Goal: Task Accomplishment & Management: Complete application form

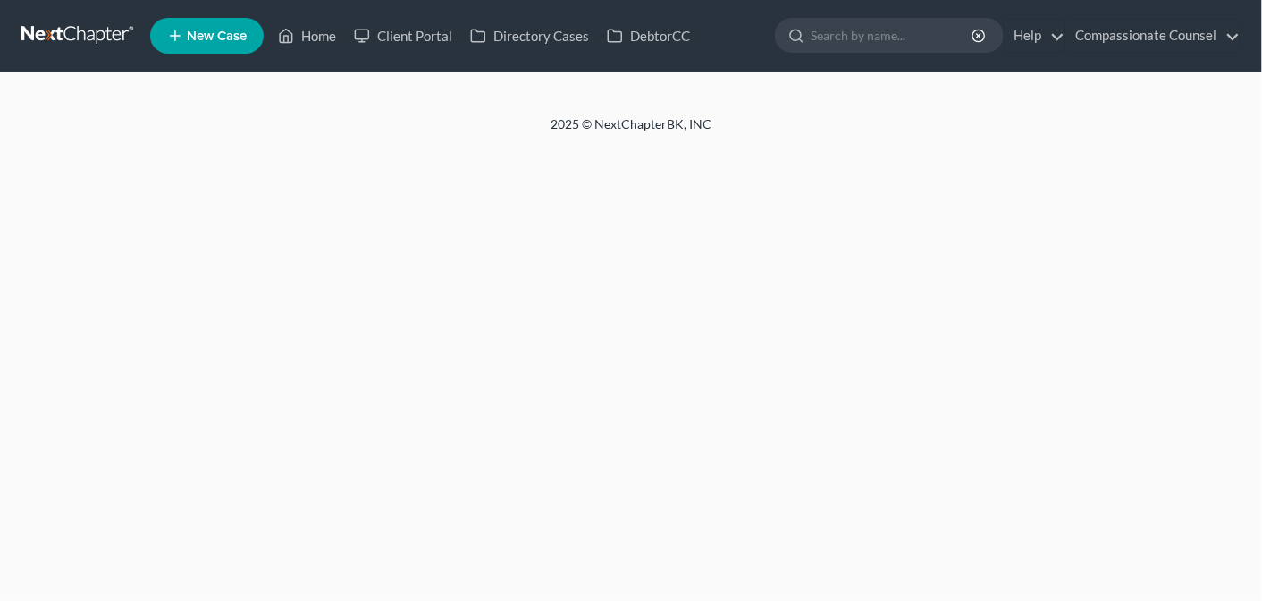
select select "14"
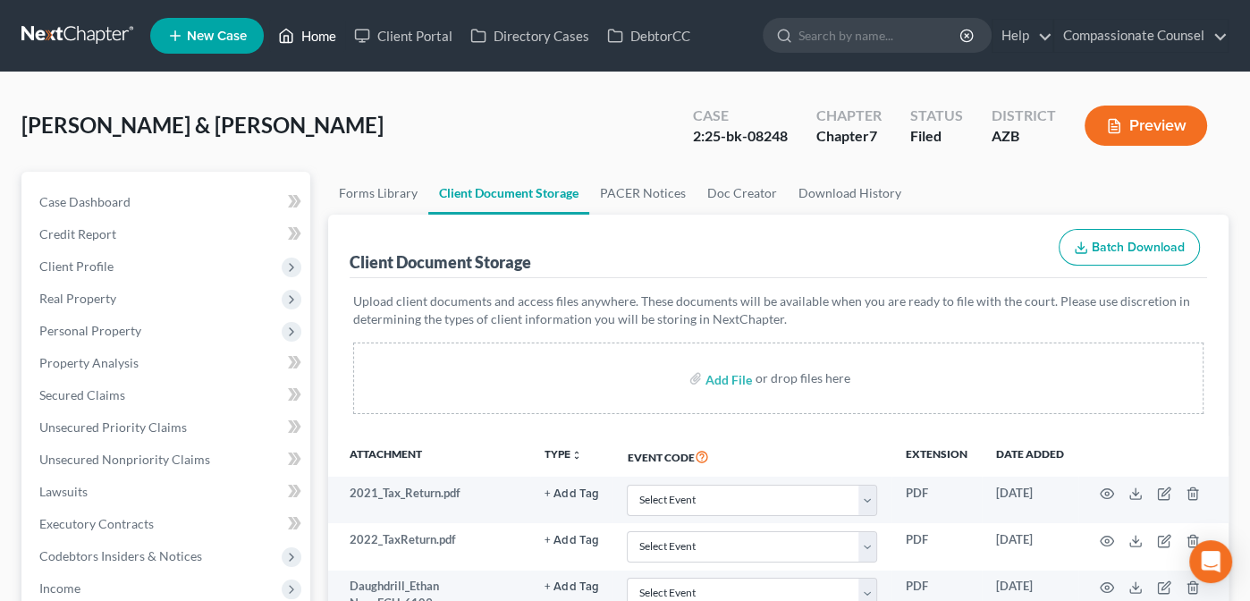
click at [313, 34] on link "Home" at bounding box center [307, 36] width 76 height 32
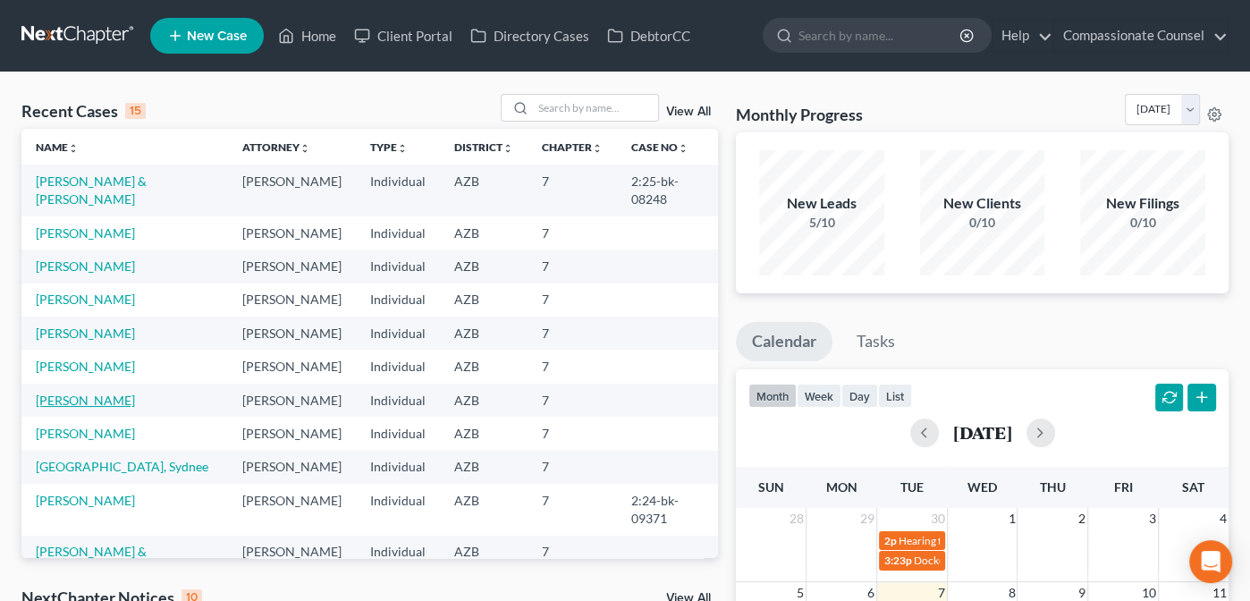
click at [75, 408] on link "[PERSON_NAME]" at bounding box center [85, 399] width 99 height 15
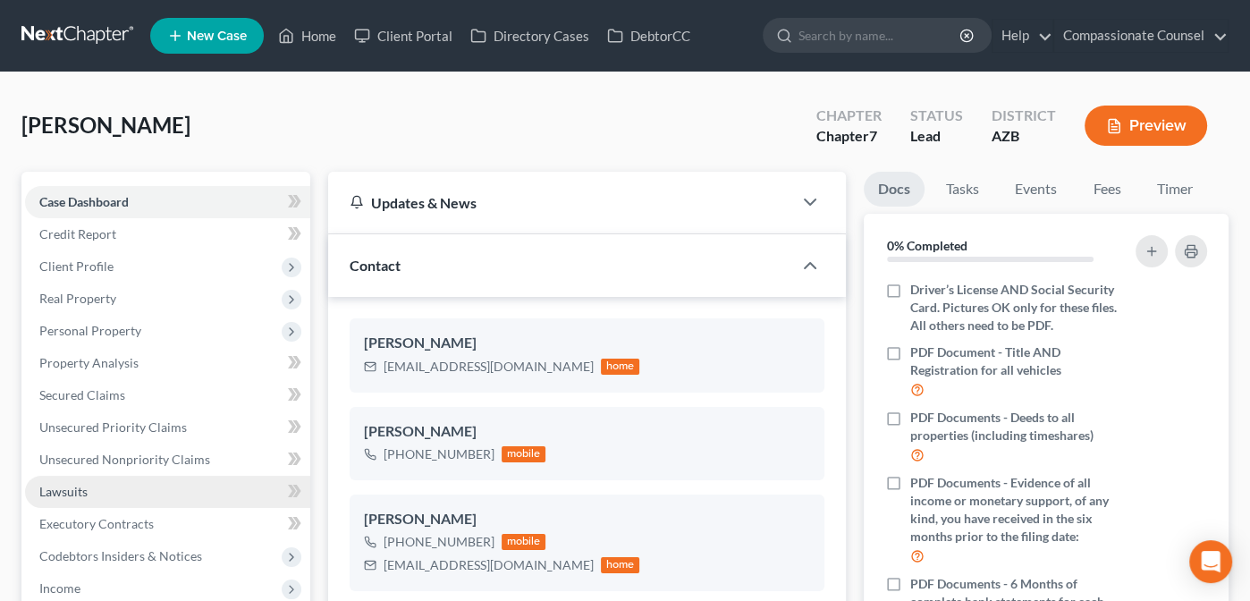
click at [61, 493] on span "Lawsuits" at bounding box center [63, 491] width 48 height 15
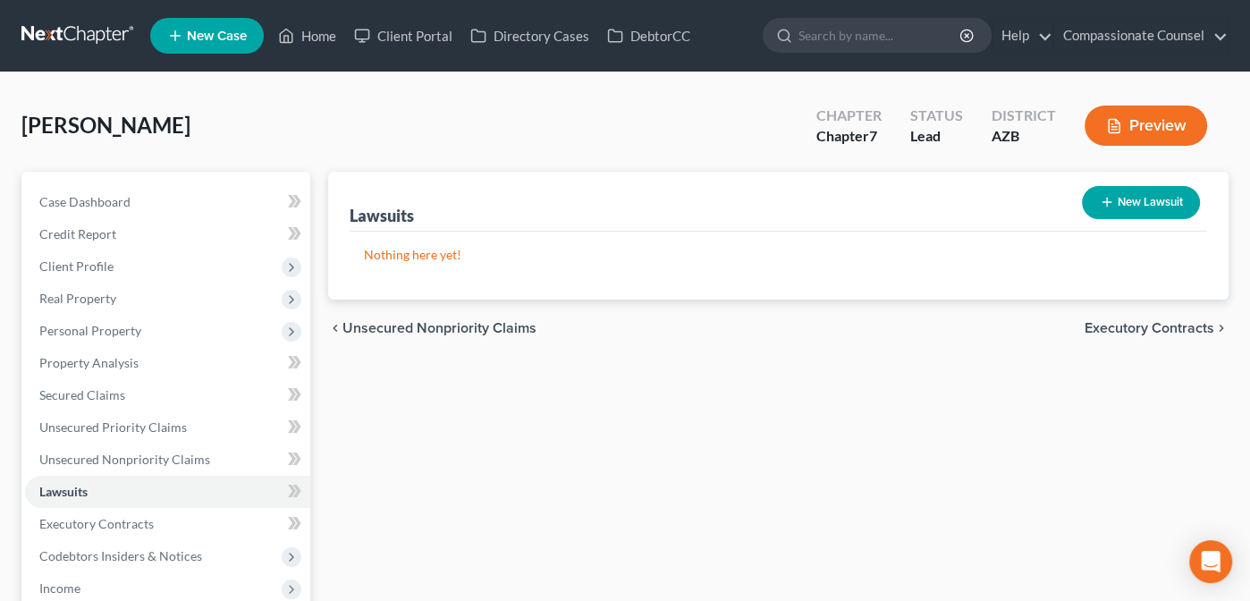
click at [1150, 199] on button "New Lawsuit" at bounding box center [1141, 202] width 118 height 33
select select "0"
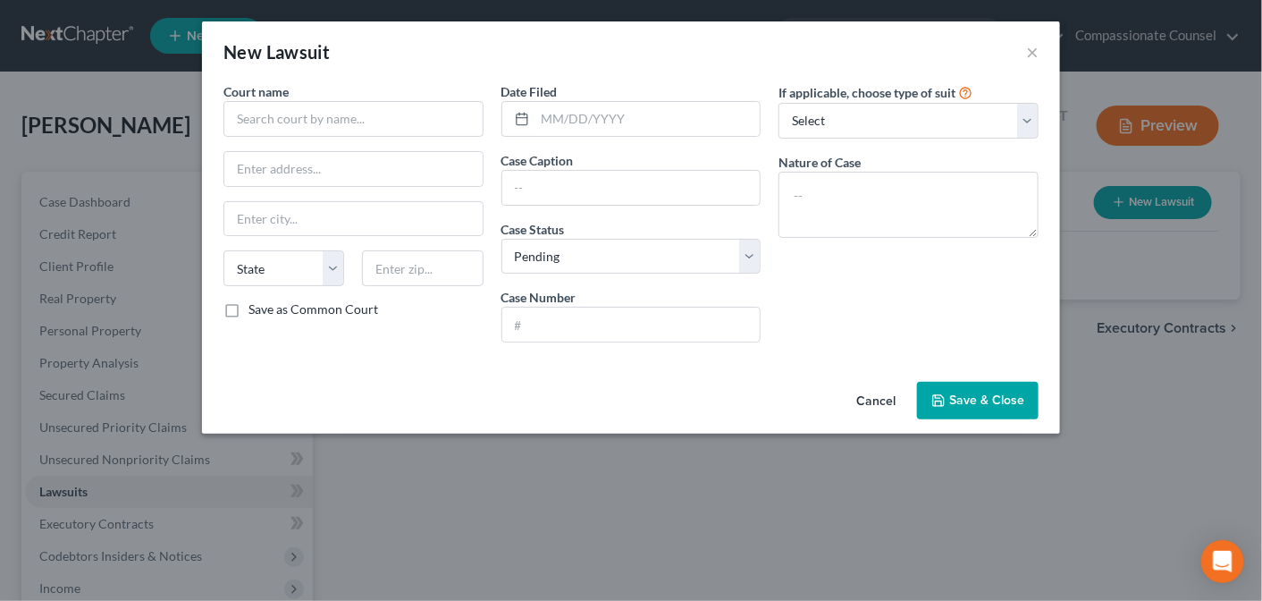
click at [619, 53] on div "New Lawsuit ×" at bounding box center [631, 51] width 858 height 61
click at [518, 185] on input "text" at bounding box center [631, 188] width 258 height 34
type input "State Farm Federal Credit Union vs [PERSON_NAME]"
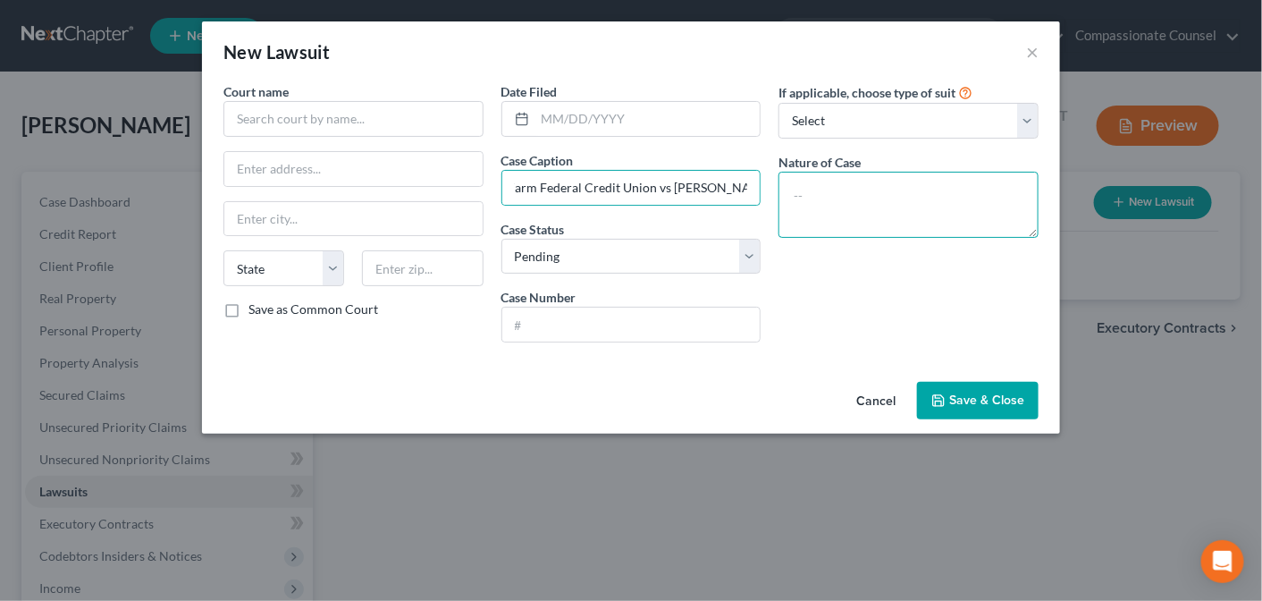
scroll to position [0, 0]
click at [829, 183] on textarea at bounding box center [909, 205] width 260 height 66
type textarea "Civil Collections"
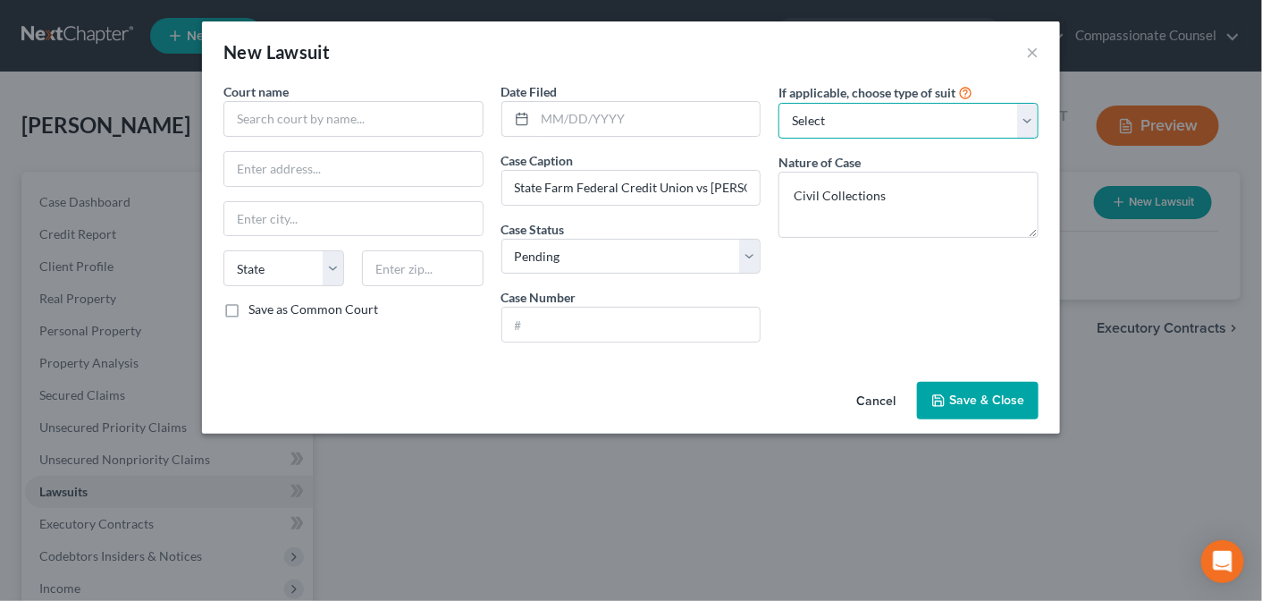
click at [1030, 121] on select "Select Repossession Garnishment Foreclosure Attached, Seized, Or Levied Other" at bounding box center [909, 121] width 260 height 36
select select "1"
click at [779, 103] on select "Select Repossession Garnishment Foreclosure Attached, Seized, Or Levied Other" at bounding box center [909, 121] width 260 height 36
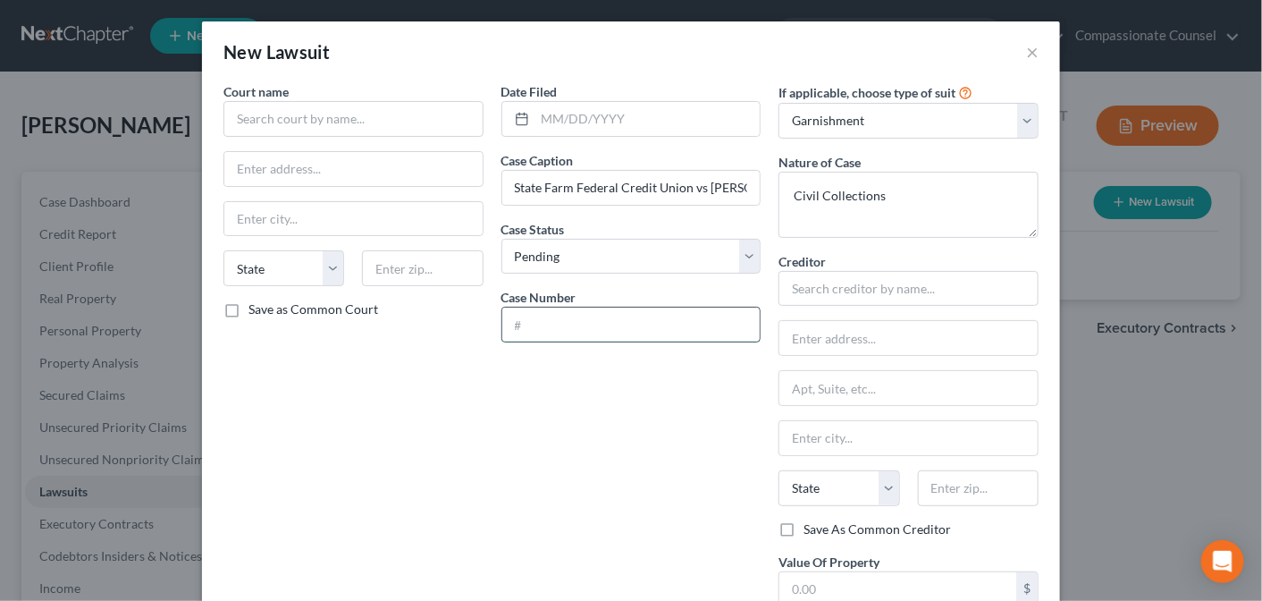
click at [524, 326] on input "text" at bounding box center [631, 325] width 258 height 34
paste input "CV2025-028 l l 5"
type input "CV2025-028 l l 5"
click at [806, 326] on input "text" at bounding box center [908, 338] width 258 height 34
paste input "[PERSON_NAME]"
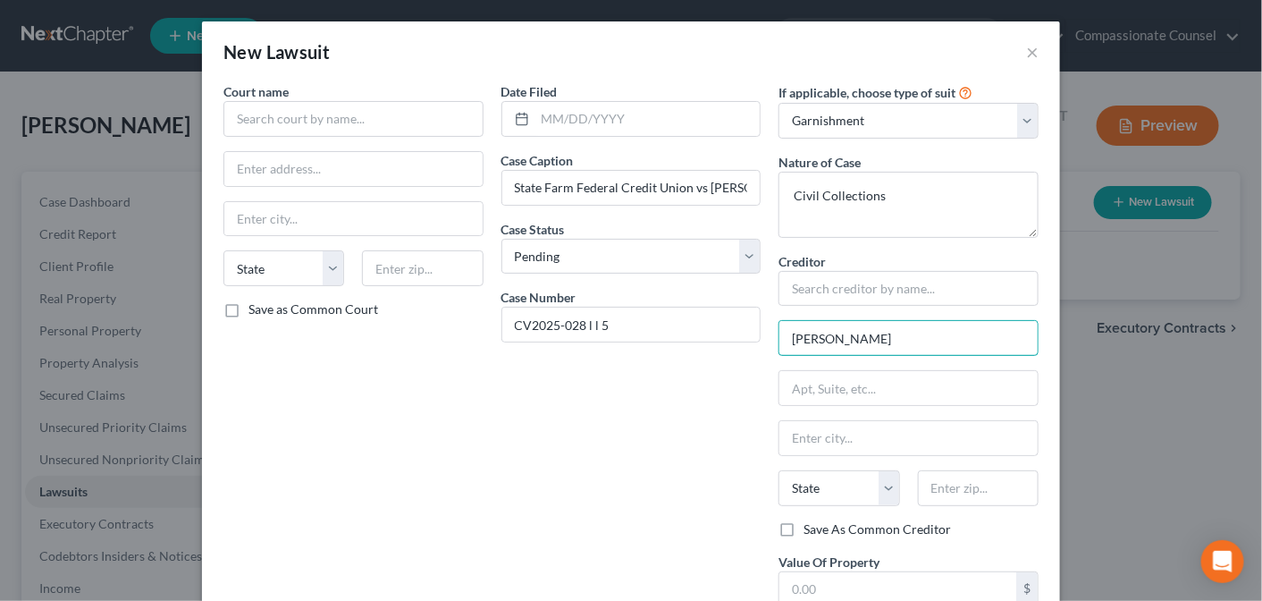
type input "[PERSON_NAME]"
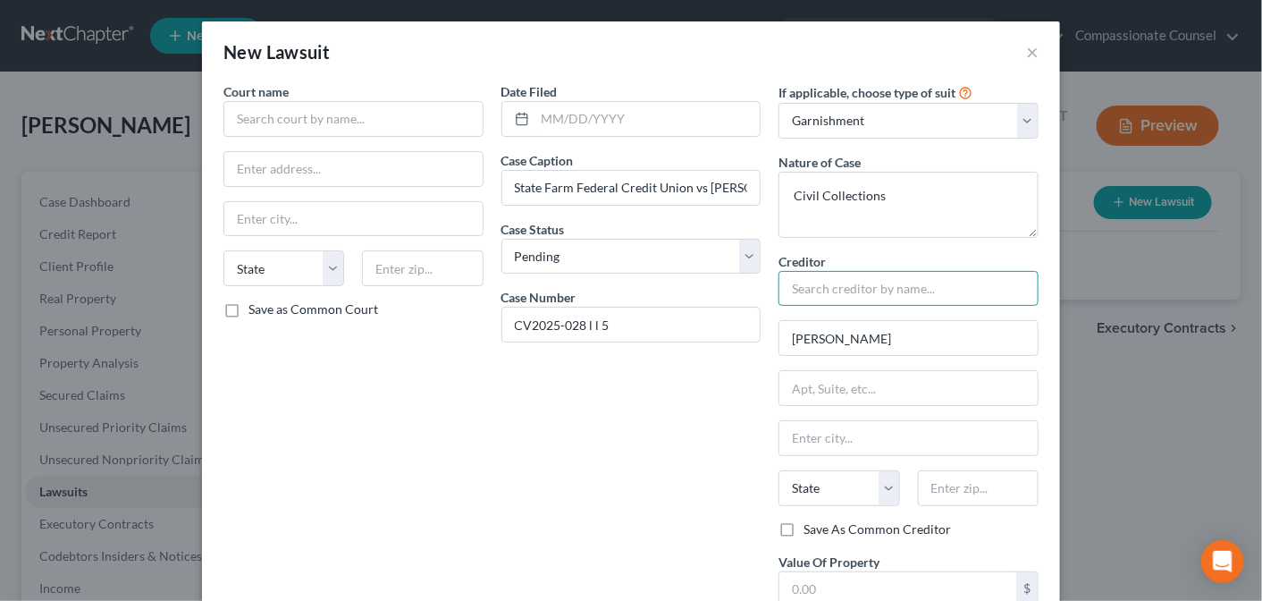
click at [806, 284] on input "text" at bounding box center [909, 289] width 260 height 36
paste input "State Farm Federal Credit Union"
type input "State Farm Federal Credit Union"
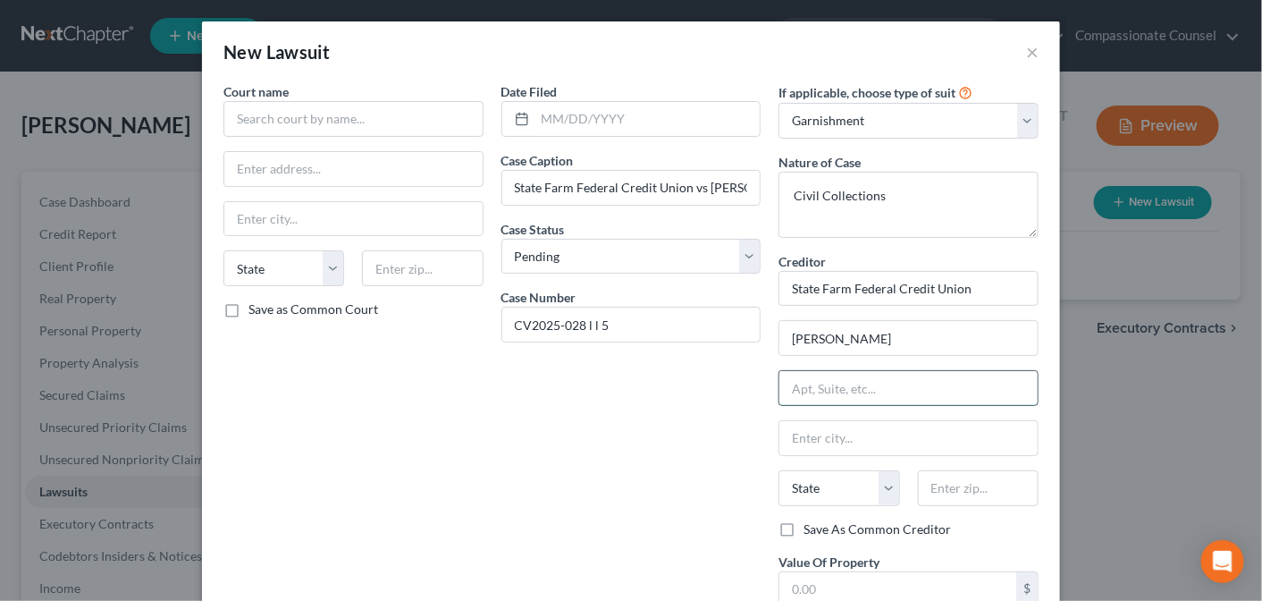
click at [804, 392] on input "text" at bounding box center [908, 388] width 258 height 34
paste input "[STREET_ADDRESS]"
type input "[STREET_ADDRESS]"
click at [948, 482] on input "text" at bounding box center [978, 488] width 121 height 36
paste input "85716"
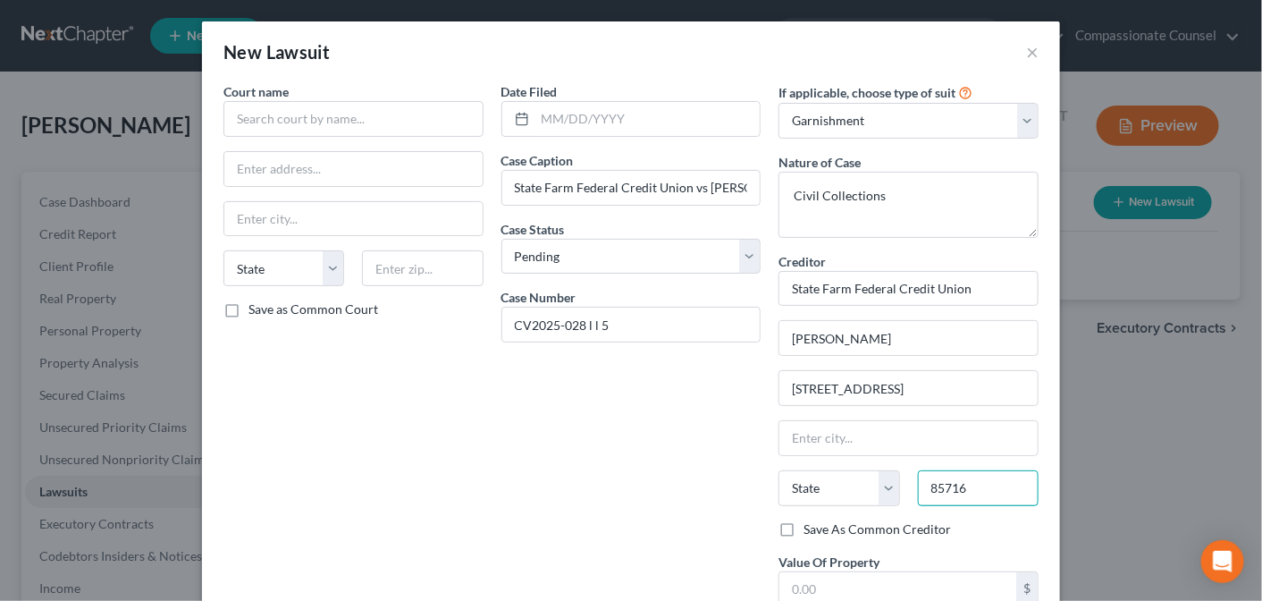
type input "85716"
click at [981, 521] on div "Save As Common Creditor" at bounding box center [909, 529] width 260 height 18
type input "[GEOGRAPHIC_DATA]"
select select "3"
click at [732, 185] on input "State Farm Federal Credit Union vs [PERSON_NAME]" at bounding box center [631, 188] width 258 height 34
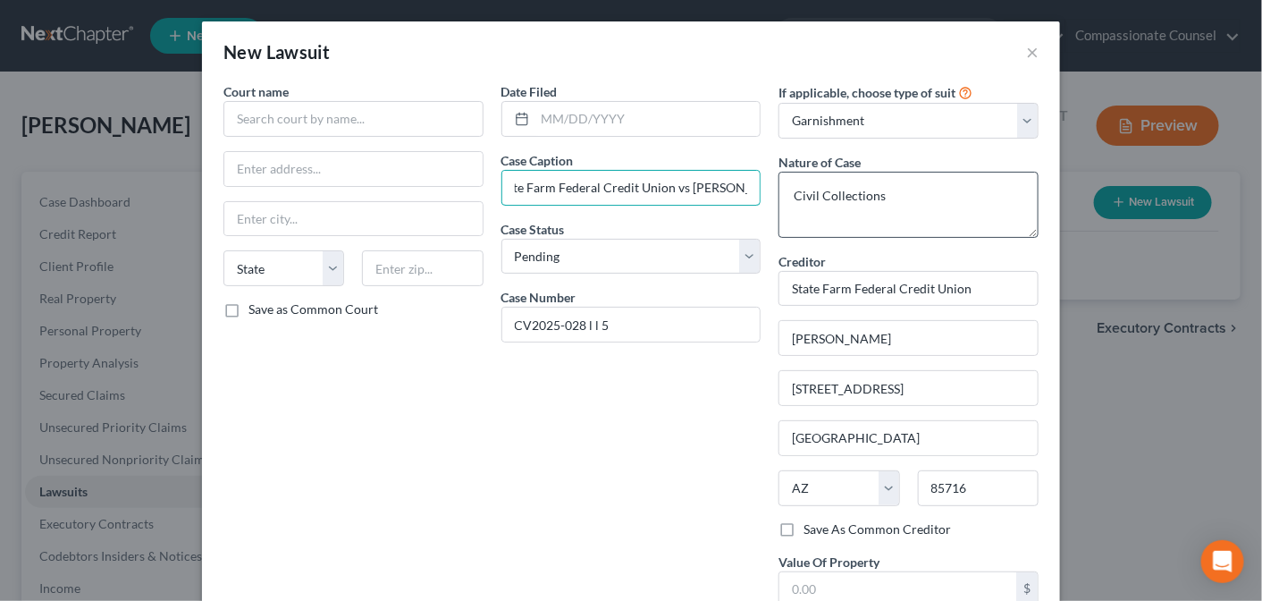
scroll to position [0, 24]
type input "State Farm Federal Credit Union vs [PERSON_NAME] [PERSON_NAME]"
click at [889, 576] on input "text" at bounding box center [897, 589] width 237 height 34
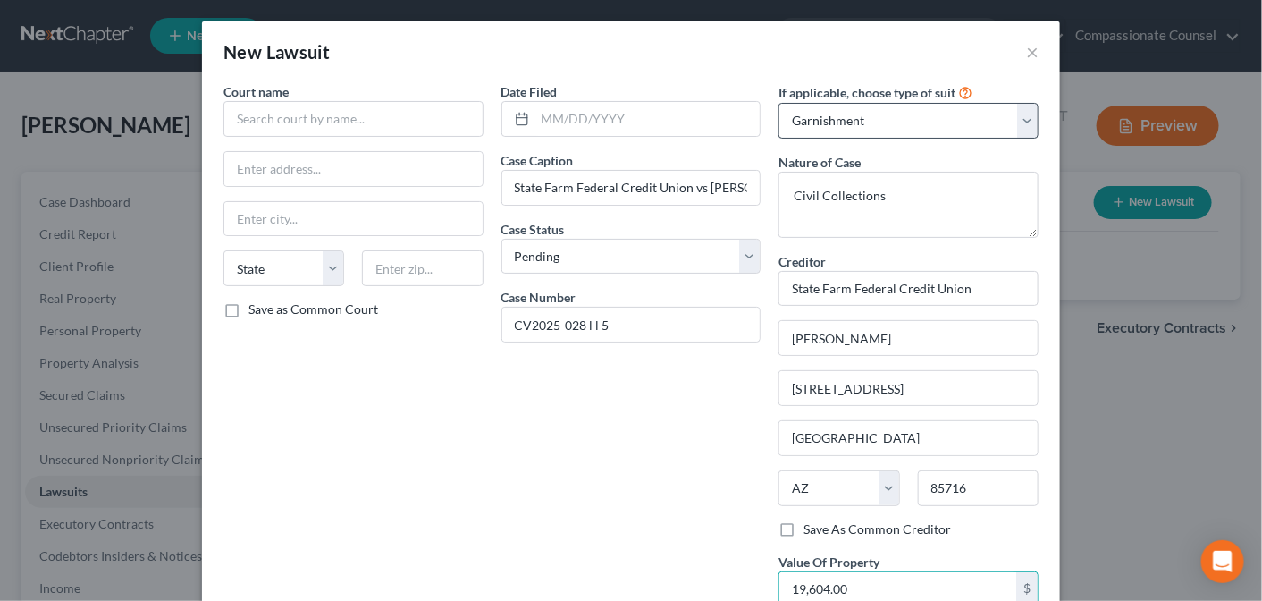
type input "19,604.00"
click at [1024, 122] on select "Select Repossession Garnishment Foreclosure Attached, Seized, Or Levied Other" at bounding box center [909, 121] width 260 height 36
select select "3"
click at [779, 103] on select "Select Repossession Garnishment Foreclosure Attached, Seized, Or Levied Other" at bounding box center [909, 121] width 260 height 36
click at [247, 119] on input "text" at bounding box center [353, 119] width 260 height 36
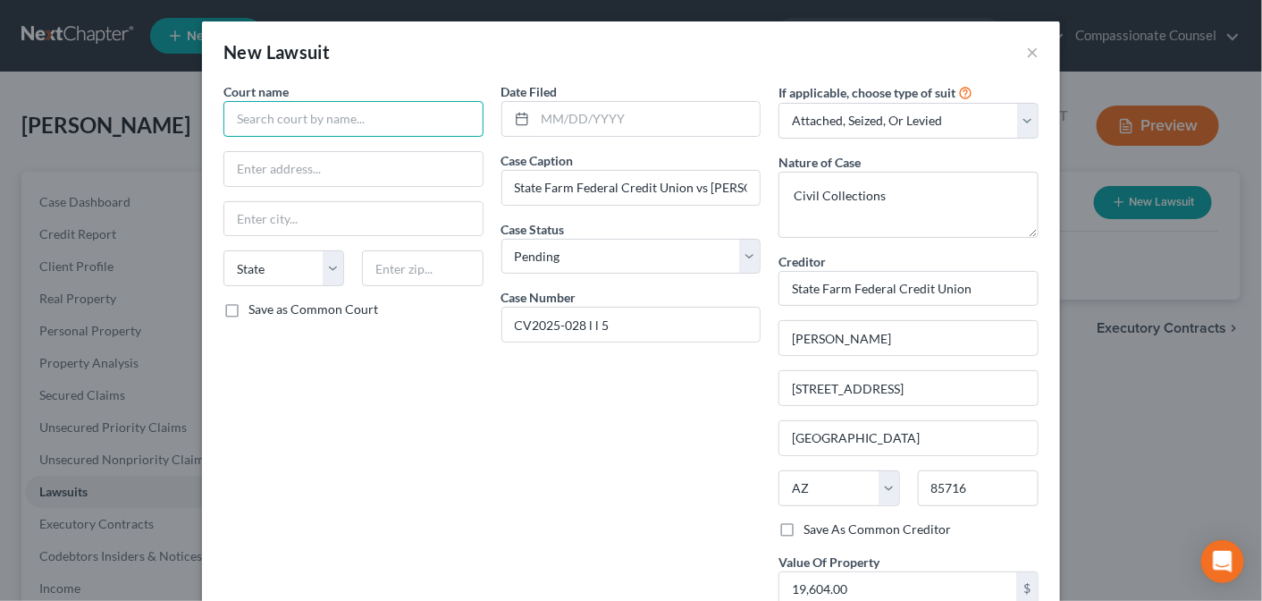
paste input "SUPERIOR COURT OF [US_STATE] IN [GEOGRAPHIC_DATA]"
type input "SUPERIOR COURT OF [US_STATE] IN [GEOGRAPHIC_DATA]"
click at [249, 164] on input "text" at bounding box center [353, 169] width 258 height 34
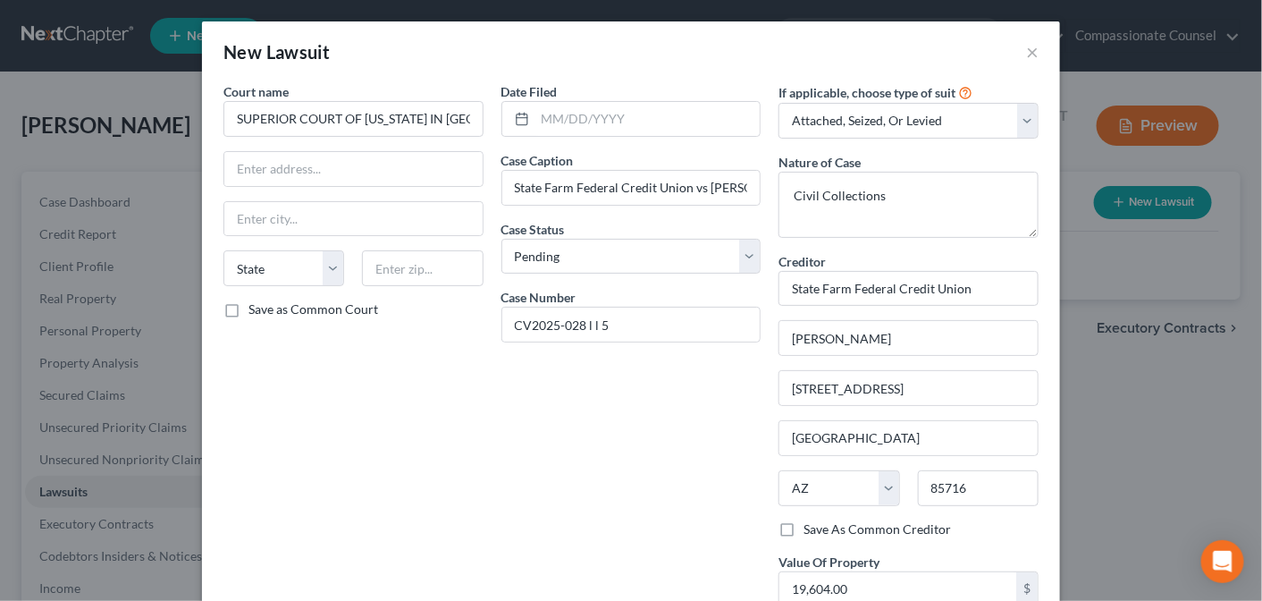
click at [250, 392] on div "Court name * SUPERIOR COURT OF [US_STATE] IN [GEOGRAPHIC_DATA] [US_STATE] AK AR…" at bounding box center [354, 398] width 278 height 632
click at [360, 167] on input "text" at bounding box center [353, 169] width 258 height 34
type input "[GEOGRAPHIC_DATA]"
click at [381, 265] on input "text" at bounding box center [422, 268] width 121 height 36
type input "85003"
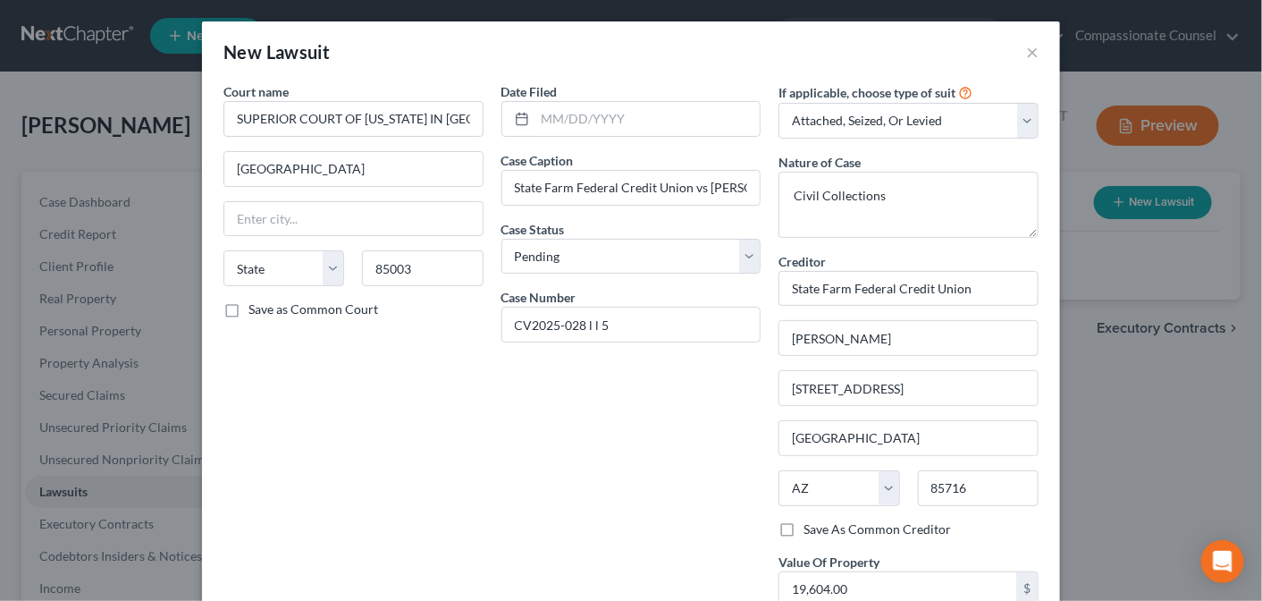
type input "Phoenix"
select select "3"
click at [434, 375] on div "Court name * SUPERIOR COURT OF [US_STATE] IN [GEOGRAPHIC_DATA] 201 W [GEOGRAPHI…" at bounding box center [354, 398] width 278 height 632
click at [576, 127] on input "text" at bounding box center [647, 119] width 225 height 34
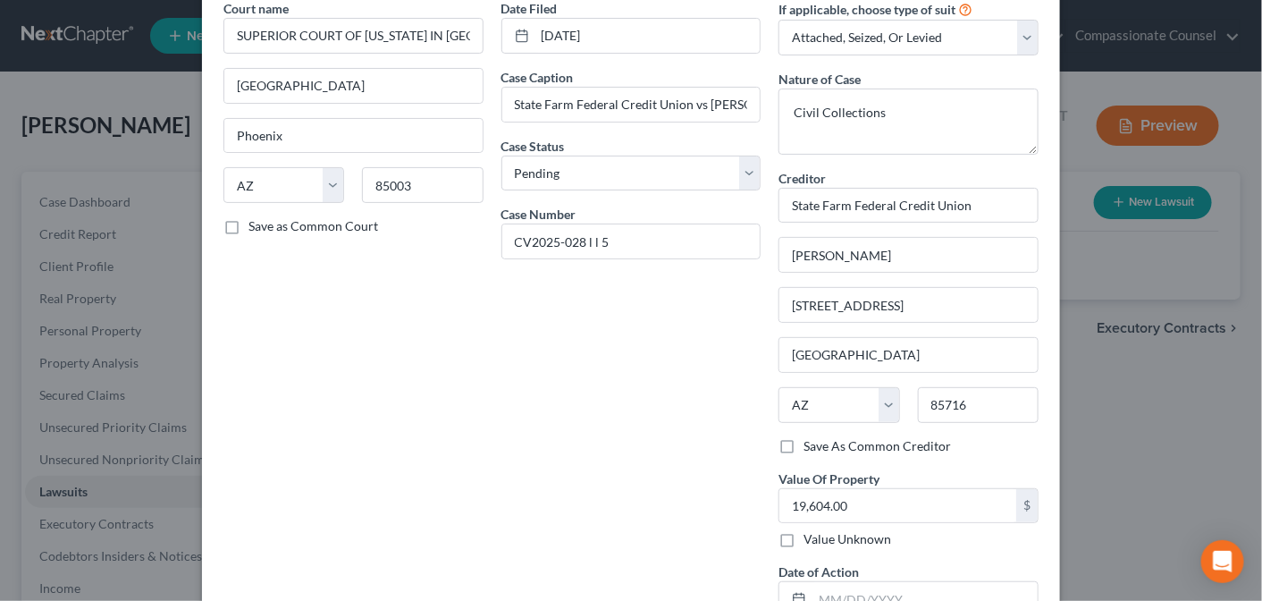
scroll to position [206, 0]
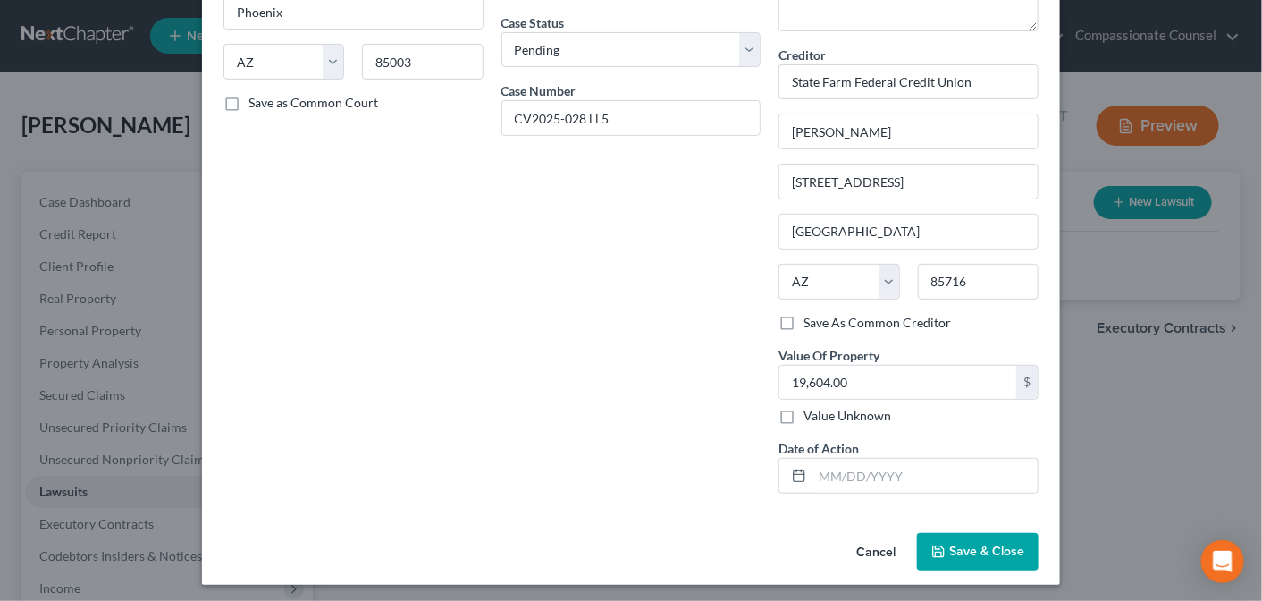
click at [955, 537] on button "Save & Close" at bounding box center [978, 552] width 122 height 38
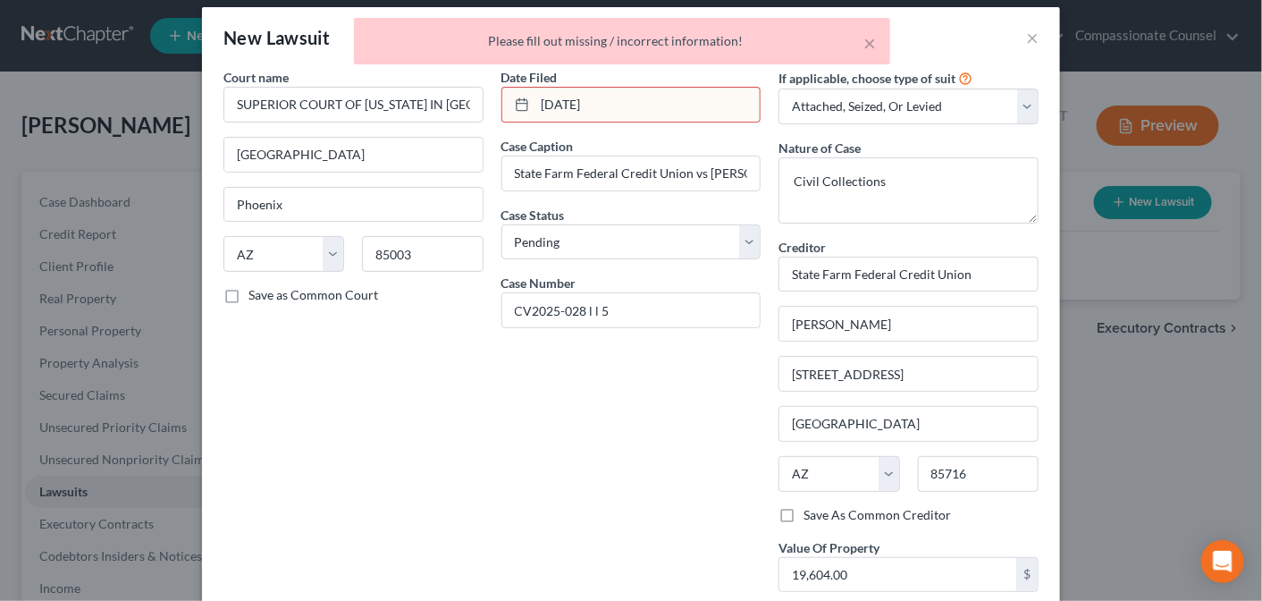
scroll to position [0, 0]
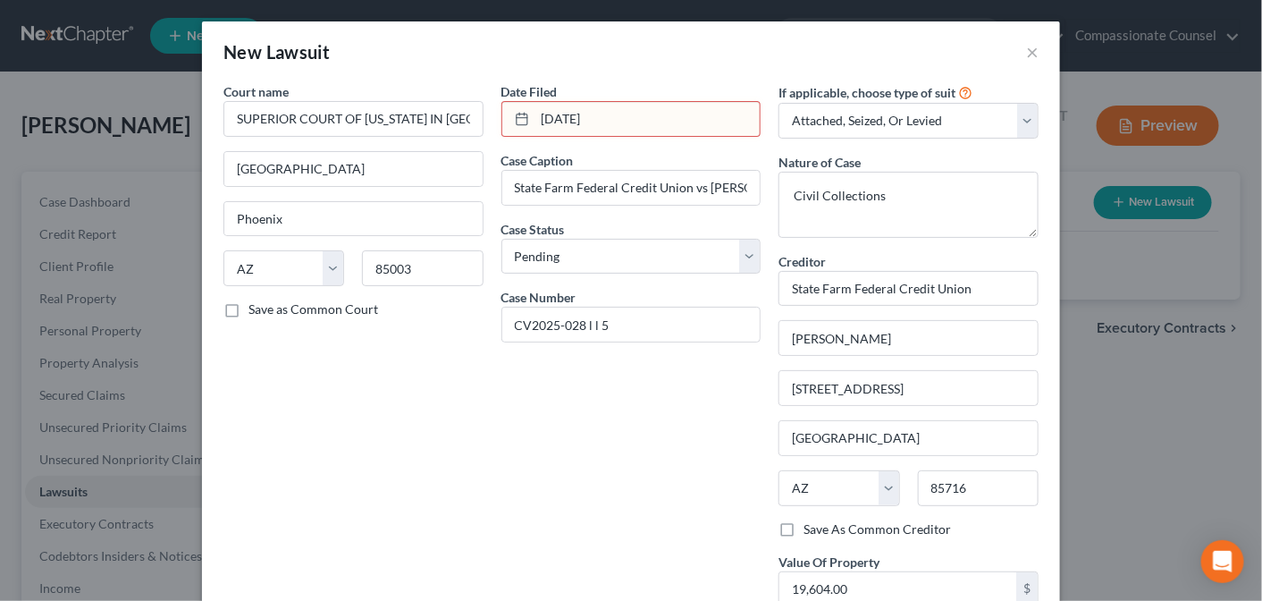
click at [538, 117] on input "[DATE]" at bounding box center [647, 119] width 225 height 34
type input "[DATE]"
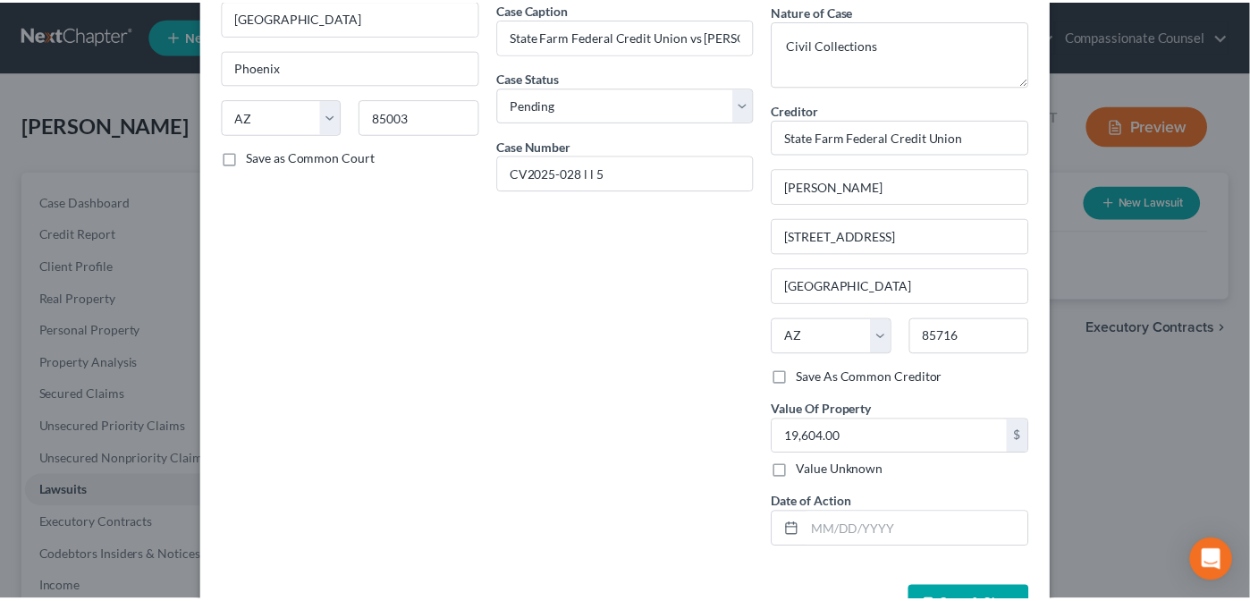
scroll to position [206, 0]
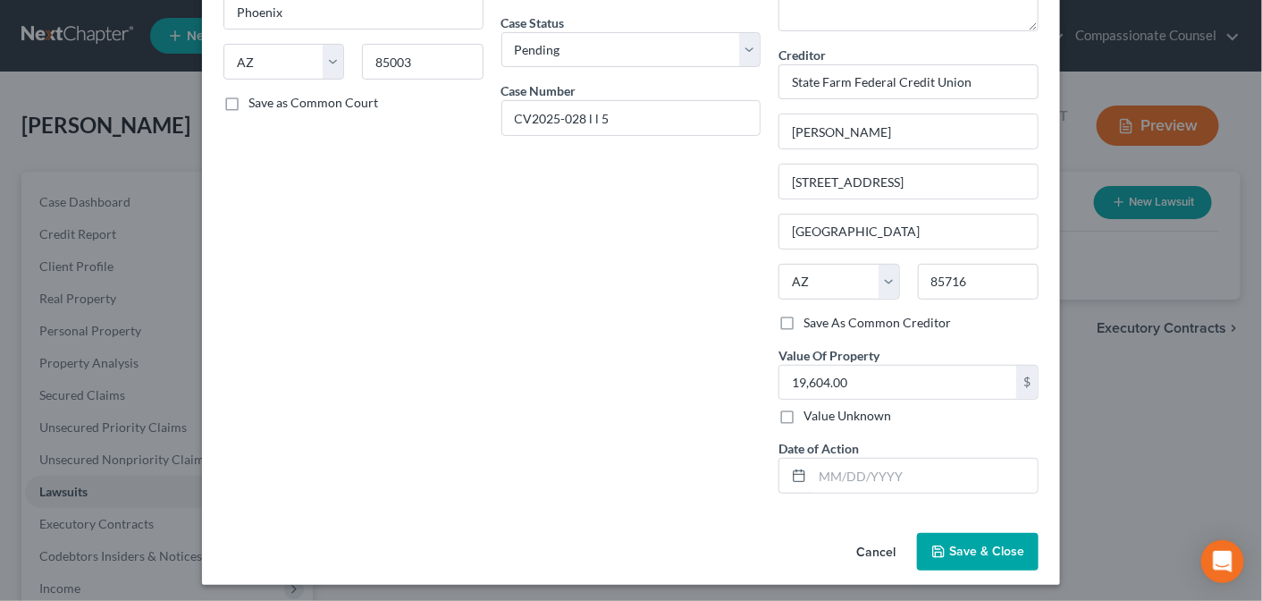
click at [968, 547] on span "Save & Close" at bounding box center [986, 551] width 75 height 15
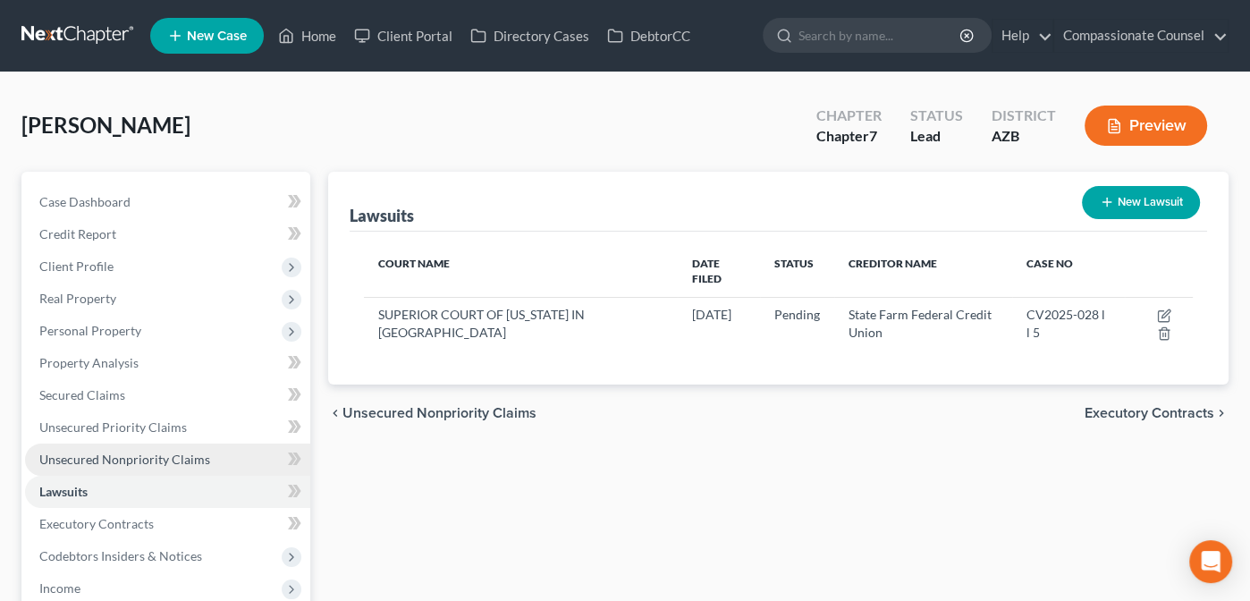
click at [75, 459] on span "Unsecured Nonpriority Claims" at bounding box center [124, 458] width 171 height 15
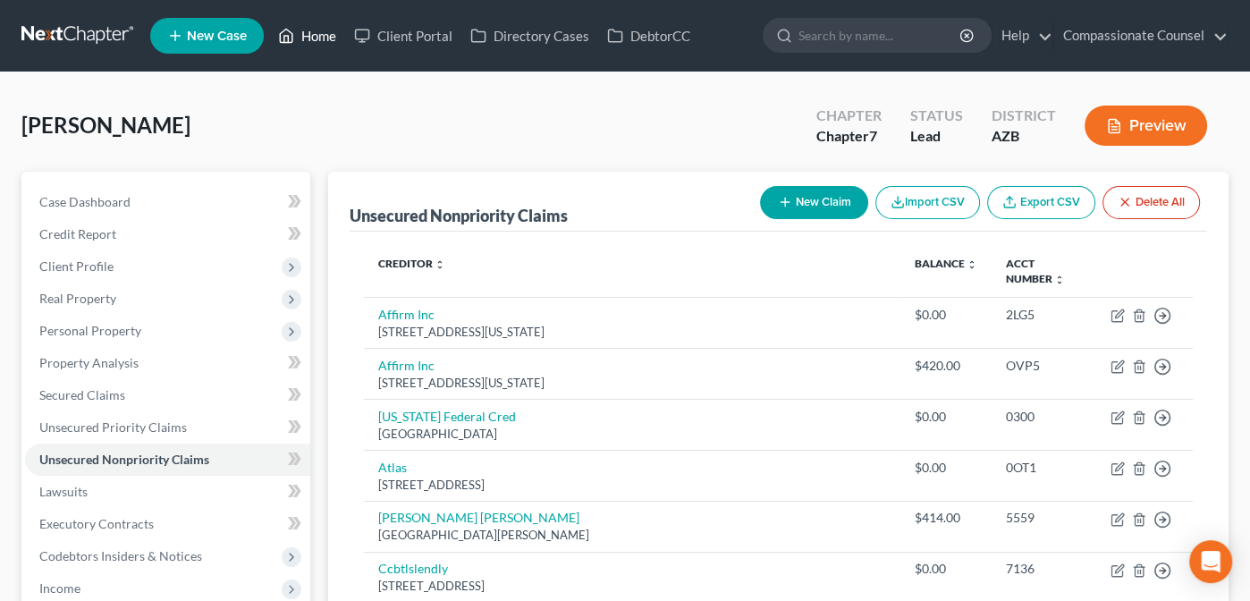
click at [316, 35] on link "Home" at bounding box center [307, 36] width 76 height 32
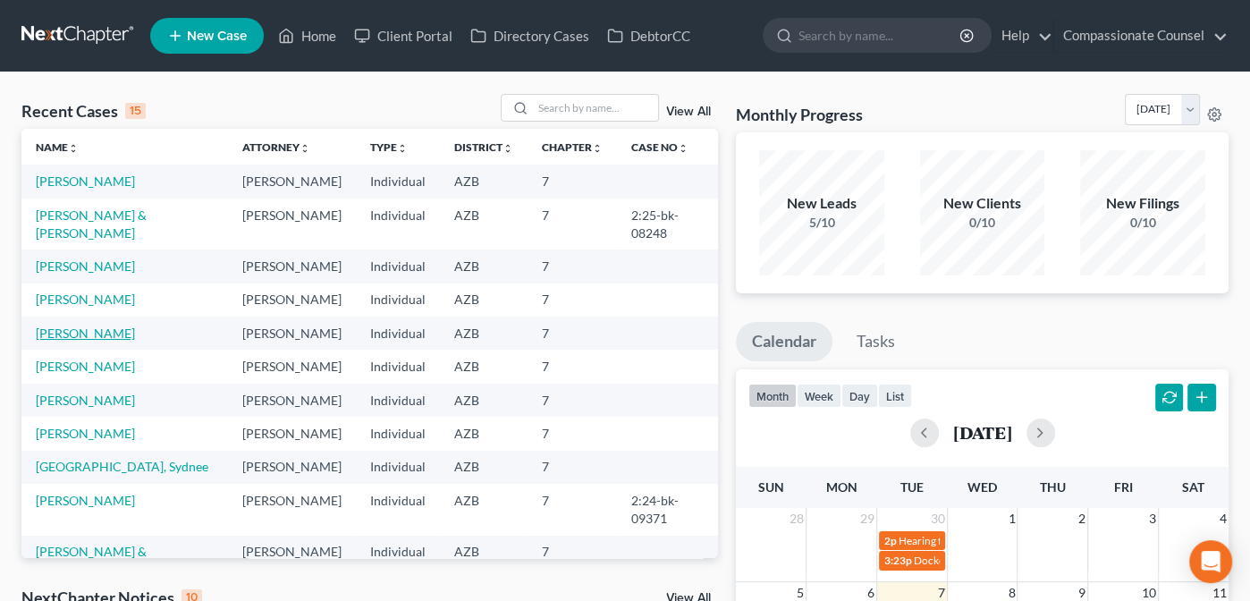
click at [69, 341] on link "[PERSON_NAME]" at bounding box center [85, 332] width 99 height 15
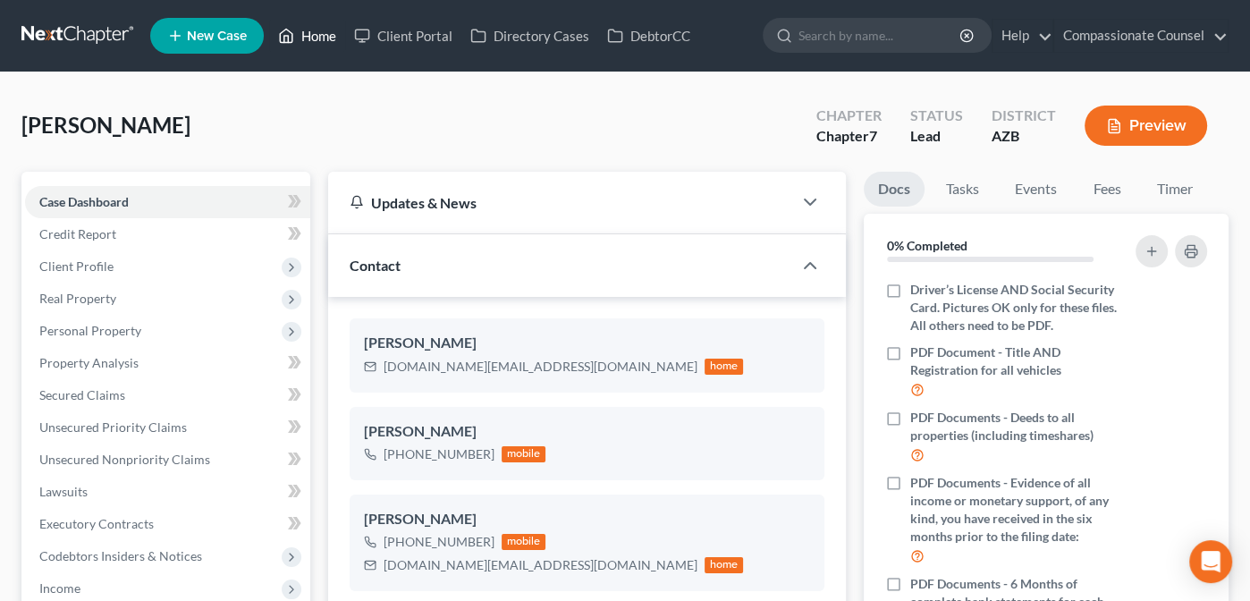
click at [320, 37] on link "Home" at bounding box center [307, 36] width 76 height 32
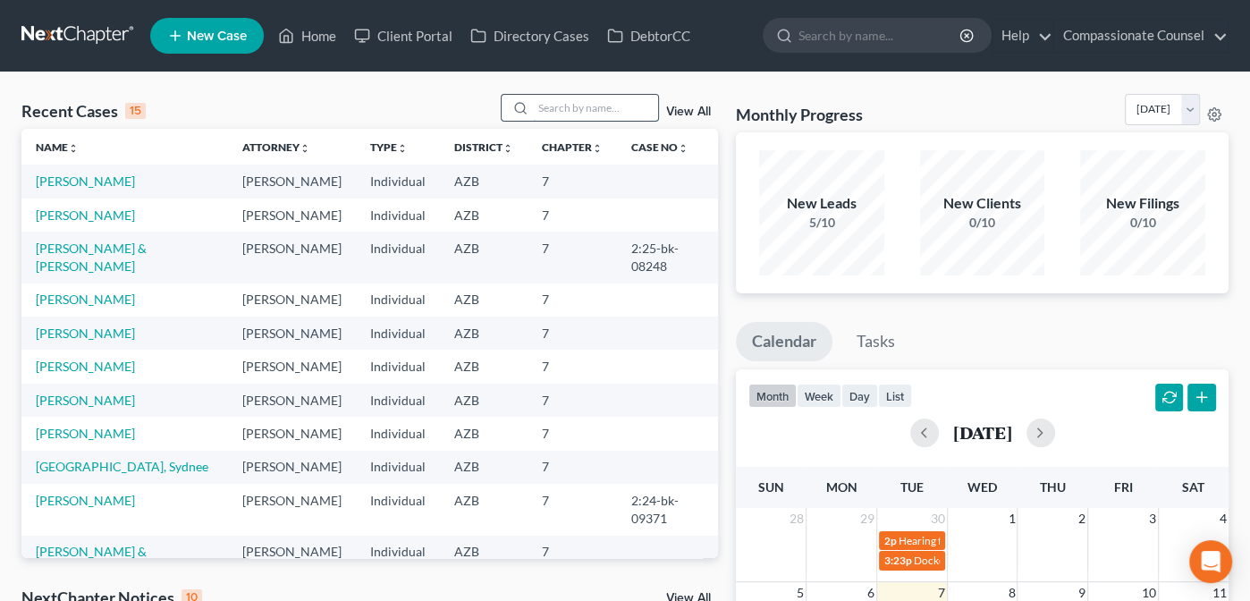
click at [611, 108] on input "search" at bounding box center [595, 108] width 125 height 26
click at [70, 223] on link "[PERSON_NAME]" at bounding box center [85, 214] width 99 height 15
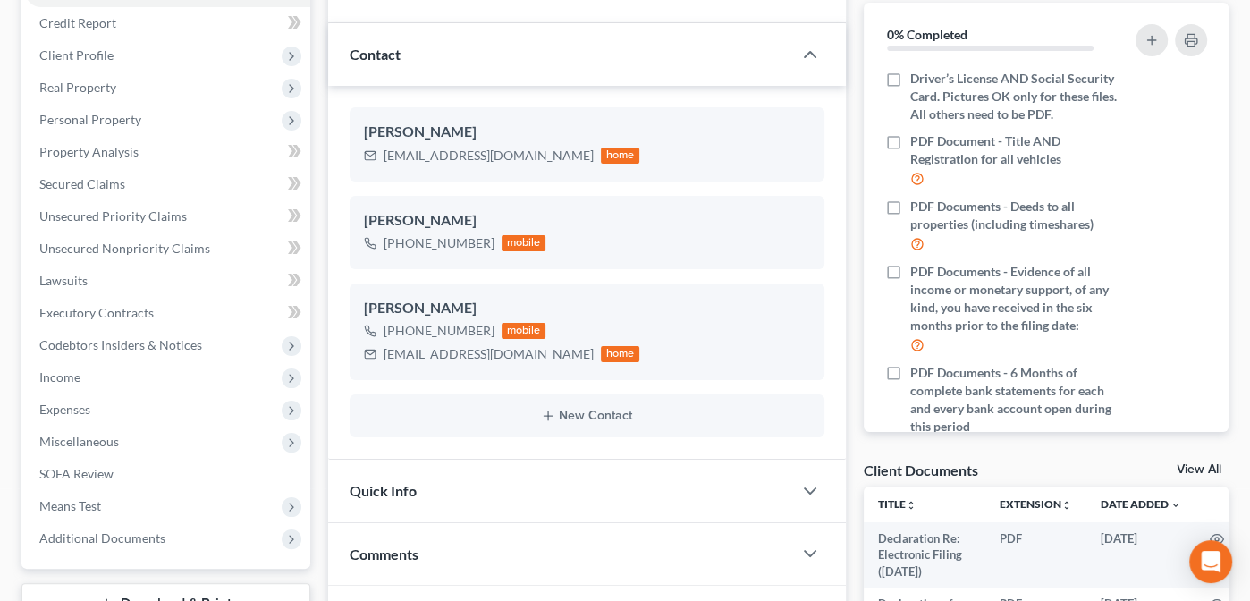
scroll to position [226, 0]
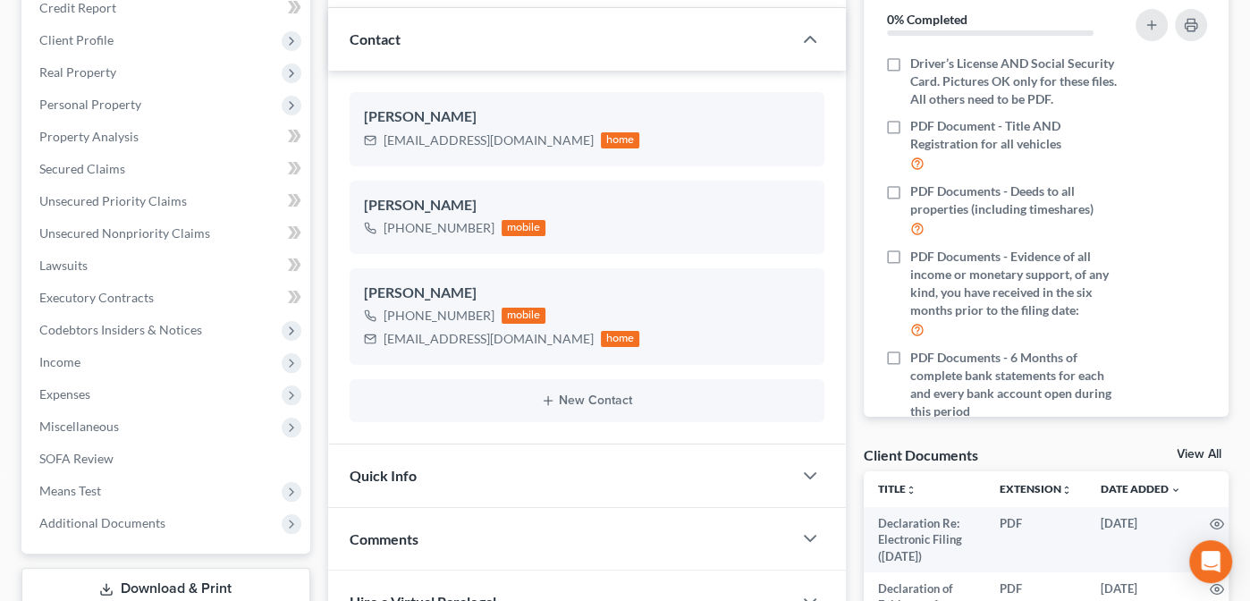
click at [1186, 448] on link "View All" at bounding box center [1198, 454] width 45 height 13
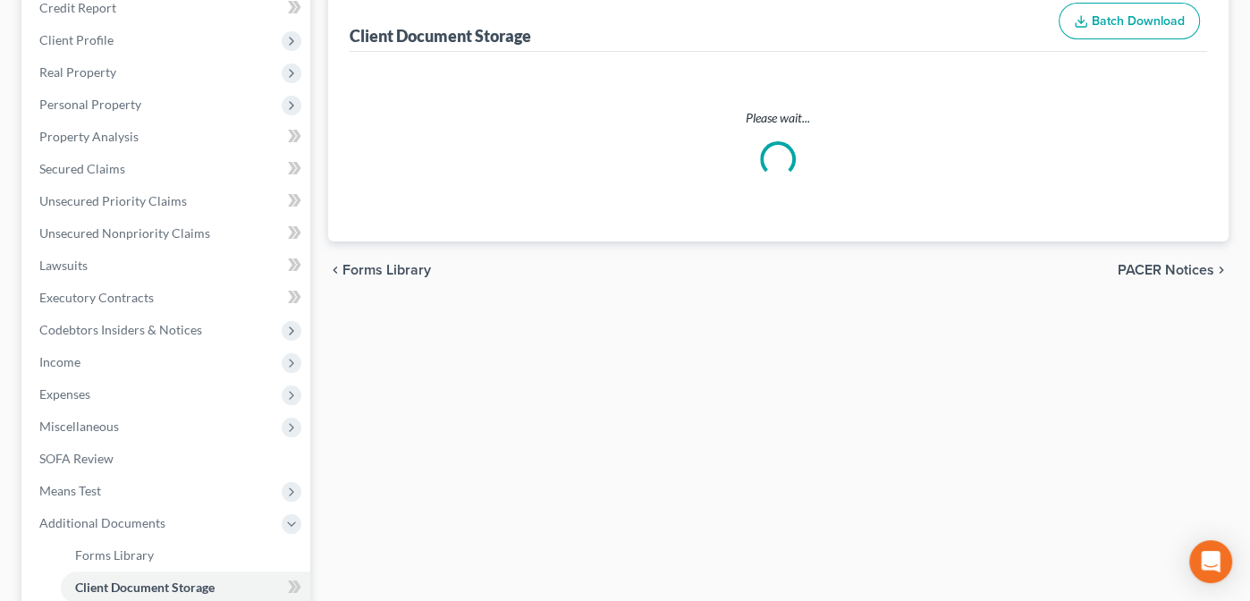
scroll to position [225, 0]
select select "14"
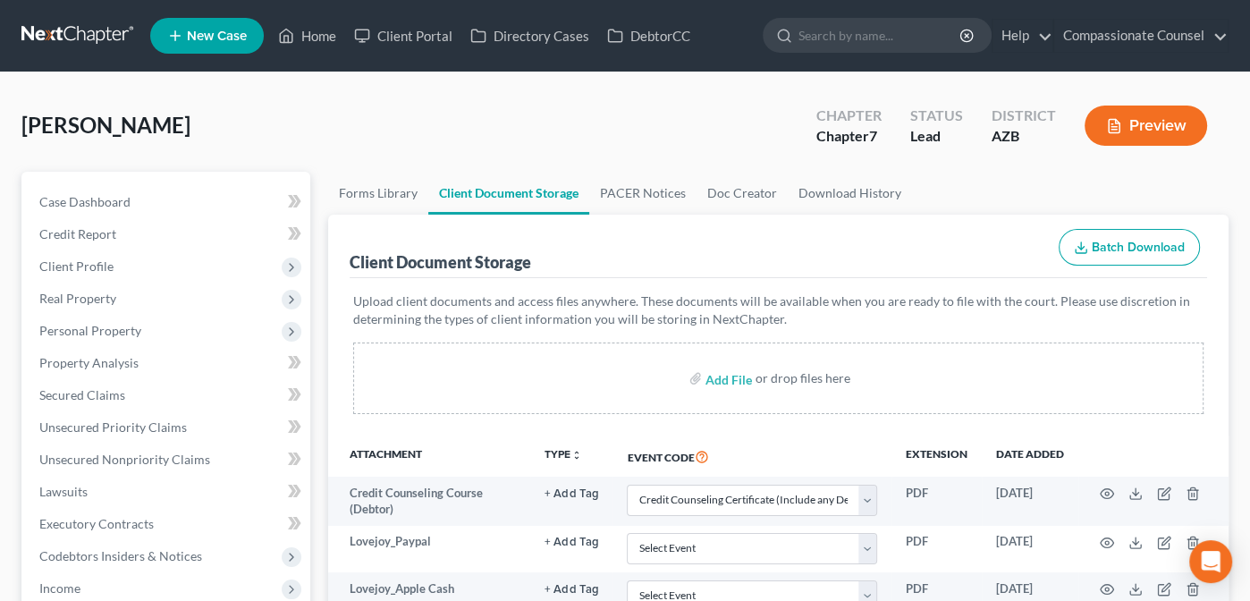
scroll to position [0, 0]
click at [724, 376] on input "file" at bounding box center [726, 378] width 43 height 32
type input "C:\fakepath\Lovejoy_Lawsuit.pdf"
select select "14"
click at [311, 38] on link "Home" at bounding box center [307, 36] width 76 height 32
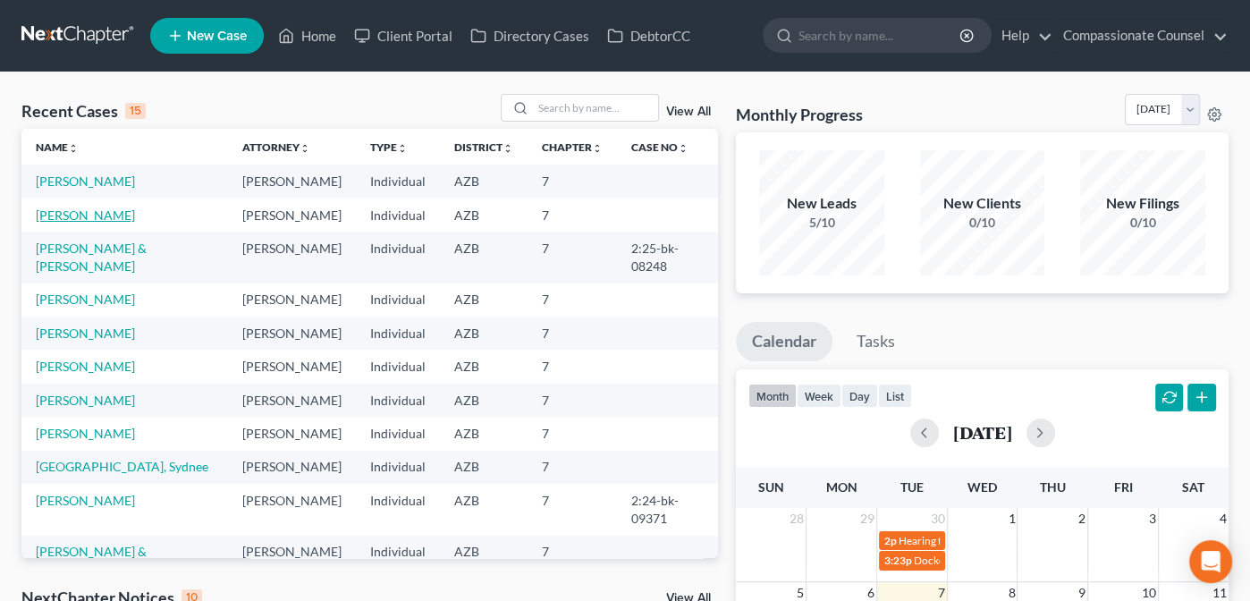
click at [80, 223] on link "[PERSON_NAME]" at bounding box center [85, 214] width 99 height 15
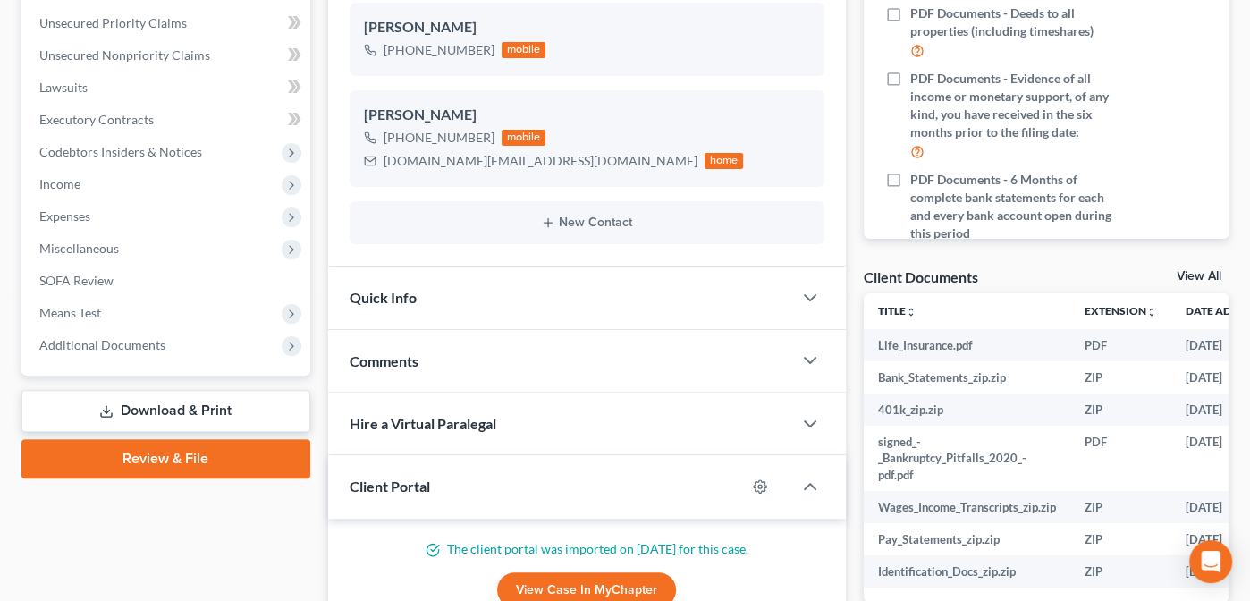
scroll to position [402, 0]
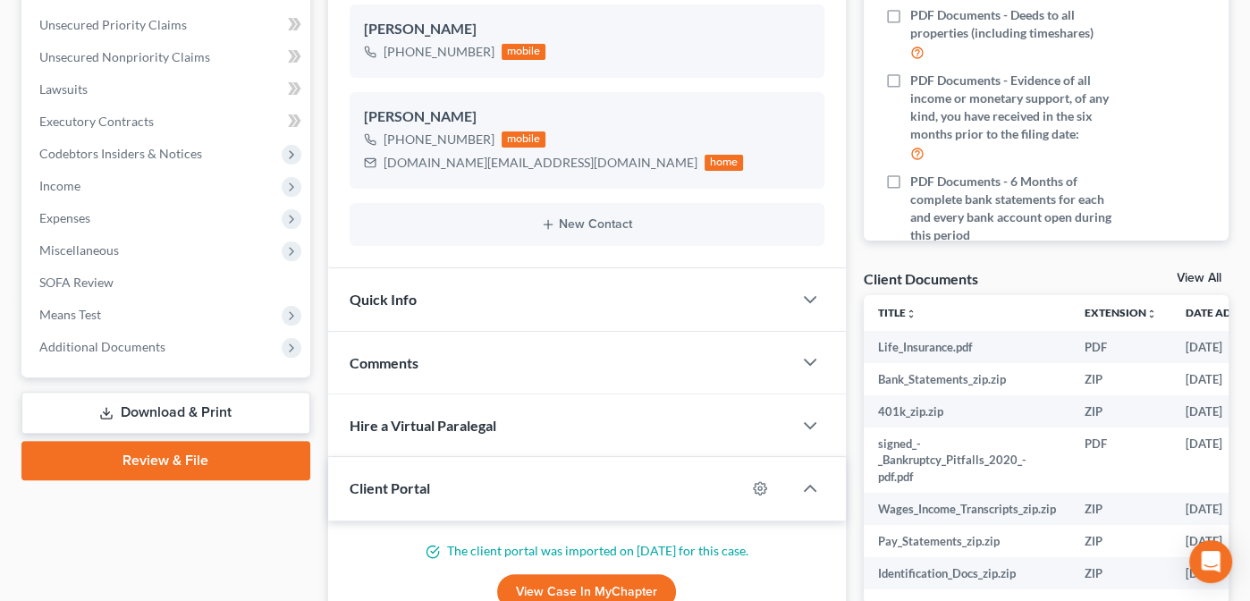
click at [1207, 273] on link "View All" at bounding box center [1198, 278] width 45 height 13
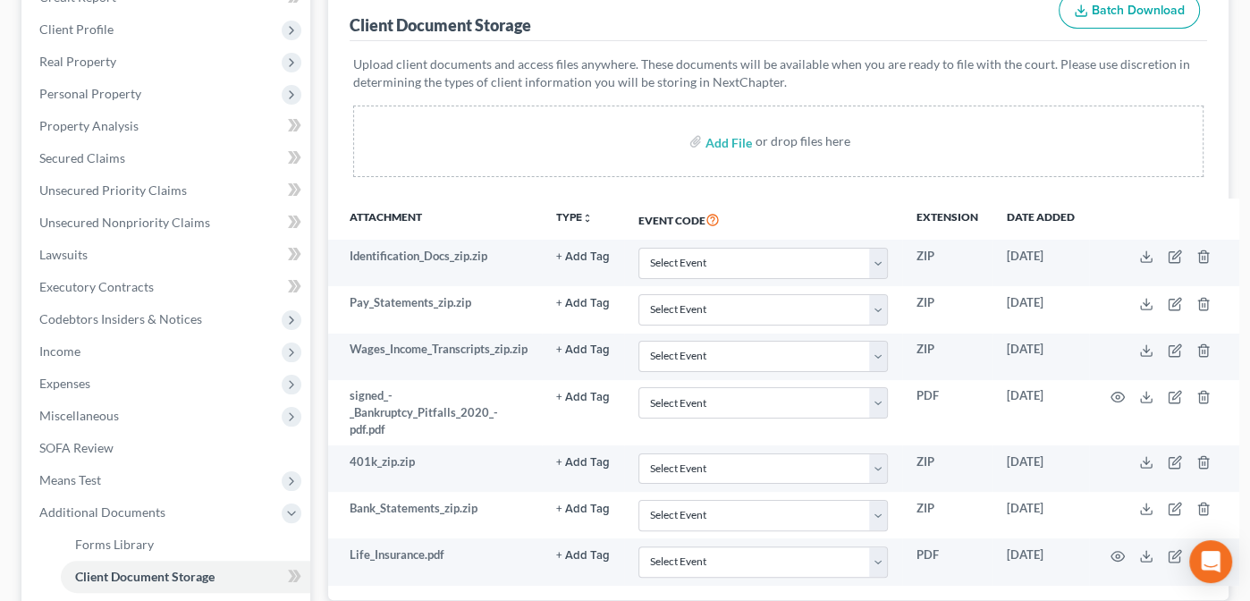
scroll to position [257, 0]
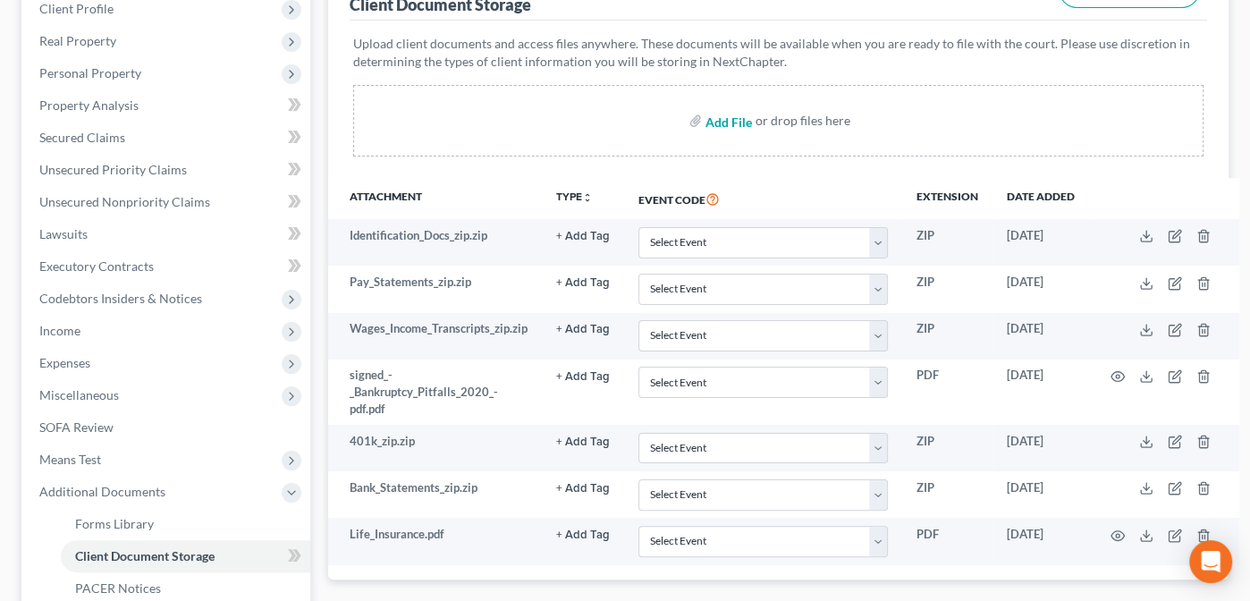
click at [726, 114] on input "file" at bounding box center [726, 121] width 43 height 32
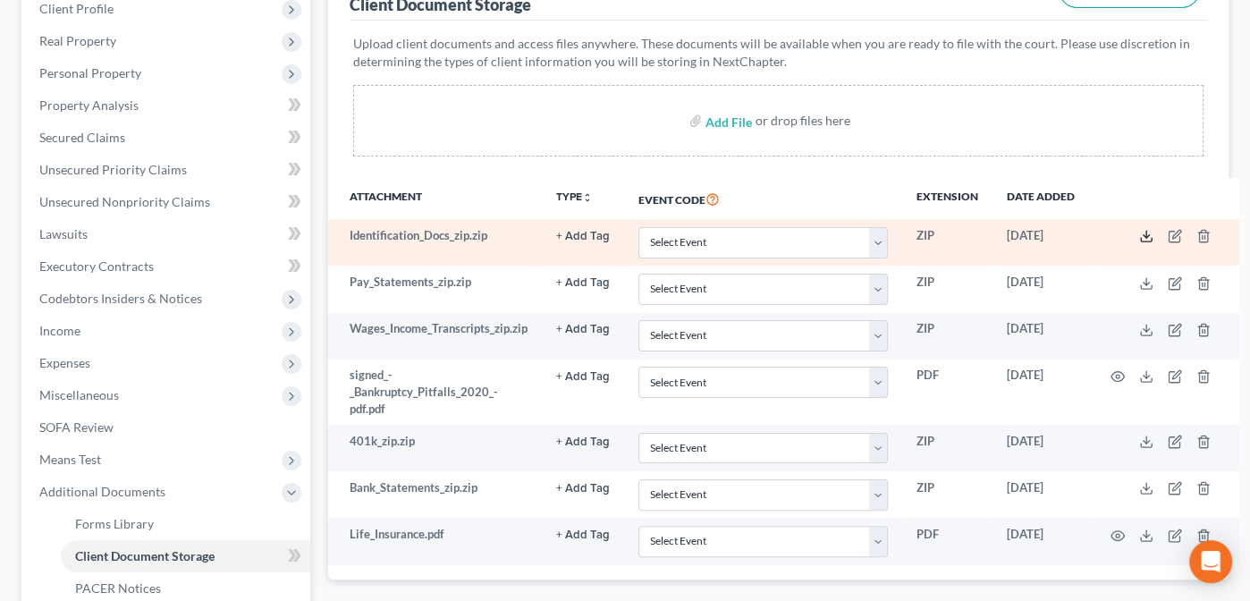
click at [1146, 231] on line at bounding box center [1146, 234] width 0 height 7
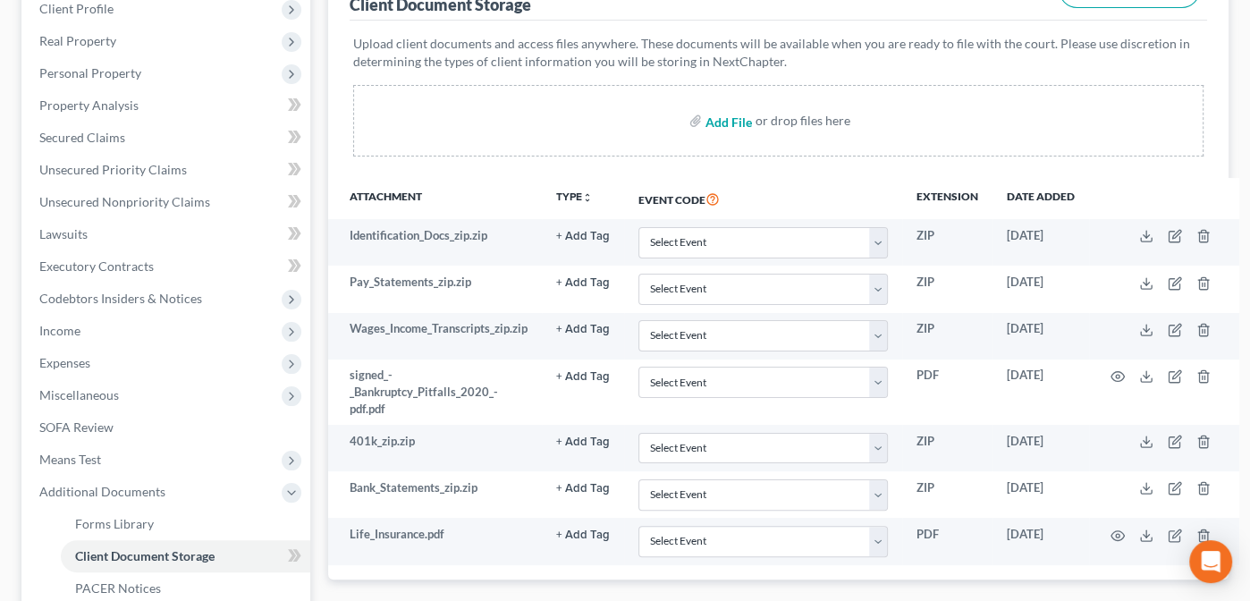
click at [726, 121] on input "file" at bounding box center [726, 121] width 43 height 32
type input "C:\fakepath\Henderson_ID and SSC.pdf"
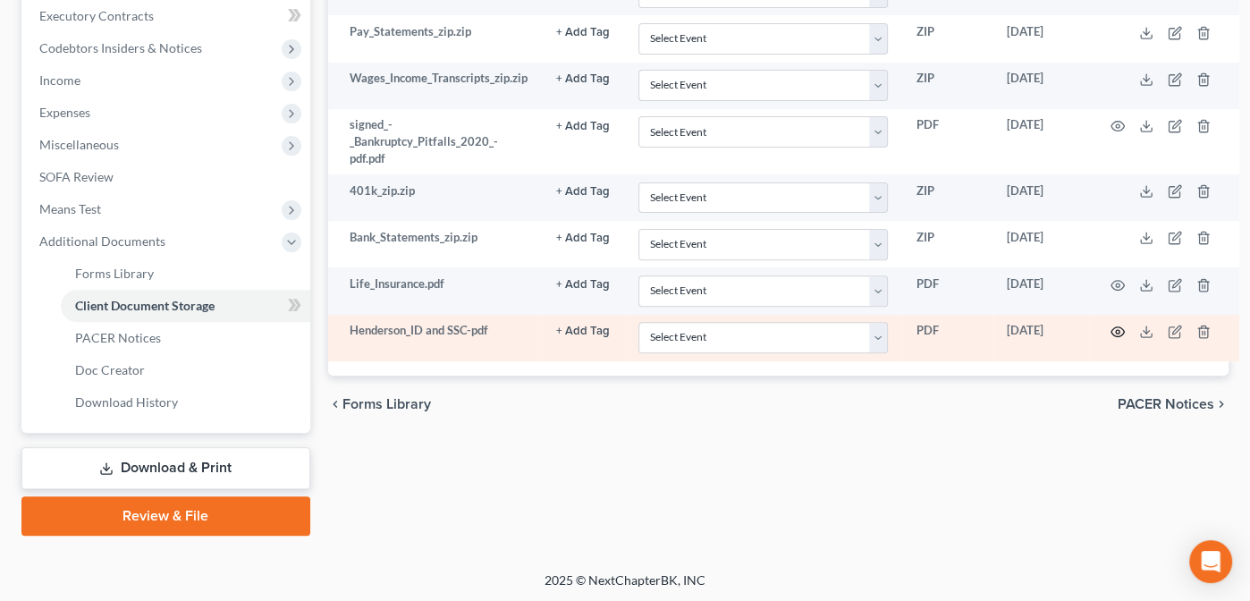
click at [1118, 325] on icon "button" at bounding box center [1117, 331] width 14 height 14
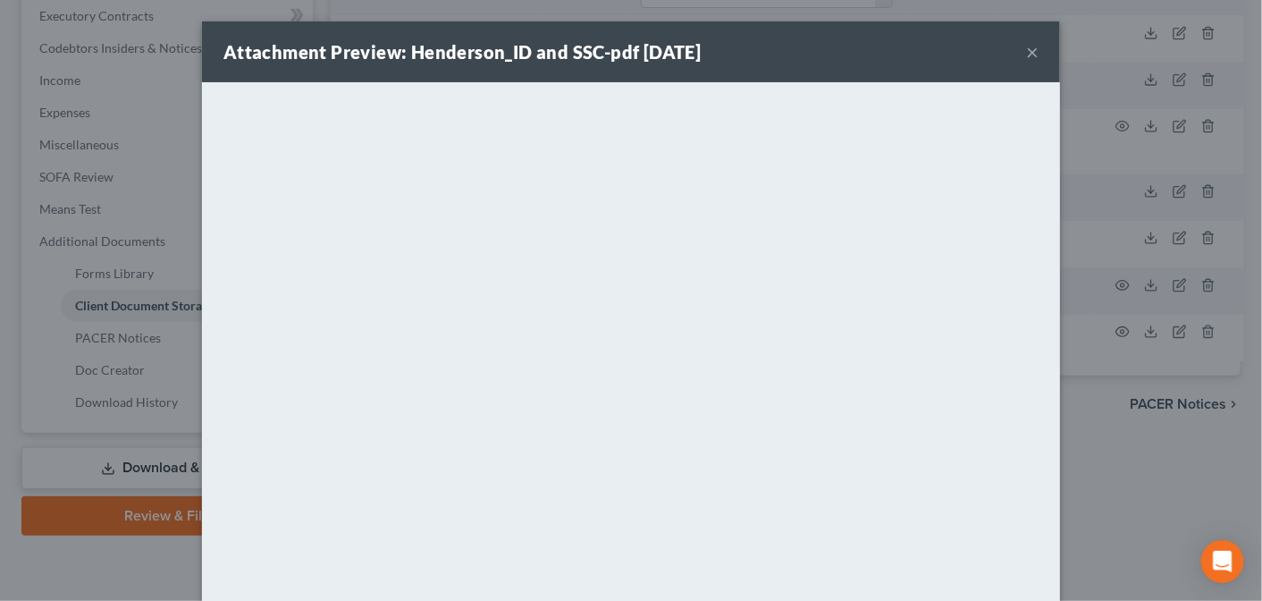
click at [1026, 51] on button "×" at bounding box center [1032, 51] width 13 height 21
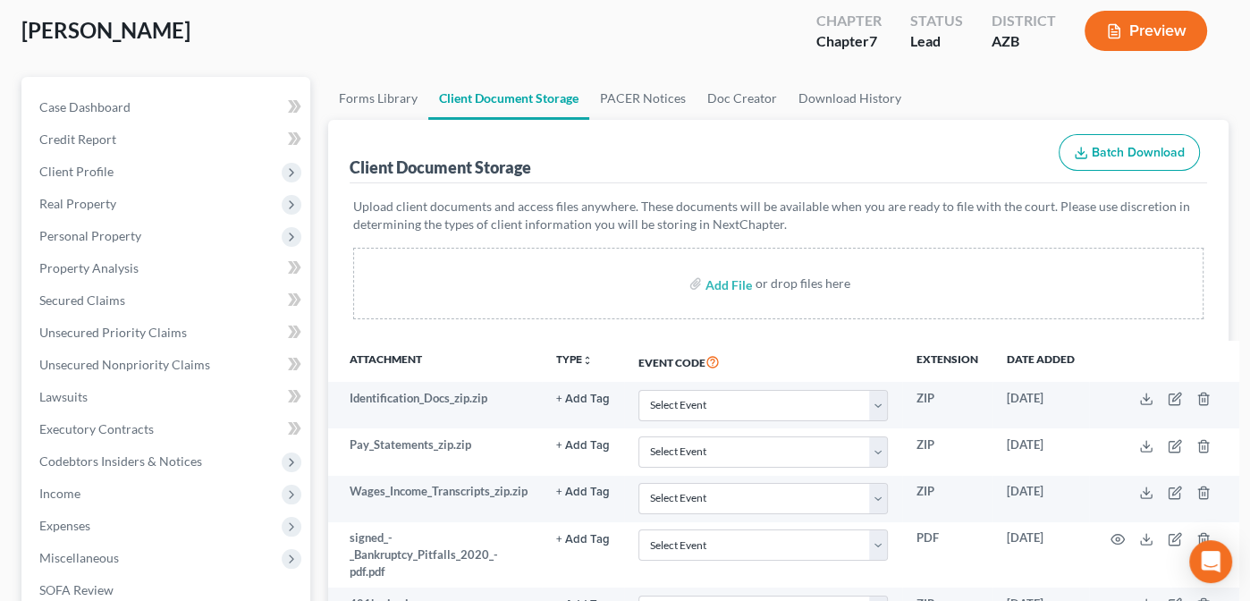
scroll to position [97, 0]
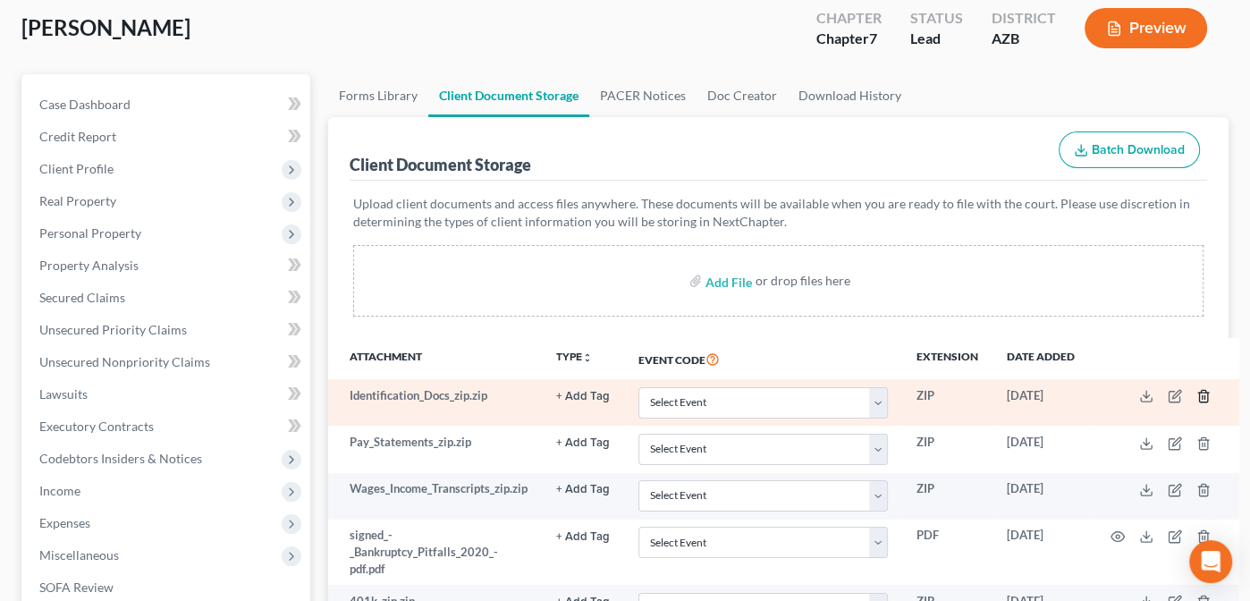
click at [1201, 392] on icon "button" at bounding box center [1203, 396] width 14 height 14
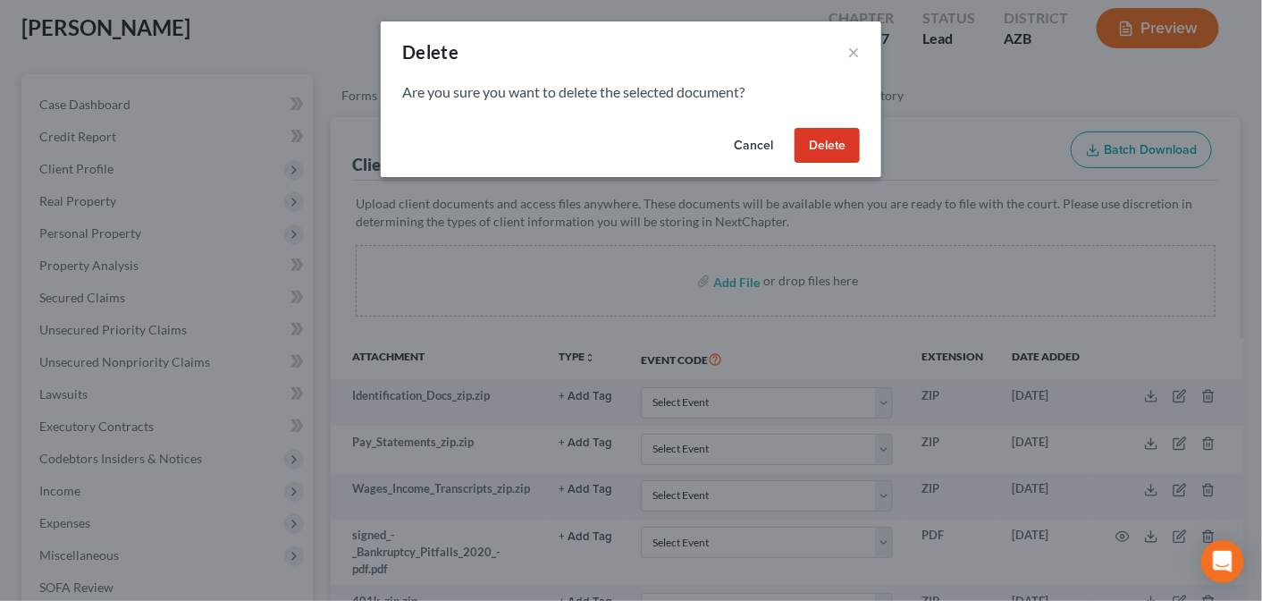
click at [838, 138] on button "Delete" at bounding box center [827, 146] width 65 height 36
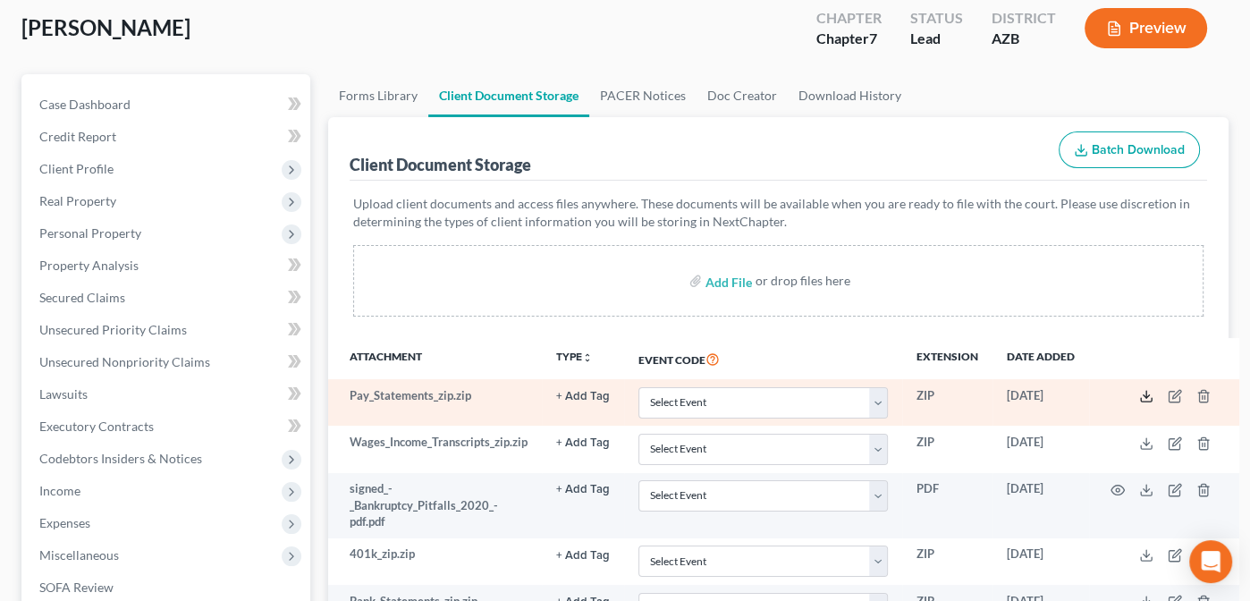
click at [1146, 391] on line at bounding box center [1146, 394] width 0 height 7
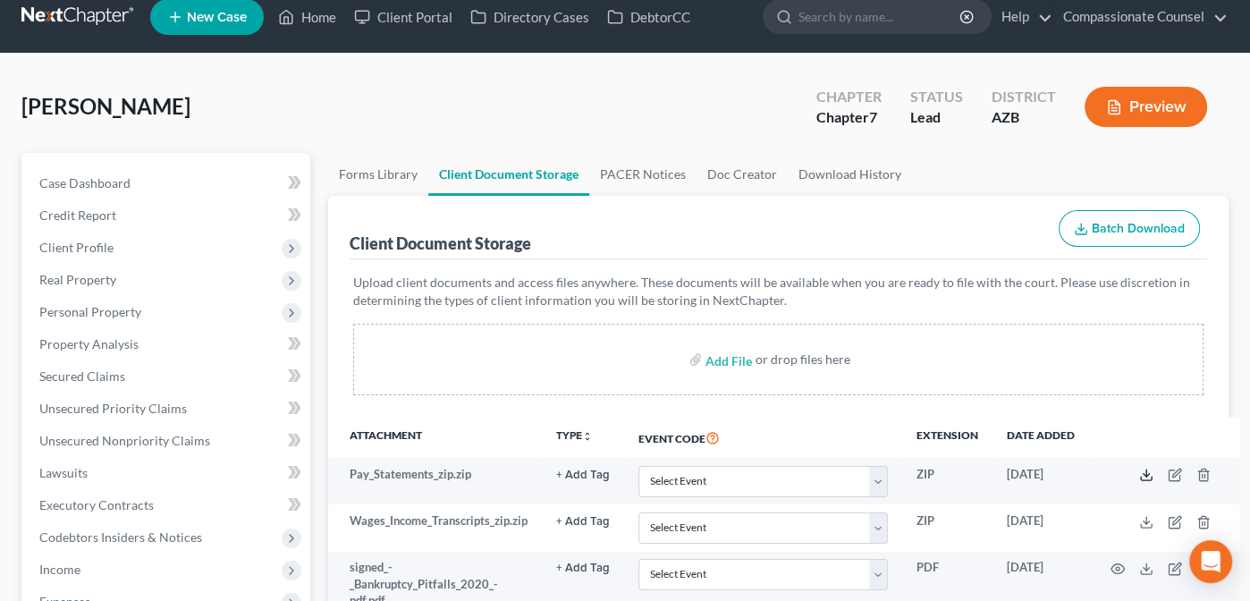
scroll to position [0, 0]
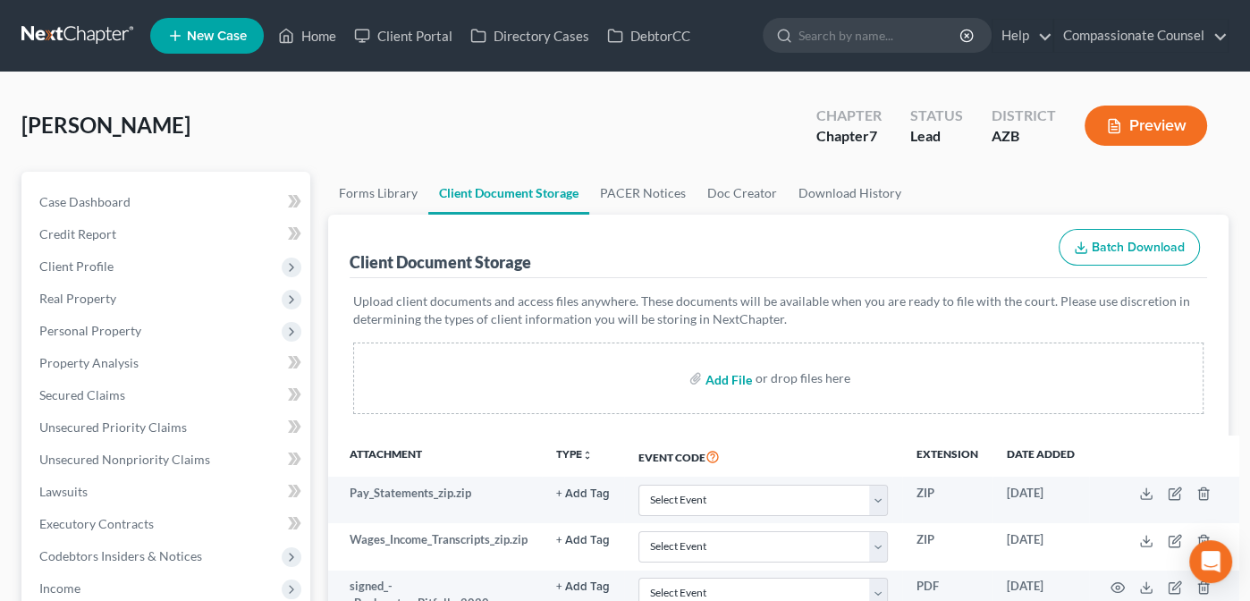
click at [713, 376] on input "file" at bounding box center [726, 378] width 43 height 32
type input "C:\fakepath\Henderson_Paystubs.pdf"
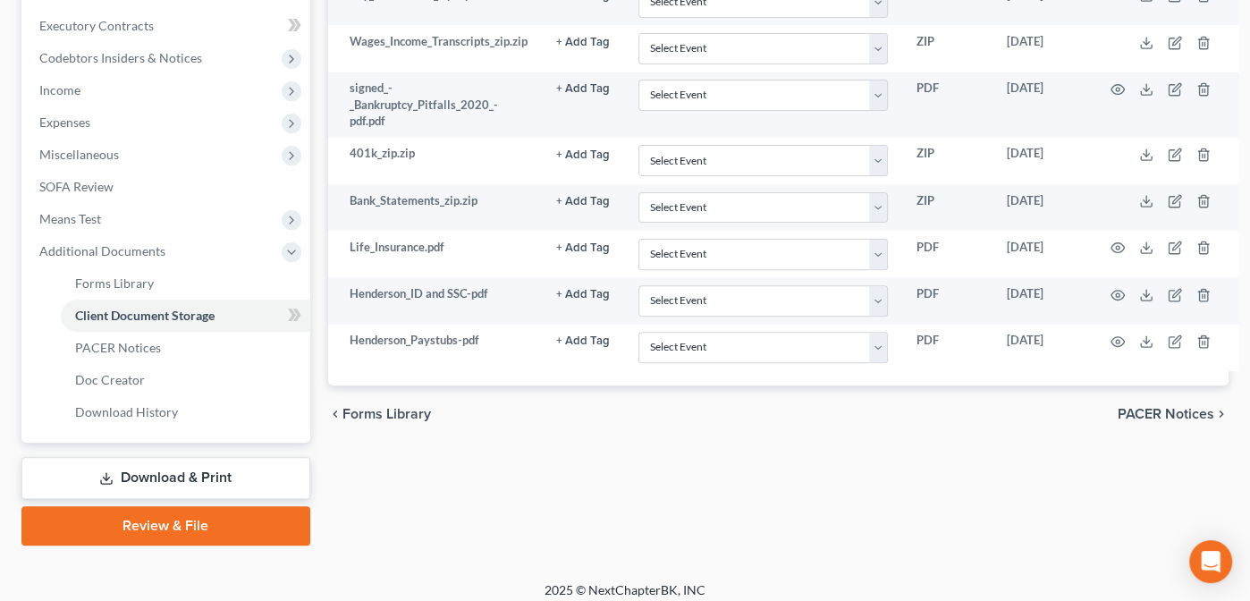
scroll to position [493, 0]
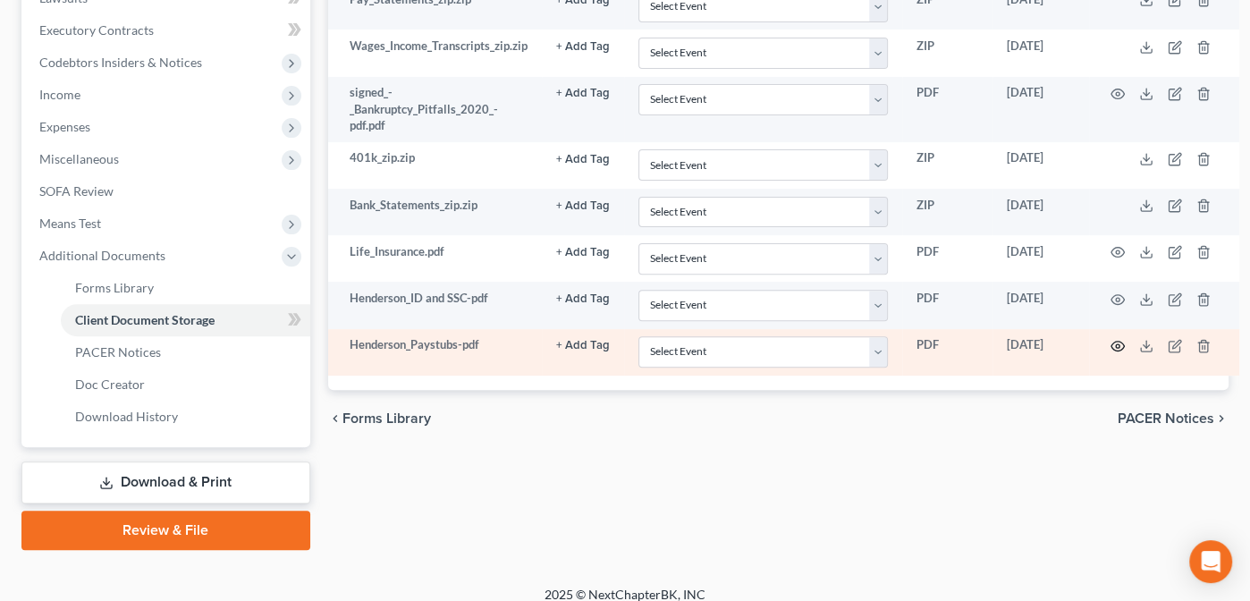
click at [1112, 339] on icon "button" at bounding box center [1117, 346] width 14 height 14
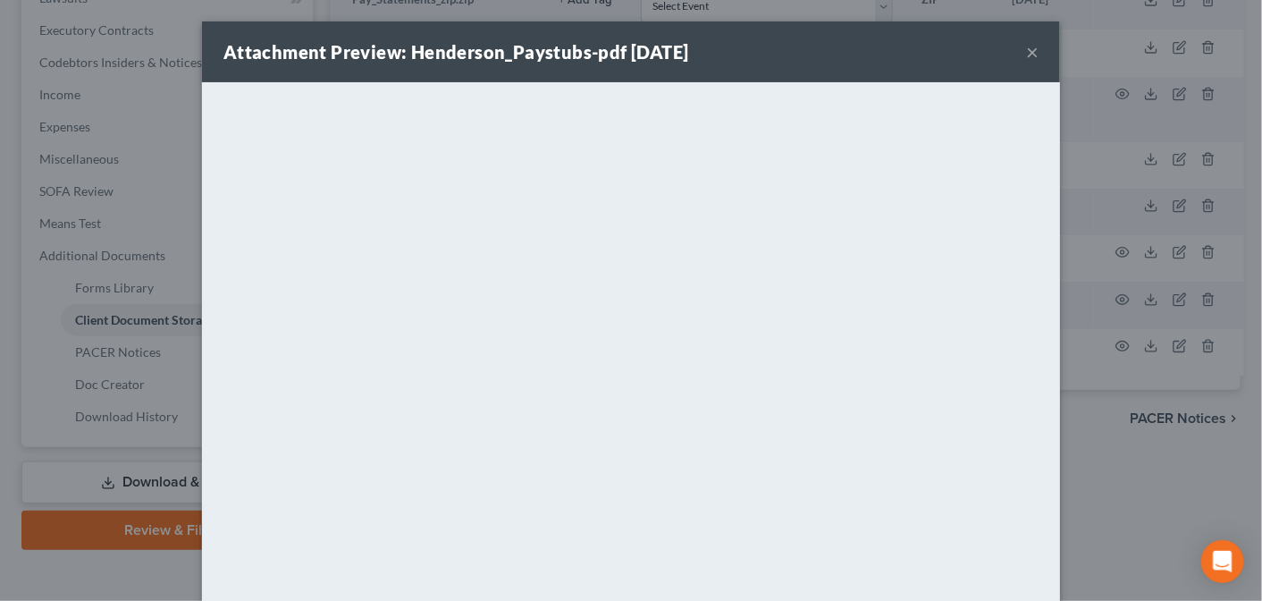
click at [1026, 51] on button "×" at bounding box center [1032, 51] width 13 height 21
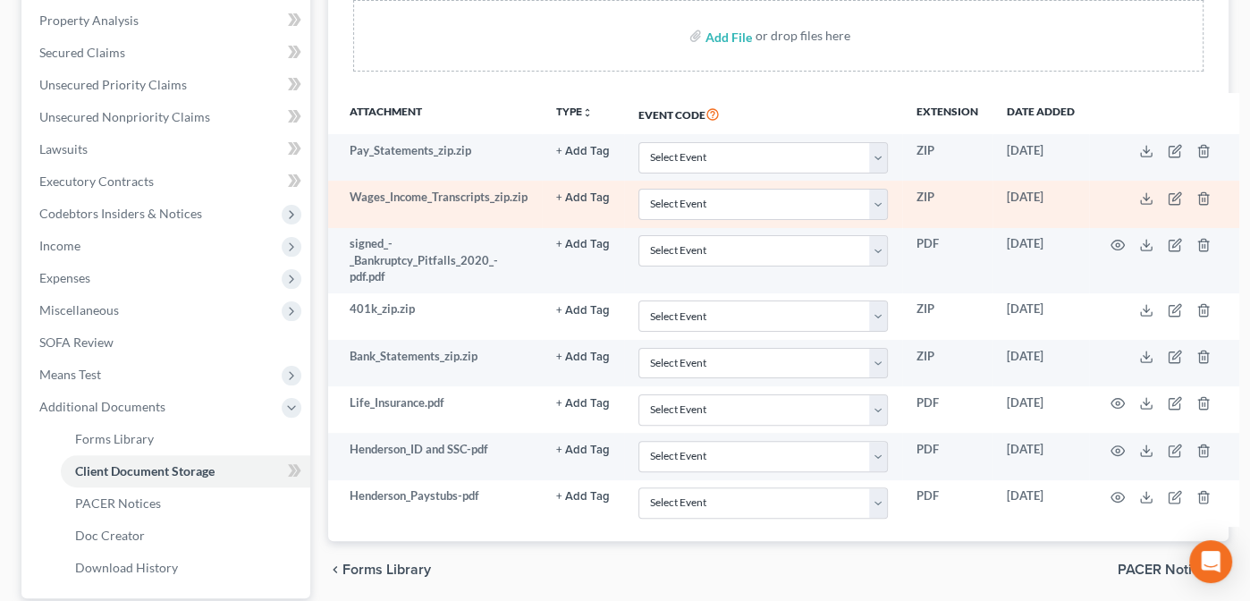
scroll to position [333, 0]
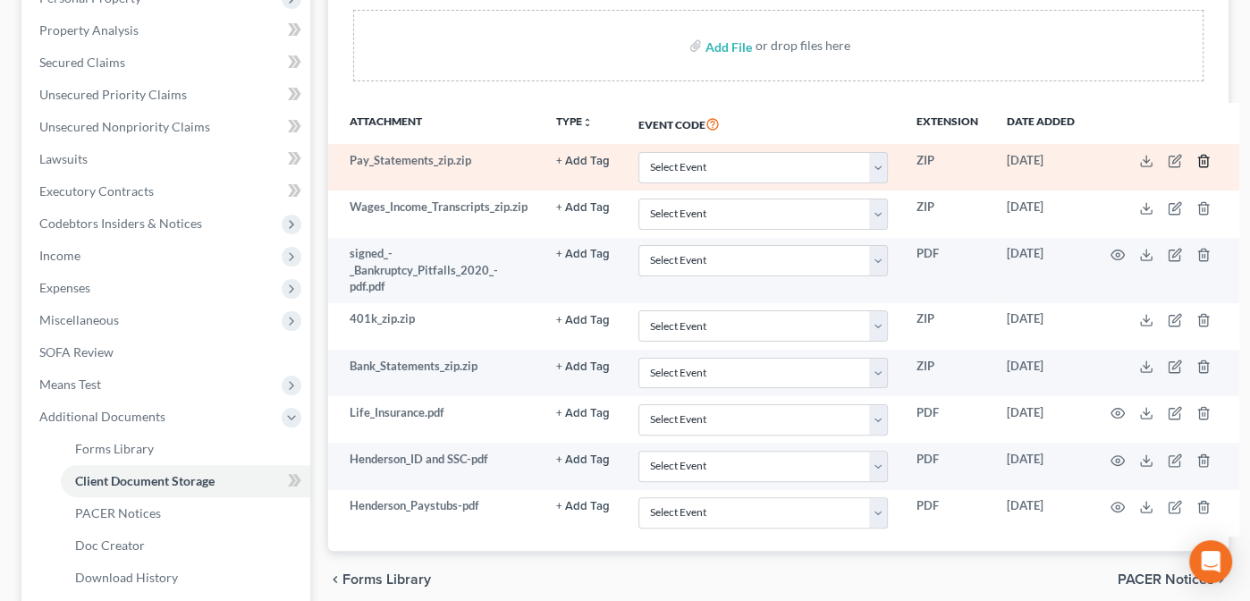
click at [1199, 157] on icon "button" at bounding box center [1203, 162] width 8 height 12
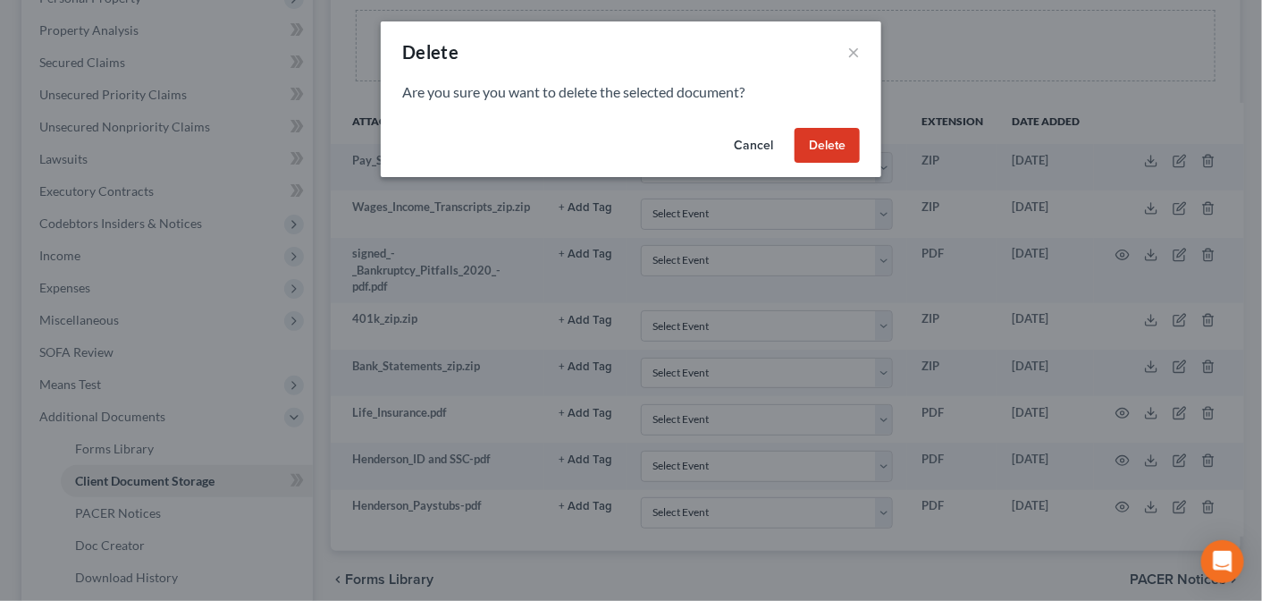
click at [851, 140] on button "Delete" at bounding box center [827, 146] width 65 height 36
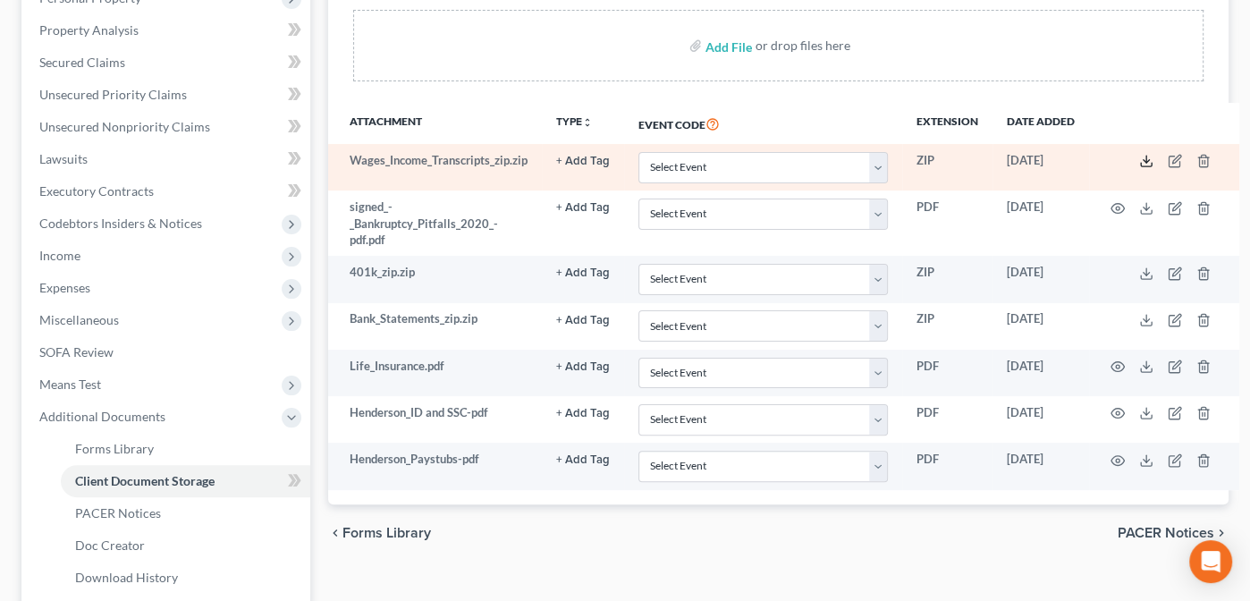
click at [1148, 160] on icon at bounding box center [1146, 161] width 14 height 14
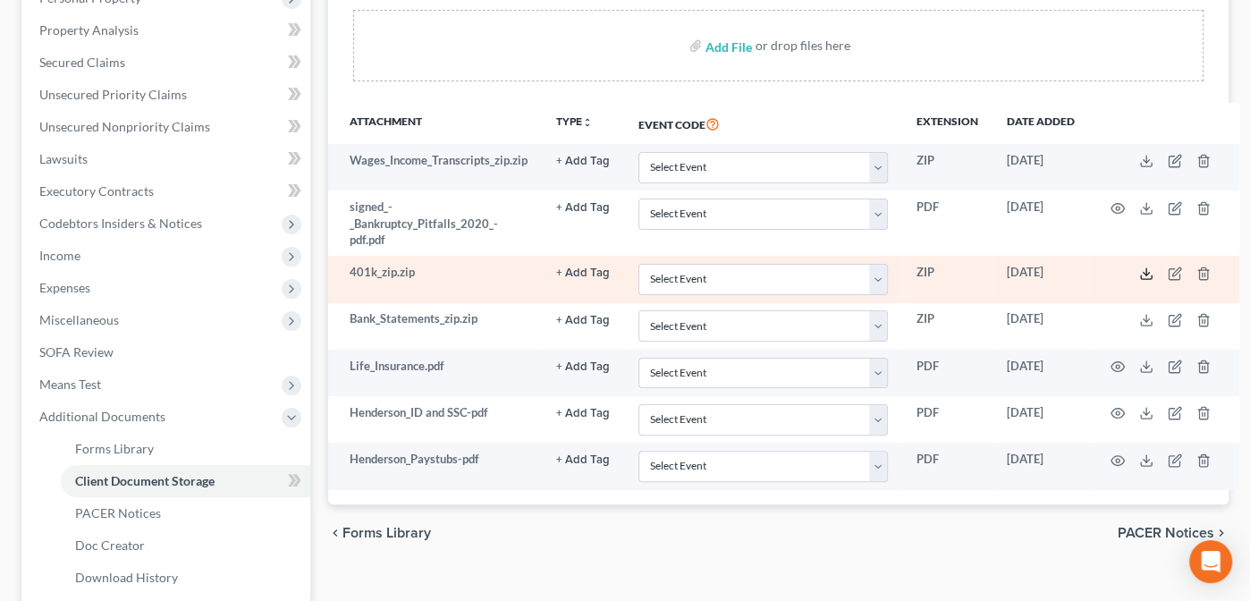
click at [1146, 268] on line at bounding box center [1146, 271] width 0 height 7
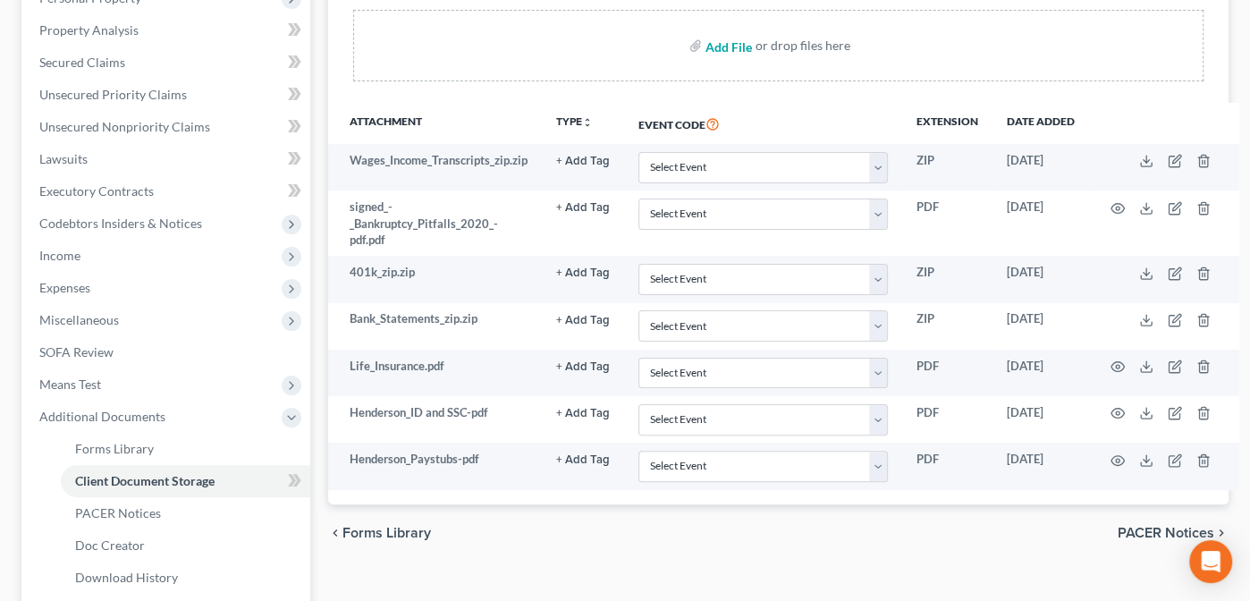
click at [731, 46] on input "file" at bounding box center [726, 45] width 43 height 32
type input "C:\fakepath\Henderson_401K.pdf"
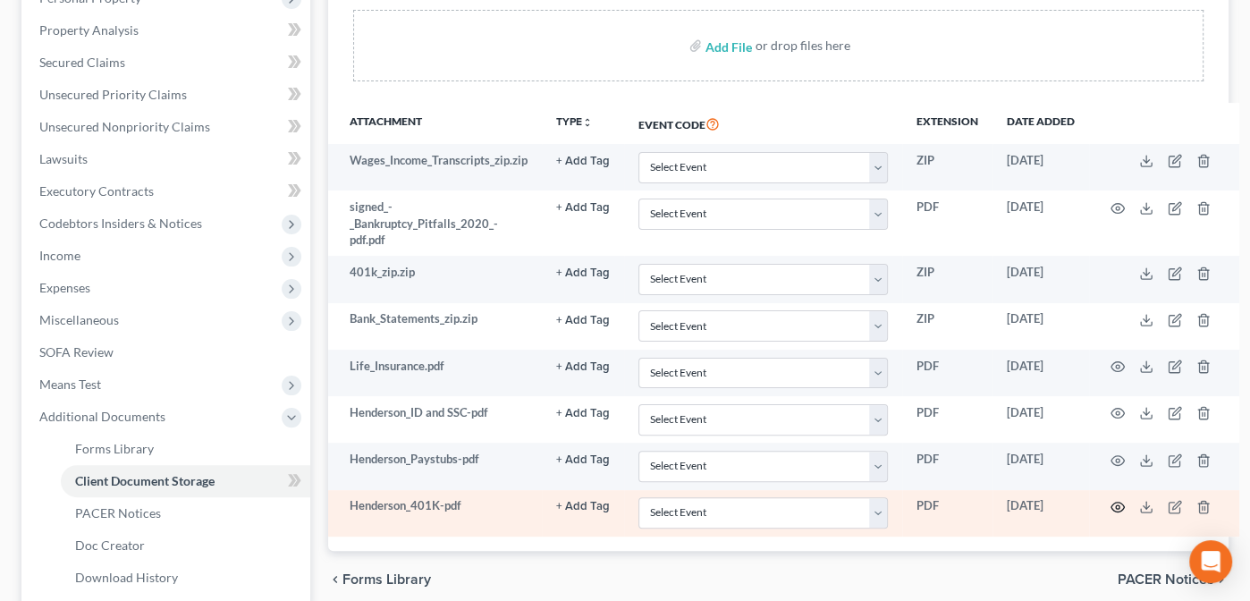
click at [1113, 500] on icon "button" at bounding box center [1117, 507] width 14 height 14
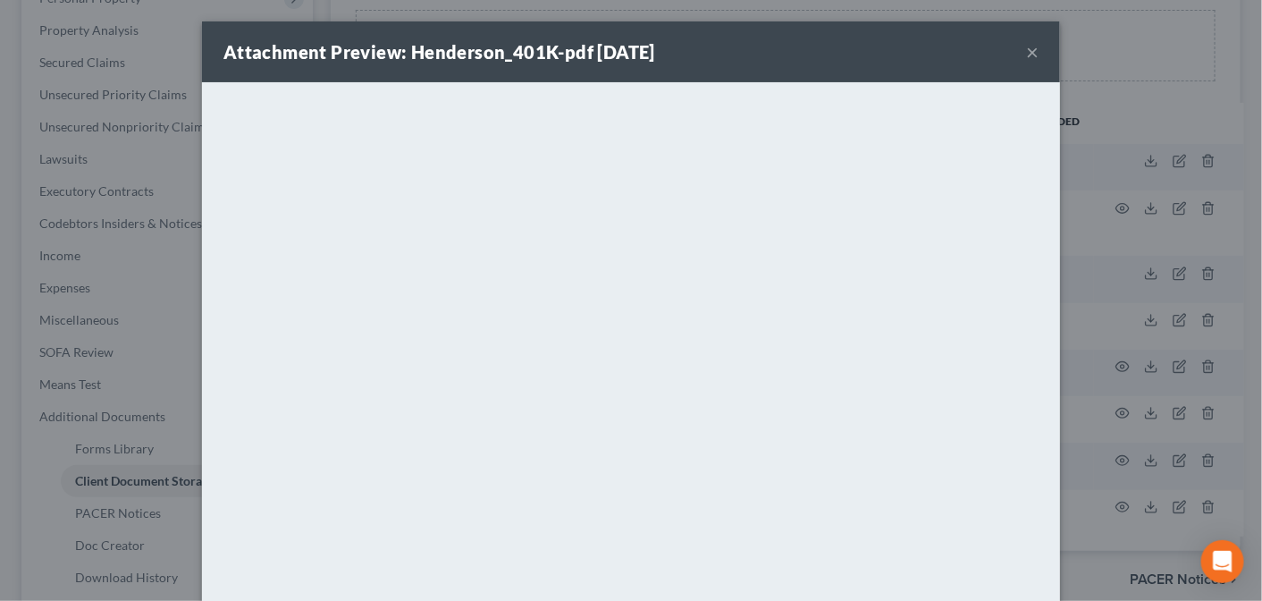
click at [1026, 49] on button "×" at bounding box center [1032, 51] width 13 height 21
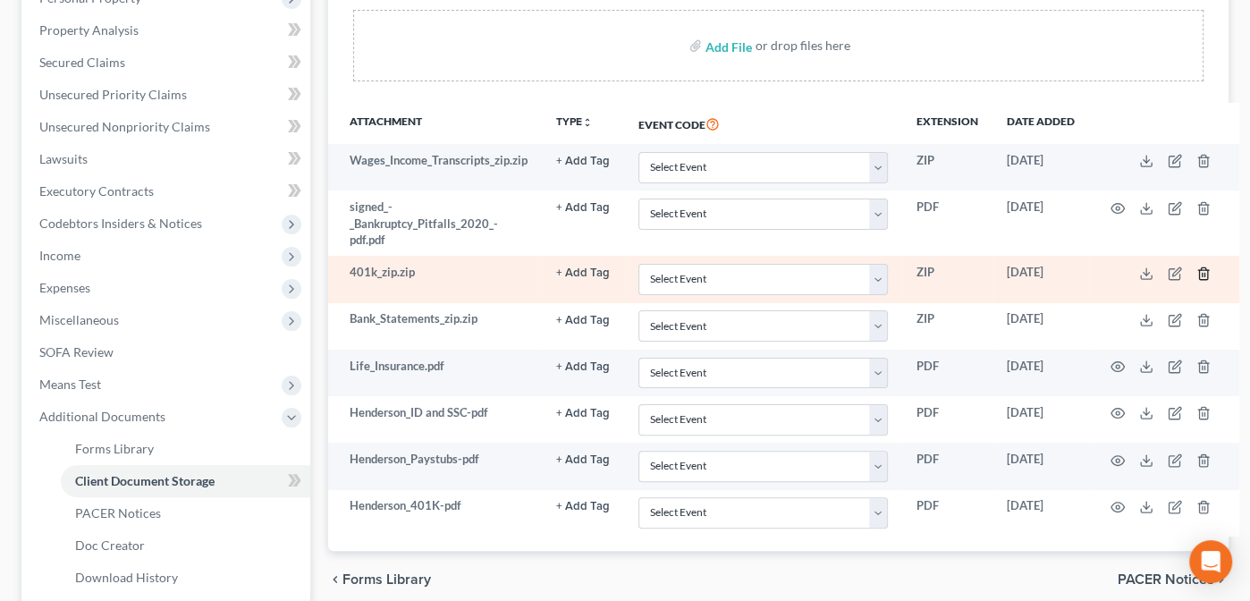
click at [1200, 266] on icon "button" at bounding box center [1203, 273] width 14 height 14
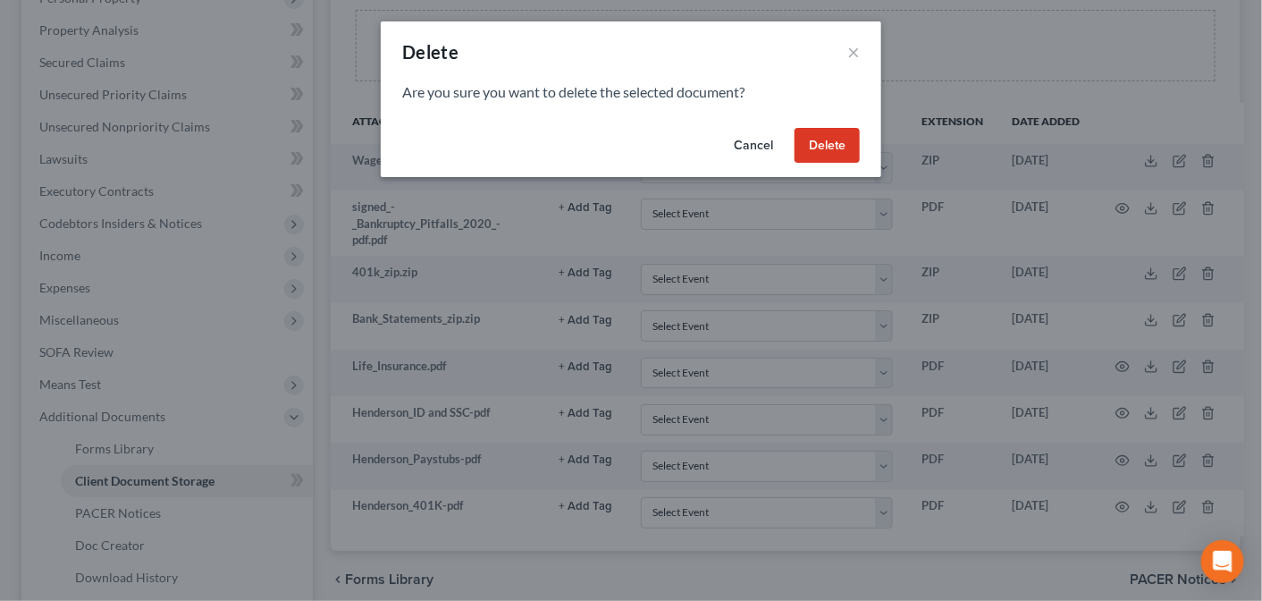
click at [830, 135] on button "Delete" at bounding box center [827, 146] width 65 height 36
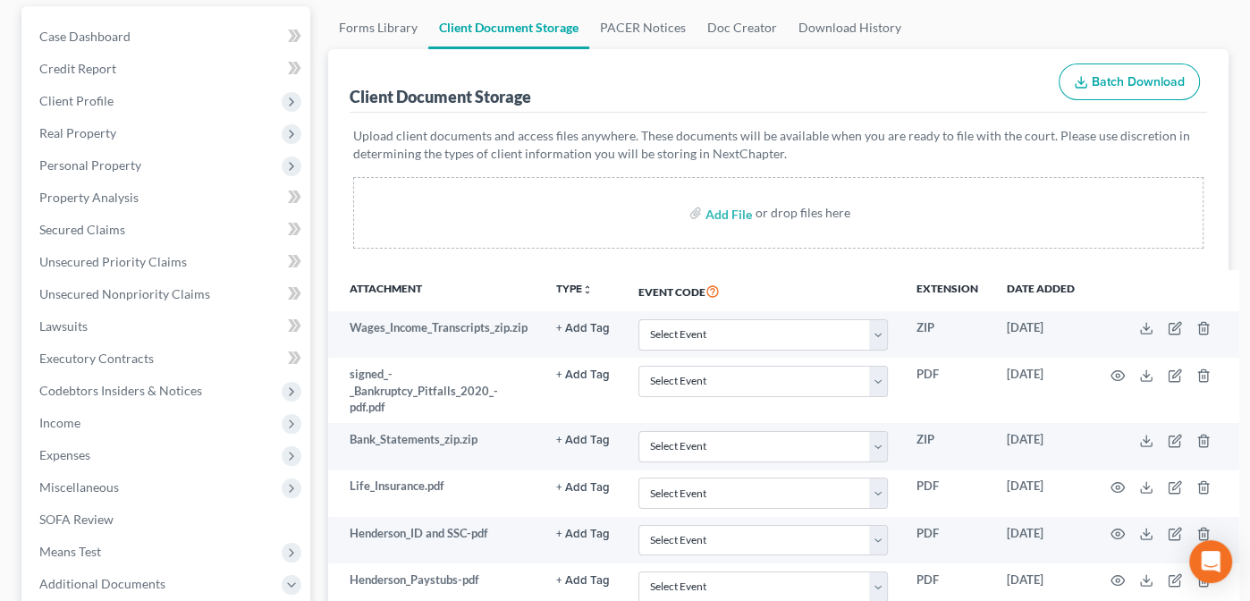
scroll to position [63, 0]
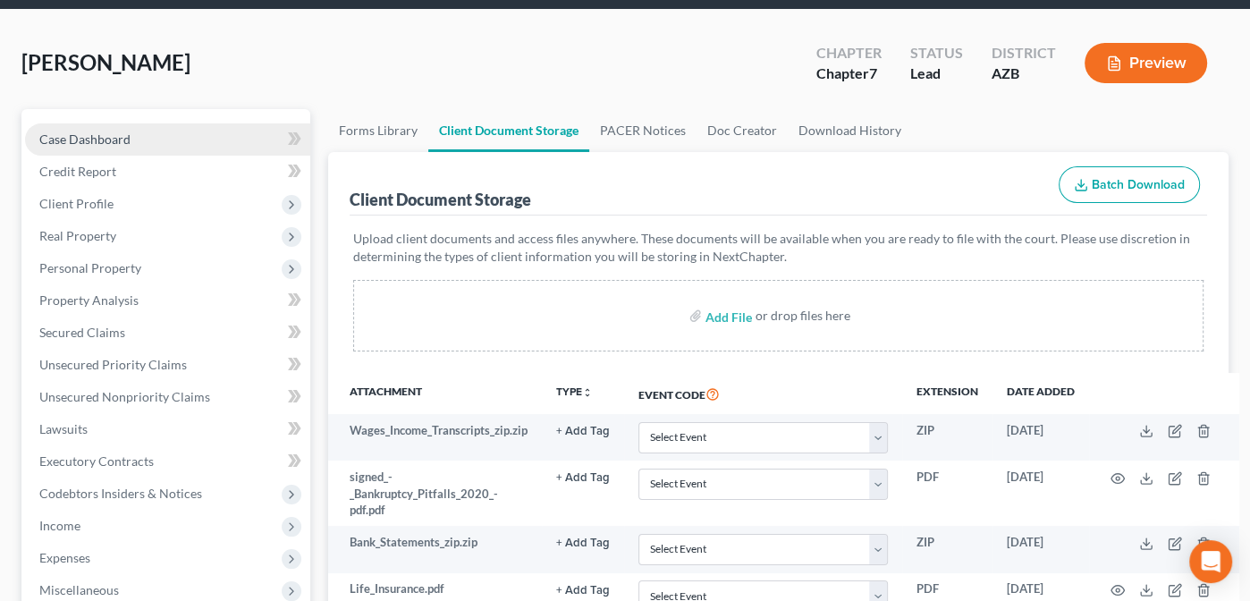
click at [56, 143] on span "Case Dashboard" at bounding box center [84, 138] width 91 height 15
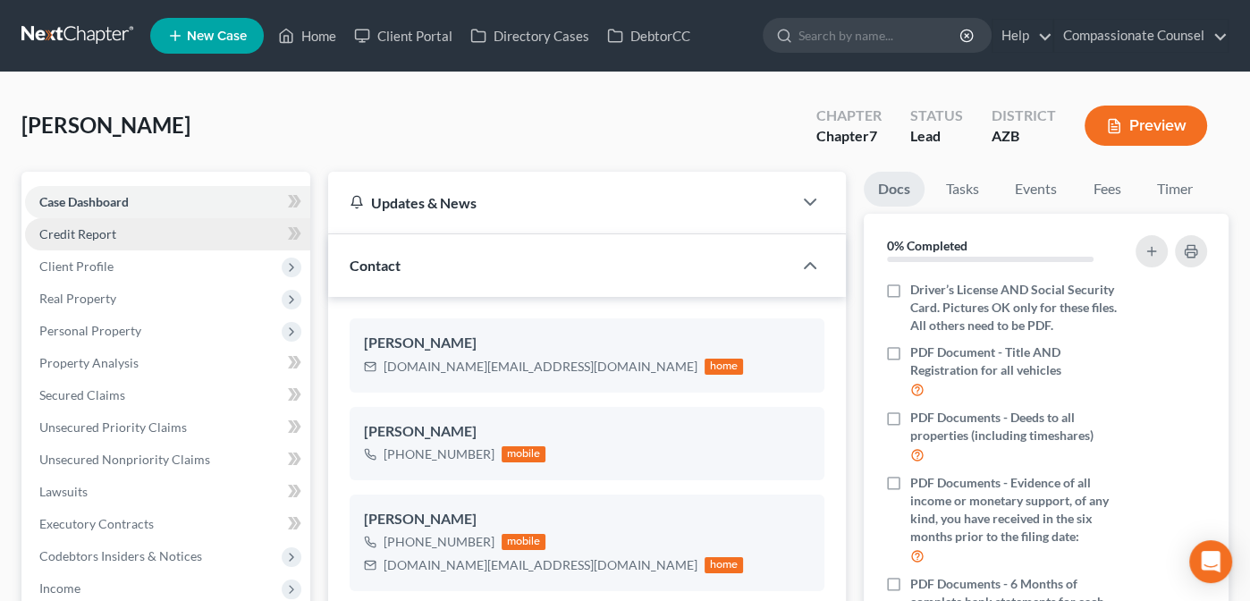
click at [47, 220] on link "Credit Report" at bounding box center [167, 234] width 285 height 32
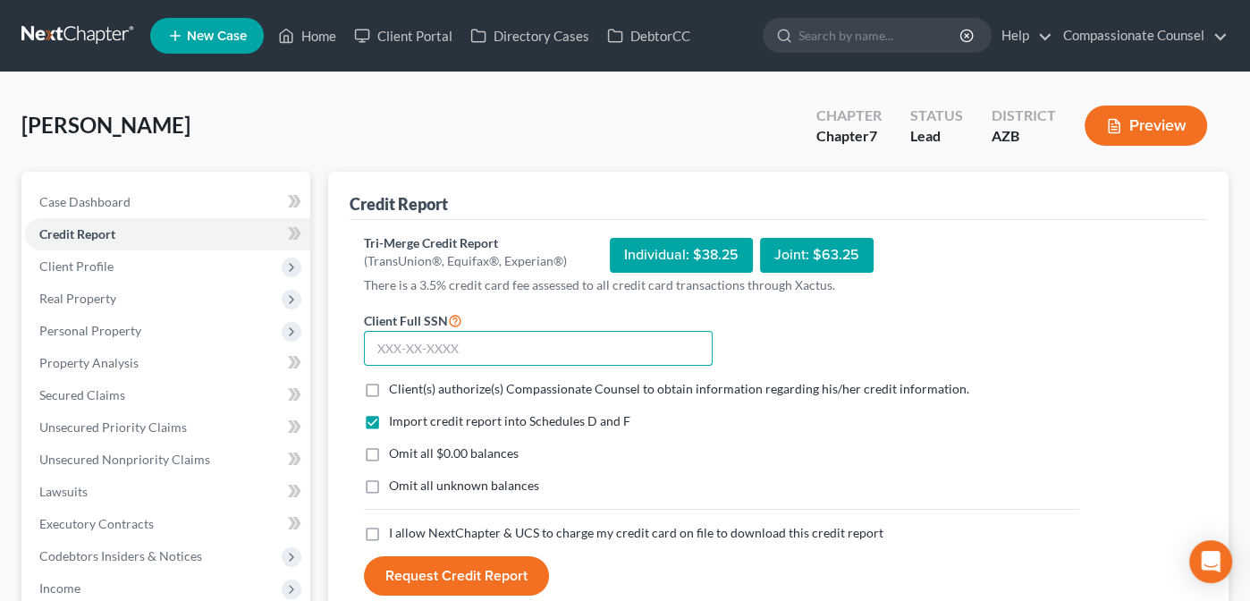
click at [432, 348] on input "text" at bounding box center [538, 349] width 349 height 36
type input "523-21-2860"
click at [389, 389] on label "Client(s) authorize(s) Compassionate Counsel to obtain information regarding hi…" at bounding box center [679, 389] width 580 height 18
click at [396, 389] on input "Client(s) authorize(s) Compassionate Counsel to obtain information regarding hi…" at bounding box center [402, 386] width 12 height 12
checkbox input "true"
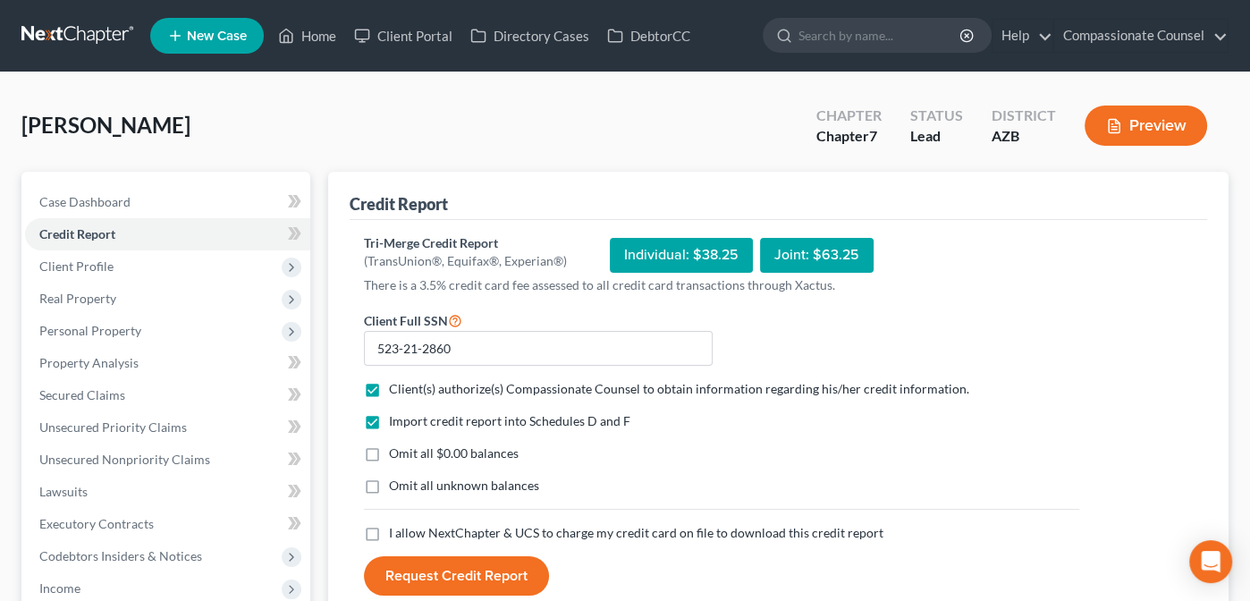
click at [389, 530] on label "I allow NextChapter & UCS to charge my credit card on file to download this cre…" at bounding box center [636, 533] width 494 height 18
click at [396, 530] on input "I allow NextChapter & UCS to charge my credit card on file to download this cre…" at bounding box center [402, 530] width 12 height 12
checkbox input "true"
click at [444, 568] on button "Request Credit Report" at bounding box center [456, 575] width 185 height 39
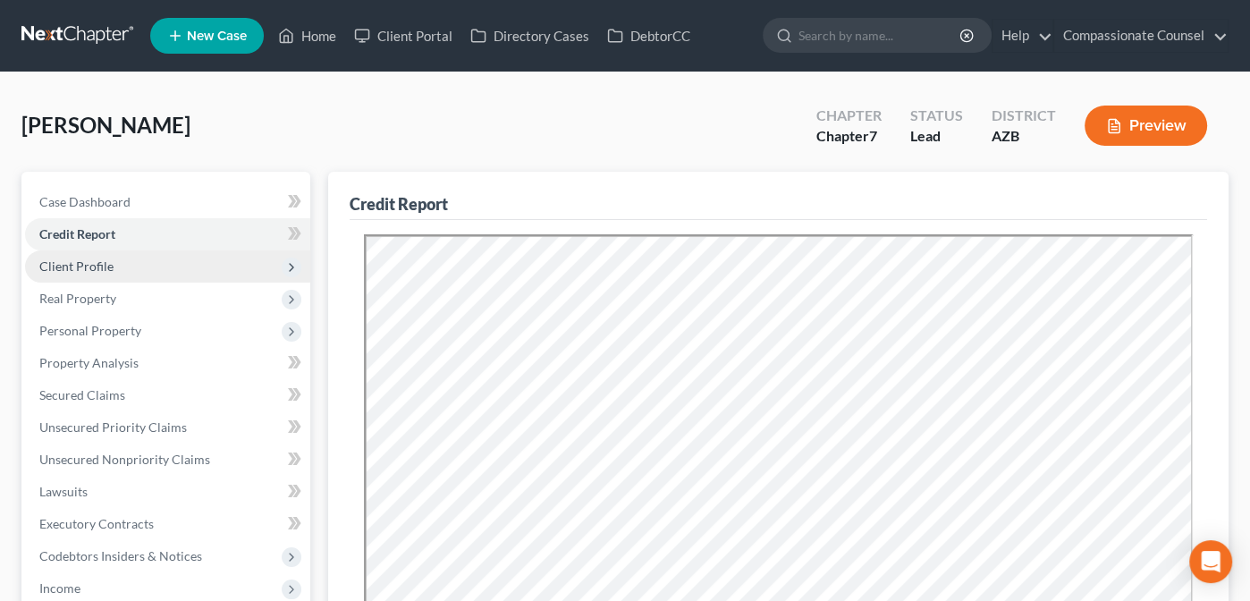
click at [87, 259] on span "Client Profile" at bounding box center [76, 265] width 74 height 15
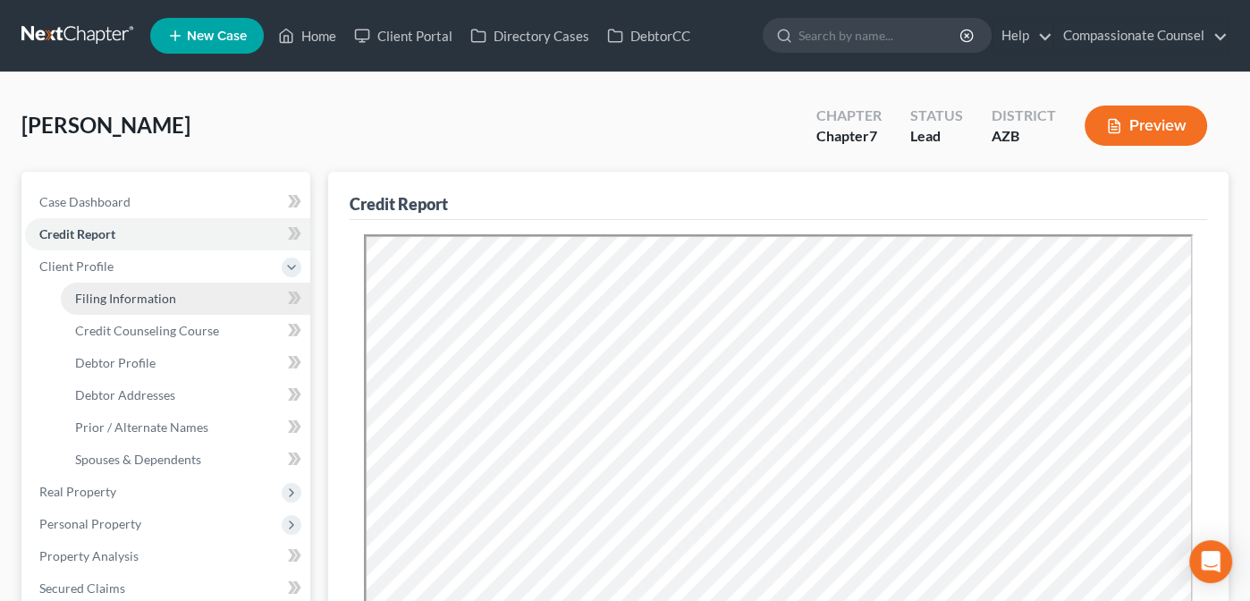
click at [93, 296] on span "Filing Information" at bounding box center [125, 298] width 101 height 15
select select "1"
select select "0"
select select "3"
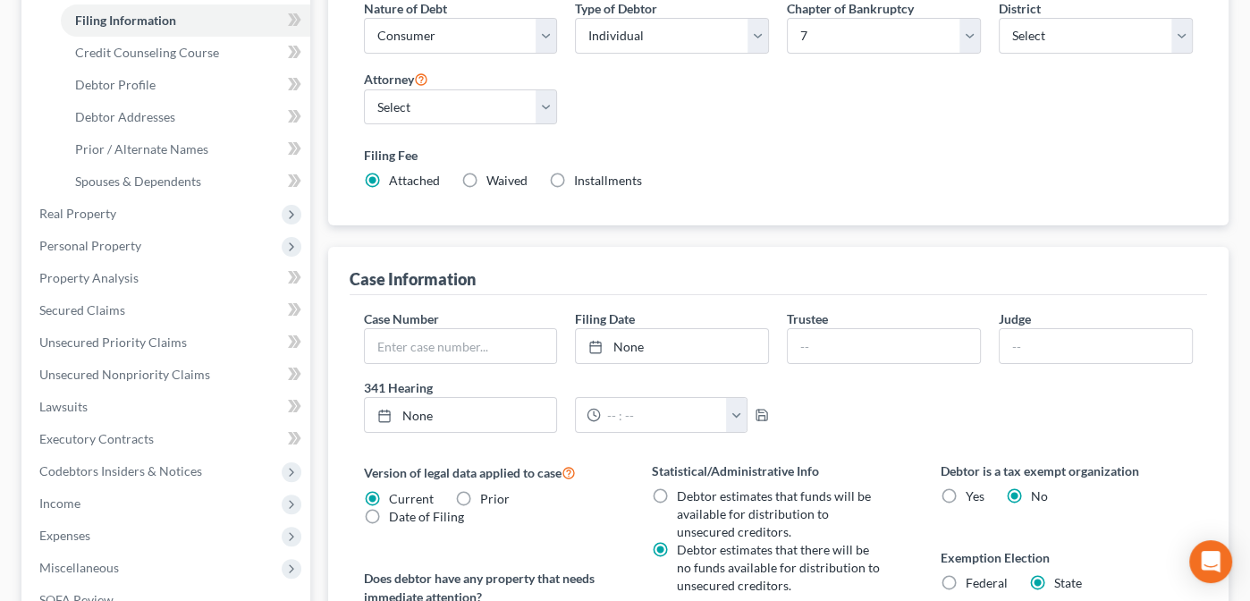
scroll to position [255, 0]
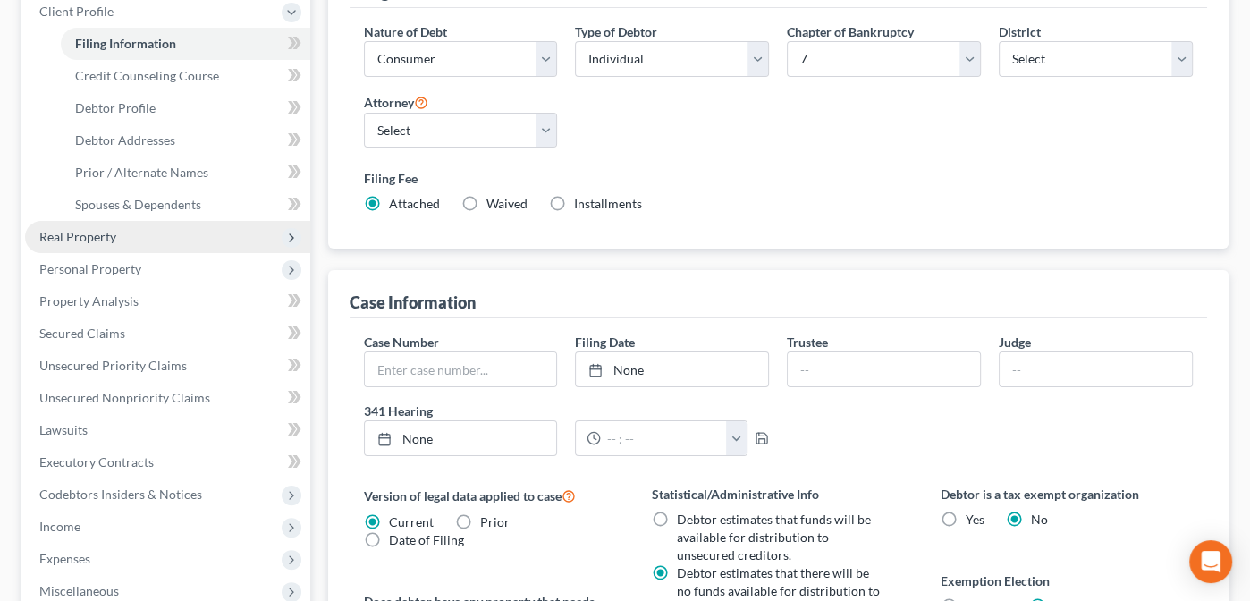
click at [66, 241] on span "Real Property" at bounding box center [77, 236] width 77 height 15
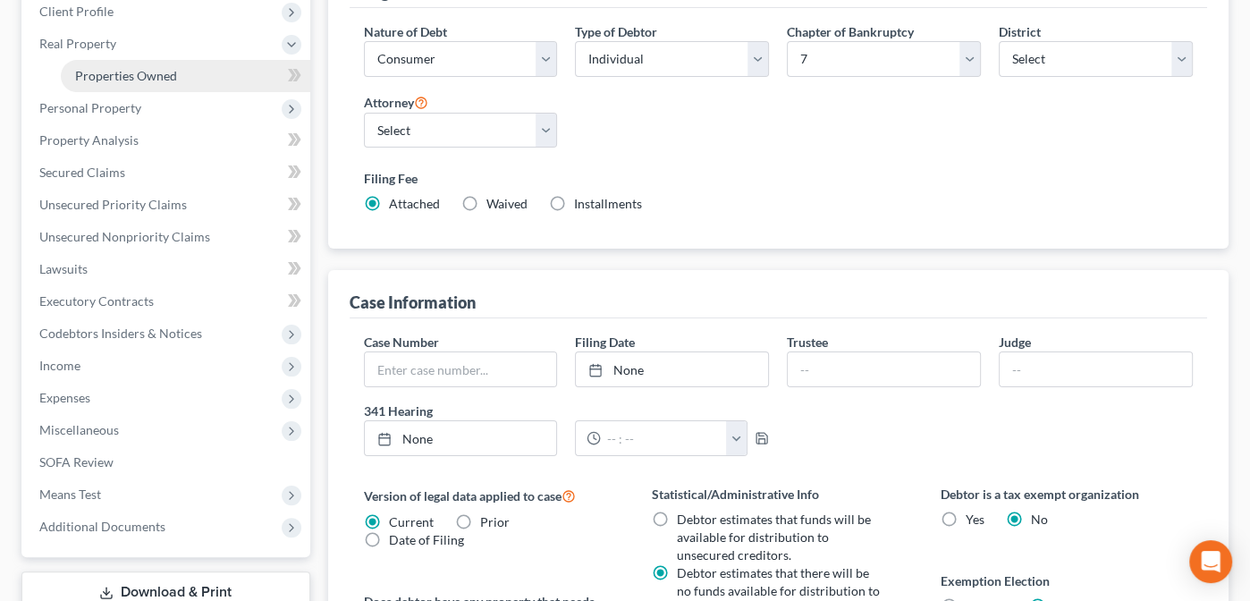
click at [120, 74] on span "Properties Owned" at bounding box center [126, 75] width 102 height 15
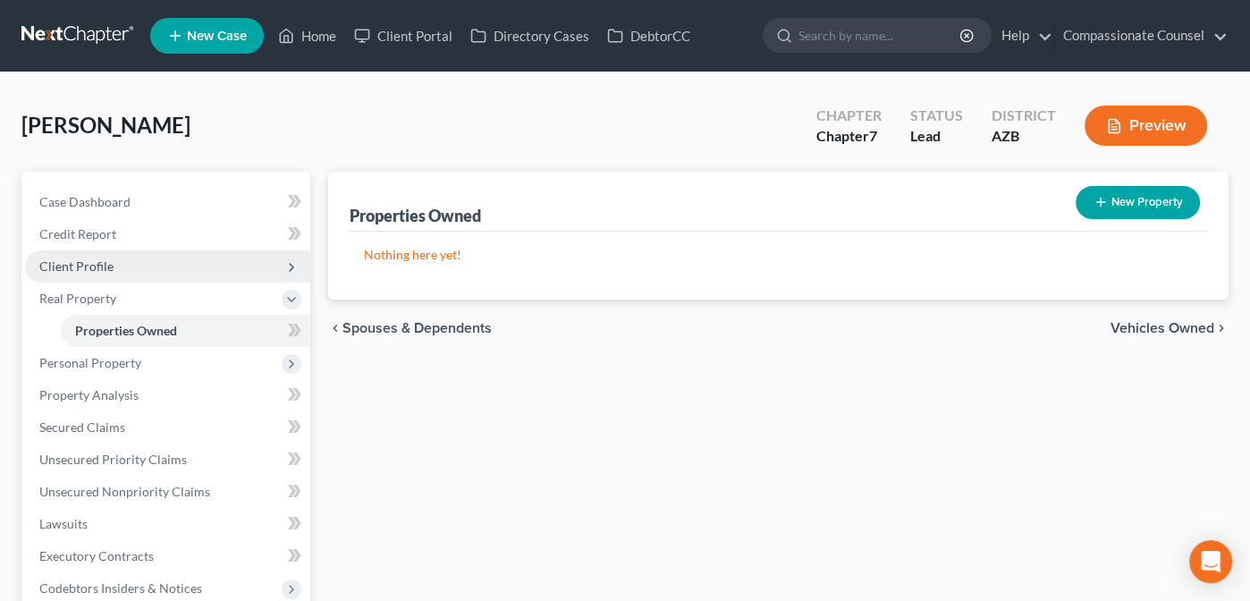
click at [63, 268] on span "Client Profile" at bounding box center [76, 265] width 74 height 15
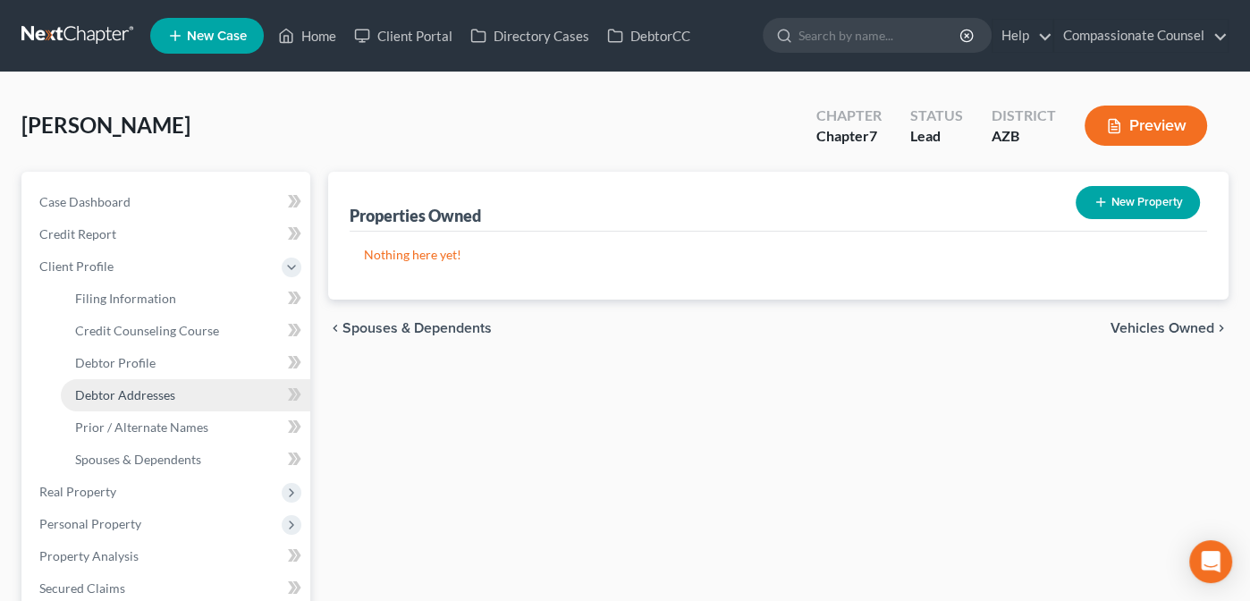
click at [106, 407] on link "Debtor Addresses" at bounding box center [185, 395] width 249 height 32
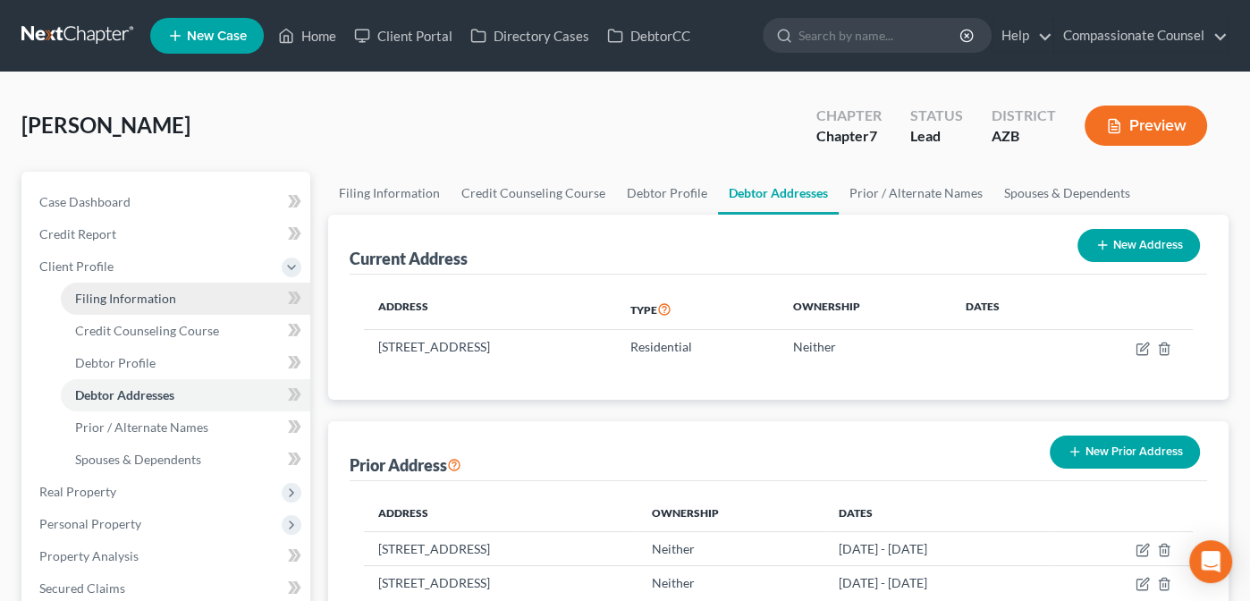
click at [88, 294] on span "Filing Information" at bounding box center [125, 298] width 101 height 15
select select "1"
select select "0"
select select "4"
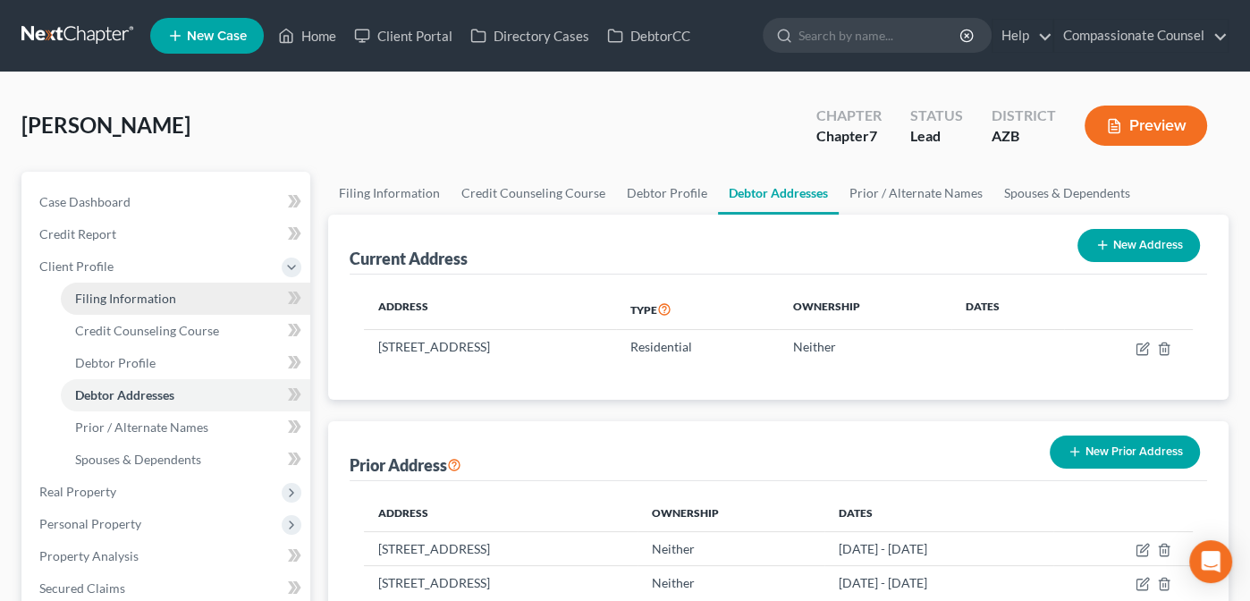
select select "1"
select select "3"
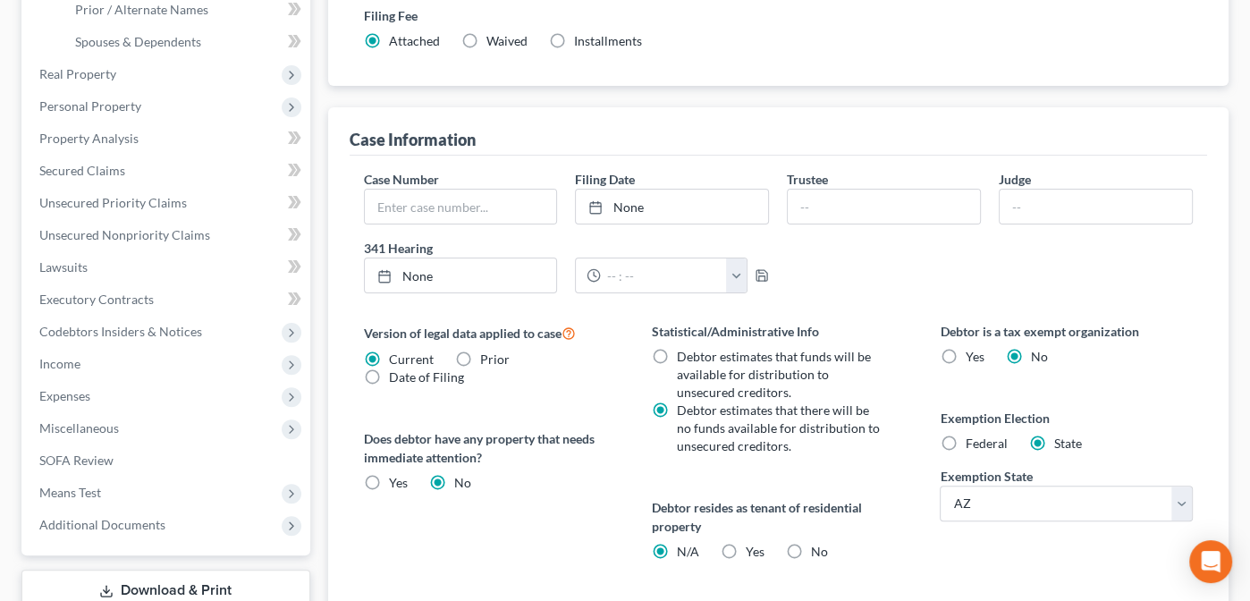
scroll to position [419, 0]
click at [746, 545] on label "Yes Yes" at bounding box center [755, 550] width 19 height 18
click at [753, 545] on input "Yes Yes" at bounding box center [759, 547] width 12 height 12
radio input "true"
radio input "false"
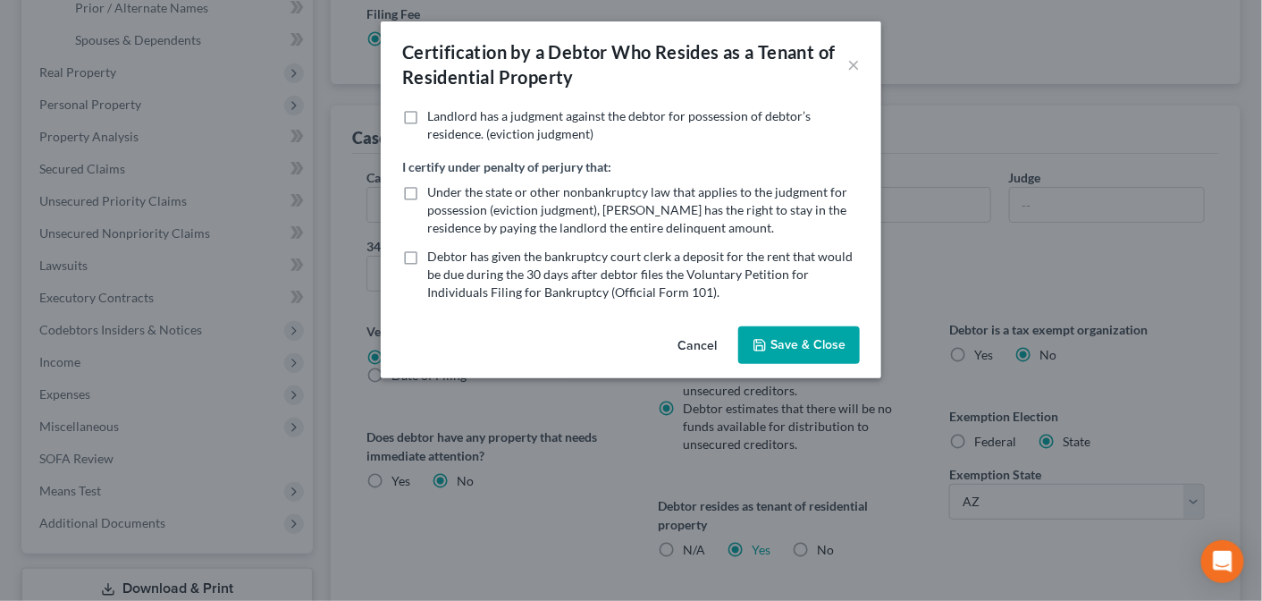
click at [427, 190] on label "Under the state or other nonbankruptcy law that applies to the judgment for pos…" at bounding box center [643, 210] width 433 height 54
click at [434, 190] on input "Under the state or other nonbankruptcy law that applies to the judgment for pos…" at bounding box center [440, 189] width 12 height 12
checkbox input "true"
click at [802, 343] on button "Save & Close" at bounding box center [799, 345] width 122 height 38
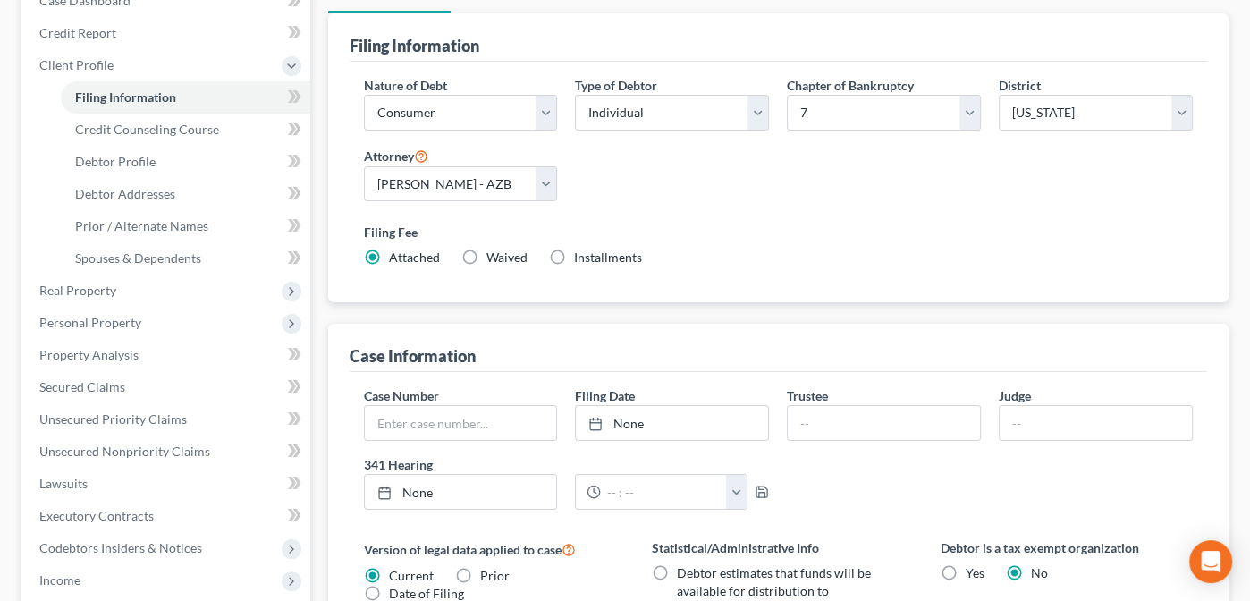
scroll to position [169, 0]
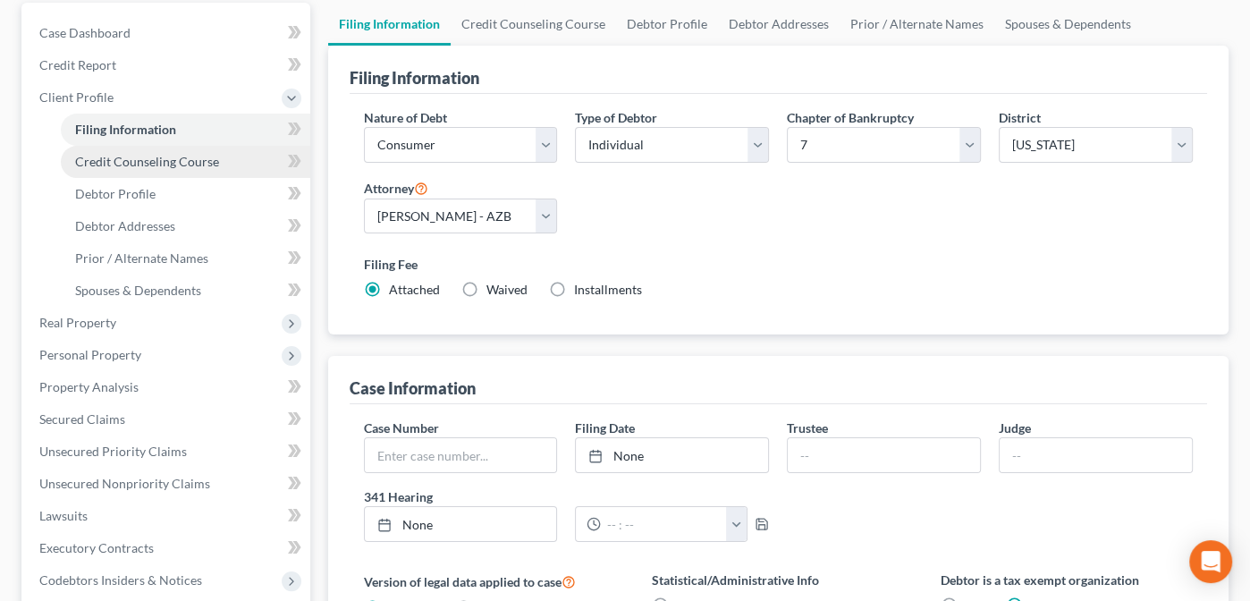
click at [106, 165] on span "Credit Counseling Course" at bounding box center [147, 161] width 144 height 15
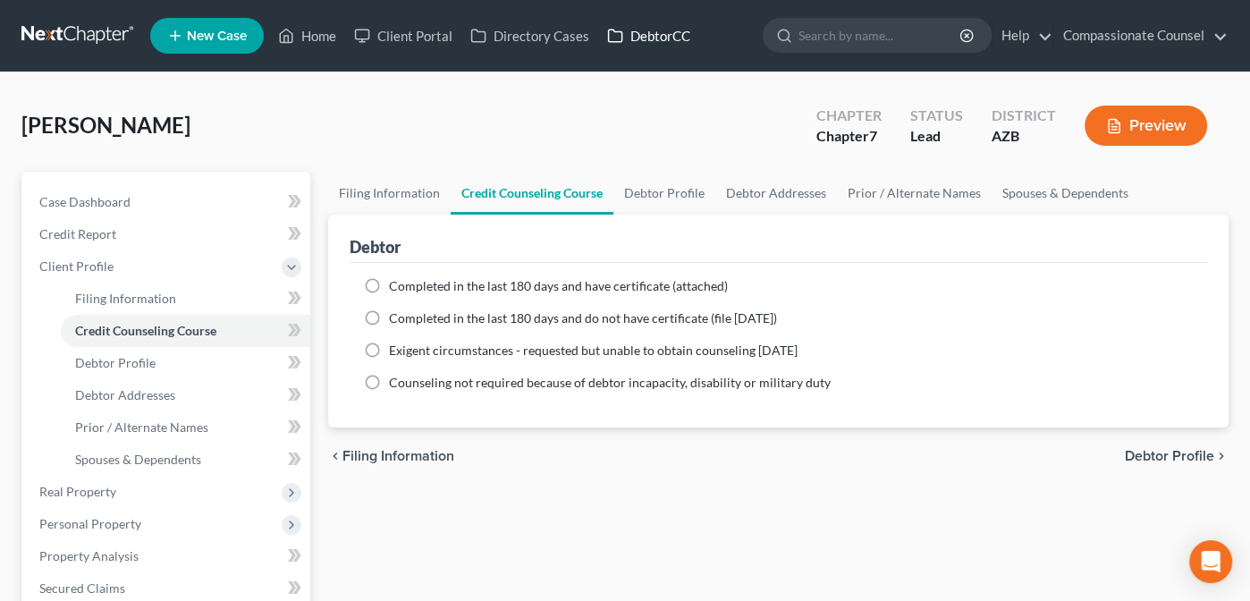
click at [660, 29] on link "DebtorCC" at bounding box center [648, 36] width 101 height 32
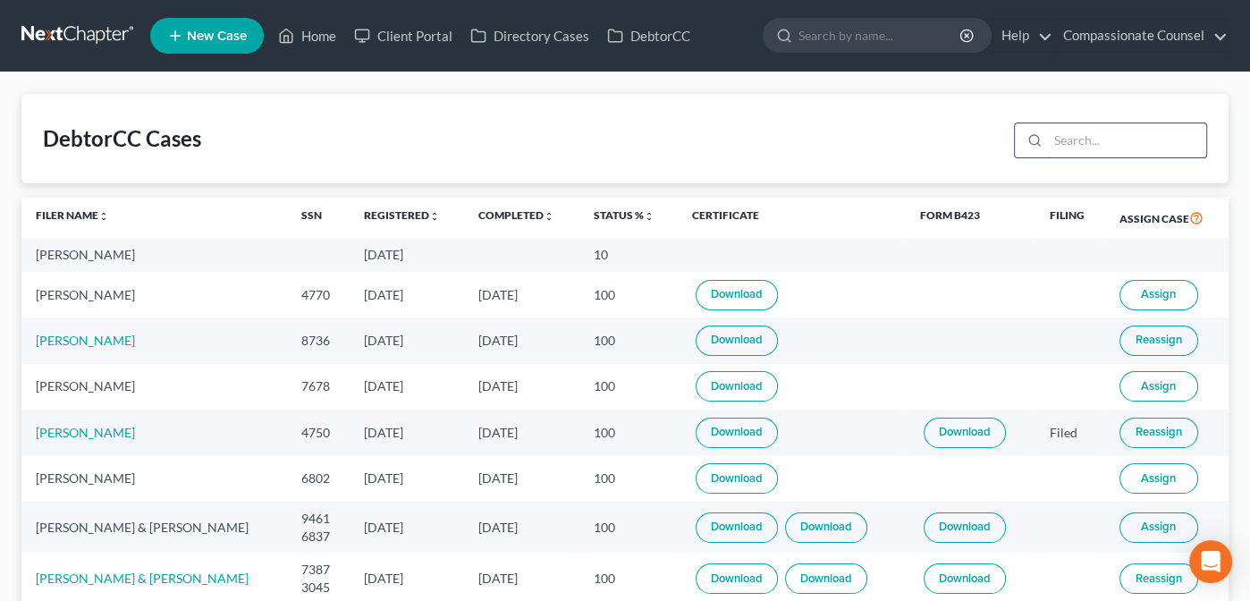
click at [1069, 138] on input "search" at bounding box center [1127, 140] width 158 height 34
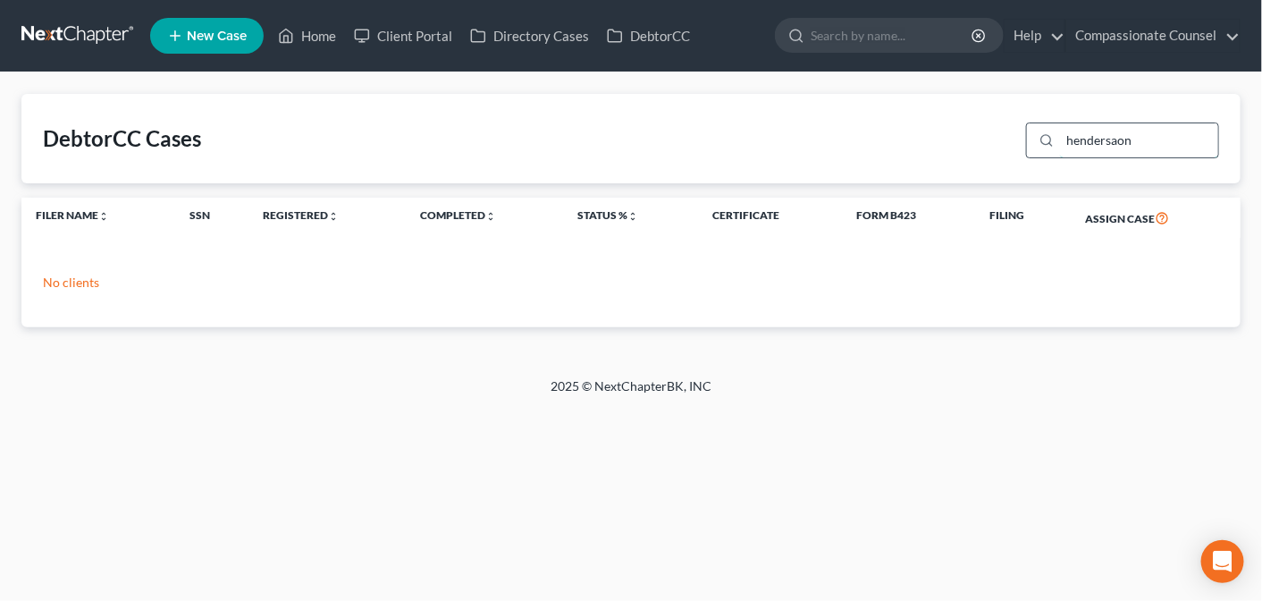
drag, startPoint x: 1130, startPoint y: 137, endPoint x: 1047, endPoint y: 143, distance: 83.4
click at [1047, 143] on div "hendersaon" at bounding box center [1122, 140] width 193 height 36
type input "[PERSON_NAME]"
click at [331, 32] on link "Home" at bounding box center [307, 36] width 76 height 32
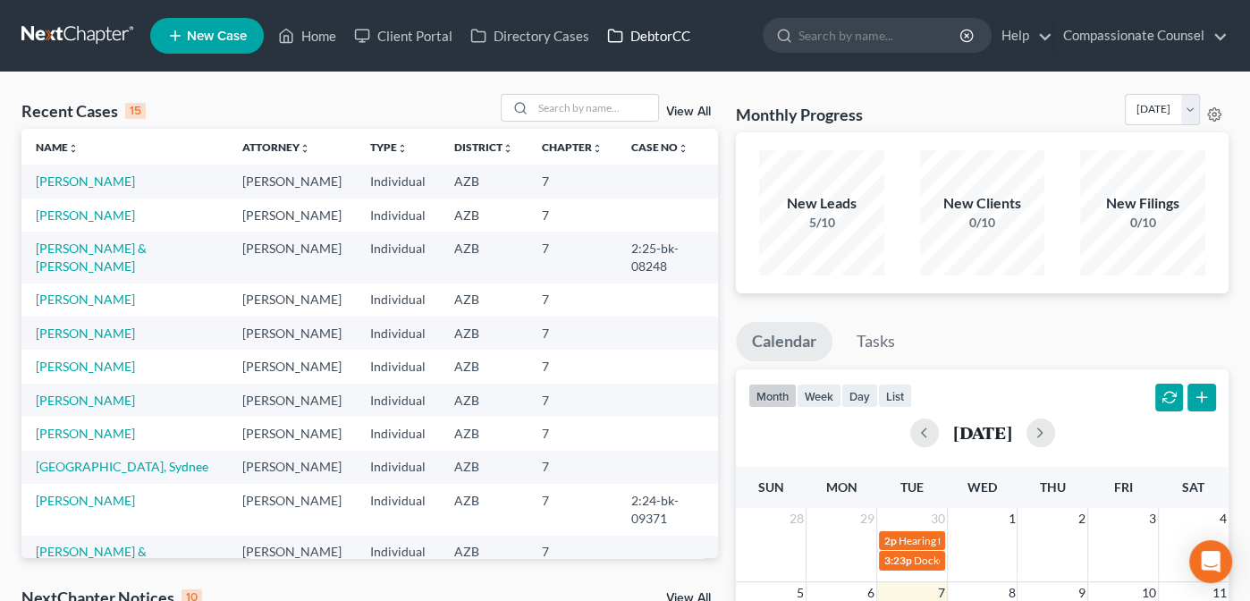
click at [653, 31] on link "DebtorCC" at bounding box center [648, 36] width 101 height 32
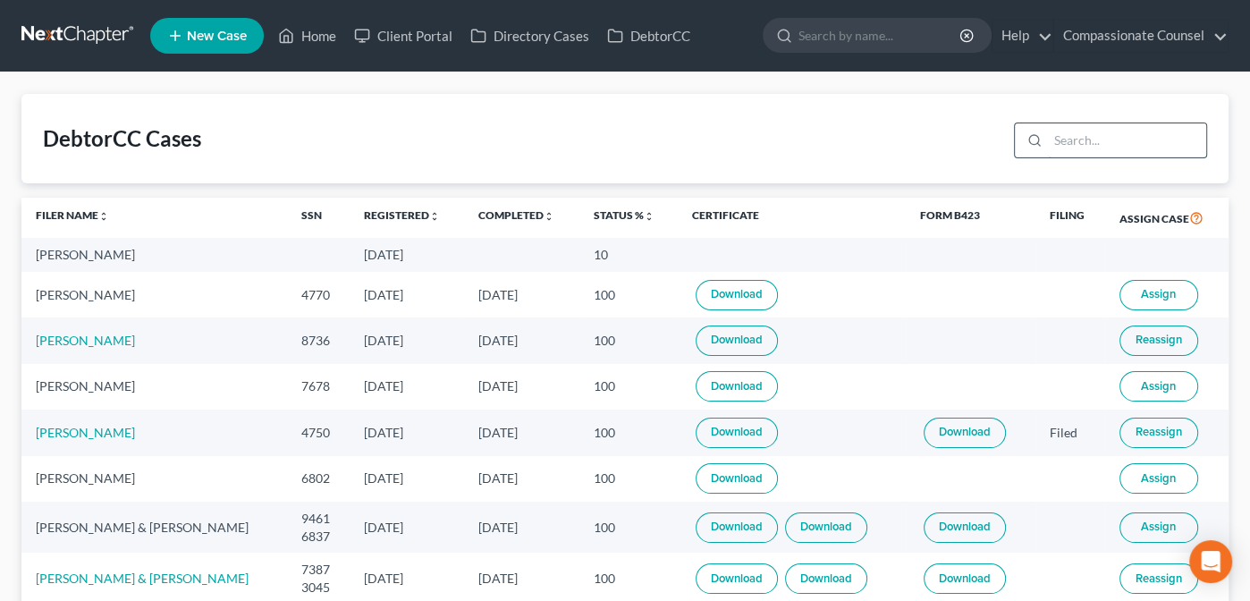
click at [1076, 142] on input "search" at bounding box center [1127, 140] width 158 height 34
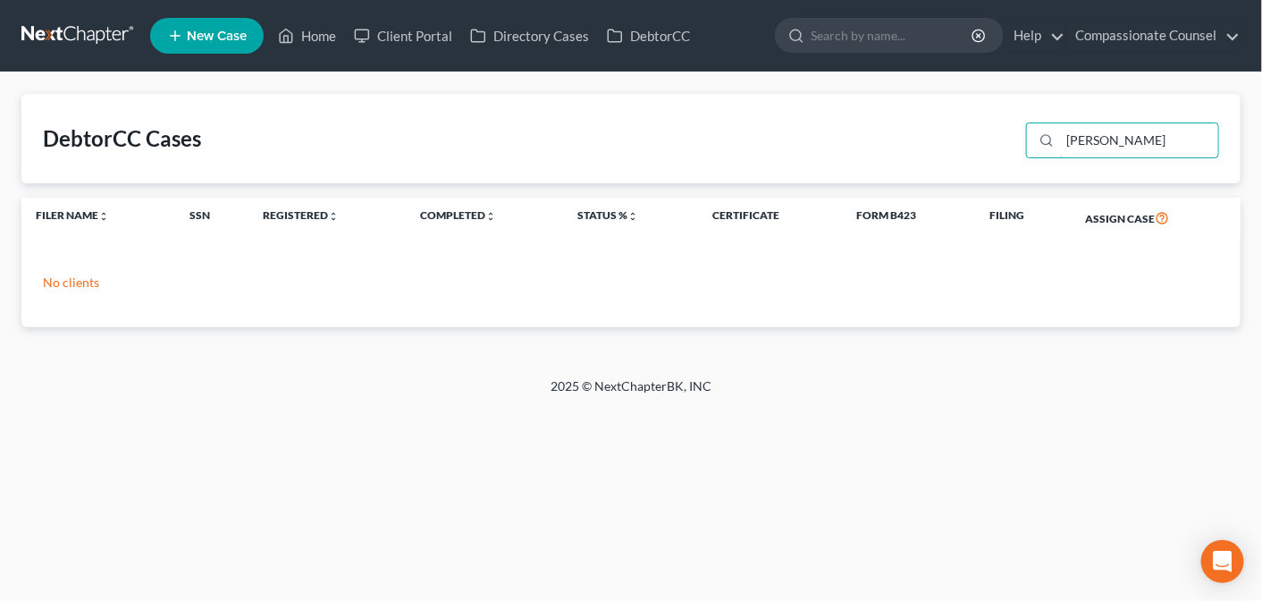
type input "[PERSON_NAME]"
click at [321, 29] on link "Home" at bounding box center [307, 36] width 76 height 32
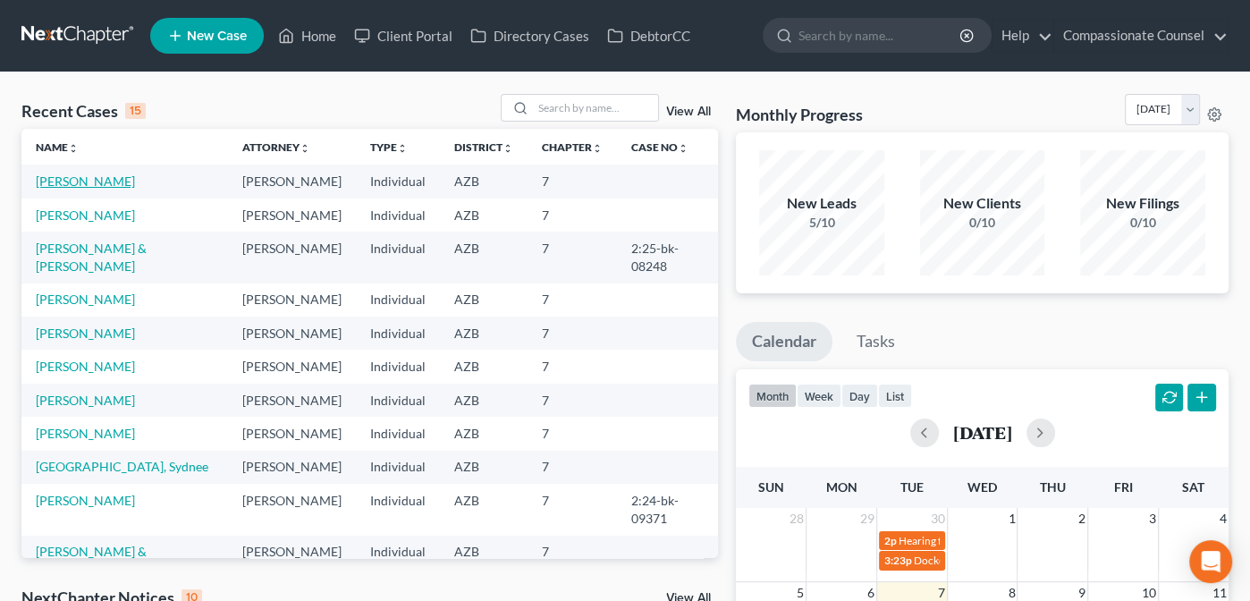
click at [87, 179] on link "[PERSON_NAME]" at bounding box center [85, 180] width 99 height 15
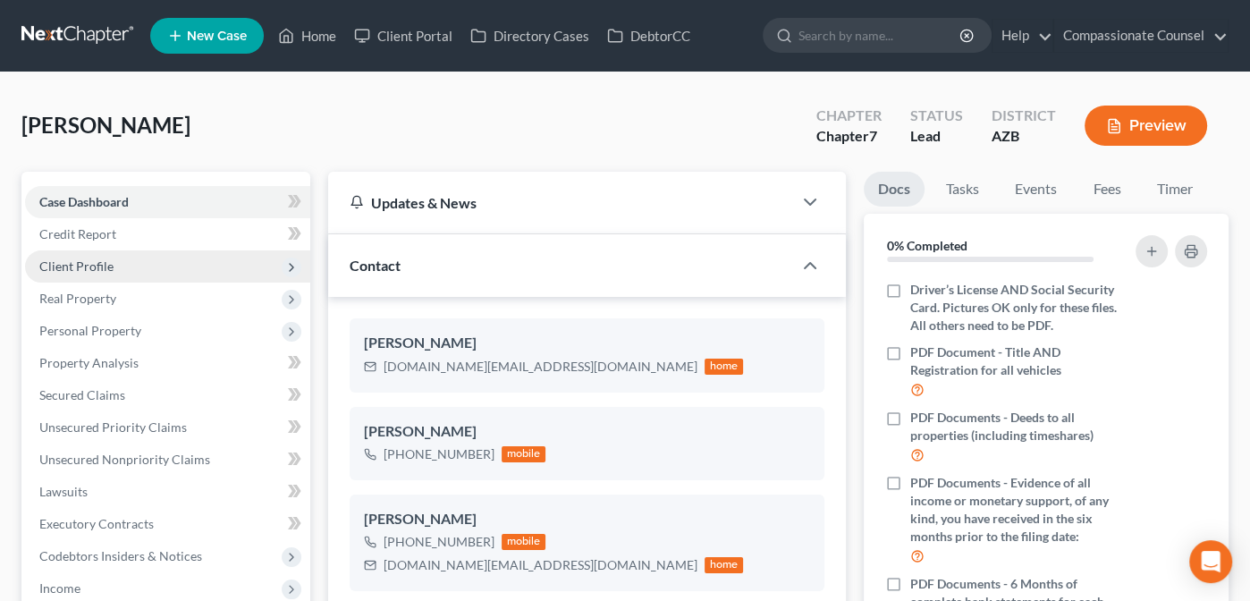
click at [60, 258] on span "Client Profile" at bounding box center [76, 265] width 74 height 15
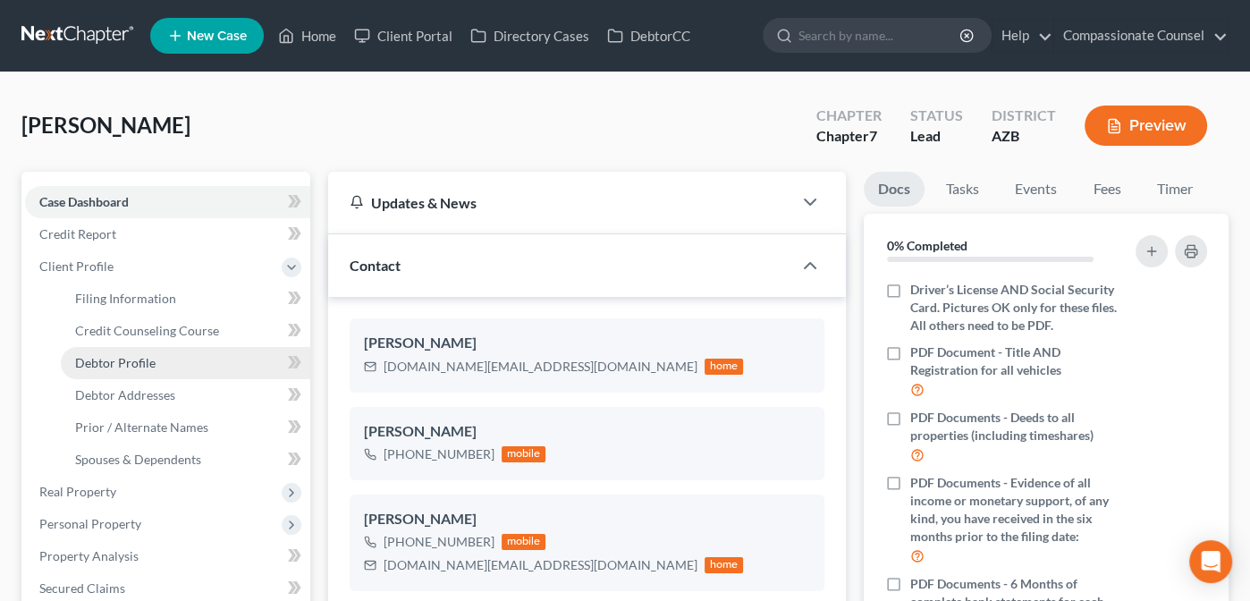
click at [115, 359] on span "Debtor Profile" at bounding box center [115, 362] width 80 height 15
select select "0"
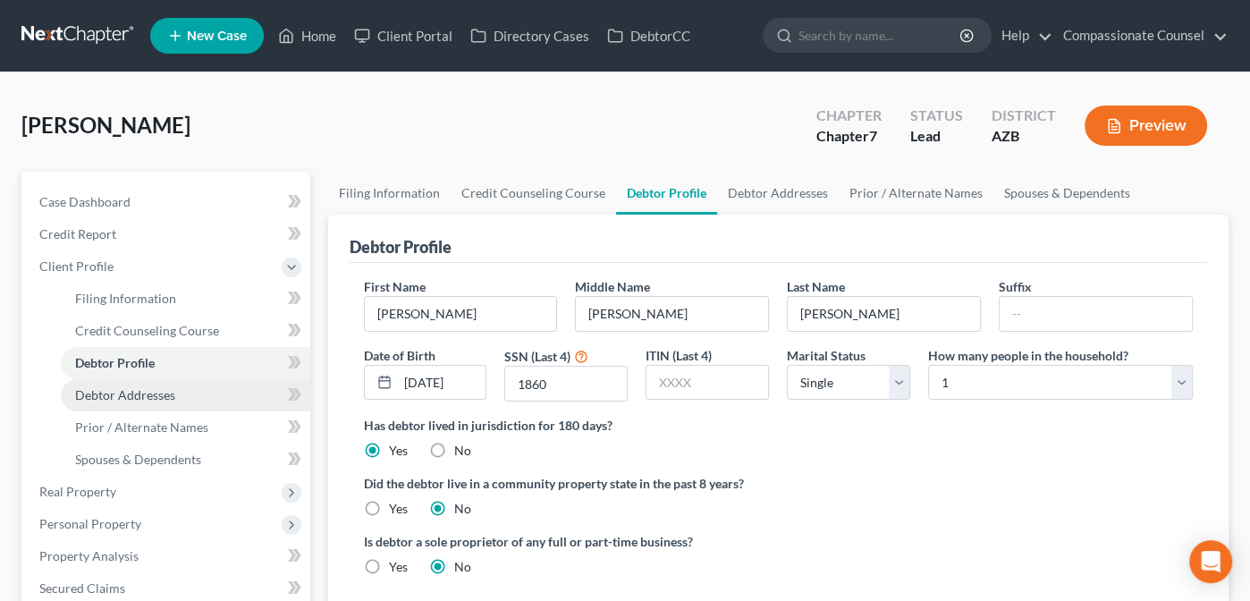
click at [112, 392] on span "Debtor Addresses" at bounding box center [125, 394] width 100 height 15
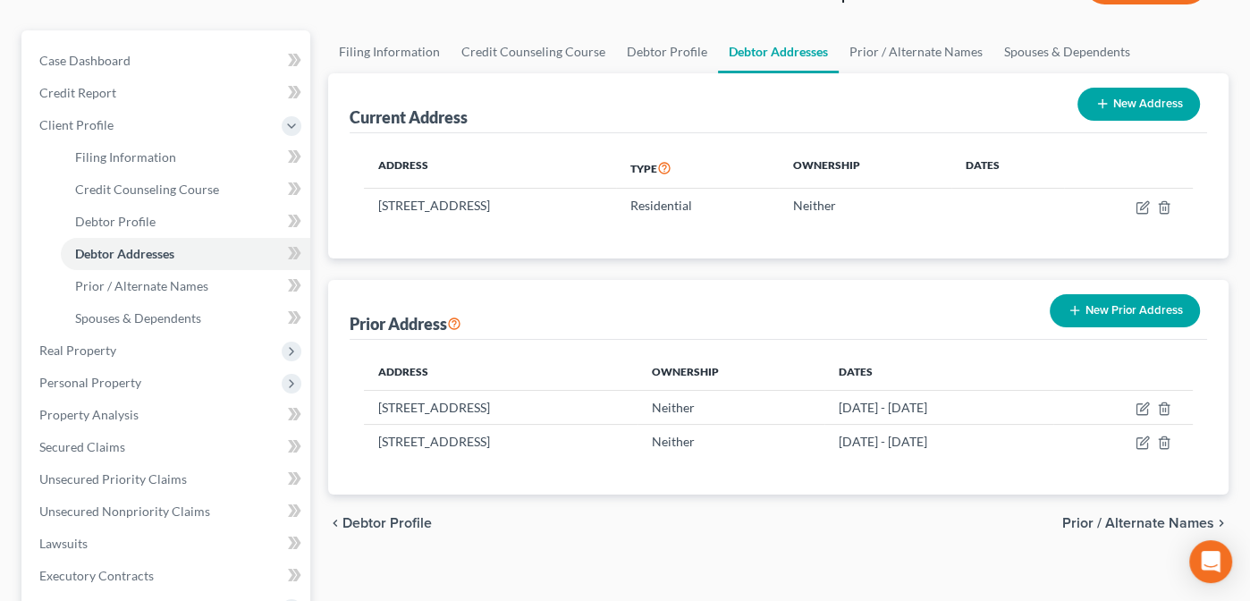
scroll to position [151, 0]
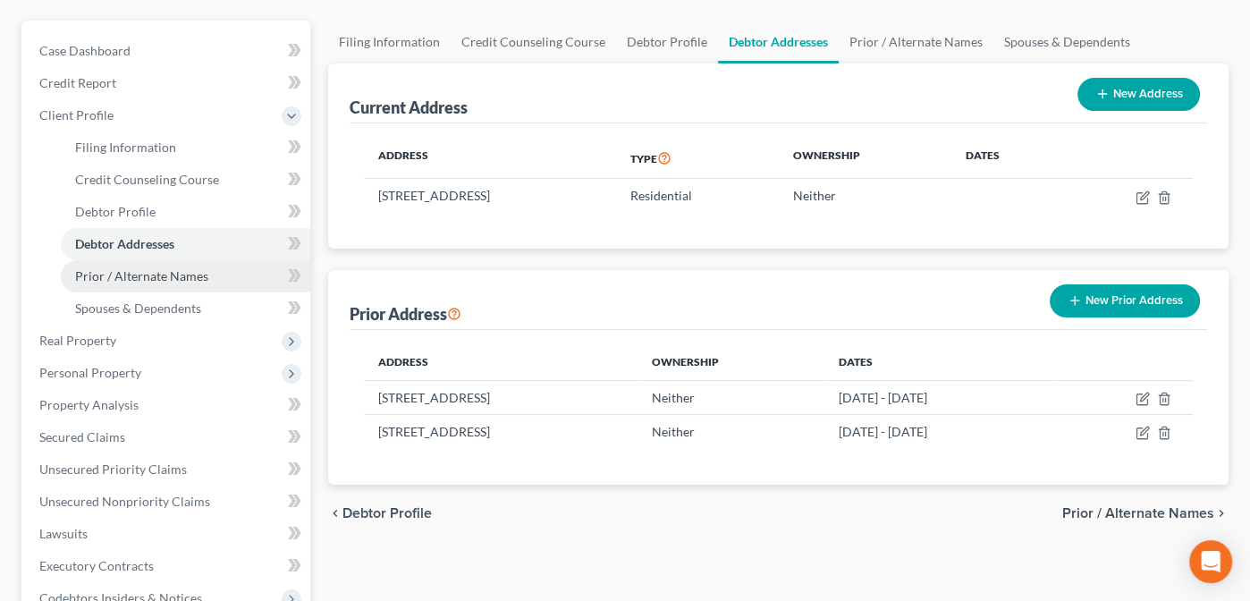
click at [108, 272] on span "Prior / Alternate Names" at bounding box center [141, 275] width 133 height 15
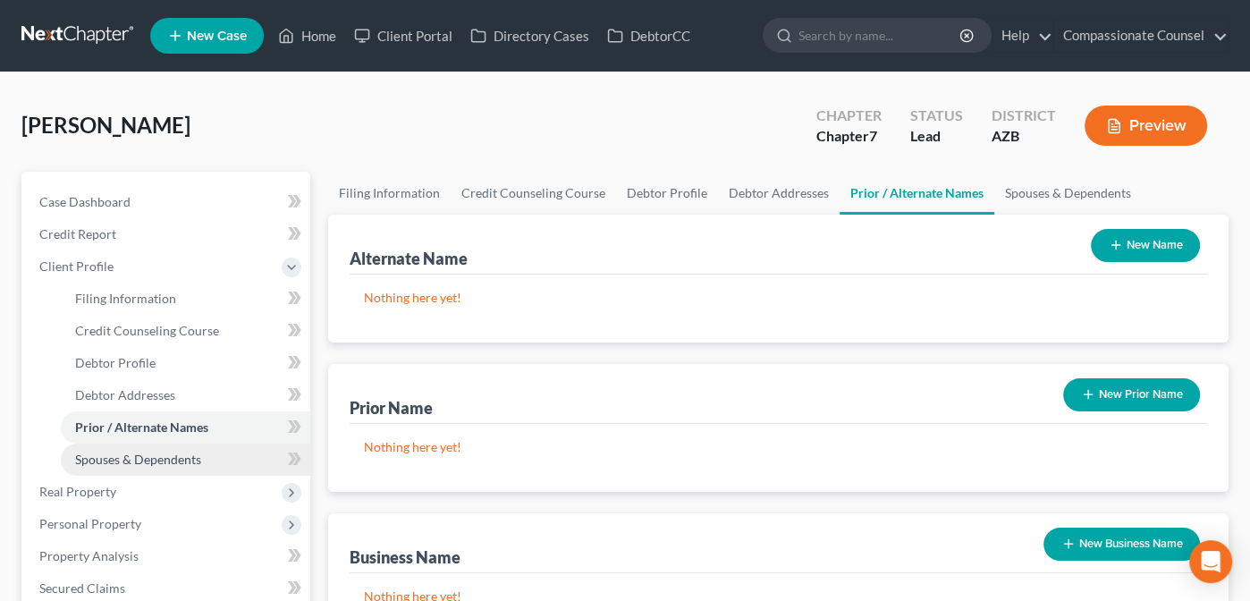
click at [109, 468] on link "Spouses & Dependents" at bounding box center [185, 459] width 249 height 32
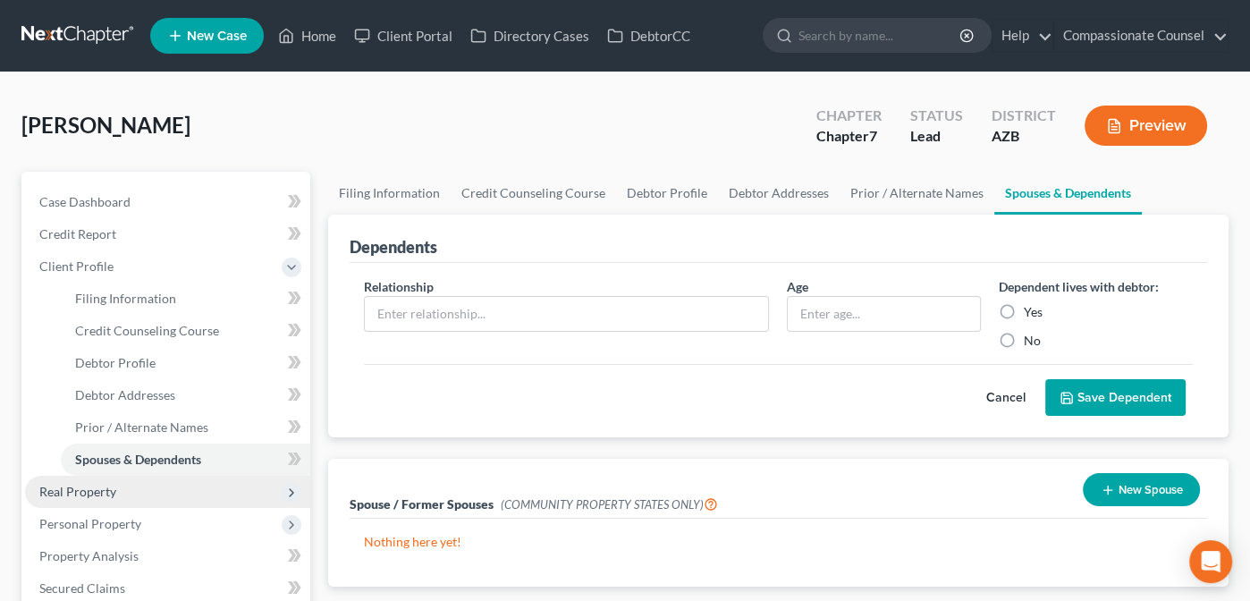
click at [72, 493] on span "Real Property" at bounding box center [77, 491] width 77 height 15
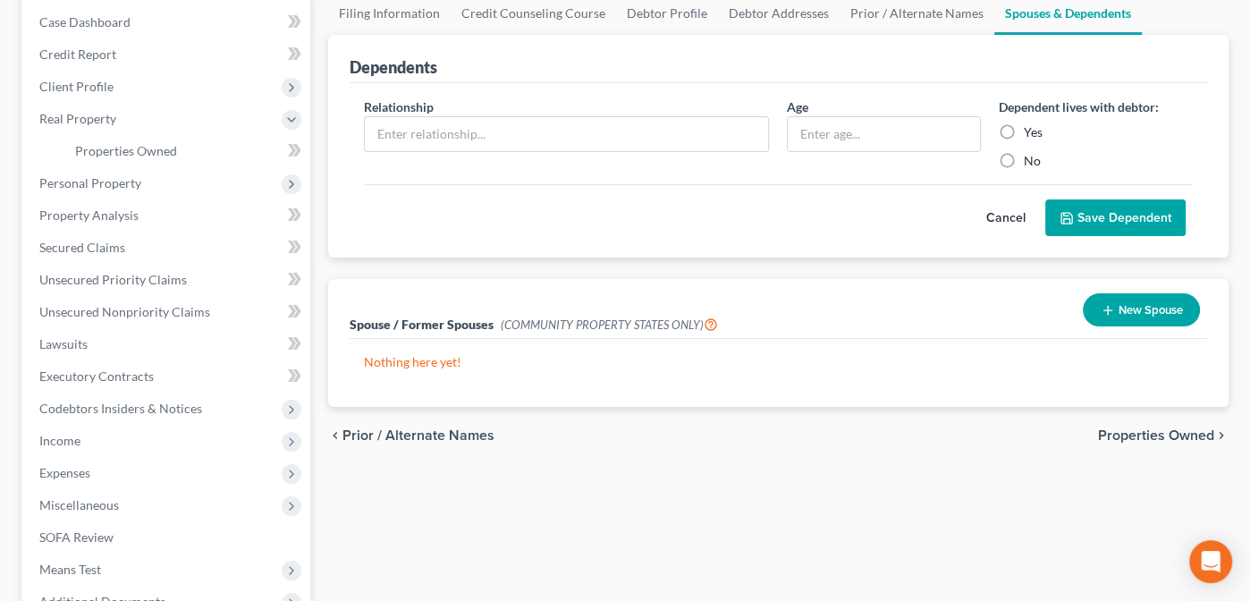
scroll to position [187, 0]
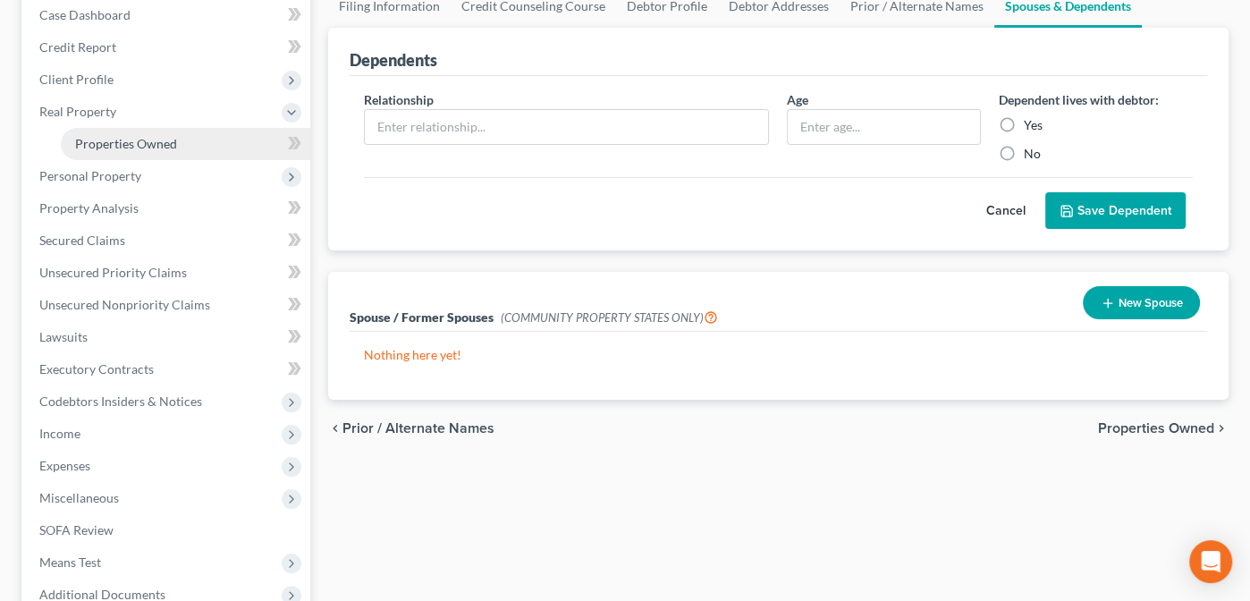
click at [111, 136] on span "Properties Owned" at bounding box center [126, 143] width 102 height 15
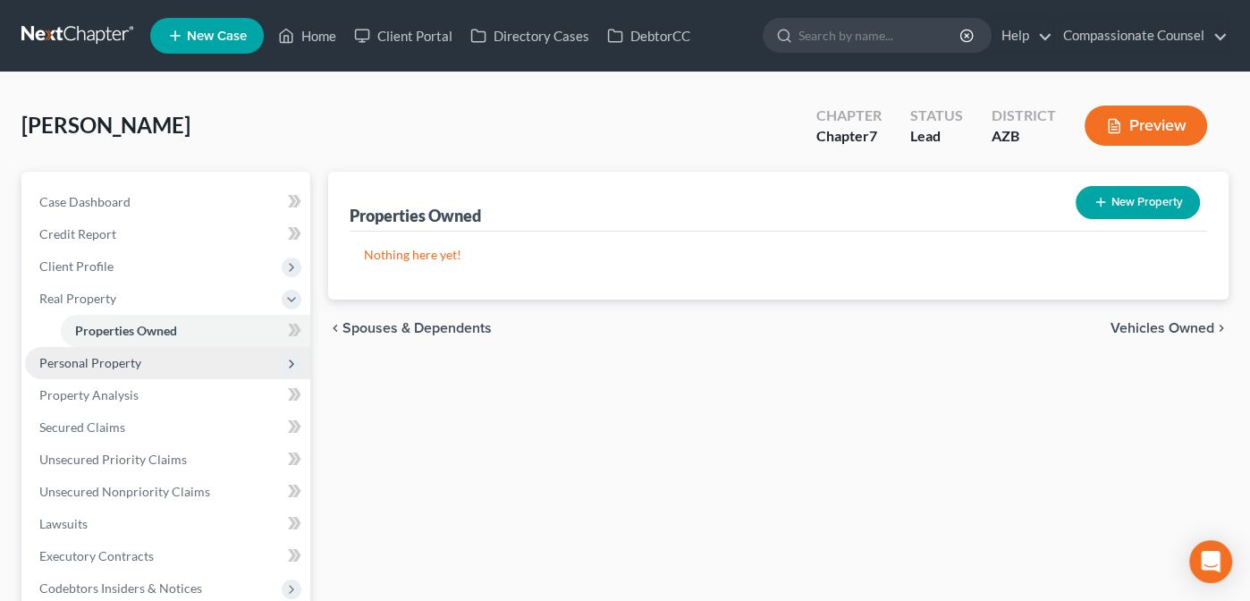
click at [67, 361] on span "Personal Property" at bounding box center [90, 362] width 102 height 15
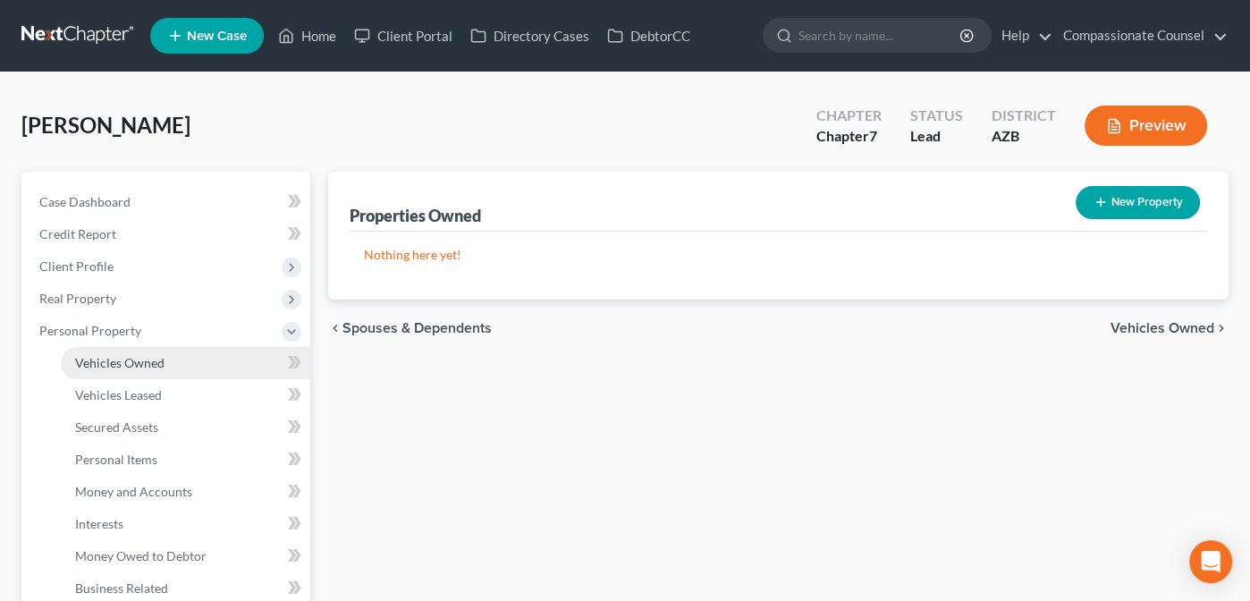
click at [97, 360] on span "Vehicles Owned" at bounding box center [119, 362] width 89 height 15
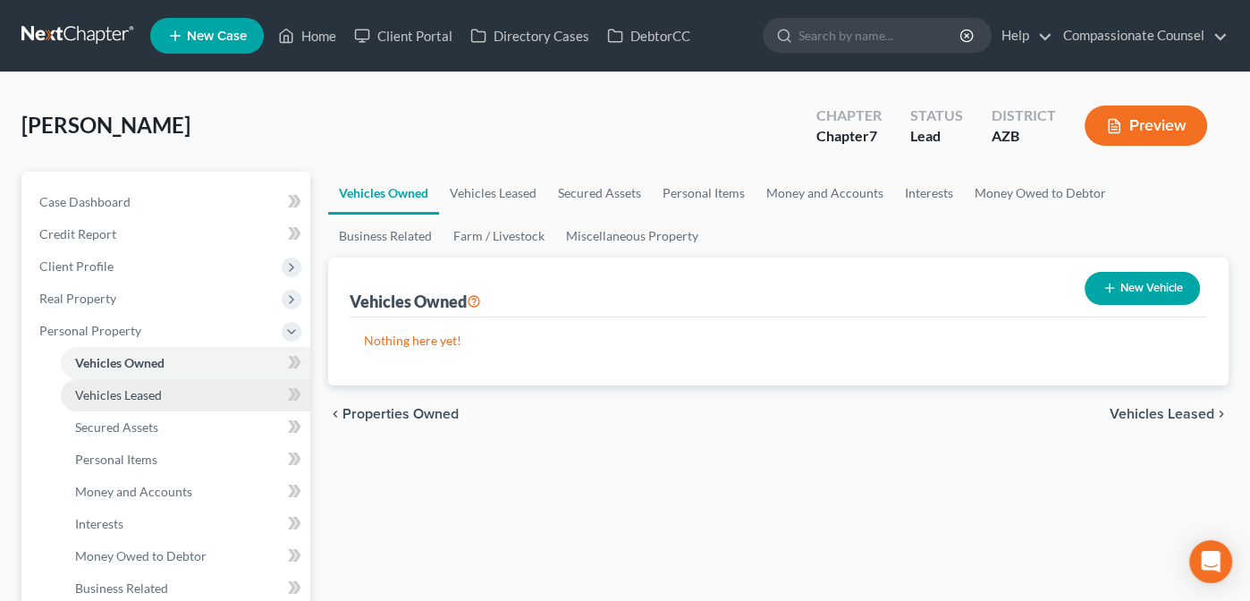
click at [100, 394] on span "Vehicles Leased" at bounding box center [118, 394] width 87 height 15
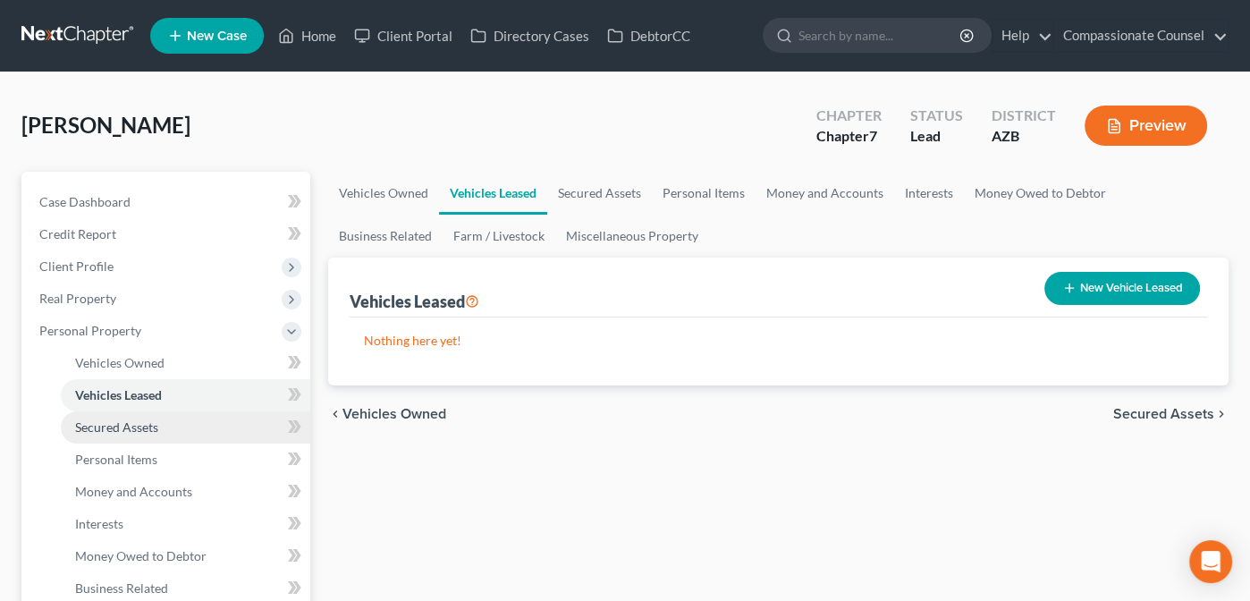
click at [99, 426] on span "Secured Assets" at bounding box center [116, 426] width 83 height 15
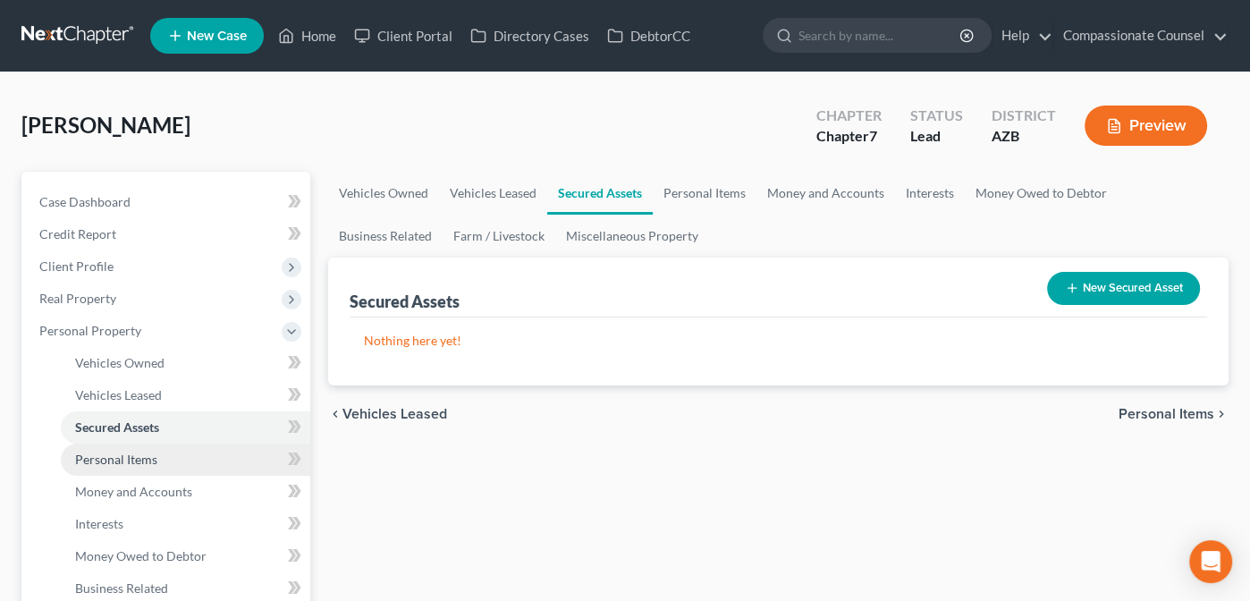
click at [97, 460] on span "Personal Items" at bounding box center [116, 458] width 82 height 15
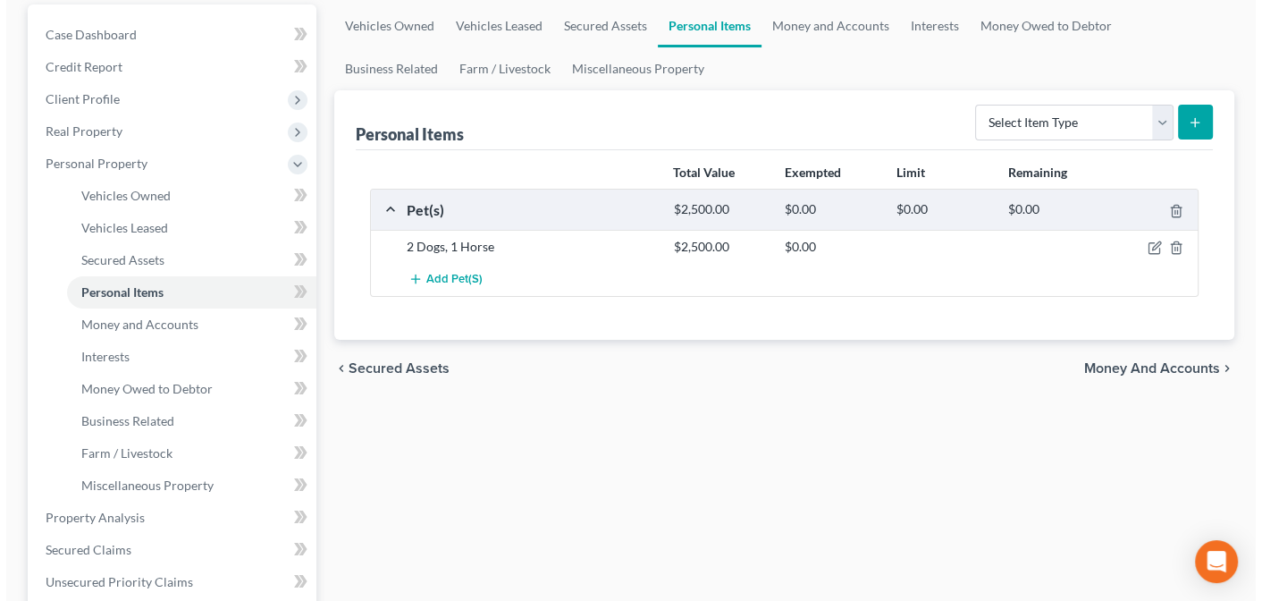
scroll to position [186, 0]
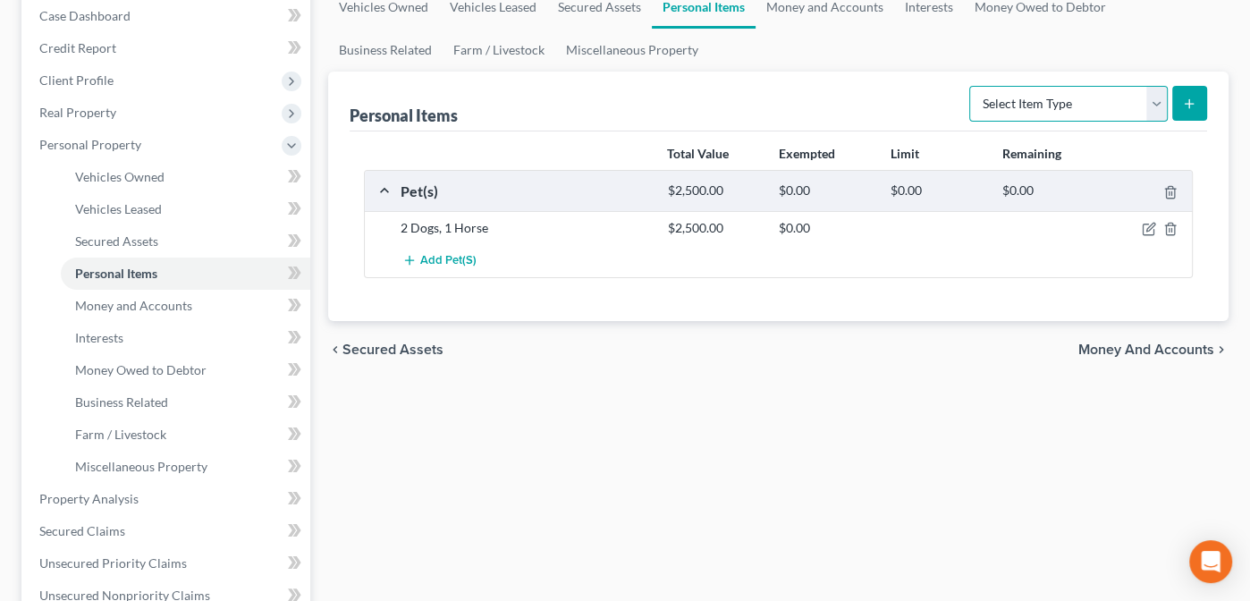
click at [1157, 96] on select "Select Item Type Clothing Collectibles Of Value Electronics Firearms Household …" at bounding box center [1068, 104] width 198 height 36
select select "clothing"
click at [971, 86] on select "Select Item Type Clothing Collectibles Of Value Electronics Firearms Household …" at bounding box center [1068, 104] width 198 height 36
click at [1192, 100] on icon "submit" at bounding box center [1189, 104] width 14 height 14
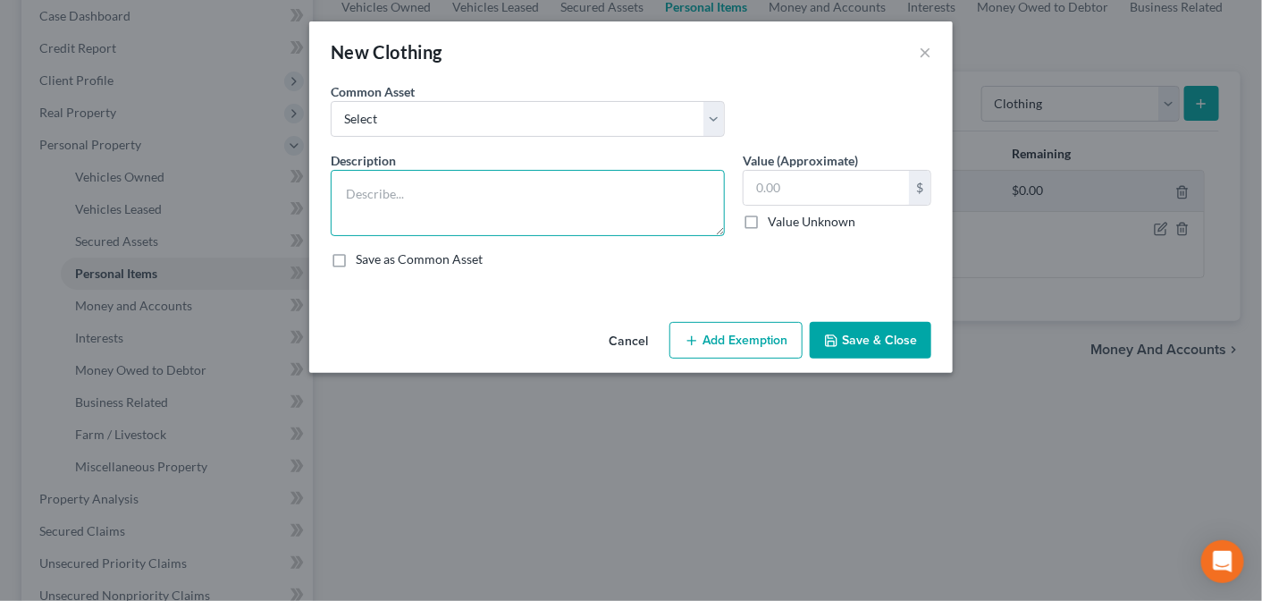
click at [346, 190] on textarea at bounding box center [528, 203] width 394 height 66
type textarea "Debtors daily wardrobe"
click at [767, 185] on input "text" at bounding box center [826, 188] width 165 height 34
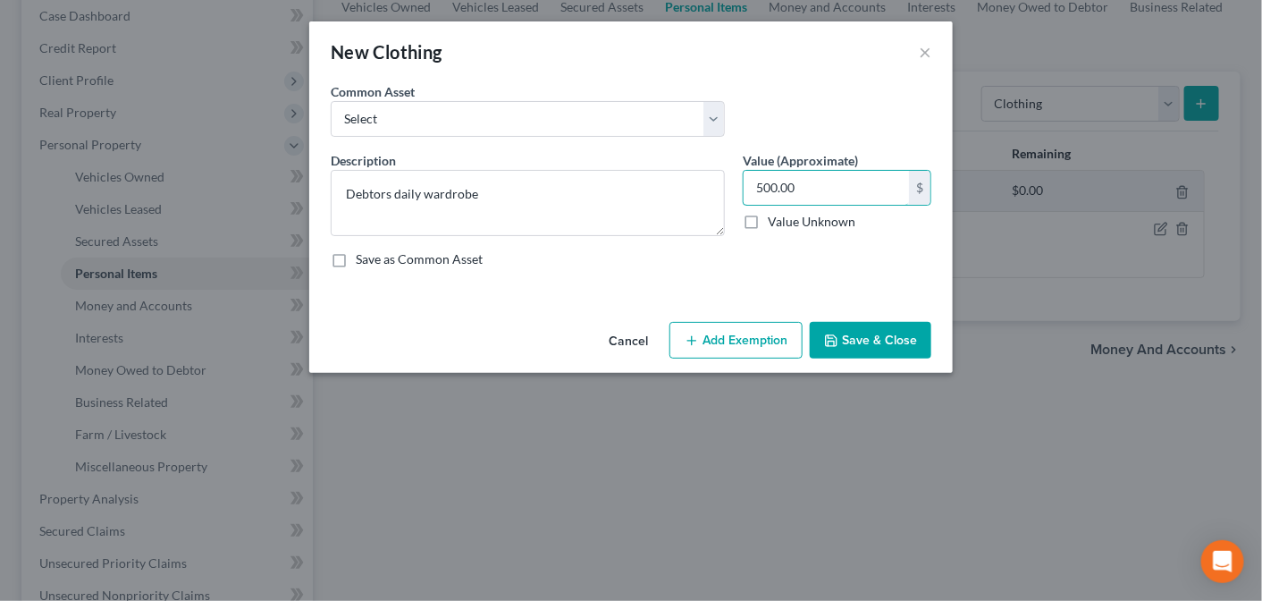
type input "500.00"
click at [755, 334] on button "Add Exemption" at bounding box center [736, 341] width 133 height 38
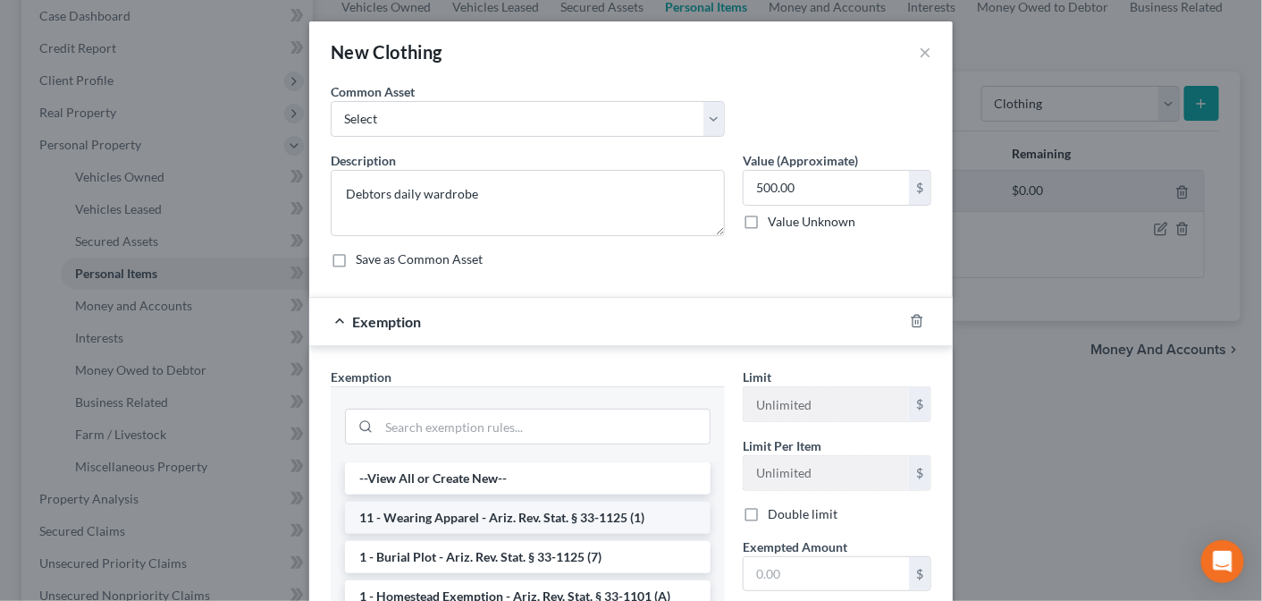
click at [489, 516] on li "11 - Wearing Apparel - Ariz. Rev. Stat. § 33-1125 (1)" at bounding box center [528, 517] width 366 height 32
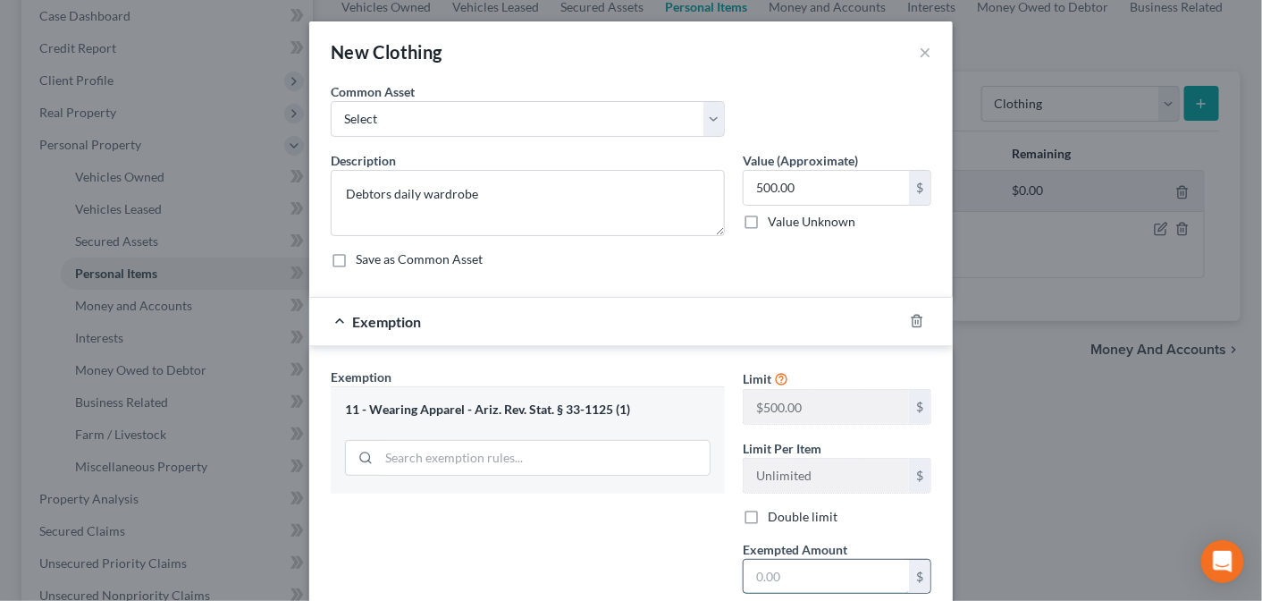
click at [770, 574] on input "text" at bounding box center [826, 577] width 165 height 34
type input "500.00"
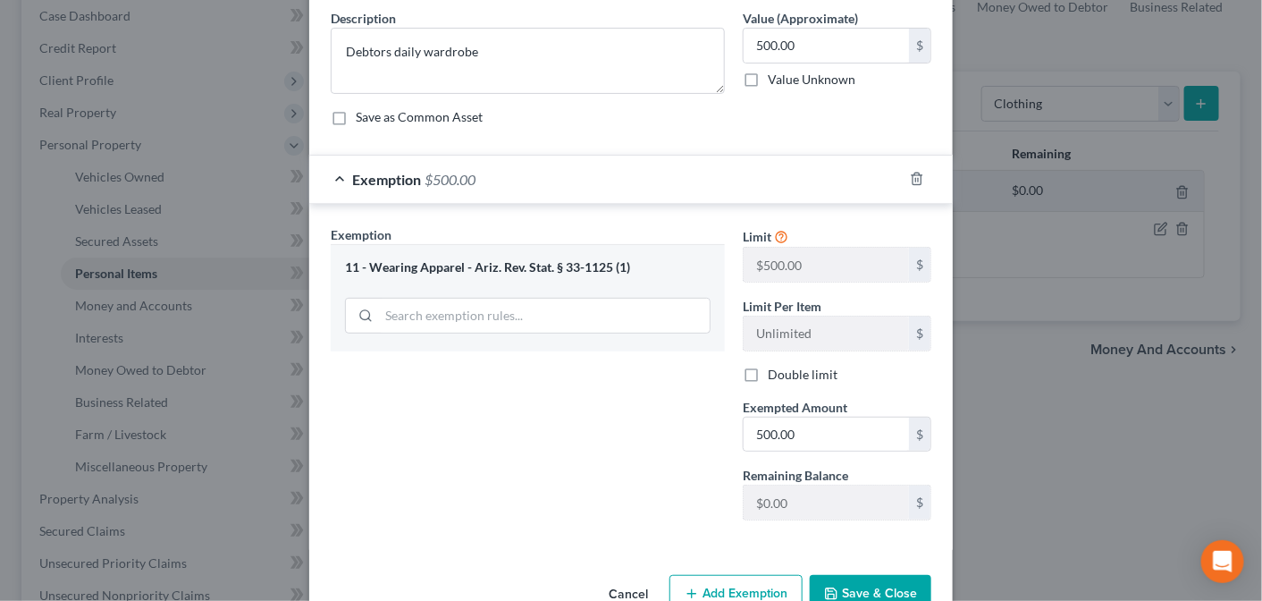
scroll to position [147, 0]
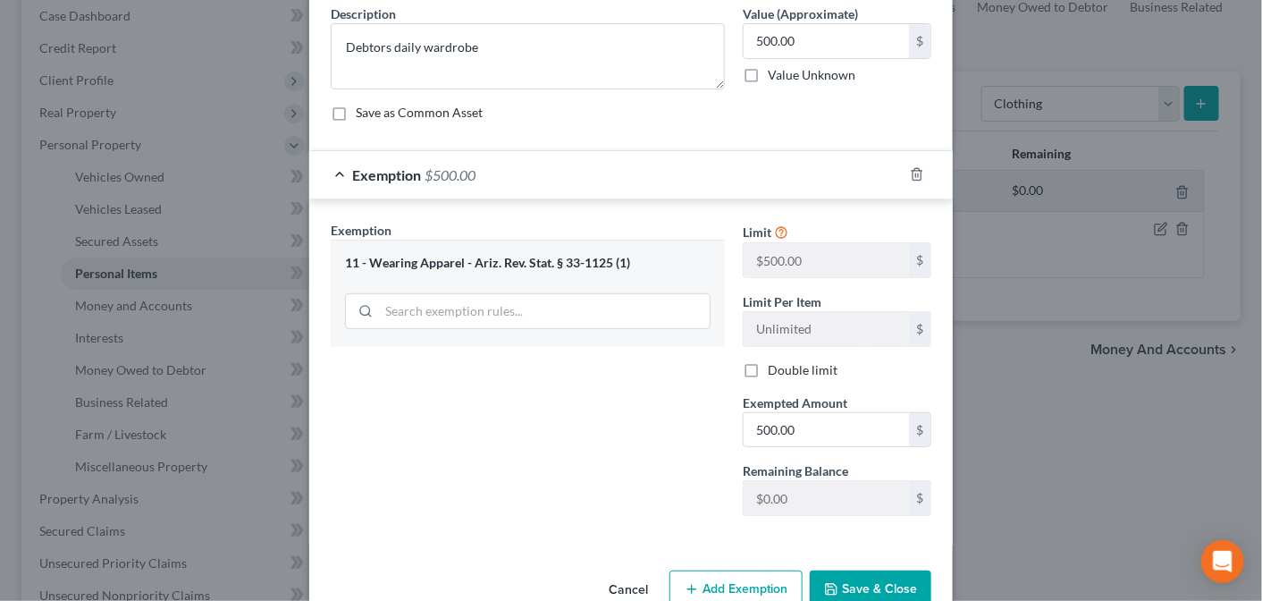
click at [859, 593] on button "Save & Close" at bounding box center [871, 589] width 122 height 38
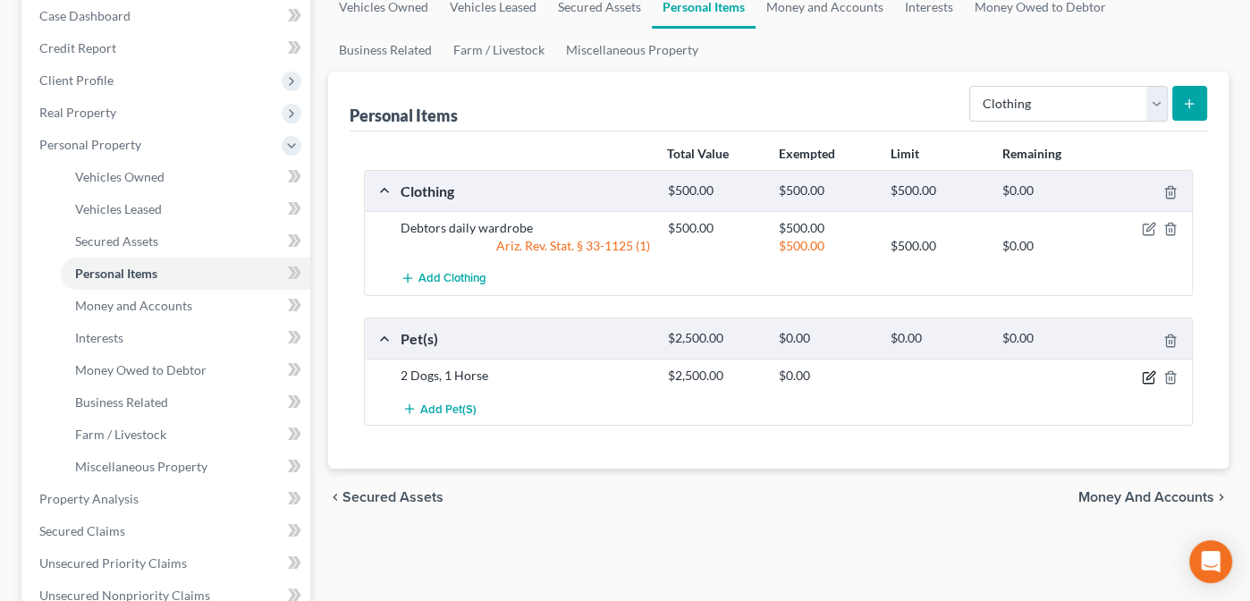
click at [1150, 371] on icon "button" at bounding box center [1149, 377] width 14 height 14
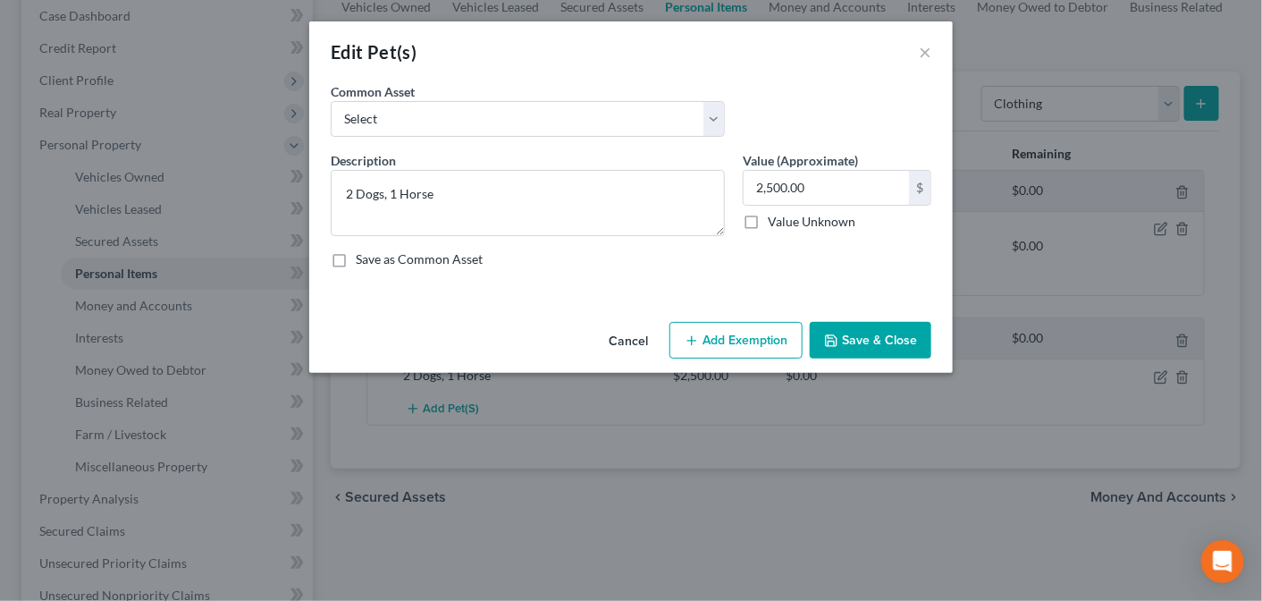
click at [745, 339] on button "Add Exemption" at bounding box center [736, 341] width 133 height 38
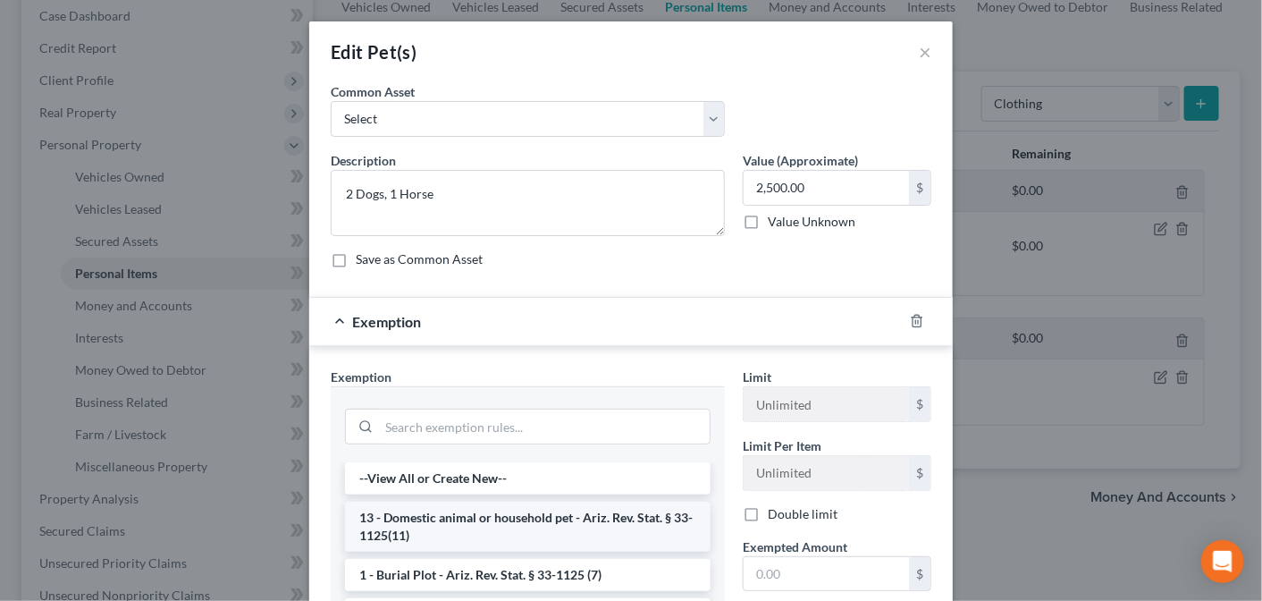
click at [476, 507] on li "13 - Domestic animal or household pet - Ariz. Rev. Stat. § 33-1125(11)" at bounding box center [528, 526] width 366 height 50
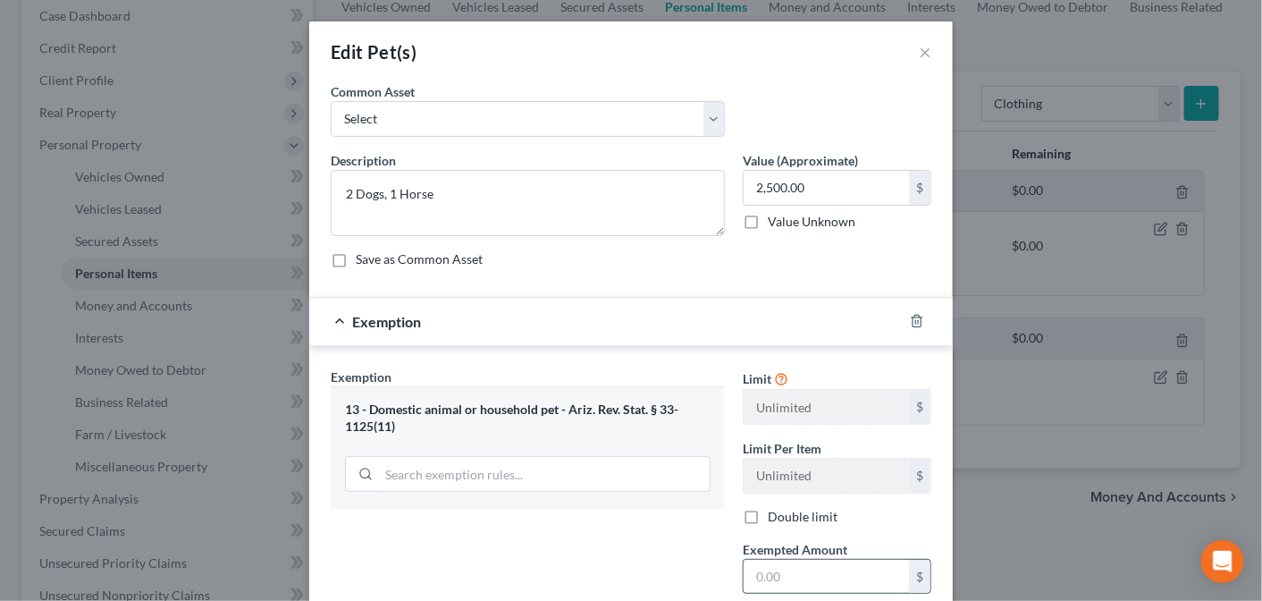
click at [780, 572] on input "text" at bounding box center [826, 577] width 165 height 34
type input "2,500"
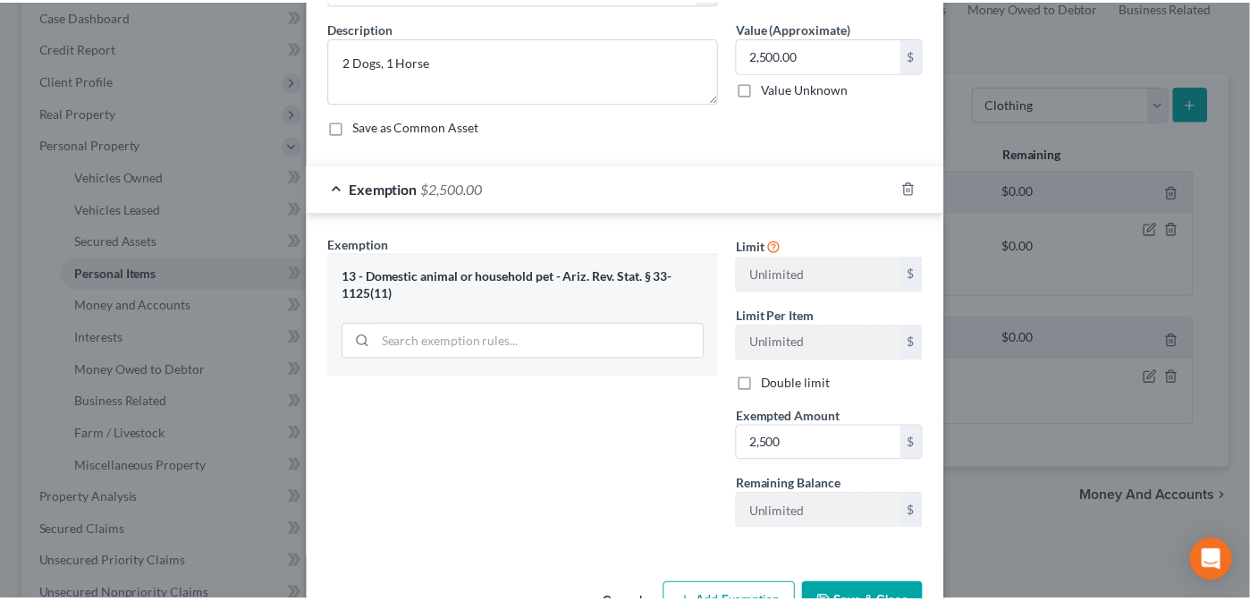
scroll to position [131, 0]
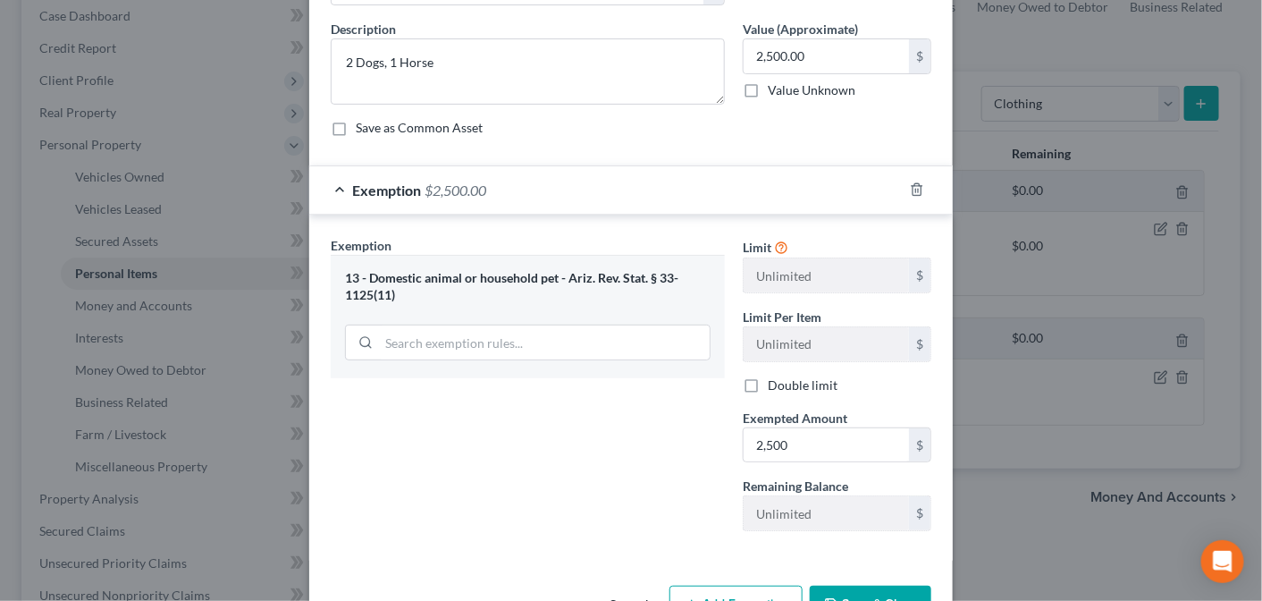
click at [855, 593] on button "Save & Close" at bounding box center [871, 605] width 122 height 38
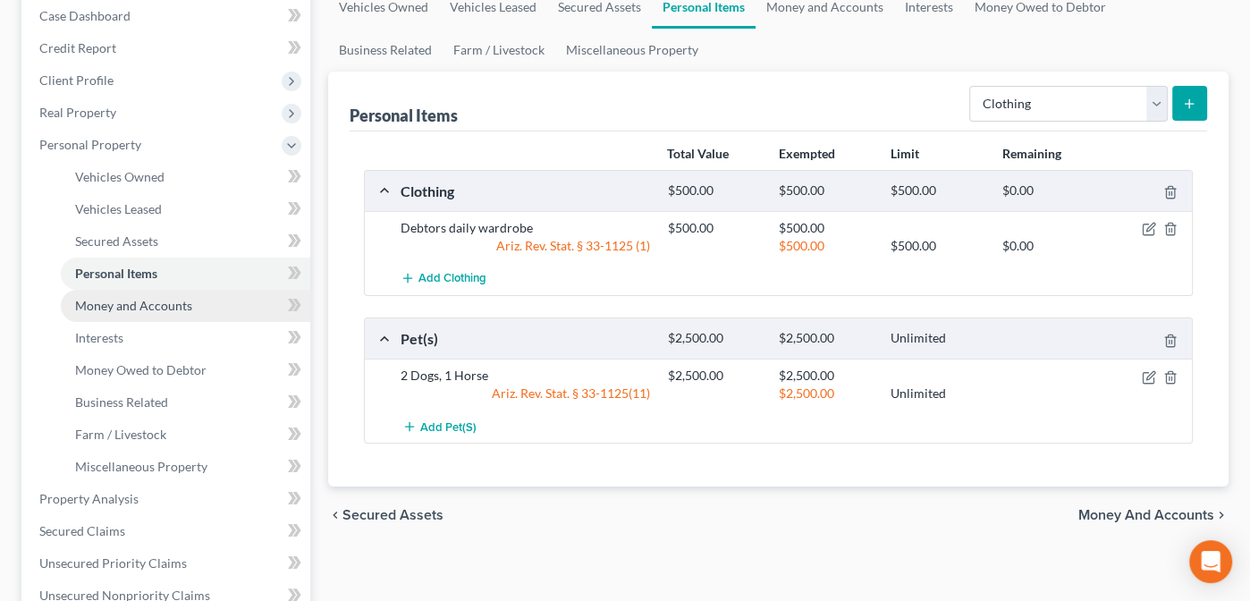
click at [112, 304] on span "Money and Accounts" at bounding box center [133, 305] width 117 height 15
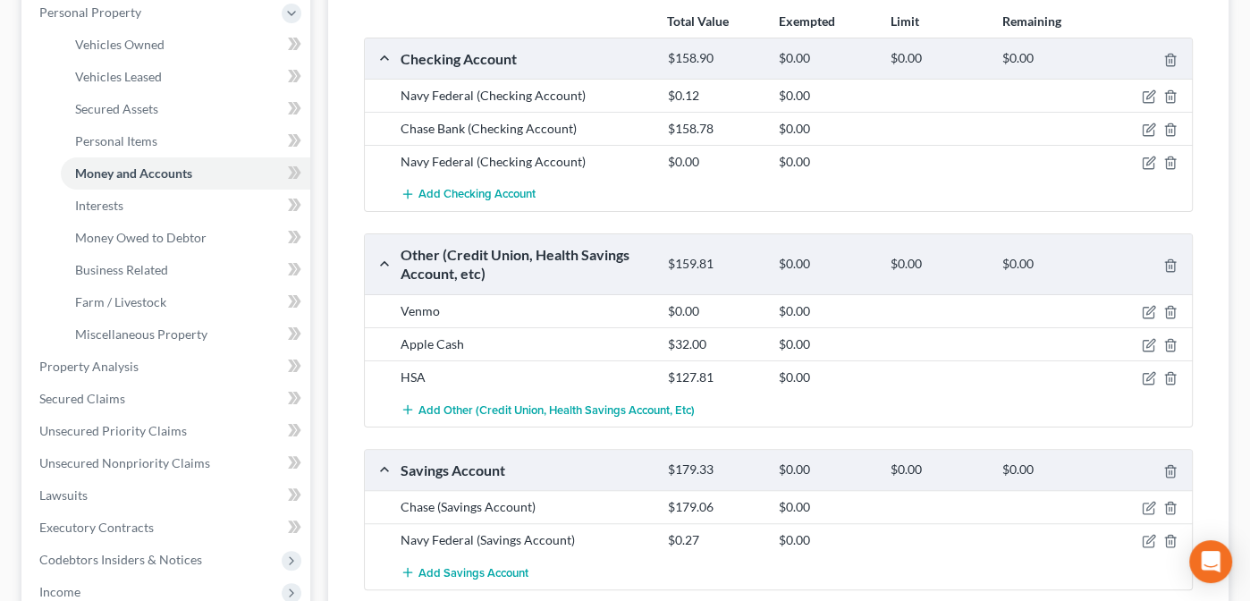
scroll to position [311, 0]
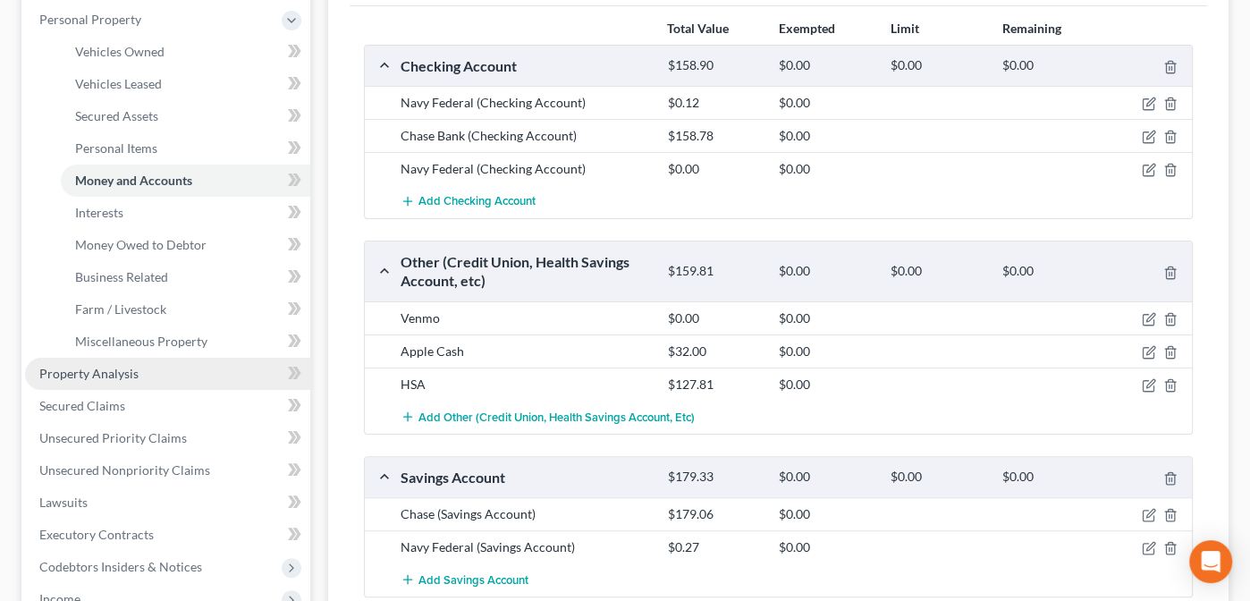
click at [70, 374] on span "Property Analysis" at bounding box center [88, 373] width 99 height 15
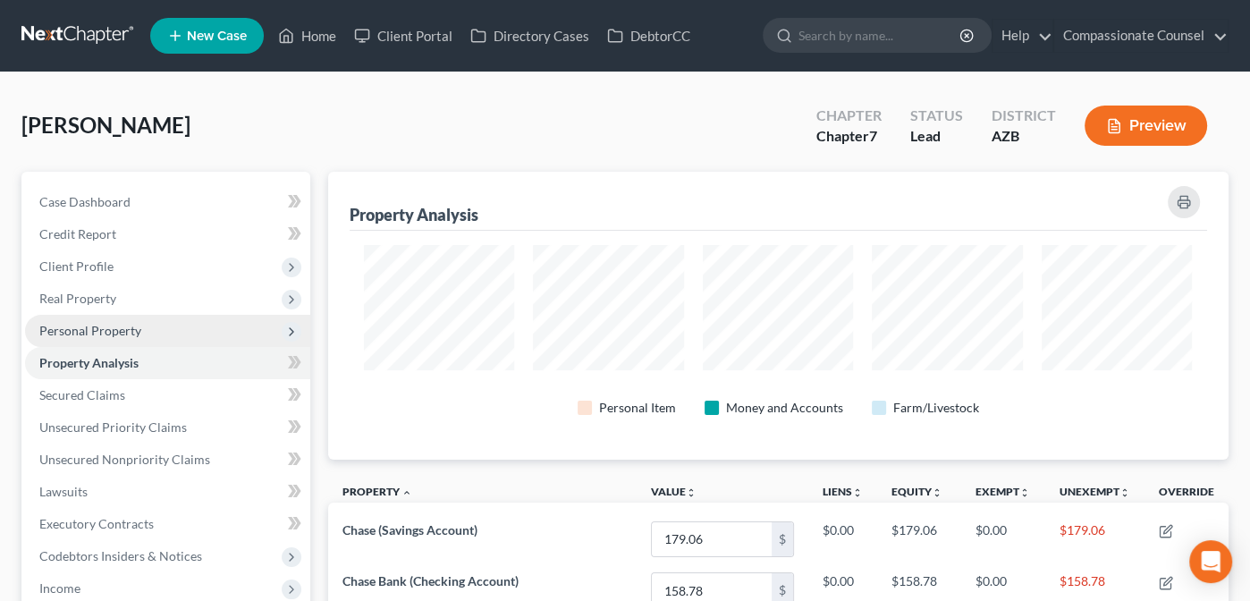
click at [86, 323] on span "Personal Property" at bounding box center [90, 330] width 102 height 15
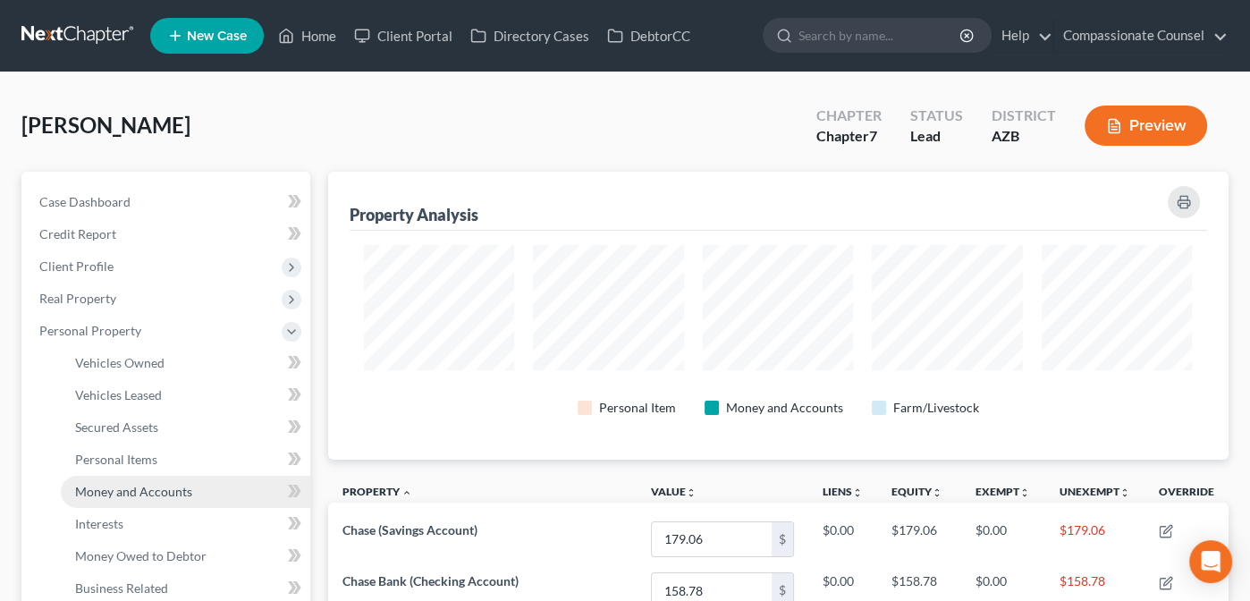
click at [97, 485] on span "Money and Accounts" at bounding box center [133, 491] width 117 height 15
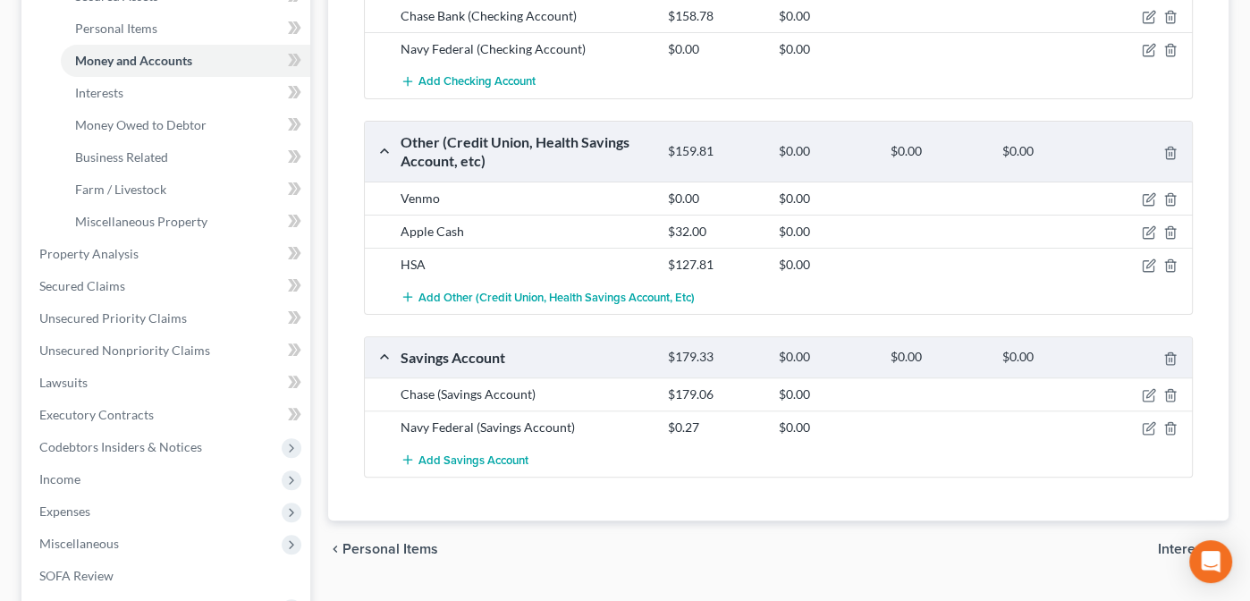
scroll to position [433, 0]
click at [1176, 542] on span "Interests" at bounding box center [1186, 547] width 56 height 14
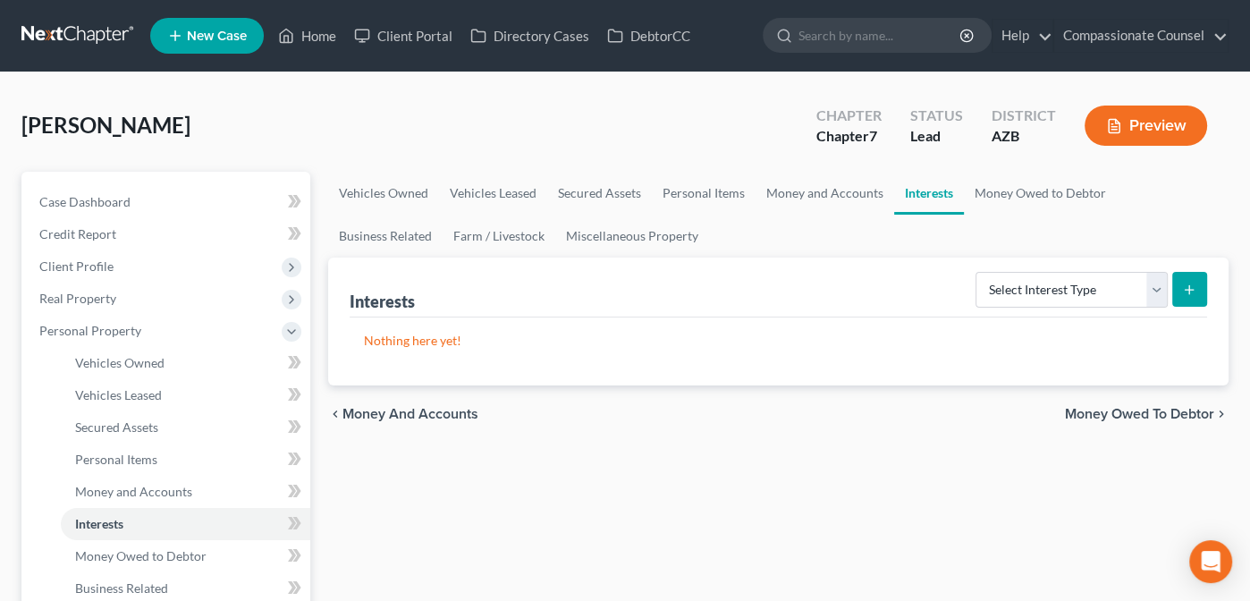
click at [1184, 286] on icon "submit" at bounding box center [1189, 289] width 14 height 14
click at [1163, 288] on select "Select Interest Type 401K Annuity Bond Education IRA Government Bond Government…" at bounding box center [1071, 290] width 192 height 36
select select "401k"
click at [978, 272] on select "Select Interest Type 401K Annuity Bond Education IRA Government Bond Government…" at bounding box center [1071, 290] width 192 height 36
click at [1184, 290] on icon "submit" at bounding box center [1189, 289] width 14 height 14
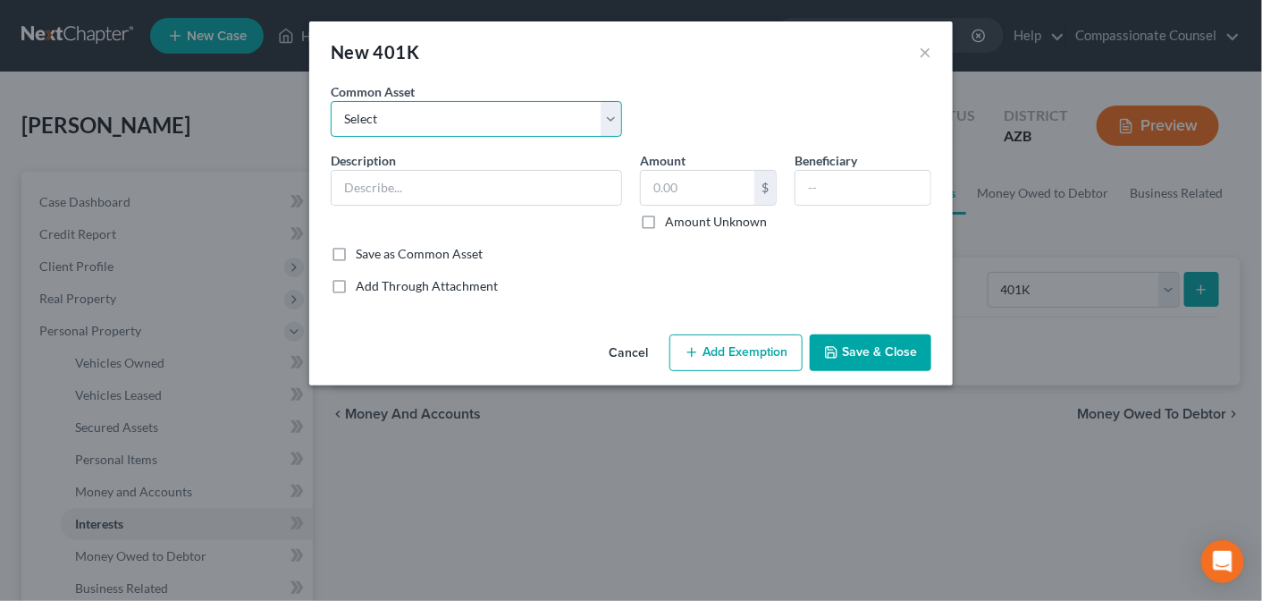
click at [605, 117] on select "Select Prudential 401k Sandhills 401(k) Plan [PERSON_NAME] [PERSON_NAME] 401k P…" at bounding box center [476, 119] width 291 height 36
click at [342, 112] on select "Select Prudential 401k Sandhills 401(k) Plan [PERSON_NAME] [PERSON_NAME] 401k P…" at bounding box center [476, 119] width 291 height 36
click at [352, 185] on input "text" at bounding box center [477, 188] width 290 height 34
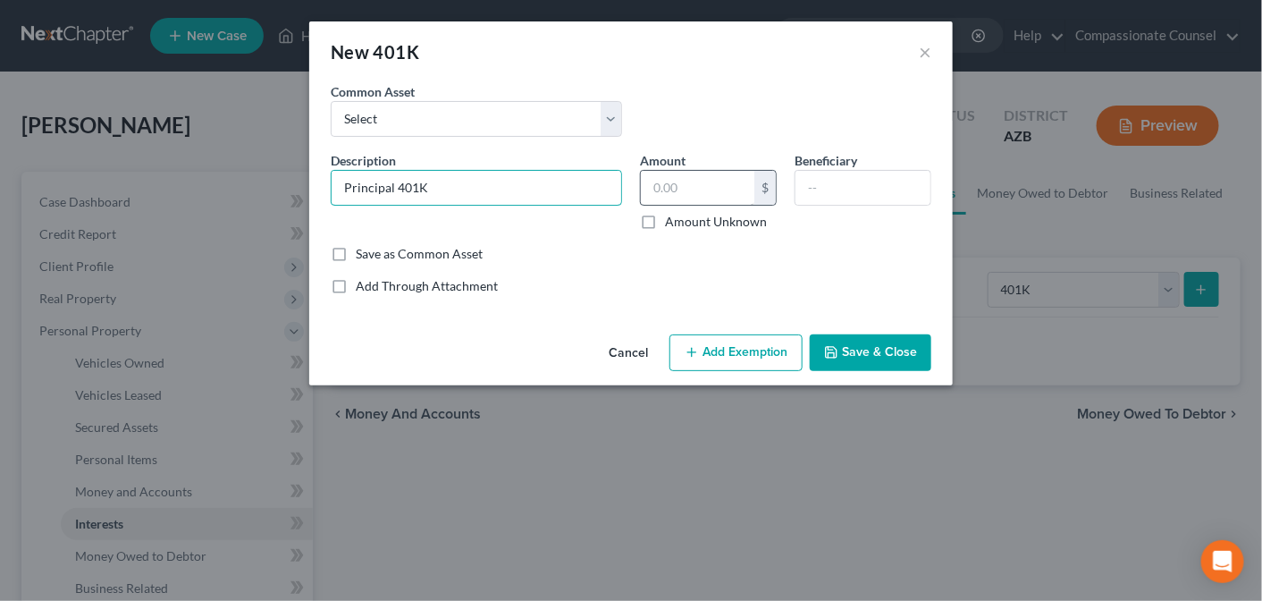
type input "Principal 401K"
click at [655, 180] on input "text" at bounding box center [698, 188] width 114 height 34
type input "421.00"
click at [730, 355] on button "Add Exemption" at bounding box center [736, 353] width 133 height 38
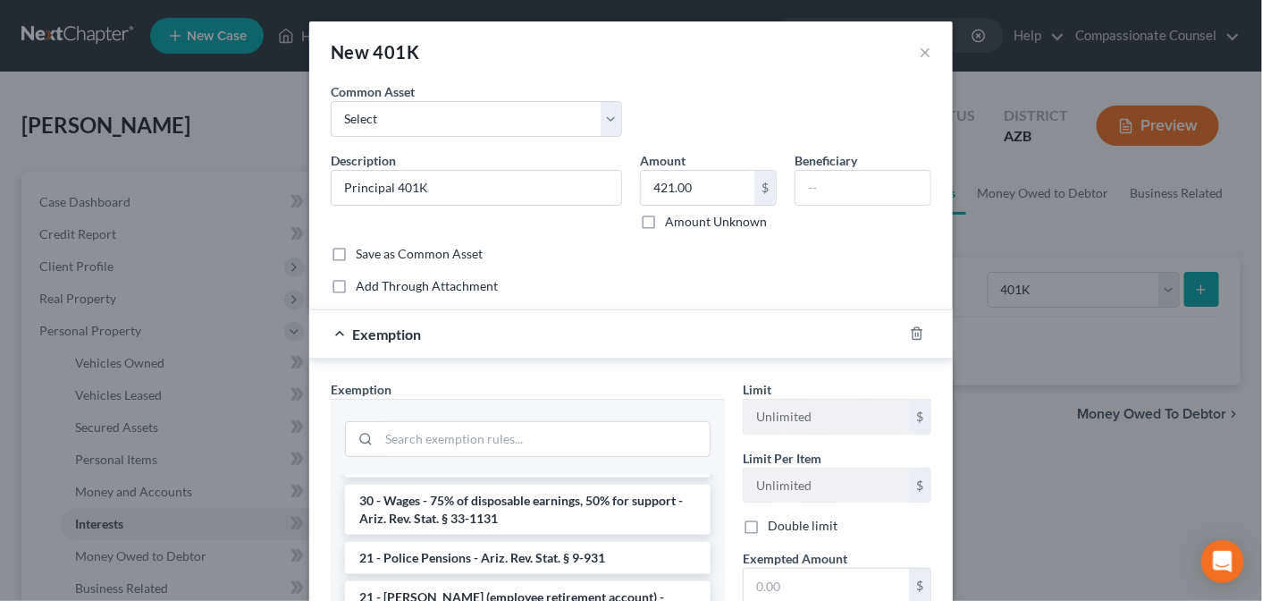
scroll to position [1320, 0]
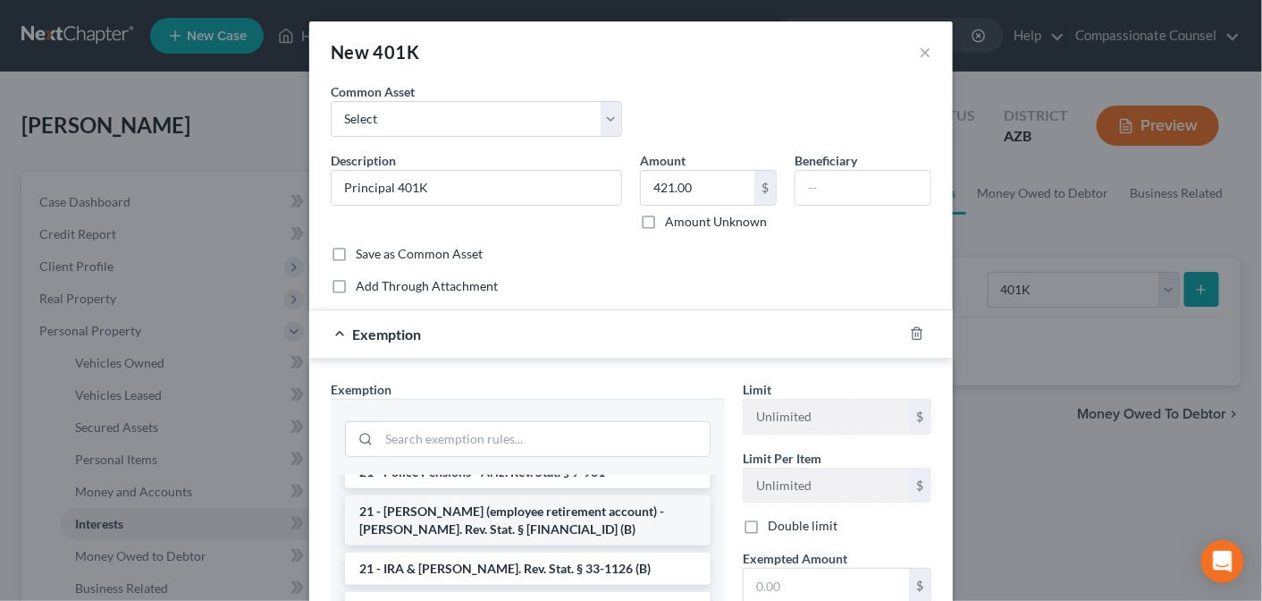
click at [523, 529] on li "21 - [PERSON_NAME] (employee retirement account) - [PERSON_NAME]. Rev. Stat. § …" at bounding box center [528, 520] width 366 height 50
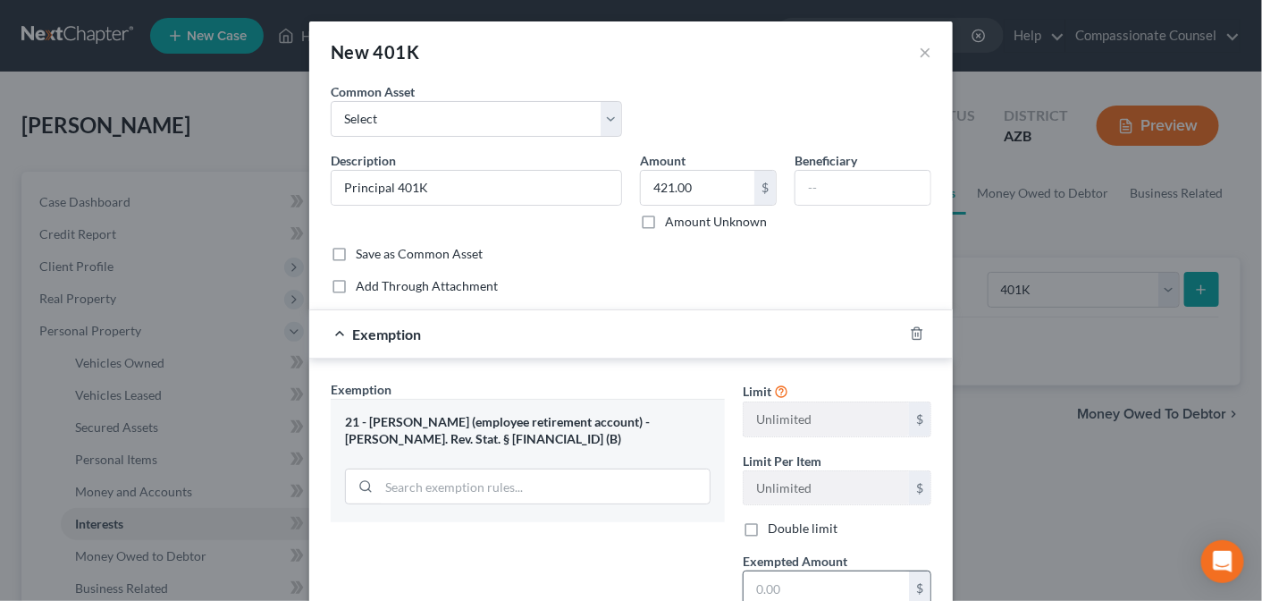
click at [765, 587] on input "text" at bounding box center [826, 588] width 165 height 34
type input "421.00"
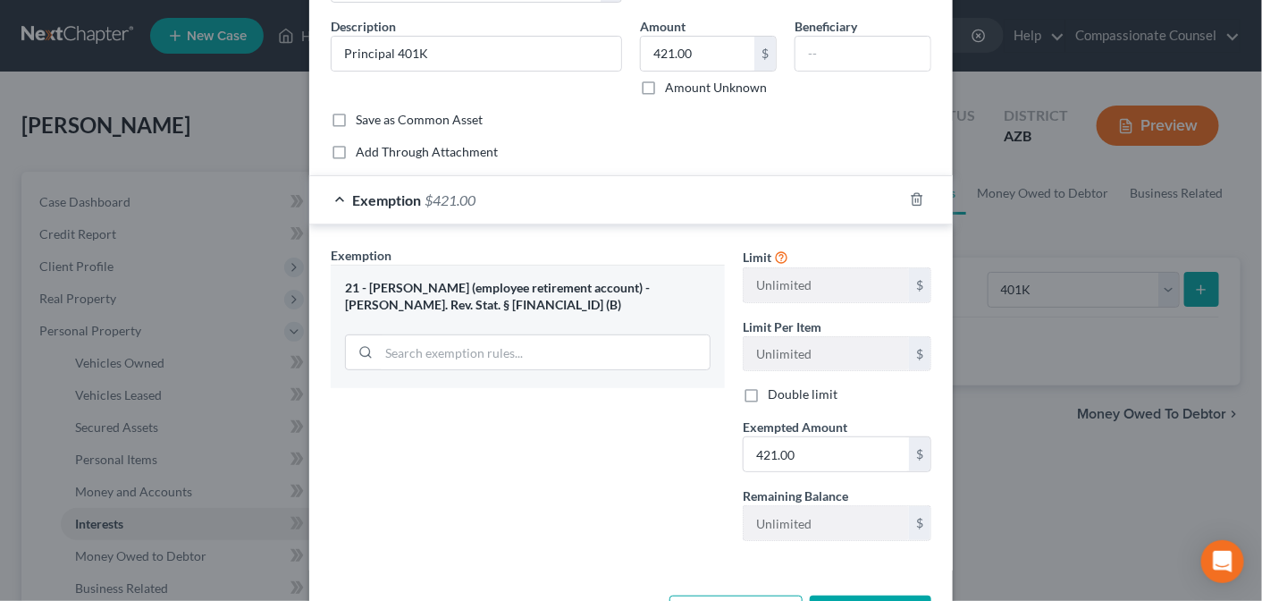
scroll to position [183, 0]
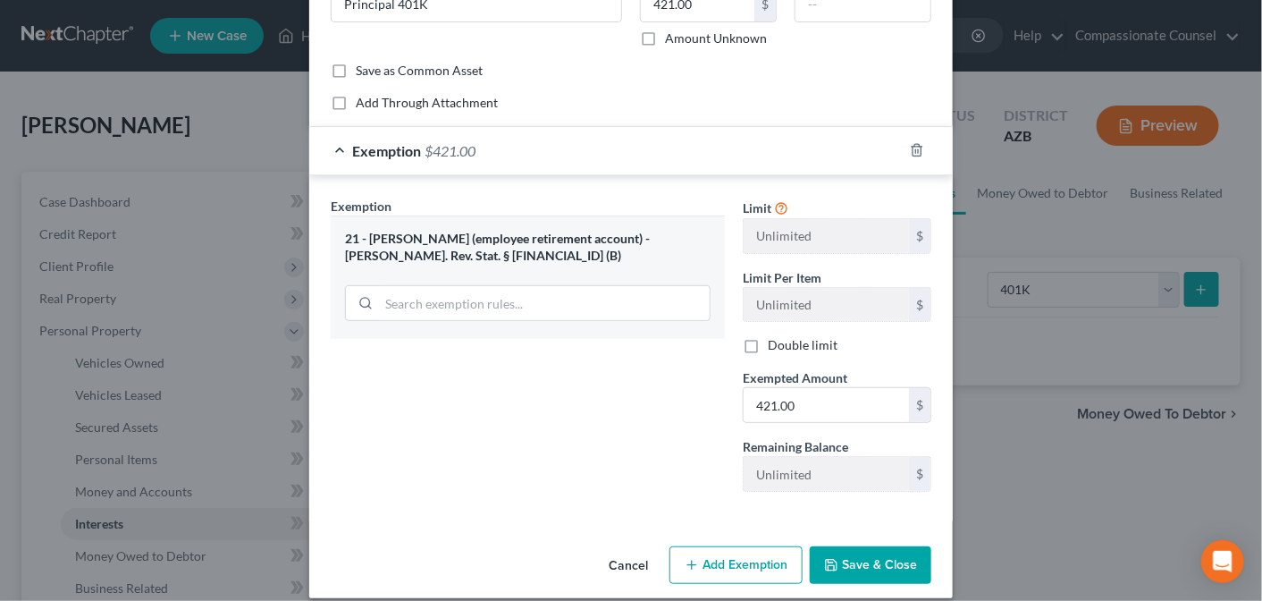
click at [864, 552] on button "Save & Close" at bounding box center [871, 565] width 122 height 38
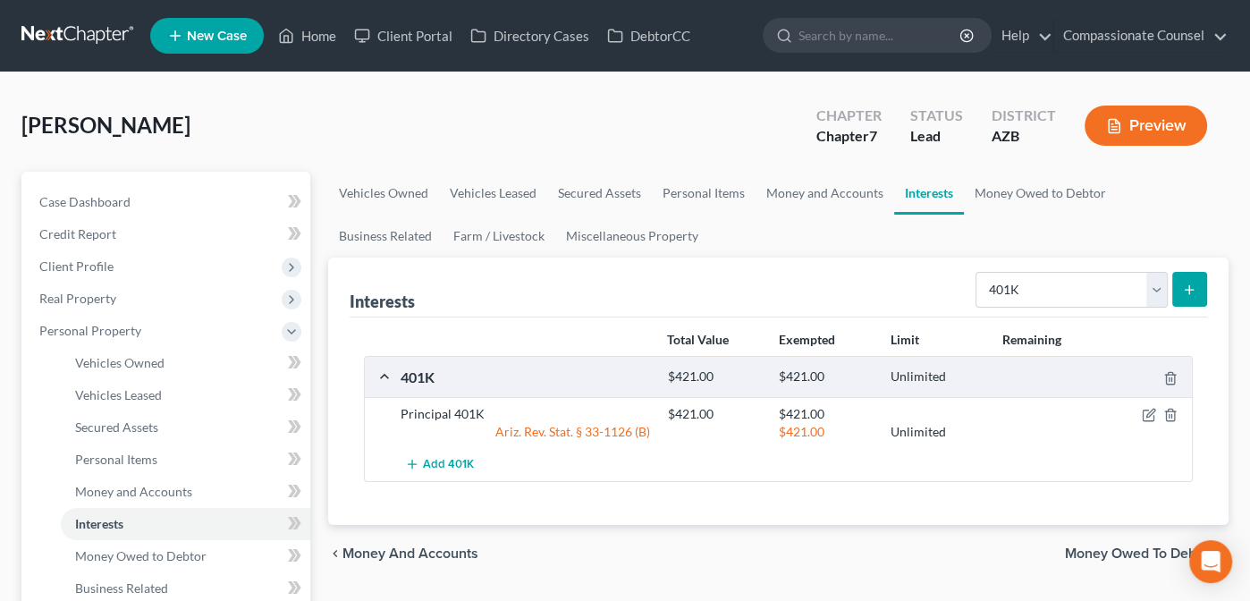
click at [1119, 547] on span "Money Owed to Debtor" at bounding box center [1139, 553] width 149 height 14
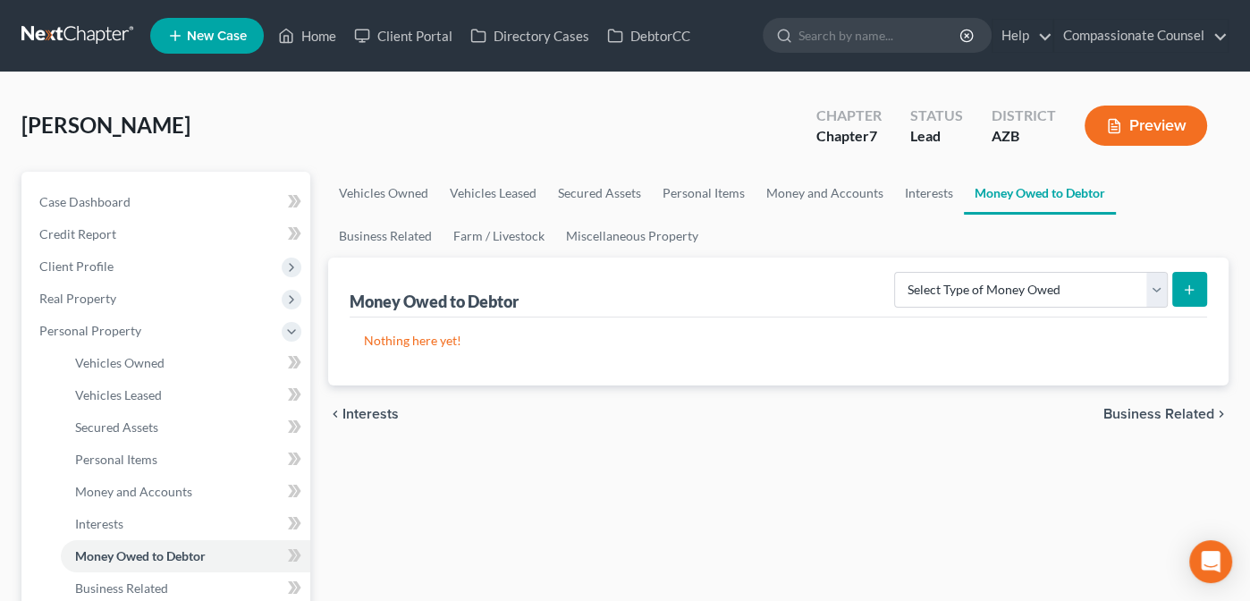
click at [1147, 414] on span "Business Related" at bounding box center [1158, 414] width 111 height 14
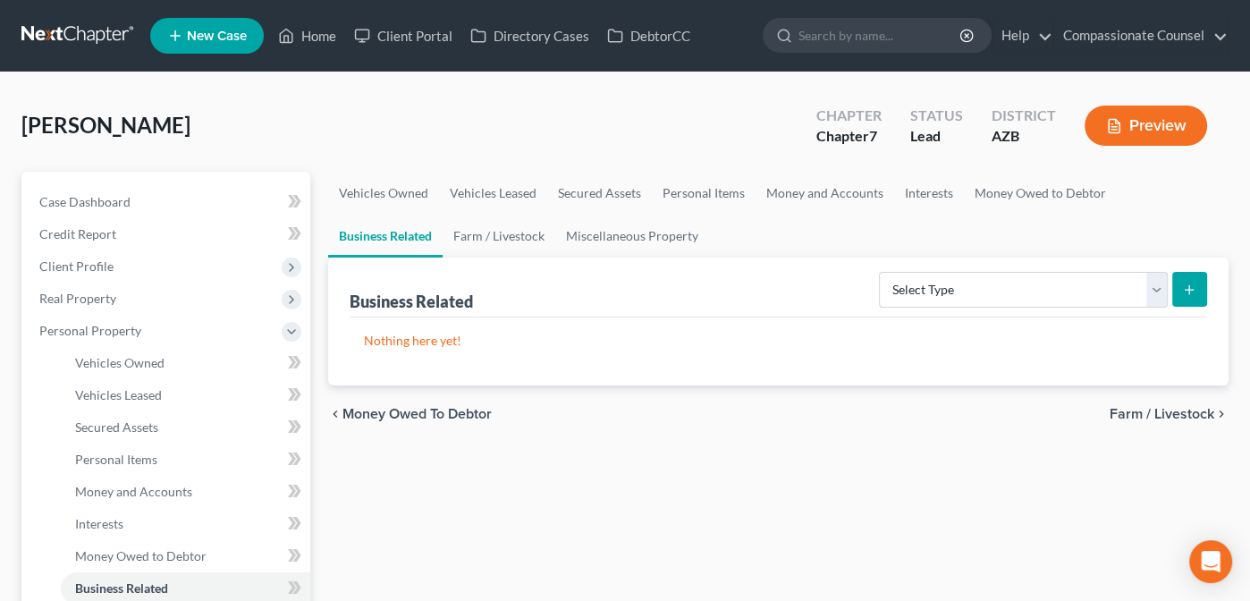
click at [1125, 407] on span "Farm / Livestock" at bounding box center [1161, 414] width 105 height 14
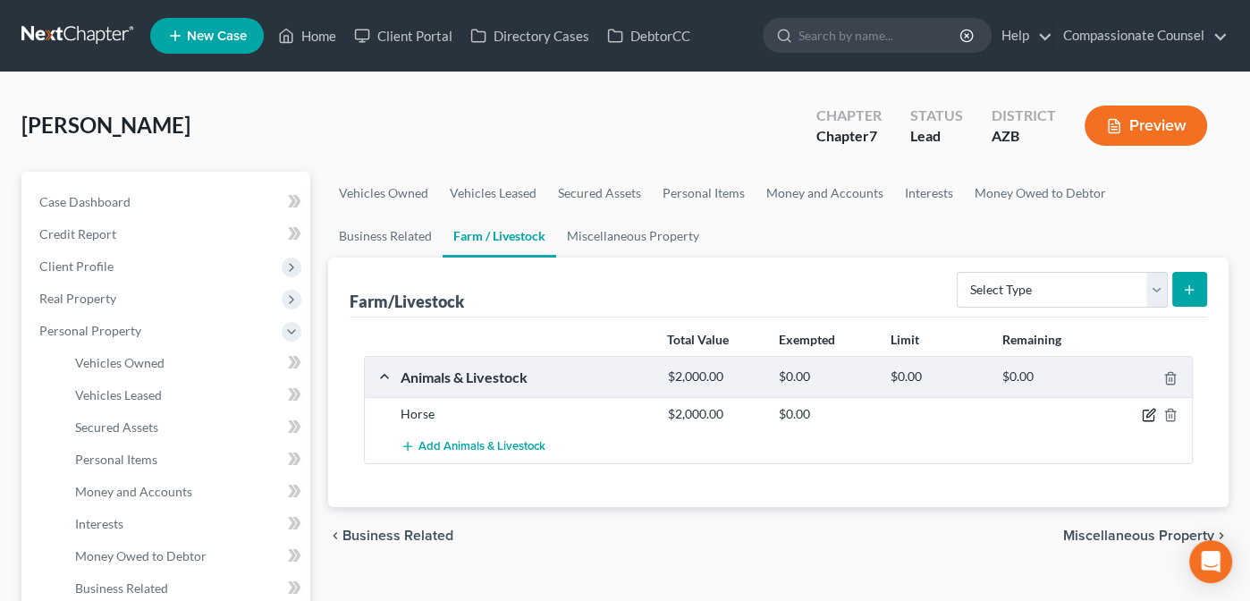
click at [1145, 411] on icon "button" at bounding box center [1149, 415] width 14 height 14
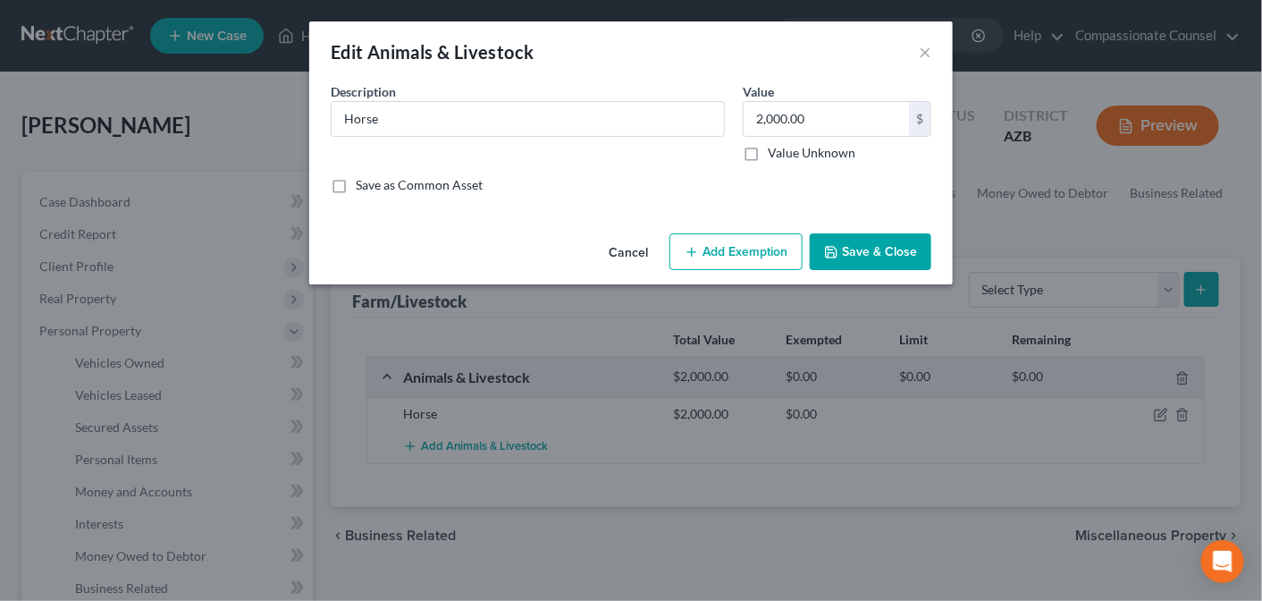
click at [728, 257] on button "Add Exemption" at bounding box center [736, 252] width 133 height 38
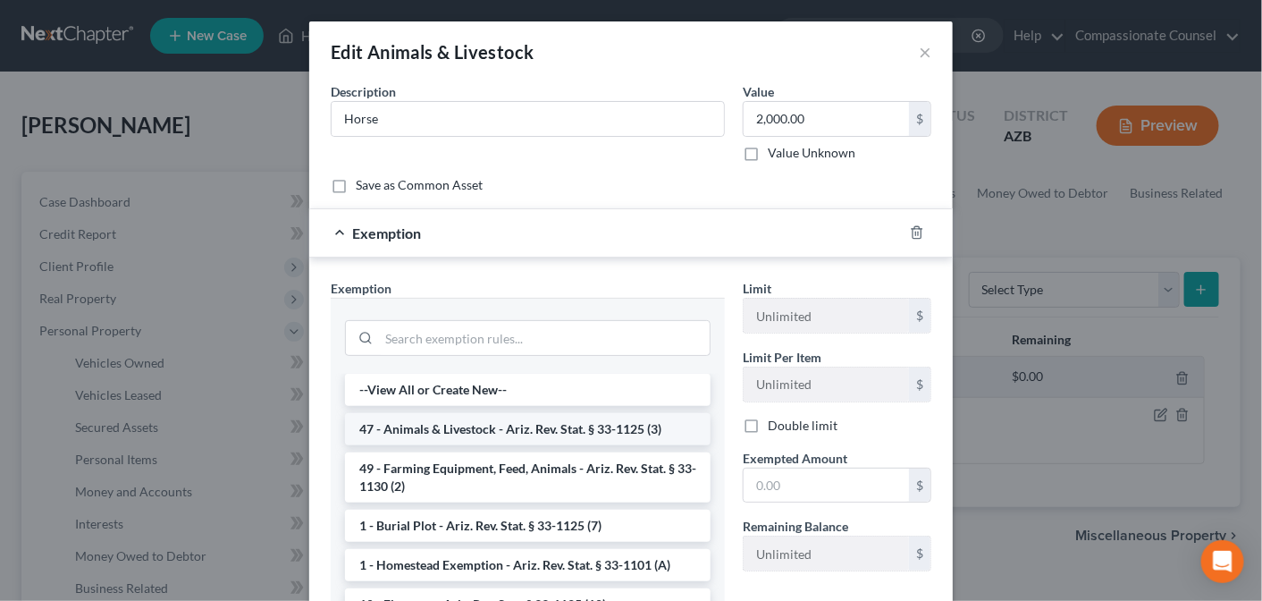
click at [451, 426] on li "47 - Animals & Livestock - Ariz. Rev. Stat. § 33-1125 (3)" at bounding box center [528, 429] width 366 height 32
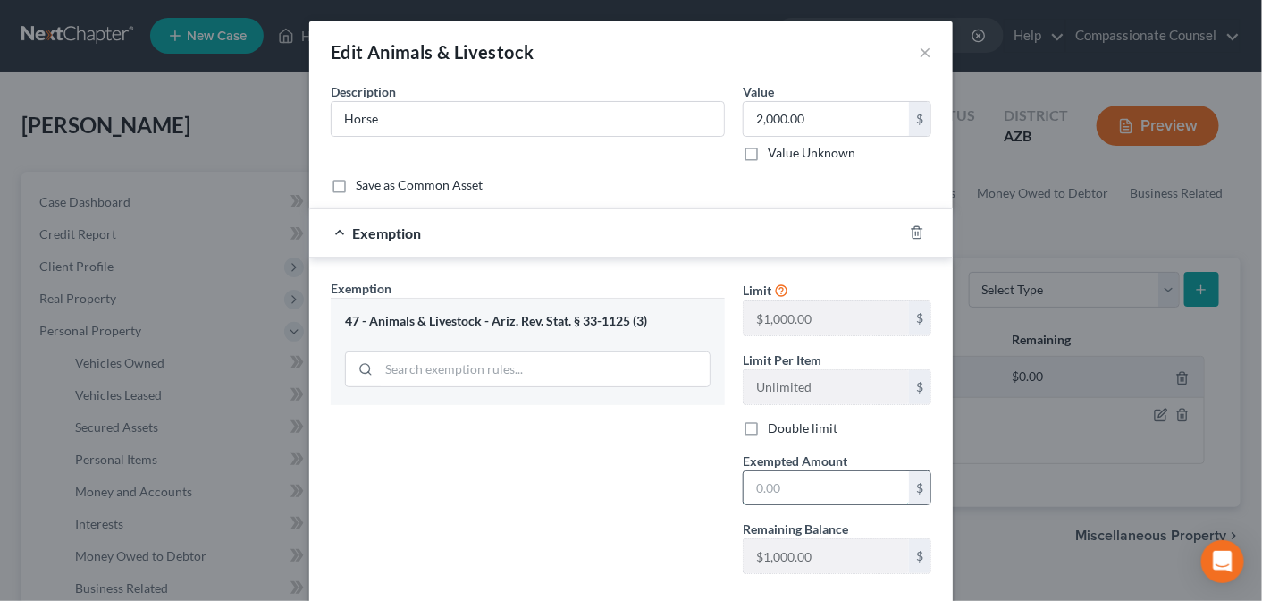
click at [762, 485] on input "text" at bounding box center [826, 488] width 165 height 34
type input "1,000.00"
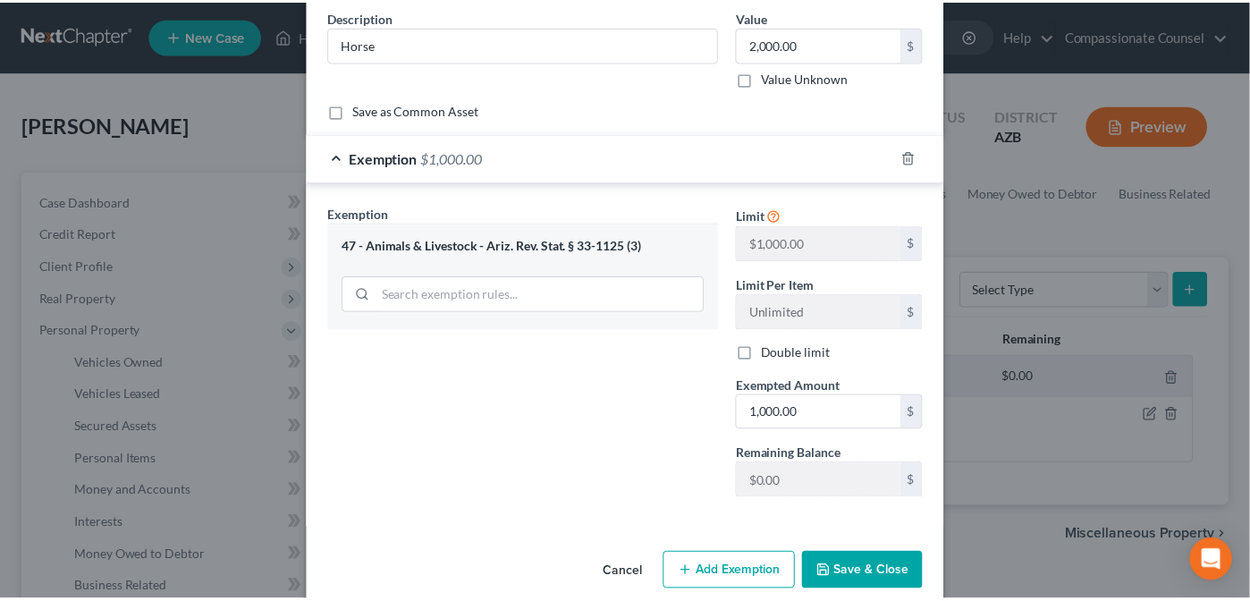
scroll to position [97, 0]
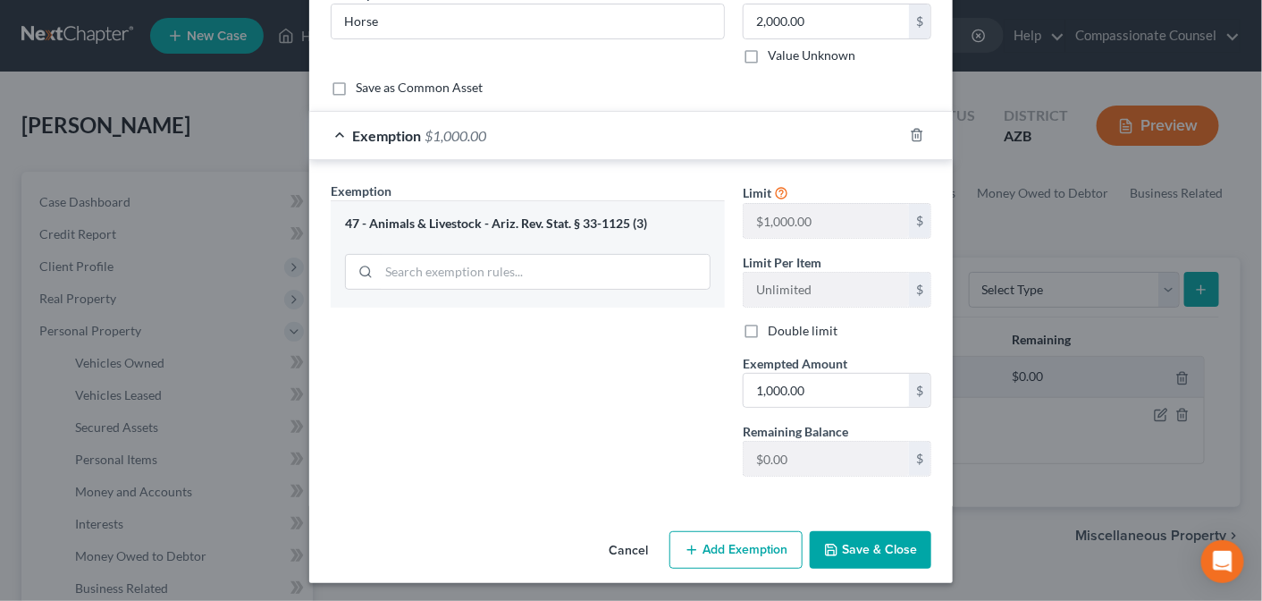
click at [861, 544] on button "Save & Close" at bounding box center [871, 550] width 122 height 38
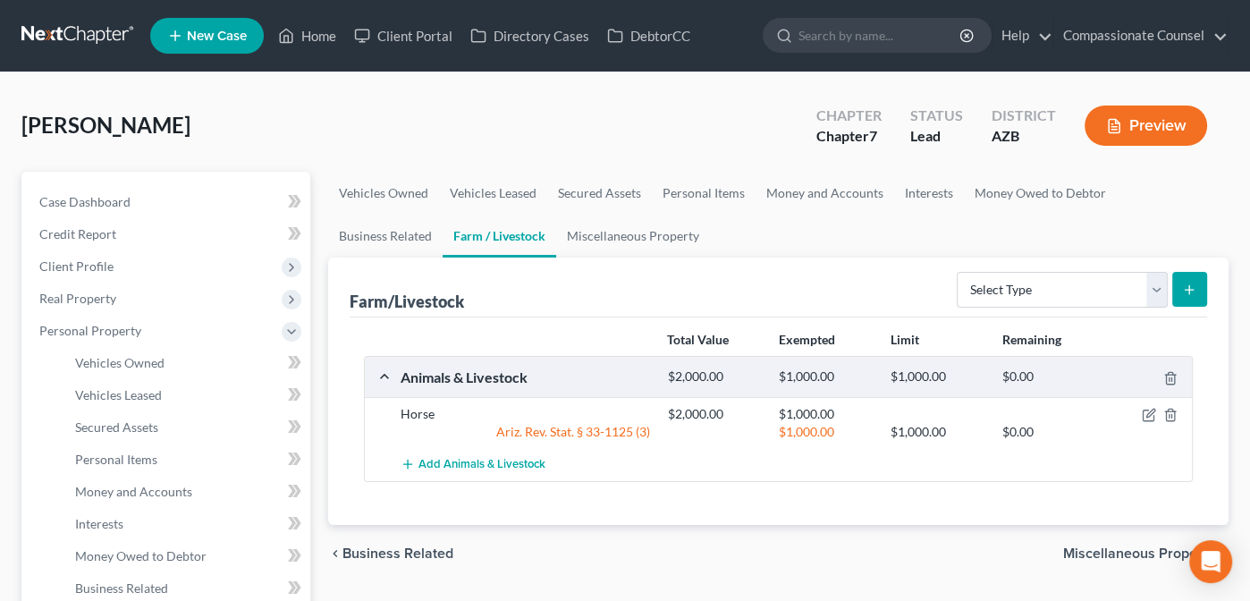
click at [1130, 546] on span "Miscellaneous Property" at bounding box center [1138, 553] width 151 height 14
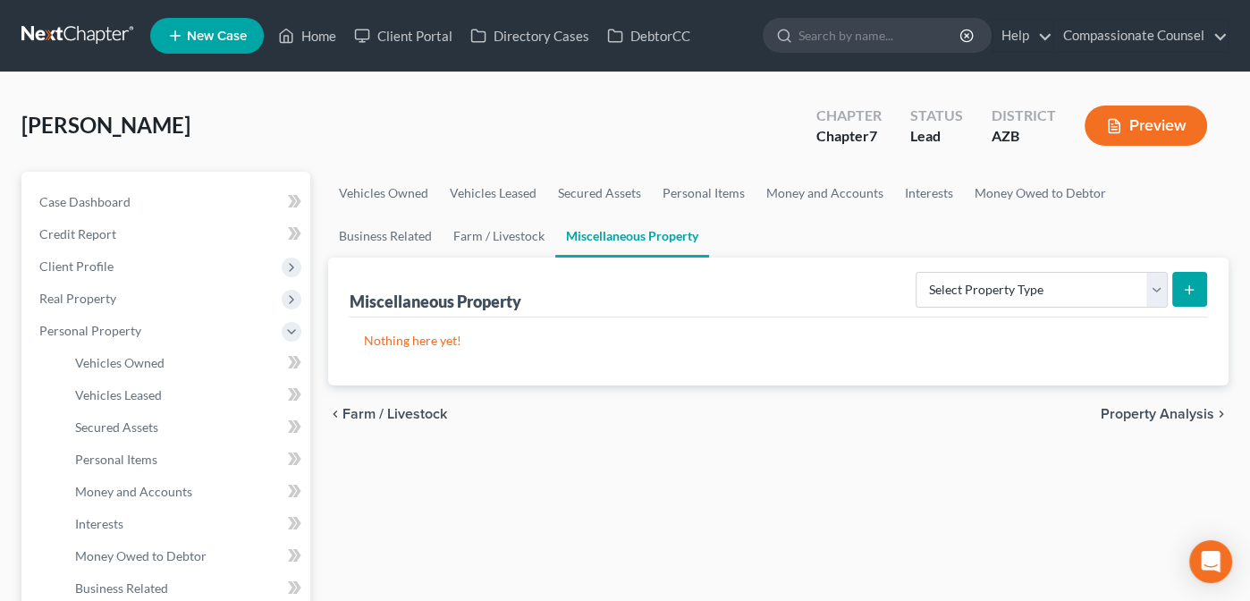
click at [1135, 408] on span "Property Analysis" at bounding box center [1157, 414] width 114 height 14
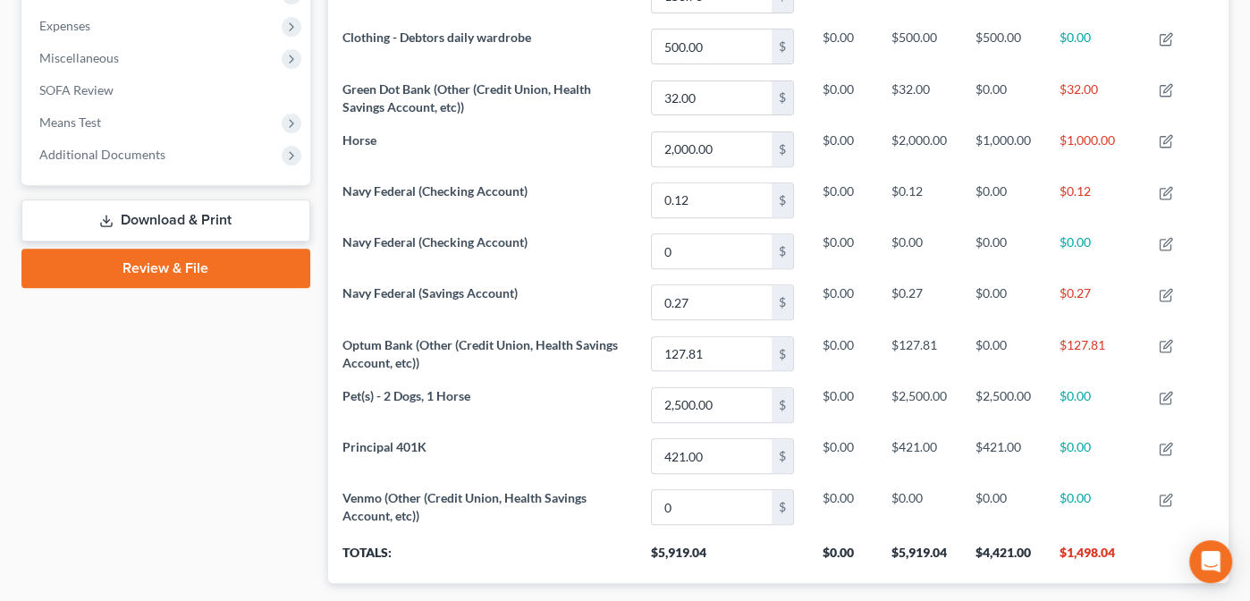
scroll to position [695, 0]
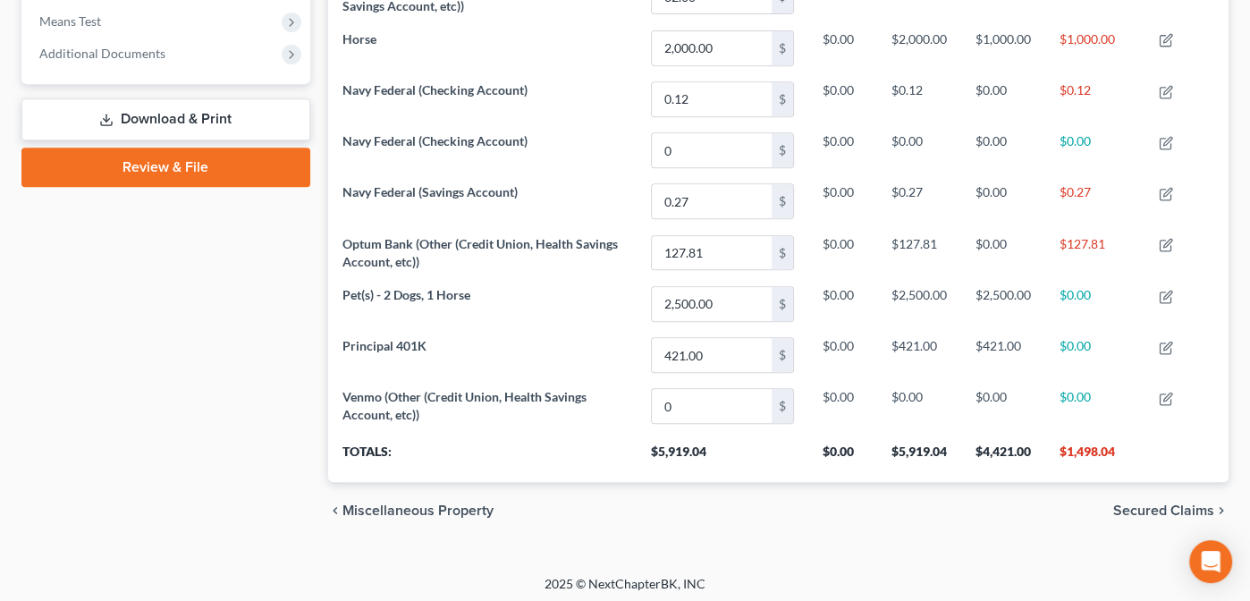
click at [1147, 503] on span "Secured Claims" at bounding box center [1163, 510] width 101 height 14
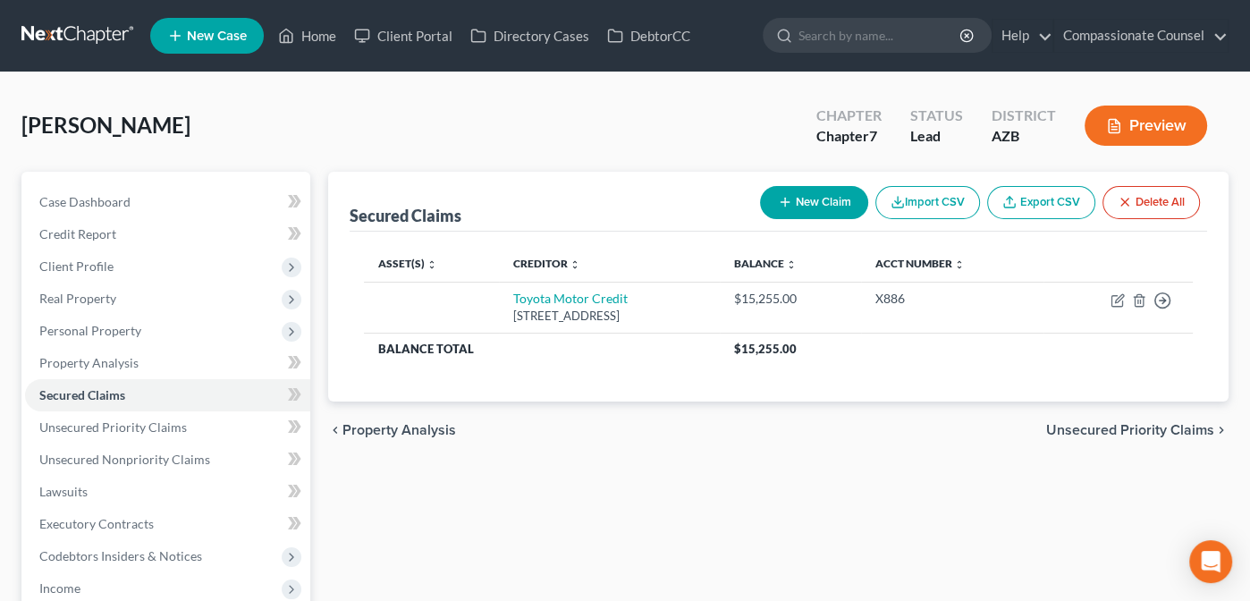
click at [1117, 423] on span "Unsecured Priority Claims" at bounding box center [1130, 430] width 168 height 14
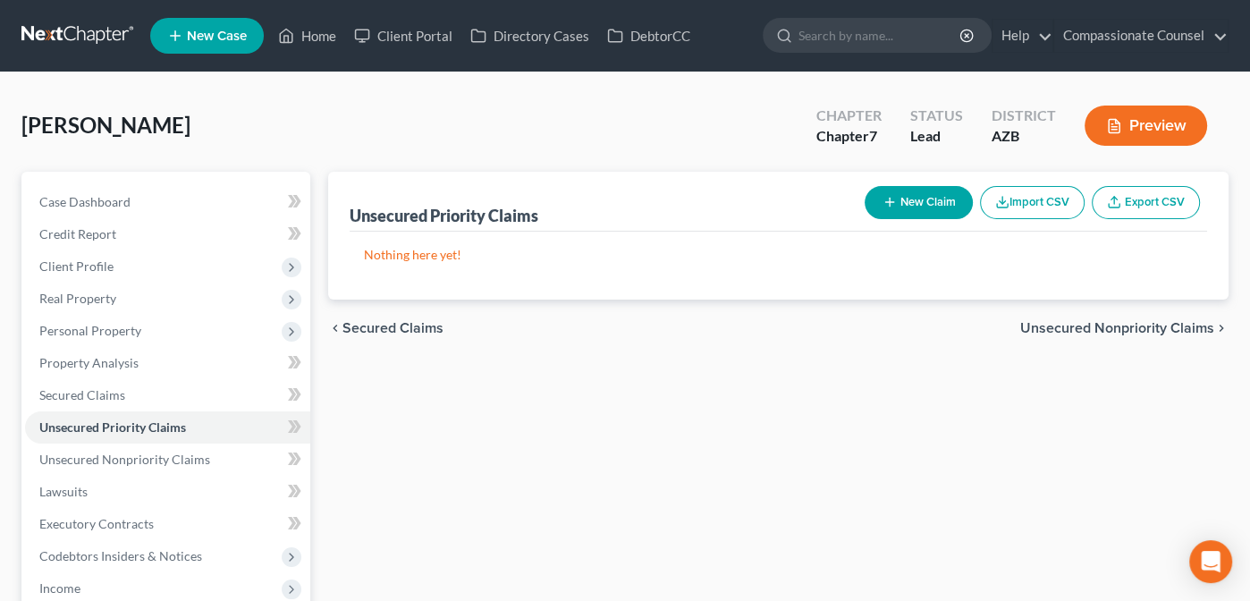
click at [1101, 326] on span "Unsecured Nonpriority Claims" at bounding box center [1117, 328] width 194 height 14
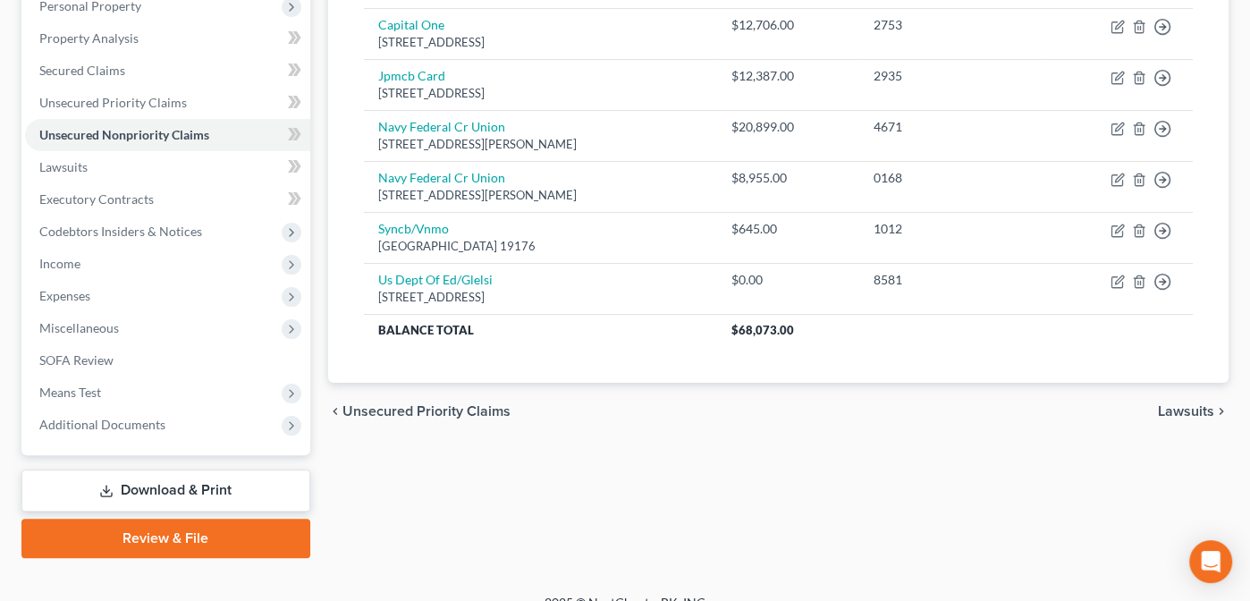
scroll to position [323, 0]
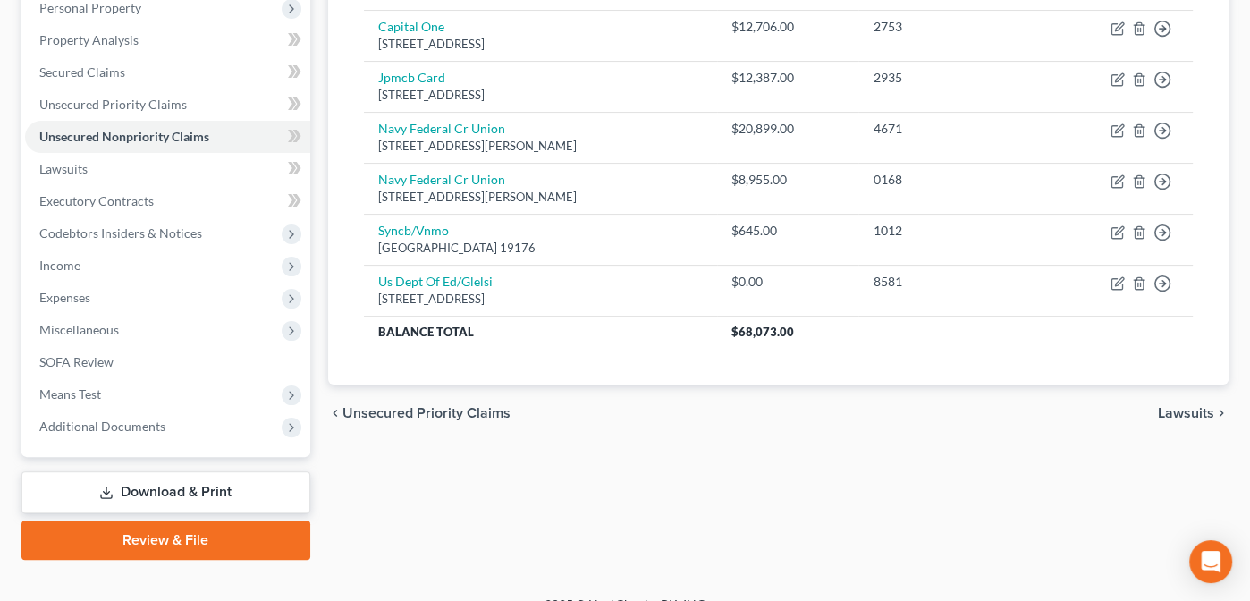
click at [1174, 408] on span "Lawsuits" at bounding box center [1186, 413] width 56 height 14
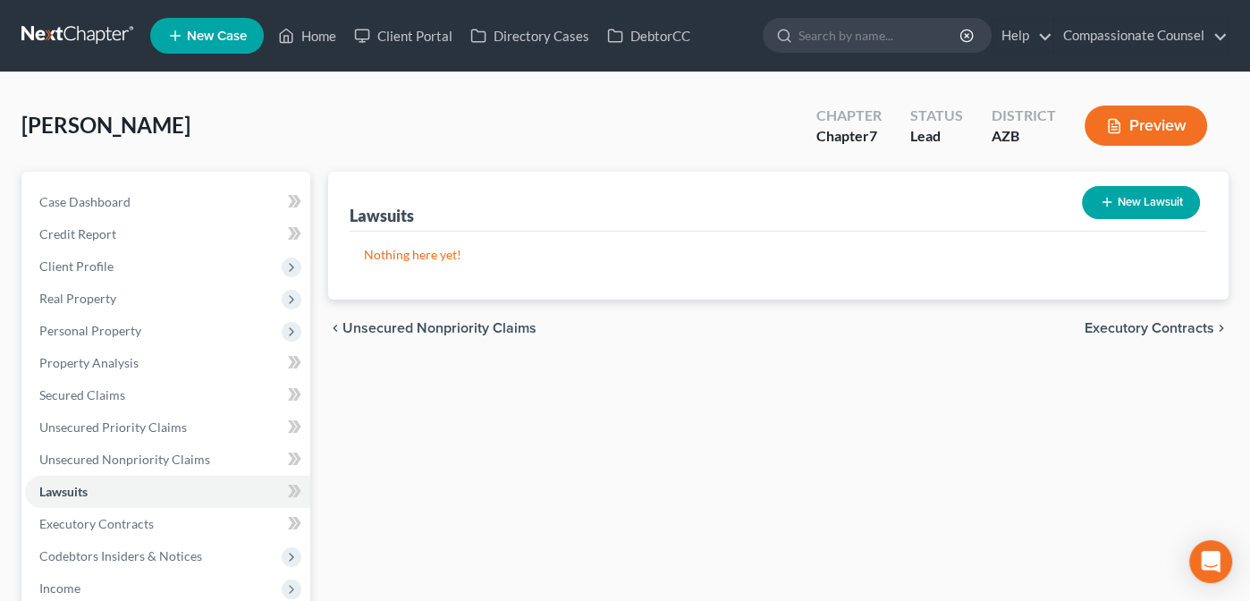
click at [1127, 326] on span "Executory Contracts" at bounding box center [1149, 328] width 130 height 14
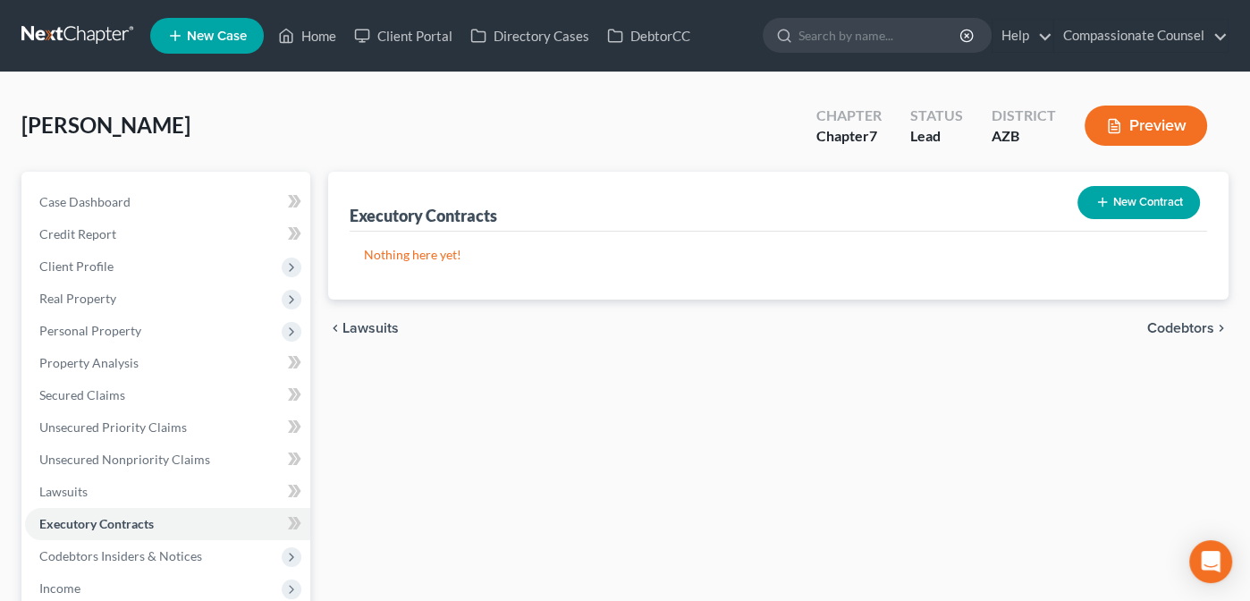
click at [1172, 325] on span "Codebtors" at bounding box center [1180, 328] width 67 height 14
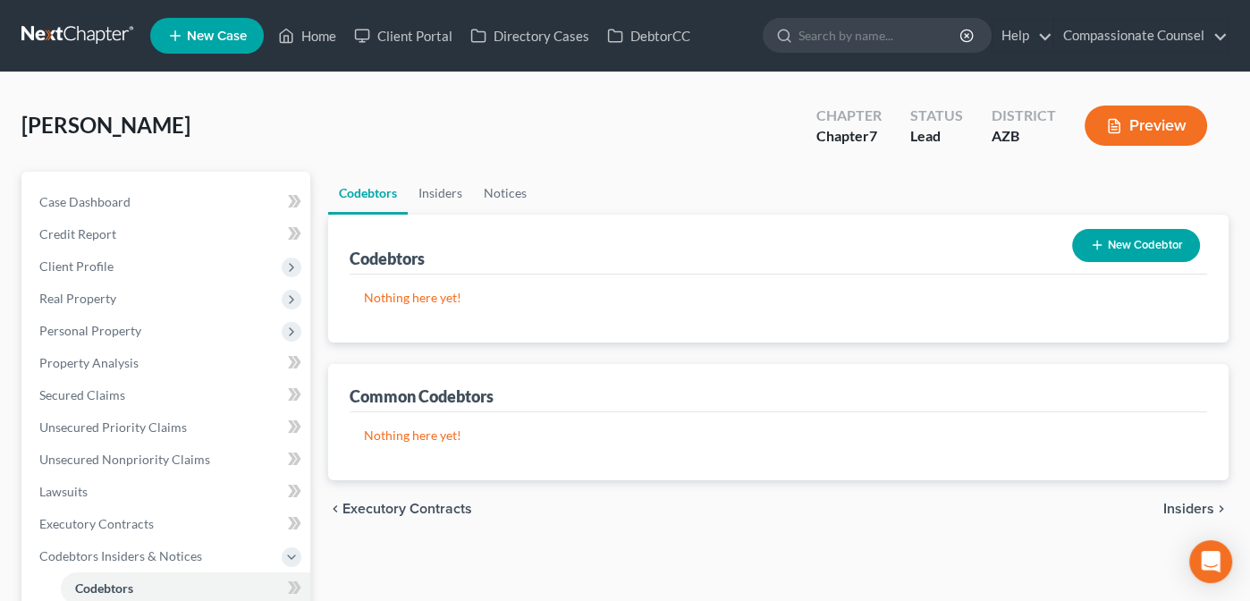
click at [1177, 503] on span "Insiders" at bounding box center [1188, 508] width 51 height 14
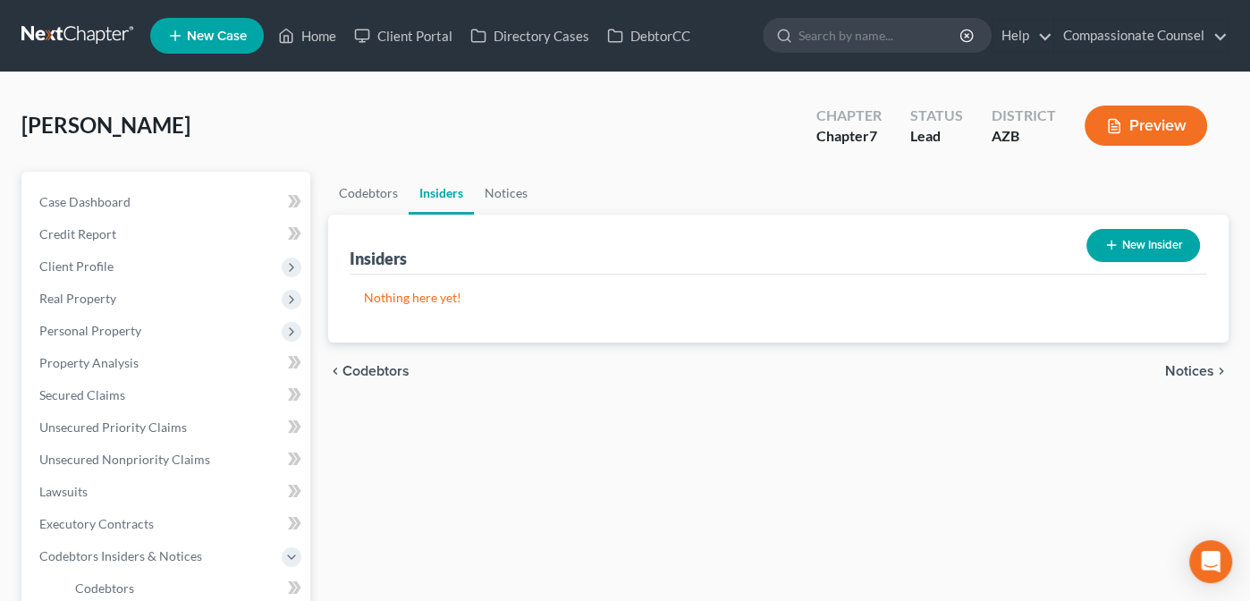
click at [1184, 373] on span "Notices" at bounding box center [1189, 371] width 49 height 14
click at [1185, 366] on span "Employment Income" at bounding box center [1149, 371] width 129 height 14
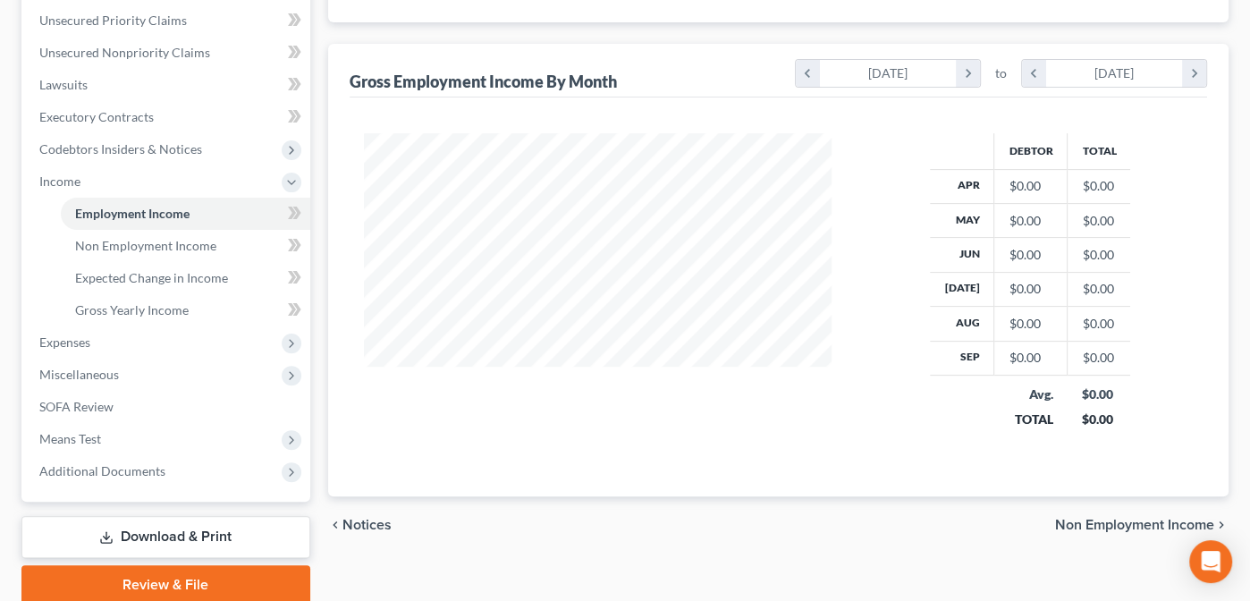
scroll to position [409, 0]
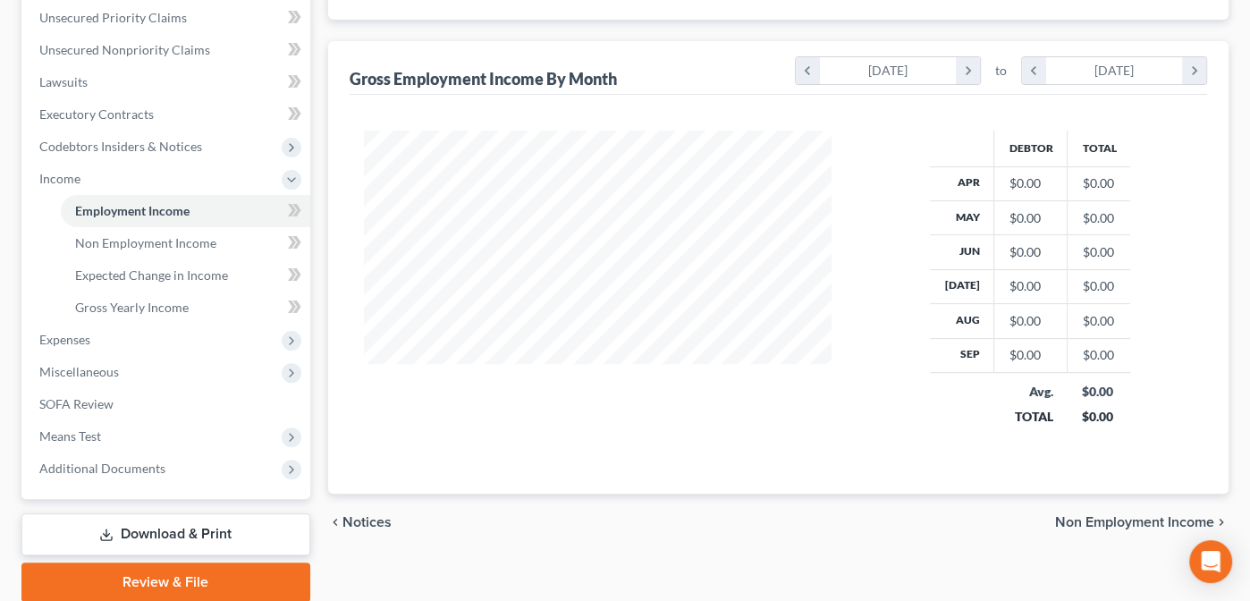
click at [1096, 518] on span "Non Employment Income" at bounding box center [1134, 522] width 159 height 14
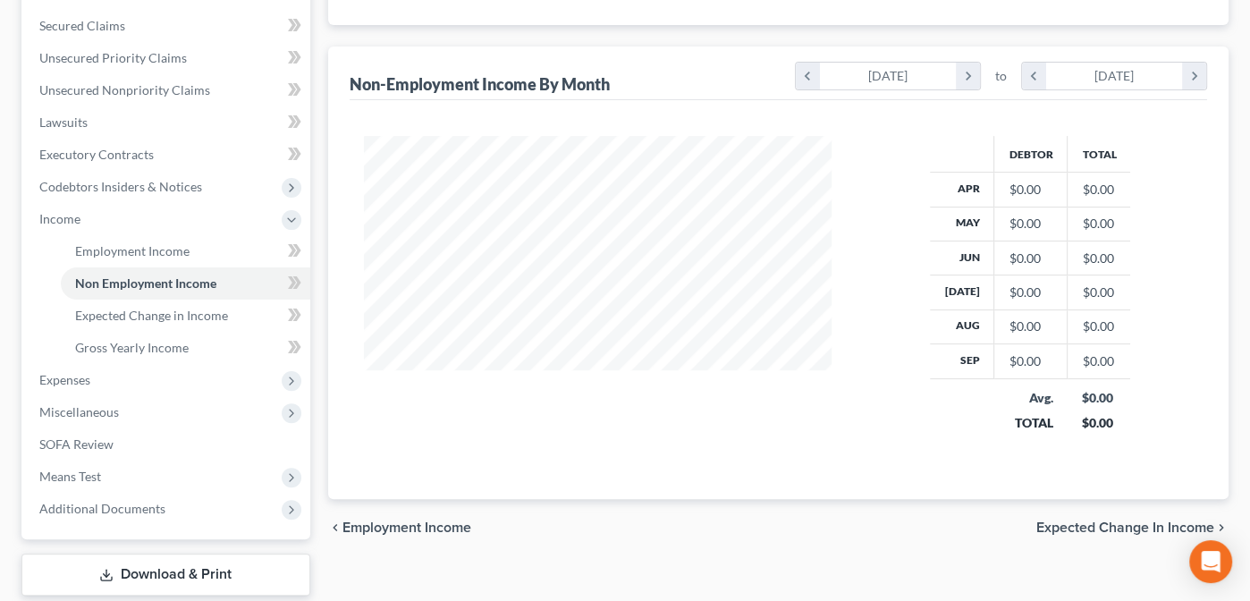
scroll to position [394, 0]
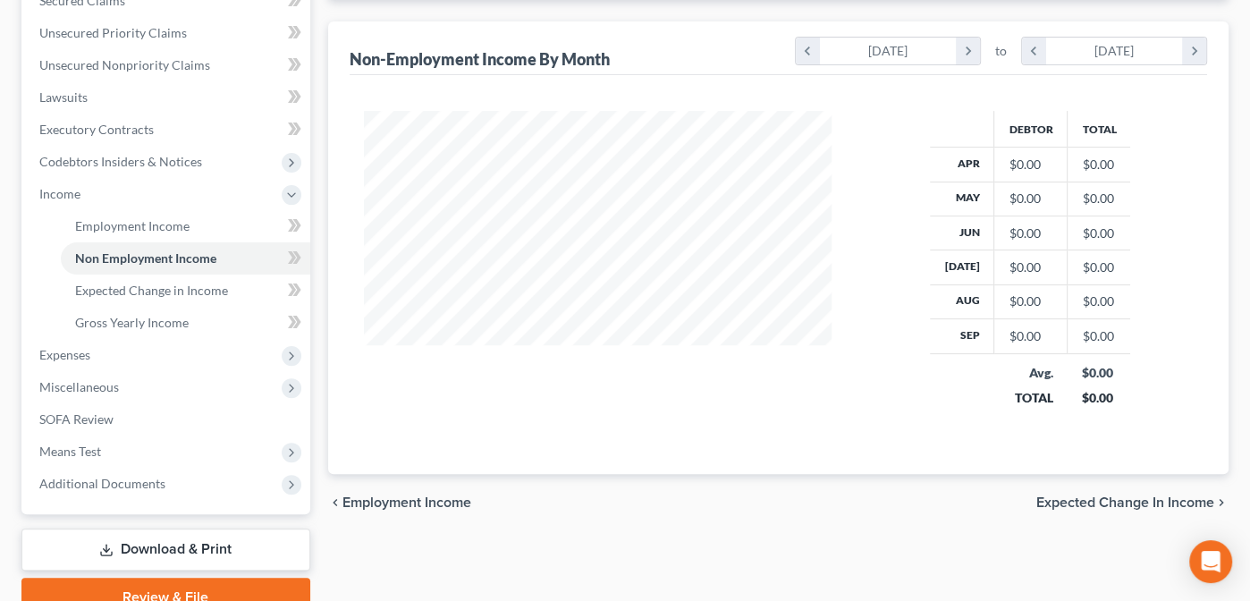
click at [1071, 500] on span "Expected Change in Income" at bounding box center [1125, 502] width 178 height 14
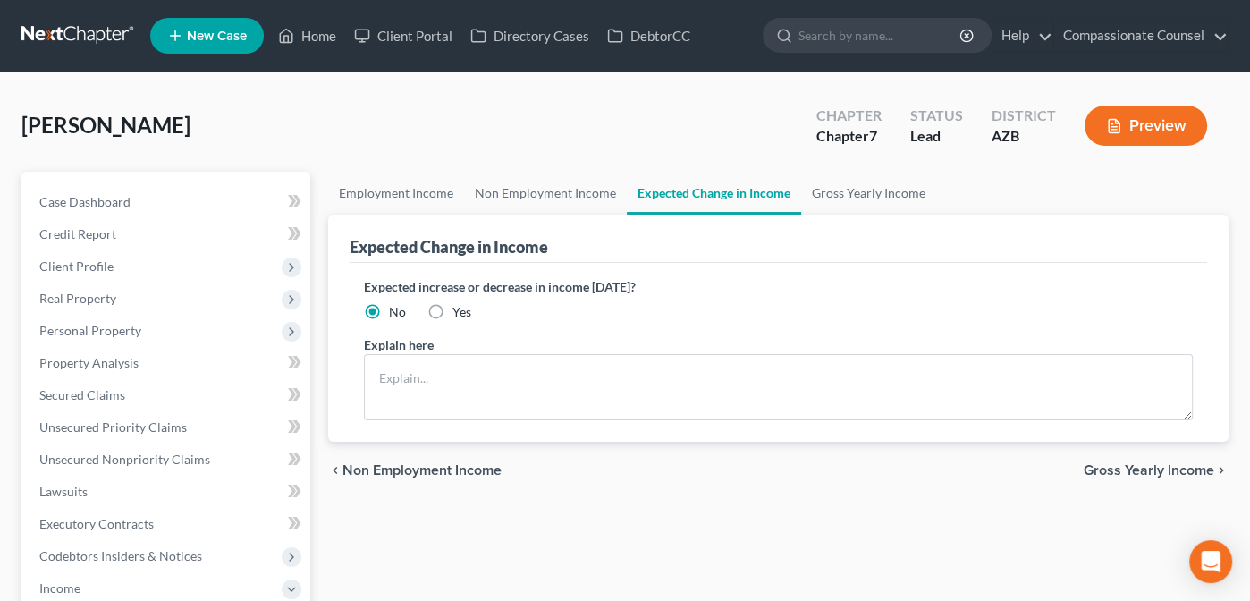
click at [1150, 463] on span "Gross Yearly Income" at bounding box center [1148, 470] width 131 height 14
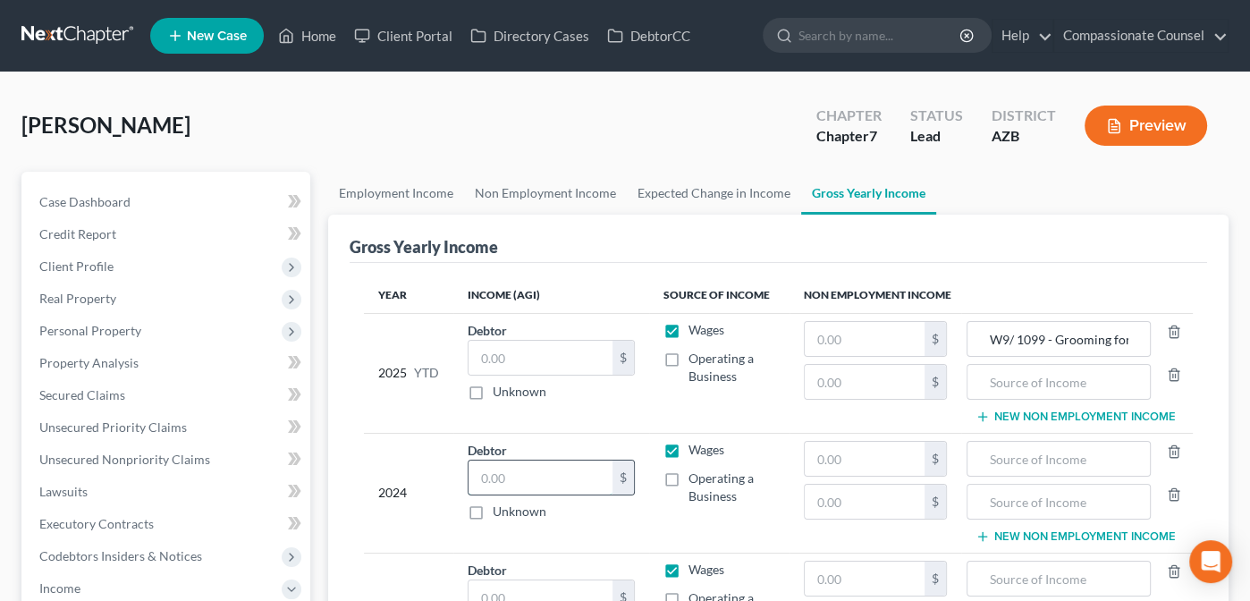
click at [491, 465] on input "text" at bounding box center [540, 477] width 144 height 34
click at [499, 477] on input "text" at bounding box center [540, 477] width 144 height 34
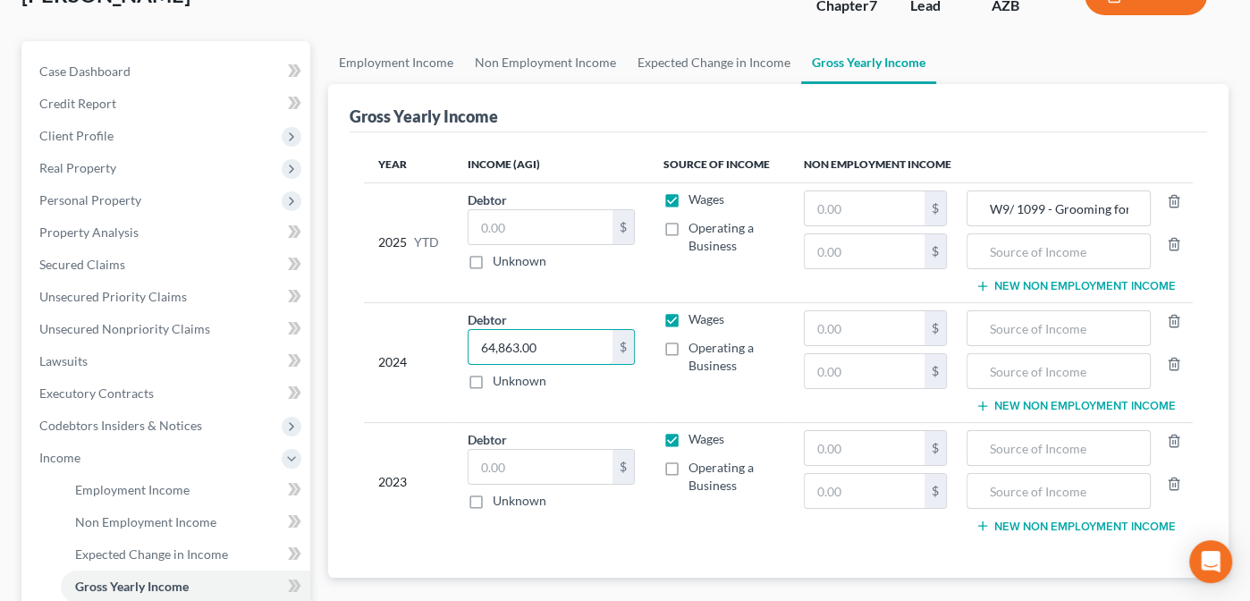
scroll to position [129, 0]
type input "64,863.00"
click at [493, 465] on input "text" at bounding box center [540, 468] width 144 height 34
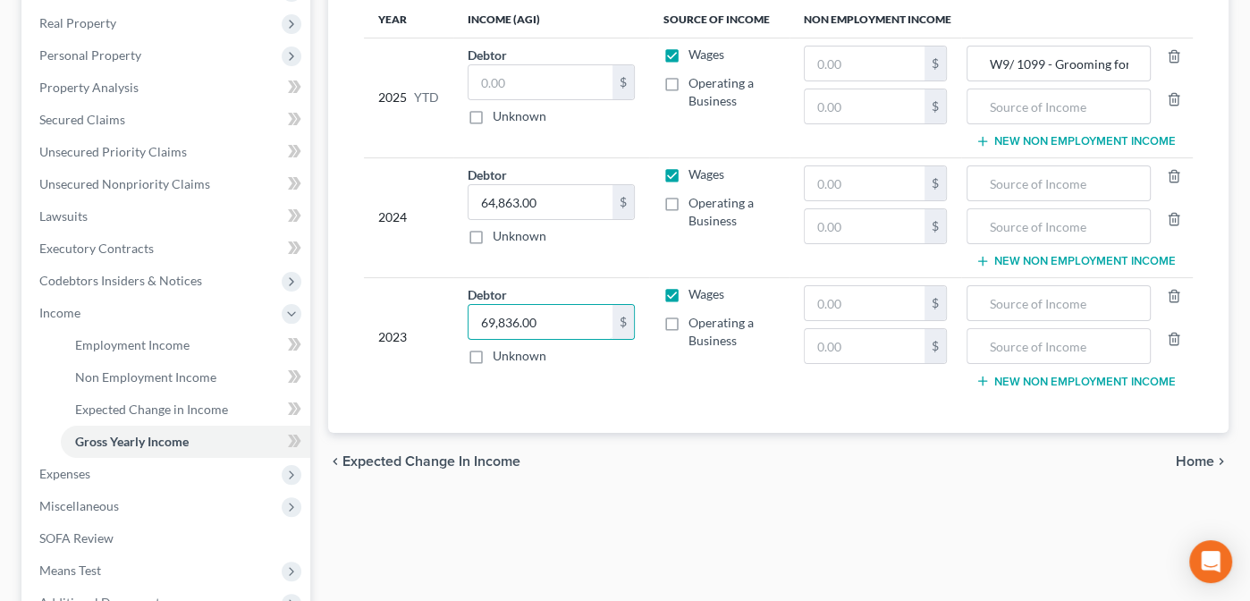
scroll to position [292, 0]
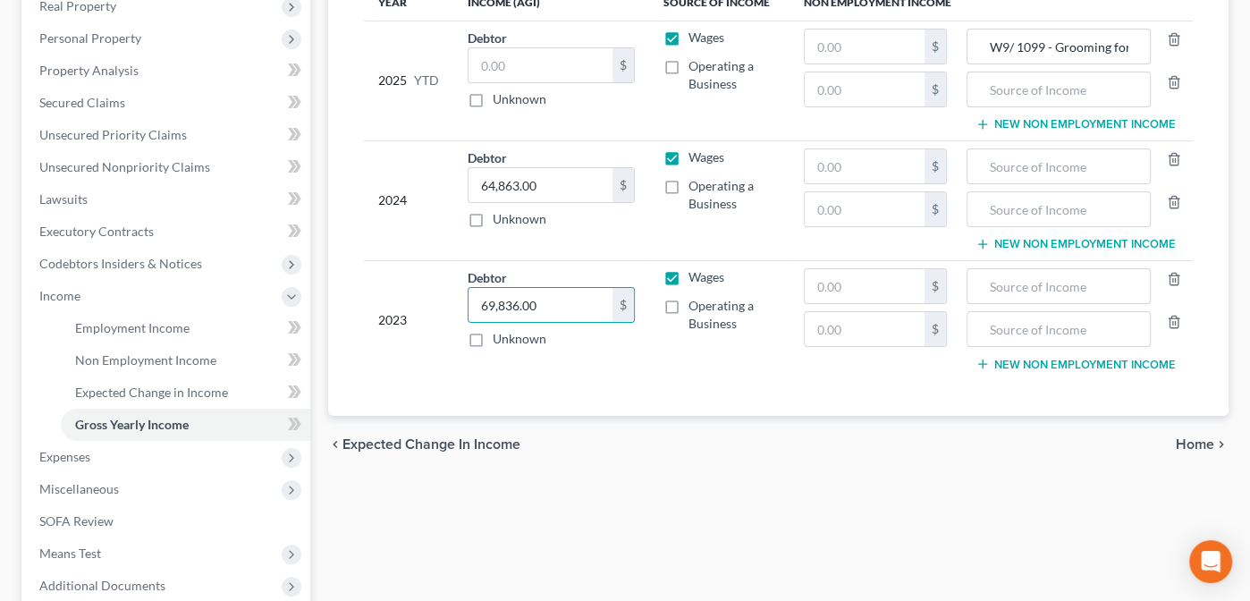
type input "69,836.00"
click at [1200, 439] on span "Home" at bounding box center [1195, 444] width 38 height 14
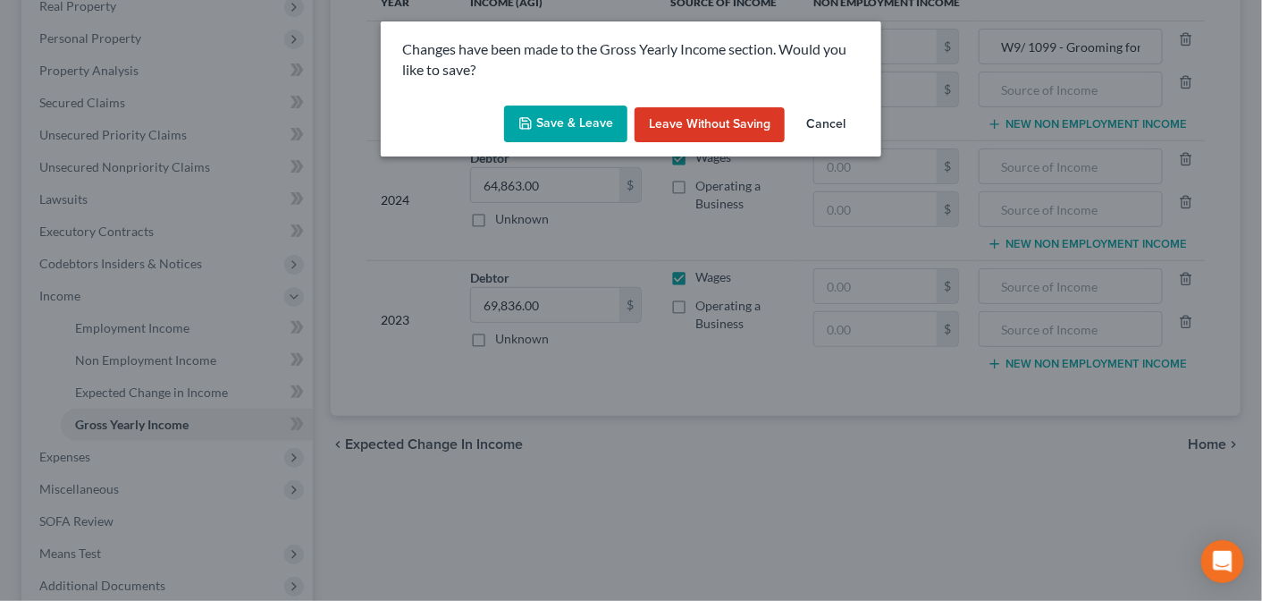
click at [584, 124] on button "Save & Leave" at bounding box center [565, 124] width 123 height 38
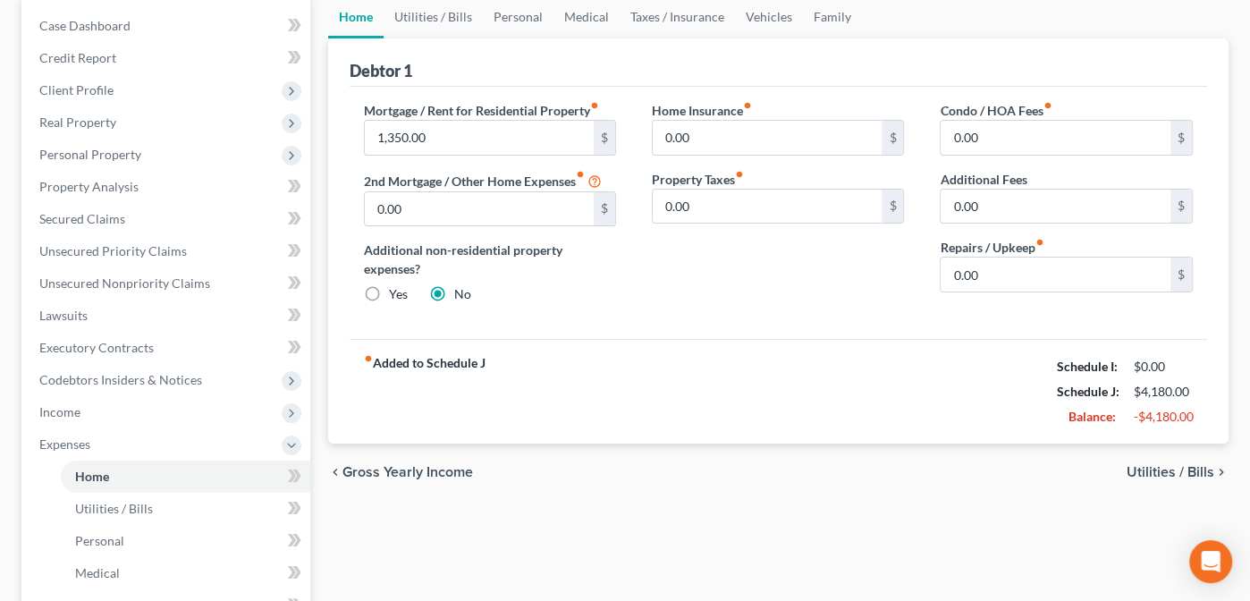
scroll to position [181, 0]
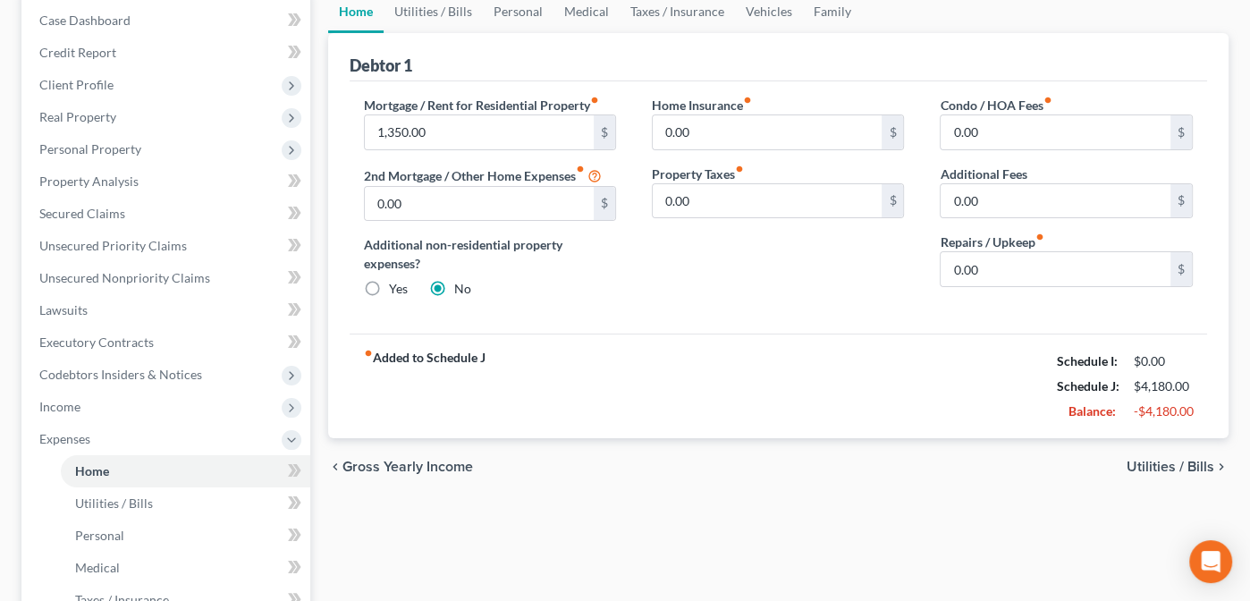
click at [1149, 460] on span "Utilities / Bills" at bounding box center [1170, 466] width 88 height 14
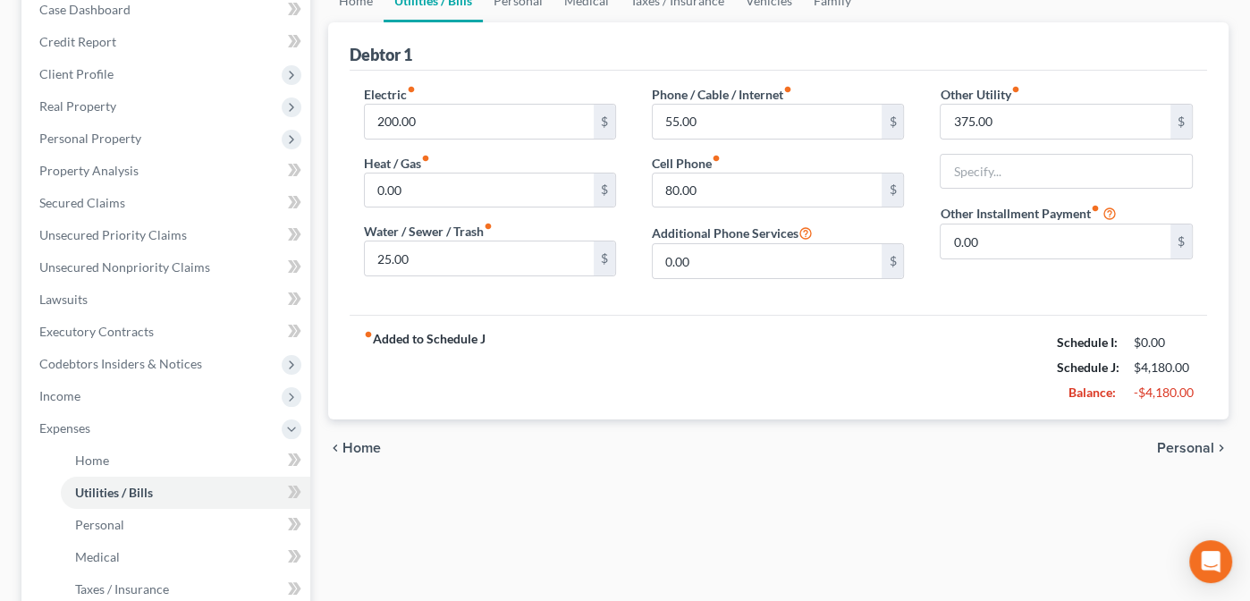
scroll to position [203, 0]
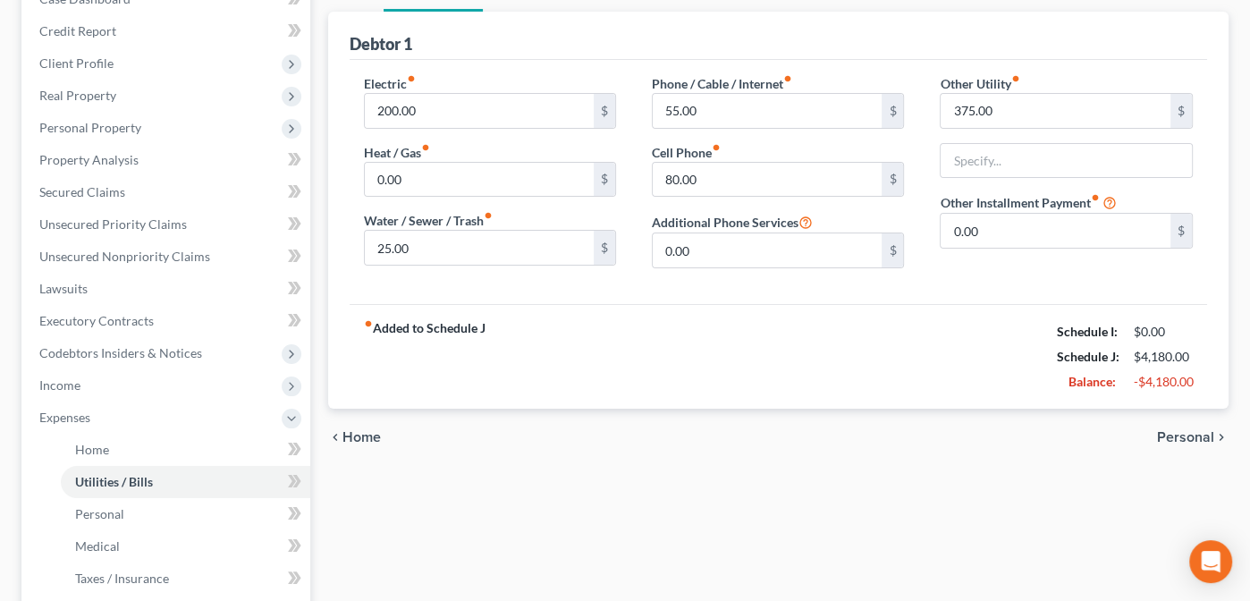
click at [1190, 430] on span "Personal" at bounding box center [1185, 437] width 57 height 14
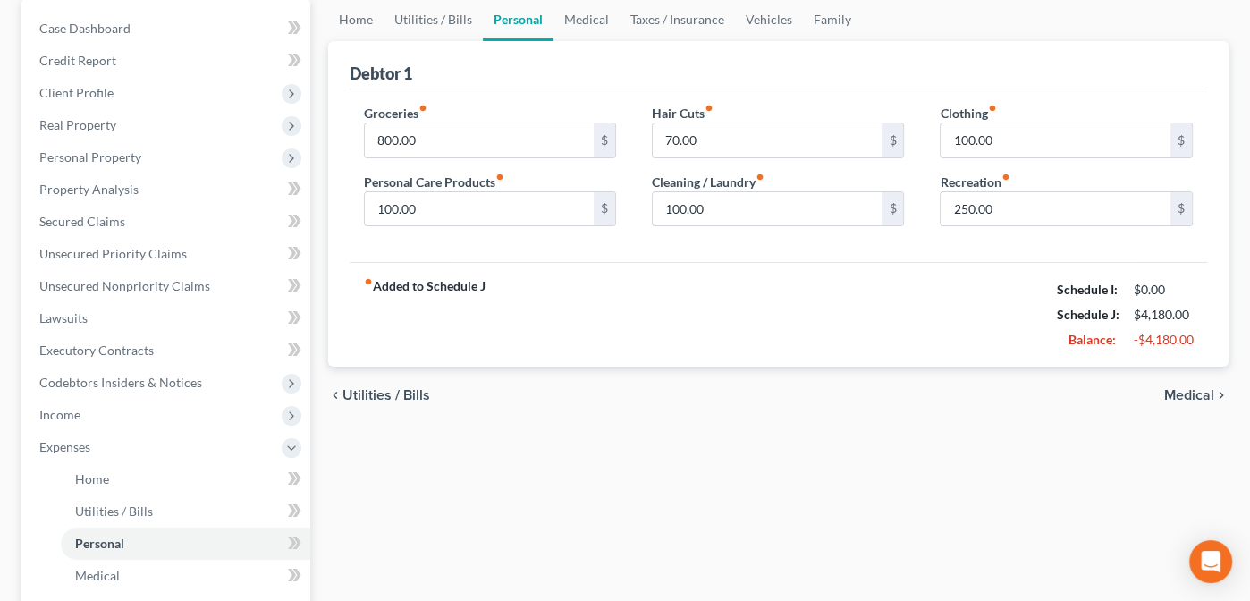
scroll to position [219, 0]
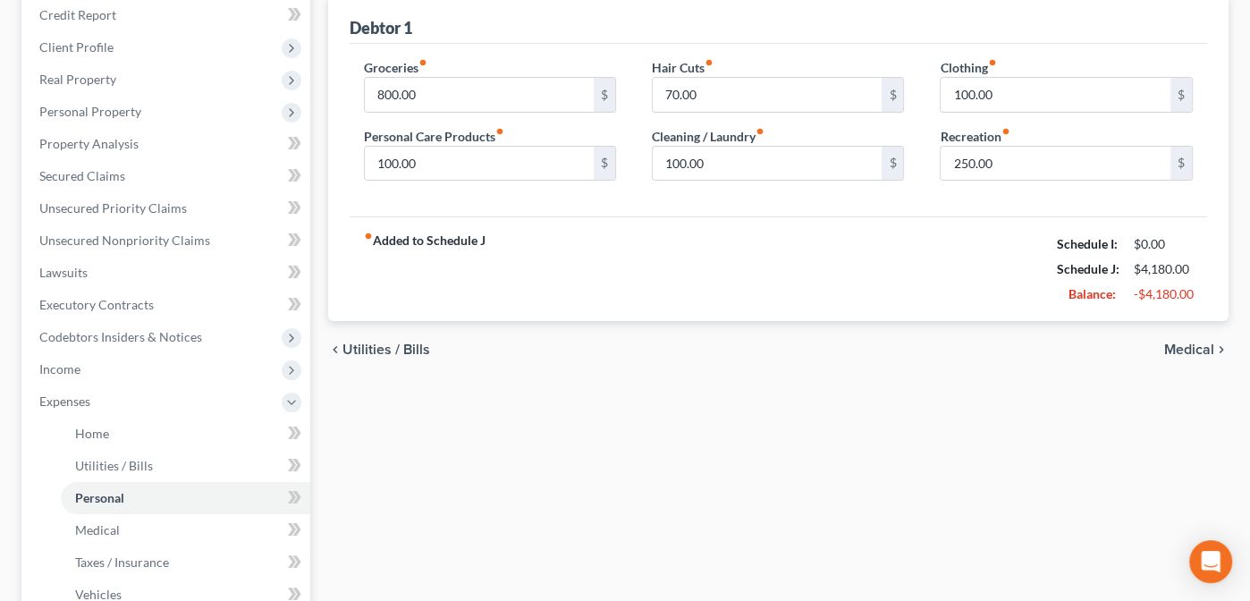
click at [1182, 349] on span "Medical" at bounding box center [1189, 349] width 50 height 14
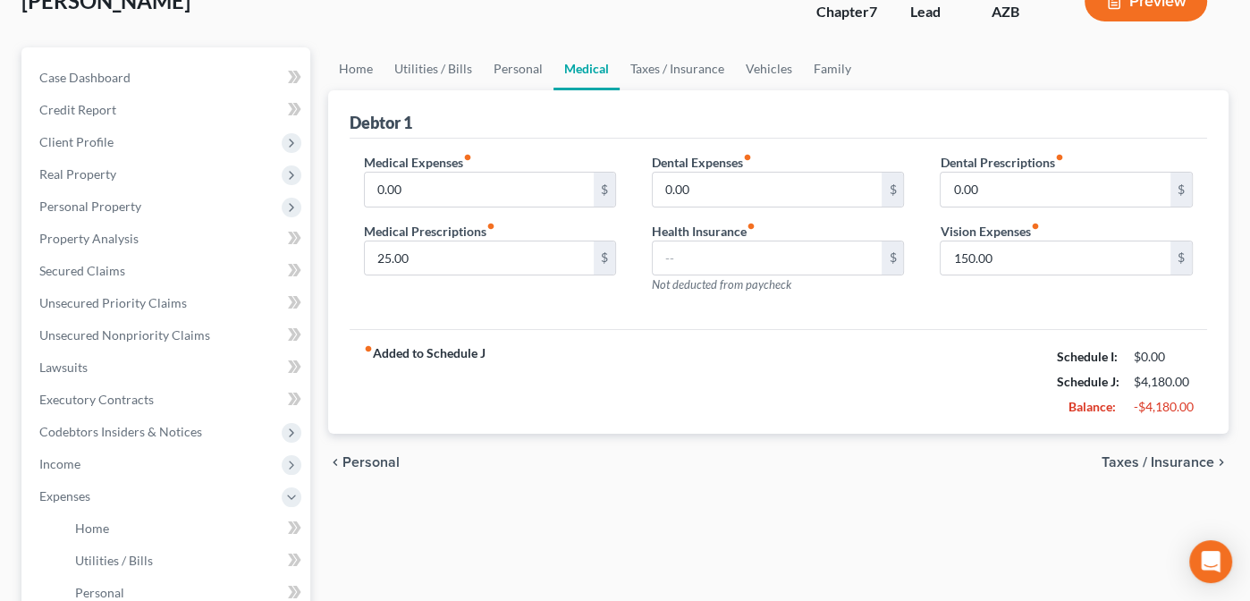
scroll to position [174, 0]
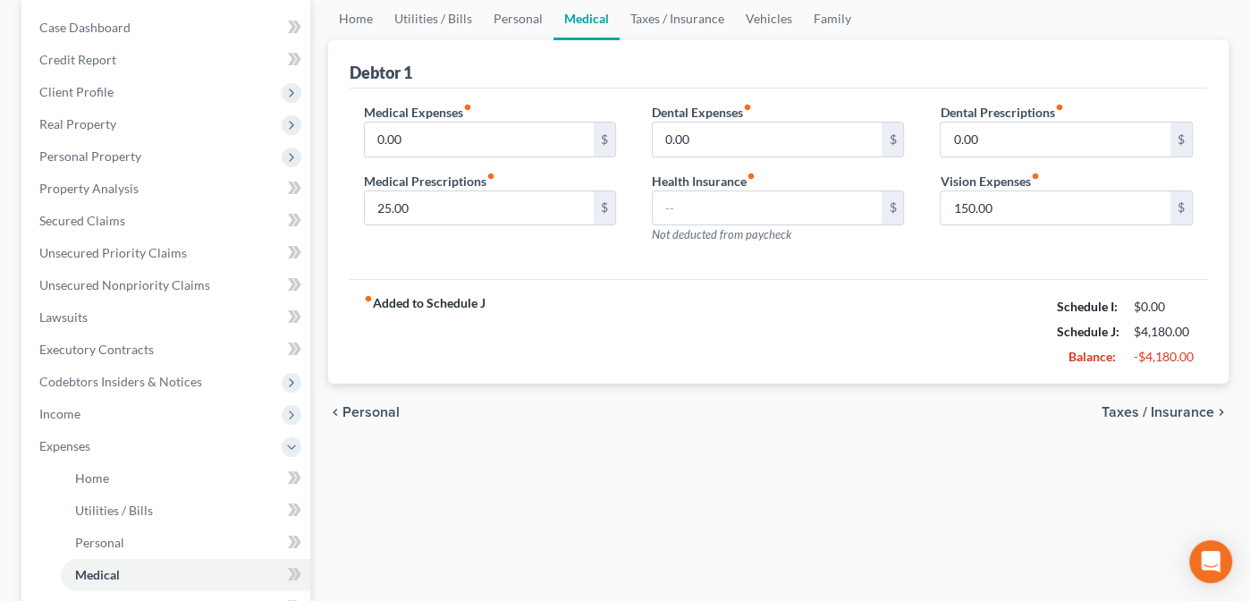
click at [1161, 409] on span "Taxes / Insurance" at bounding box center [1157, 412] width 113 height 14
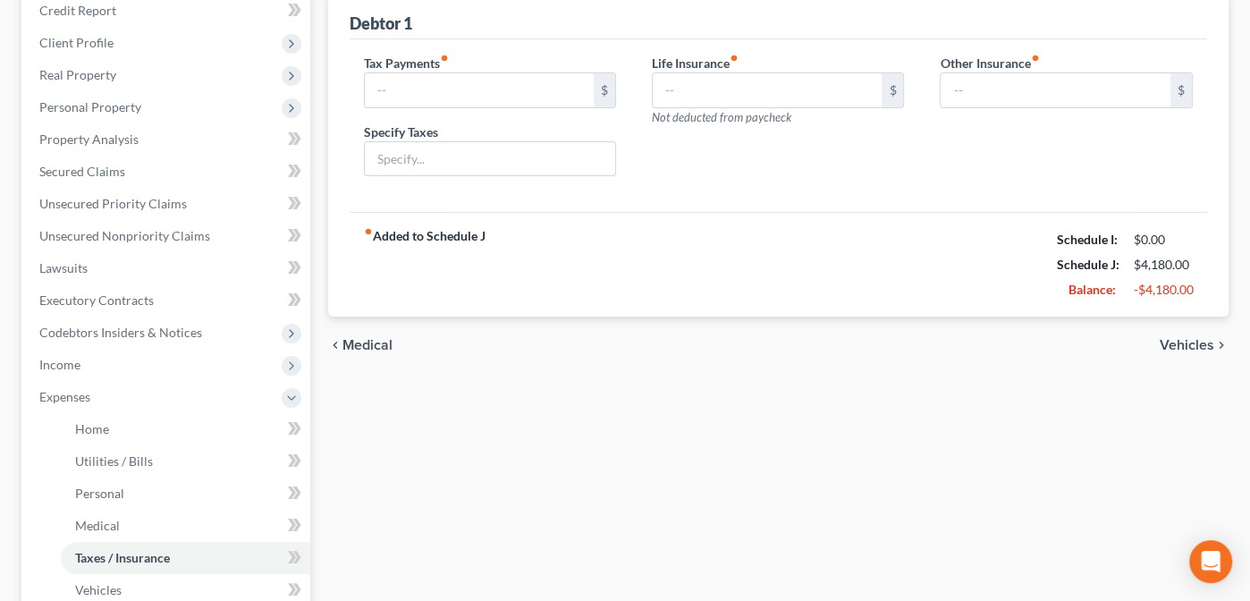
scroll to position [224, 0]
click at [1187, 342] on span "Vehicles" at bounding box center [1186, 344] width 55 height 14
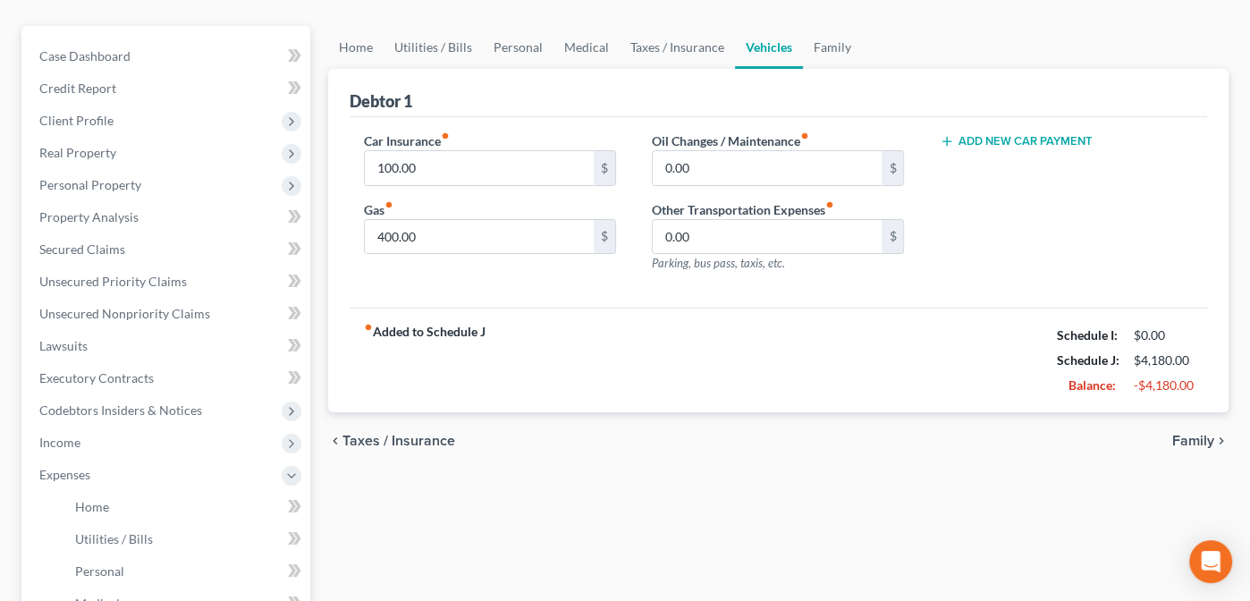
scroll to position [153, 0]
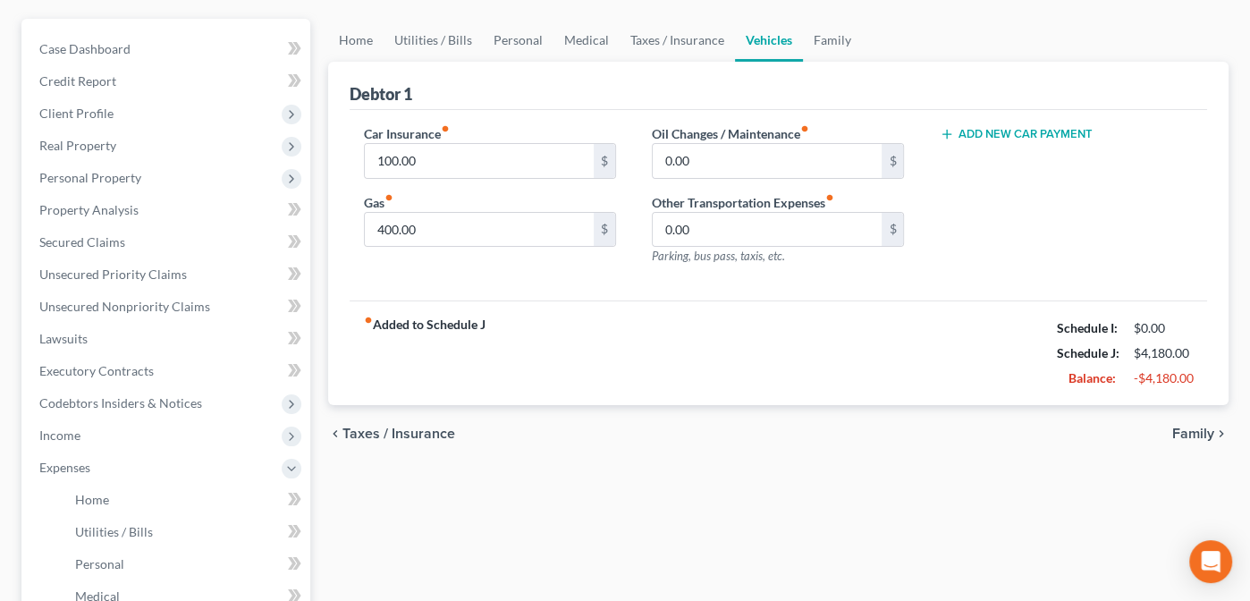
click at [1197, 428] on span "Family" at bounding box center [1193, 433] width 42 height 14
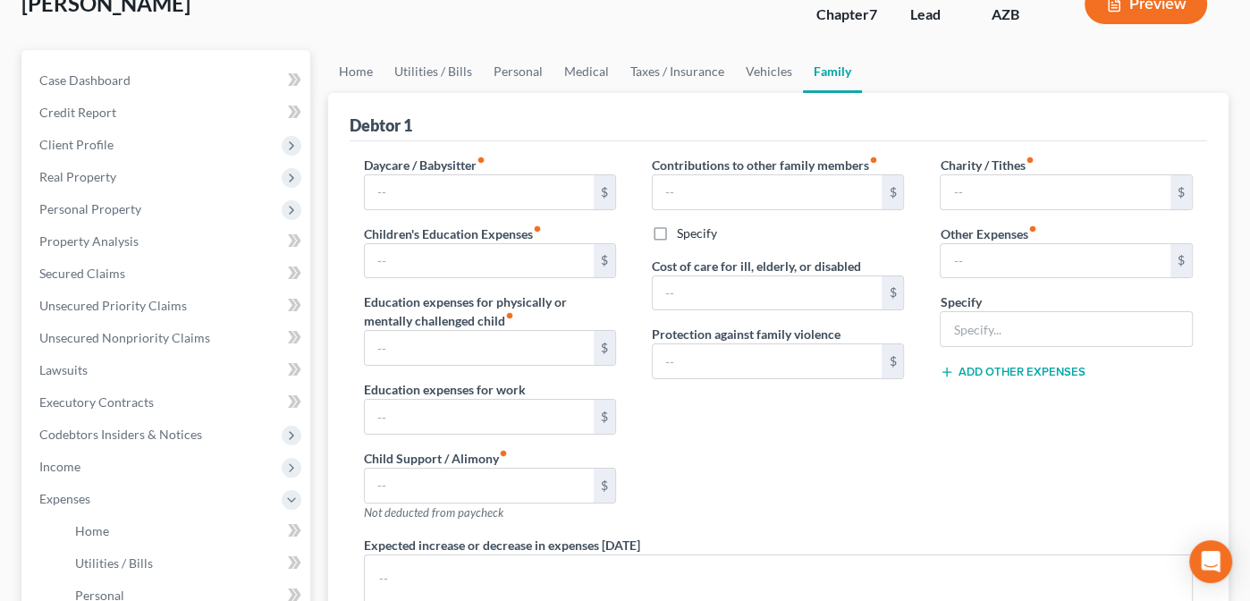
scroll to position [126, 0]
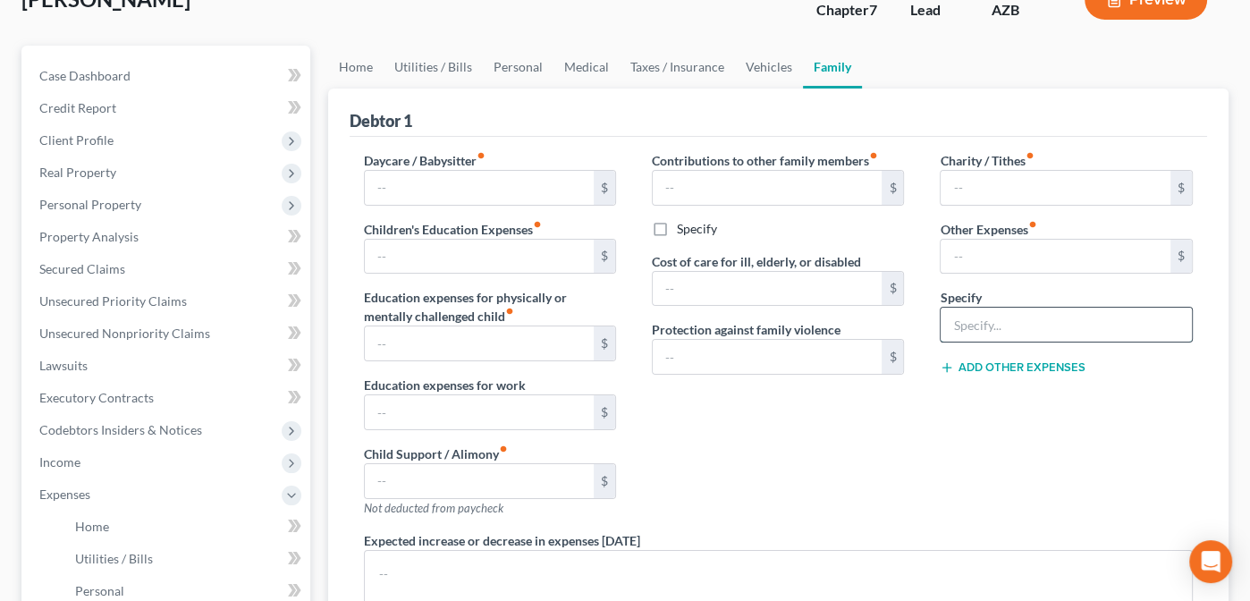
click at [960, 324] on input "text" at bounding box center [1065, 325] width 250 height 34
type input "Pet Care"
click at [958, 257] on input "text" at bounding box center [1055, 257] width 230 height 34
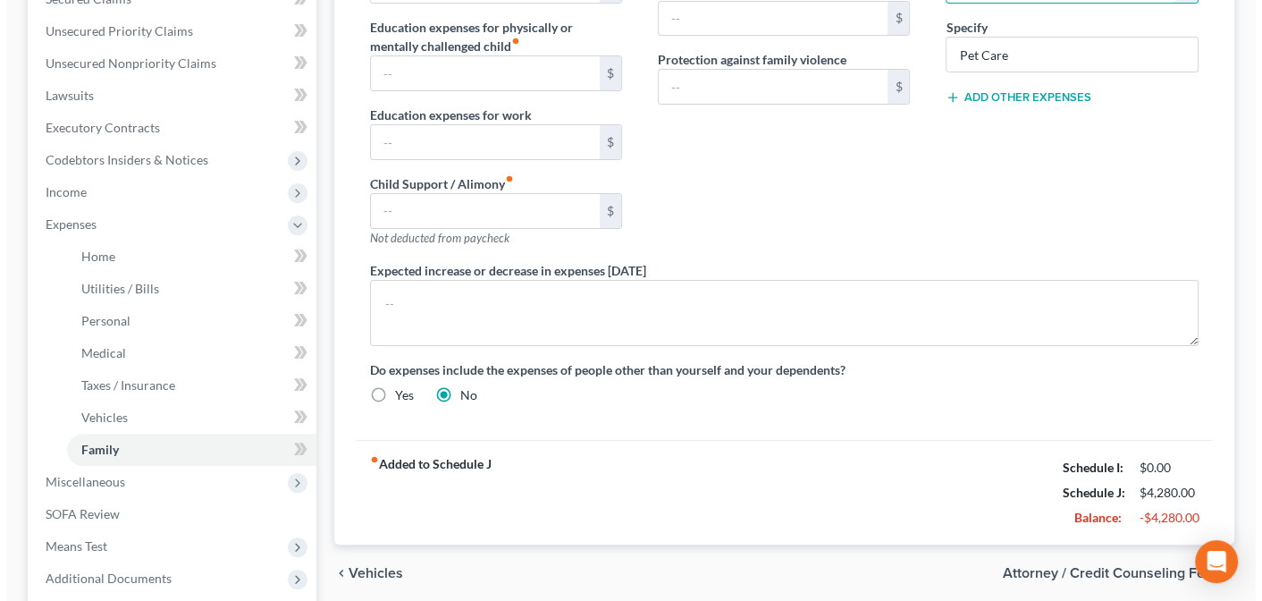
scroll to position [404, 0]
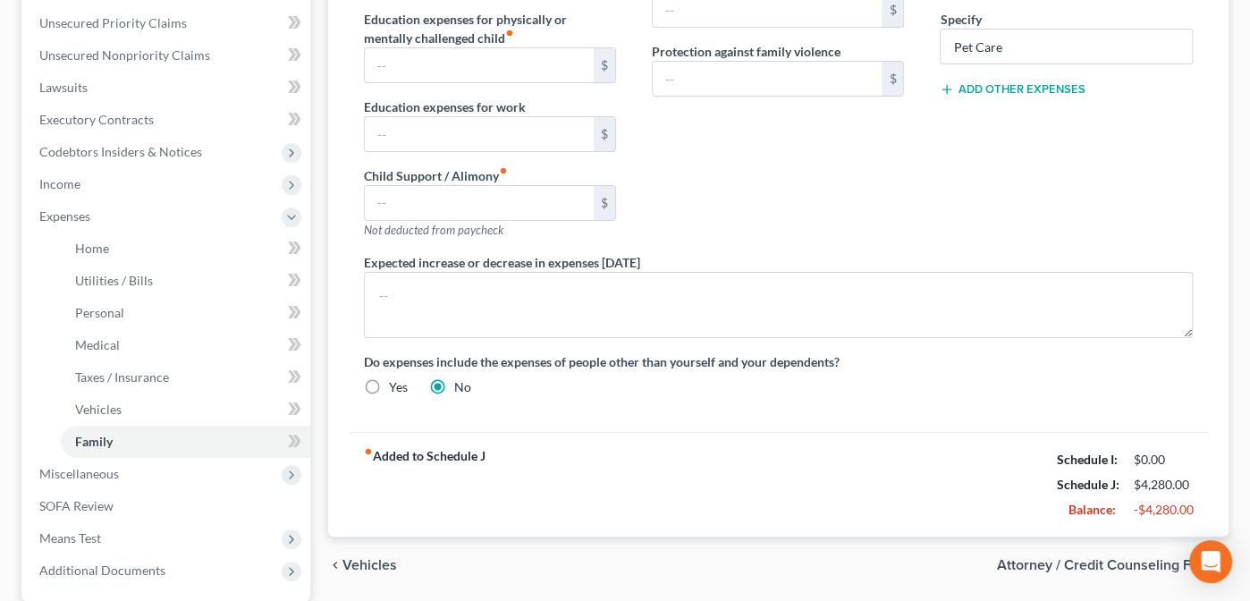
type input "100.00"
click at [1058, 558] on span "Attorney / Credit Counseling Fees" at bounding box center [1105, 565] width 217 height 14
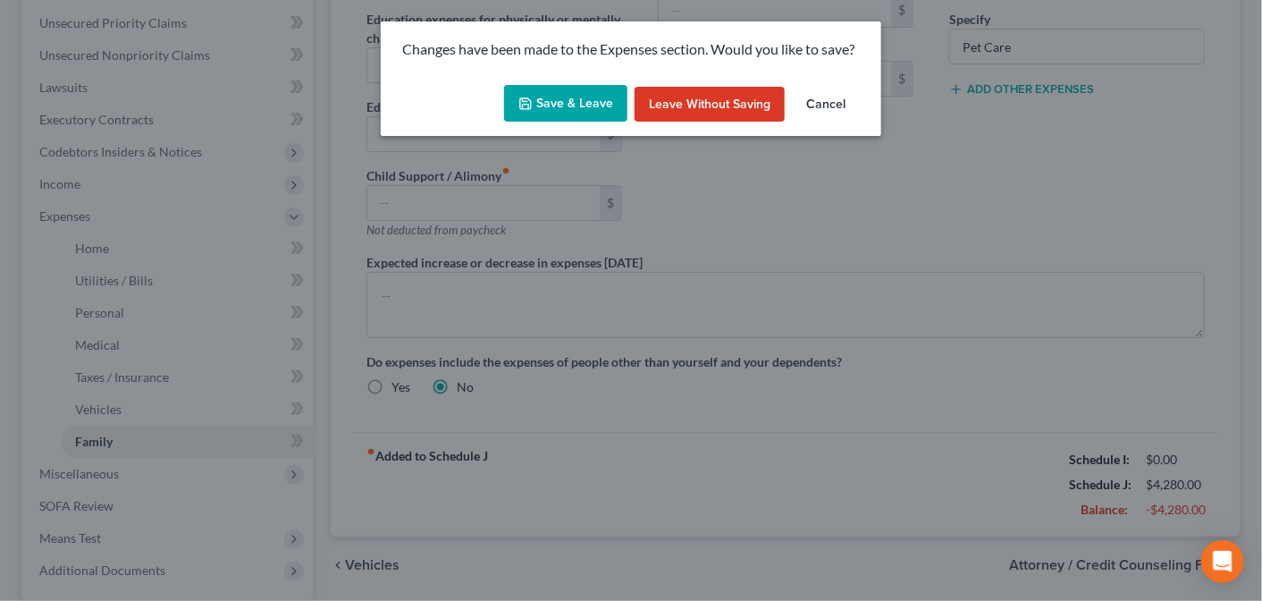
click at [559, 88] on button "Save & Leave" at bounding box center [565, 104] width 123 height 38
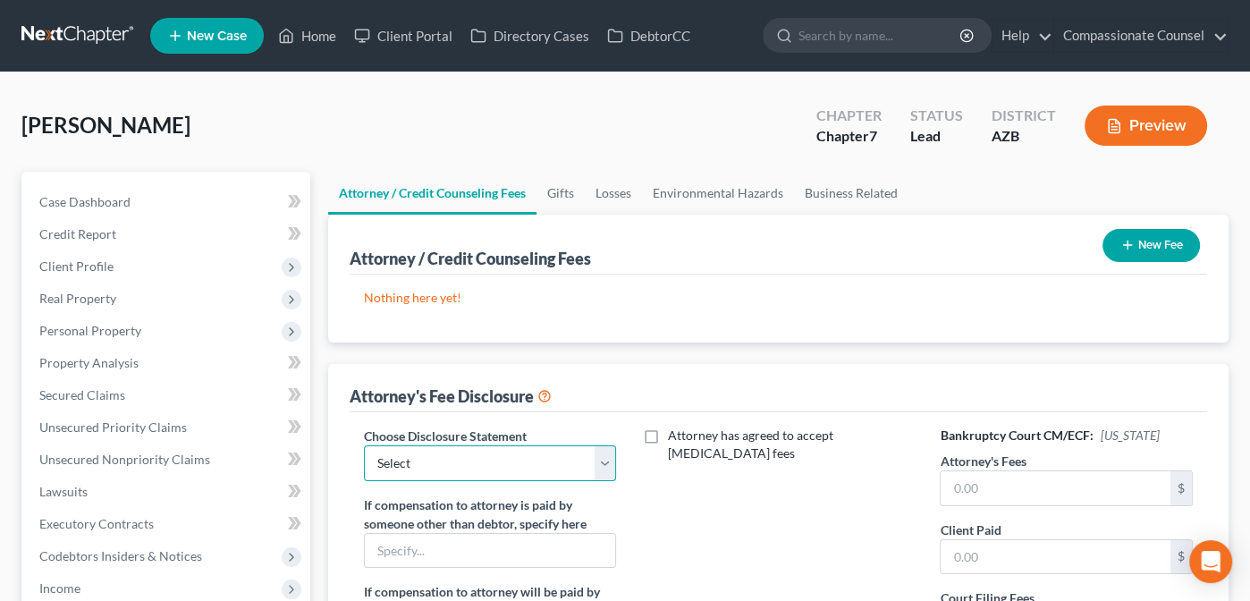
click at [605, 465] on select "Select Disclosure" at bounding box center [490, 463] width 252 height 36
select select "0"
click at [364, 445] on select "Select Disclosure" at bounding box center [490, 463] width 252 height 36
click at [1015, 478] on input "text" at bounding box center [1055, 488] width 230 height 34
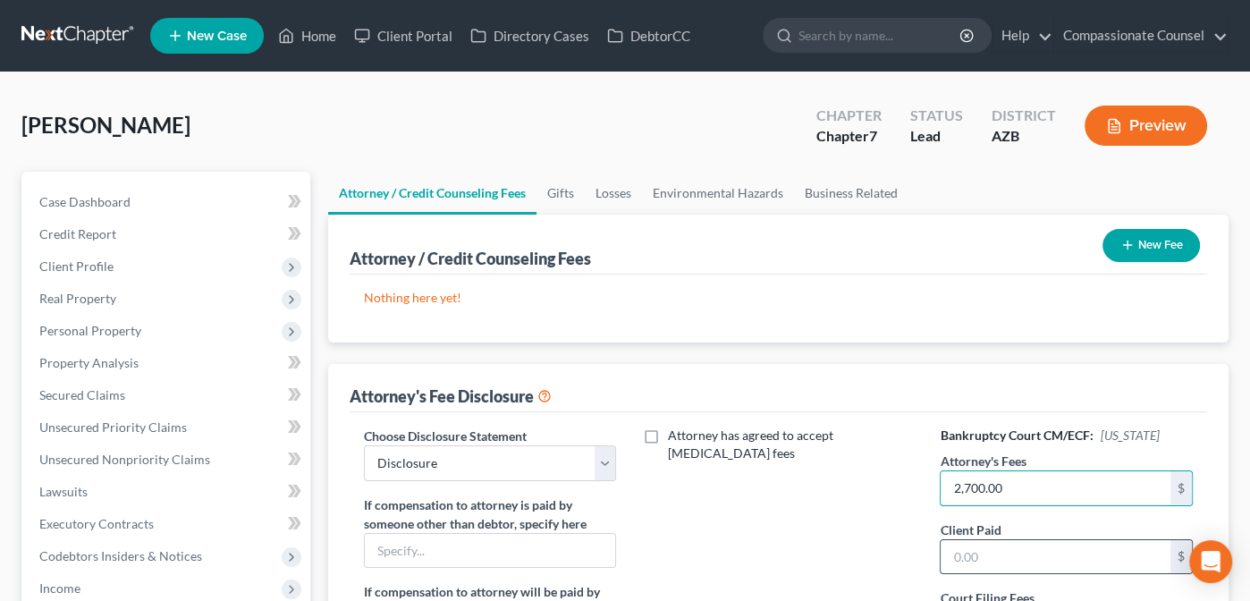
type input "2,700.00"
click at [1003, 556] on input "text" at bounding box center [1055, 557] width 230 height 34
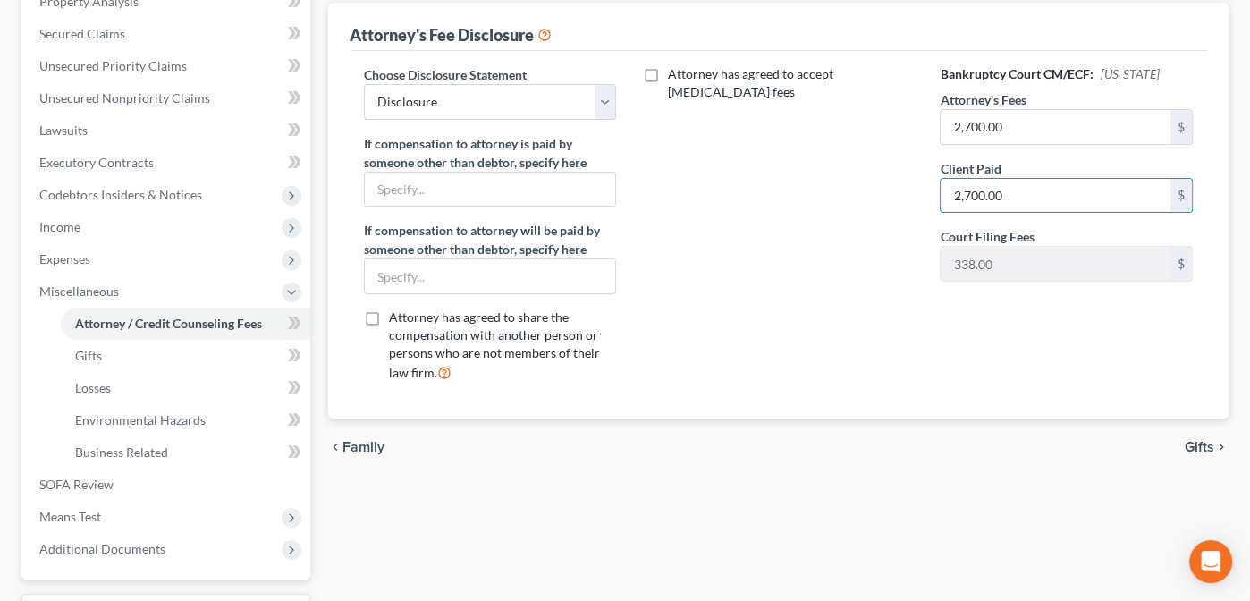
scroll to position [379, 0]
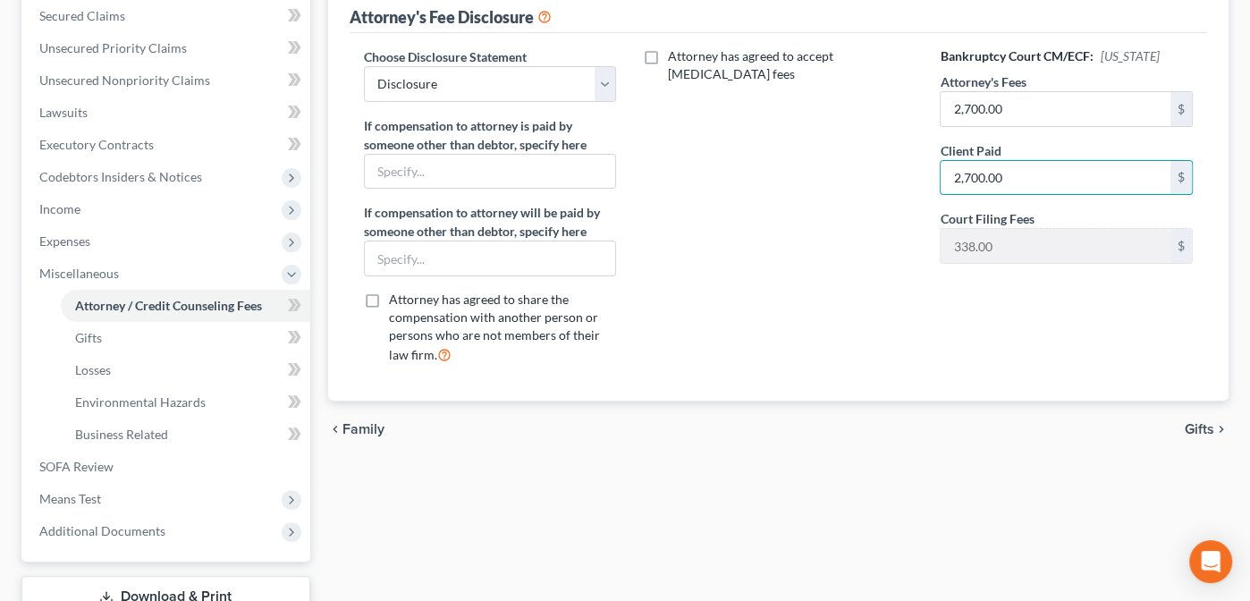
type input "2,700.00"
click at [1196, 424] on span "Gifts" at bounding box center [1198, 429] width 29 height 14
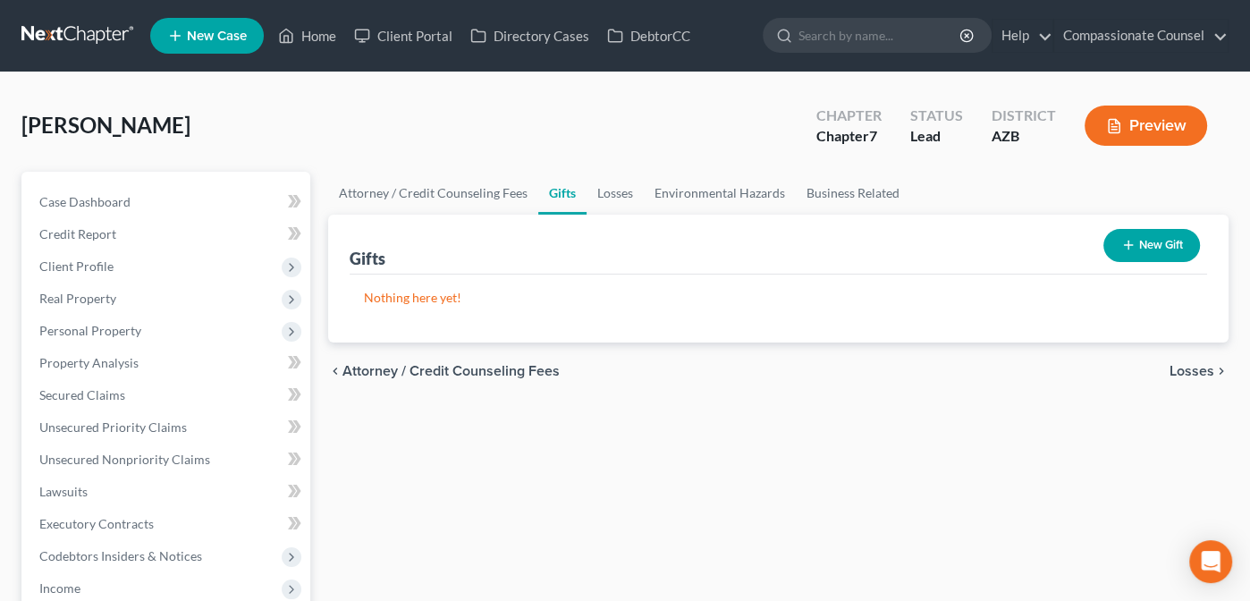
click at [1189, 369] on span "Losses" at bounding box center [1191, 371] width 45 height 14
click at [1177, 370] on span "Environmental Hazards" at bounding box center [1139, 371] width 150 height 14
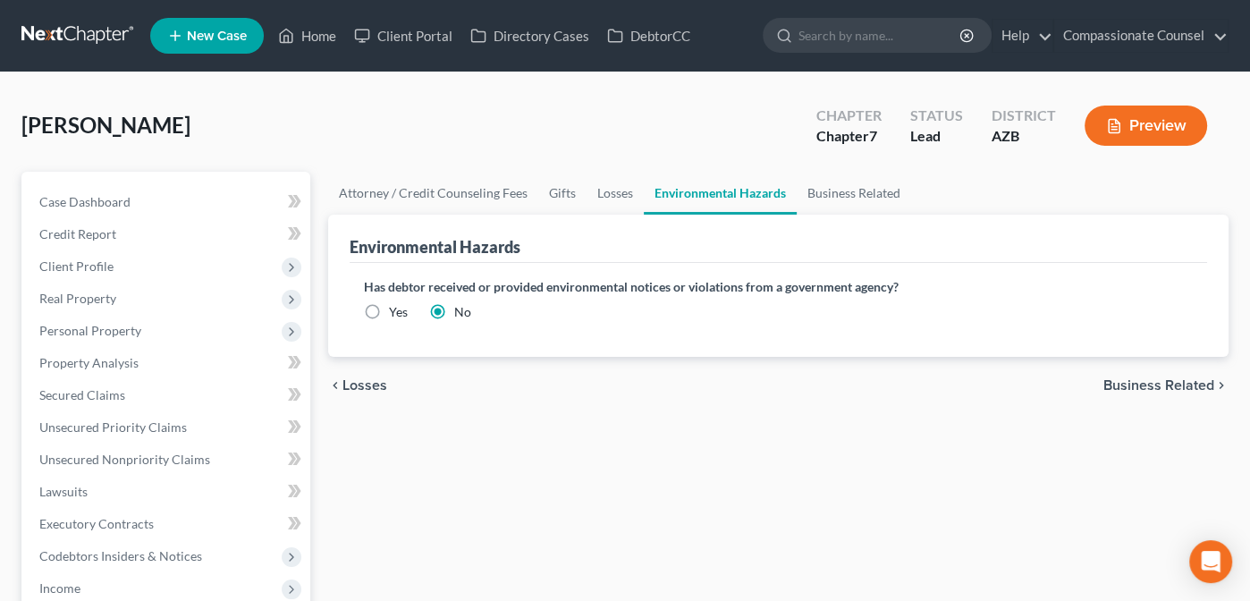
click at [1159, 380] on span "Business Related" at bounding box center [1158, 385] width 111 height 14
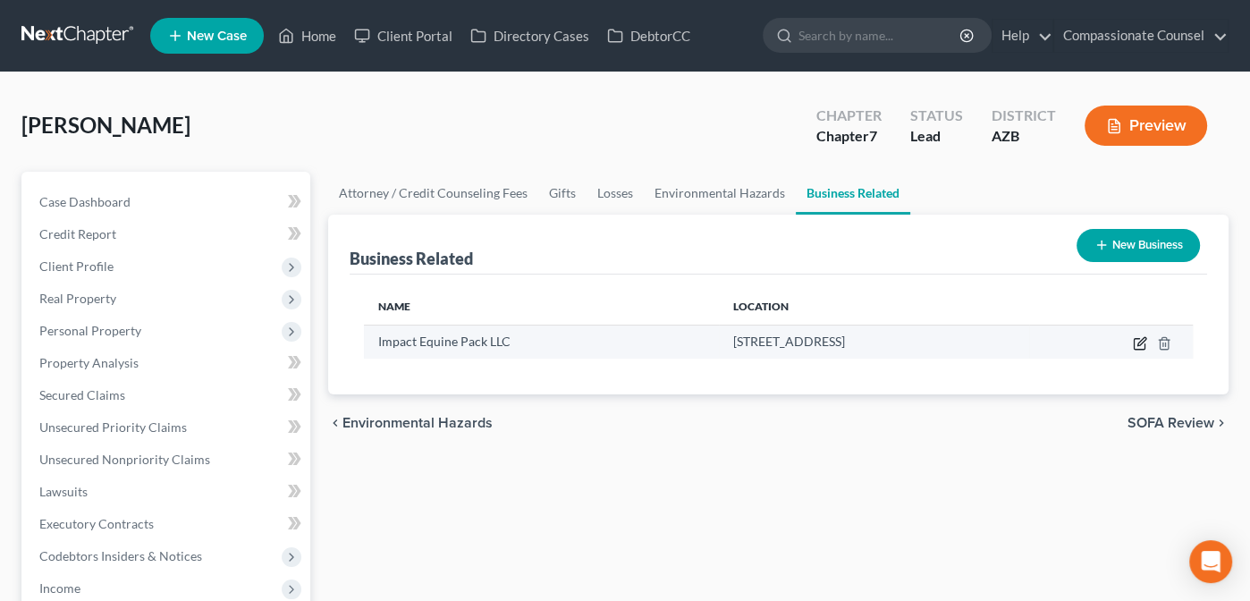
click at [1136, 336] on icon "button" at bounding box center [1140, 343] width 14 height 14
select select "sole_proprietor"
select select "3"
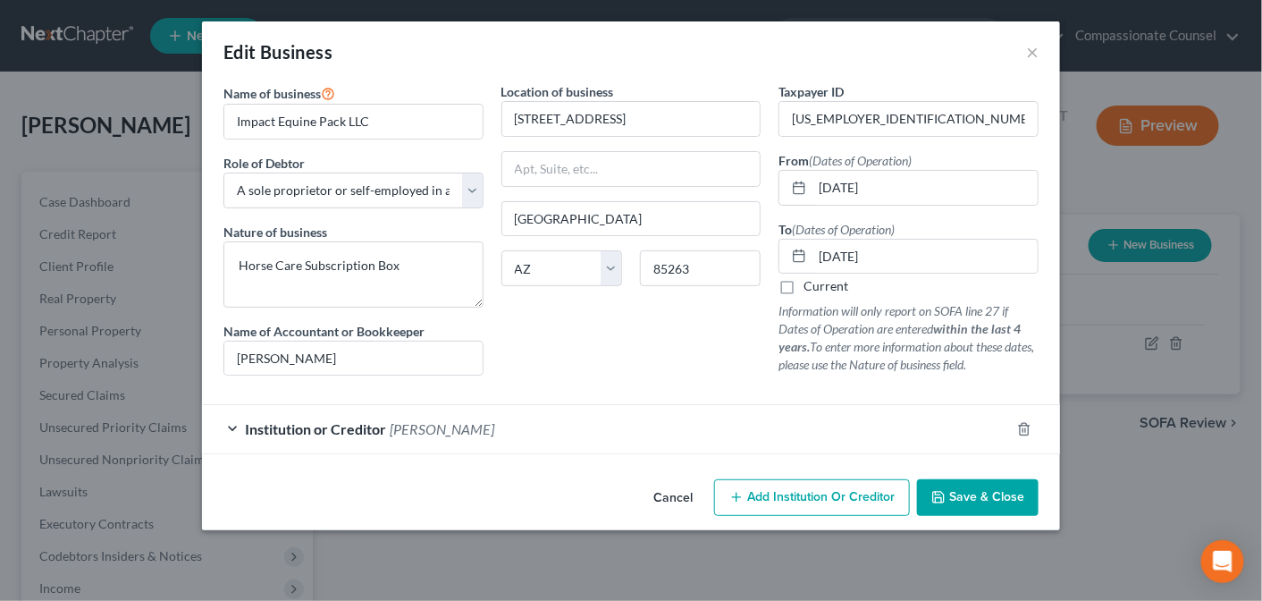
click at [992, 490] on span "Save & Close" at bounding box center [986, 497] width 75 height 15
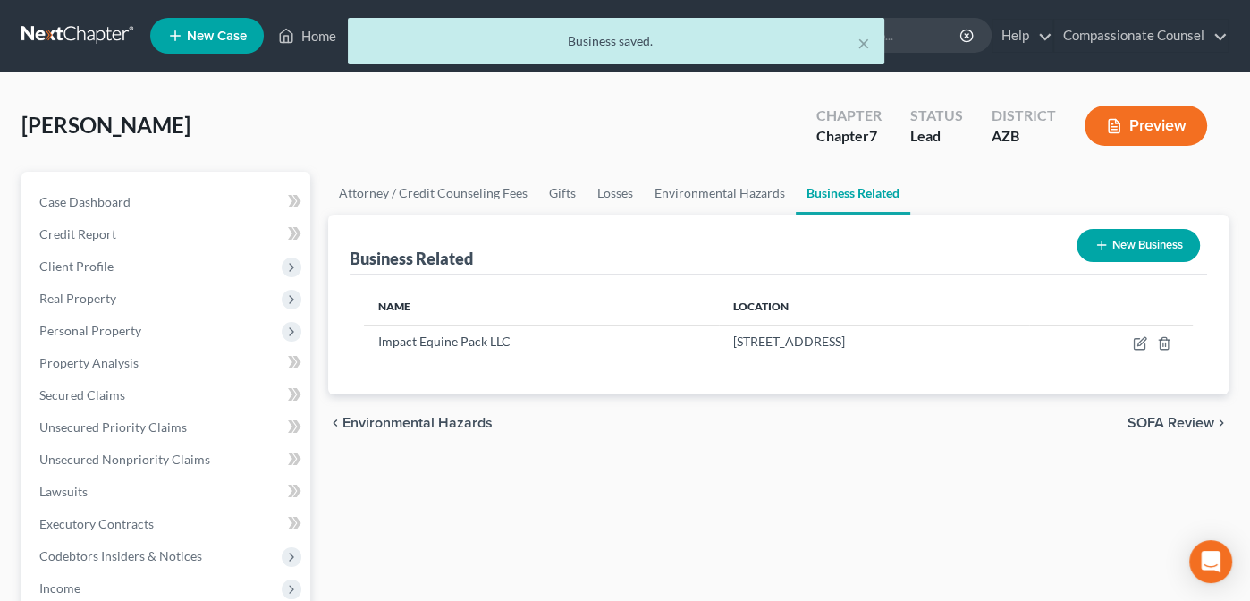
click at [1188, 421] on span "SOFA Review" at bounding box center [1170, 423] width 87 height 14
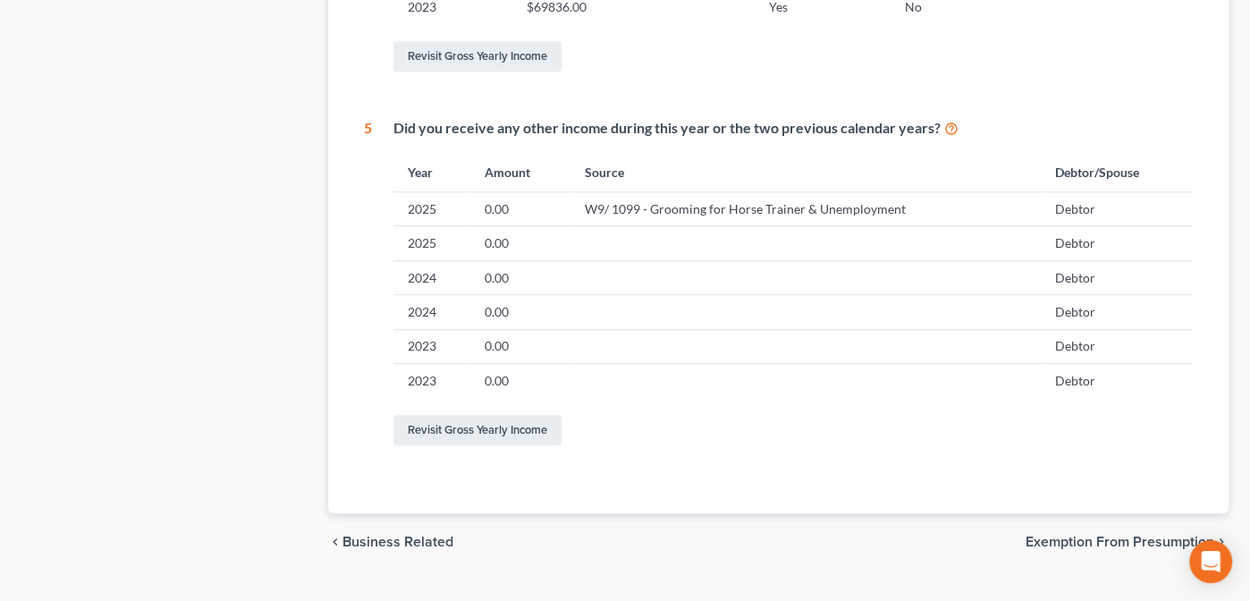
scroll to position [1041, 0]
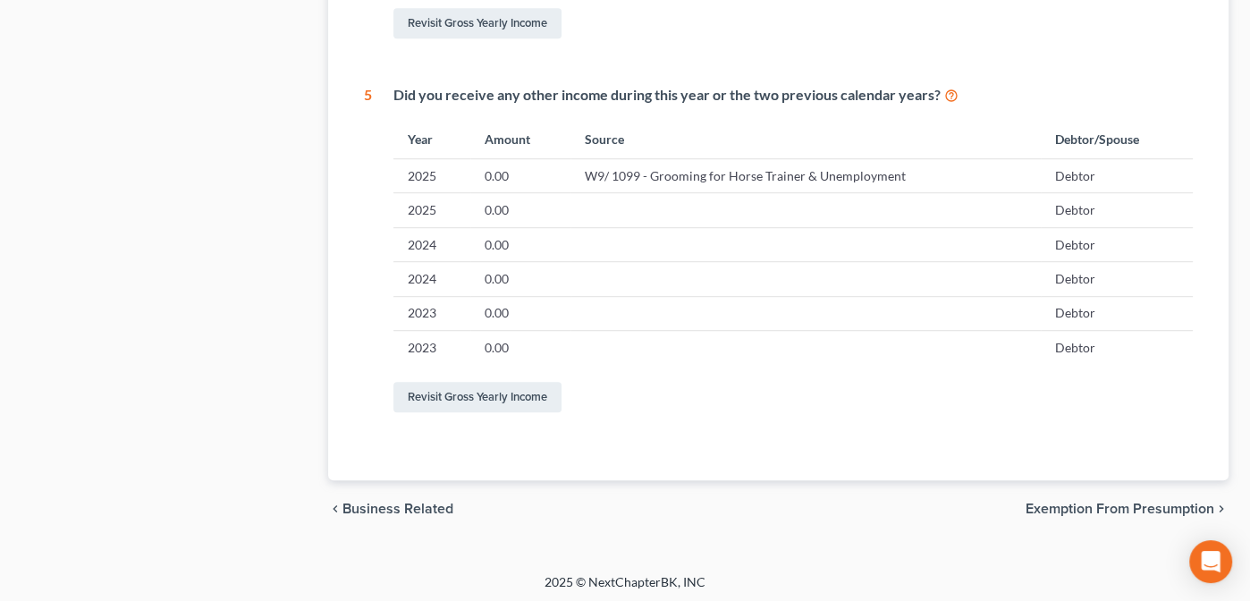
click at [1050, 504] on span "Exemption from Presumption" at bounding box center [1119, 508] width 189 height 14
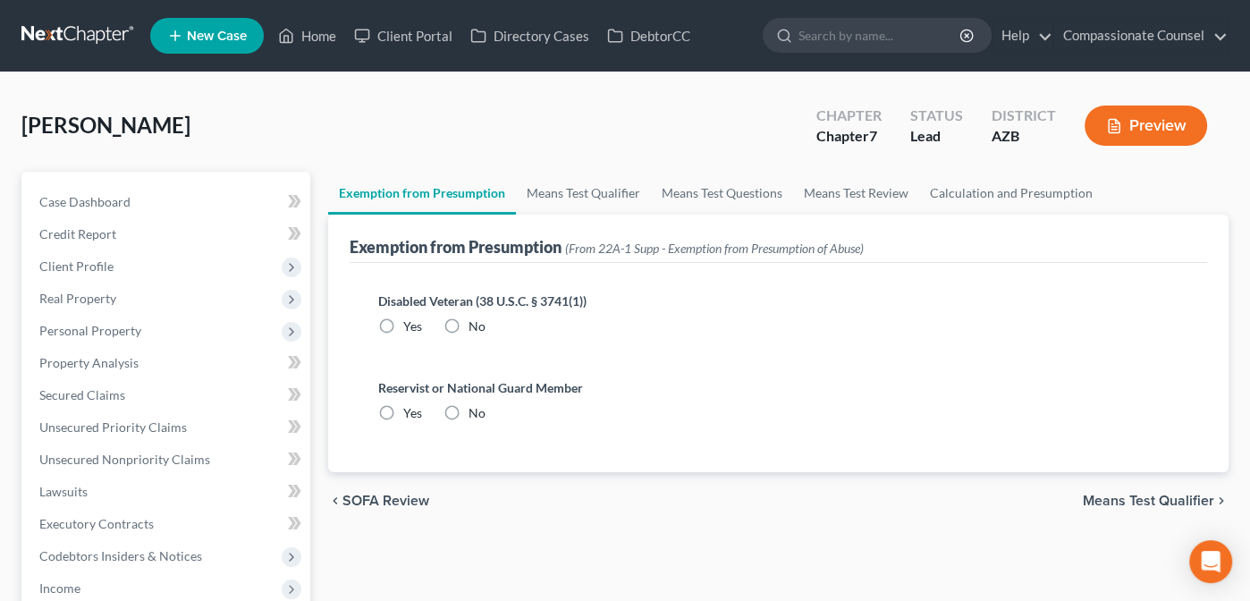
click at [468, 324] on label "No" at bounding box center [476, 326] width 17 height 18
click at [476, 324] on input "No" at bounding box center [482, 323] width 12 height 12
radio input "true"
click at [468, 409] on label "No" at bounding box center [476, 413] width 17 height 18
click at [476, 409] on input "No" at bounding box center [482, 410] width 12 height 12
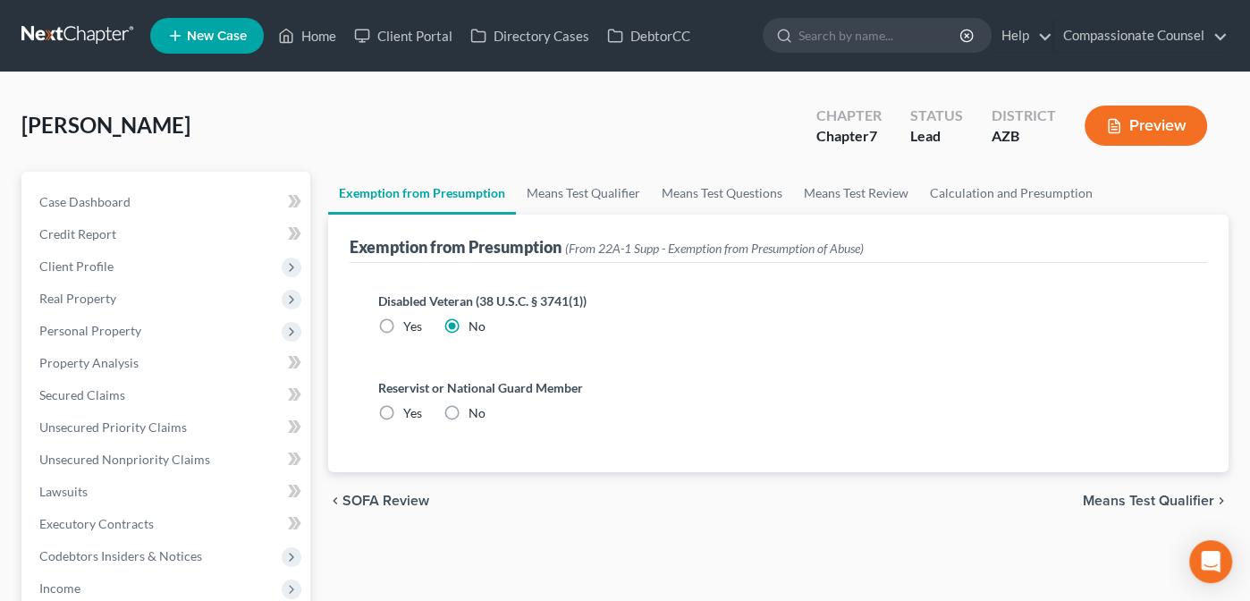
radio input "true"
click at [1125, 495] on span "Means Test Qualifier" at bounding box center [1148, 500] width 131 height 14
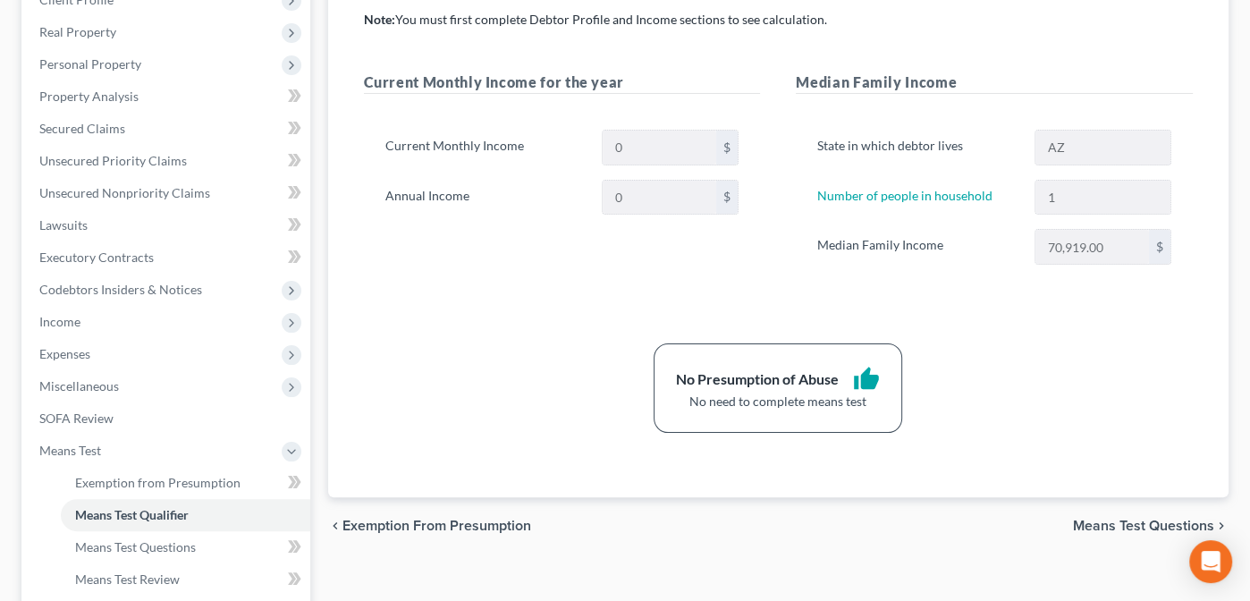
scroll to position [24, 0]
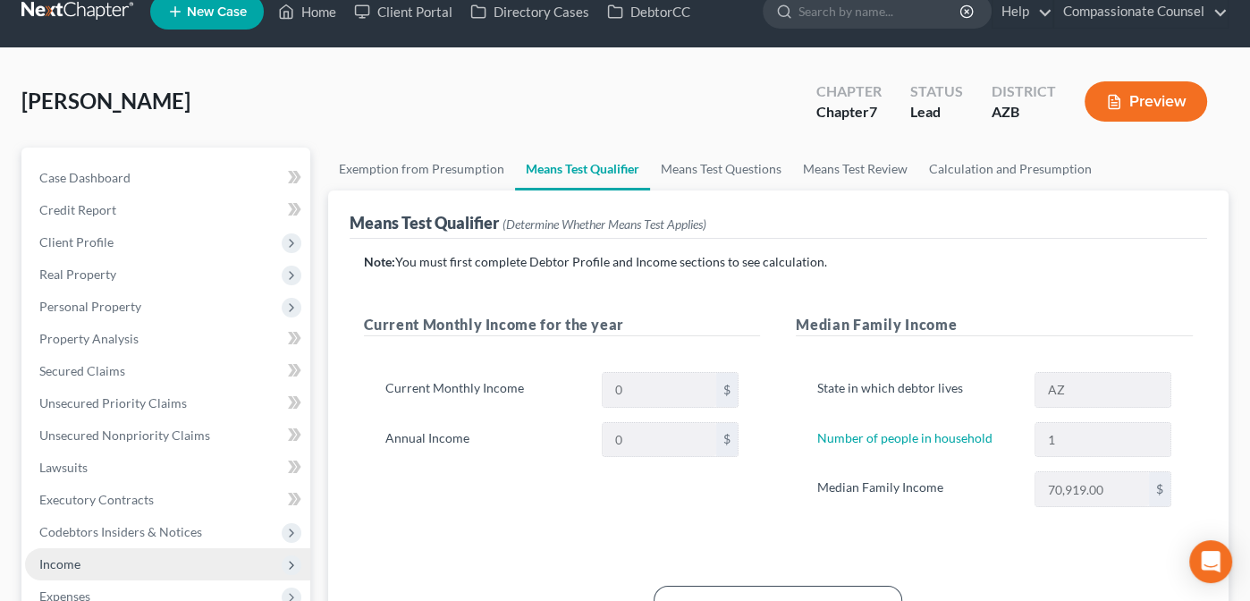
click at [52, 560] on span "Income" at bounding box center [59, 563] width 41 height 15
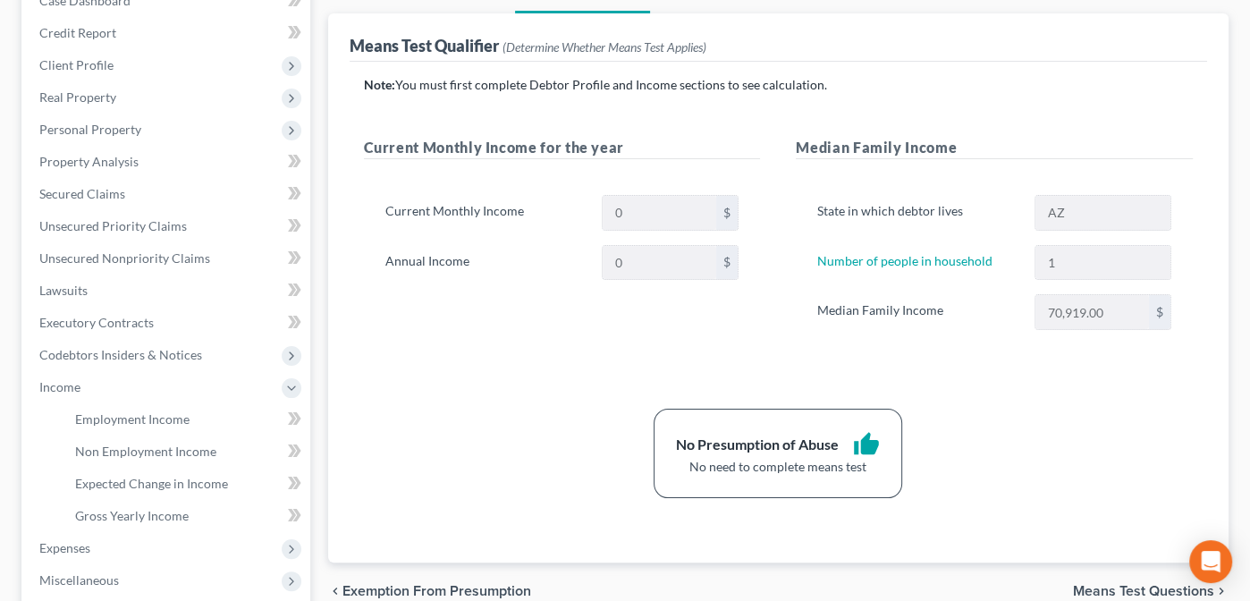
scroll to position [203, 0]
click at [114, 409] on span "Employment Income" at bounding box center [132, 416] width 114 height 15
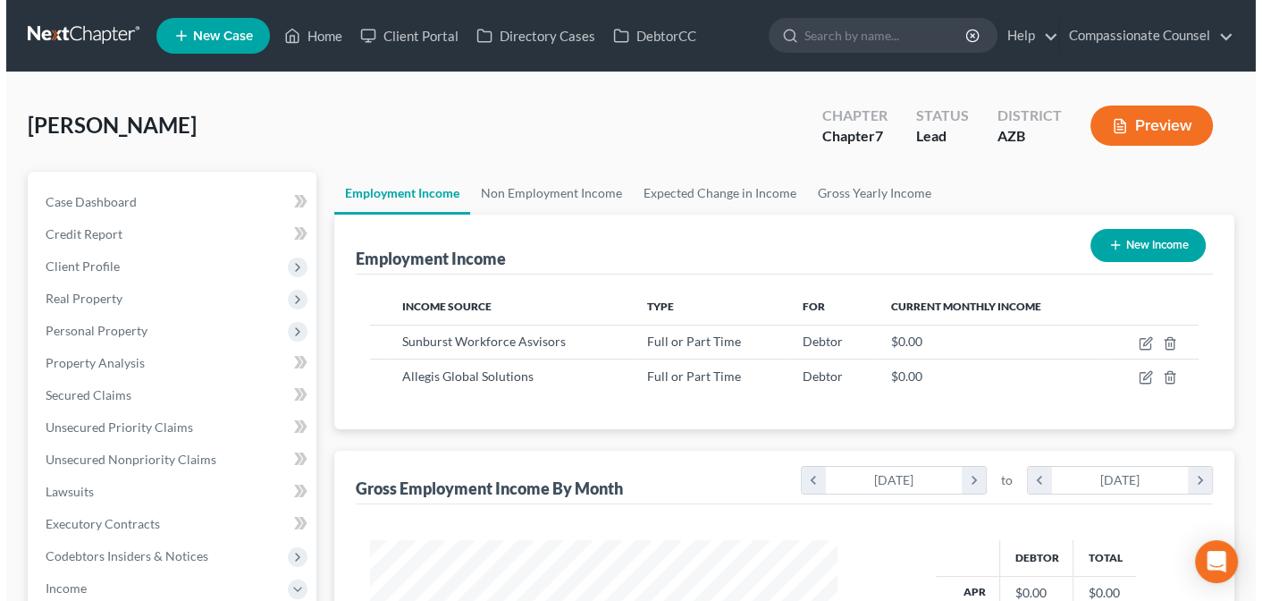
scroll to position [318, 504]
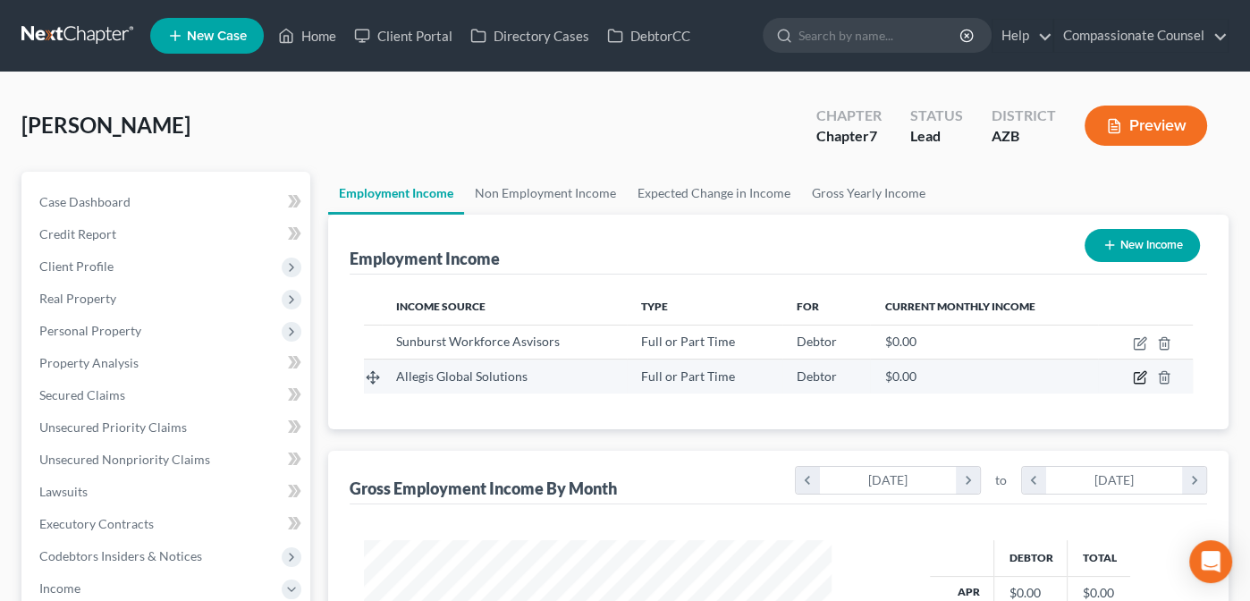
click at [1138, 375] on icon "button" at bounding box center [1141, 376] width 8 height 8
select select "0"
select select "21"
select select "3"
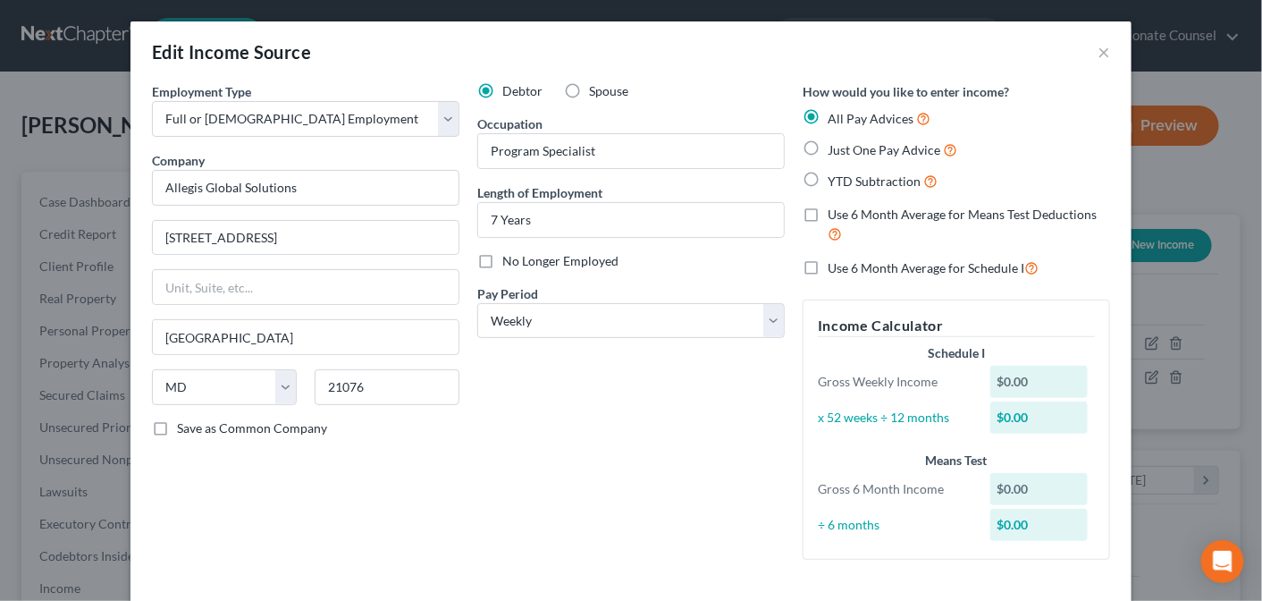
scroll to position [99, 0]
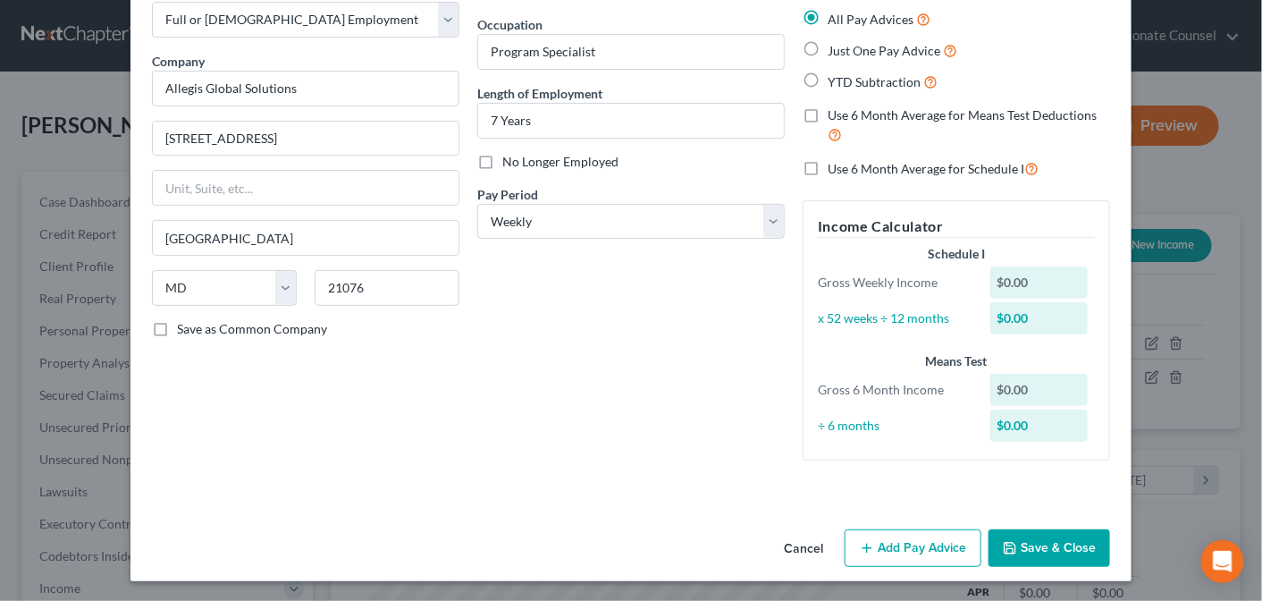
click at [889, 550] on button "Add Pay Advice" at bounding box center [913, 548] width 137 height 38
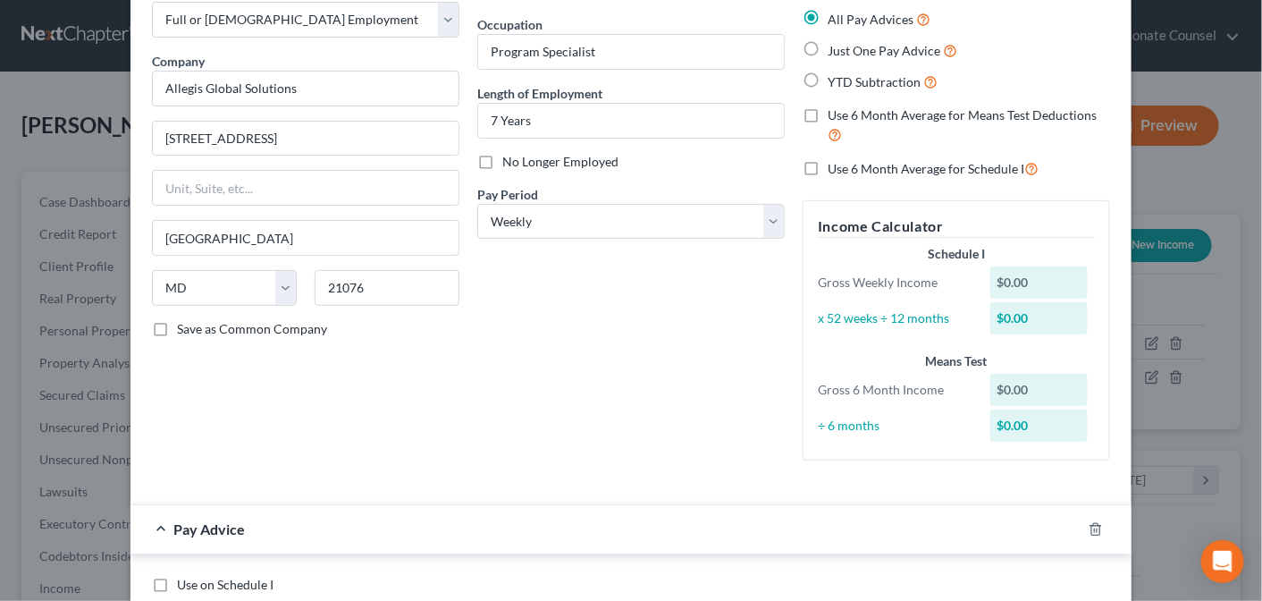
click at [502, 157] on label "No Longer Employed" at bounding box center [560, 162] width 116 height 18
click at [510, 157] on input "No Longer Employed" at bounding box center [516, 159] width 12 height 12
checkbox input "true"
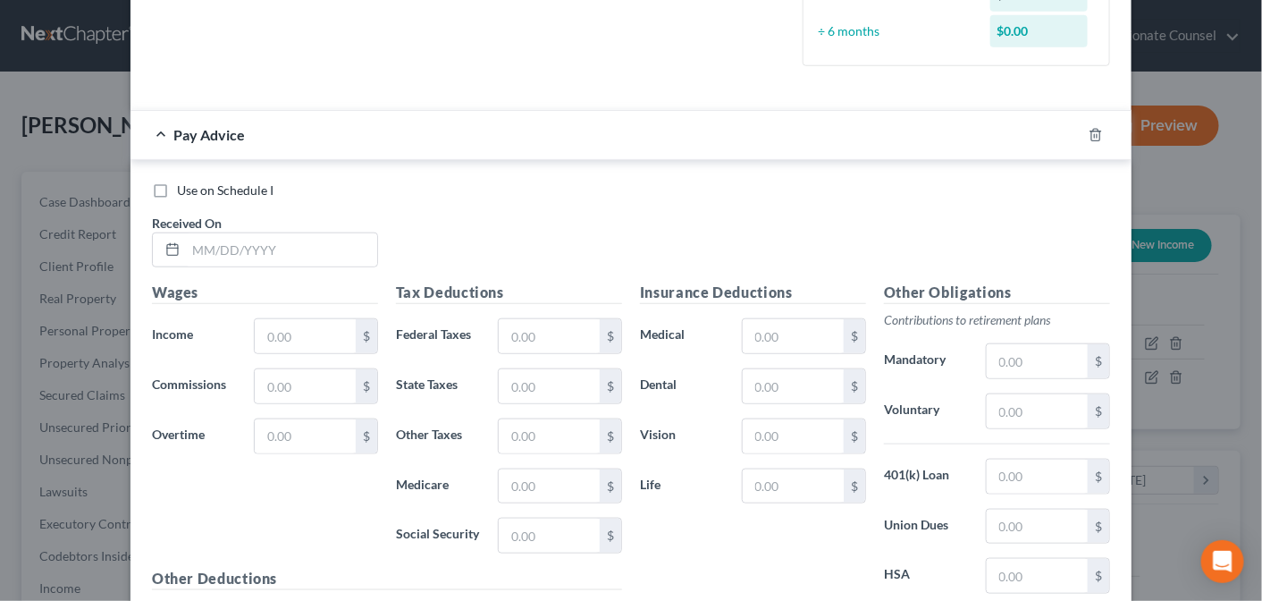
scroll to position [486, 0]
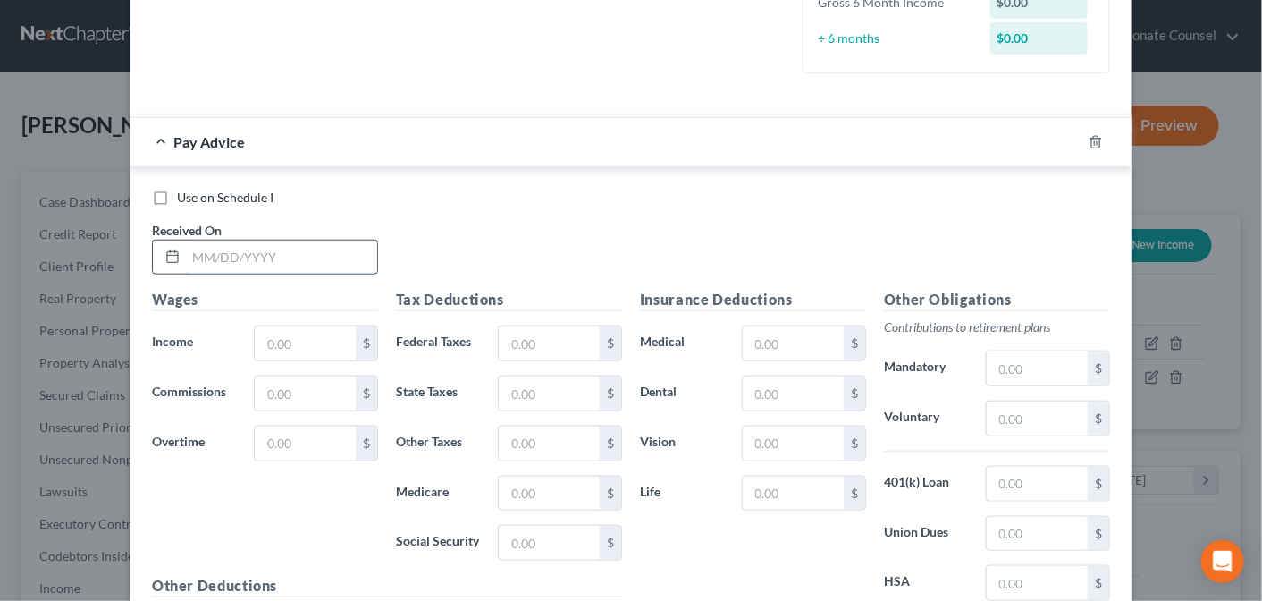
click at [210, 251] on input "text" at bounding box center [281, 257] width 191 height 34
type input "[DATE]"
click at [288, 334] on input "text" at bounding box center [305, 343] width 101 height 34
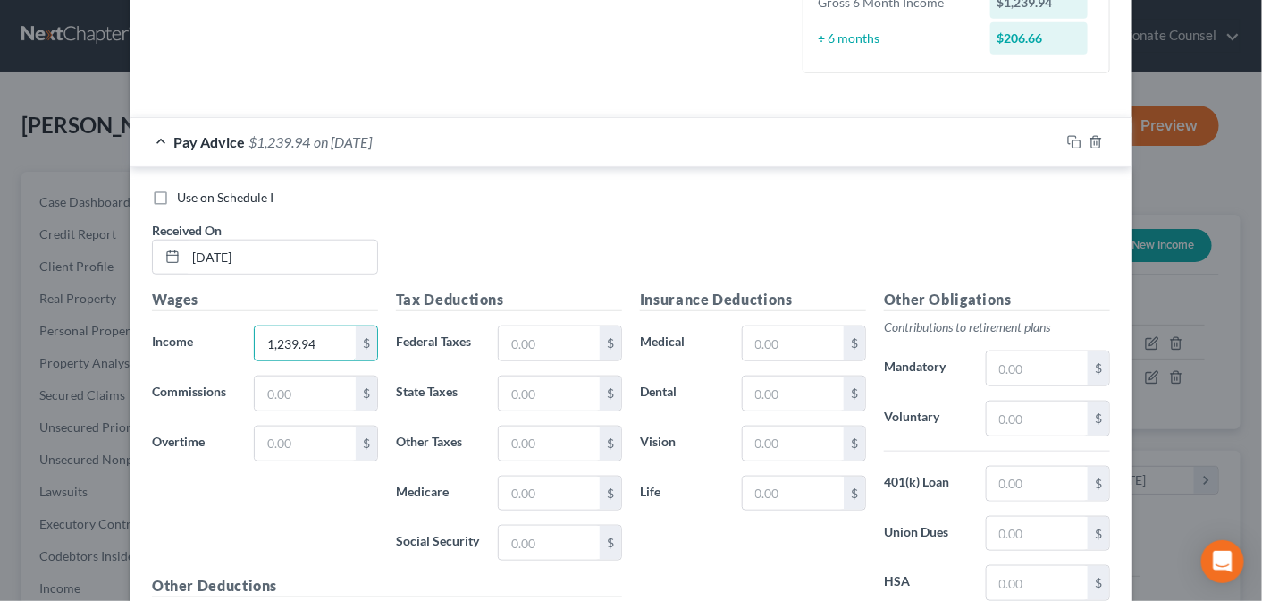
type input "1,239.94"
click at [515, 336] on input "text" at bounding box center [549, 343] width 101 height 34
type input "155.62"
click at [510, 393] on input "text" at bounding box center [549, 393] width 101 height 34
type input "22.47"
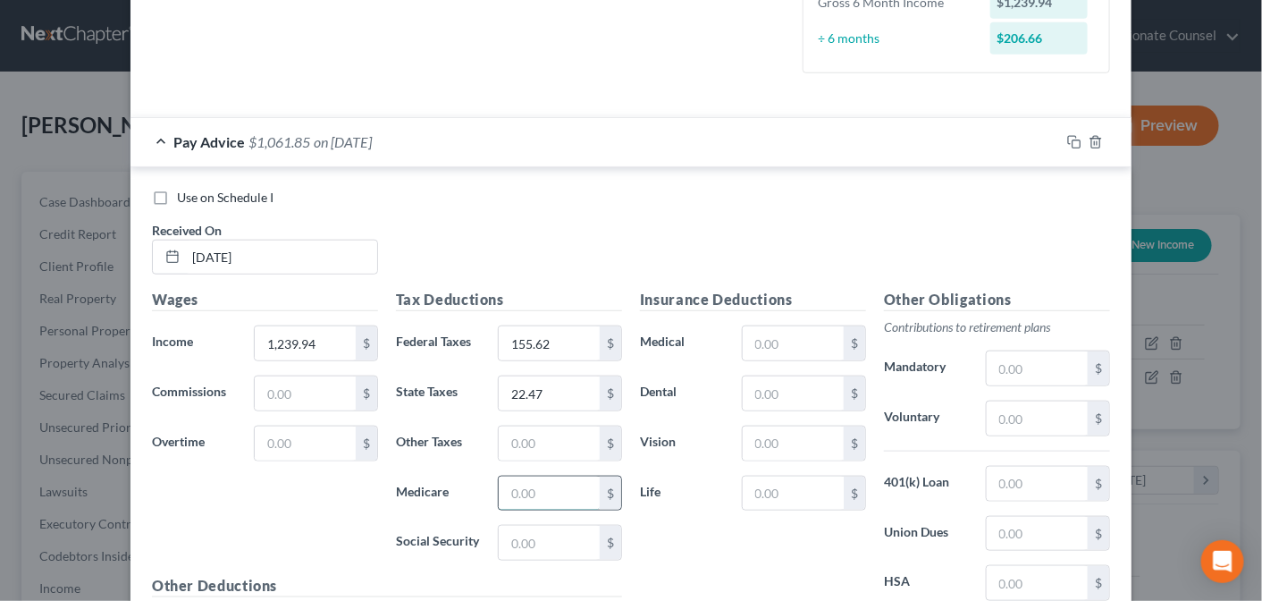
click at [511, 490] on input "text" at bounding box center [549, 493] width 101 height 34
type input "16.29"
click at [527, 535] on input "text" at bounding box center [549, 543] width 101 height 34
type input "69.66"
click at [994, 481] on input "text" at bounding box center [1037, 484] width 101 height 34
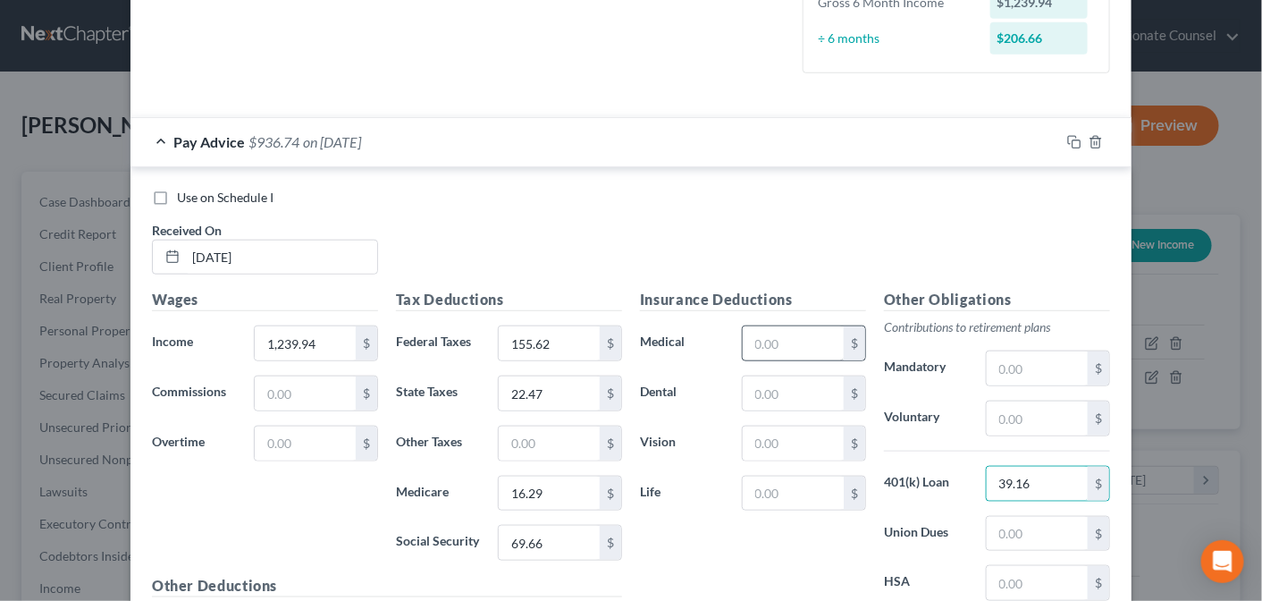
type input "39.16"
click at [767, 336] on input "text" at bounding box center [793, 343] width 101 height 34
type input "45.39"
click at [775, 393] on input "text" at bounding box center [793, 393] width 101 height 34
type input "6.74"
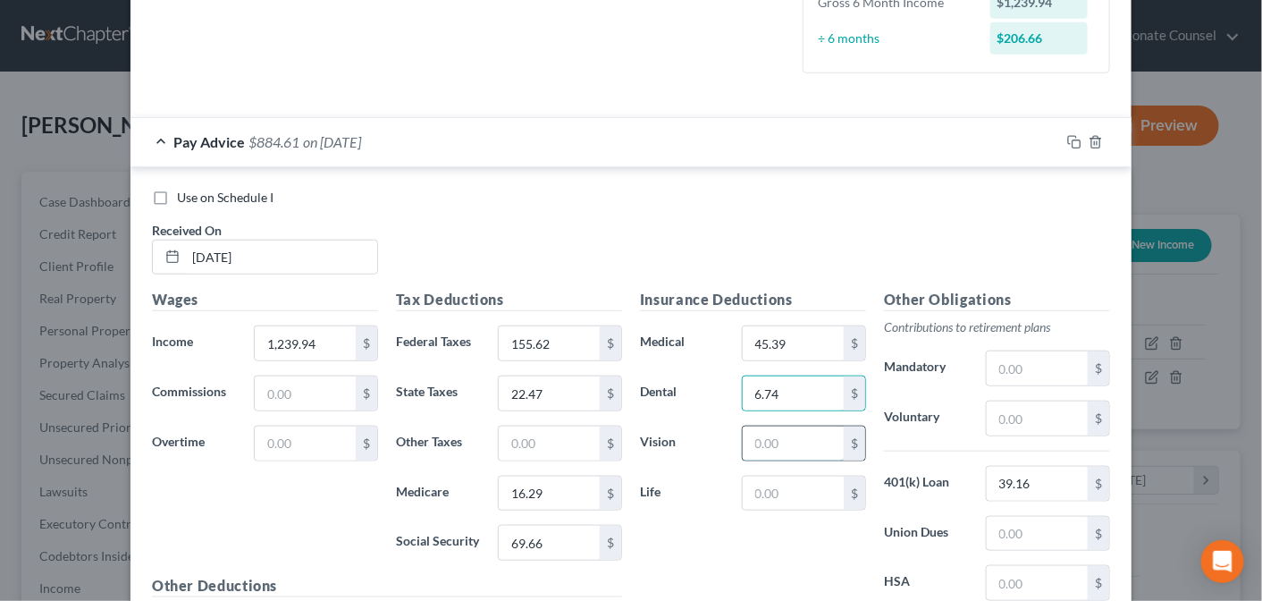
click at [764, 443] on input "text" at bounding box center [793, 443] width 101 height 34
type input "0.74"
click at [1007, 575] on input "text" at bounding box center [1037, 583] width 101 height 34
type input "58.25"
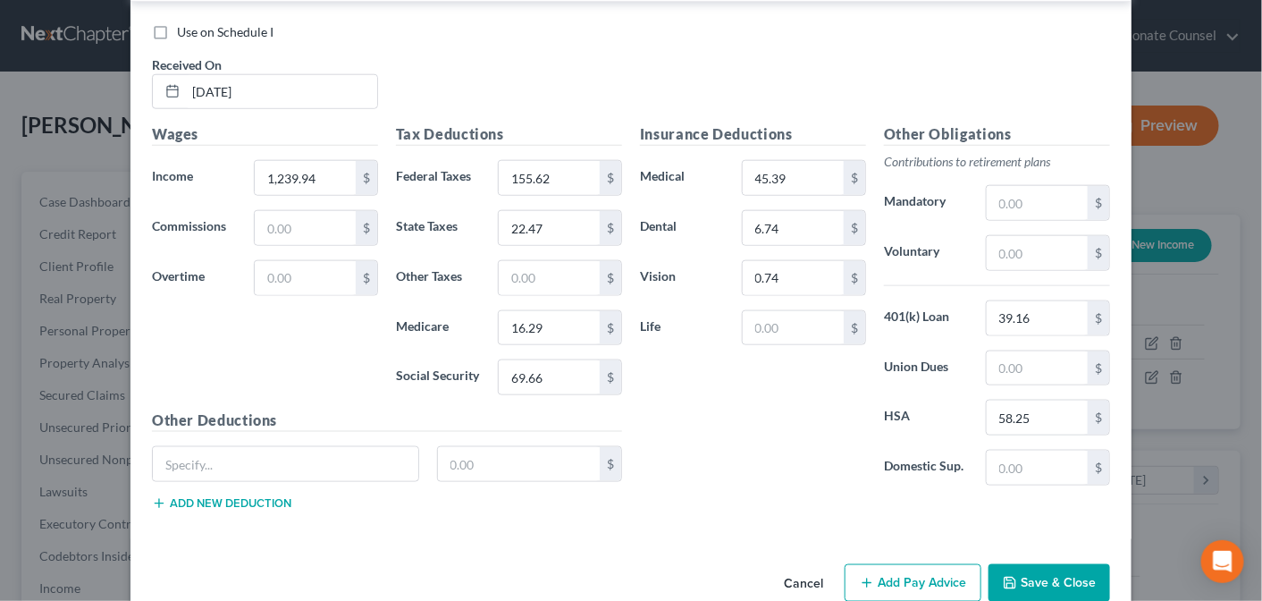
scroll to position [682, 0]
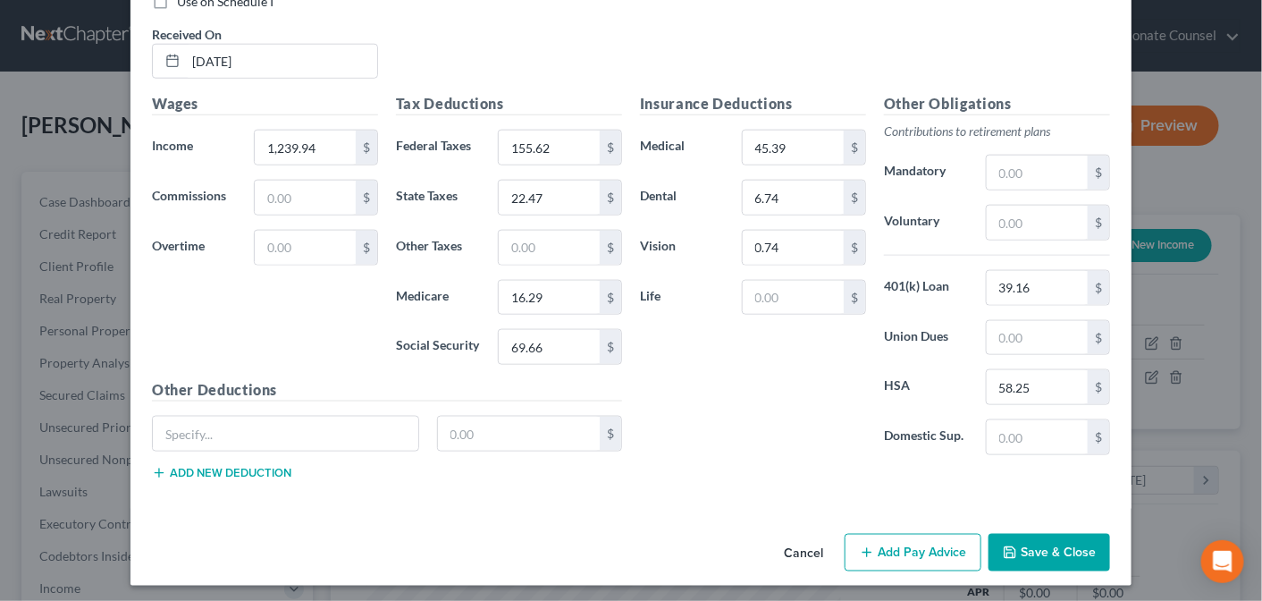
click at [886, 543] on button "Add Pay Advice" at bounding box center [913, 553] width 137 height 38
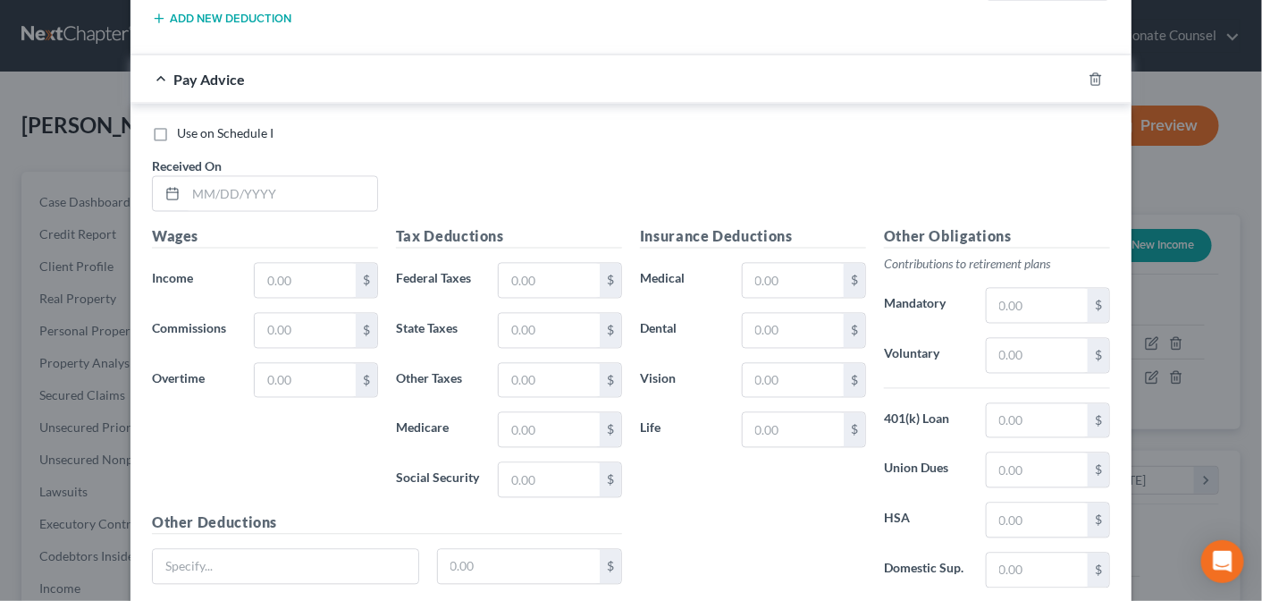
scroll to position [1138, 0]
click at [206, 177] on input "text" at bounding box center [281, 192] width 191 height 34
type input "[DATE]"
click at [282, 262] on input "text" at bounding box center [305, 279] width 101 height 34
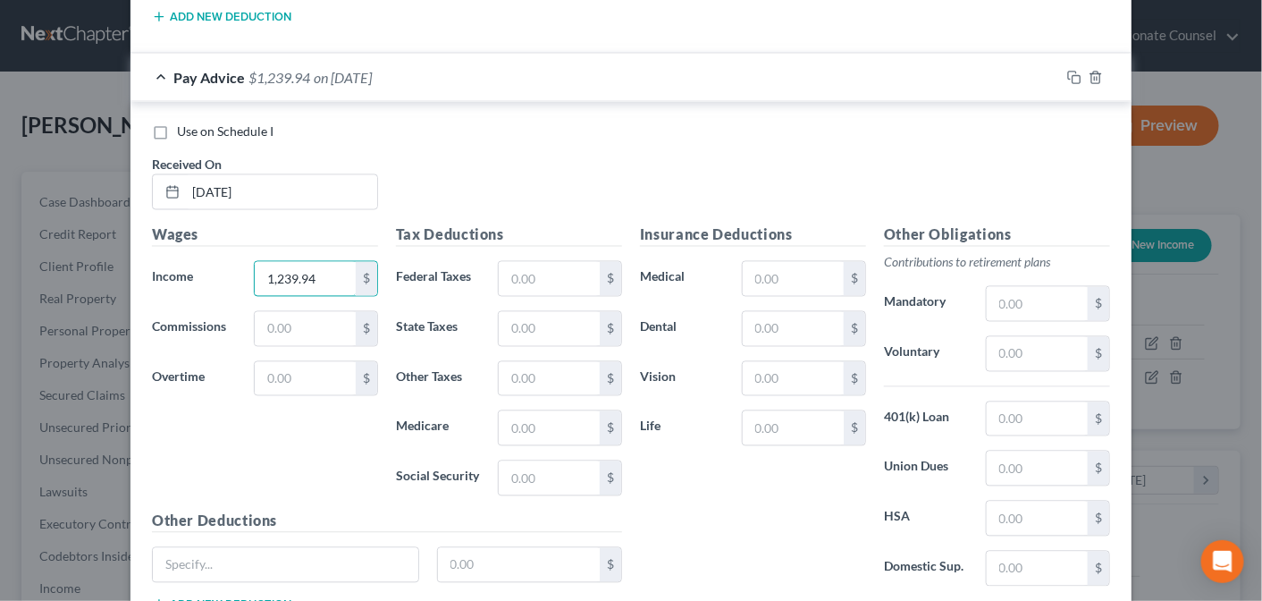
type input "1,239.94"
click at [499, 268] on input "text" at bounding box center [549, 279] width 101 height 34
type input "155.62"
click at [507, 318] on input "text" at bounding box center [549, 329] width 101 height 34
type input "22.47"
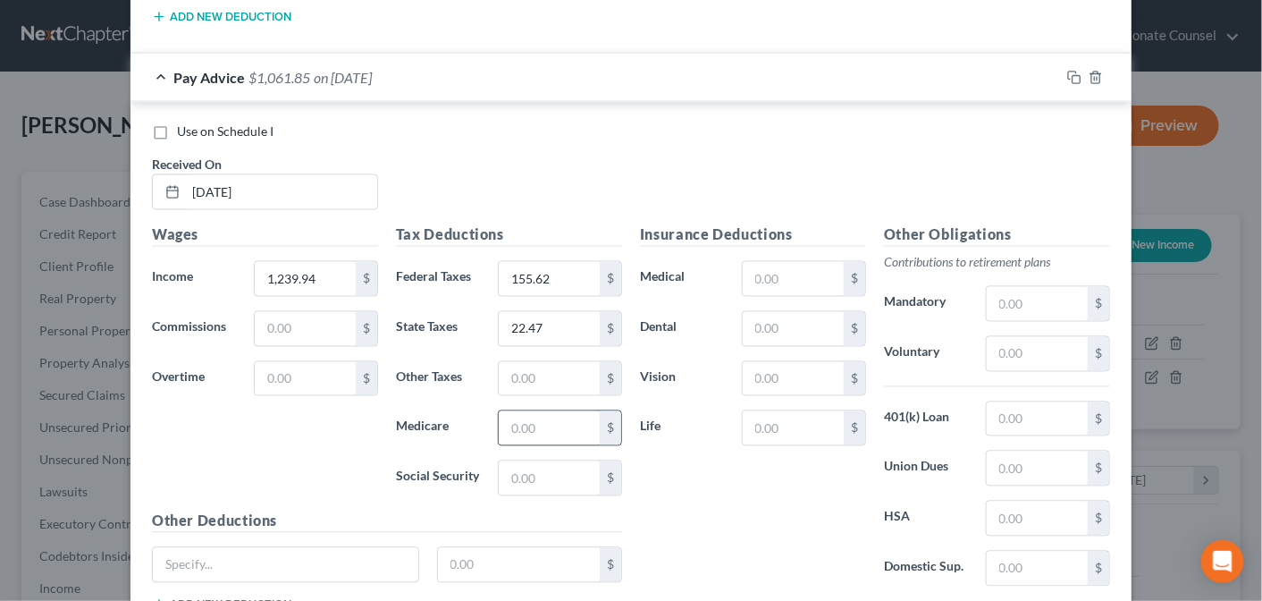
click at [501, 419] on input "text" at bounding box center [549, 428] width 101 height 34
type input "16.29"
click at [509, 475] on input "text" at bounding box center [549, 478] width 101 height 34
type input "69.66"
click at [796, 263] on input "text" at bounding box center [793, 279] width 101 height 34
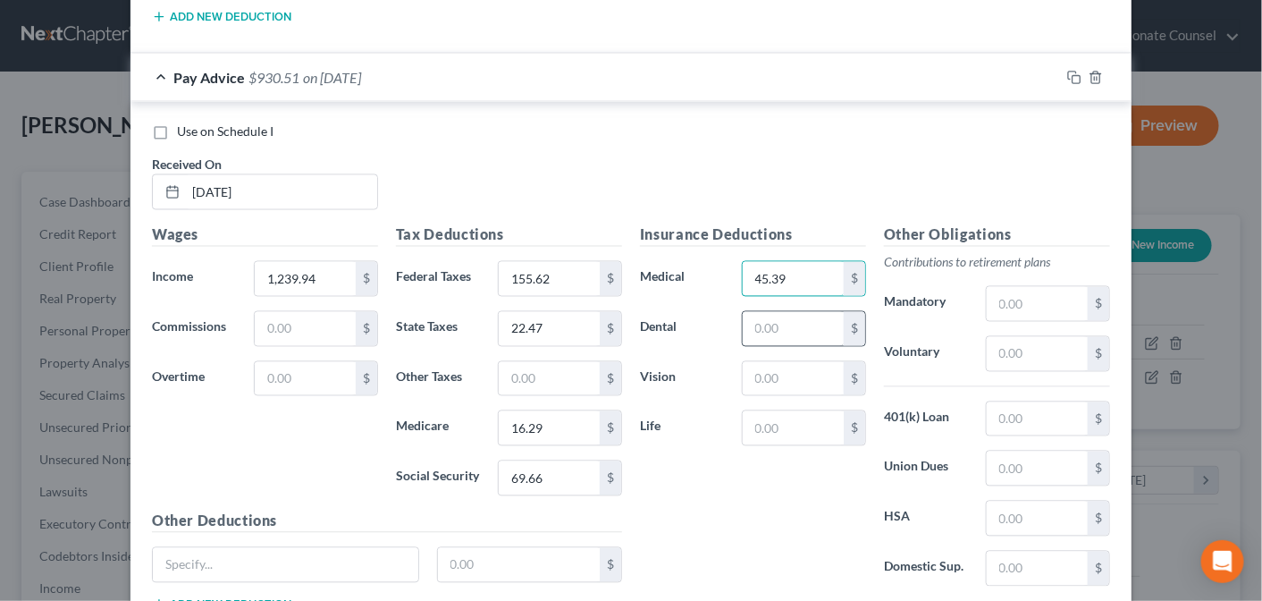
type input "45.39"
click at [787, 312] on input "text" at bounding box center [793, 329] width 101 height 34
type input "6.74"
click at [782, 367] on input "text" at bounding box center [793, 379] width 101 height 34
type input "0.74"
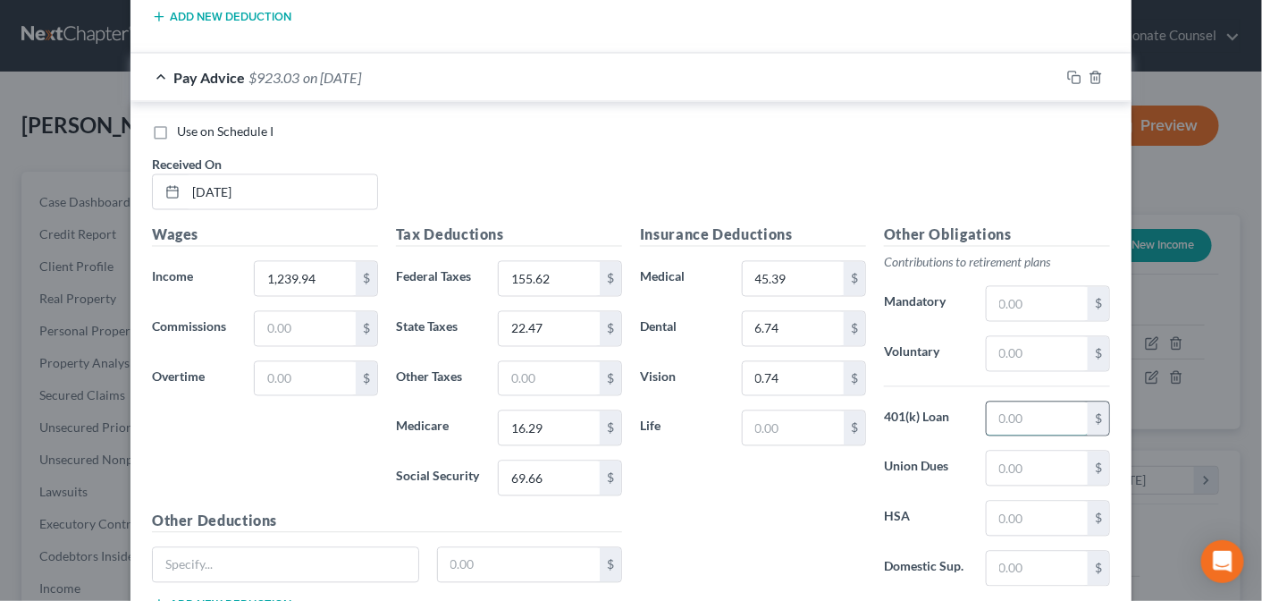
click at [1007, 406] on input "text" at bounding box center [1037, 419] width 101 height 34
type input "39.16"
click at [1002, 505] on input "text" at bounding box center [1037, 518] width 101 height 34
type input "58.25"
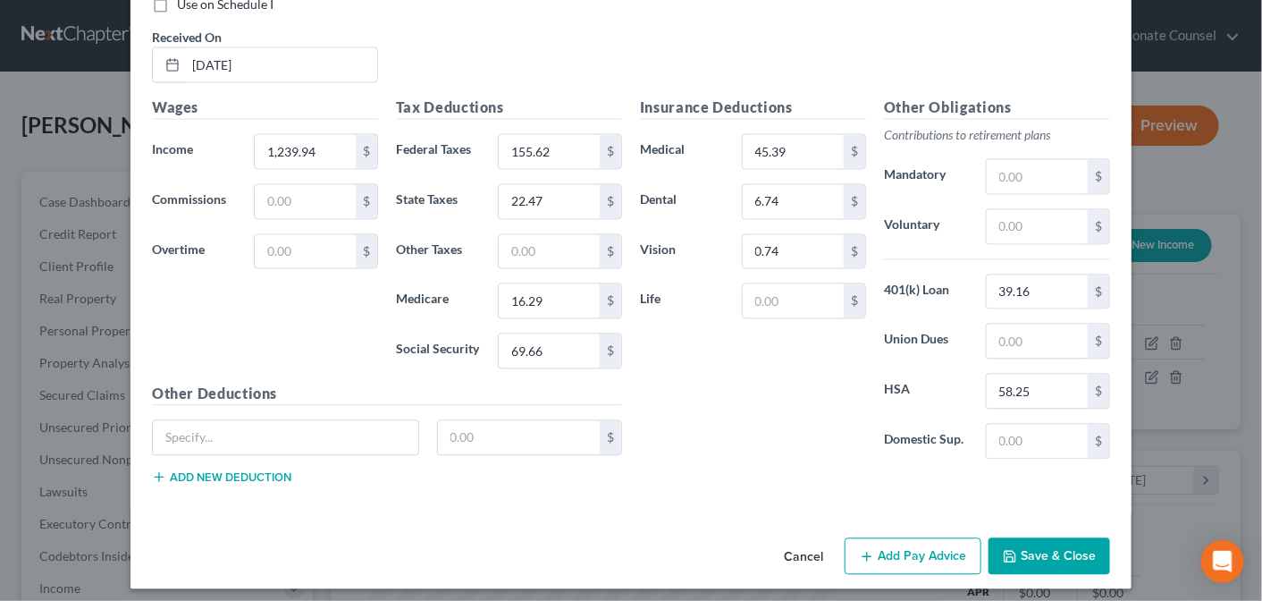
click at [896, 547] on button "Add Pay Advice" at bounding box center [913, 556] width 137 height 38
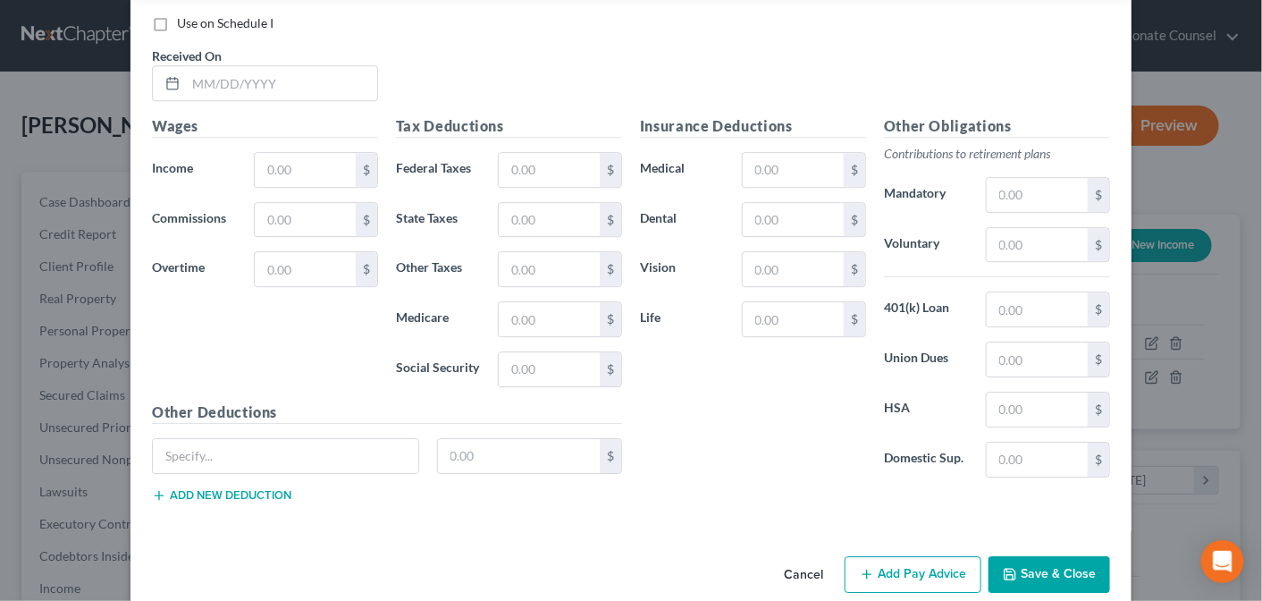
scroll to position [1837, 0]
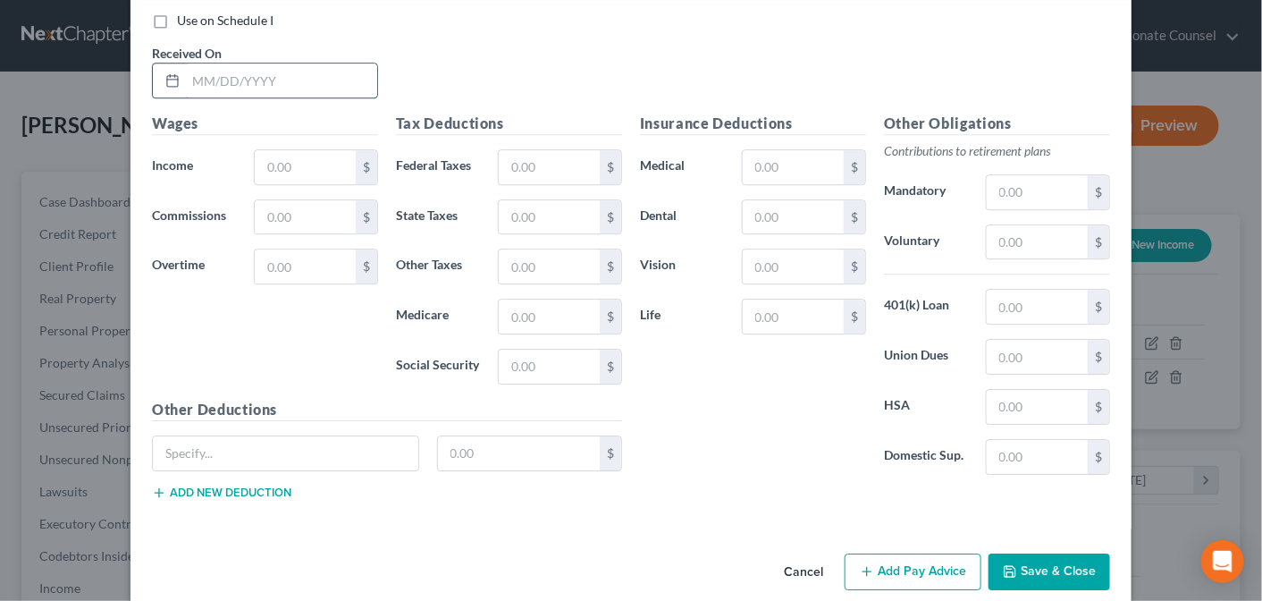
click at [201, 72] on input "text" at bounding box center [281, 80] width 191 height 34
type input "[DATE]"
click at [265, 156] on input "text" at bounding box center [305, 167] width 101 height 34
type input "1,239.24"
click at [515, 150] on input "text" at bounding box center [549, 167] width 101 height 34
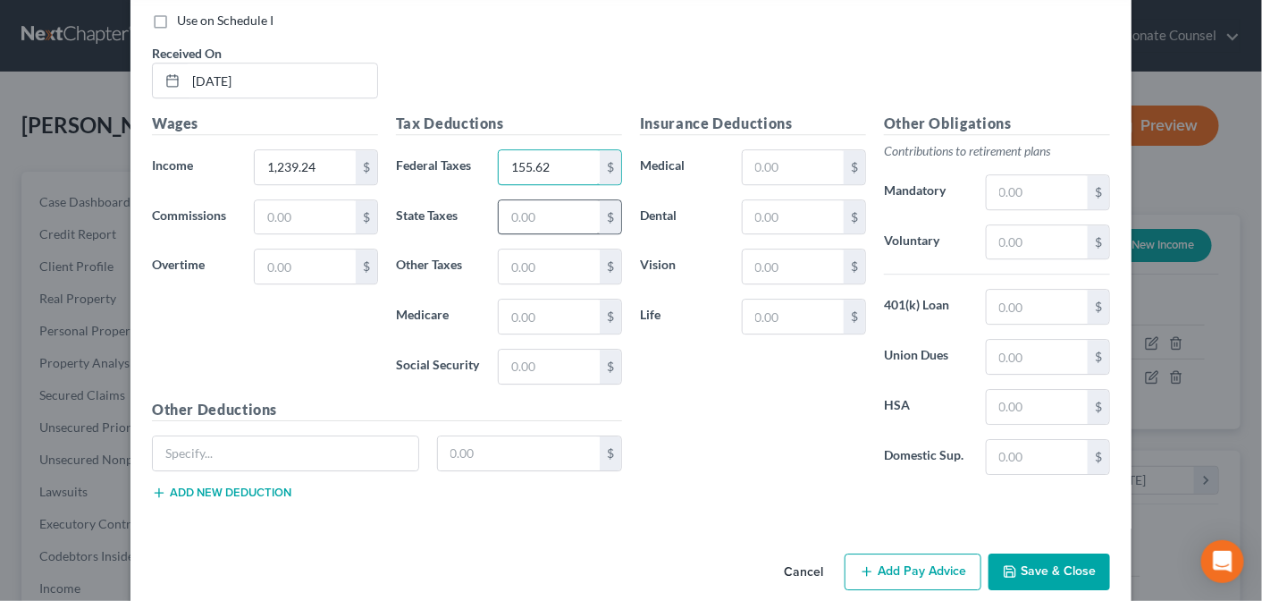
type input "155.62"
click at [517, 200] on input "text" at bounding box center [549, 217] width 101 height 34
type input "22.47"
click at [511, 299] on input "text" at bounding box center [549, 316] width 101 height 34
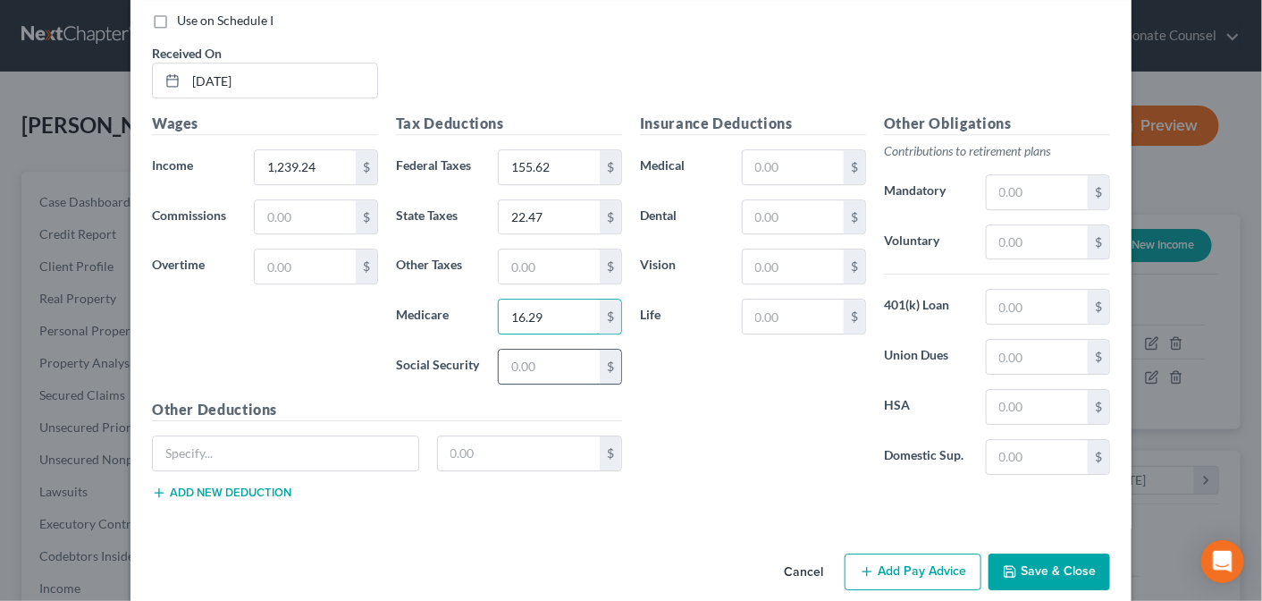
type input "16.29"
click at [507, 354] on input "text" at bounding box center [549, 367] width 101 height 34
type input "69.66"
click at [770, 155] on input "text" at bounding box center [793, 167] width 101 height 34
click at [771, 150] on input "text" at bounding box center [793, 167] width 101 height 34
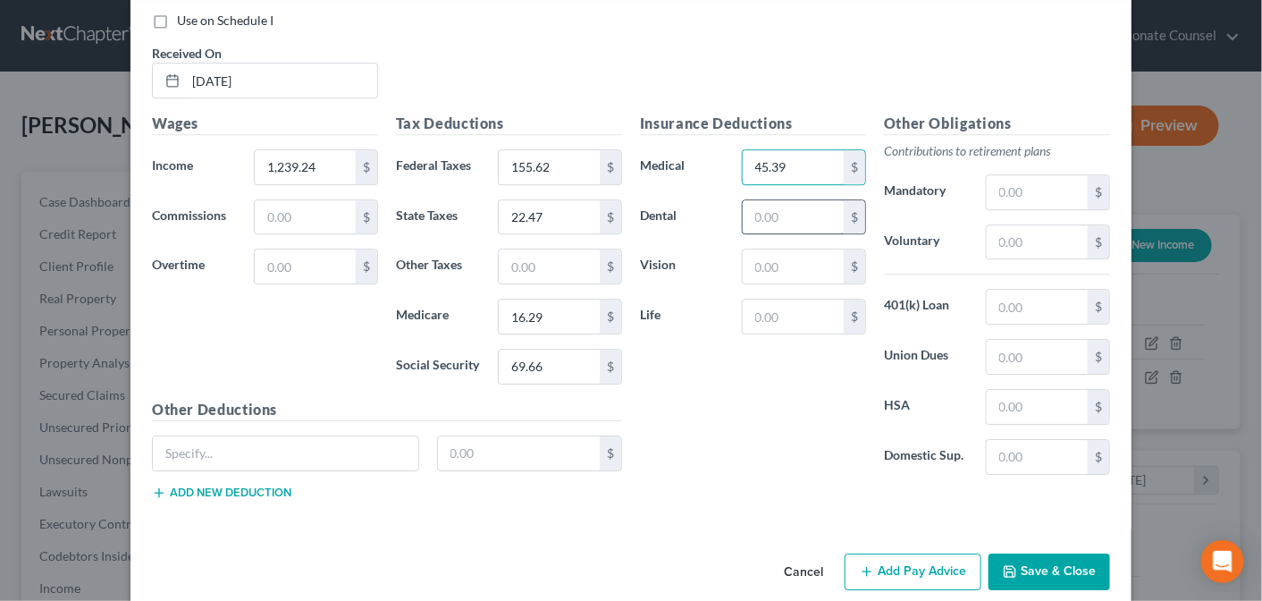
type input "45.39"
click at [764, 213] on input "text" at bounding box center [793, 217] width 101 height 34
type input "6.74"
click at [774, 256] on input "text" at bounding box center [793, 266] width 101 height 34
type input "0.74"
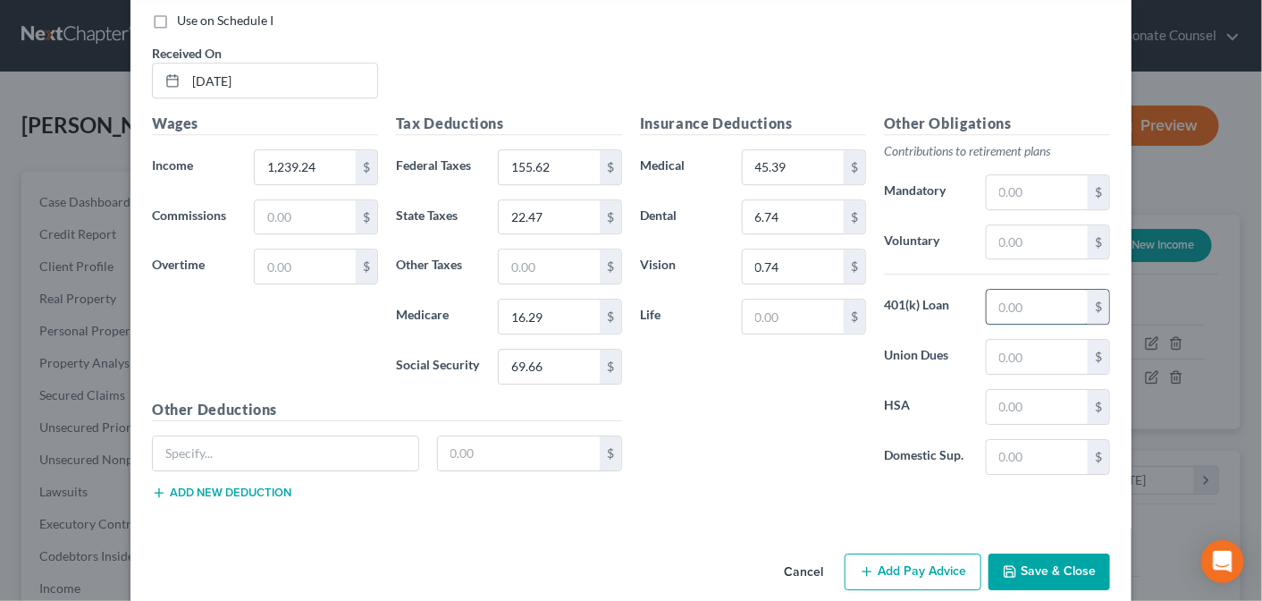
click at [1006, 294] on input "text" at bounding box center [1037, 307] width 101 height 34
type input "39.16"
click at [1001, 390] on input "text" at bounding box center [1037, 407] width 101 height 34
type input "58.25"
click at [889, 557] on button "Add Pay Advice" at bounding box center [913, 572] width 137 height 38
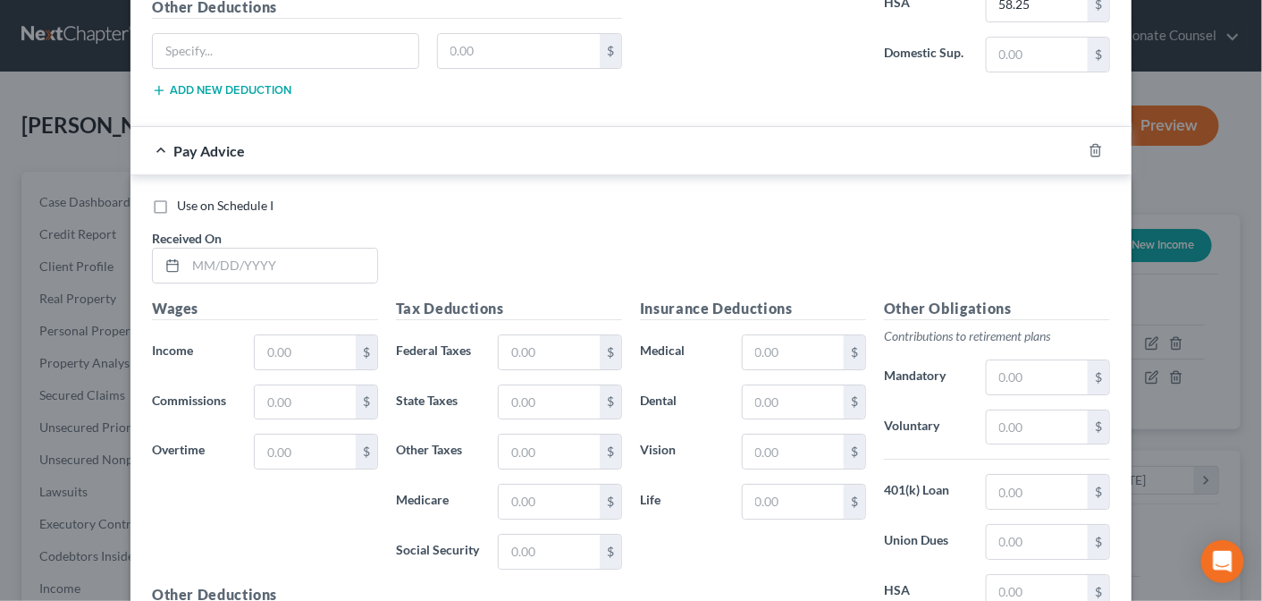
scroll to position [2249, 0]
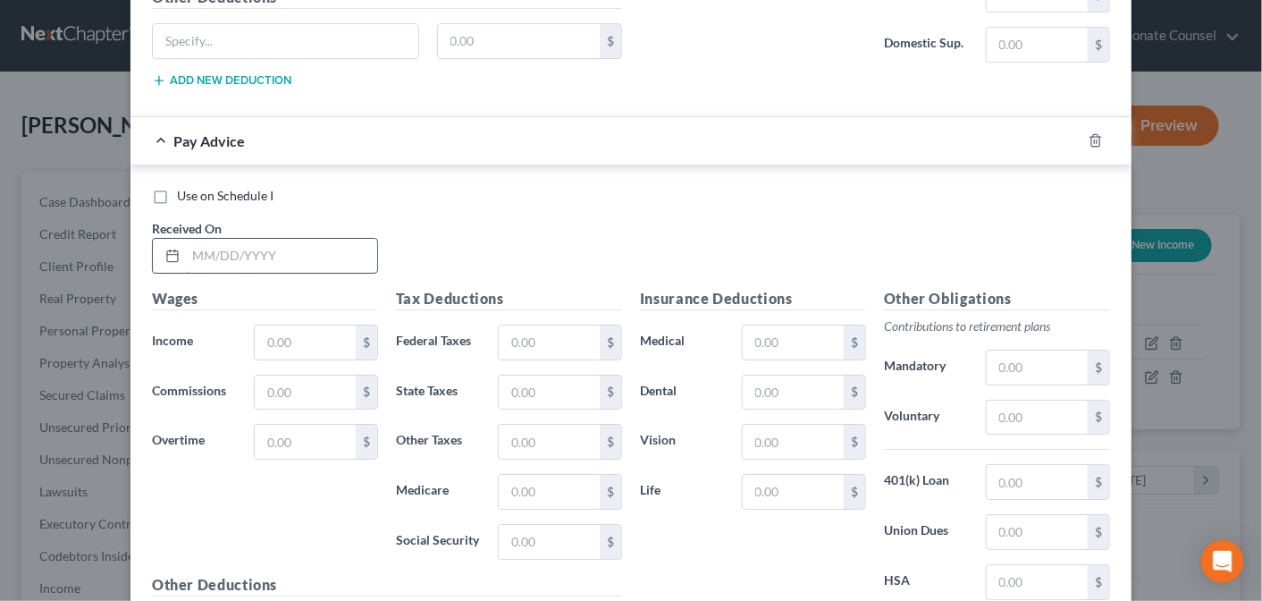
click at [262, 239] on input "text" at bounding box center [281, 256] width 191 height 34
type input "[DATE]"
click at [256, 325] on input "text" at bounding box center [305, 342] width 101 height 34
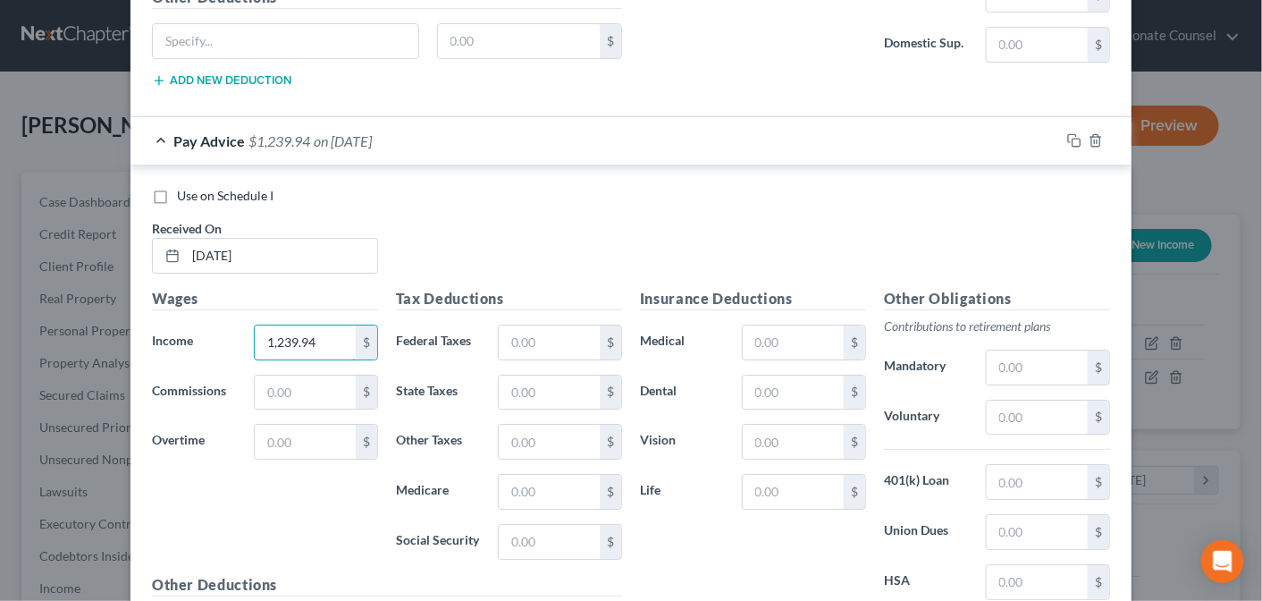
type input "1,239.94"
click at [511, 331] on input "text" at bounding box center [549, 342] width 101 height 34
type input "155.62"
click at [528, 376] on input "text" at bounding box center [549, 392] width 101 height 34
type input "22.47"
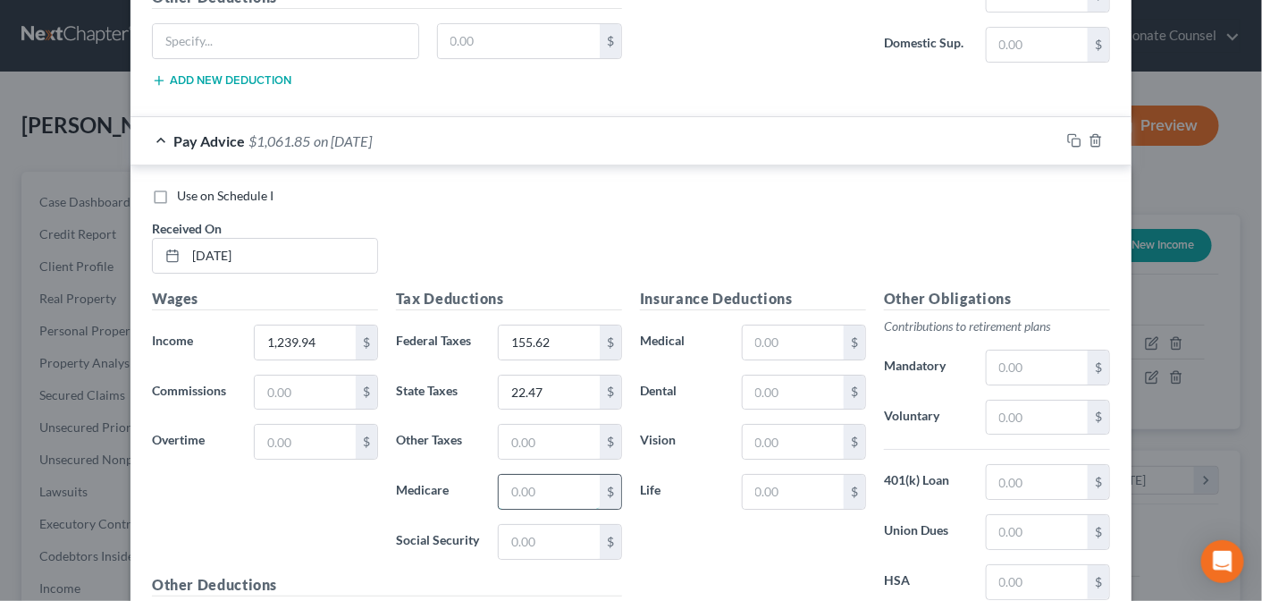
click at [516, 475] on input "text" at bounding box center [549, 492] width 101 height 34
type input "16.30"
click at [511, 526] on input "text" at bounding box center [549, 542] width 101 height 34
type input "69.66"
click at [786, 325] on input "text" at bounding box center [793, 342] width 101 height 34
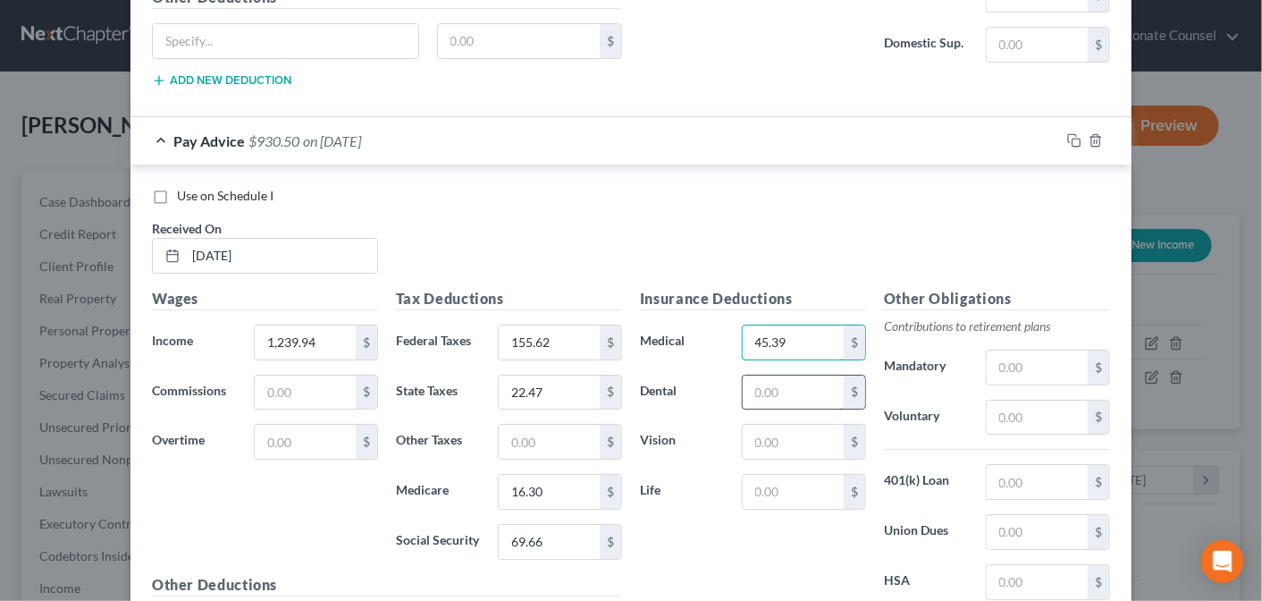
type input "45.39"
click at [795, 375] on input "text" at bounding box center [793, 392] width 101 height 34
type input "6.74"
click at [802, 425] on input "text" at bounding box center [793, 442] width 101 height 34
type input "0.74"
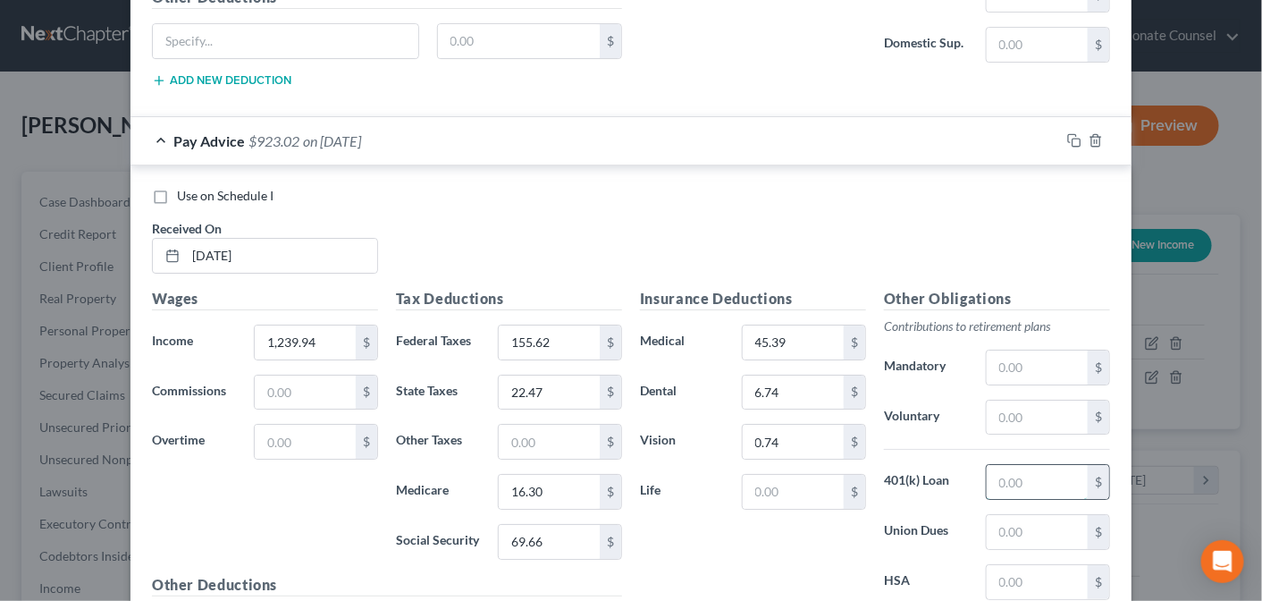
click at [1010, 465] on input "text" at bounding box center [1037, 482] width 101 height 34
type input "39.16"
click at [1014, 565] on input "text" at bounding box center [1037, 582] width 101 height 34
type input "58.25"
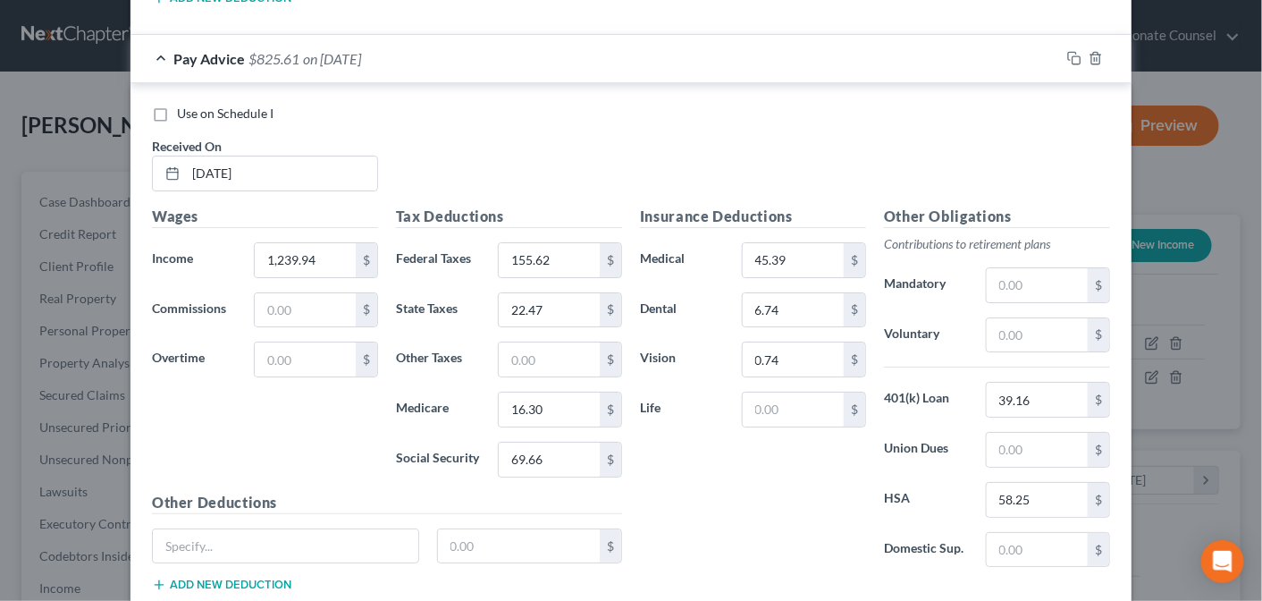
scroll to position [2431, 0]
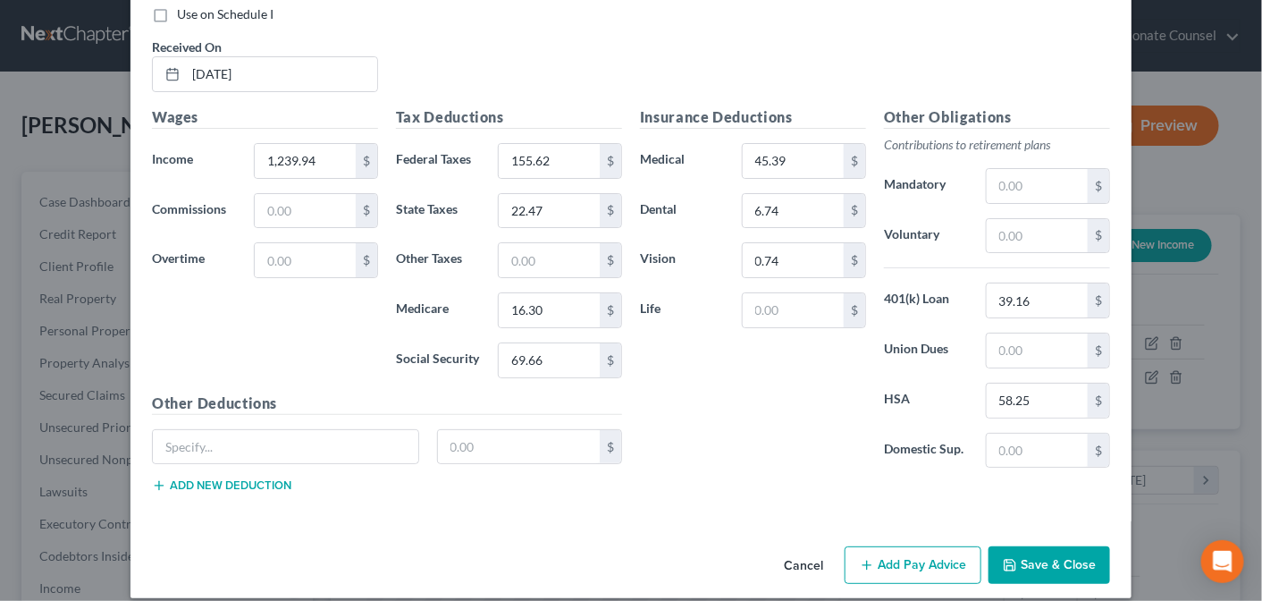
click at [894, 546] on button "Add Pay Advice" at bounding box center [913, 565] width 137 height 38
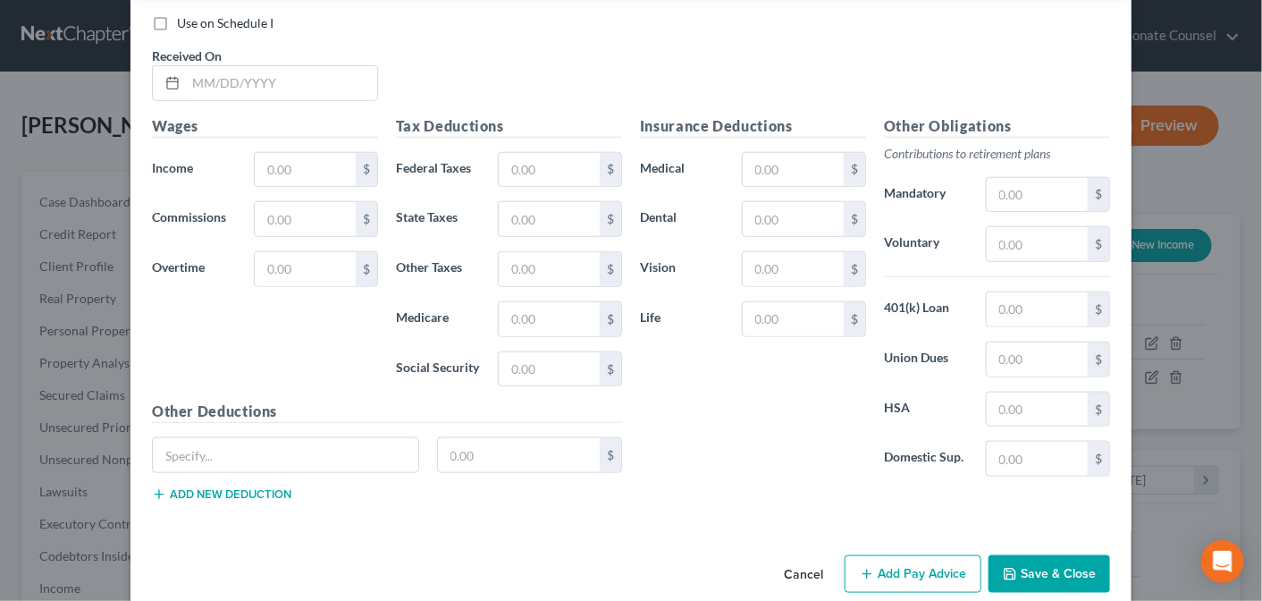
scroll to position [3014, 0]
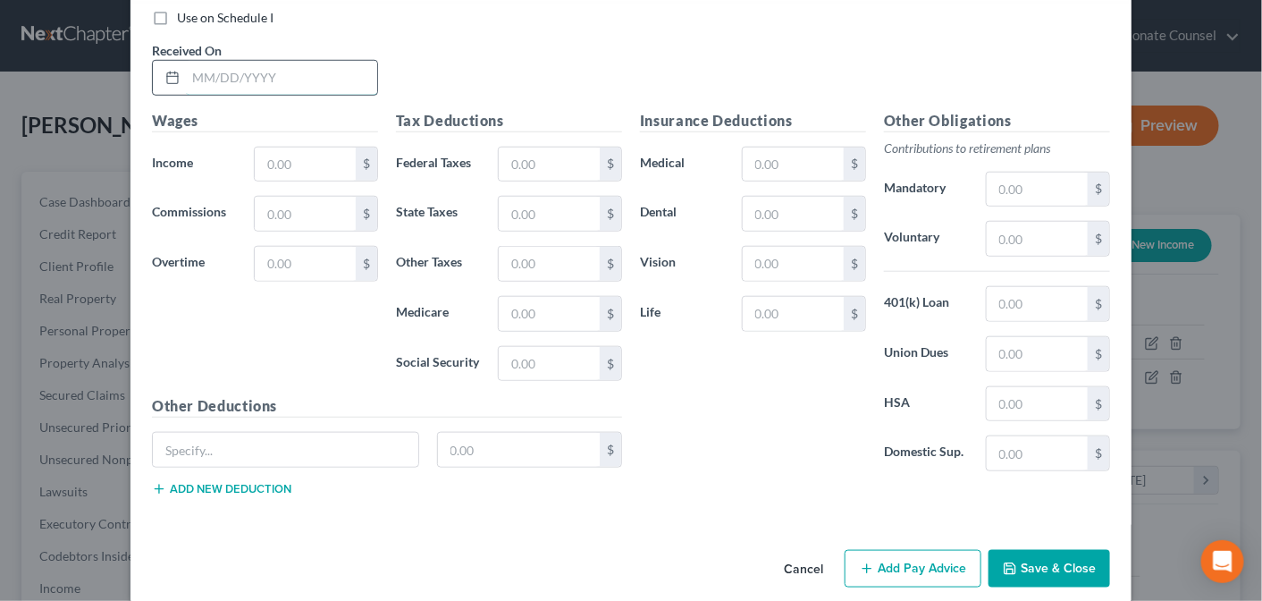
click at [221, 61] on input "text" at bounding box center [281, 78] width 191 height 34
type input "[DATE]"
click at [263, 148] on input "text" at bounding box center [305, 164] width 101 height 34
type input "1,029.15"
click at [514, 149] on input "text" at bounding box center [549, 164] width 101 height 34
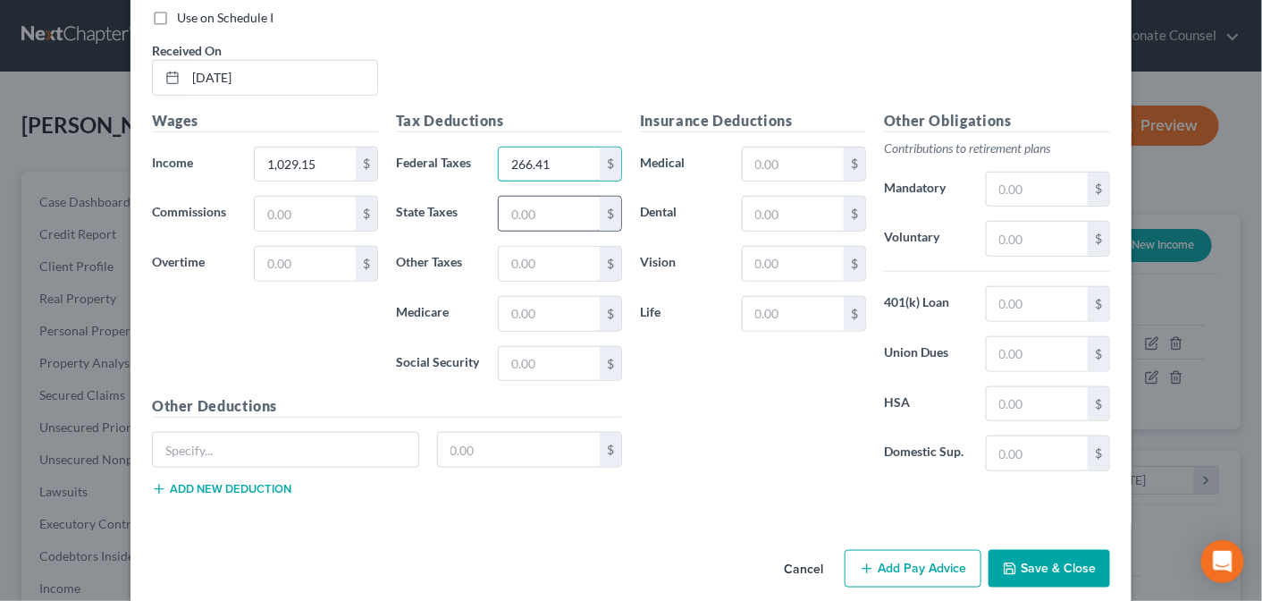
type input "266.41"
click at [511, 197] on input "text" at bounding box center [549, 214] width 101 height 34
type input "20.58"
click at [509, 297] on input "text" at bounding box center [549, 314] width 101 height 34
type input "14.93"
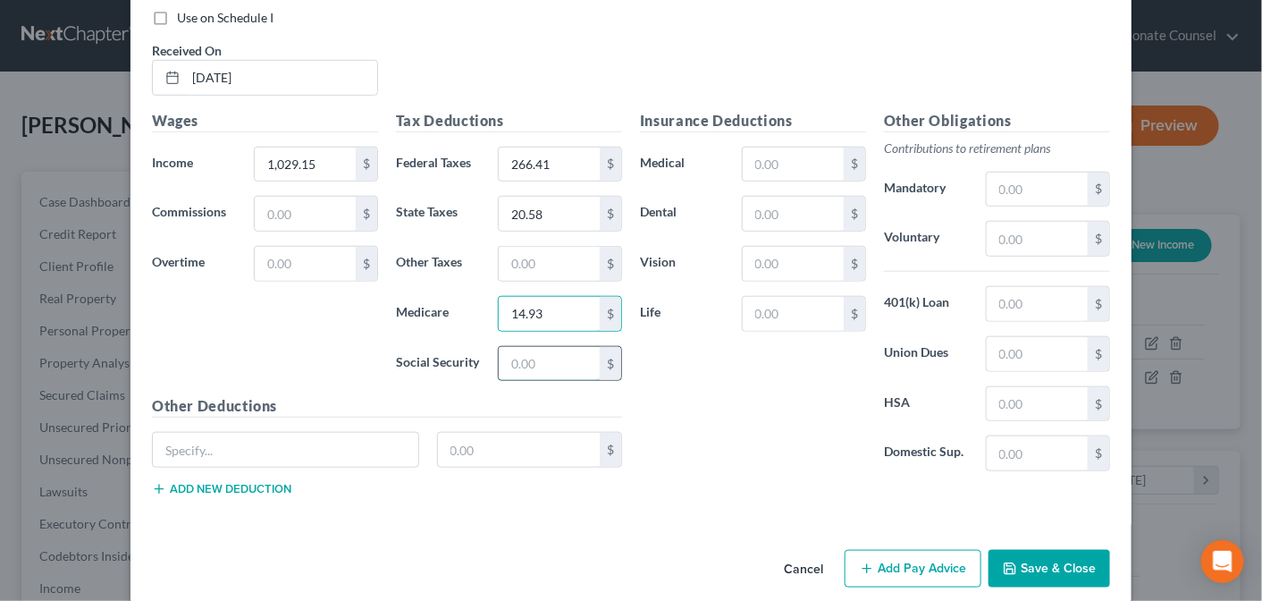
click at [522, 347] on input "text" at bounding box center [549, 364] width 101 height 34
type input "63.80"
click at [792, 149] on input "text" at bounding box center [793, 164] width 101 height 34
click at [912, 550] on button "Add Pay Advice" at bounding box center [913, 569] width 137 height 38
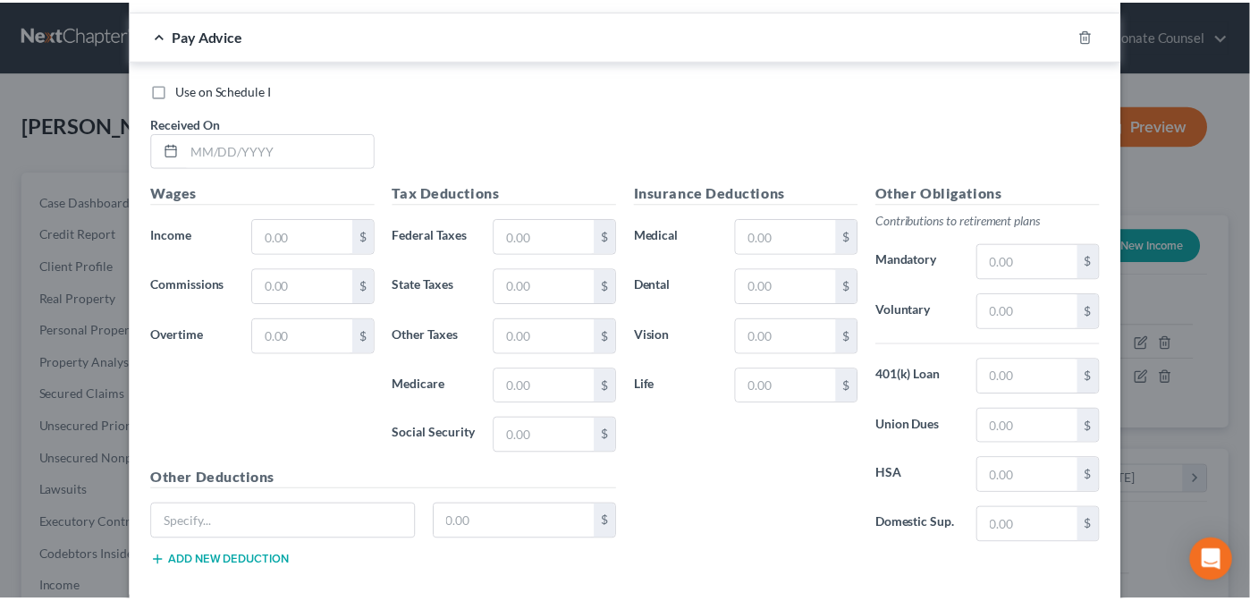
scroll to position [3563, 0]
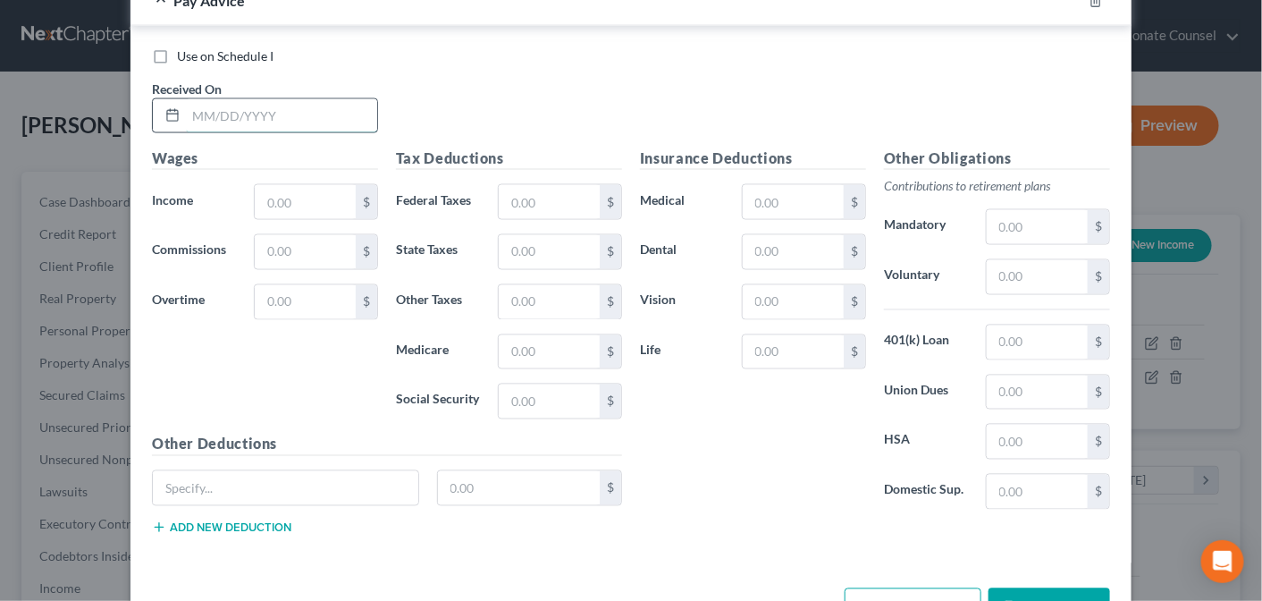
click at [198, 99] on input "text" at bounding box center [281, 116] width 191 height 34
type input "[DATE]"
click at [268, 185] on input "text" at bounding box center [305, 202] width 101 height 34
type input "247.99"
click at [535, 185] on input "text" at bounding box center [549, 202] width 101 height 34
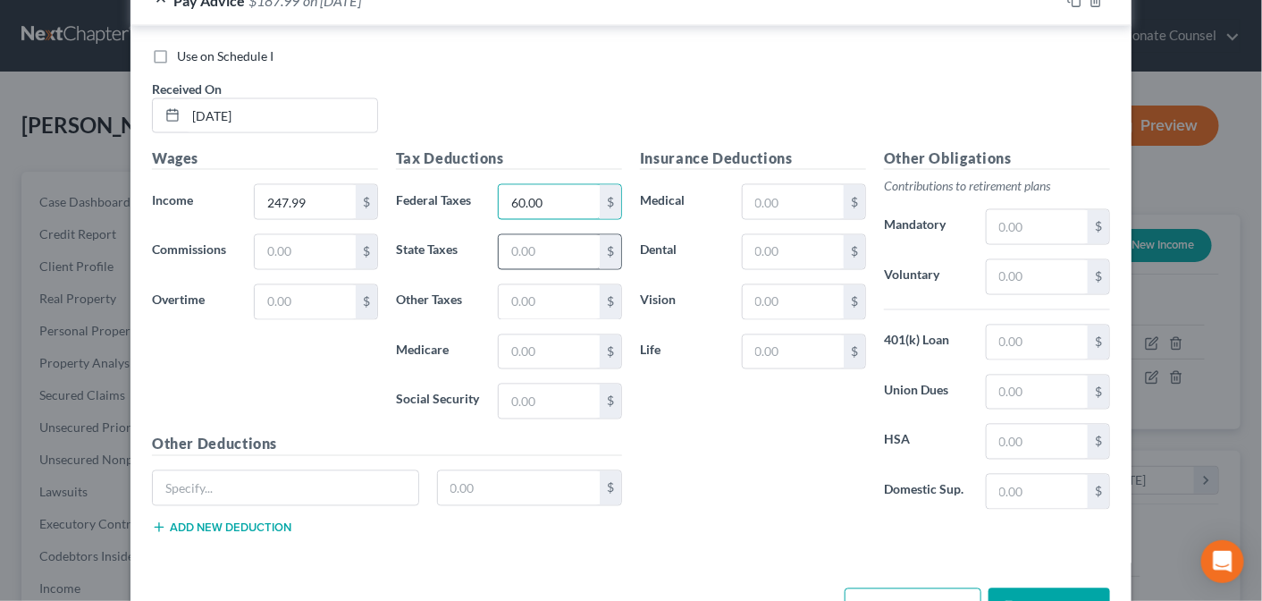
type input "60.00"
click at [533, 235] on input "text" at bounding box center [549, 252] width 101 height 34
type input "3.79"
click at [525, 335] on input "text" at bounding box center [549, 352] width 101 height 34
type input "2.74"
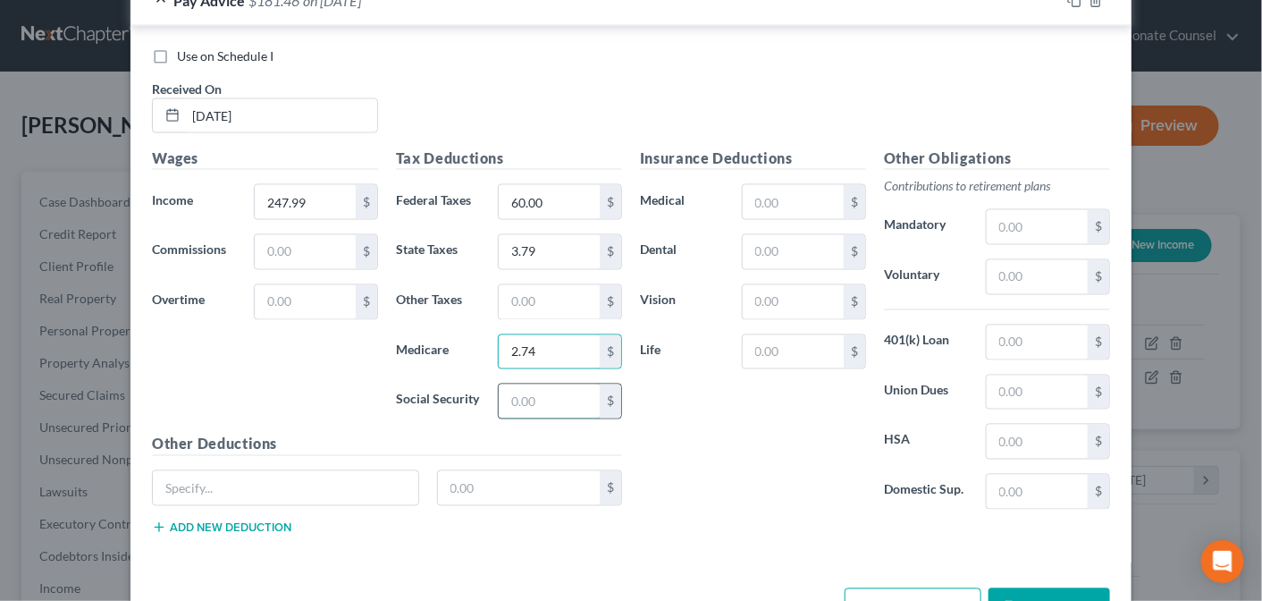
click at [518, 384] on input "text" at bounding box center [549, 401] width 101 height 34
type input "11.76"
click at [787, 185] on input "text" at bounding box center [793, 202] width 101 height 34
type input "45.39"
click at [769, 235] on input "text" at bounding box center [793, 252] width 101 height 34
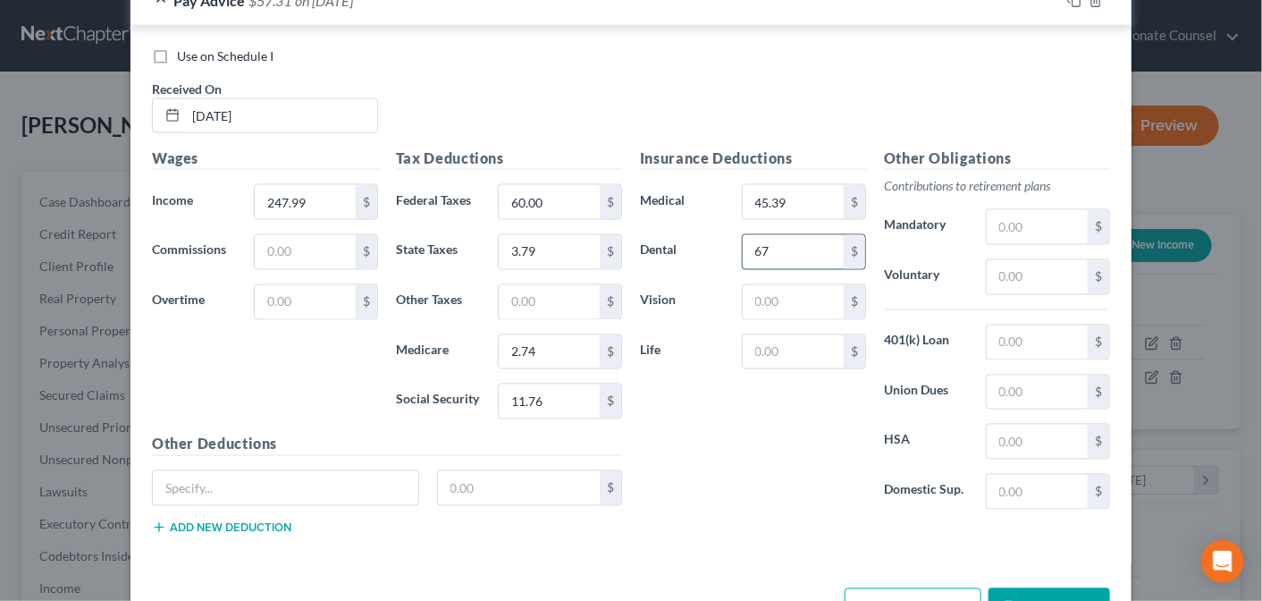
type input "6"
type input "6.74"
click at [785, 285] on input "text" at bounding box center [793, 302] width 101 height 34
type input "0.74"
click at [1013, 325] on input "text" at bounding box center [1037, 342] width 101 height 34
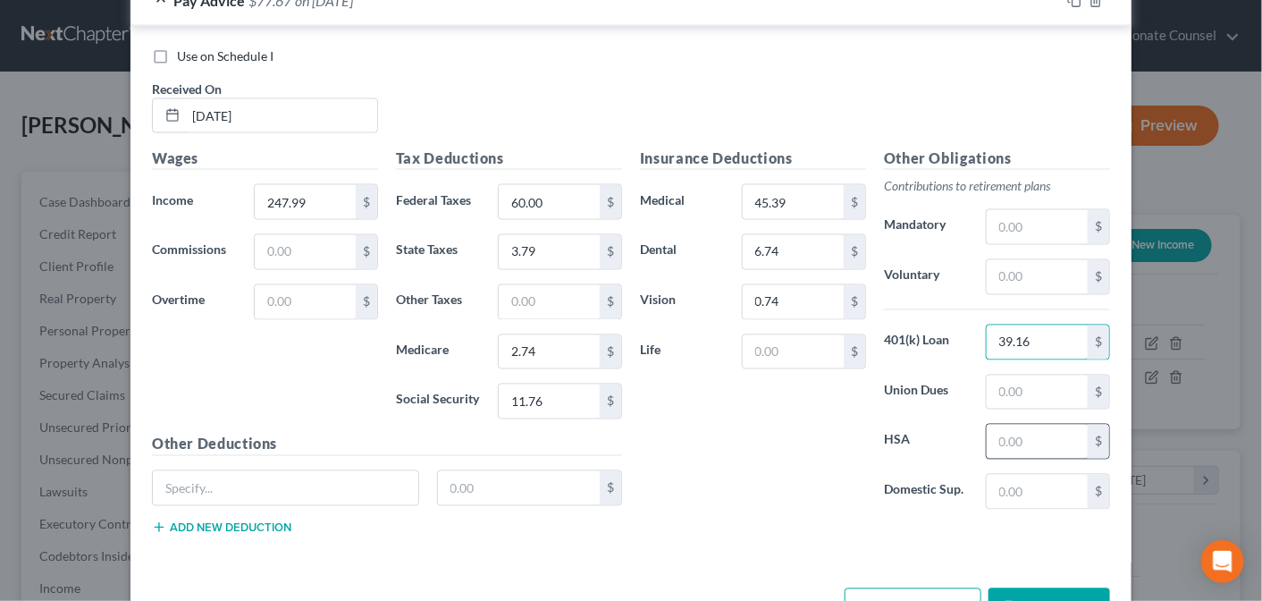
type input "39.16"
click at [1007, 425] on input "text" at bounding box center [1037, 442] width 101 height 34
click at [1036, 588] on button "Save & Close" at bounding box center [1050, 607] width 122 height 38
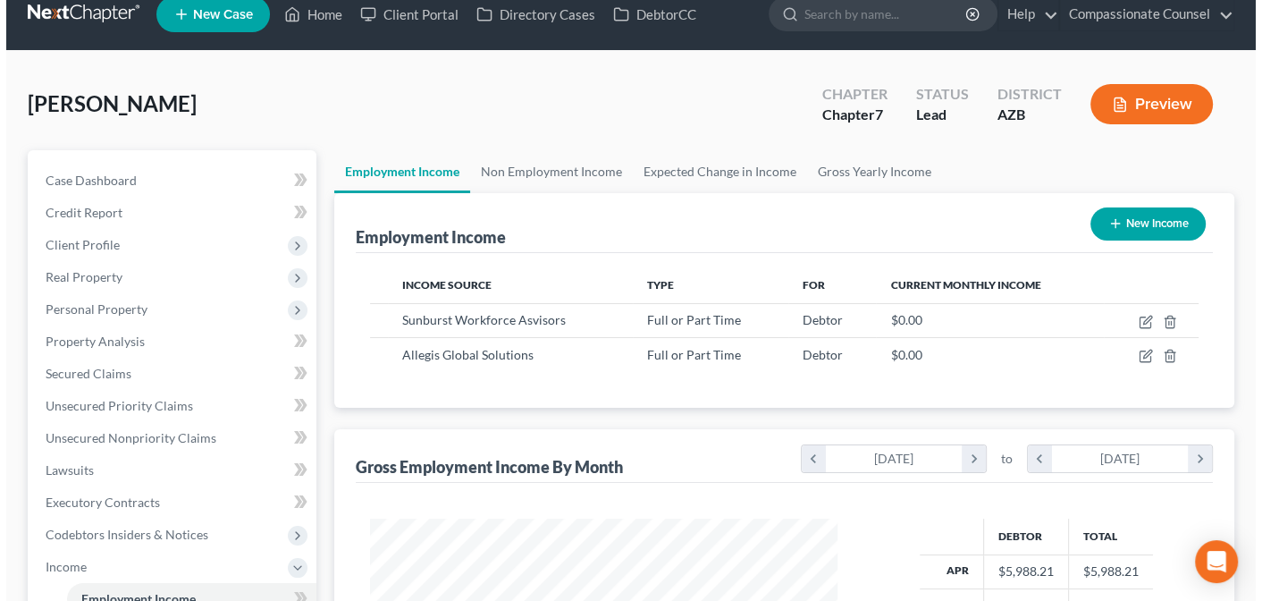
scroll to position [20, 0]
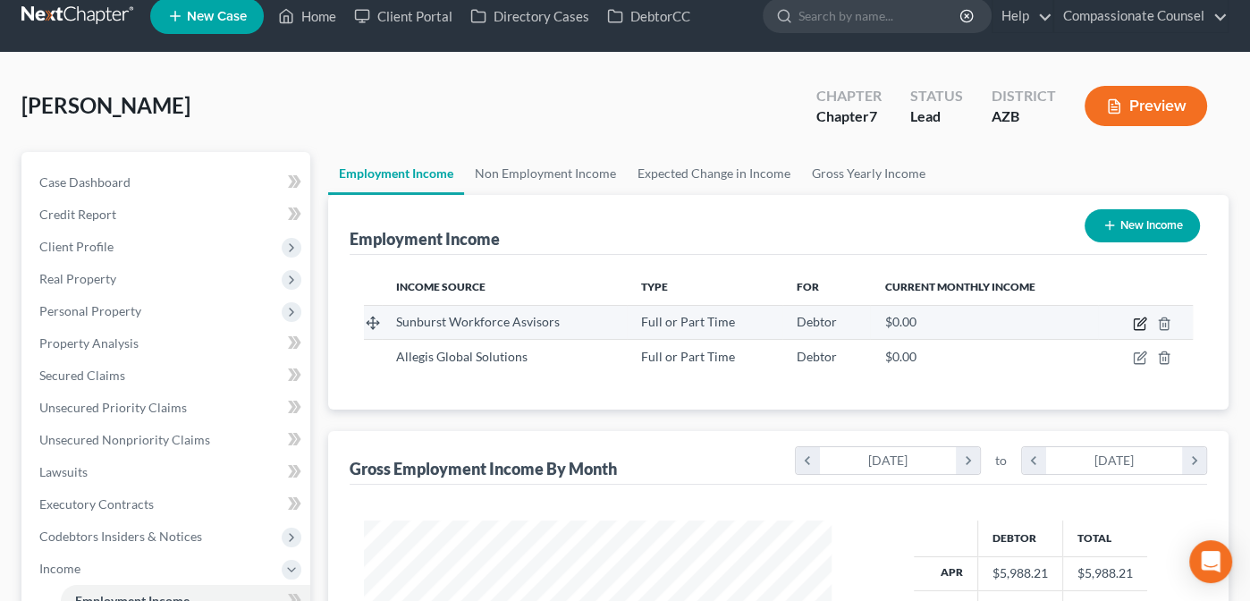
click at [1142, 319] on icon "button" at bounding box center [1140, 323] width 14 height 14
select select "0"
select select "21"
select select "3"
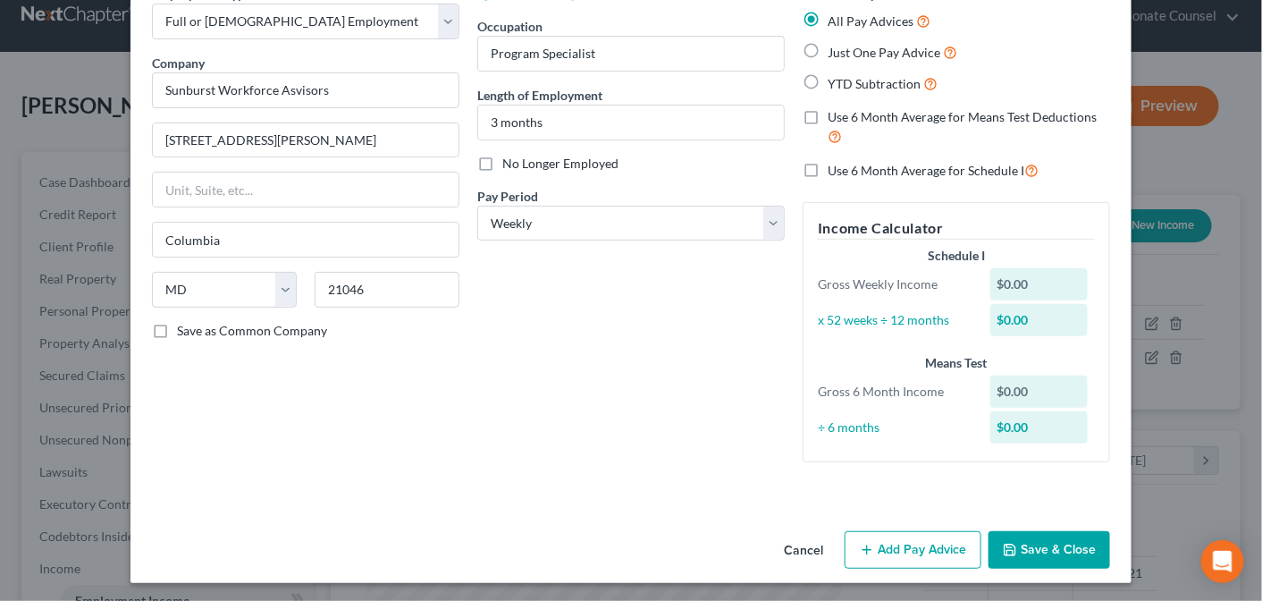
scroll to position [99, 0]
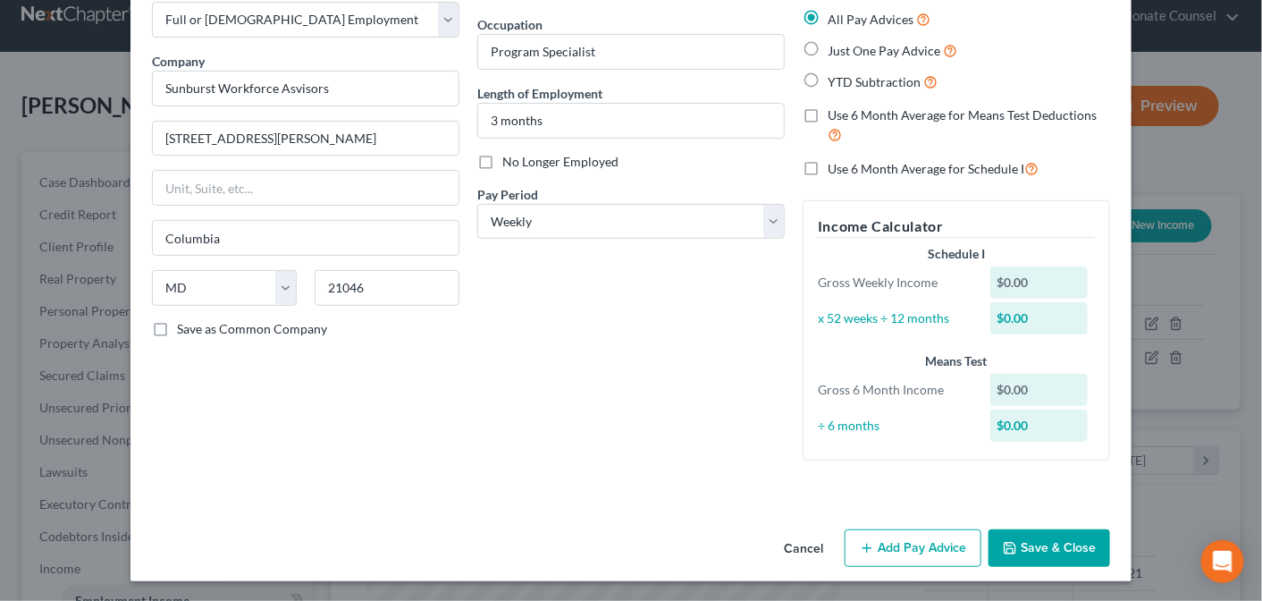
click at [921, 544] on button "Add Pay Advice" at bounding box center [913, 548] width 137 height 38
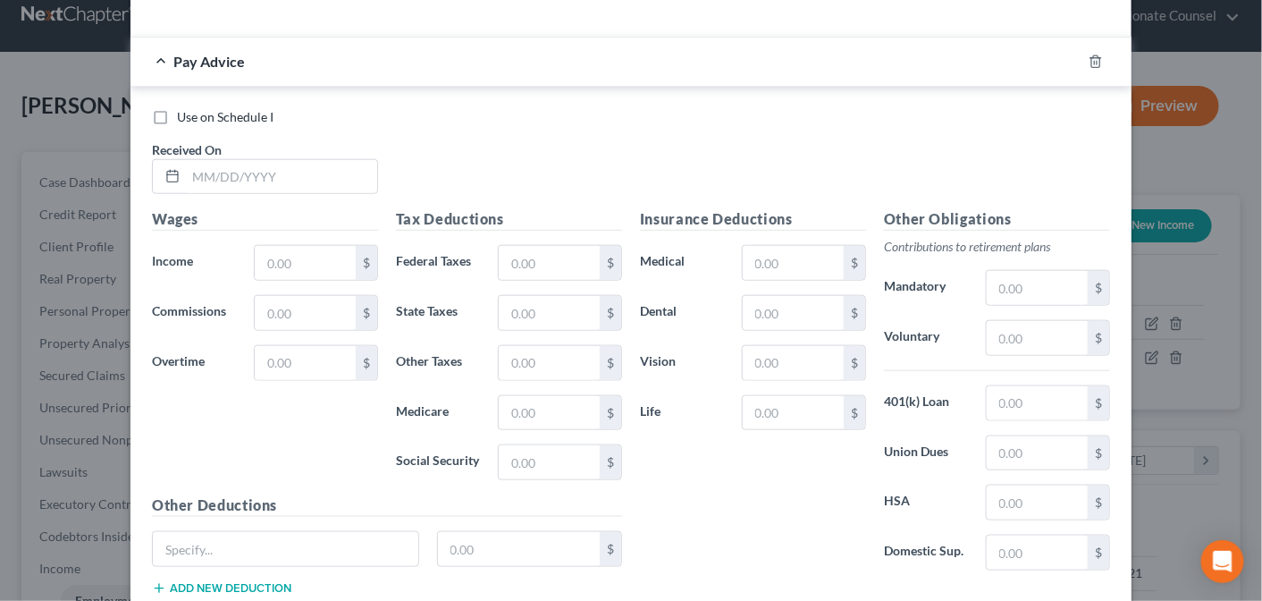
scroll to position [593, 0]
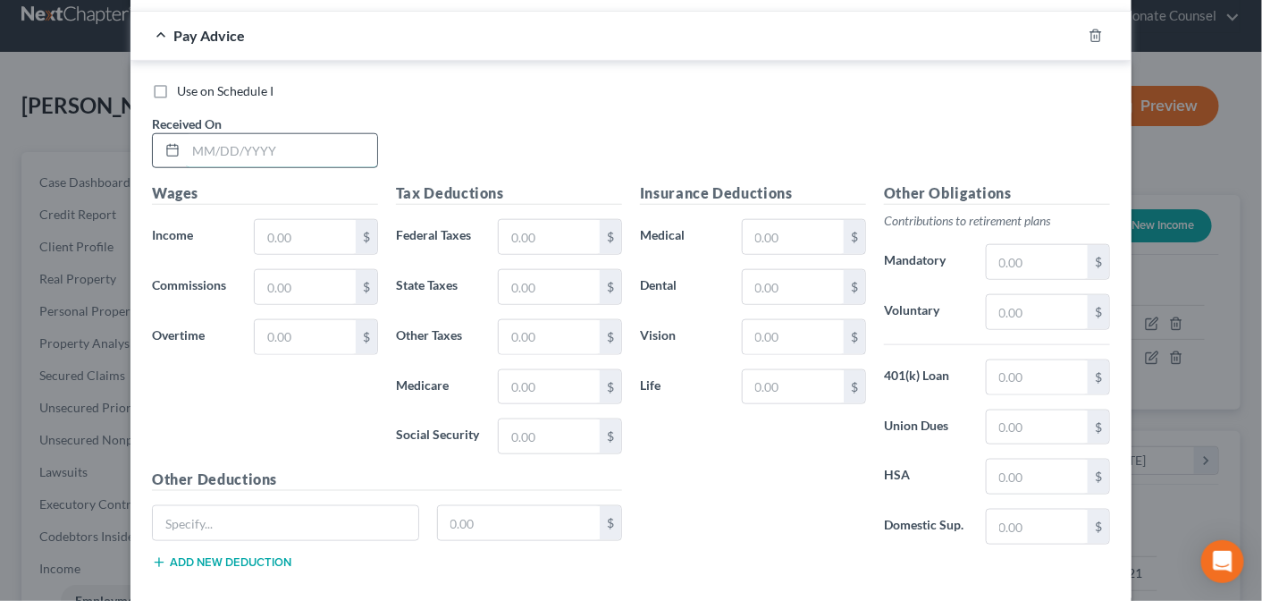
click at [188, 140] on input "text" at bounding box center [281, 151] width 191 height 34
type input "[DATE]"
click at [280, 230] on input "text" at bounding box center [305, 237] width 101 height 34
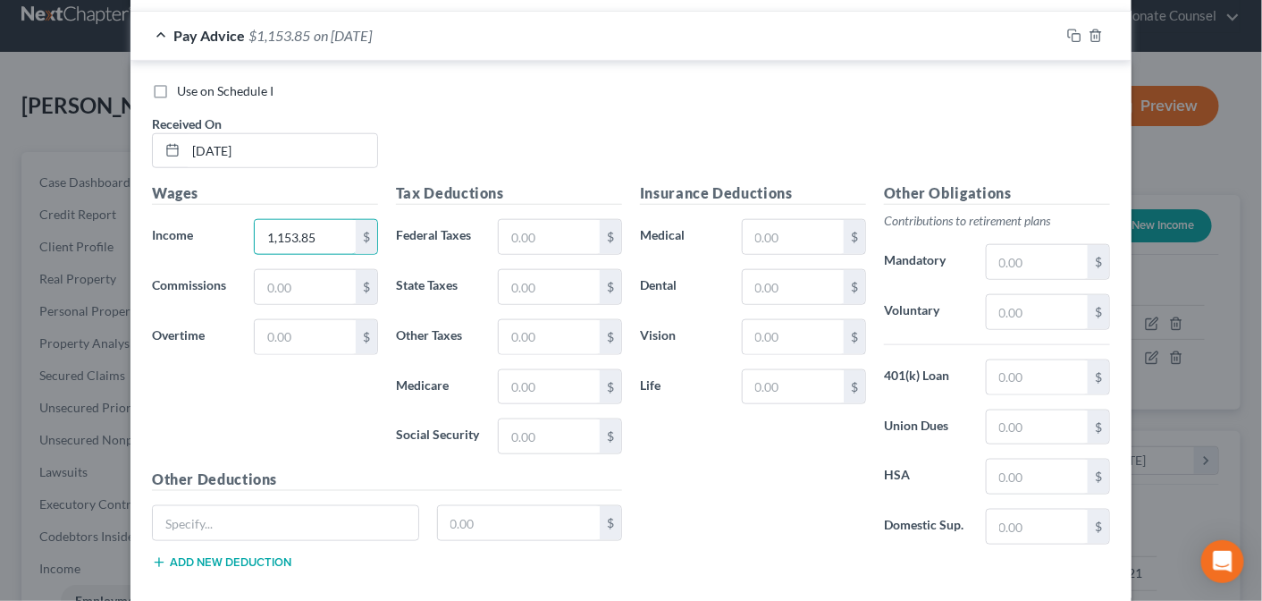
type input "1,153.85"
click at [520, 235] on input "text" at bounding box center [549, 237] width 101 height 34
type input "124.28"
click at [526, 284] on input "text" at bounding box center [549, 287] width 101 height 34
type input "34.62"
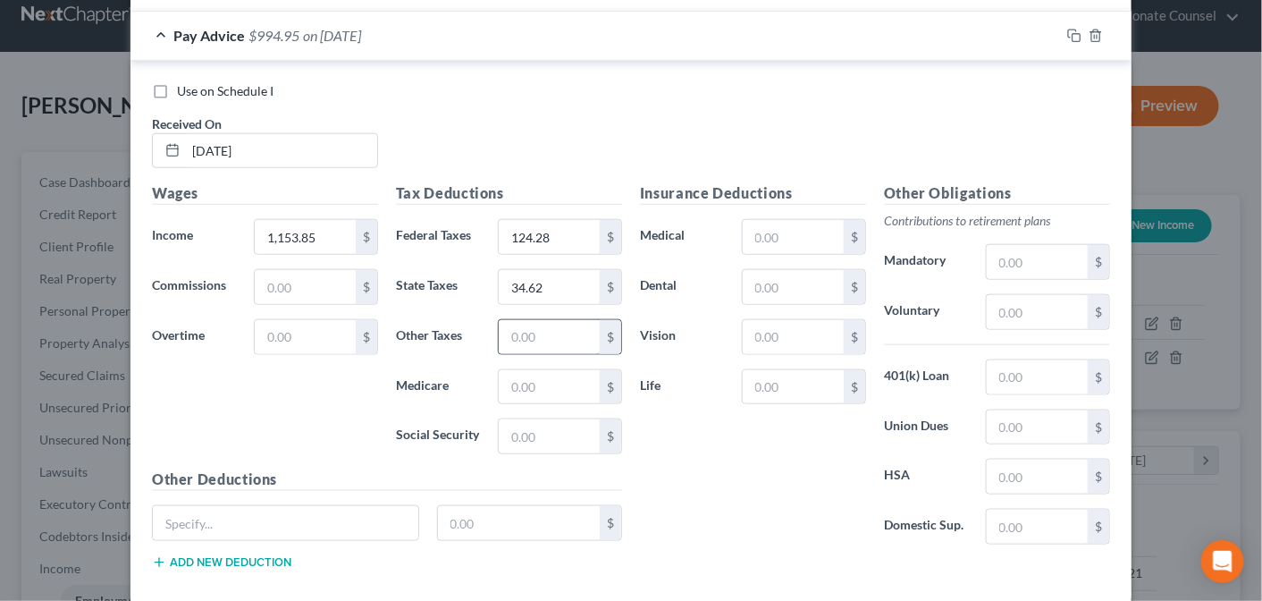
click at [522, 333] on input "text" at bounding box center [549, 337] width 101 height 34
click at [509, 379] on input "text" at bounding box center [549, 387] width 101 height 34
type input "16.73"
click at [511, 428] on input "text" at bounding box center [549, 436] width 101 height 34
type input "74.55"
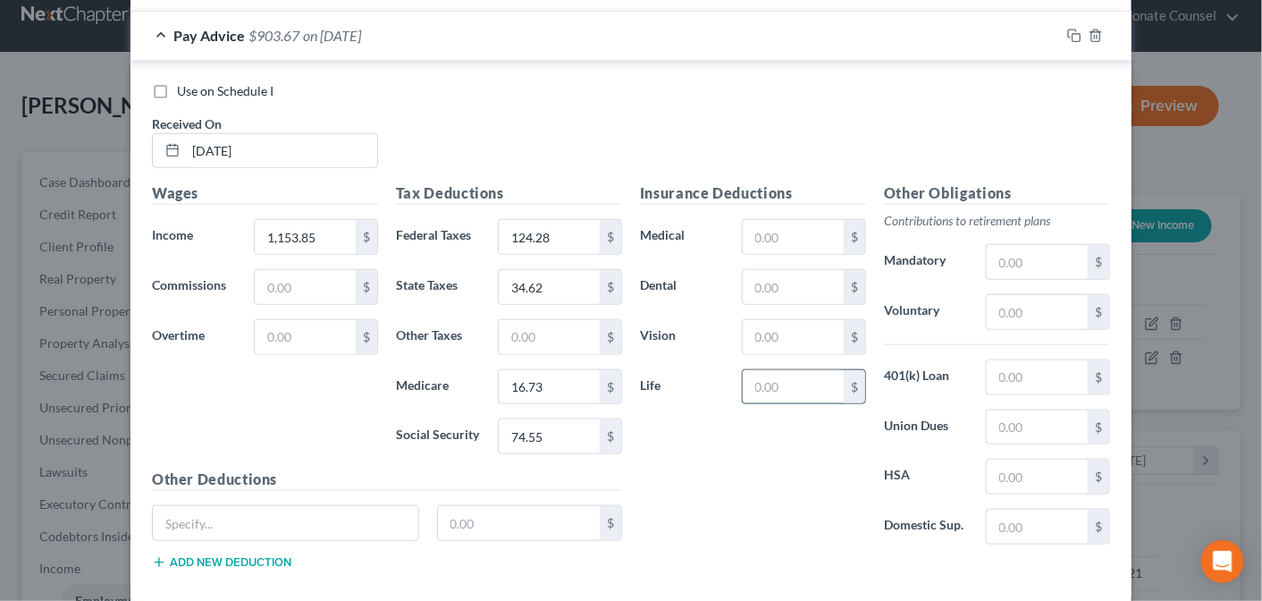
click at [759, 382] on input "text" at bounding box center [793, 387] width 101 height 34
type input "0"
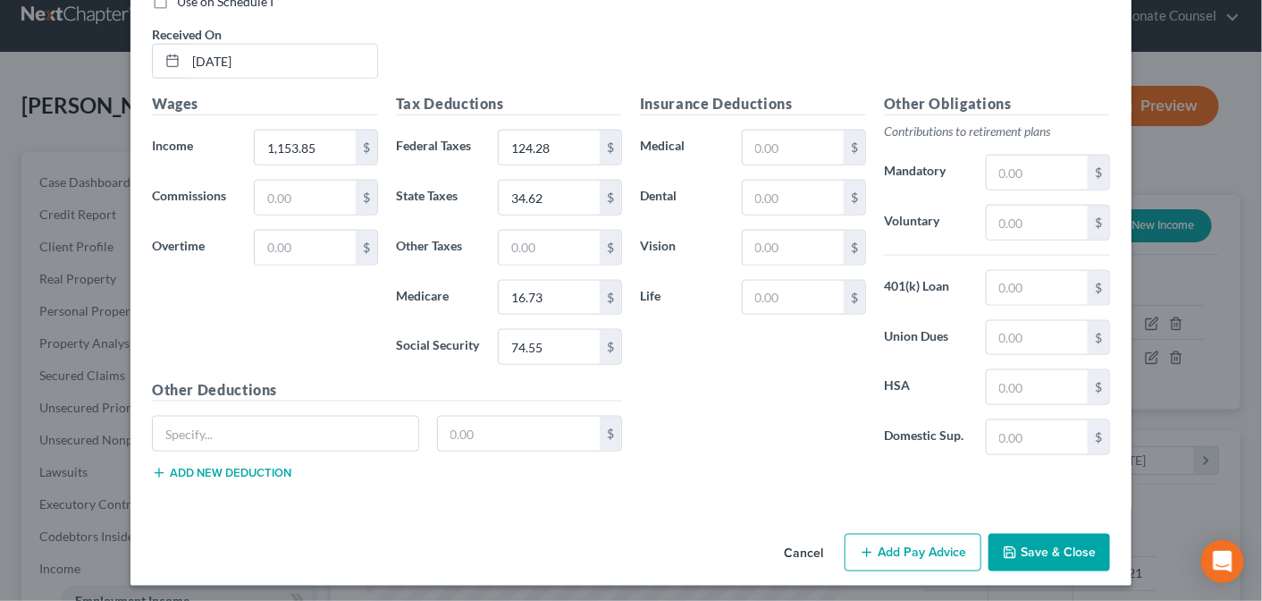
click at [916, 534] on button "Add Pay Advice" at bounding box center [913, 553] width 137 height 38
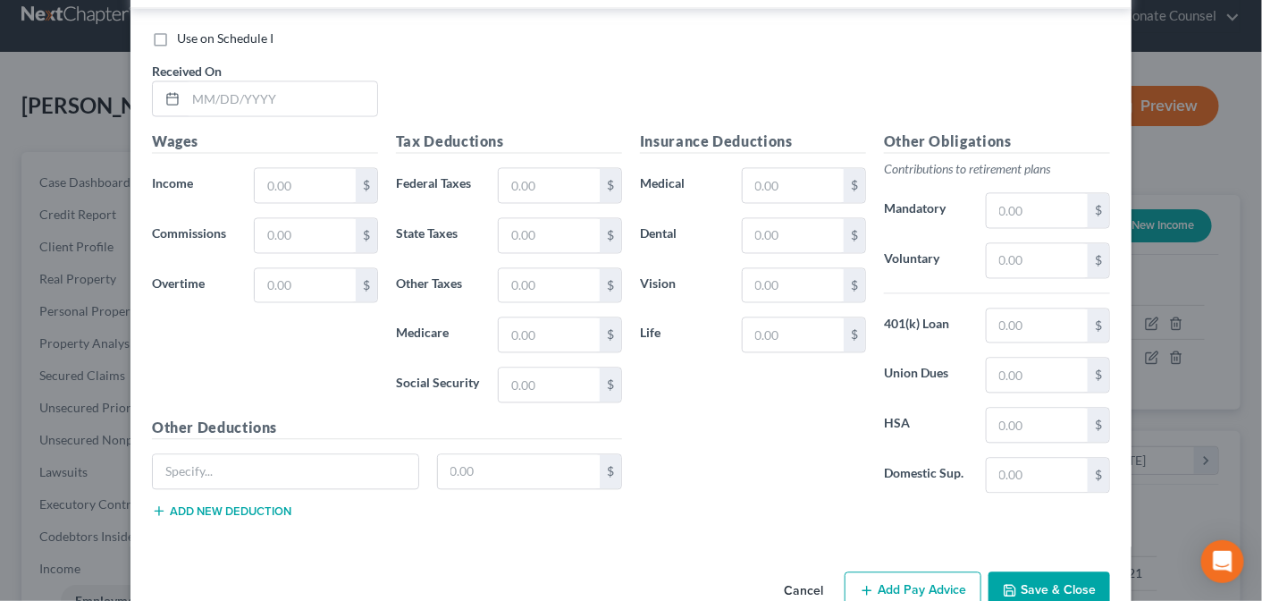
scroll to position [1237, 0]
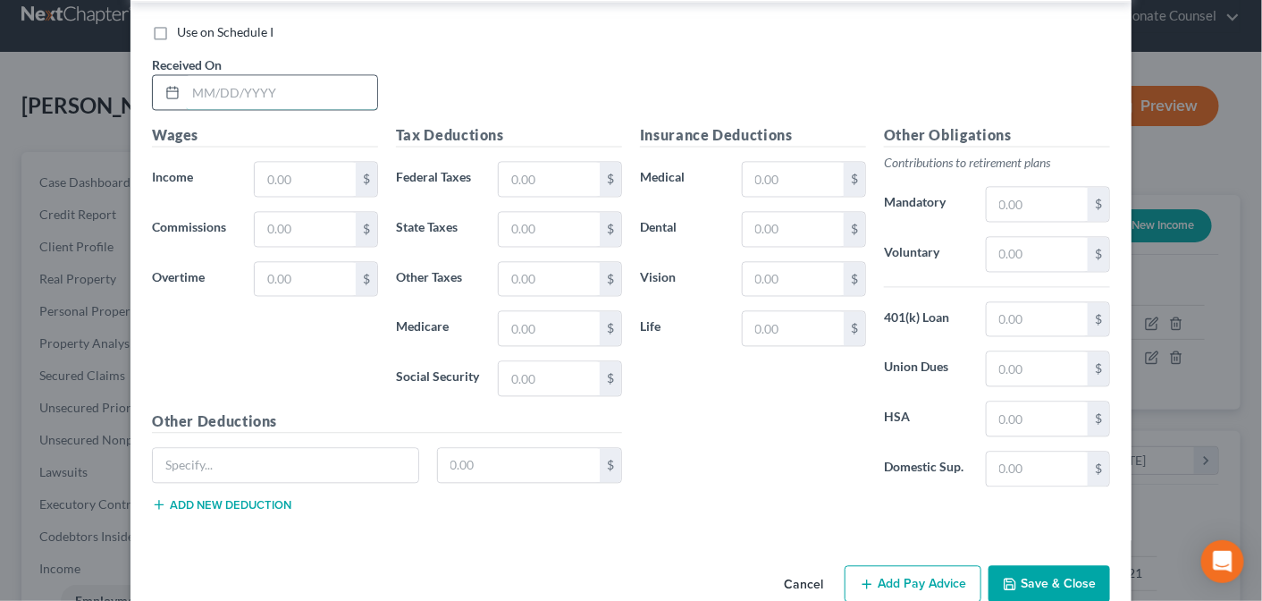
click at [210, 84] on input "text" at bounding box center [281, 93] width 191 height 34
type input "[DATE]"
click at [268, 165] on input "text" at bounding box center [305, 180] width 101 height 34
type input "1,153.85"
click at [528, 171] on input "text" at bounding box center [549, 180] width 101 height 34
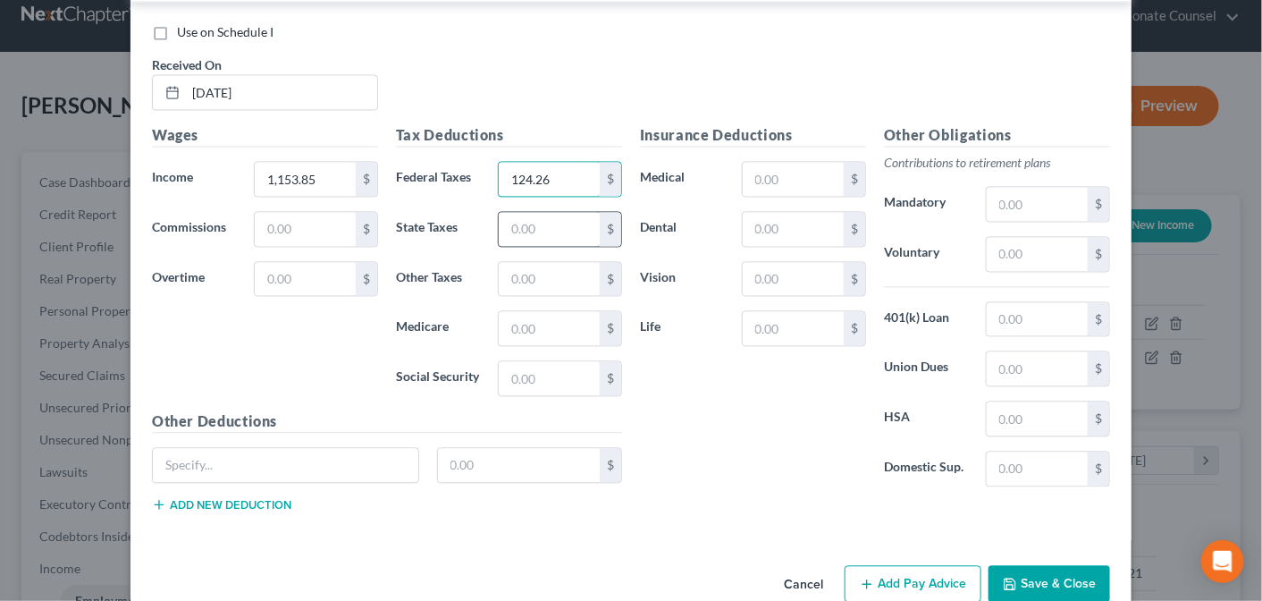
type input "124.26"
click at [543, 223] on input "text" at bounding box center [549, 230] width 101 height 34
type input "34.62"
click at [533, 316] on input "text" at bounding box center [549, 329] width 101 height 34
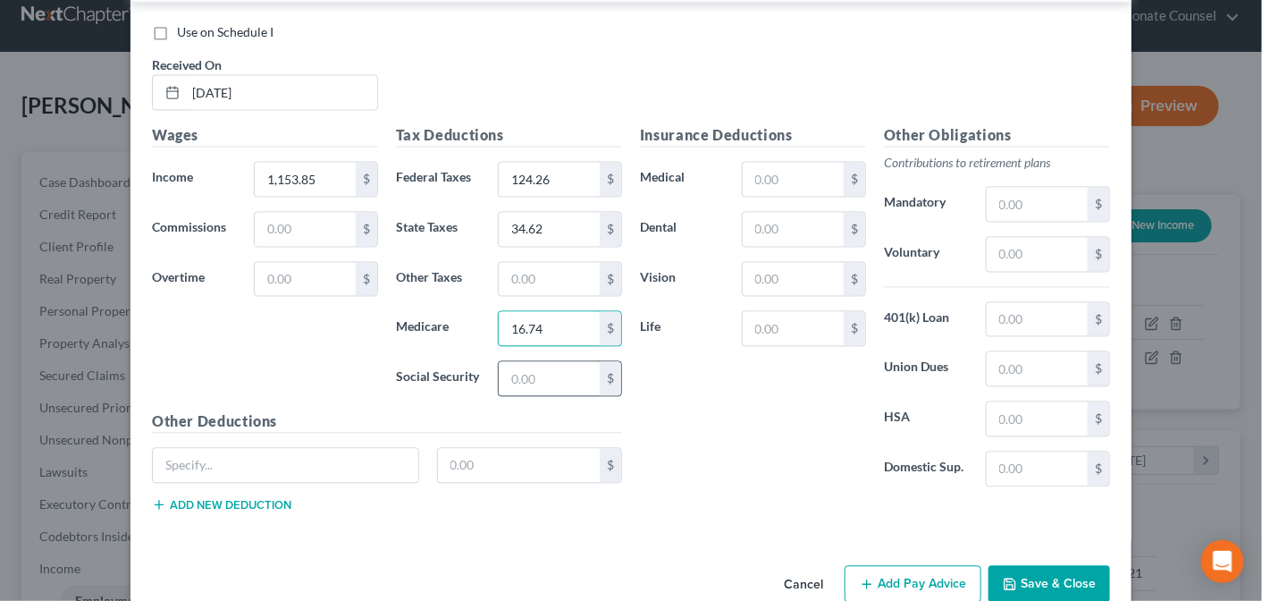
type input "16.74"
click at [526, 364] on input "text" at bounding box center [549, 379] width 101 height 34
type input "74.55"
click at [927, 570] on button "Add Pay Advice" at bounding box center [913, 585] width 137 height 38
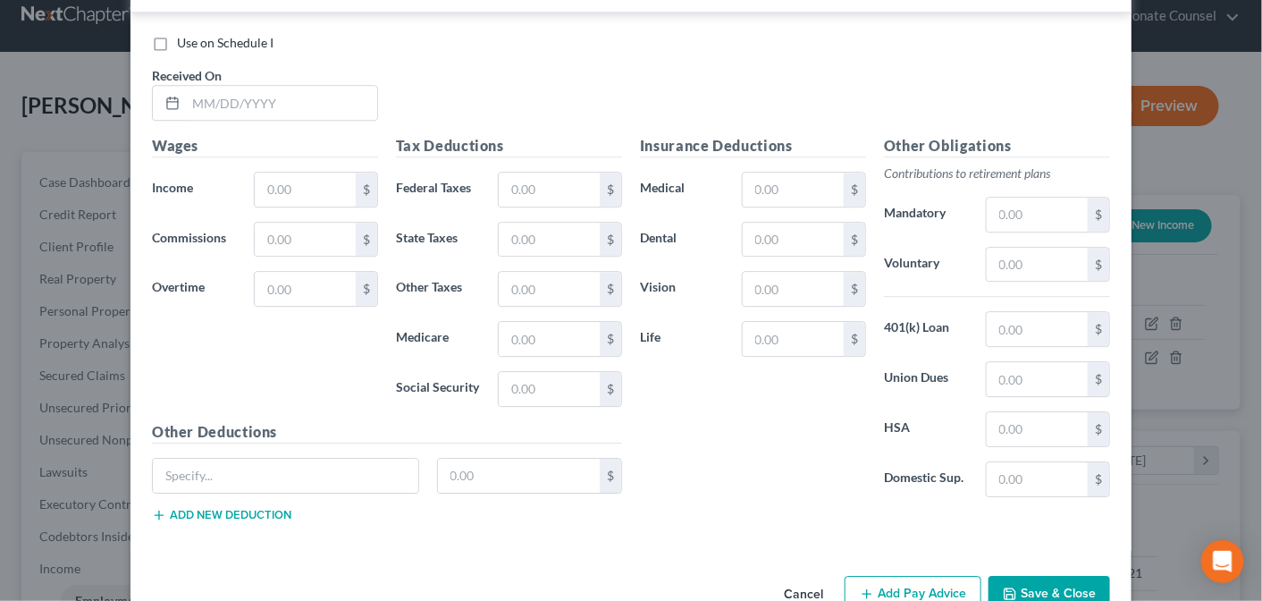
scroll to position [1848, 0]
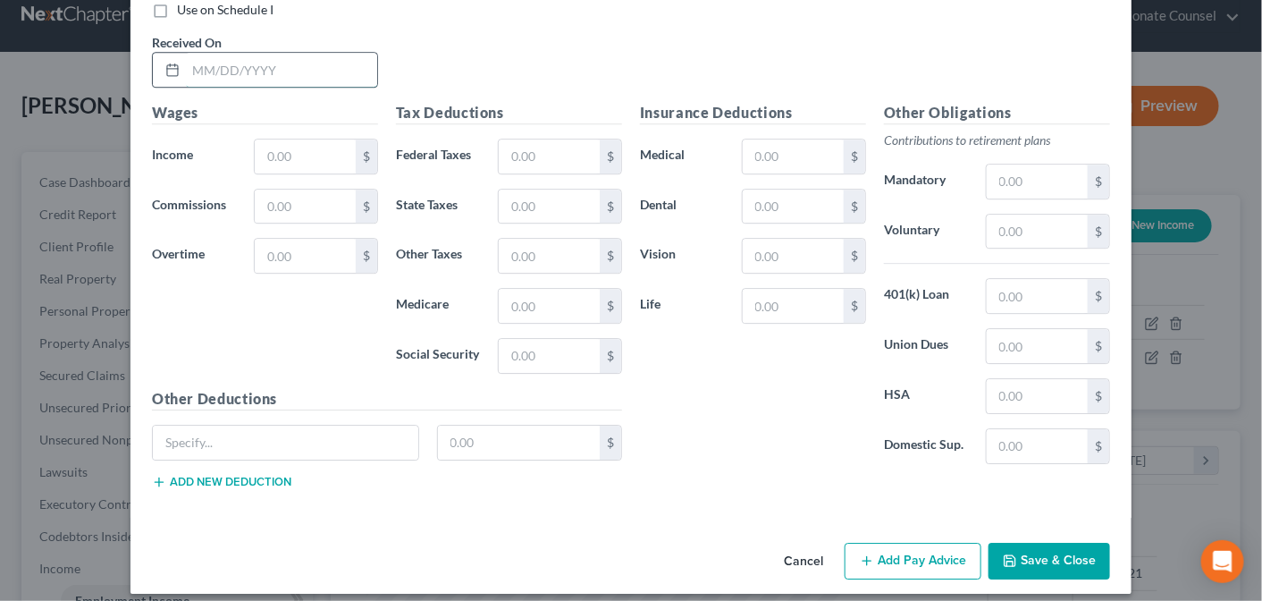
click at [206, 63] on input "text" at bounding box center [281, 70] width 191 height 34
type input "[DATE]"
click at [263, 143] on input "text" at bounding box center [305, 156] width 101 height 34
type input "1,153.85"
click at [505, 140] on input "text" at bounding box center [549, 156] width 101 height 34
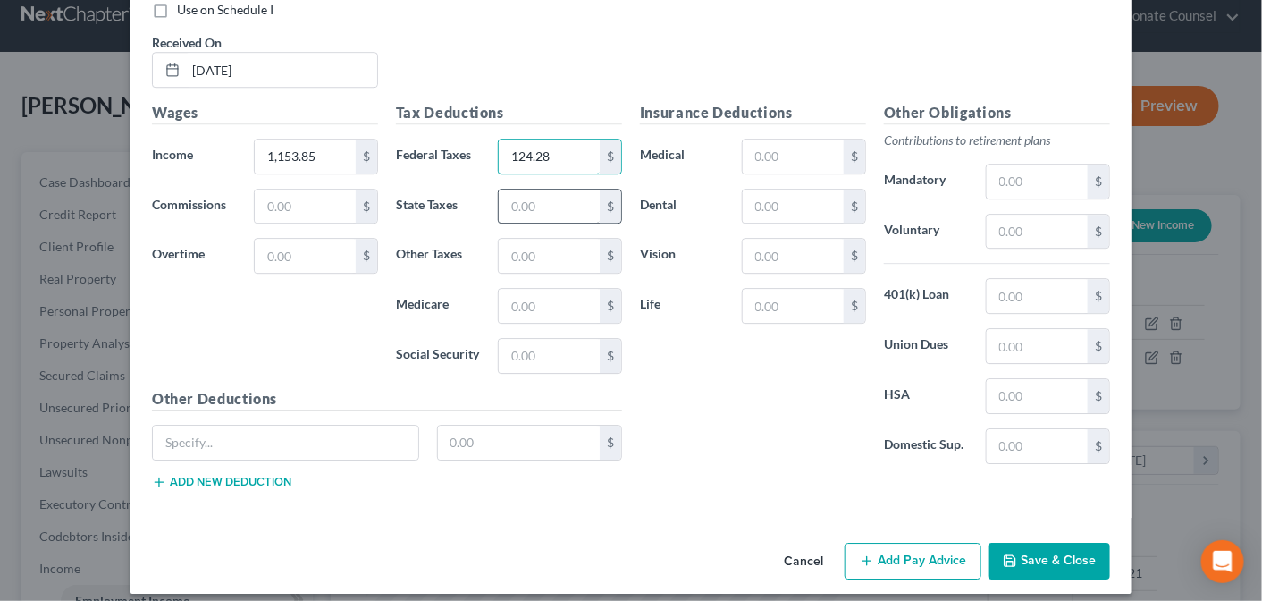
type input "124.28"
click at [520, 206] on input "text" at bounding box center [549, 207] width 101 height 34
click at [524, 190] on input "text" at bounding box center [549, 207] width 101 height 34
type input "34.62"
click at [521, 289] on input "text" at bounding box center [549, 306] width 101 height 34
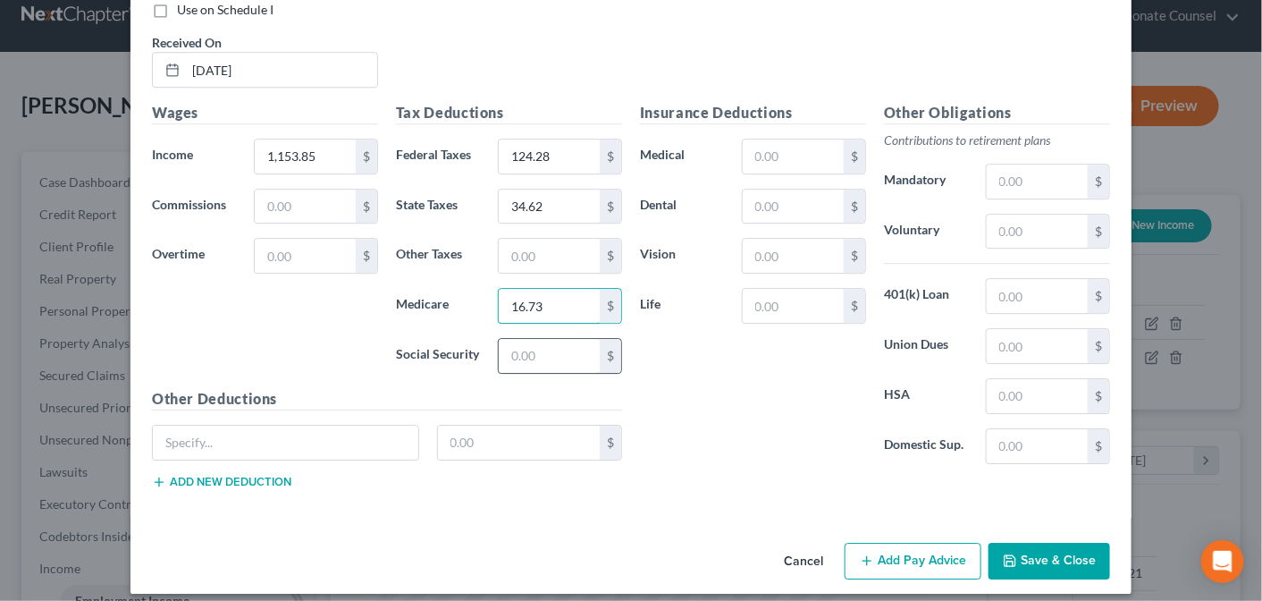
type input "16.73"
click at [530, 339] on input "text" at bounding box center [549, 356] width 101 height 34
type input "74.55"
click at [915, 552] on button "Add Pay Advice" at bounding box center [913, 562] width 137 height 38
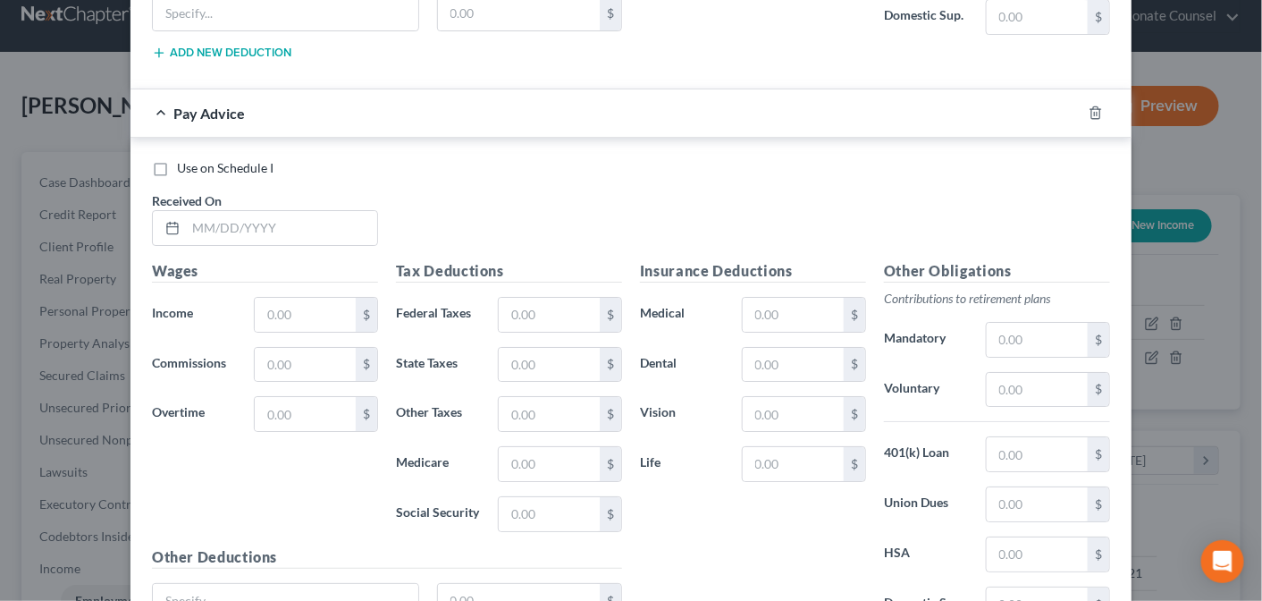
scroll to position [2336, 0]
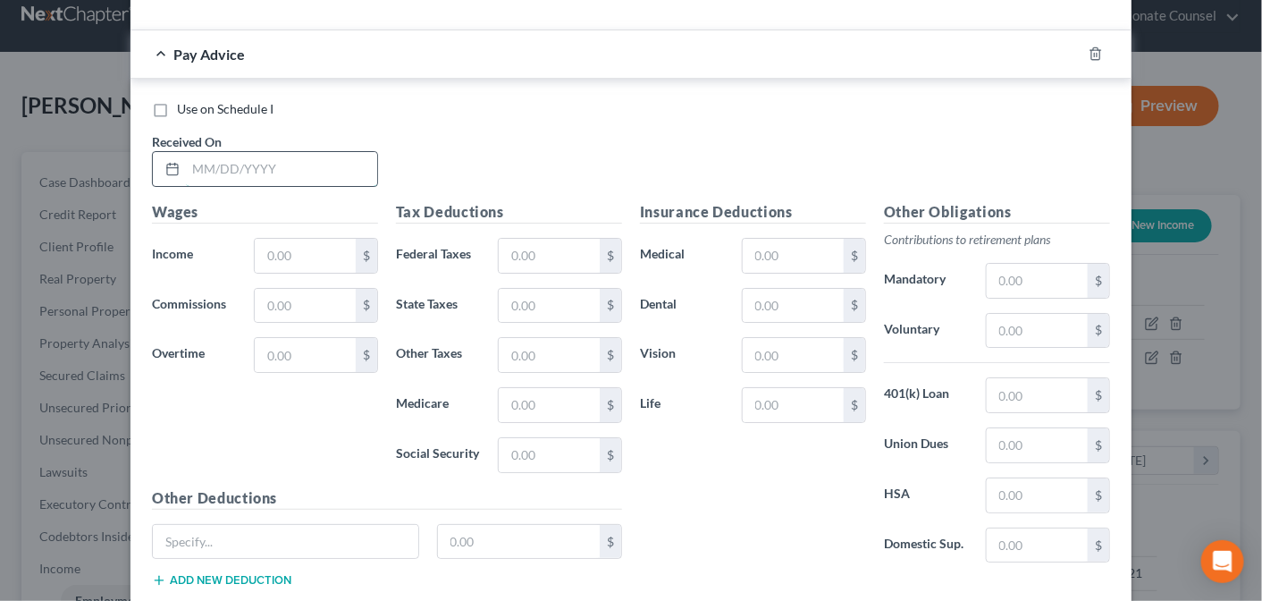
click at [240, 152] on input "text" at bounding box center [281, 169] width 191 height 34
type input "[DATE]"
click at [270, 239] on input "text" at bounding box center [305, 256] width 101 height 34
type input "1,153.85"
click at [528, 241] on input "text" at bounding box center [549, 256] width 101 height 34
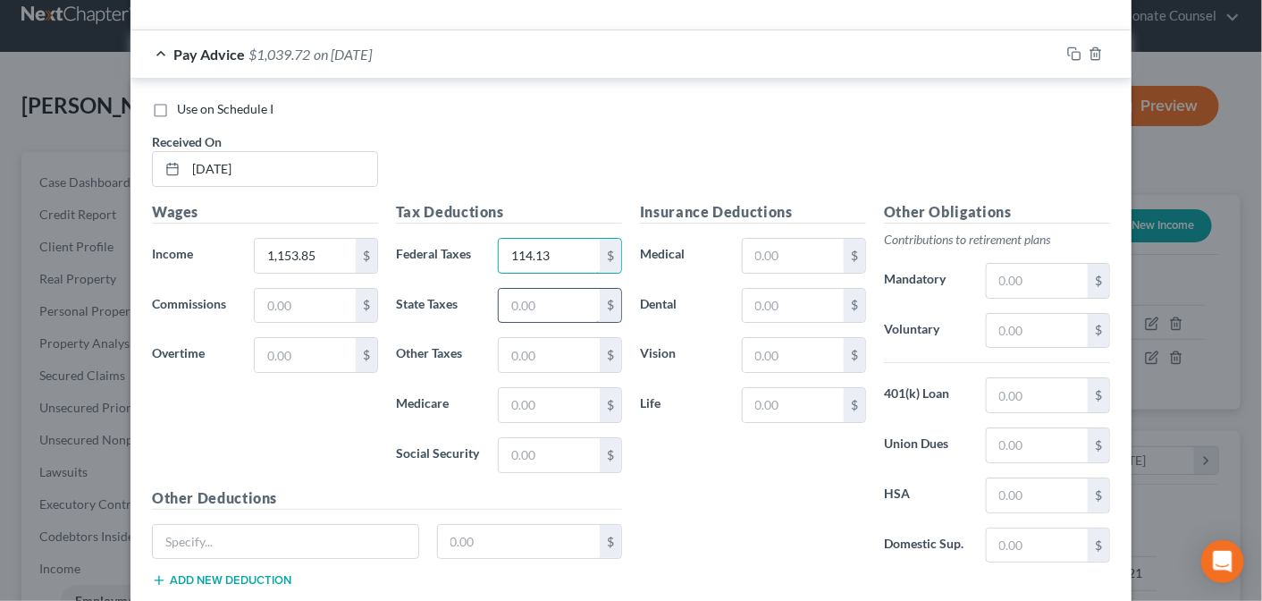
type input "114.13"
click at [520, 297] on input "text" at bounding box center [549, 306] width 101 height 34
type input "32.08"
click at [511, 388] on input "text" at bounding box center [549, 405] width 101 height 34
type input "16.01"
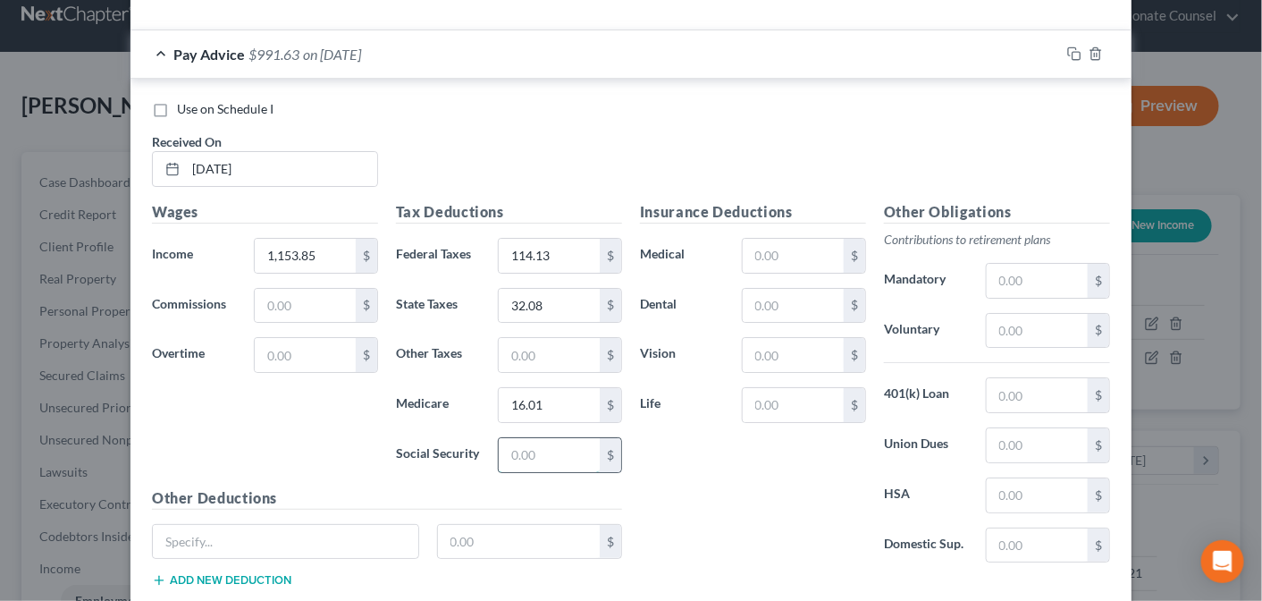
click at [517, 438] on input "text" at bounding box center [549, 455] width 101 height 34
type input "68.46"
click at [1036, 478] on input "text" at bounding box center [1037, 495] width 101 height 34
type input "50.00"
click at [1022, 314] on input "text" at bounding box center [1037, 331] width 101 height 34
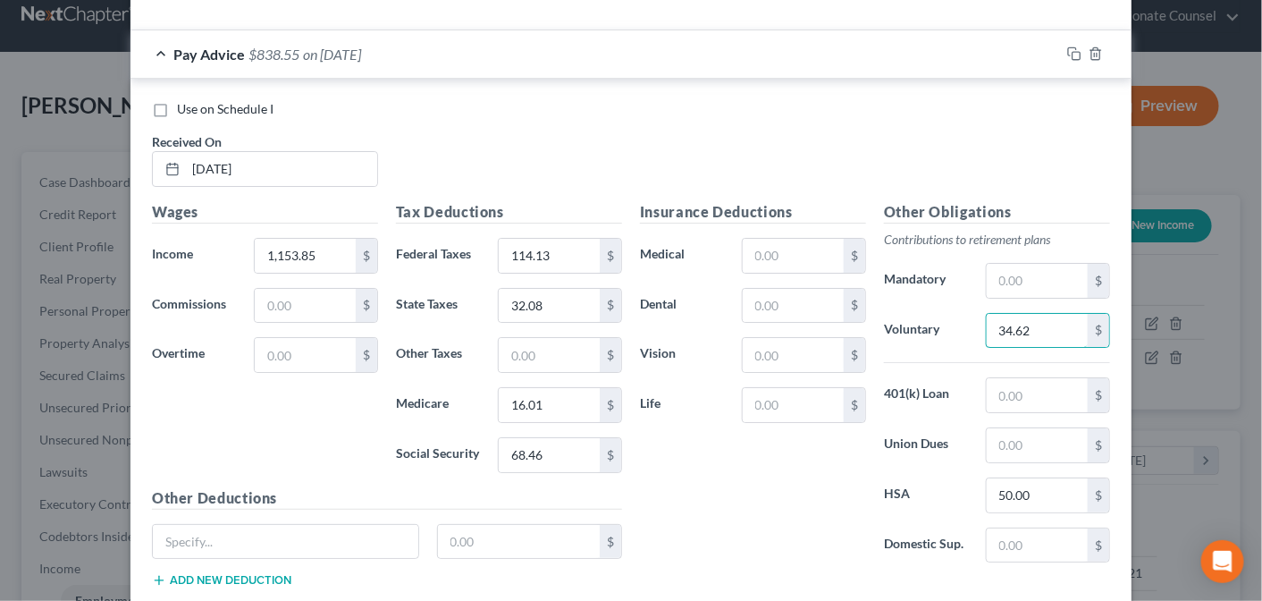
type input "34.62"
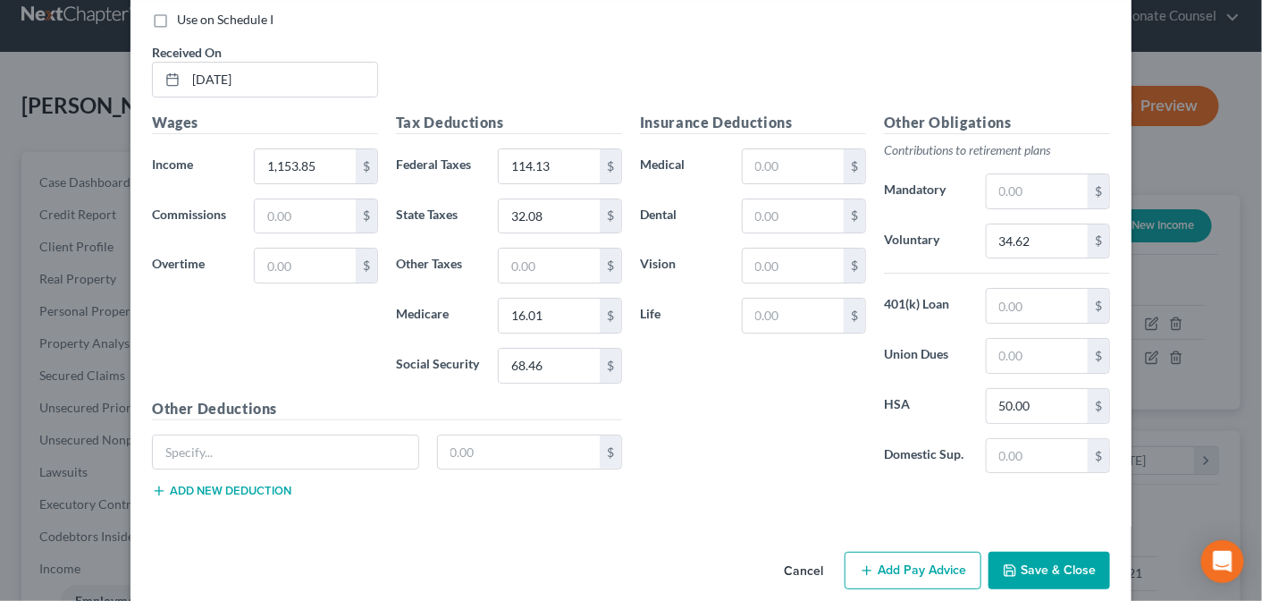
scroll to position [2431, 0]
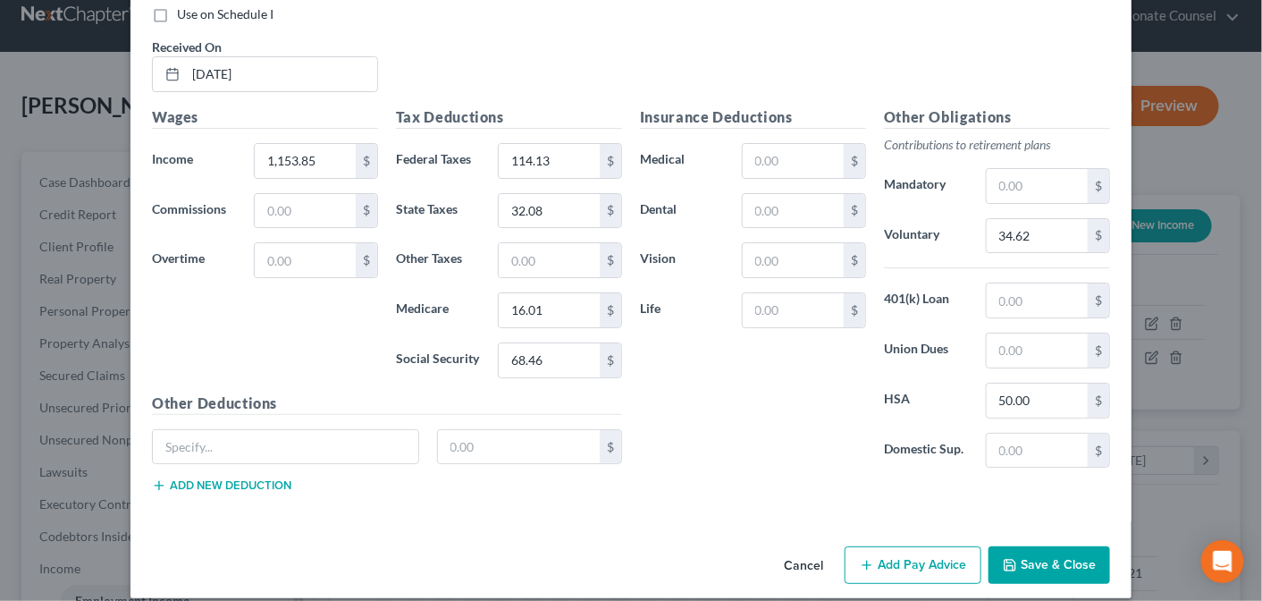
click at [913, 546] on button "Add Pay Advice" at bounding box center [913, 565] width 137 height 38
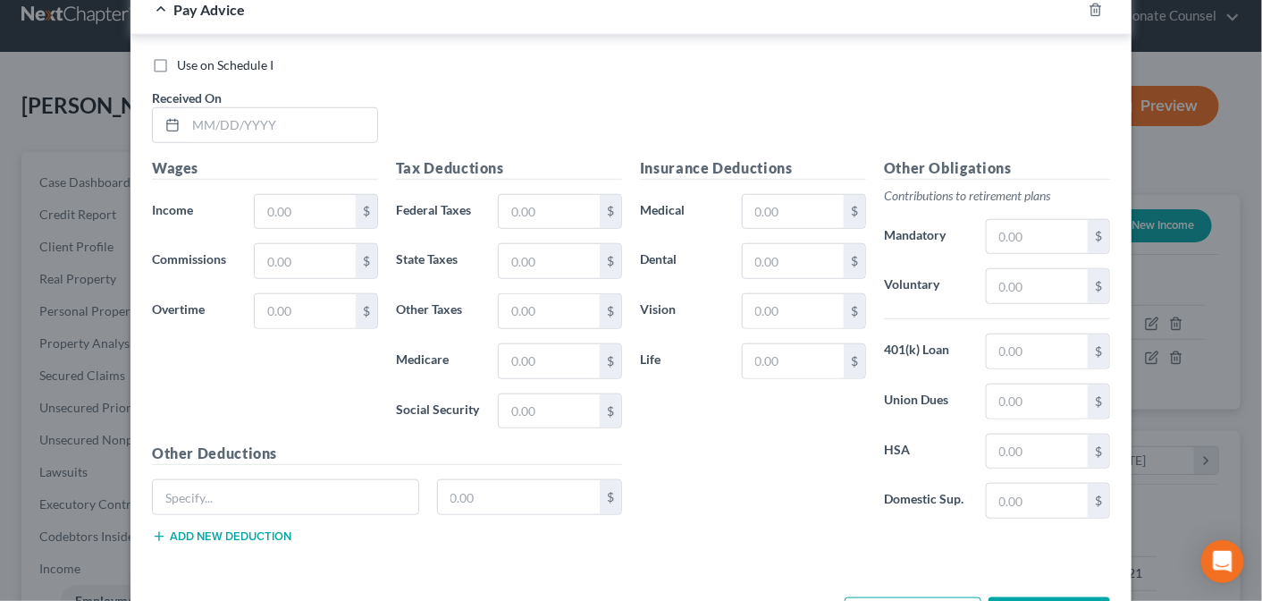
scroll to position [3014, 0]
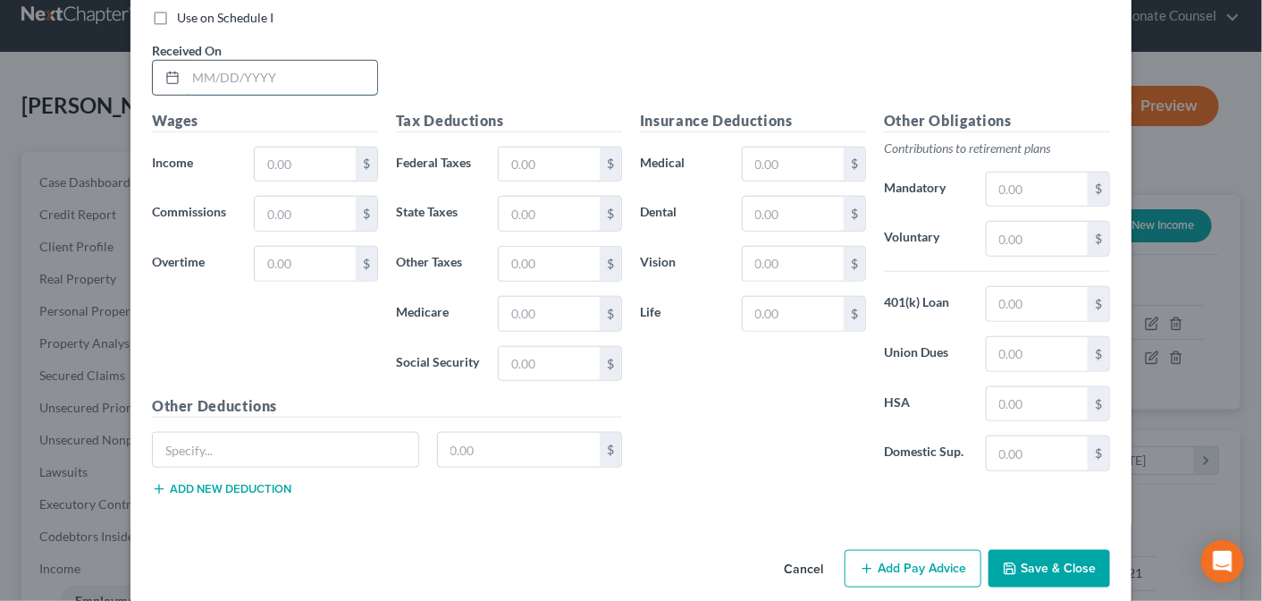
click at [223, 61] on input "text" at bounding box center [281, 78] width 191 height 34
type input "[DATE]"
click at [293, 147] on input "text" at bounding box center [305, 164] width 101 height 34
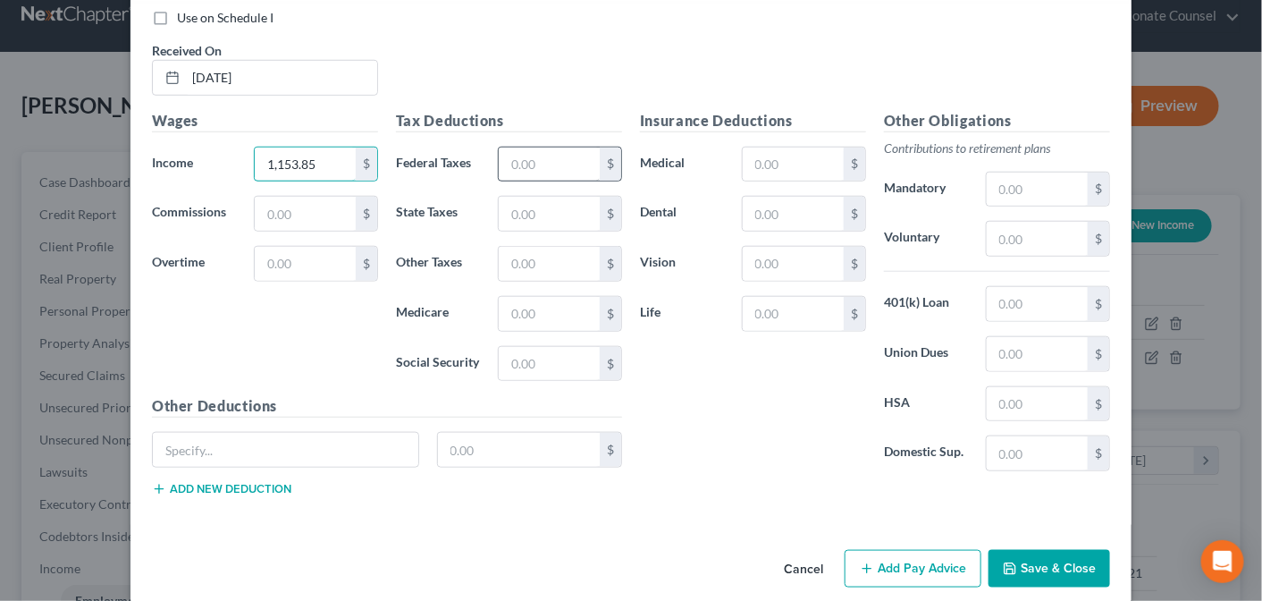
type input "1,153.85"
click at [534, 147] on input "text" at bounding box center [549, 164] width 101 height 34
type input "114.13"
click at [536, 197] on input "text" at bounding box center [549, 214] width 101 height 34
type input "32.08"
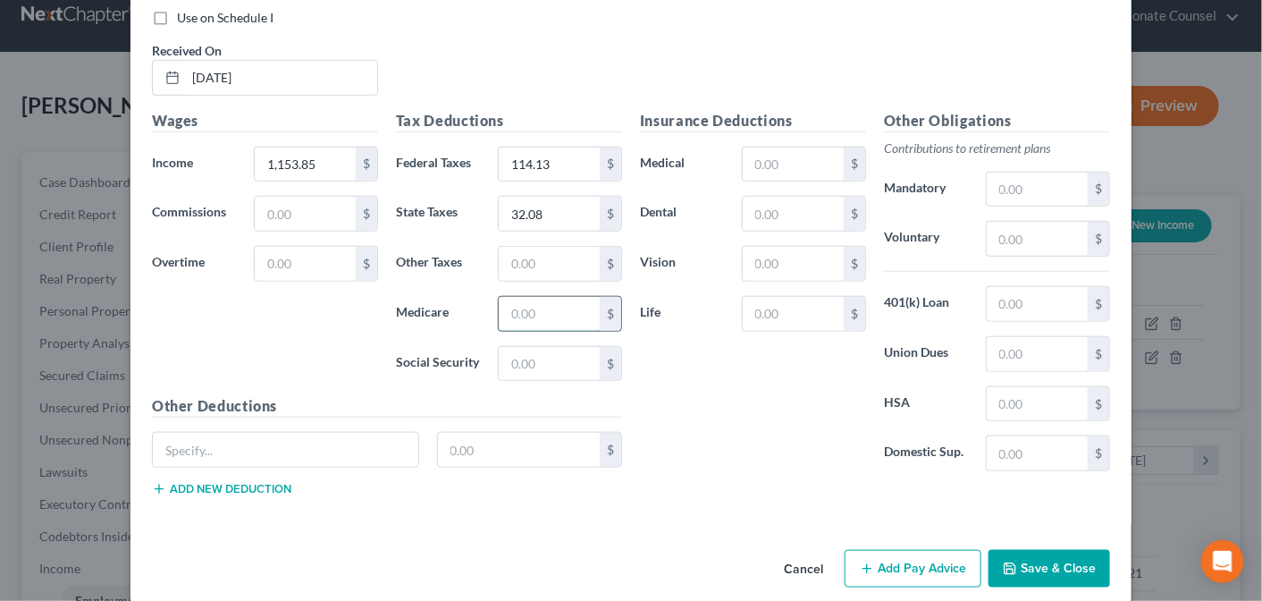
click at [514, 297] on input "text" at bounding box center [549, 314] width 101 height 34
type input "16.01"
click at [514, 347] on input "text" at bounding box center [549, 364] width 101 height 34
type input "68.45"
click at [1024, 387] on input "text" at bounding box center [1037, 404] width 101 height 34
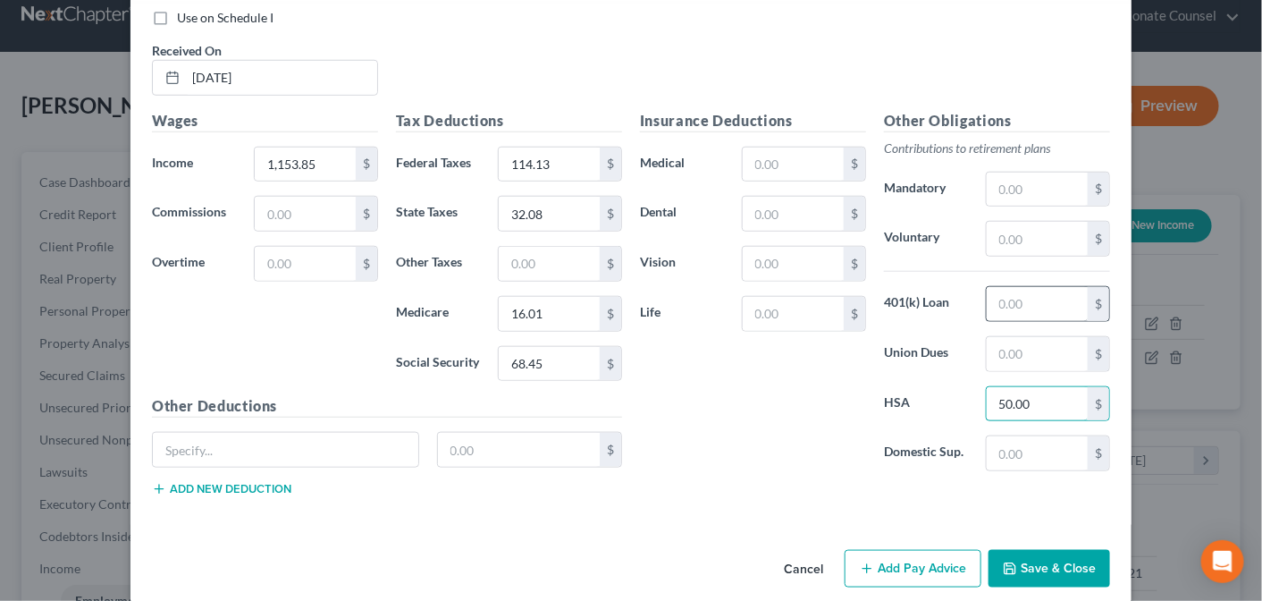
type input "50.00"
click at [1019, 287] on input "text" at bounding box center [1037, 304] width 101 height 34
type input "34.62"
click at [908, 550] on button "Add Pay Advice" at bounding box center [913, 569] width 137 height 38
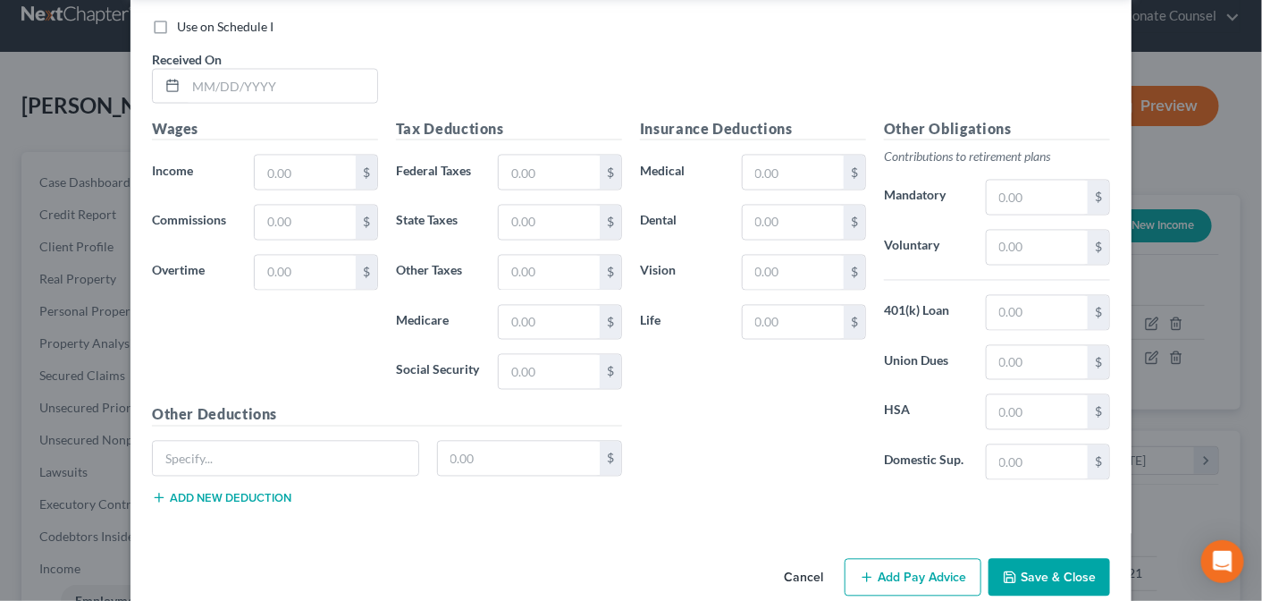
scroll to position [3596, 0]
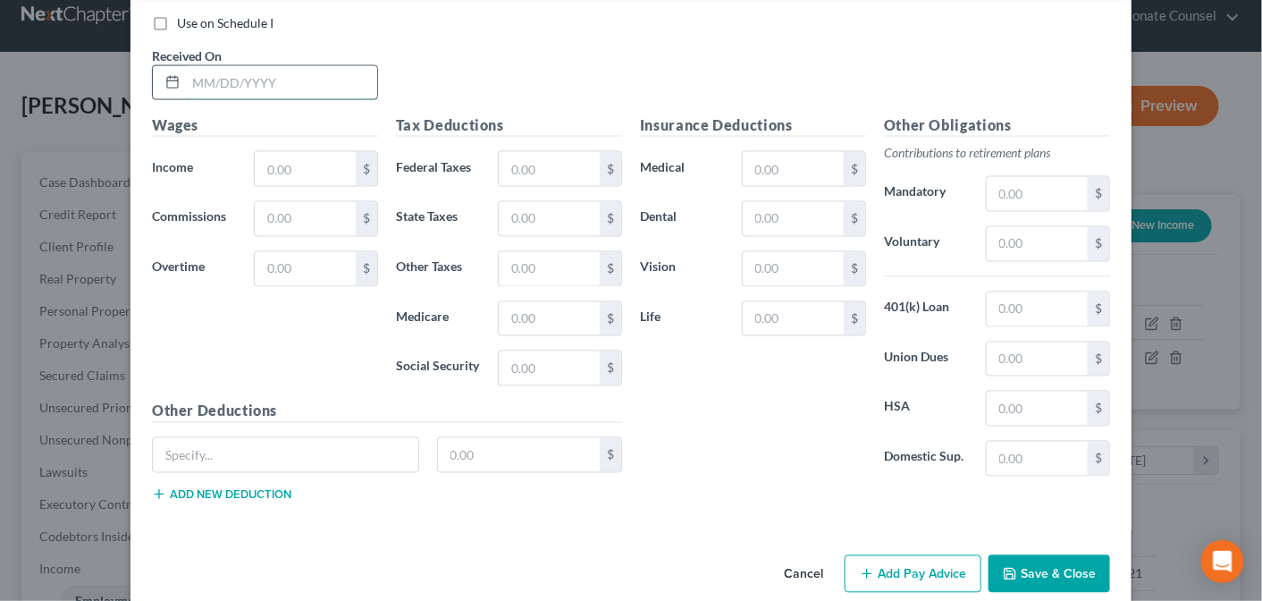
click at [203, 66] on input "text" at bounding box center [281, 83] width 191 height 34
type input "[DATE]"
click at [265, 152] on input "text" at bounding box center [305, 169] width 101 height 34
type input "1,153.85"
click at [527, 152] on input "text" at bounding box center [549, 169] width 101 height 34
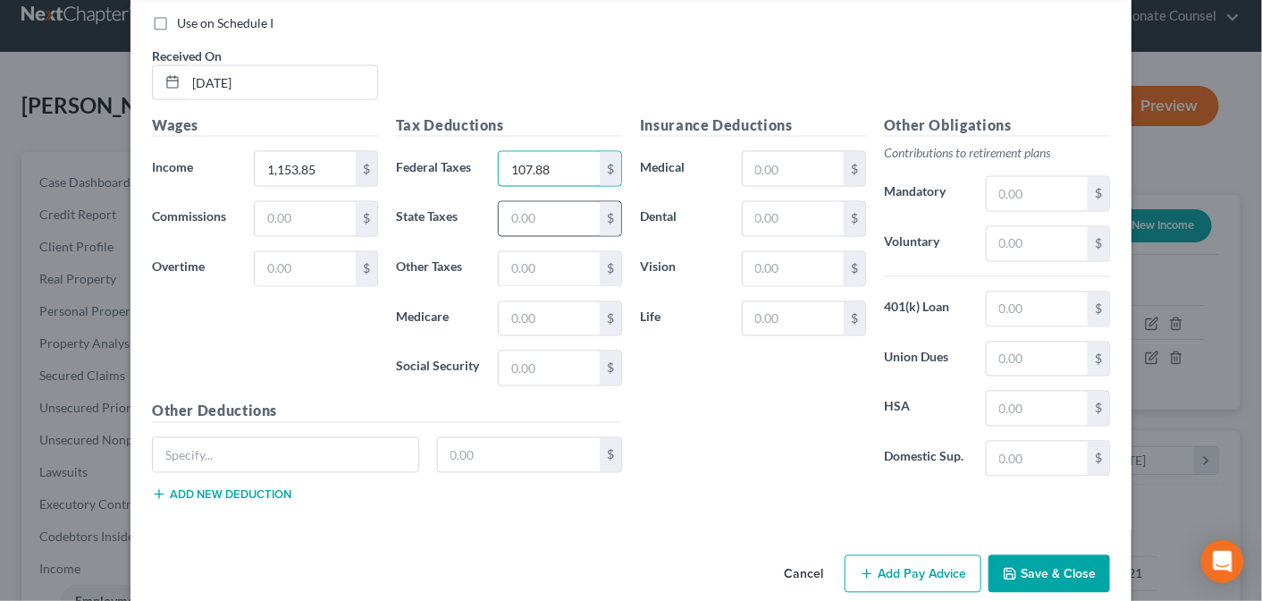
type input "107.88"
click at [545, 202] on input "text" at bounding box center [549, 219] width 101 height 34
type input "30.62"
click at [544, 302] on input "text" at bounding box center [549, 319] width 101 height 34
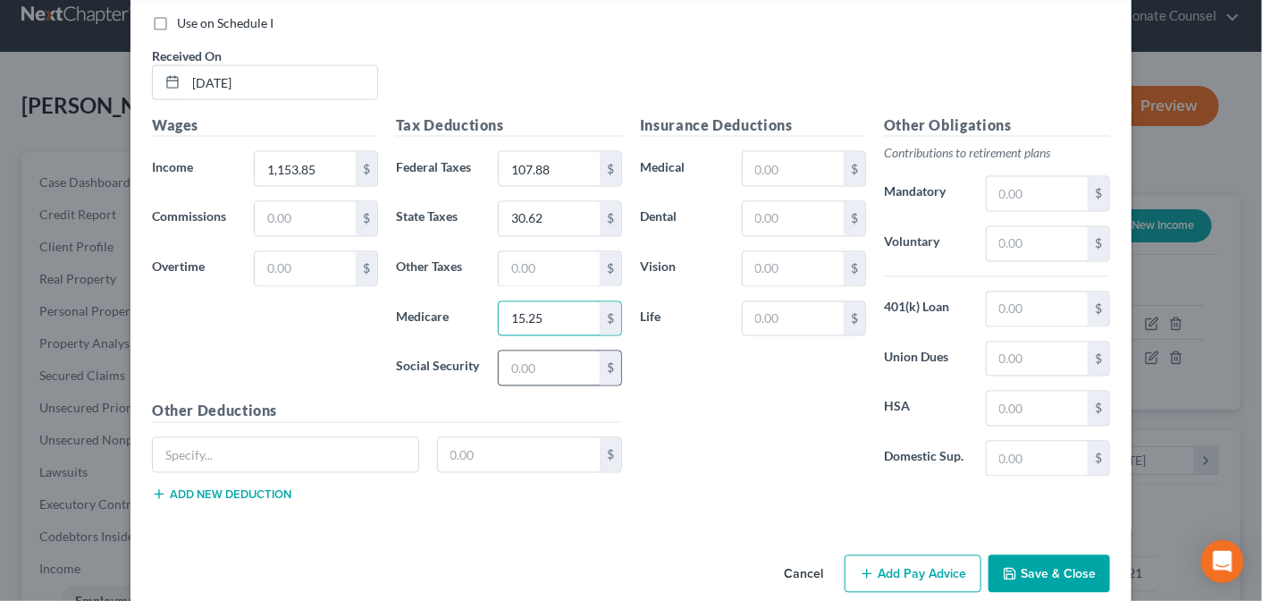
type input "15.25"
click at [541, 351] on input "text" at bounding box center [549, 368] width 101 height 34
type input "65.22"
click at [1007, 292] on input "text" at bounding box center [1037, 309] width 101 height 34
click at [786, 202] on input "text" at bounding box center [793, 219] width 101 height 34
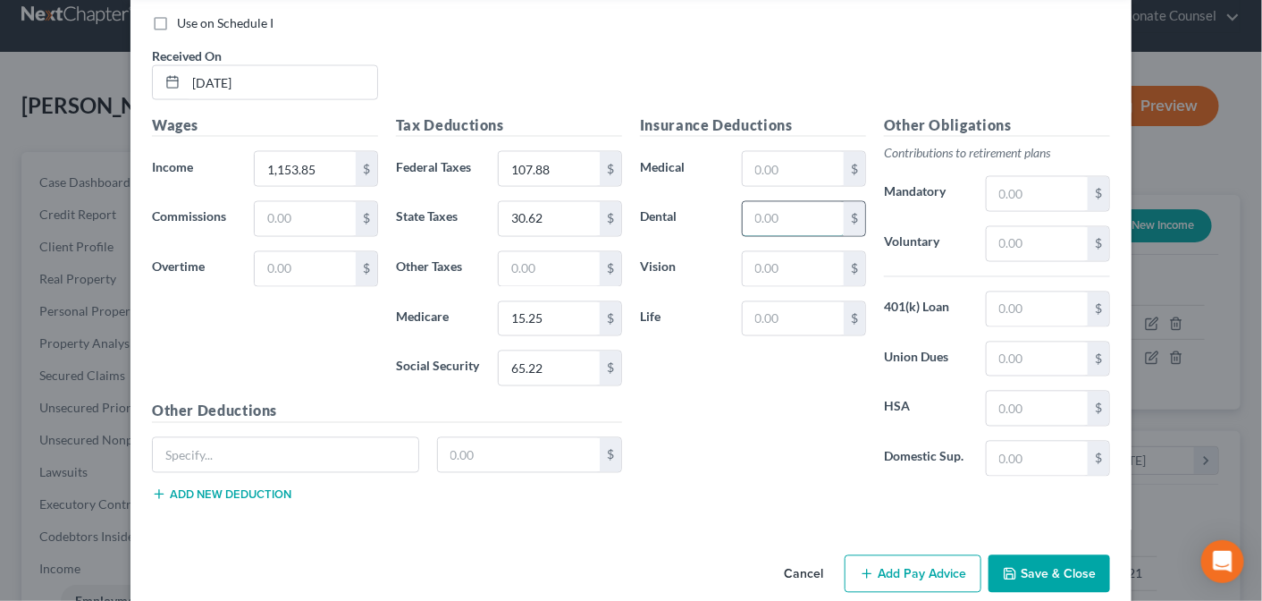
click at [786, 202] on input "text" at bounding box center [793, 219] width 101 height 34
type input "5.26"
click at [757, 152] on input "text" at bounding box center [793, 169] width 101 height 34
type input "46.07"
click at [998, 392] on input "text" at bounding box center [1037, 409] width 101 height 34
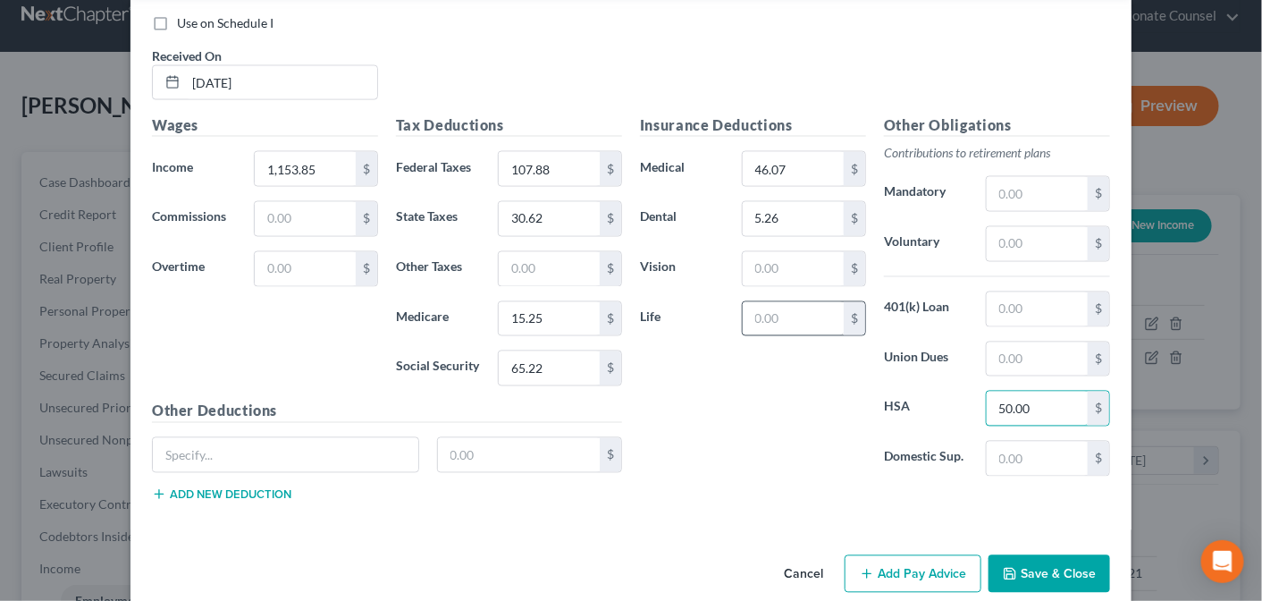
type input "50.00"
click at [766, 302] on input "text" at bounding box center [793, 319] width 101 height 34
type input "2.22"
click at [771, 252] on input "text" at bounding box center [793, 269] width 101 height 34
type input "0.76"
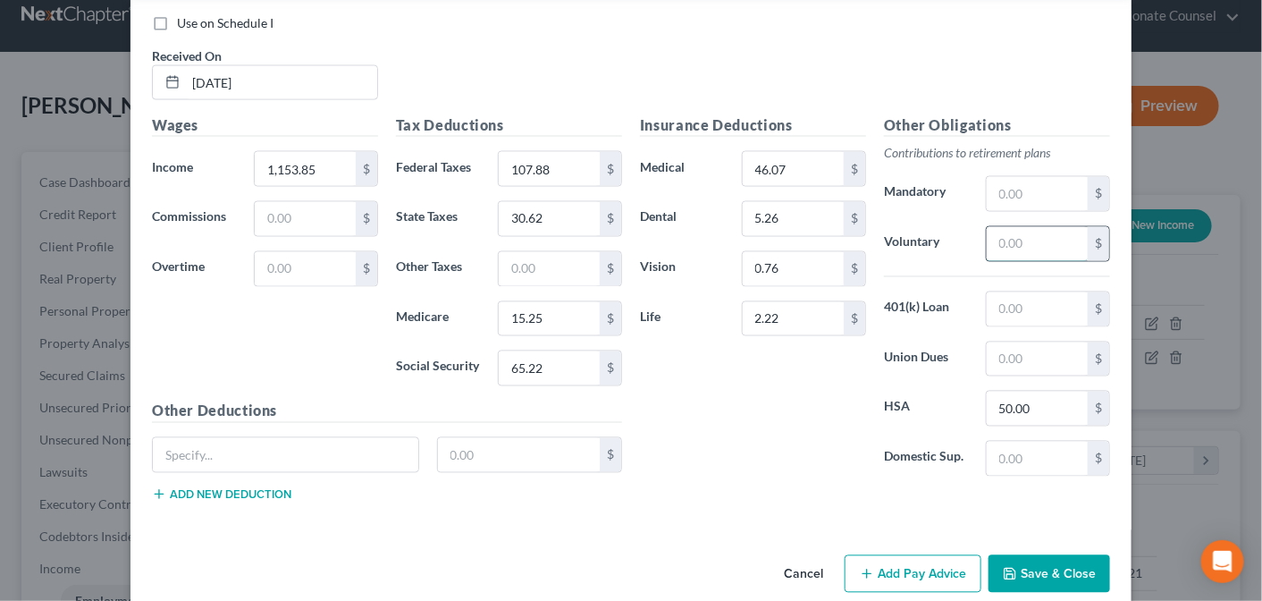
click at [1004, 227] on input "text" at bounding box center [1037, 244] width 101 height 34
type input "34.62"
click at [900, 555] on button "Add Pay Advice" at bounding box center [913, 574] width 137 height 38
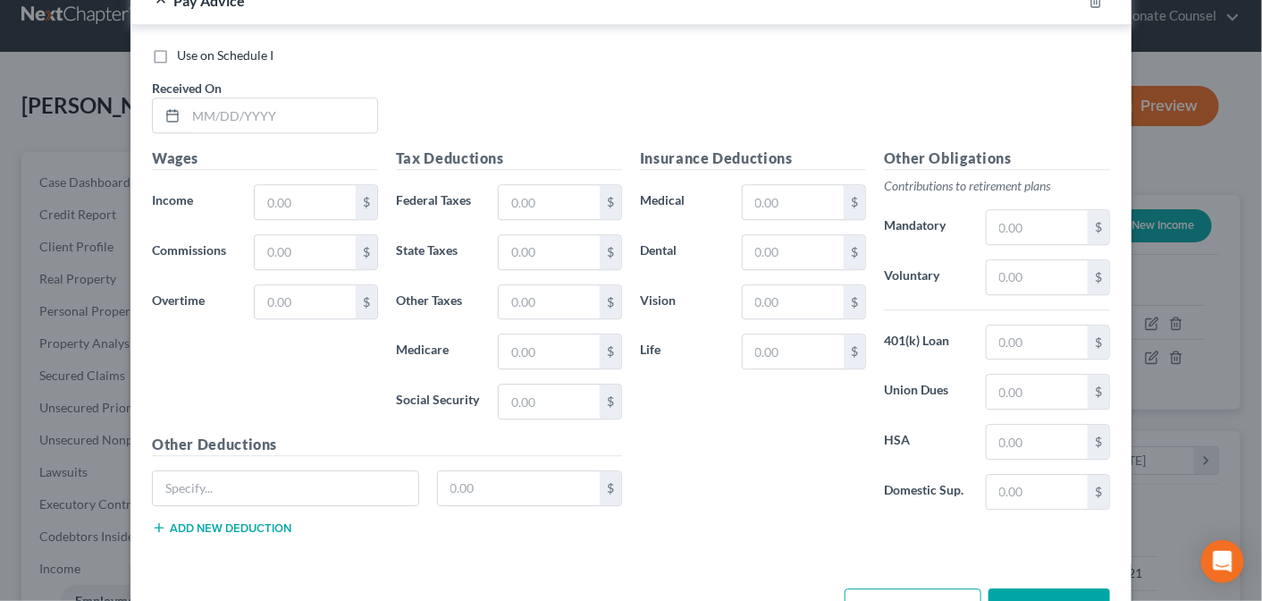
scroll to position [4179, 0]
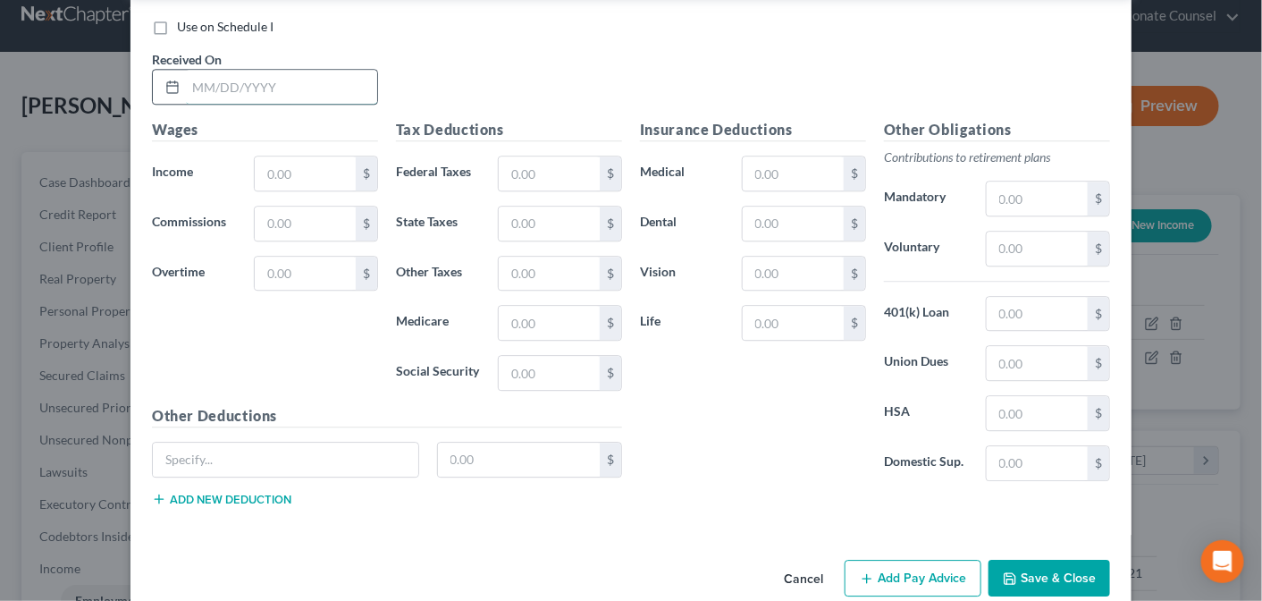
click at [212, 70] on input "text" at bounding box center [281, 87] width 191 height 34
type input "[DATE]"
click at [271, 156] on input "text" at bounding box center [305, 173] width 101 height 34
type input "1,153.85"
click at [536, 156] on input "text" at bounding box center [549, 173] width 101 height 34
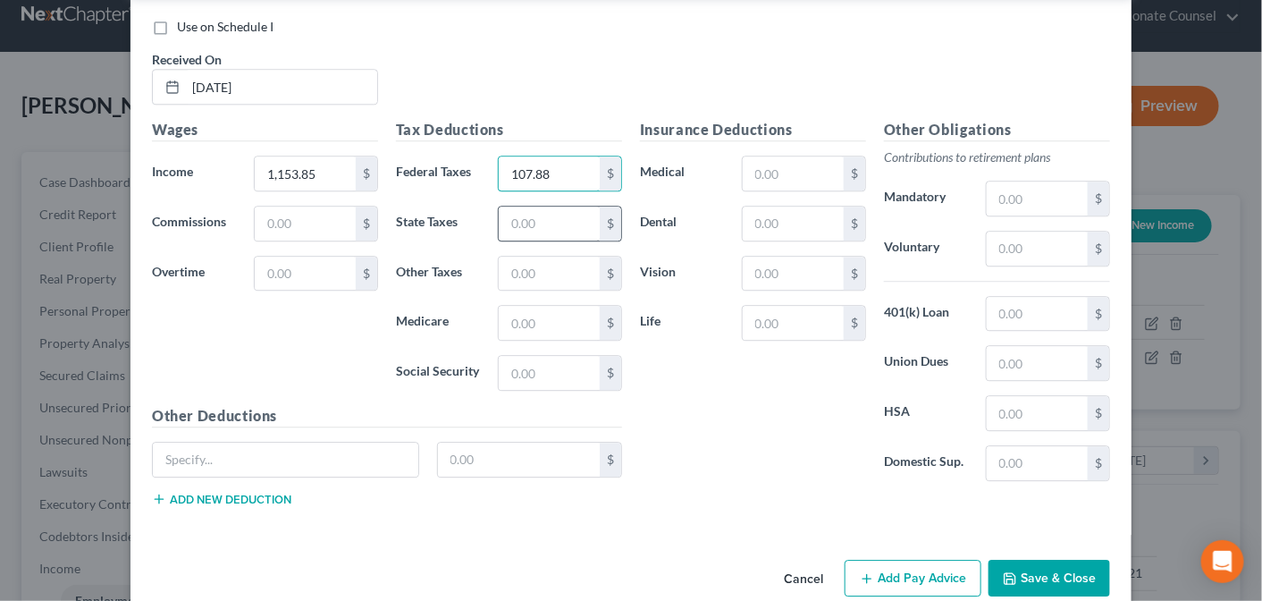
type input "107.88"
click at [521, 206] on input "text" at bounding box center [549, 223] width 101 height 34
type input "30.52"
click at [531, 306] on input "text" at bounding box center [549, 323] width 101 height 34
type input "15.25"
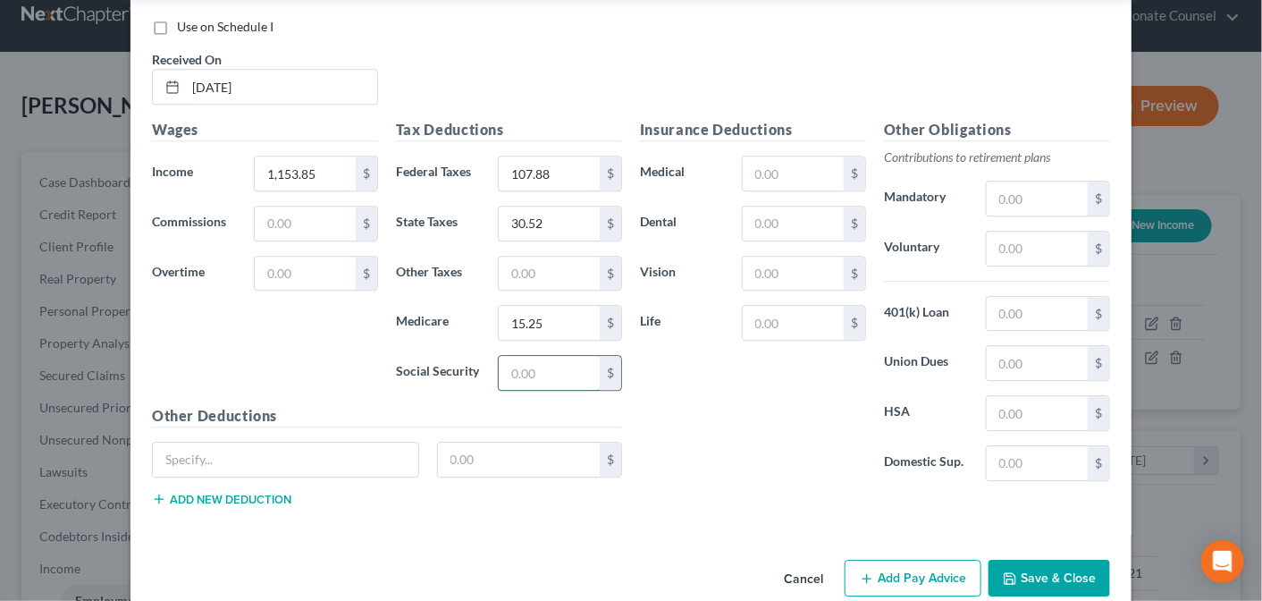
click at [538, 356] on input "text" at bounding box center [549, 373] width 101 height 34
type input "65.22"
click at [767, 156] on input "text" at bounding box center [793, 173] width 101 height 34
type input "46.07"
click at [769, 206] on input "text" at bounding box center [793, 223] width 101 height 34
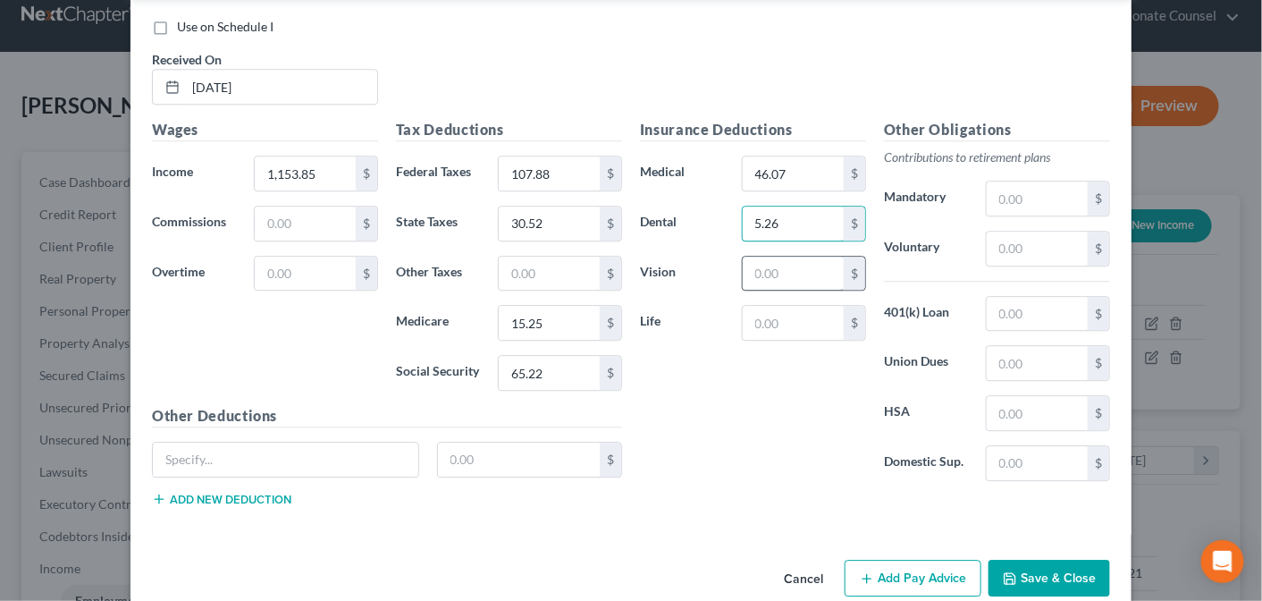
type input "5.26"
click at [775, 257] on input "text" at bounding box center [793, 274] width 101 height 34
type input "0.76"
click at [781, 306] on input "text" at bounding box center [793, 323] width 101 height 34
type input "2.22"
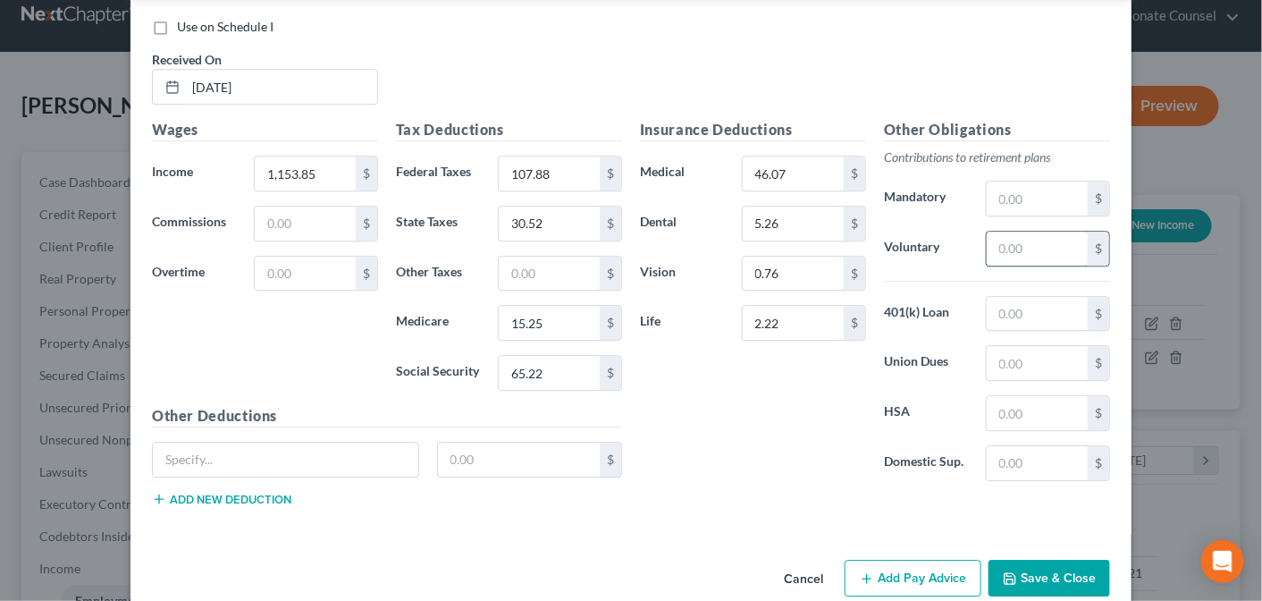
click at [1046, 232] on input "text" at bounding box center [1037, 249] width 101 height 34
type input "34.62"
click at [1030, 396] on input "text" at bounding box center [1037, 413] width 101 height 34
type input "50.00"
click at [919, 560] on button "Add Pay Advice" at bounding box center [913, 579] width 137 height 38
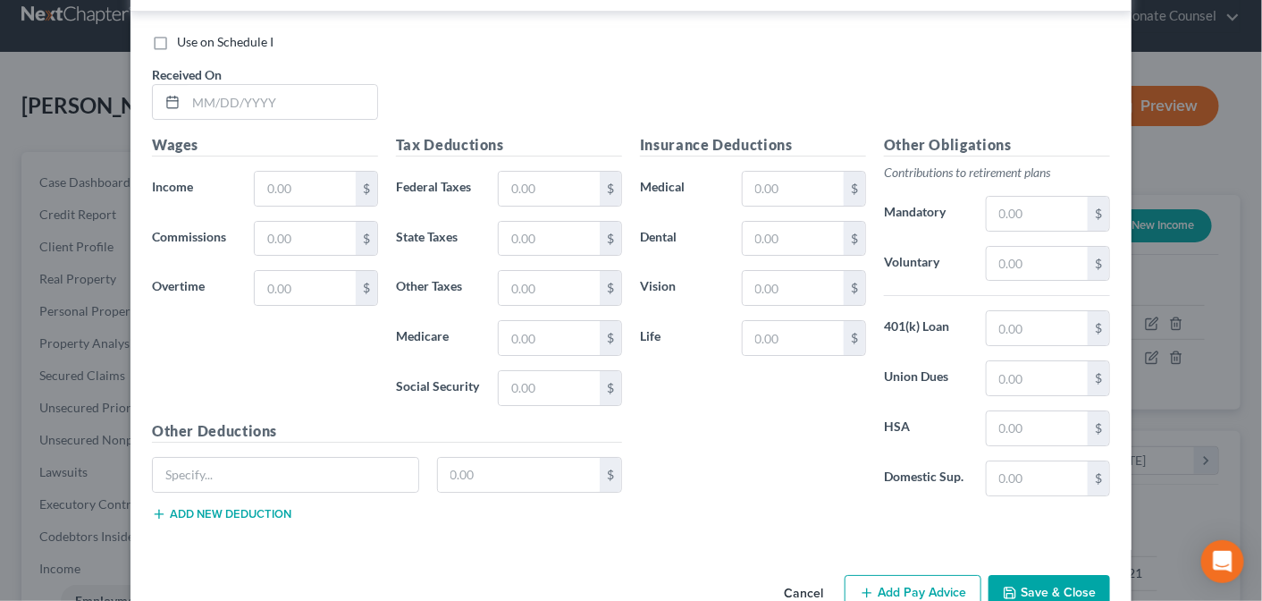
scroll to position [4762, 0]
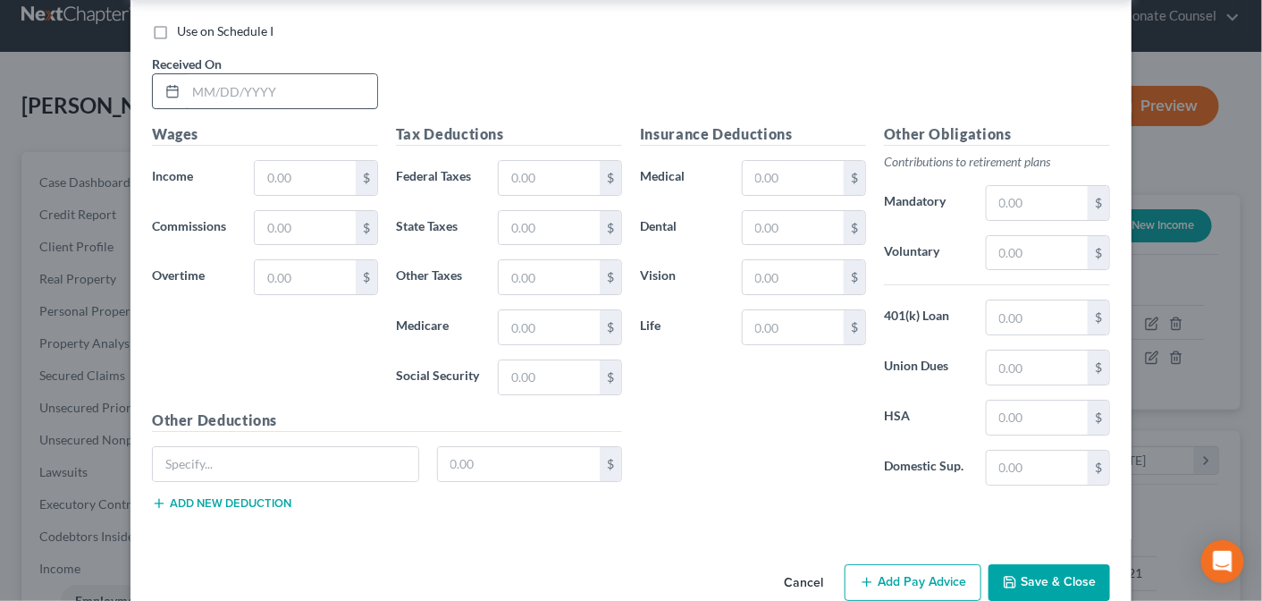
click at [221, 74] on input "text" at bounding box center [281, 91] width 191 height 34
type input "[DATE]"
click at [260, 161] on input "text" at bounding box center [305, 178] width 101 height 34
type input "1,153.85"
click at [514, 161] on input "text" at bounding box center [549, 178] width 101 height 34
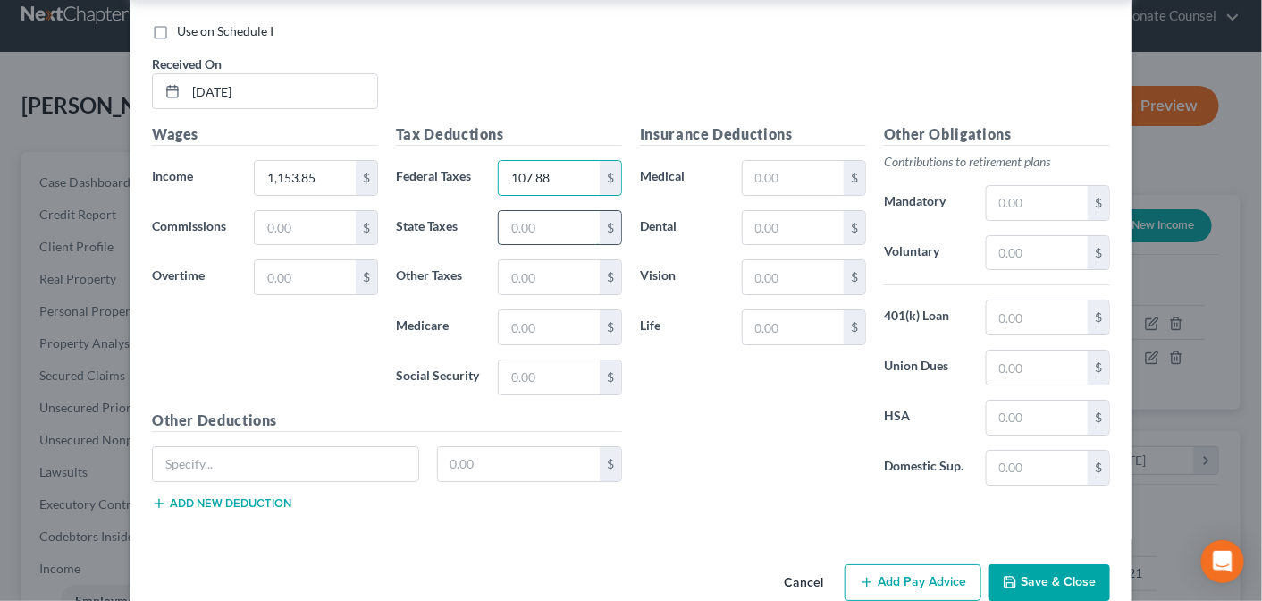
click at [518, 211] on input "text" at bounding box center [549, 228] width 101 height 34
click at [518, 310] on input "text" at bounding box center [549, 327] width 101 height 34
click at [529, 360] on input "text" at bounding box center [549, 377] width 101 height 34
click at [814, 161] on input "text" at bounding box center [793, 178] width 101 height 34
click at [819, 211] on input "text" at bounding box center [793, 228] width 101 height 34
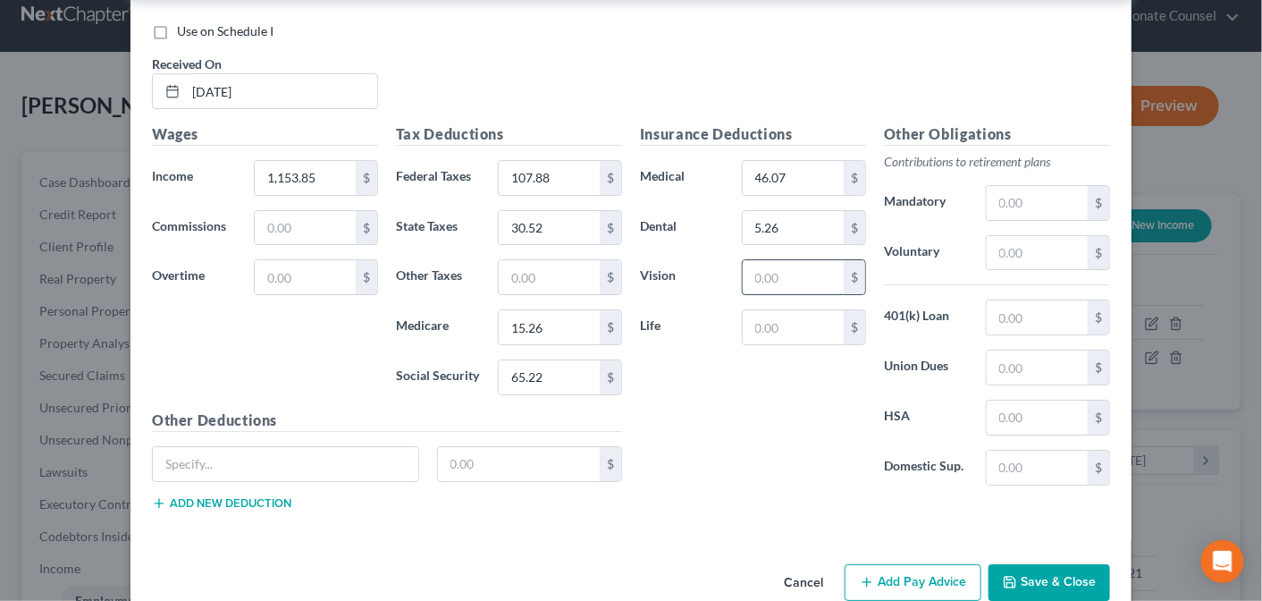
click at [824, 260] on input "text" at bounding box center [793, 277] width 101 height 34
click at [828, 310] on input "text" at bounding box center [793, 327] width 101 height 34
click at [1006, 236] on input "text" at bounding box center [1037, 253] width 101 height 34
click at [990, 400] on input "text" at bounding box center [1037, 417] width 101 height 34
click at [911, 564] on button "Add Pay Advice" at bounding box center [913, 583] width 137 height 38
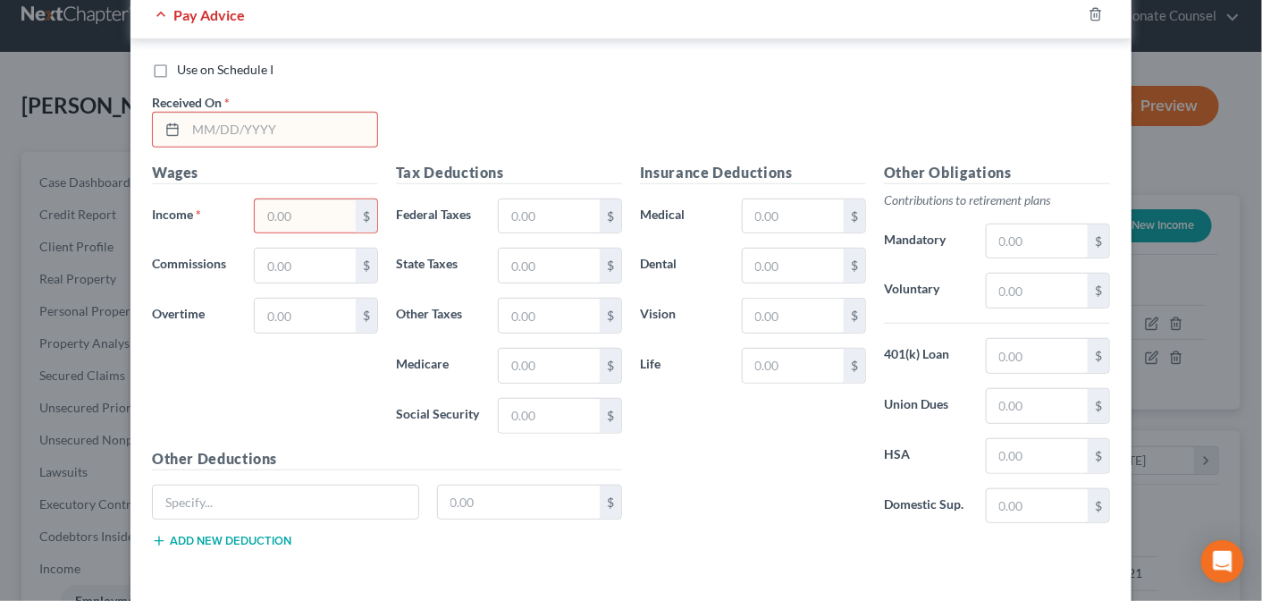
scroll to position [5324, 0]
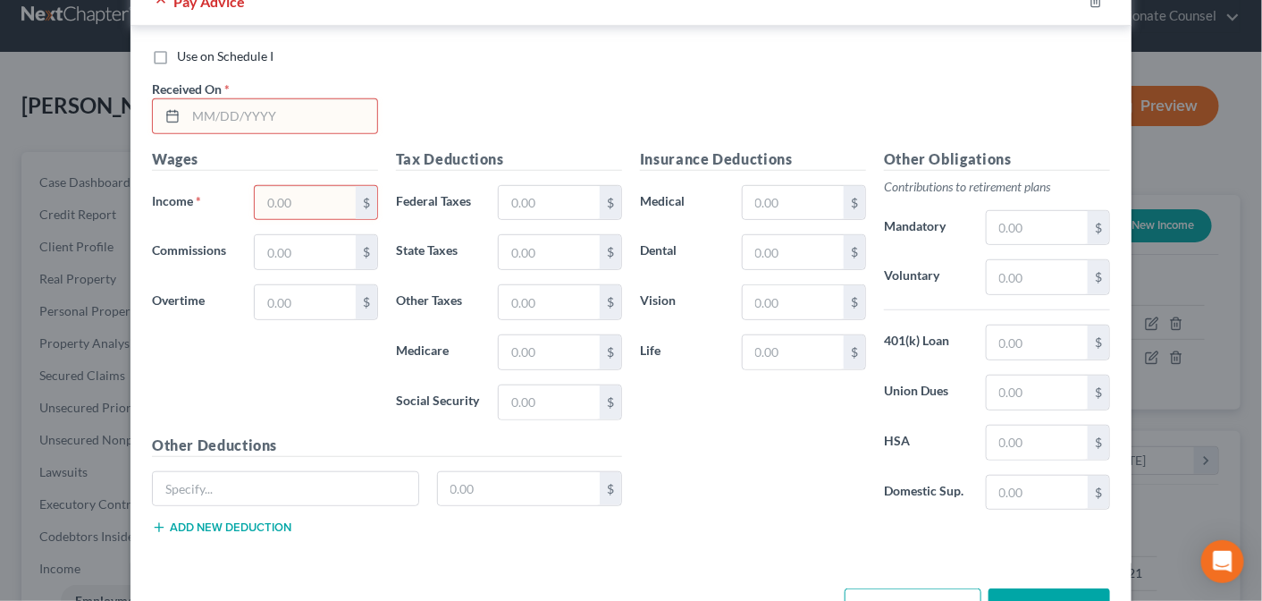
click at [220, 99] on input "text" at bounding box center [281, 116] width 191 height 34
click at [263, 186] on input "text" at bounding box center [305, 203] width 101 height 34
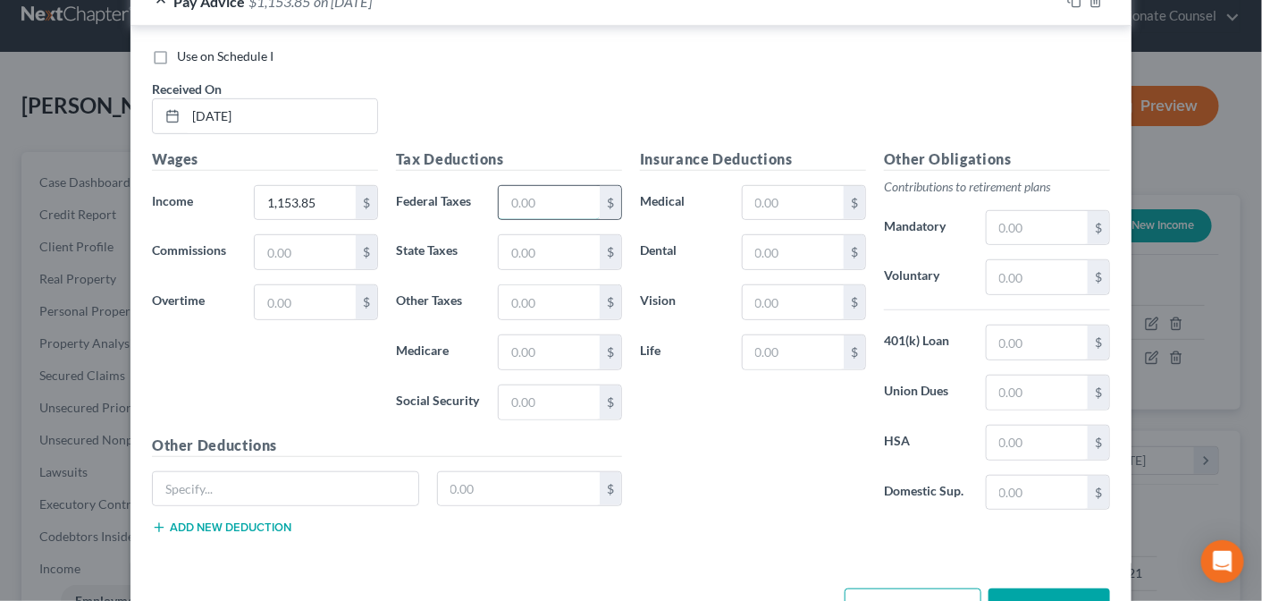
click at [525, 186] on input "text" at bounding box center [549, 203] width 101 height 34
click at [552, 235] on input "text" at bounding box center [549, 252] width 101 height 34
click at [531, 335] on input "text" at bounding box center [549, 352] width 101 height 34
click at [533, 385] on input "text" at bounding box center [549, 402] width 101 height 34
click at [779, 186] on input "text" at bounding box center [793, 203] width 101 height 34
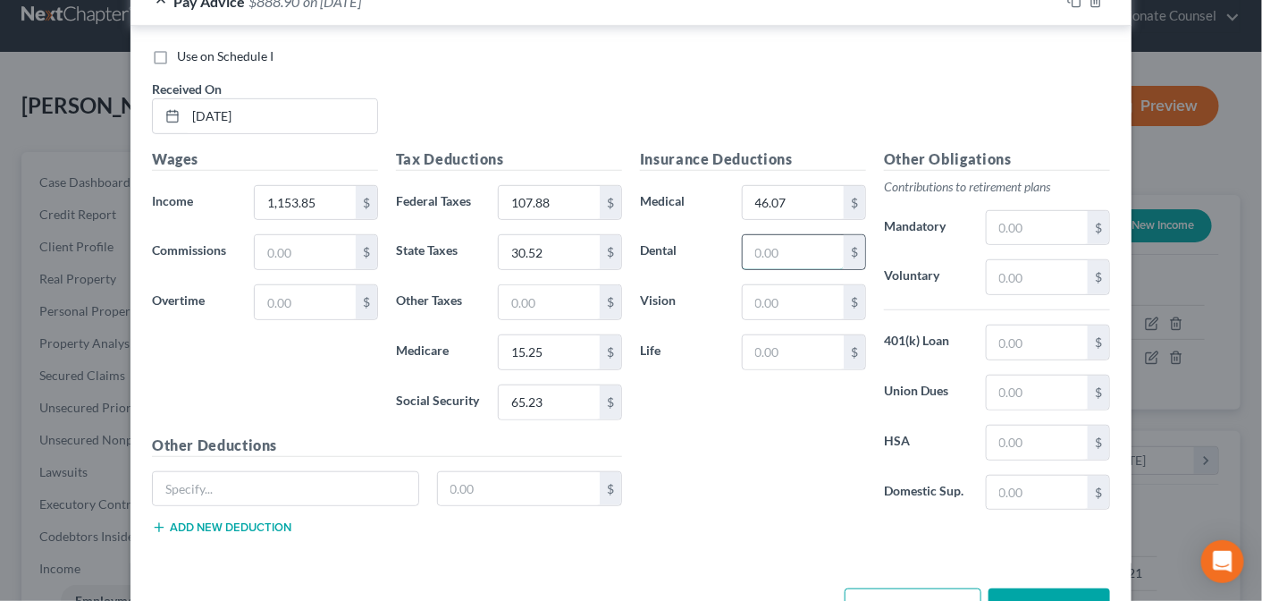
click at [782, 235] on input "text" at bounding box center [793, 252] width 101 height 34
click at [772, 285] on input "text" at bounding box center [793, 302] width 101 height 34
click at [774, 335] on input "text" at bounding box center [793, 352] width 101 height 34
click at [1026, 260] on input "text" at bounding box center [1037, 277] width 101 height 34
click at [1003, 260] on input "text" at bounding box center [1037, 277] width 101 height 34
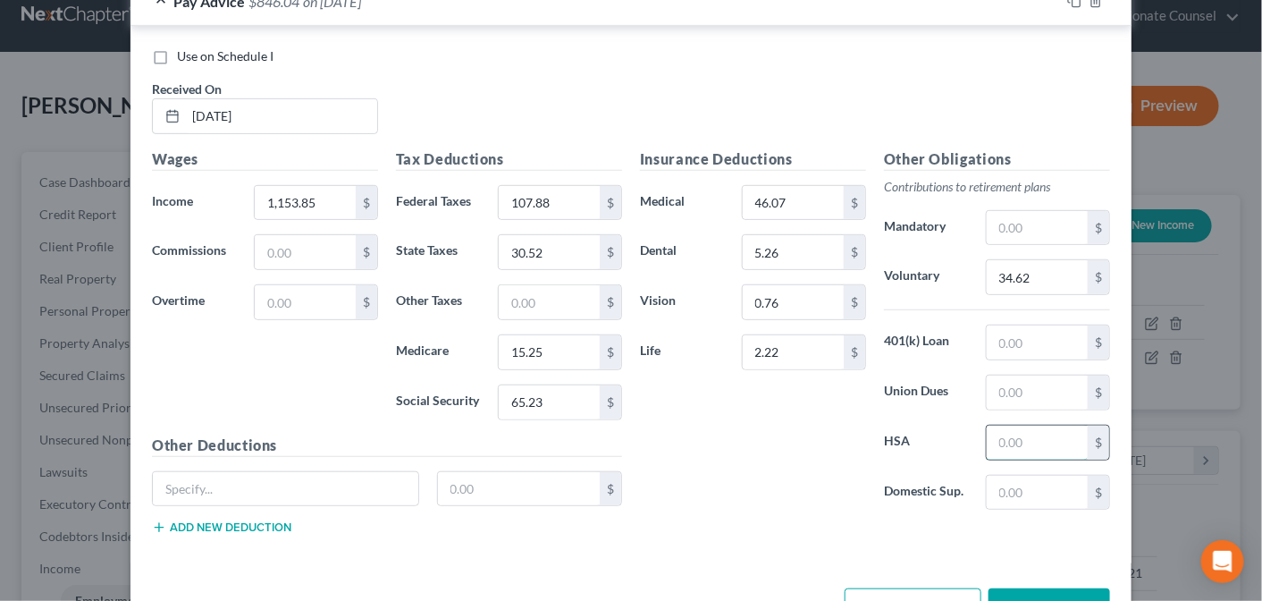
click at [999, 426] on input "text" at bounding box center [1037, 443] width 101 height 34
click at [902, 588] on button "Add Pay Advice" at bounding box center [913, 607] width 137 height 38
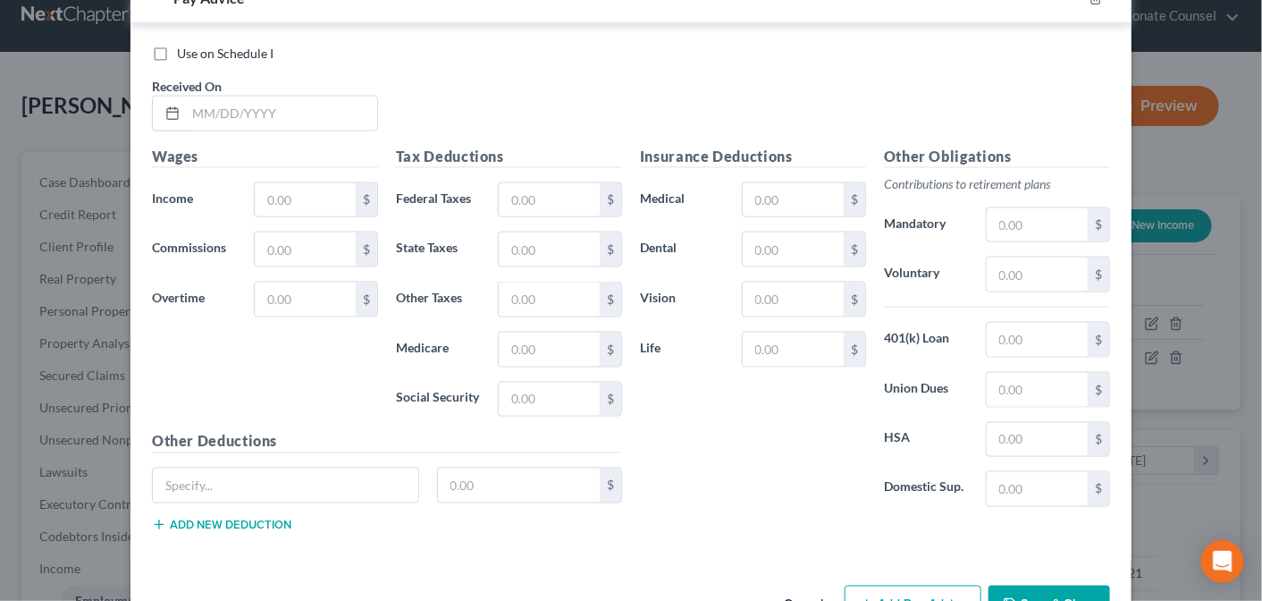
scroll to position [5928, 0]
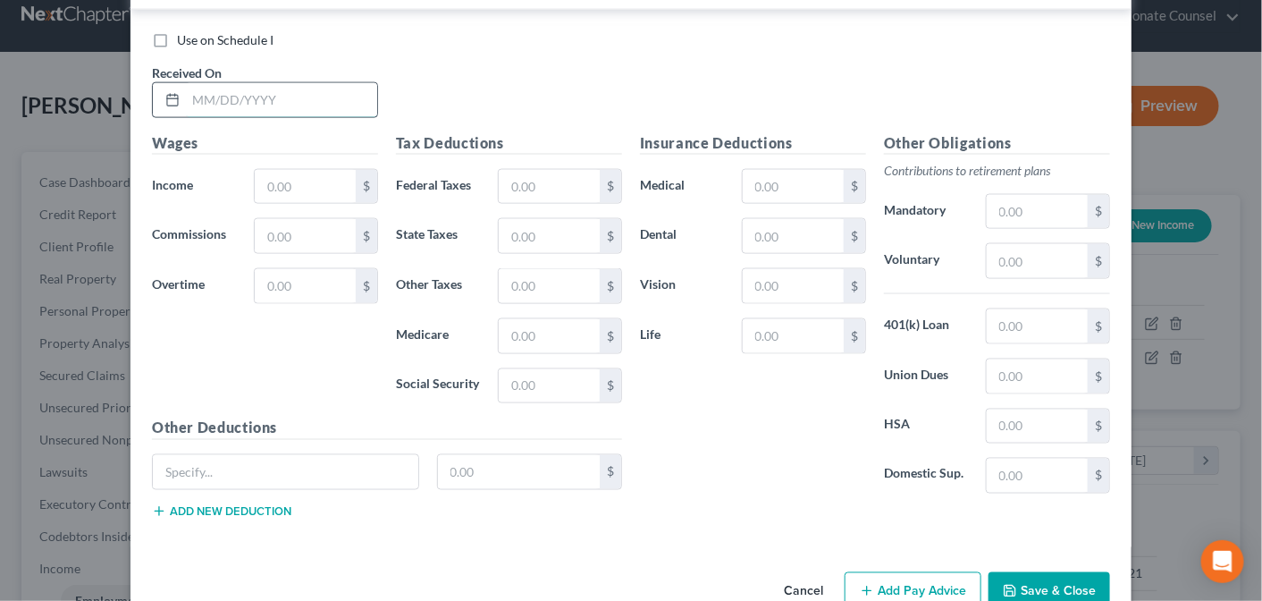
click at [200, 83] on input "text" at bounding box center [281, 100] width 191 height 34
click at [262, 170] on input "text" at bounding box center [305, 187] width 101 height 34
click at [523, 169] on div "$" at bounding box center [560, 187] width 124 height 36
click at [548, 170] on input "text" at bounding box center [549, 187] width 101 height 34
click at [536, 219] on input "text" at bounding box center [549, 236] width 101 height 34
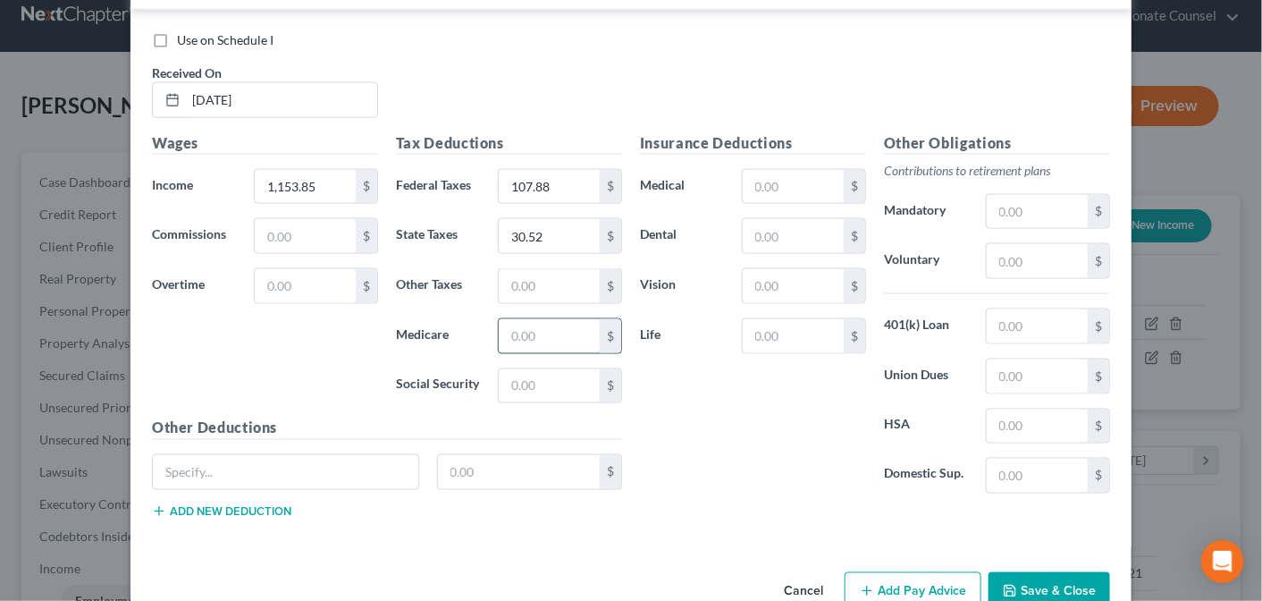
click at [524, 319] on input "text" at bounding box center [549, 336] width 101 height 34
click at [522, 369] on input "text" at bounding box center [549, 386] width 101 height 34
click at [774, 170] on input "text" at bounding box center [793, 187] width 101 height 34
click at [781, 219] on input "text" at bounding box center [793, 236] width 101 height 34
click at [777, 269] on input "text" at bounding box center [793, 286] width 101 height 34
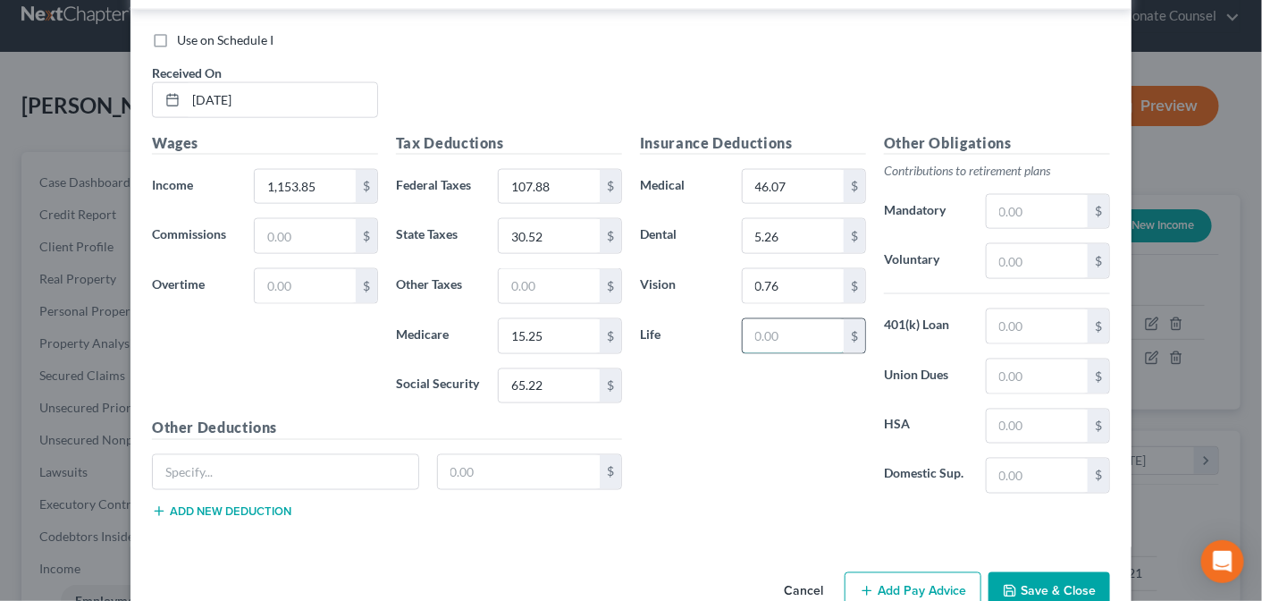
click at [774, 319] on input "text" at bounding box center [793, 336] width 101 height 34
click at [1035, 244] on input "text" at bounding box center [1037, 261] width 101 height 34
click at [1007, 409] on input "text" at bounding box center [1037, 426] width 101 height 34
click at [894, 572] on button "Add Pay Advice" at bounding box center [913, 591] width 137 height 38
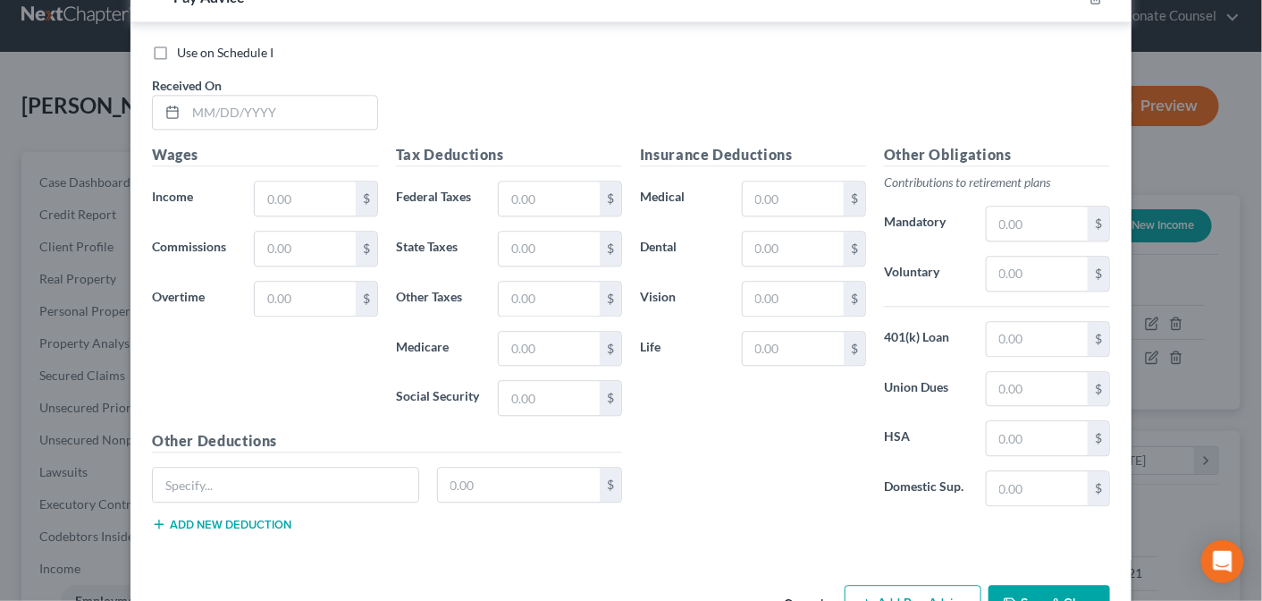
scroll to position [6510, 0]
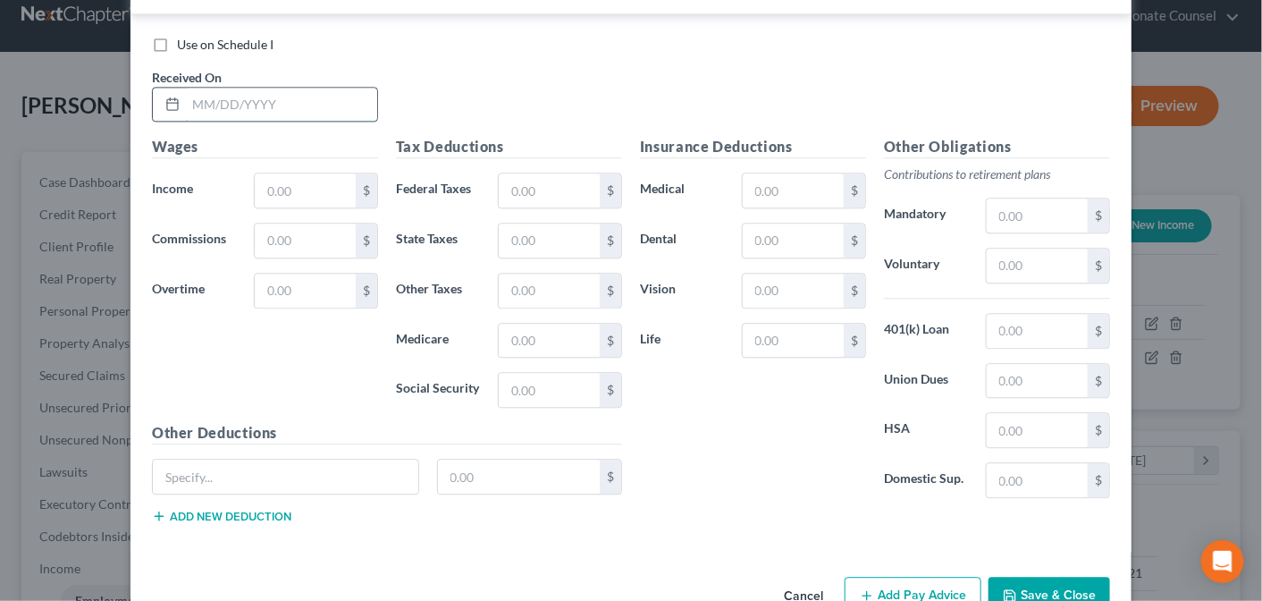
click at [204, 88] on input "text" at bounding box center [281, 105] width 191 height 34
click at [275, 173] on input "text" at bounding box center [305, 190] width 101 height 34
click at [536, 173] on input "text" at bounding box center [549, 190] width 101 height 34
click at [559, 223] on input "text" at bounding box center [549, 240] width 101 height 34
click at [548, 324] on input "text" at bounding box center [549, 341] width 101 height 34
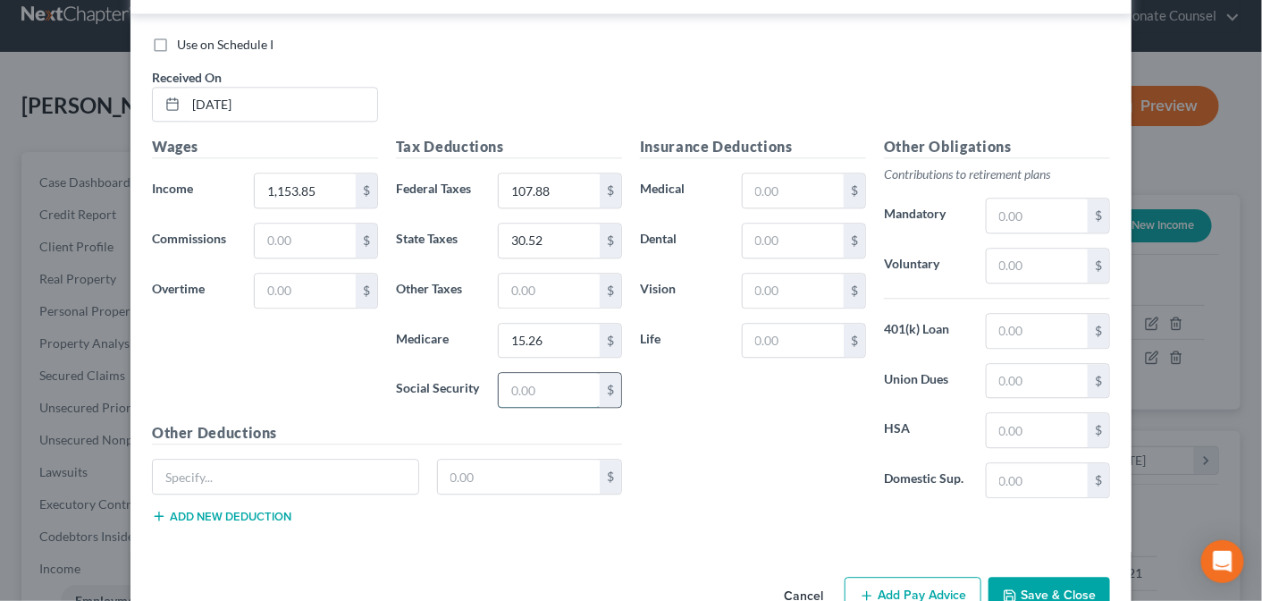
click at [534, 373] on input "text" at bounding box center [549, 390] width 101 height 34
click at [793, 173] on input "text" at bounding box center [793, 190] width 101 height 34
click at [789, 223] on input "text" at bounding box center [793, 240] width 101 height 34
click at [771, 274] on input "text" at bounding box center [793, 291] width 101 height 34
click at [769, 324] on input "text" at bounding box center [793, 341] width 101 height 34
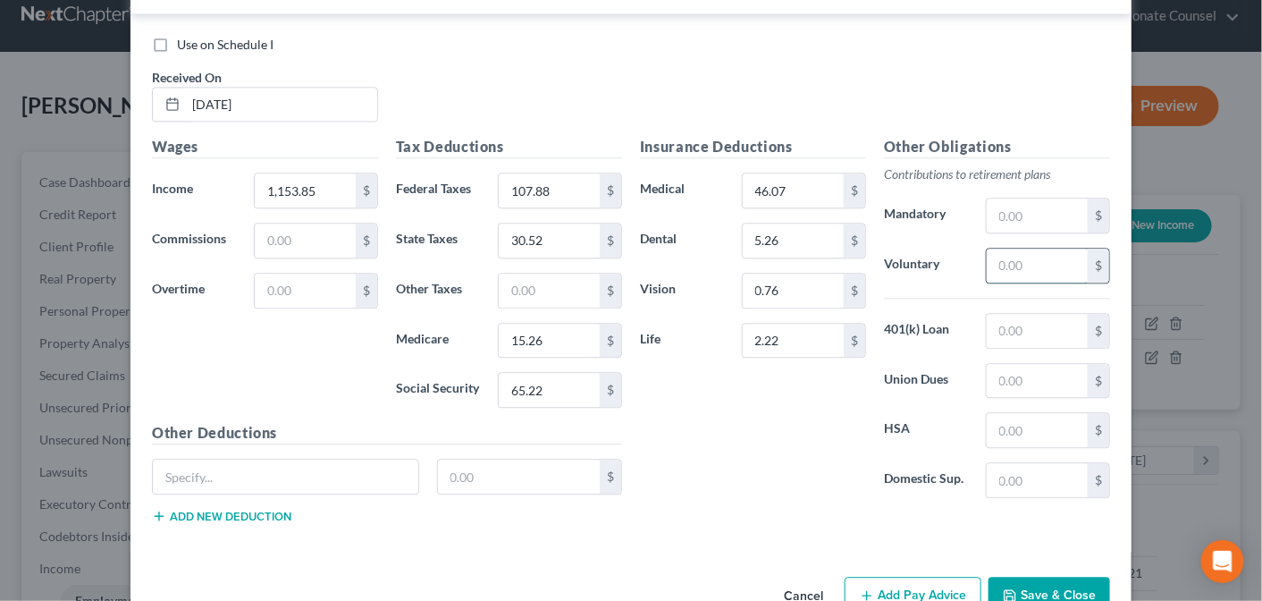
click at [1019, 249] on input "text" at bounding box center [1037, 266] width 101 height 34
click at [1010, 413] on input "text" at bounding box center [1037, 430] width 101 height 34
click at [923, 577] on button "Add Pay Advice" at bounding box center [913, 596] width 137 height 38
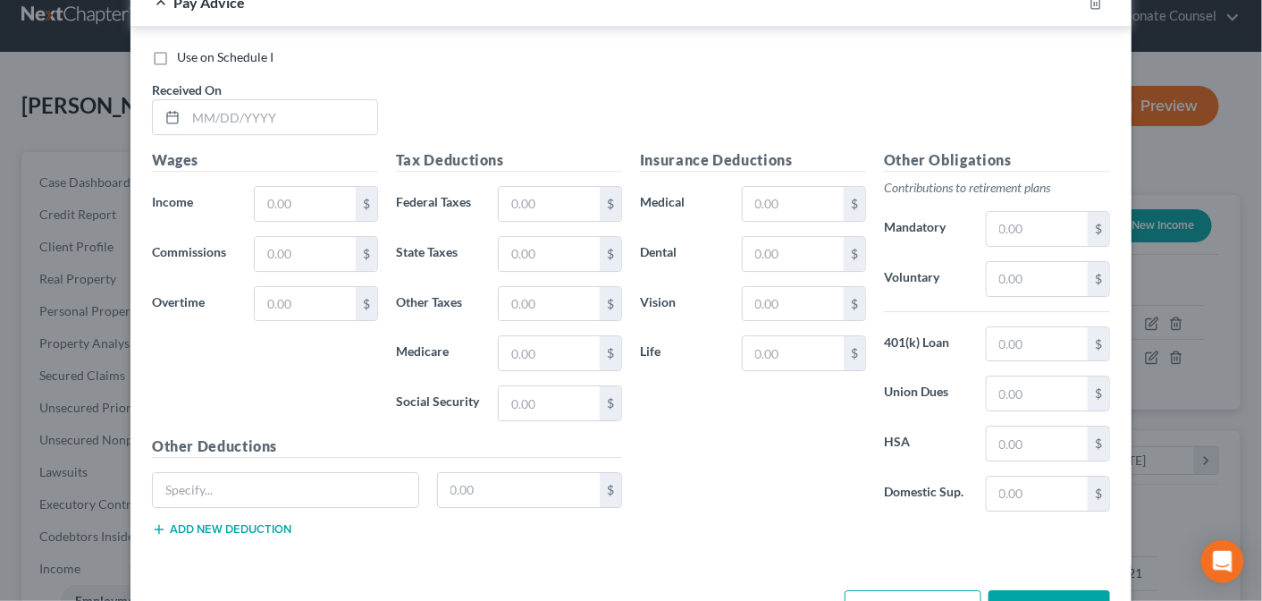
scroll to position [7093, 0]
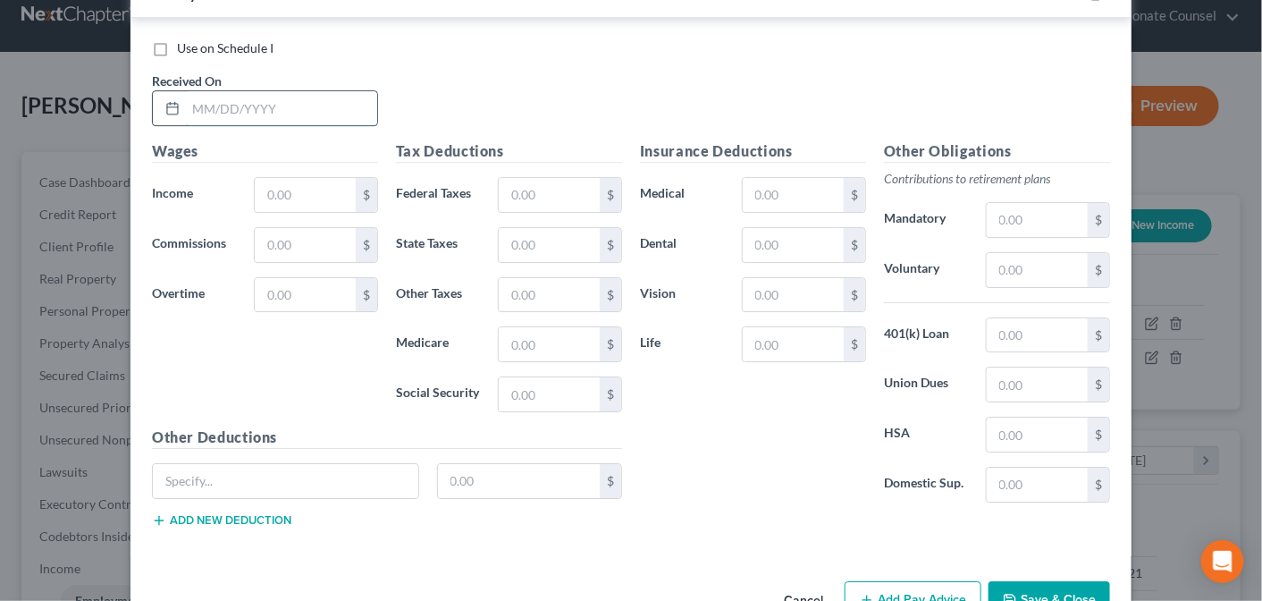
click at [198, 91] on input "text" at bounding box center [281, 108] width 191 height 34
click at [262, 178] on input "text" at bounding box center [305, 195] width 101 height 34
click at [519, 178] on input "text" at bounding box center [549, 195] width 101 height 34
click at [554, 228] on input "text" at bounding box center [549, 245] width 101 height 34
click at [538, 327] on input "text" at bounding box center [549, 344] width 101 height 34
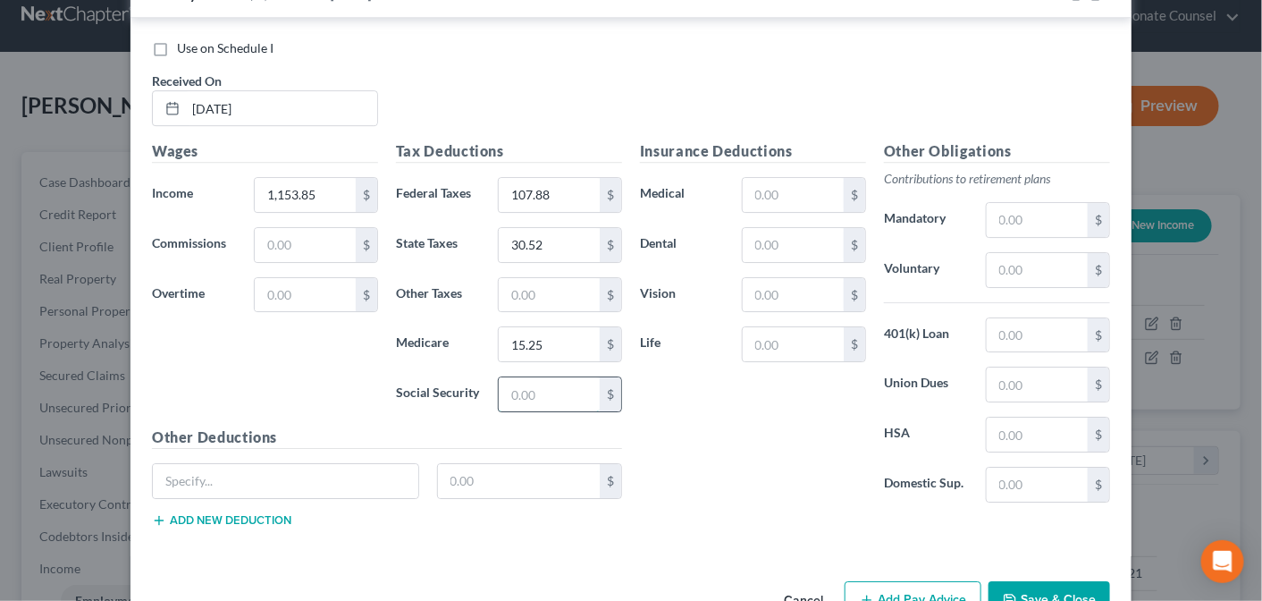
click at [556, 377] on input "text" at bounding box center [549, 394] width 101 height 34
click at [800, 178] on input "text" at bounding box center [793, 195] width 101 height 34
click at [782, 228] on input "text" at bounding box center [793, 245] width 101 height 34
click at [770, 278] on input "text" at bounding box center [793, 295] width 101 height 34
click at [771, 327] on input "text" at bounding box center [793, 344] width 101 height 34
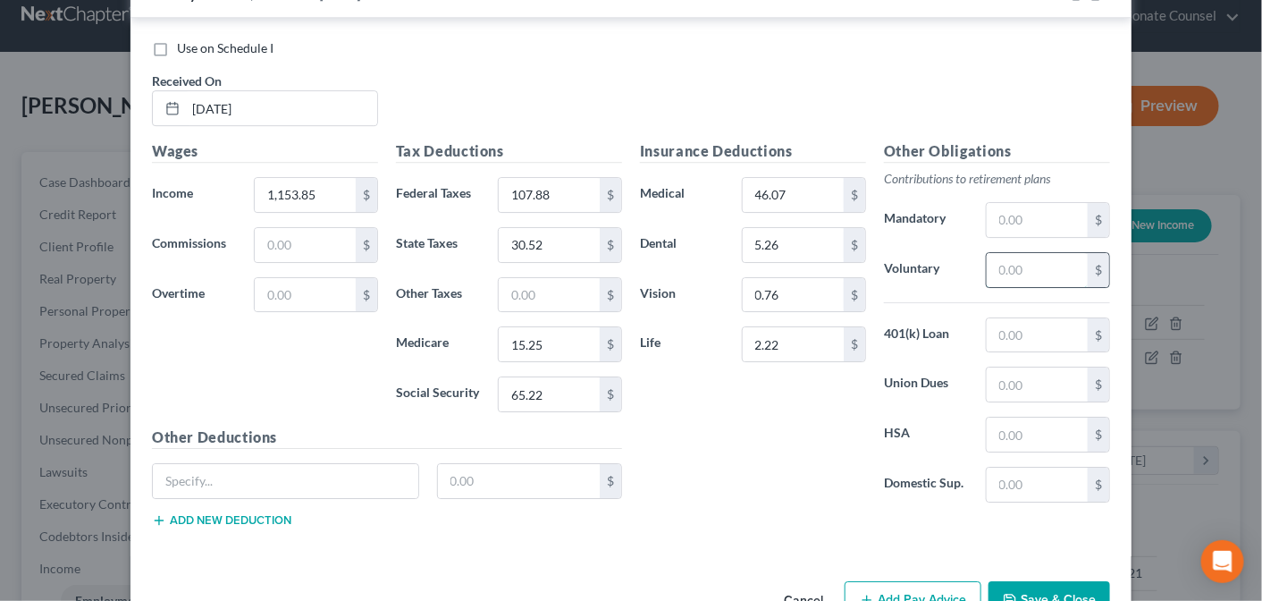
click at [1006, 253] on input "text" at bounding box center [1037, 270] width 101 height 34
click at [1024, 417] on input "text" at bounding box center [1037, 434] width 101 height 34
click at [942, 581] on button "Add Pay Advice" at bounding box center [913, 600] width 137 height 38
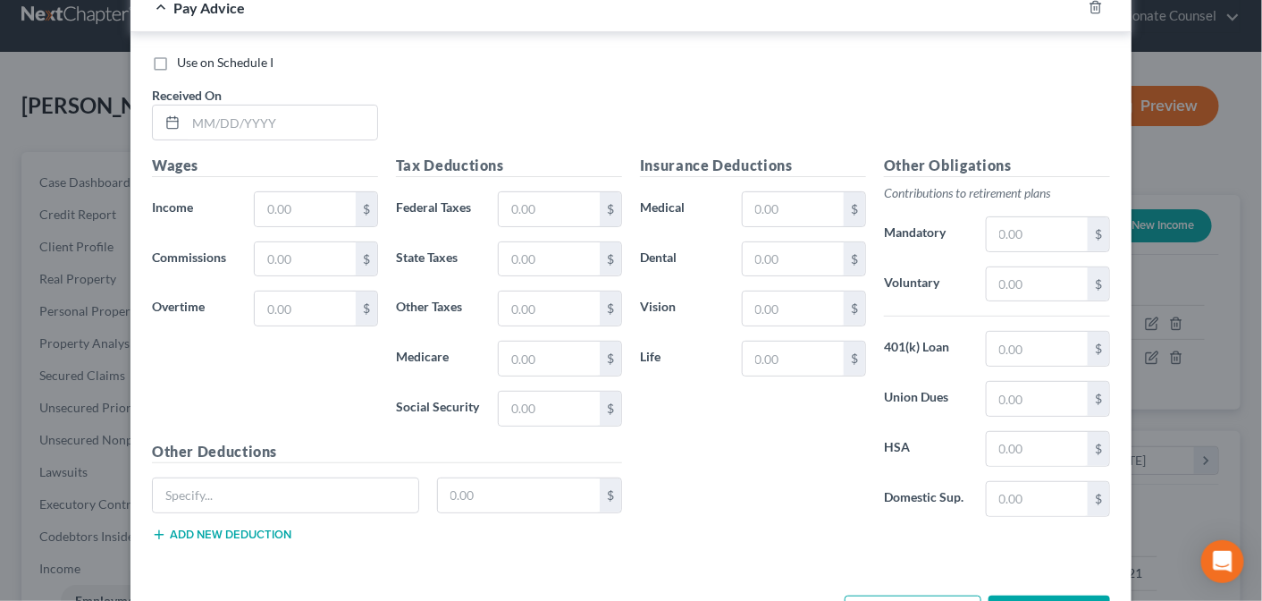
scroll to position [7676, 0]
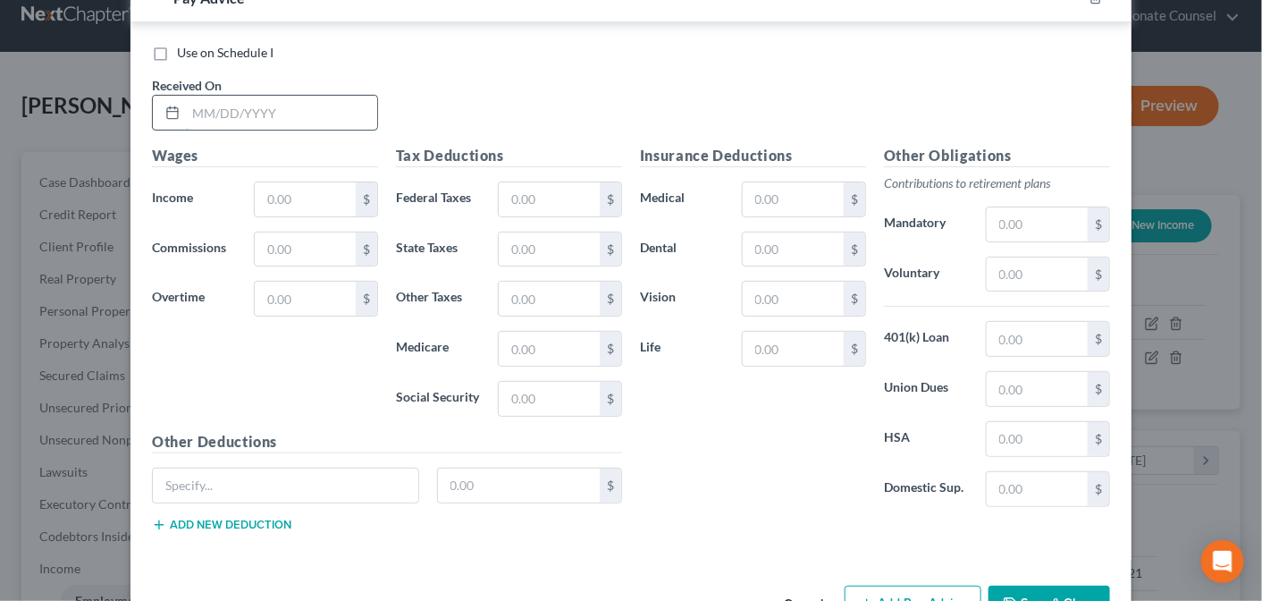
click at [218, 96] on input "text" at bounding box center [281, 113] width 191 height 34
click at [294, 182] on input "text" at bounding box center [305, 199] width 101 height 34
click at [521, 182] on input "text" at bounding box center [549, 199] width 101 height 34
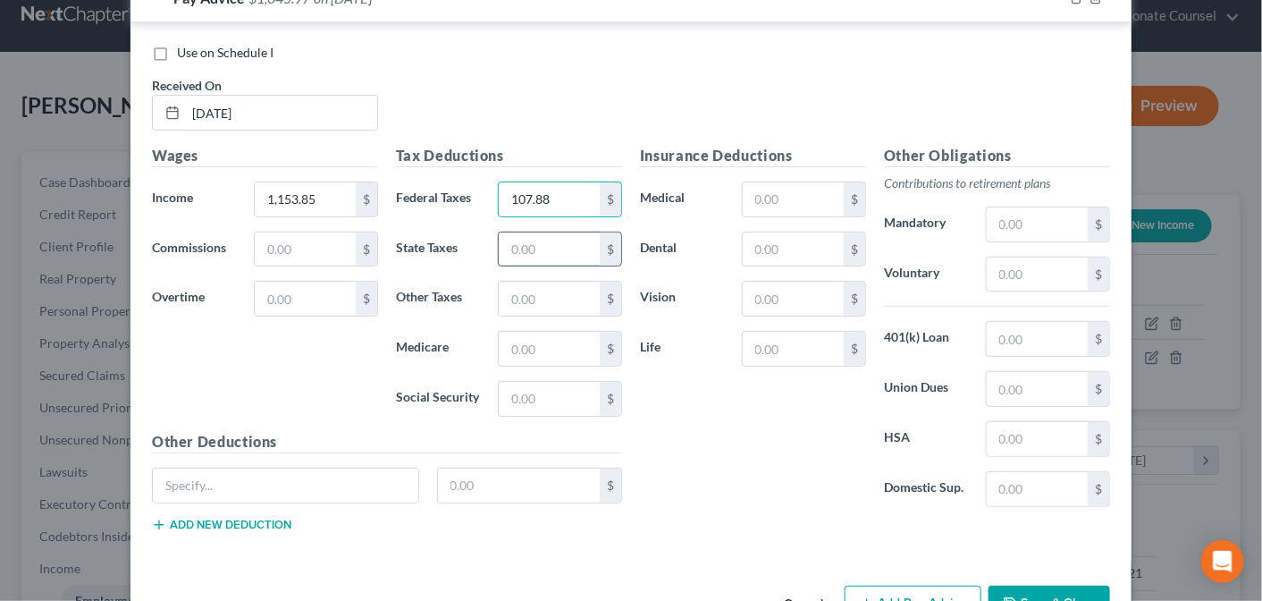
click at [519, 232] on input "text" at bounding box center [549, 249] width 101 height 34
click at [513, 332] on input "text" at bounding box center [549, 349] width 101 height 34
click at [516, 382] on input "text" at bounding box center [549, 399] width 101 height 34
click at [770, 182] on input "text" at bounding box center [793, 199] width 101 height 34
click at [788, 232] on input "text" at bounding box center [793, 249] width 101 height 34
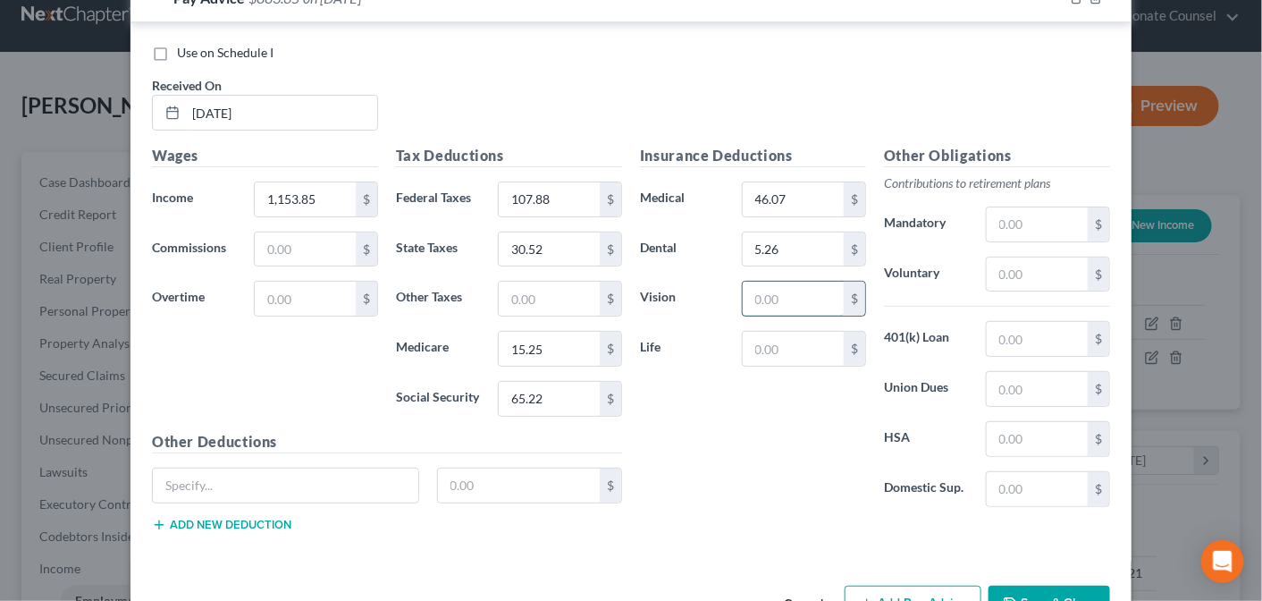
click at [764, 282] on input "text" at bounding box center [793, 299] width 101 height 34
click at [776, 332] on input "text" at bounding box center [793, 349] width 101 height 34
click at [1031, 257] on input "text" at bounding box center [1037, 274] width 101 height 34
click at [1022, 422] on input "text" at bounding box center [1037, 439] width 101 height 34
click at [914, 586] on button "Add Pay Advice" at bounding box center [913, 605] width 137 height 38
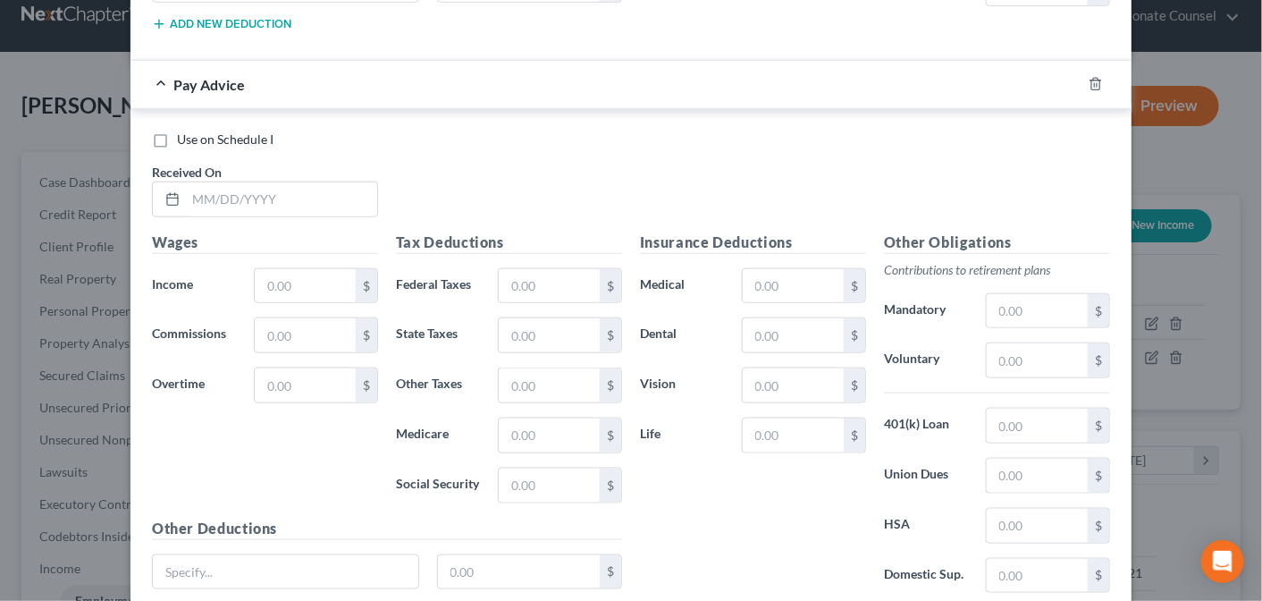
scroll to position [8259, 0]
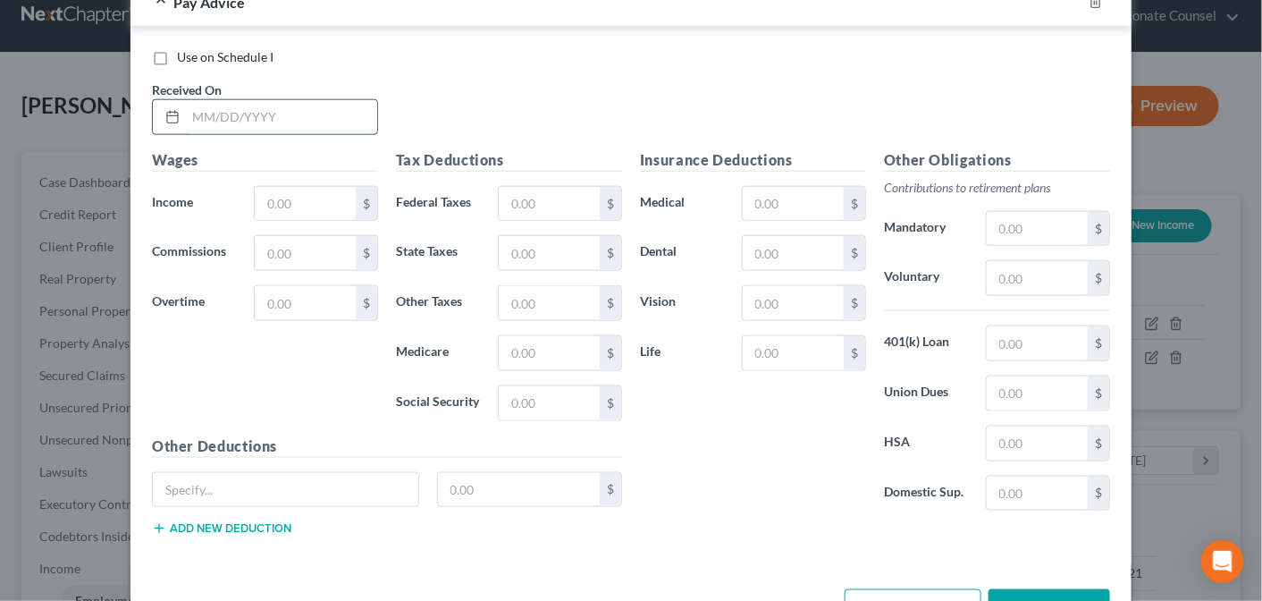
click at [232, 100] on input "text" at bounding box center [281, 117] width 191 height 34
click at [268, 187] on input "text" at bounding box center [305, 204] width 101 height 34
click at [506, 187] on input "text" at bounding box center [549, 204] width 101 height 34
click at [510, 187] on input "text" at bounding box center [549, 204] width 101 height 34
click at [513, 236] on input "text" at bounding box center [549, 253] width 101 height 34
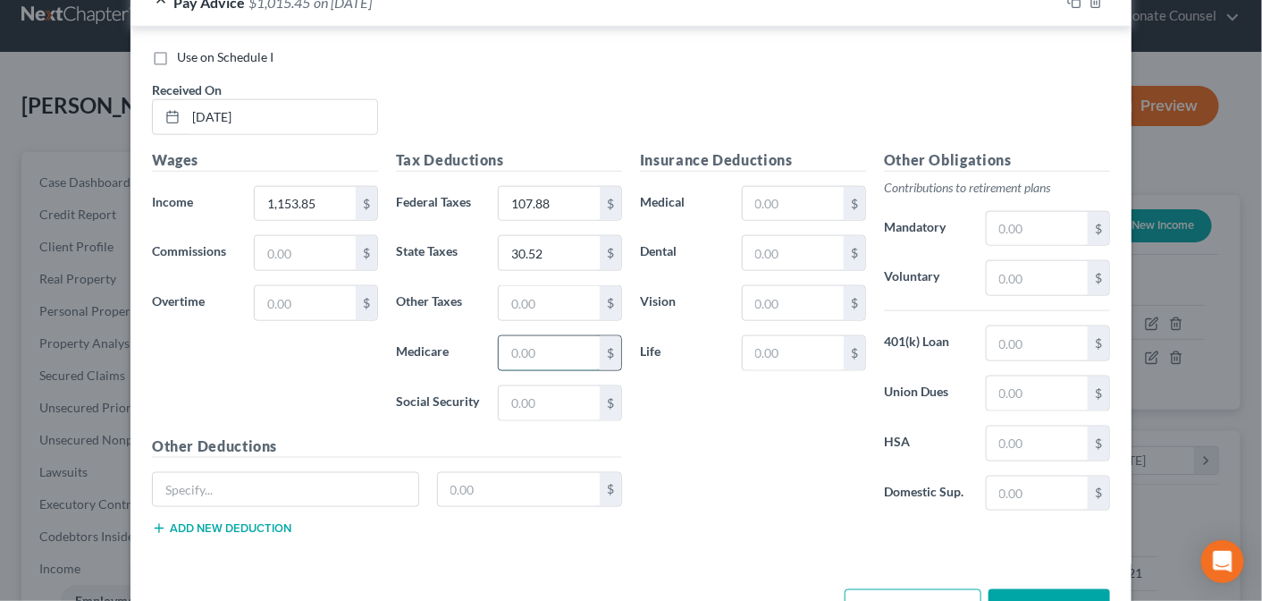
click at [532, 336] on input "text" at bounding box center [549, 353] width 101 height 34
click at [528, 386] on input "text" at bounding box center [549, 403] width 101 height 34
click at [774, 187] on input "text" at bounding box center [793, 204] width 101 height 34
click at [768, 236] on input "text" at bounding box center [793, 253] width 101 height 34
click at [779, 286] on input "text" at bounding box center [793, 303] width 101 height 34
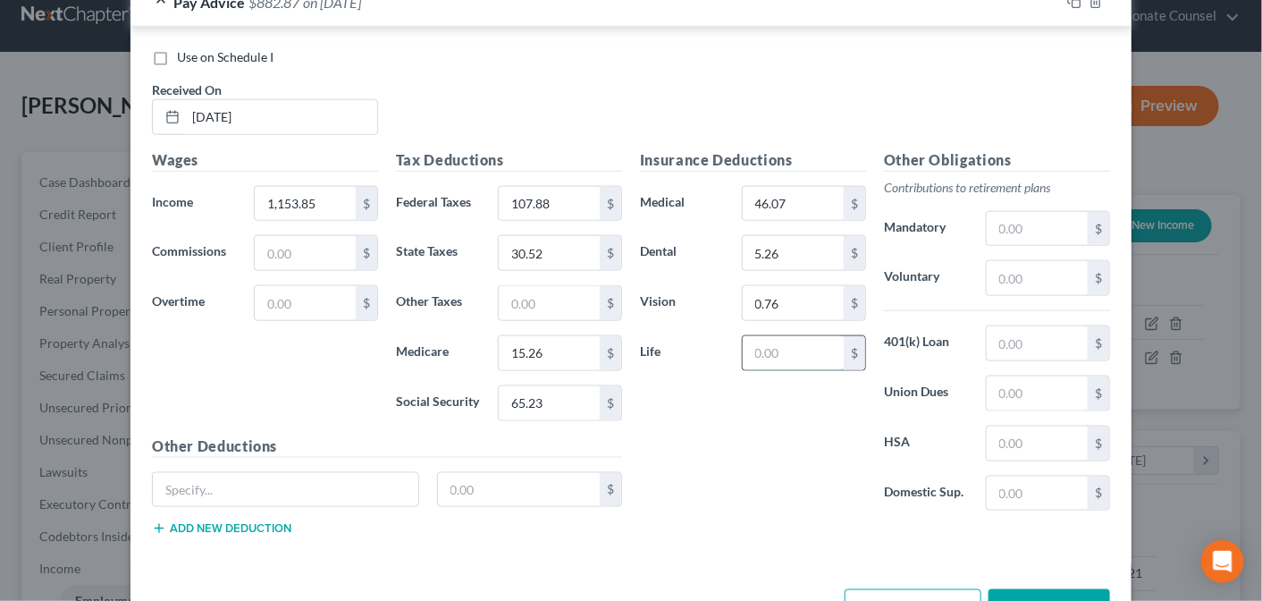
click at [792, 336] on input "text" at bounding box center [793, 353] width 101 height 34
click at [1024, 212] on input "text" at bounding box center [1037, 229] width 101 height 34
click at [995, 261] on input "text" at bounding box center [1037, 278] width 101 height 34
click at [1018, 426] on input "text" at bounding box center [1037, 443] width 101 height 34
click at [921, 589] on button "Add Pay Advice" at bounding box center [913, 608] width 137 height 38
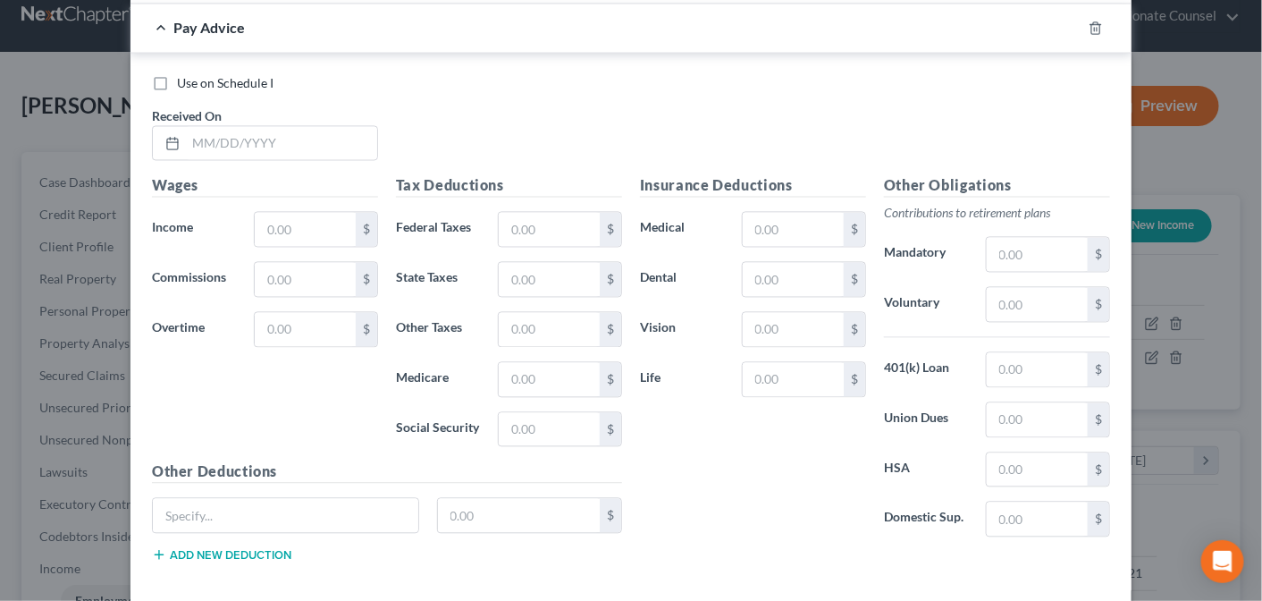
scroll to position [8842, 0]
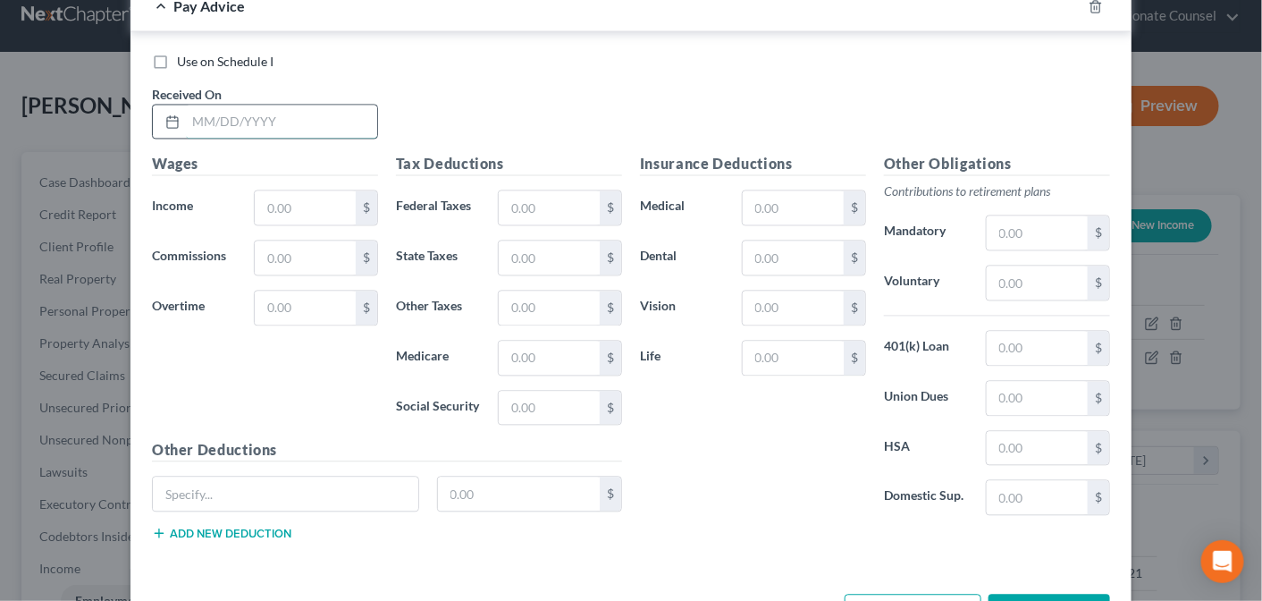
click at [214, 105] on input "text" at bounding box center [281, 122] width 191 height 34
click at [263, 190] on input "text" at bounding box center [305, 207] width 101 height 34
click at [513, 190] on input "text" at bounding box center [549, 207] width 101 height 34
click at [535, 240] on input "text" at bounding box center [549, 257] width 101 height 34
click at [546, 341] on input "text" at bounding box center [549, 358] width 101 height 34
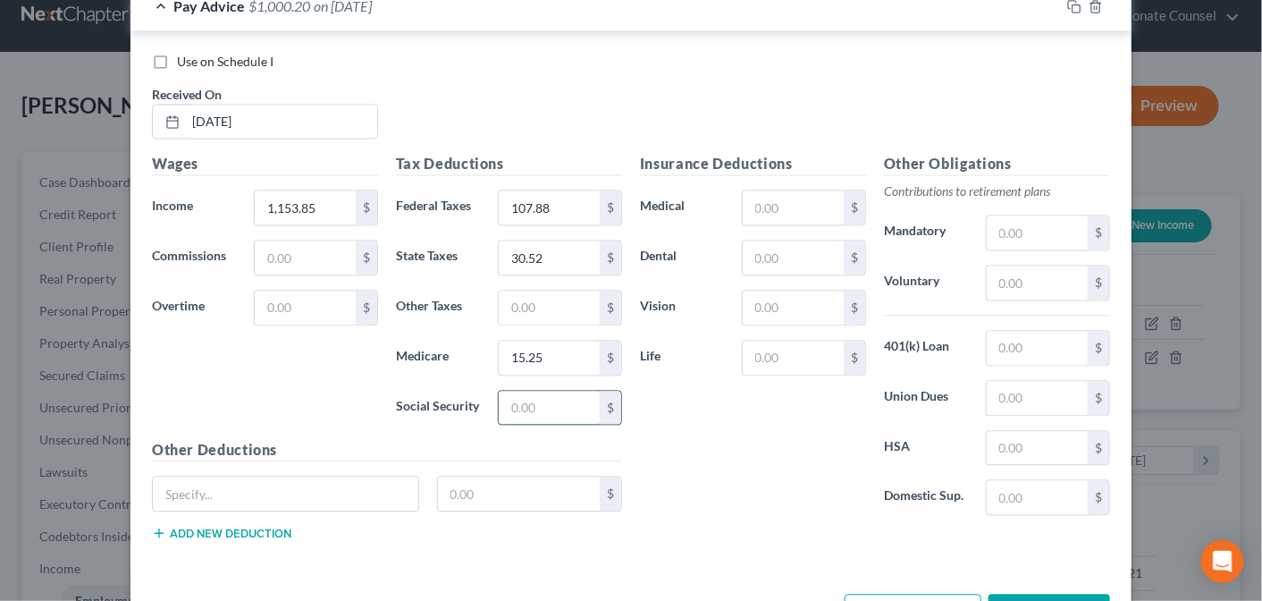
click at [531, 391] on input "text" at bounding box center [549, 408] width 101 height 34
click at [789, 190] on input "text" at bounding box center [793, 207] width 101 height 34
click at [774, 240] on input "text" at bounding box center [793, 257] width 101 height 34
click at [779, 291] on input "text" at bounding box center [793, 308] width 101 height 34
click at [778, 341] on input "text" at bounding box center [793, 358] width 101 height 34
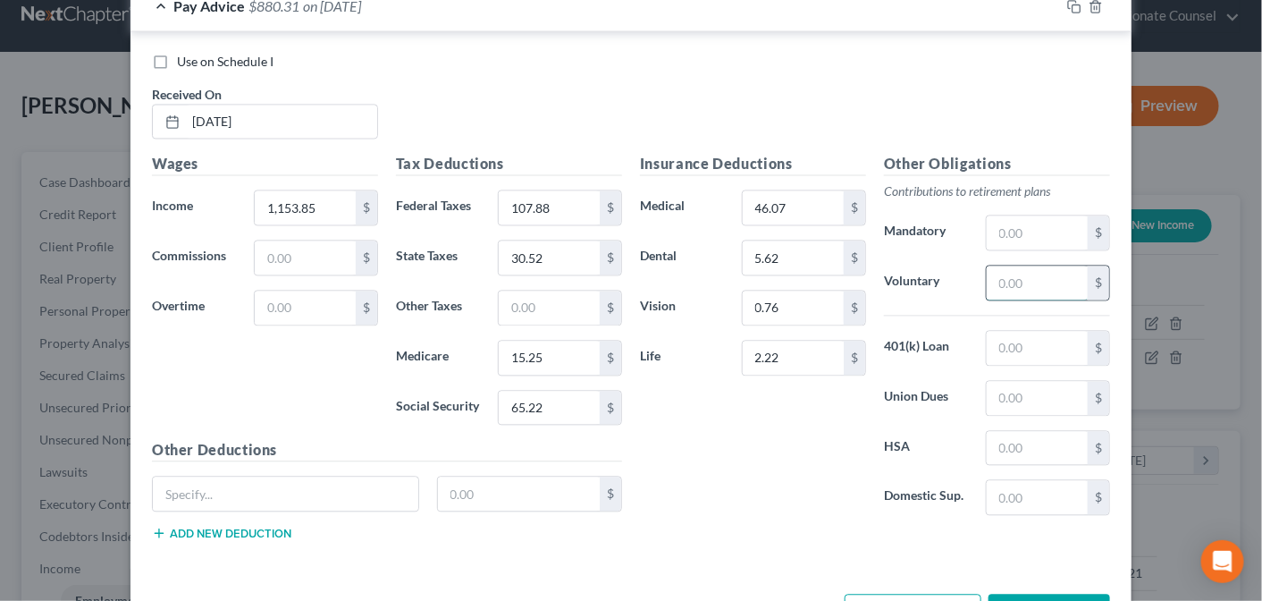
click at [1020, 265] on input "text" at bounding box center [1037, 282] width 101 height 34
click at [1006, 431] on input "text" at bounding box center [1037, 448] width 101 height 34
click at [926, 594] on button "Add Pay Advice" at bounding box center [913, 613] width 137 height 38
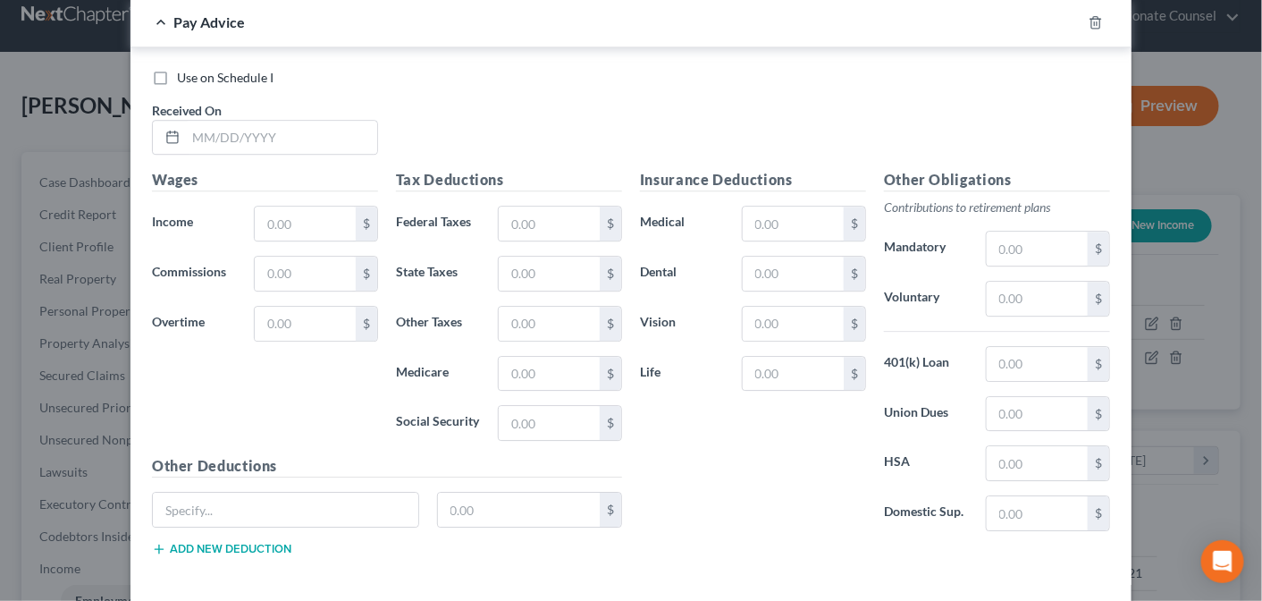
scroll to position [9425, 0]
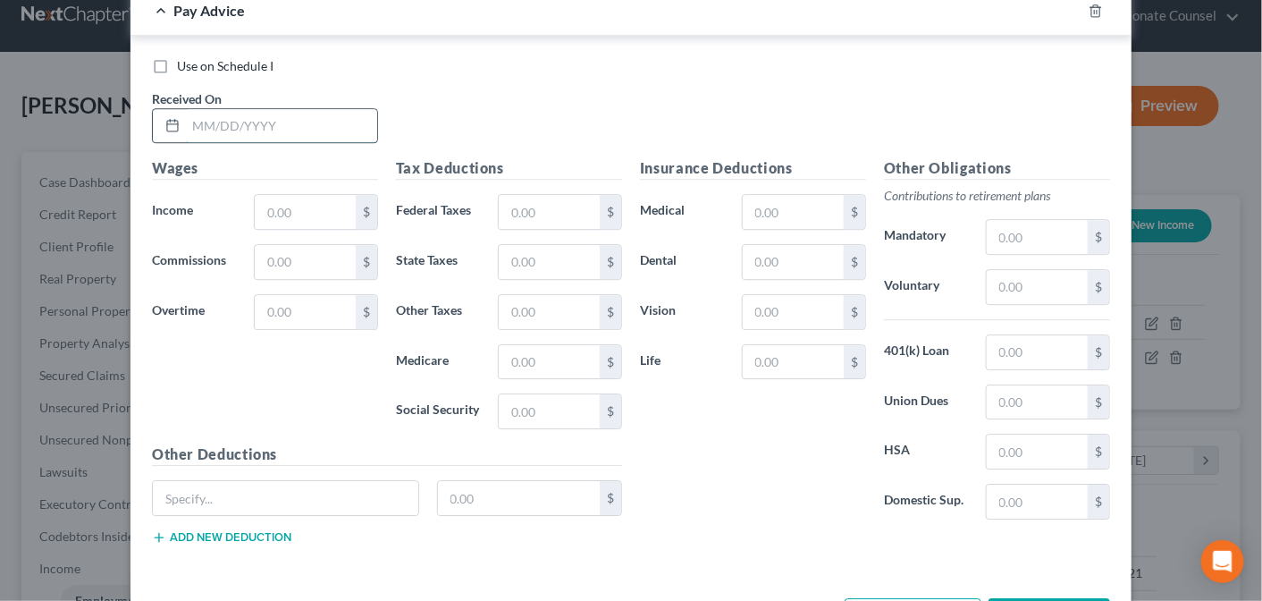
click at [223, 109] on input "text" at bounding box center [281, 126] width 191 height 34
click at [273, 195] on input "text" at bounding box center [305, 212] width 101 height 34
click at [509, 195] on input "text" at bounding box center [549, 212] width 101 height 34
click at [551, 195] on input "107." at bounding box center [549, 212] width 101 height 34
drag, startPoint x: 565, startPoint y: 198, endPoint x: 926, endPoint y: 145, distance: 365.0
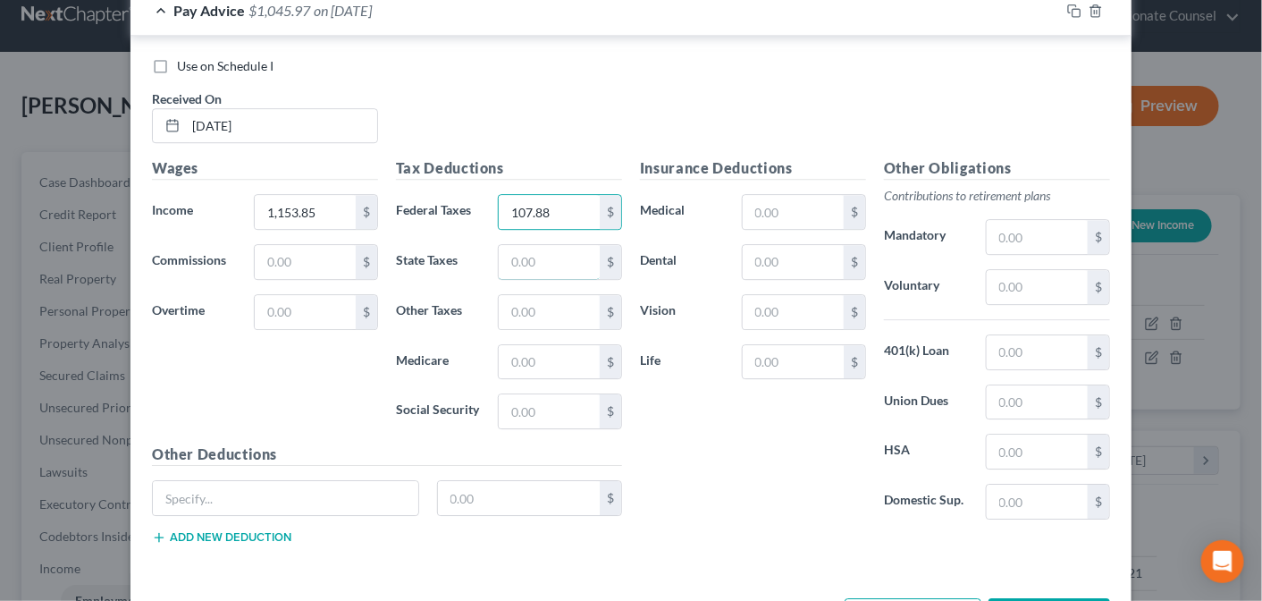
click at [565, 245] on input "text" at bounding box center [549, 262] width 101 height 34
click at [538, 245] on input "text" at bounding box center [549, 262] width 101 height 34
click at [529, 345] on input "text" at bounding box center [549, 362] width 101 height 34
click at [553, 345] on input "15." at bounding box center [549, 362] width 101 height 34
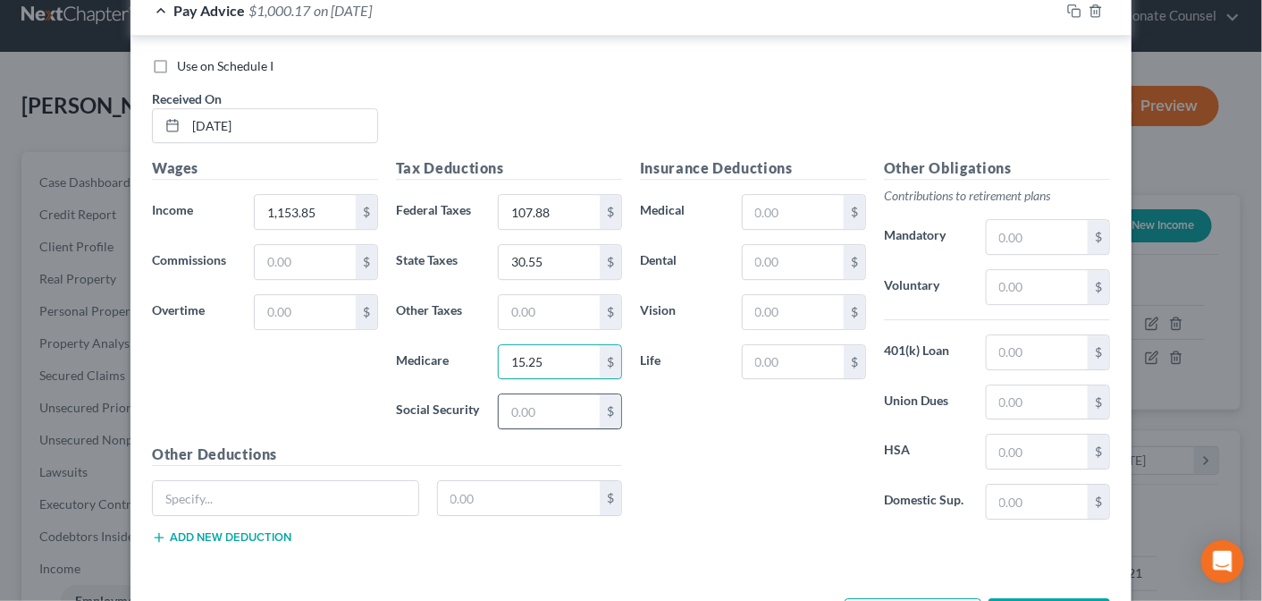
click at [528, 394] on input "text" at bounding box center [549, 411] width 101 height 34
click at [545, 394] on input "text" at bounding box center [549, 411] width 101 height 34
click at [782, 195] on input "text" at bounding box center [793, 212] width 101 height 34
click at [779, 245] on input "text" at bounding box center [793, 262] width 101 height 34
click at [774, 295] on input "text" at bounding box center [793, 312] width 101 height 34
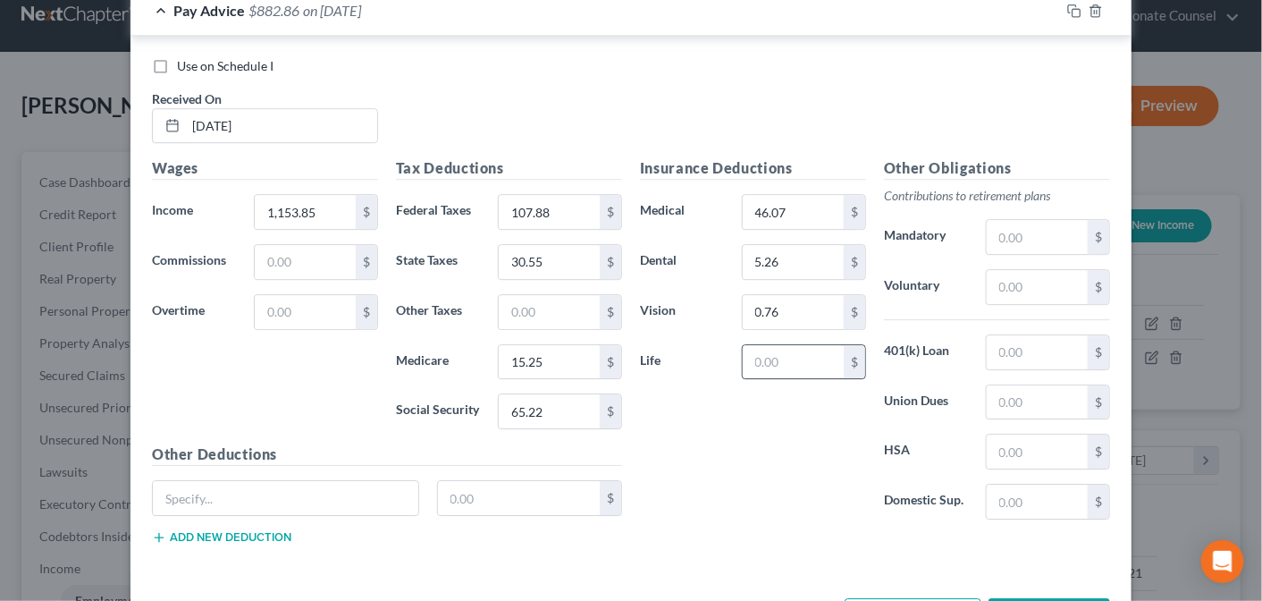
click at [764, 345] on input "text" at bounding box center [793, 362] width 101 height 34
click at [1032, 270] on input "text" at bounding box center [1037, 287] width 101 height 34
click at [990, 434] on input "text" at bounding box center [1037, 451] width 101 height 34
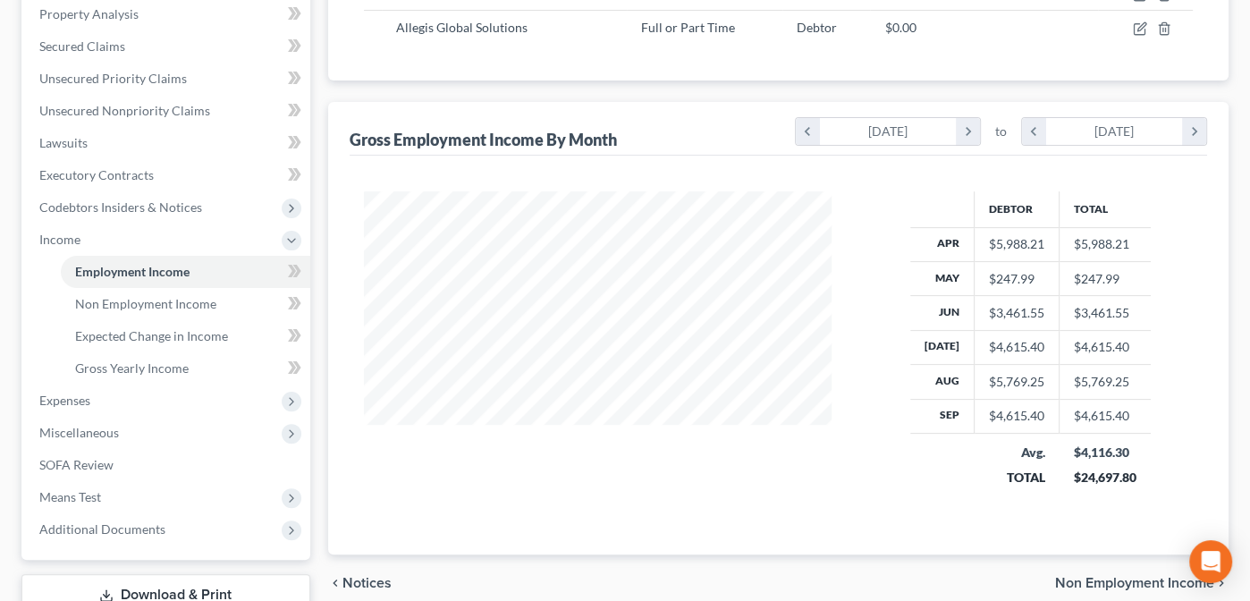
scroll to position [347, 0]
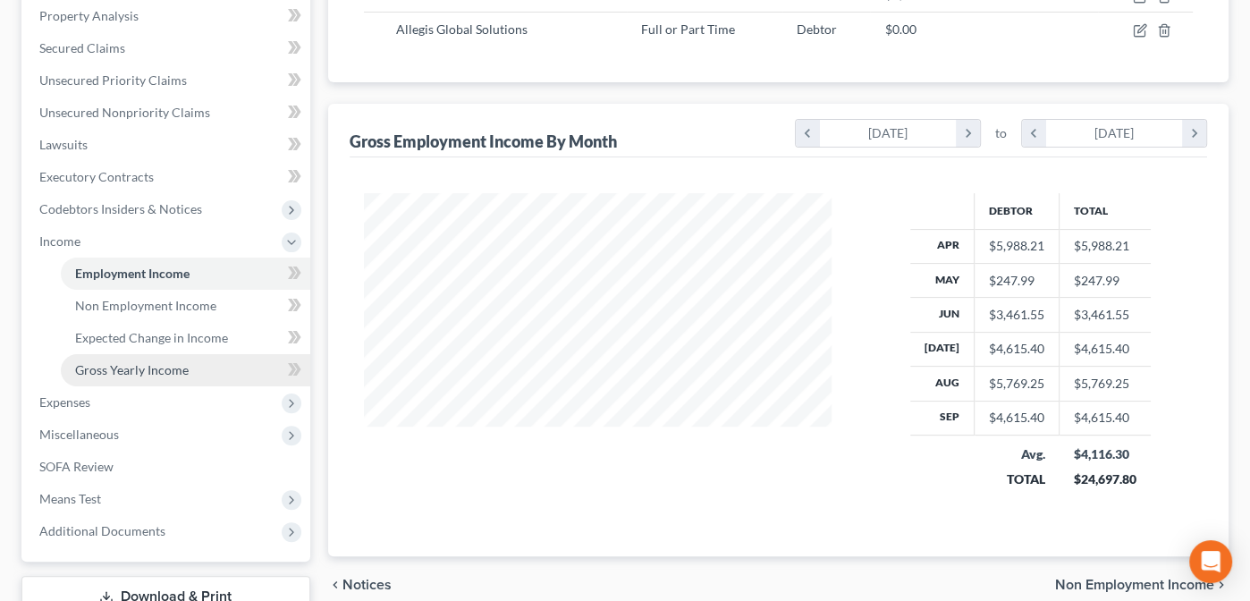
click at [122, 362] on span "Gross Yearly Income" at bounding box center [132, 369] width 114 height 15
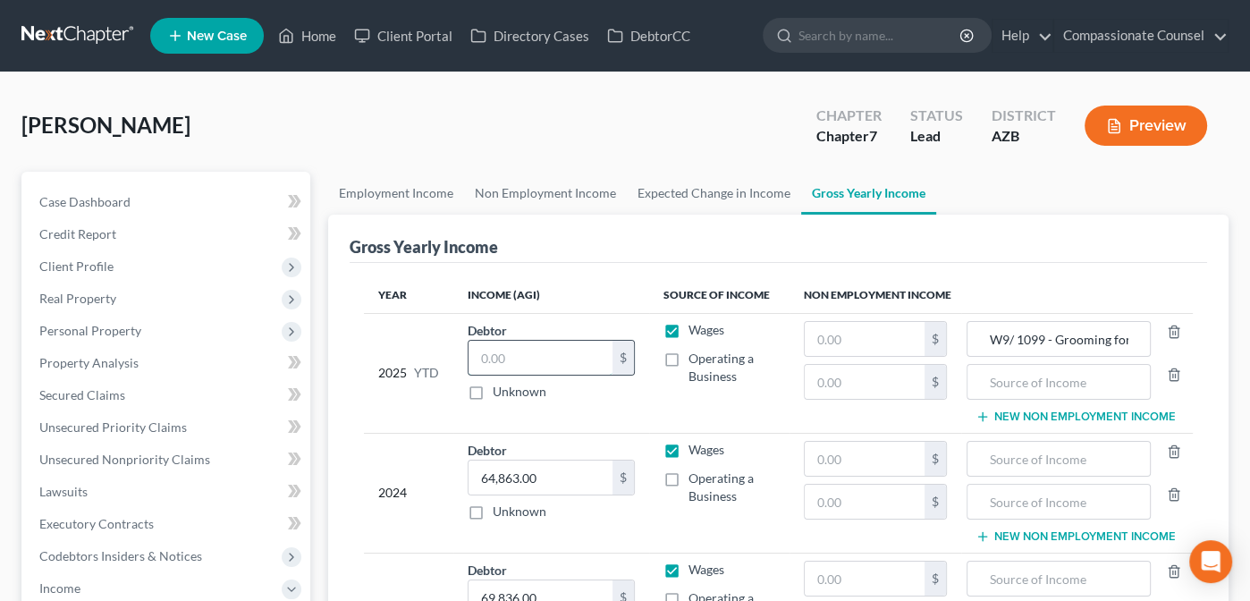
click at [503, 347] on input "text" at bounding box center [540, 358] width 144 height 34
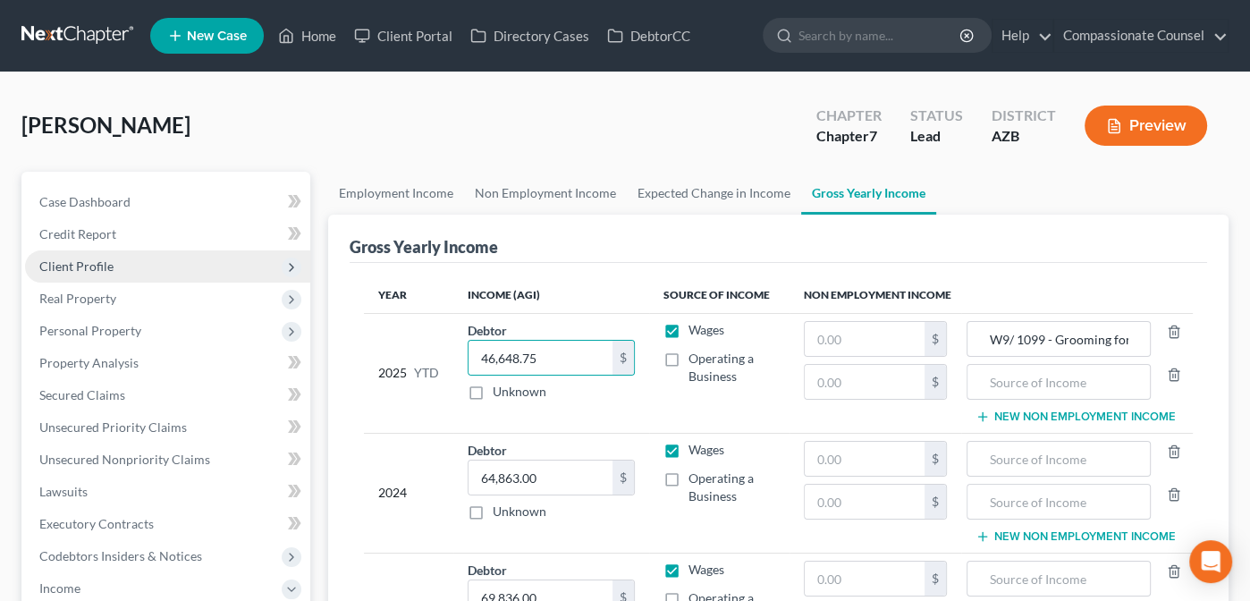
click at [70, 263] on span "Client Profile" at bounding box center [76, 265] width 74 height 15
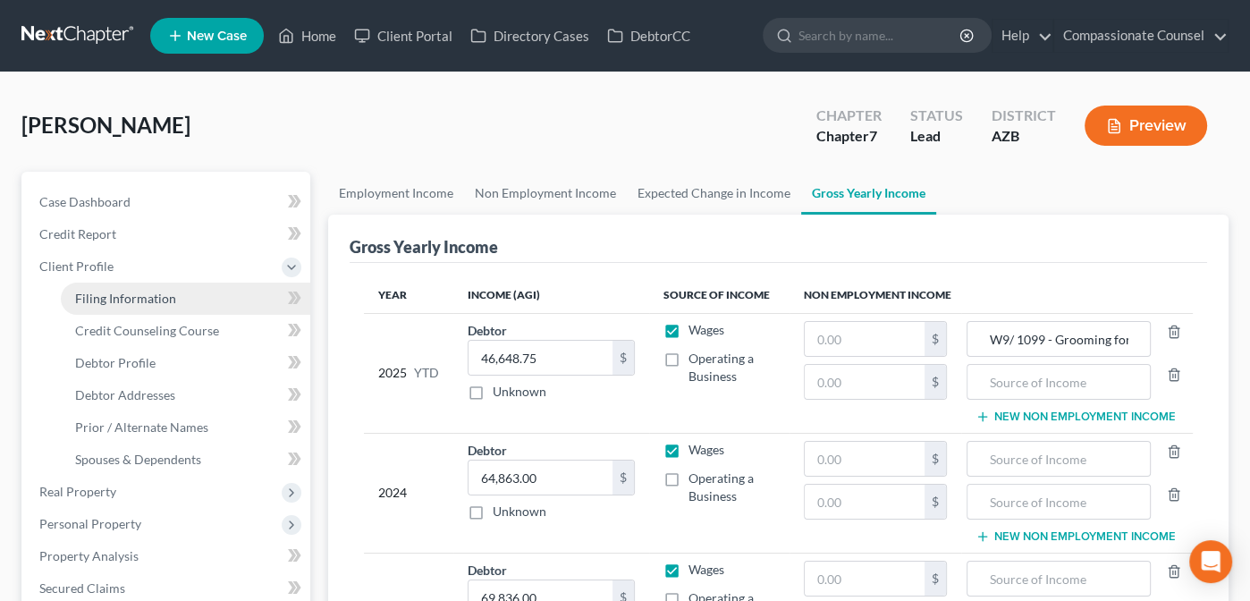
click at [108, 299] on span "Filing Information" at bounding box center [125, 298] width 101 height 15
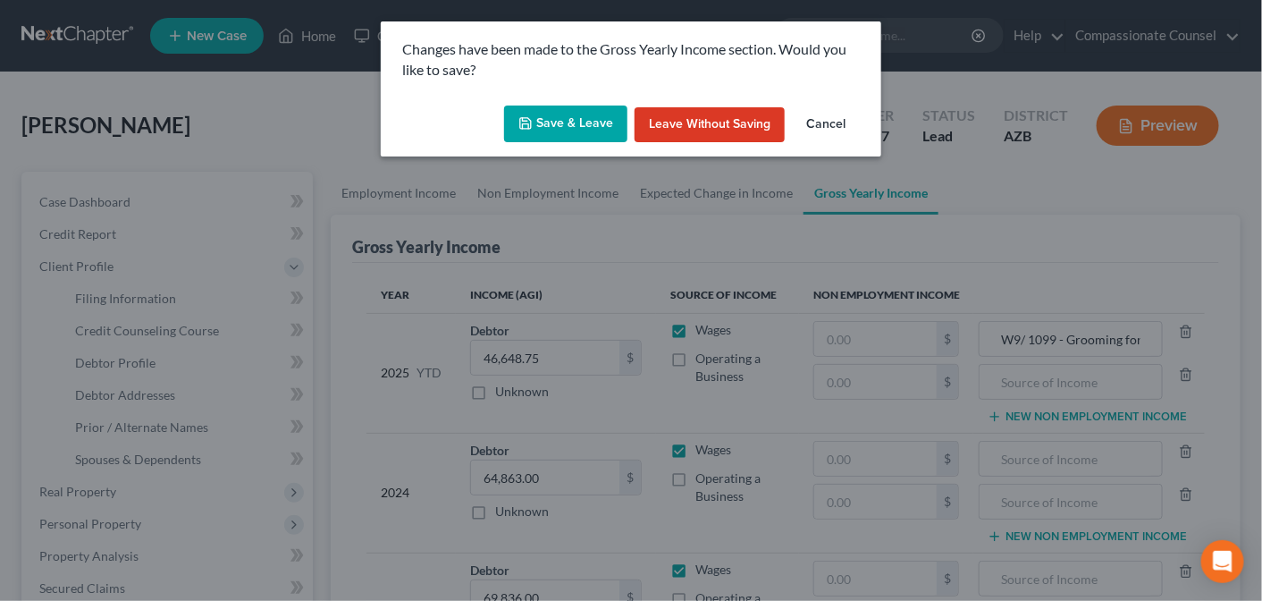
click at [587, 124] on button "Save & Leave" at bounding box center [565, 124] width 123 height 38
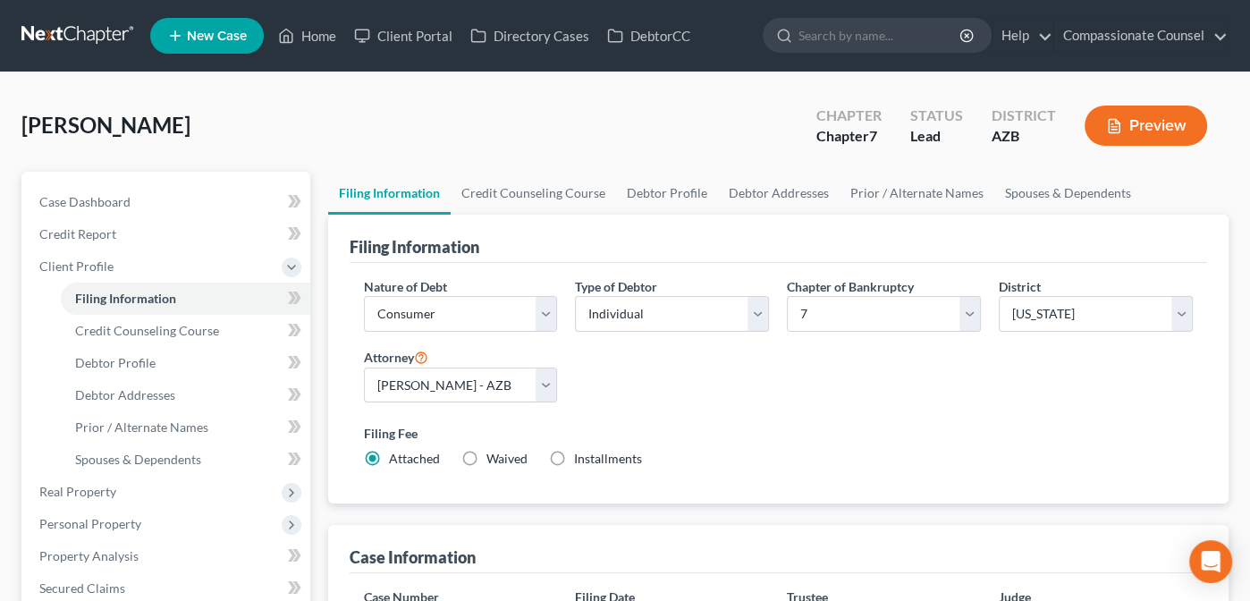
click at [45, 371] on ul "Filing Information Credit Counseling Course Debtor Profile Debtor Addresses" at bounding box center [167, 378] width 285 height 193
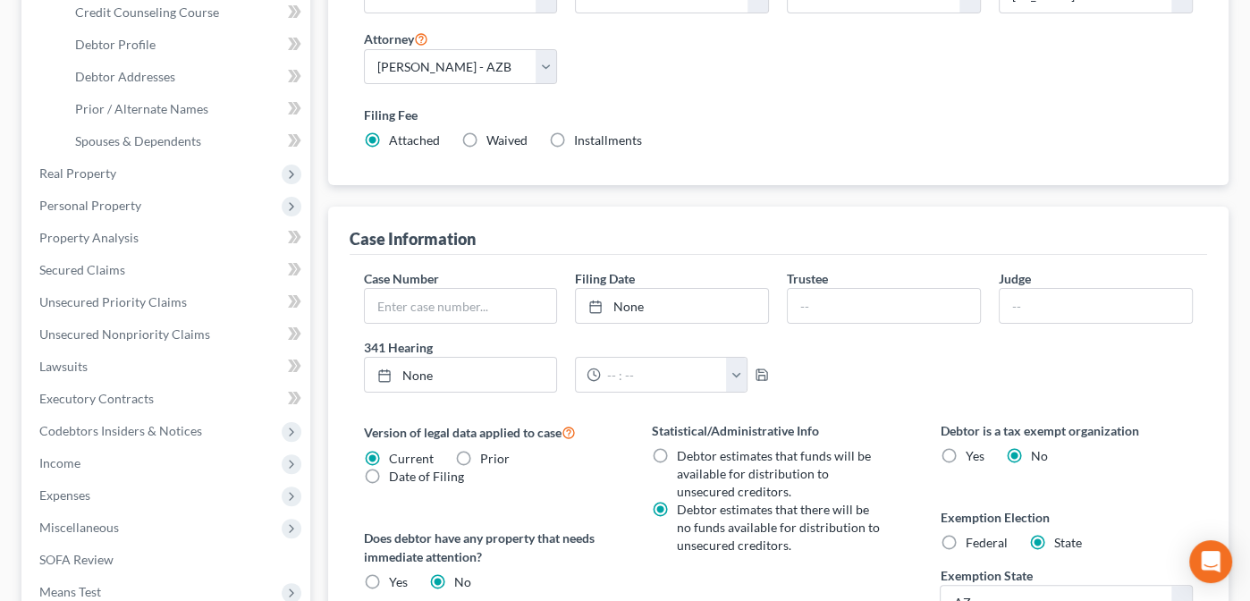
scroll to position [321, 0]
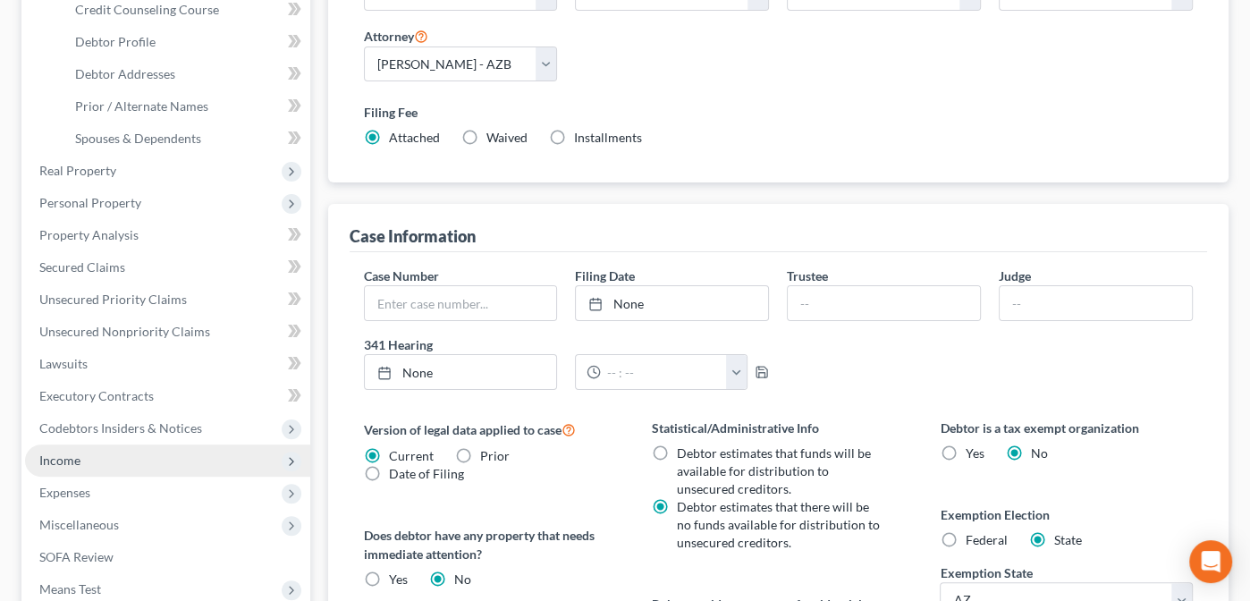
click at [53, 459] on span "Income" at bounding box center [59, 459] width 41 height 15
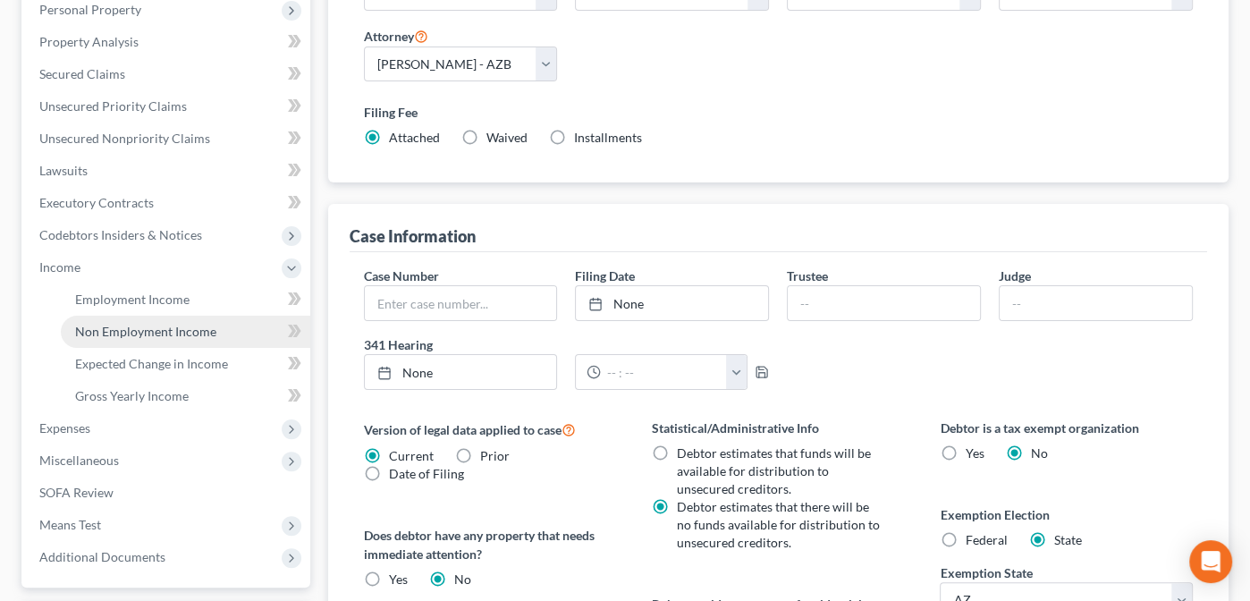
click at [125, 326] on span "Non Employment Income" at bounding box center [145, 331] width 141 height 15
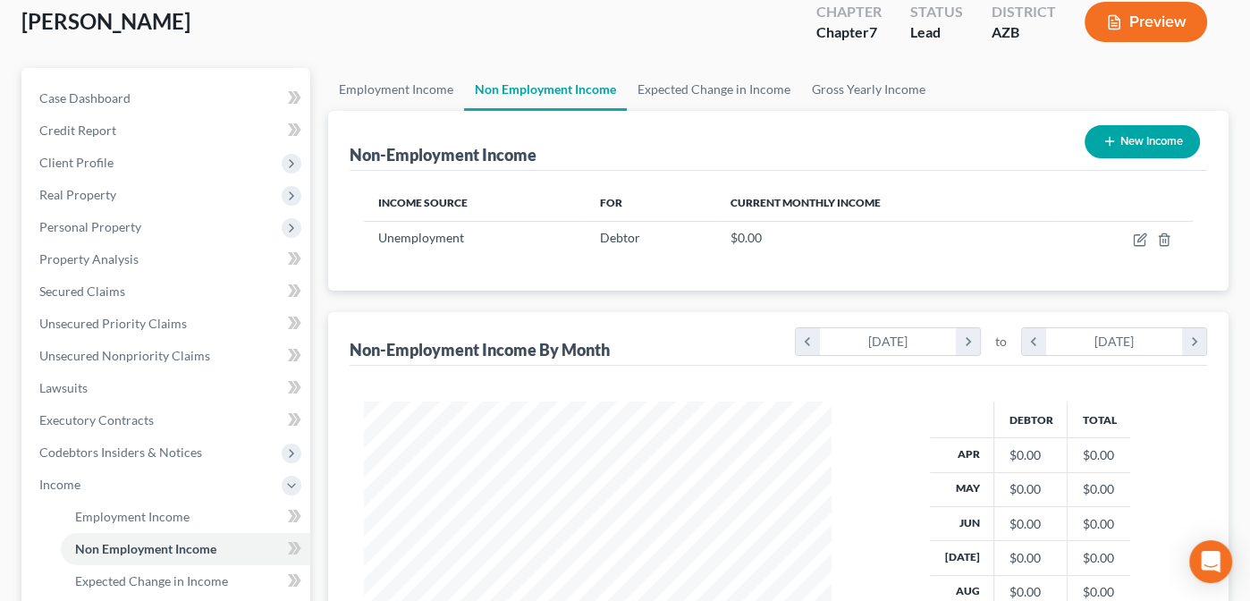
scroll to position [94, 0]
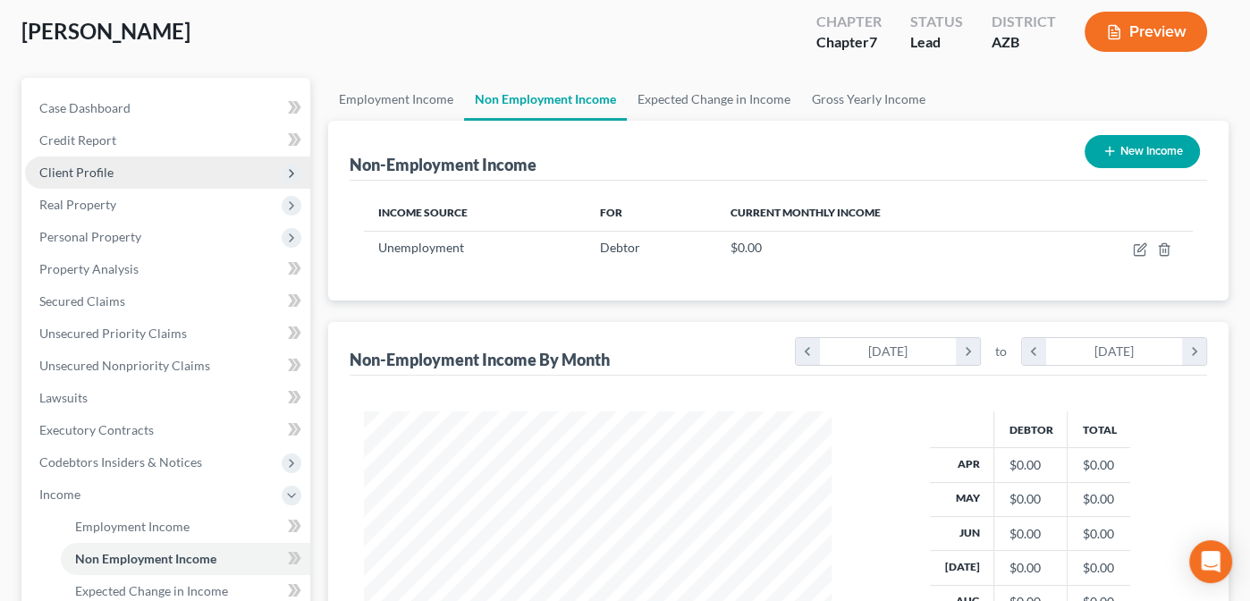
click at [72, 173] on span "Client Profile" at bounding box center [76, 171] width 74 height 15
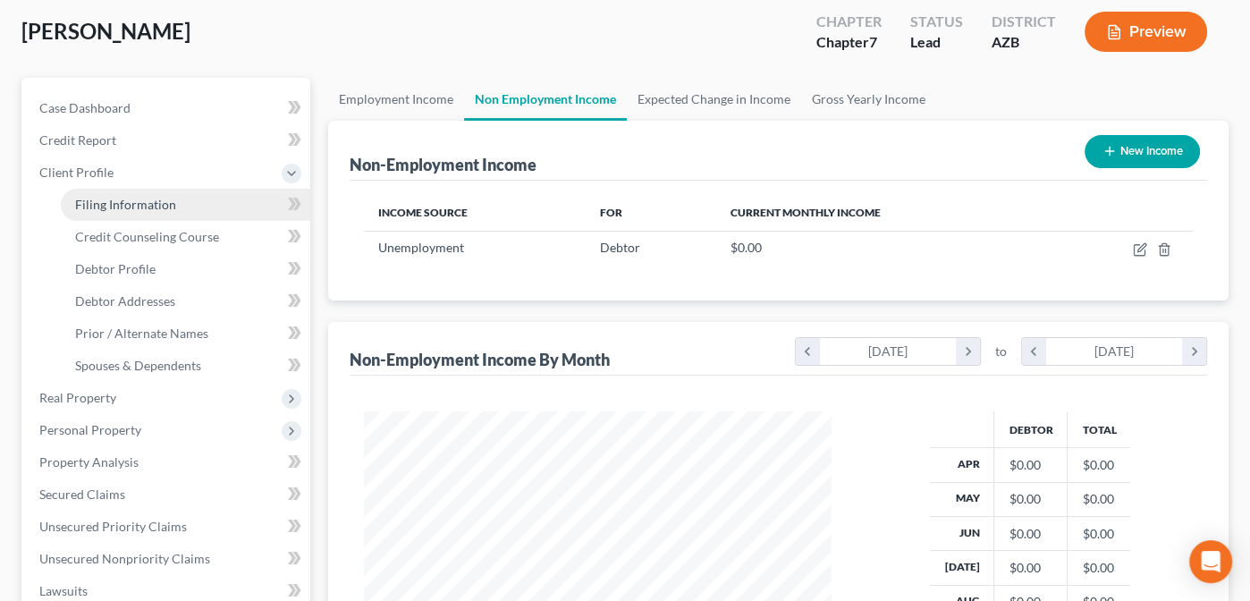
click at [88, 206] on span "Filing Information" at bounding box center [125, 204] width 101 height 15
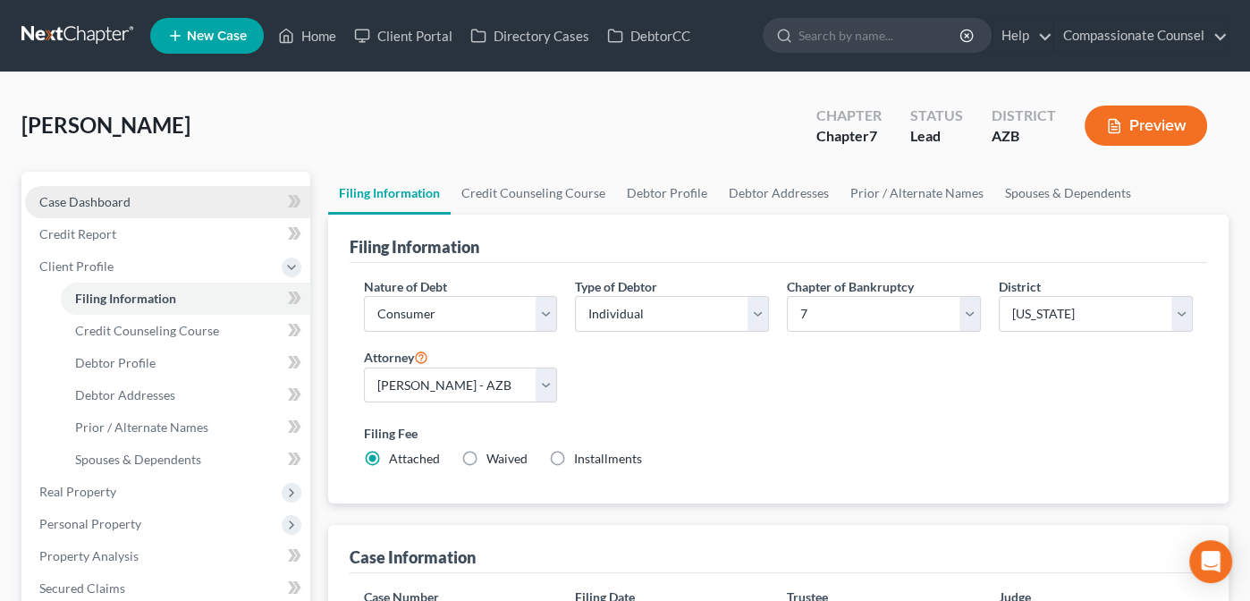
click at [73, 205] on span "Case Dashboard" at bounding box center [84, 201] width 91 height 15
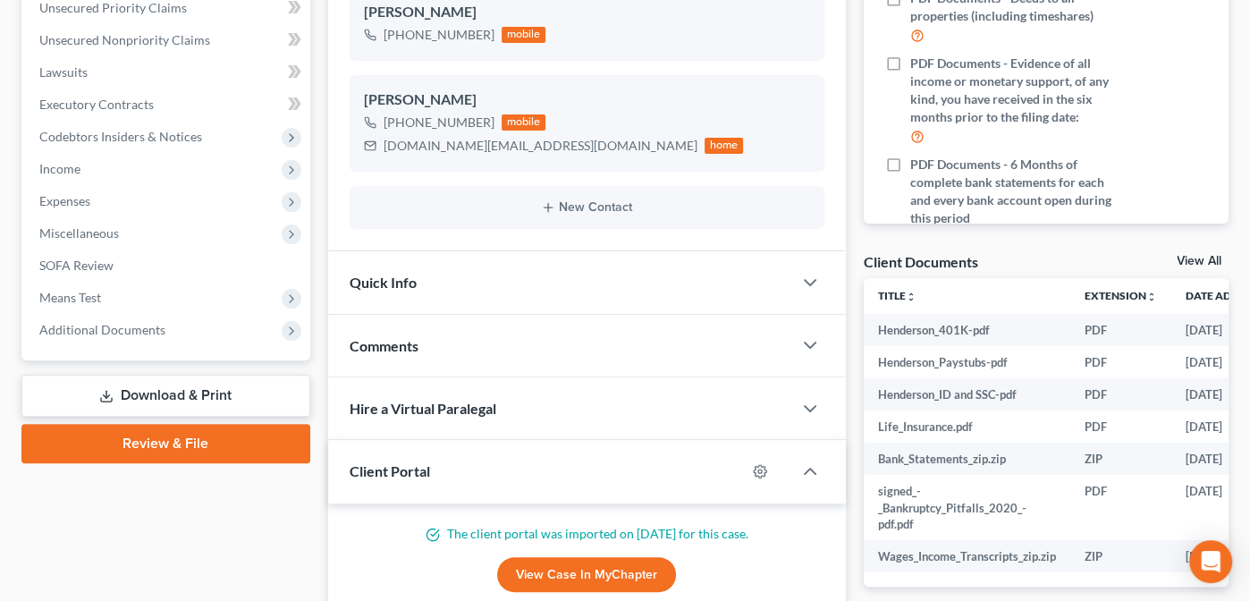
scroll to position [425, 0]
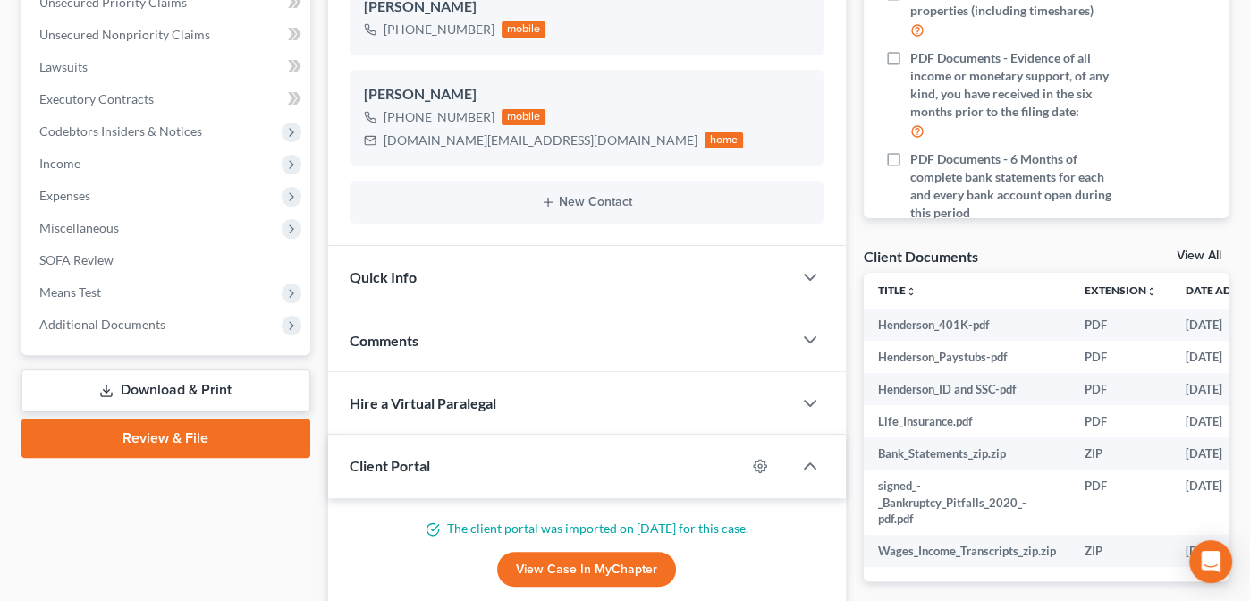
click at [1189, 252] on link "View All" at bounding box center [1198, 255] width 45 height 13
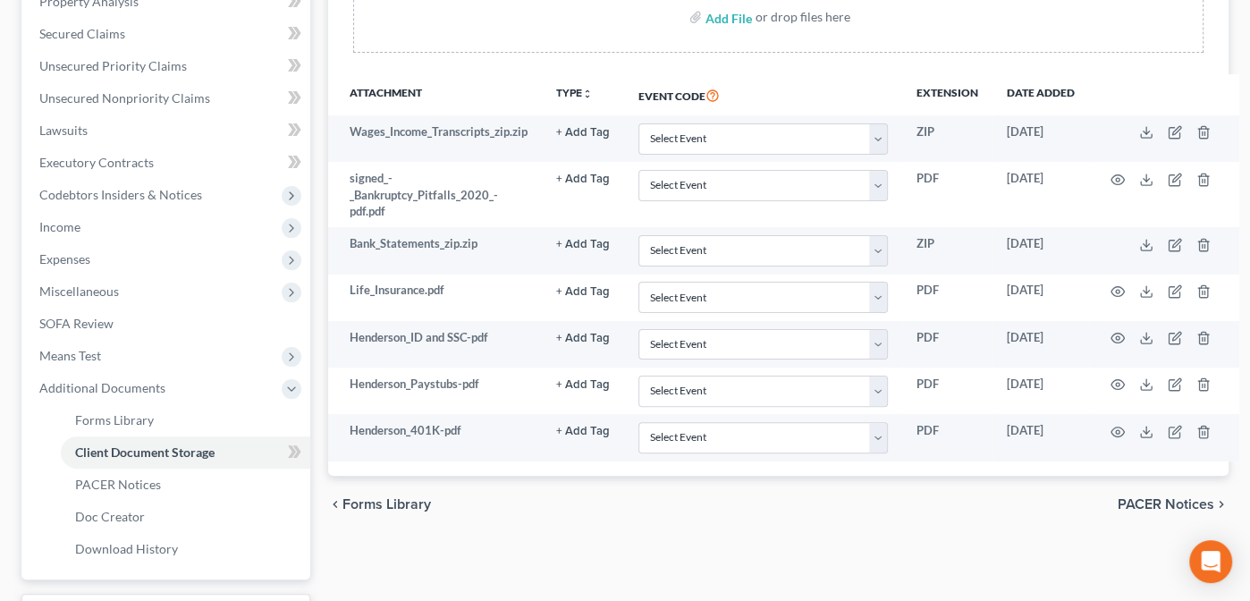
scroll to position [365, 0]
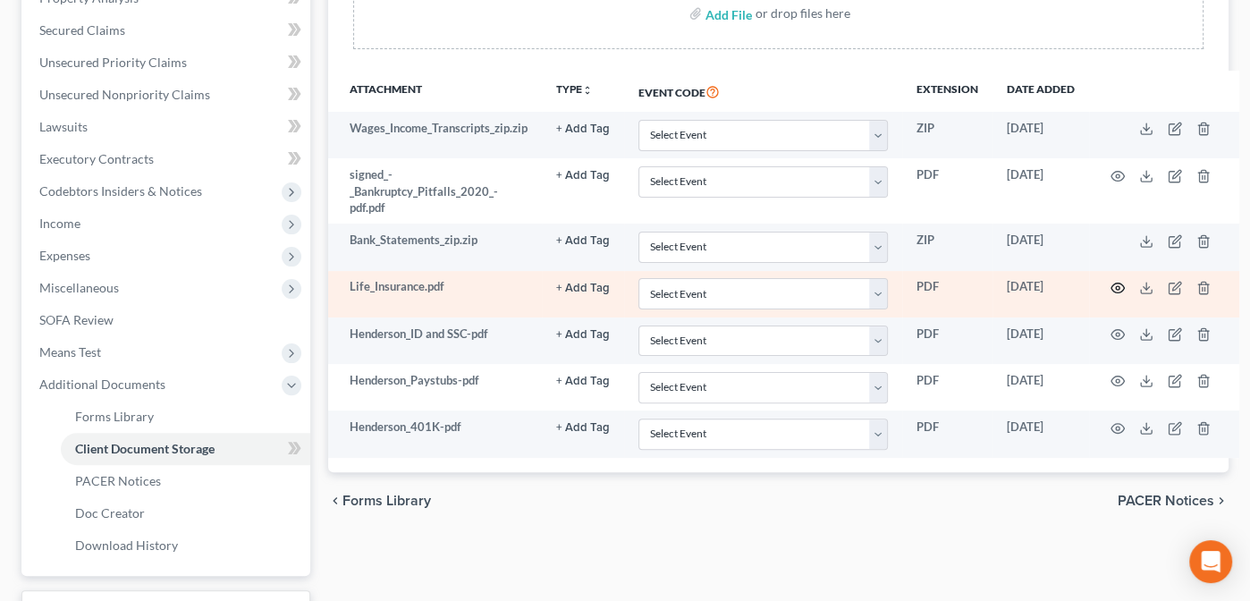
click at [1116, 286] on circle "button" at bounding box center [1118, 288] width 4 height 4
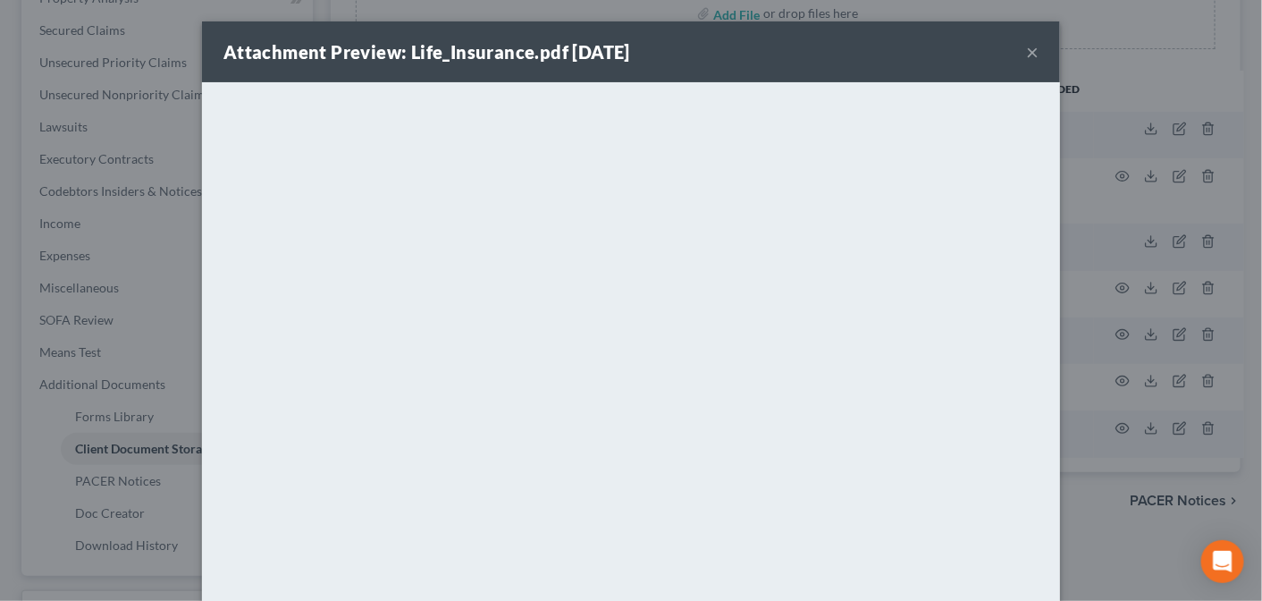
click at [1027, 49] on button "×" at bounding box center [1032, 51] width 13 height 21
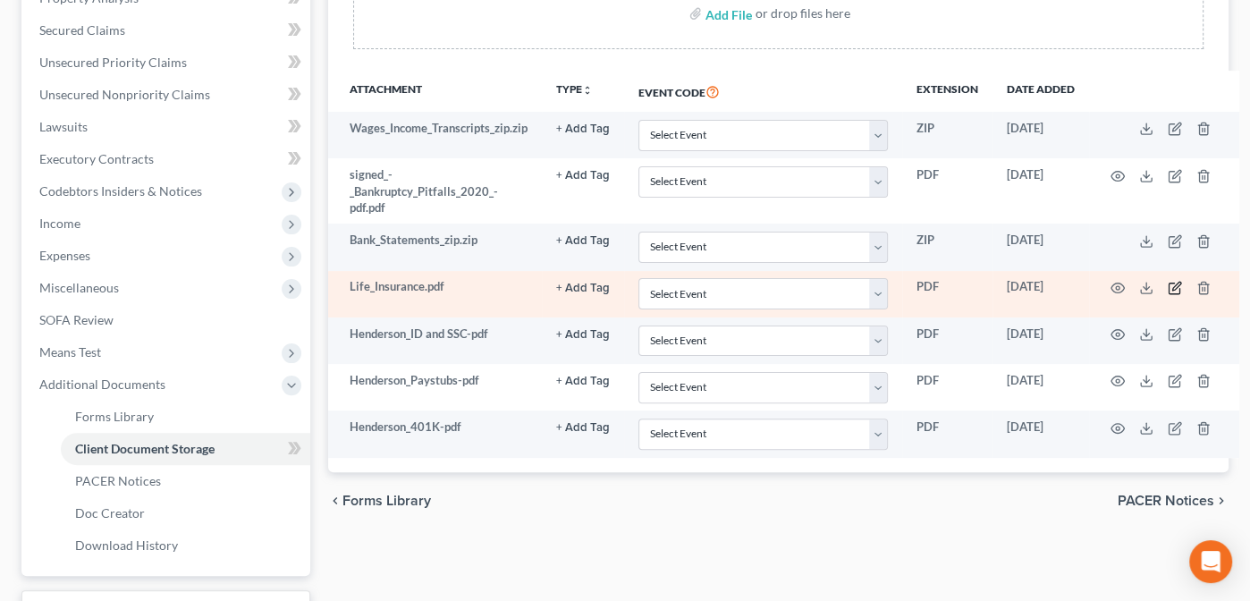
click at [1172, 282] on icon "button" at bounding box center [1174, 288] width 14 height 14
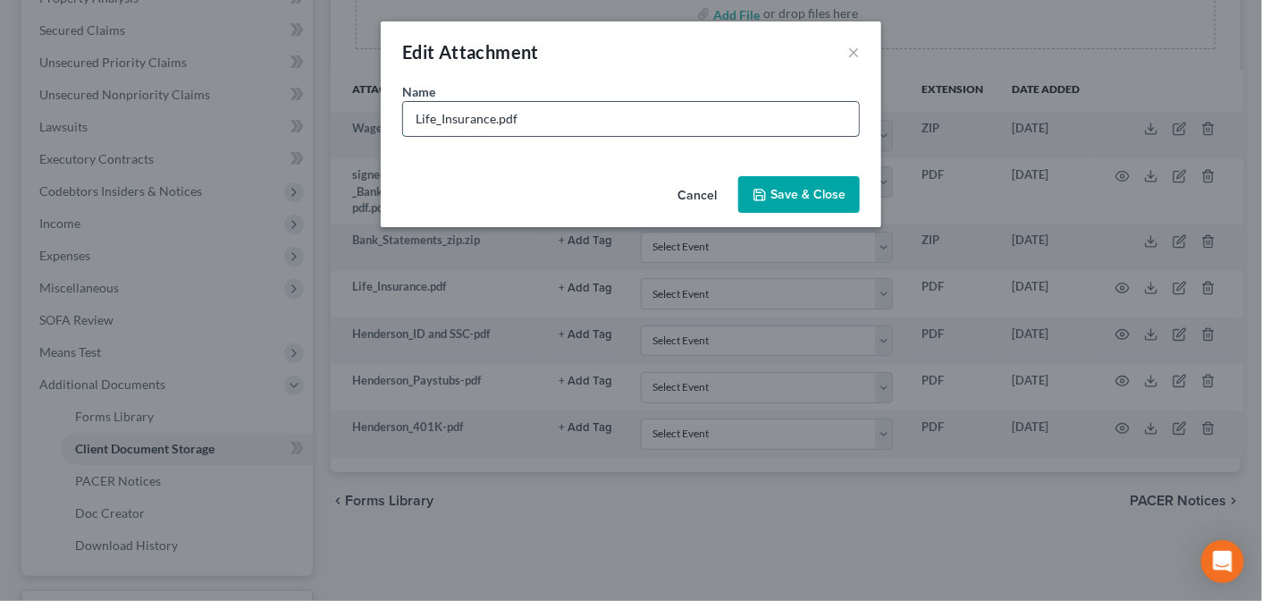
click at [414, 113] on input "Life_Insurance.pdf" at bounding box center [631, 119] width 456 height 34
click at [588, 115] on input "Henderson_Life_Insurance.pdf" at bounding box center [631, 119] width 456 height 34
click at [796, 194] on span "Save & Close" at bounding box center [808, 194] width 75 height 15
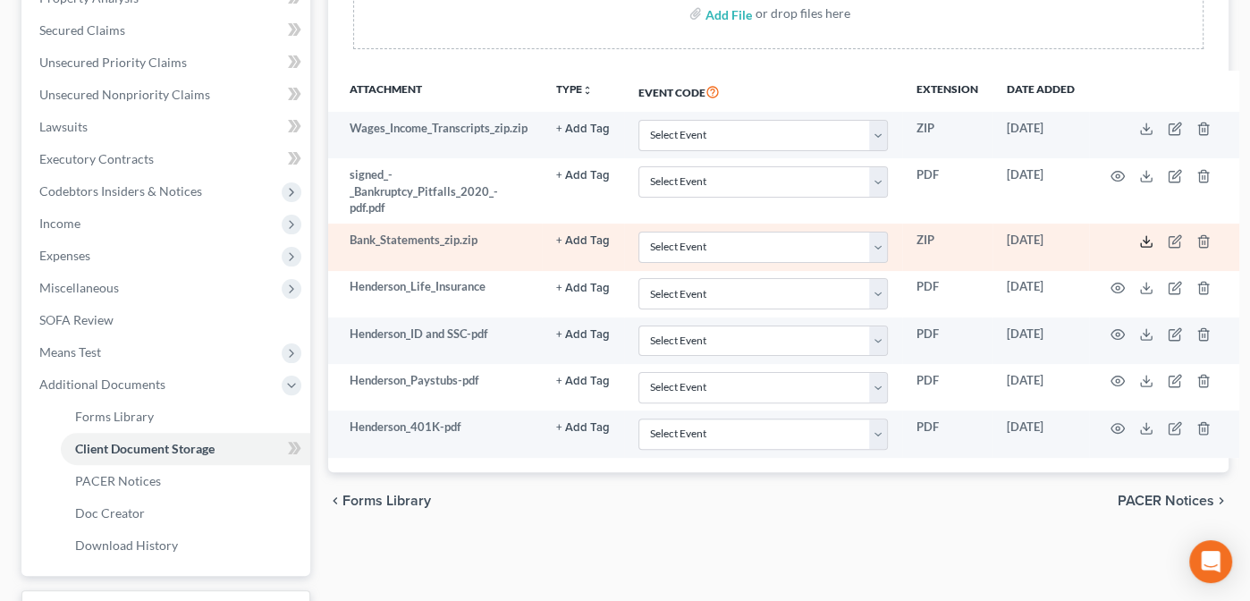
click at [1146, 238] on line at bounding box center [1146, 239] width 0 height 7
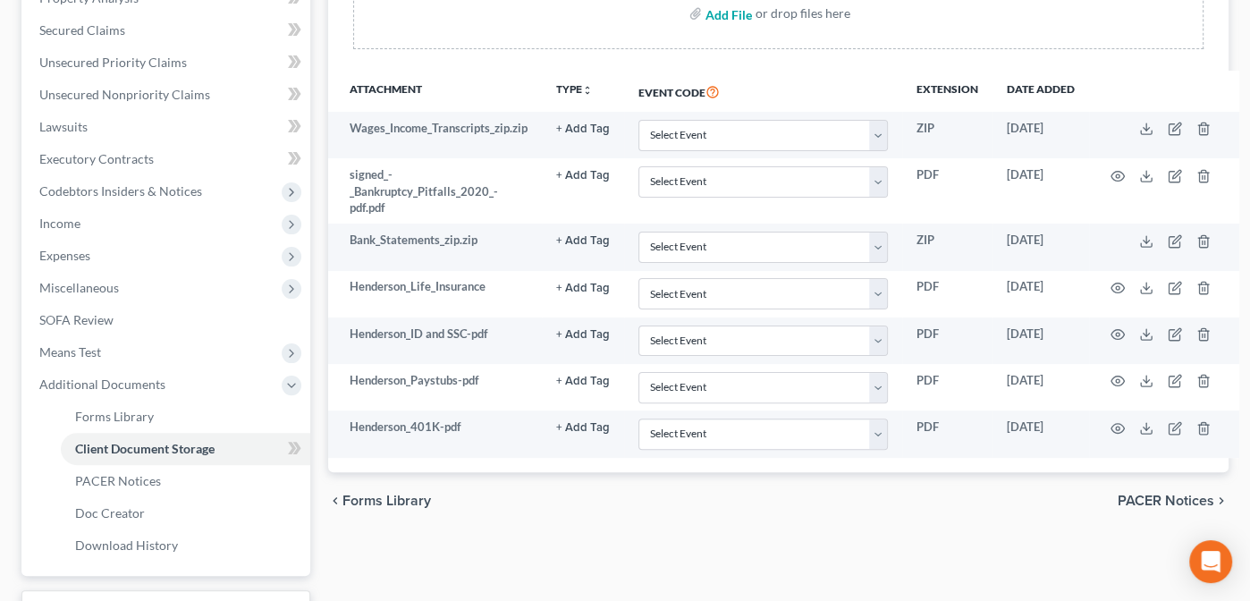
click at [729, 8] on input "file" at bounding box center [726, 13] width 43 height 32
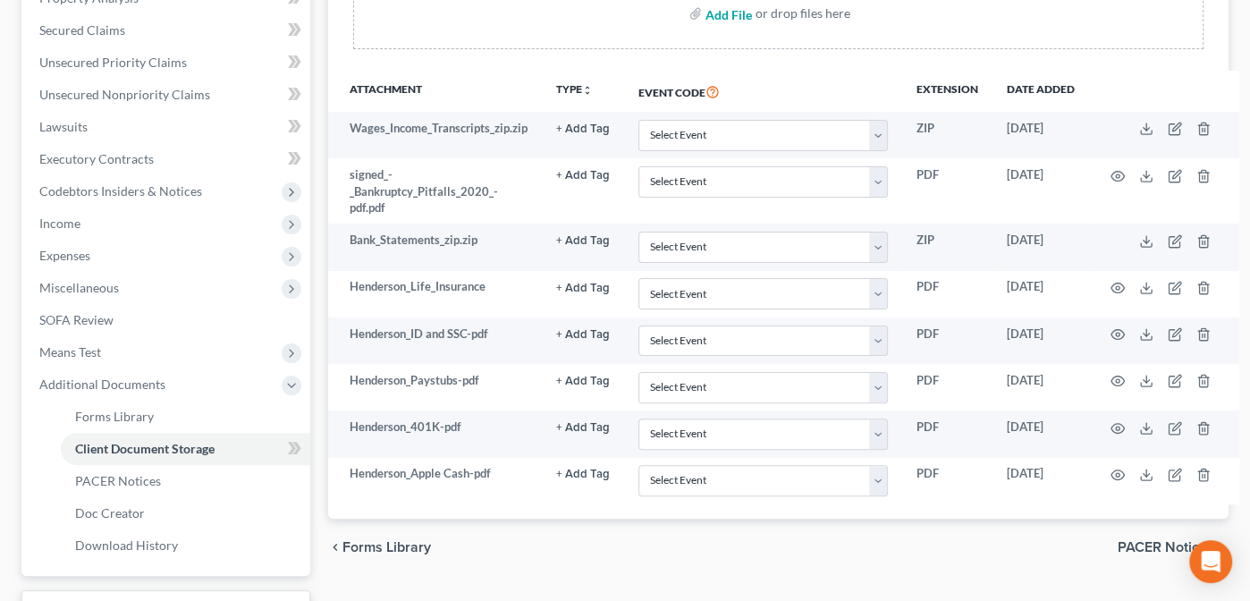
click at [737, 13] on input "file" at bounding box center [726, 13] width 43 height 32
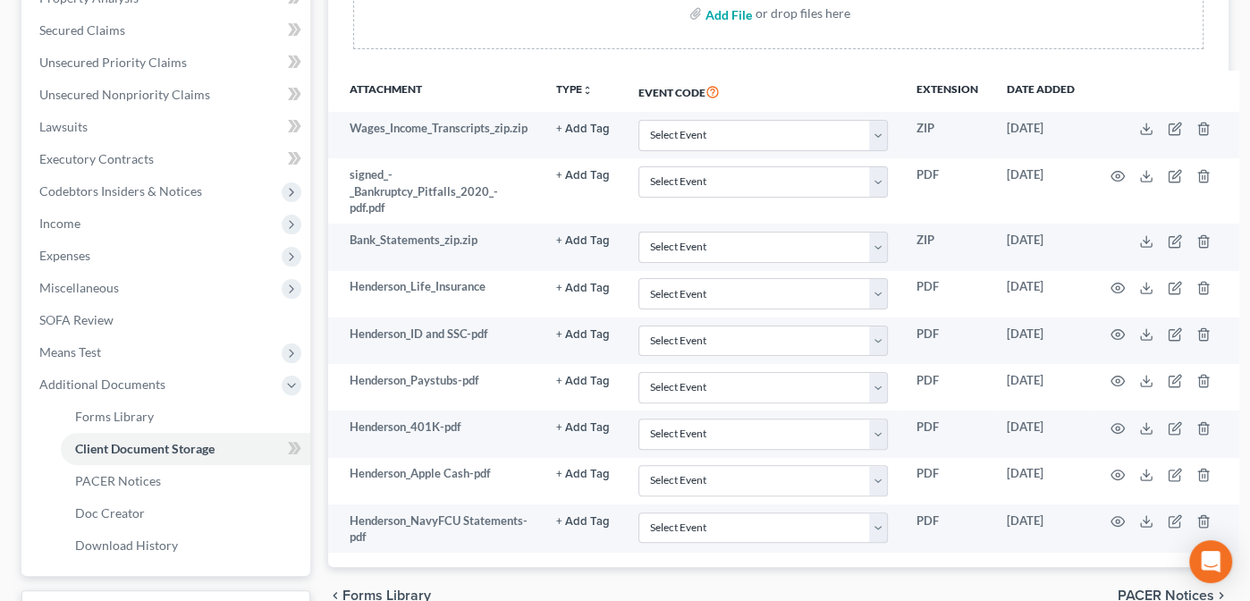
click at [727, 9] on input "file" at bounding box center [726, 13] width 43 height 32
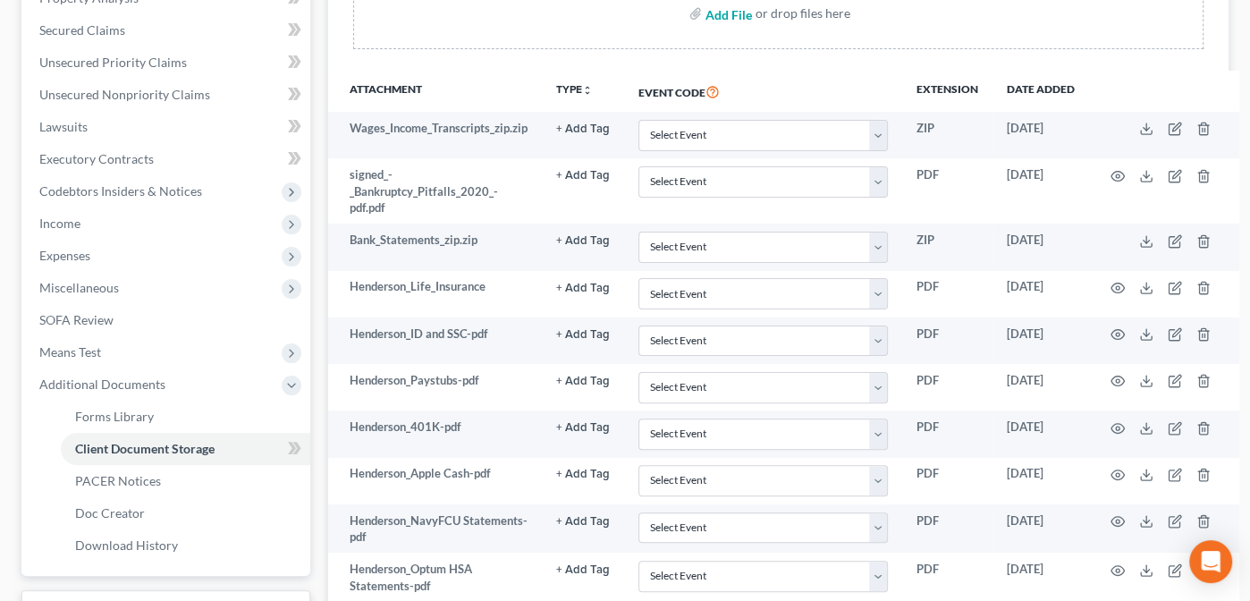
click at [736, 14] on input "file" at bounding box center [726, 13] width 43 height 32
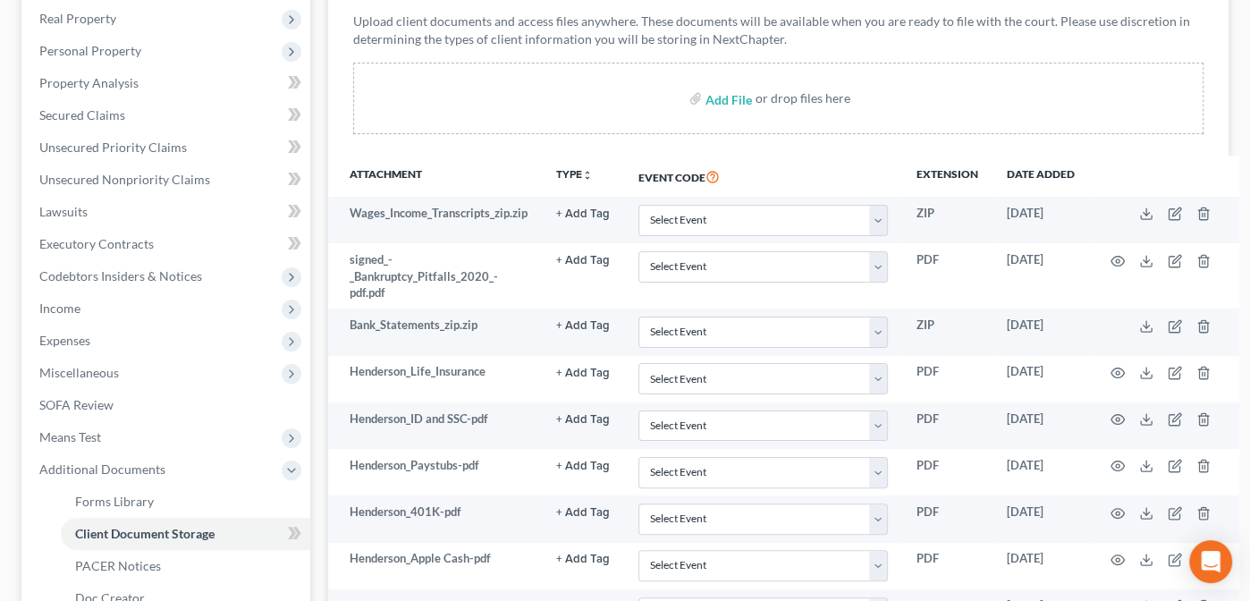
scroll to position [278, 0]
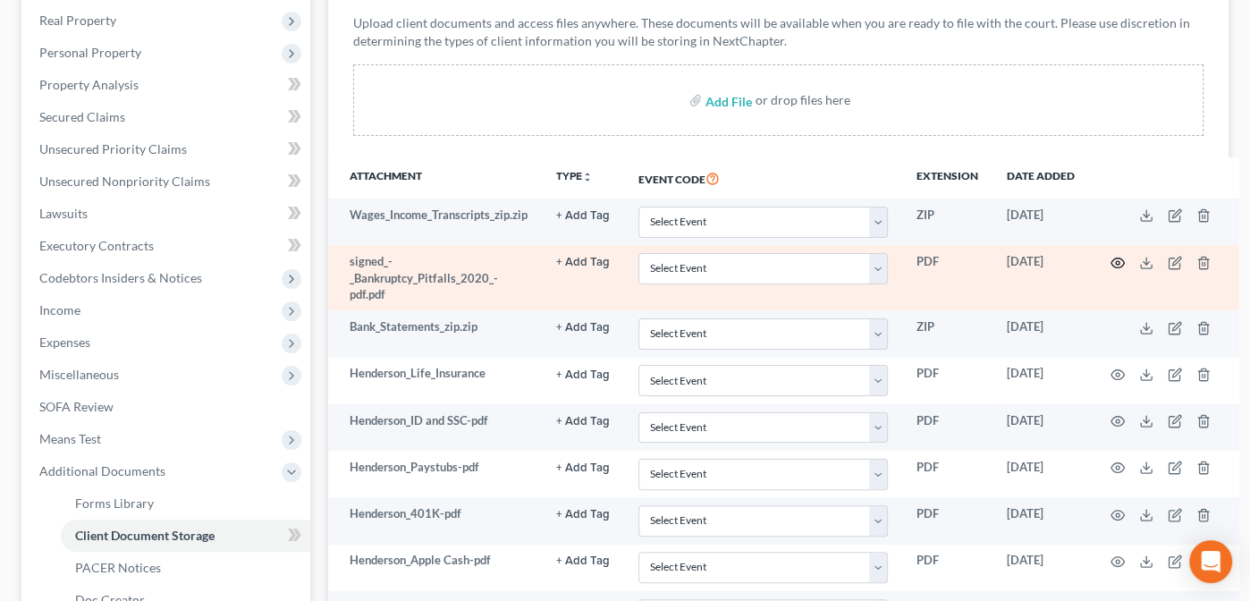
click at [1111, 261] on icon "button" at bounding box center [1117, 262] width 13 height 10
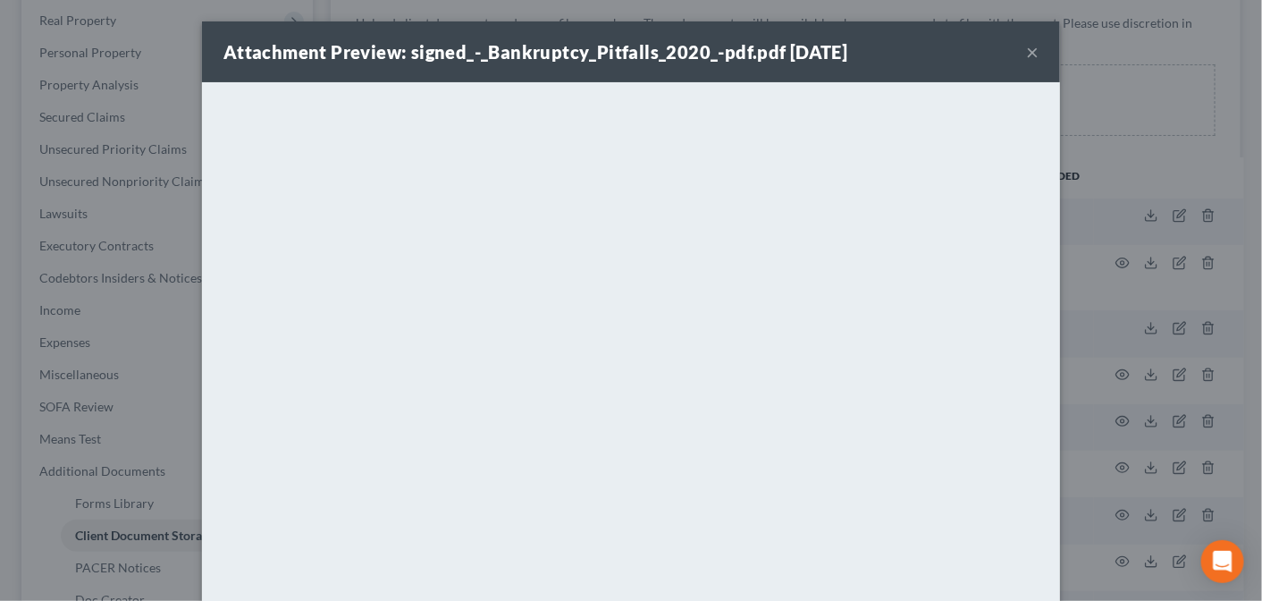
click at [1026, 52] on button "×" at bounding box center [1032, 51] width 13 height 21
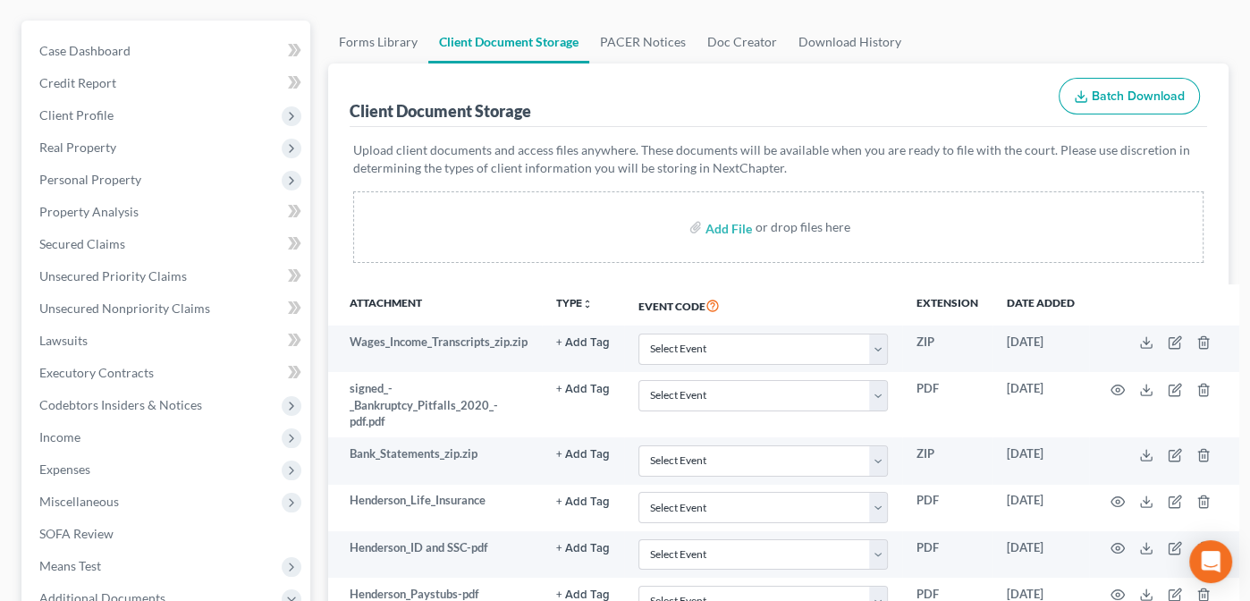
scroll to position [0, 0]
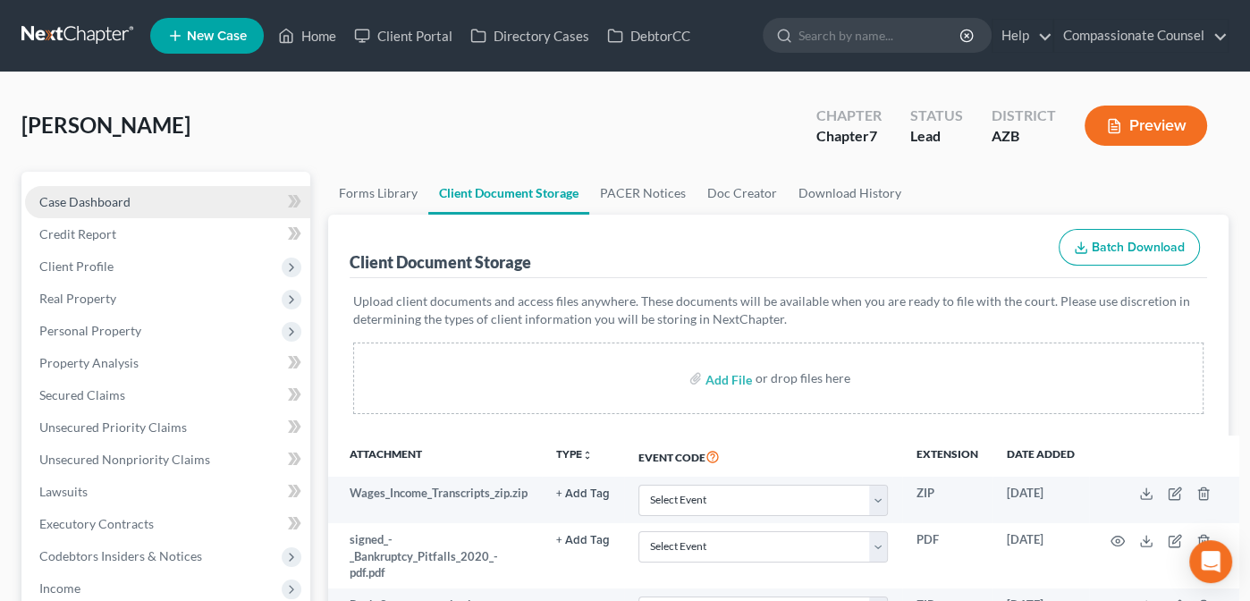
click at [60, 205] on span "Case Dashboard" at bounding box center [84, 201] width 91 height 15
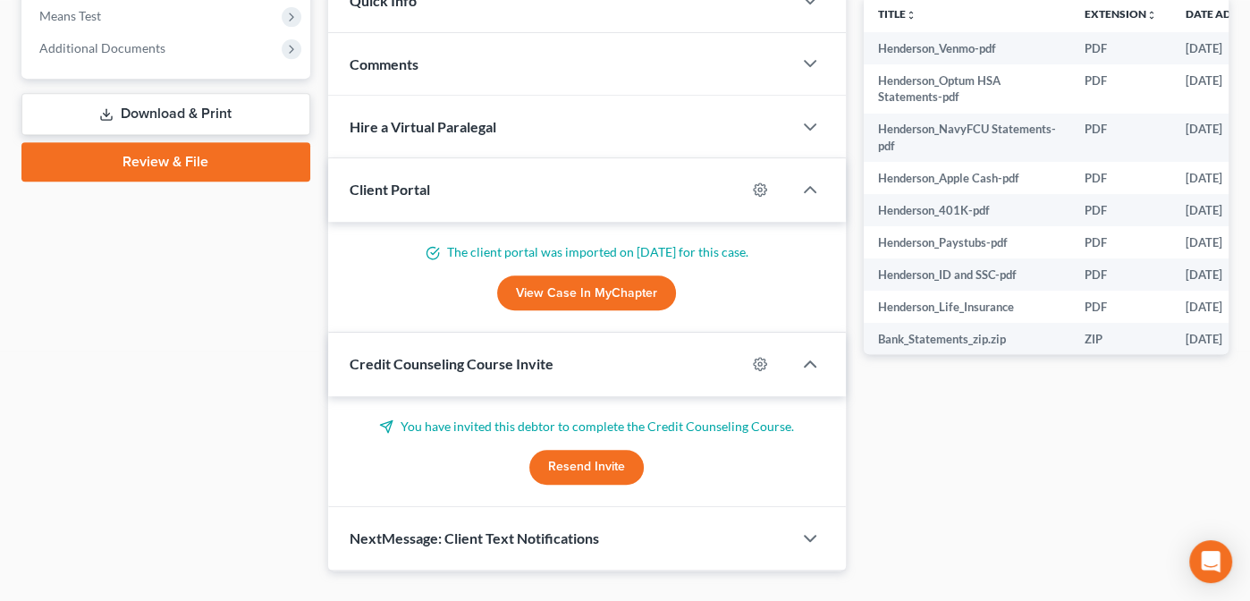
scroll to position [734, 0]
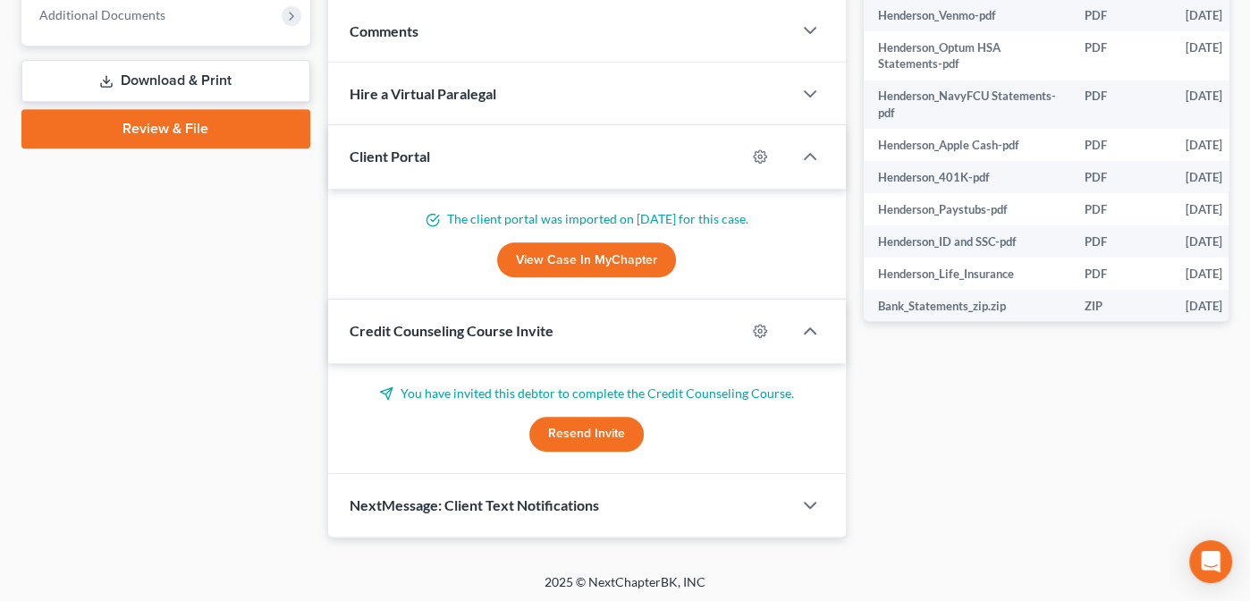
click at [613, 428] on button "Resend Invite" at bounding box center [586, 435] width 114 height 36
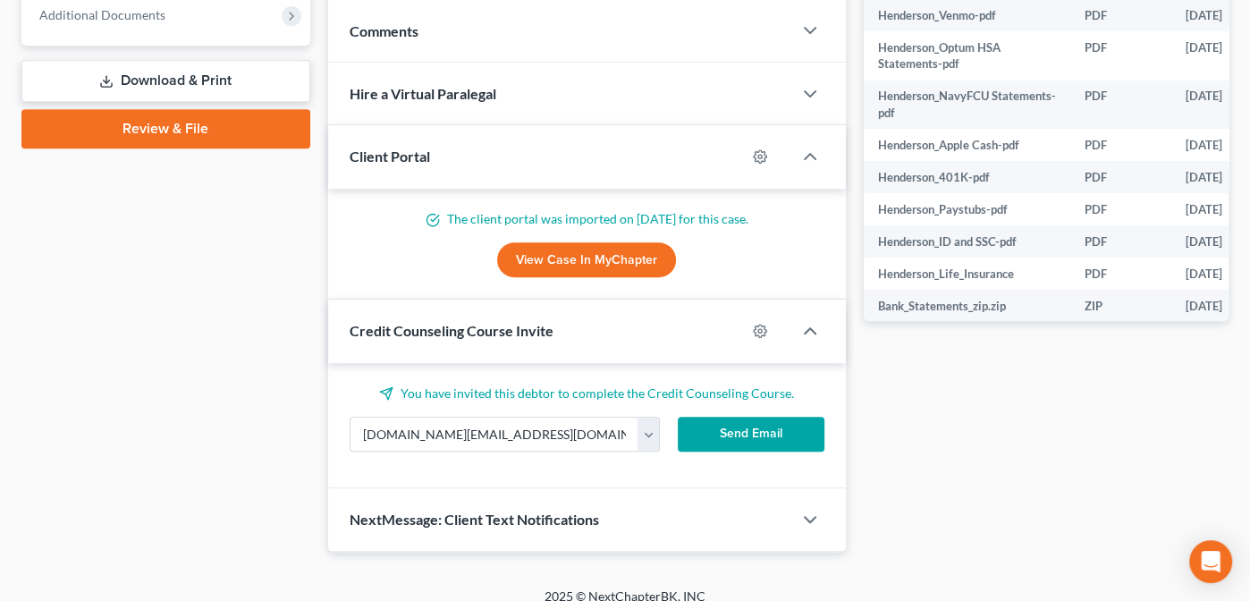
click at [733, 446] on button "Send Email" at bounding box center [751, 435] width 147 height 36
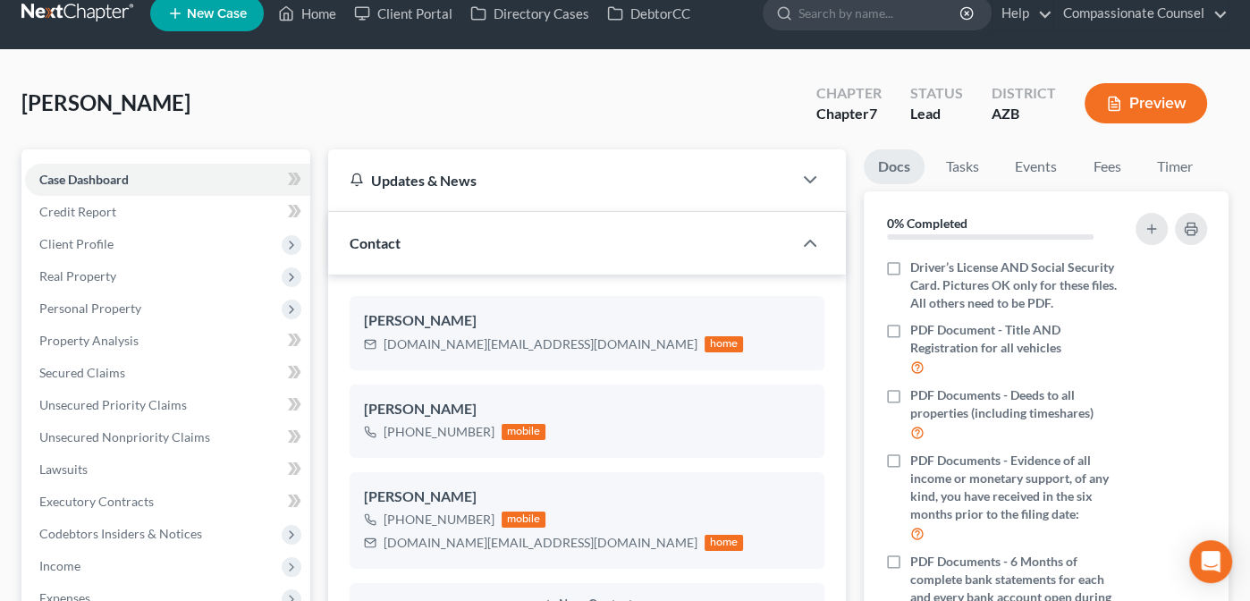
scroll to position [0, 0]
